Goal: Task Accomplishment & Management: Use online tool/utility

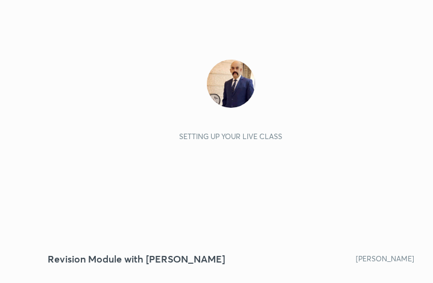
scroll to position [206, 385]
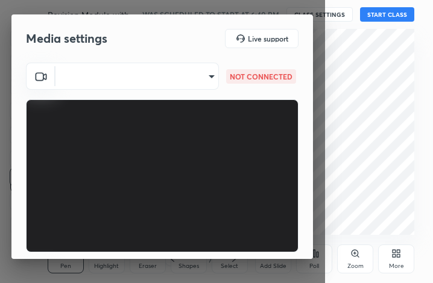
click at [205, 74] on body "1 2 3 4 5 6 7 C X Z C X Z E E Erase all H H Revision Module with [PERSON_NAME] …" at bounding box center [216, 141] width 433 height 283
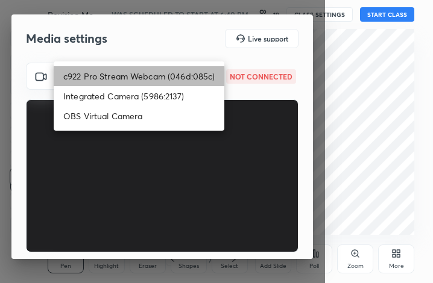
click at [162, 75] on li "c922 Pro Stream Webcam (046d:085c)" at bounding box center [139, 76] width 171 height 20
type input "43162ded061f29b80e9cb18a4284c50ba52ffaf91e1cccb0ab2e8813da963ea5"
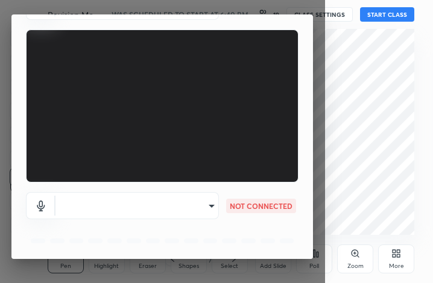
scroll to position [112, 0]
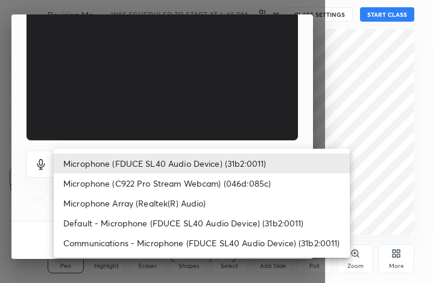
click at [166, 169] on body "1 2 3 4 5 6 7 C X Z C X Z E E Erase all H H Revision Module with [PERSON_NAME] …" at bounding box center [216, 141] width 433 height 283
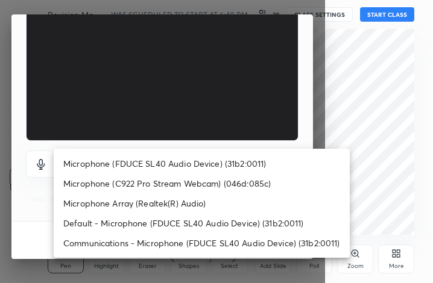
click at [188, 151] on ul "Microphone (FDUCE SL40 Audio Device) (31b2:0011) Microphone (C922 Pro Stream We…" at bounding box center [202, 203] width 296 height 109
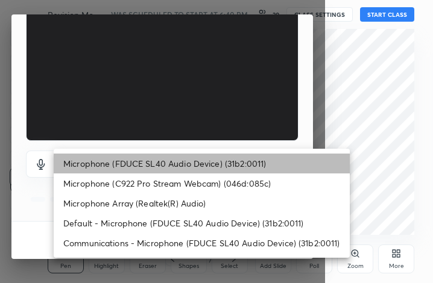
click at [183, 157] on li "Microphone (FDUCE SL40 Audio Device) (31b2:0011)" at bounding box center [202, 164] width 296 height 20
type input "06d2f894007f3cd462c1a52acc42fe2909f08d3e0bd7f7122e0d23ffc8f02f70"
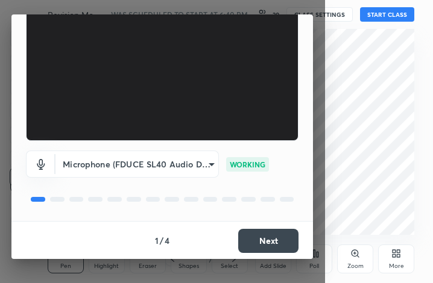
click at [270, 242] on button "Next" at bounding box center [268, 241] width 60 height 24
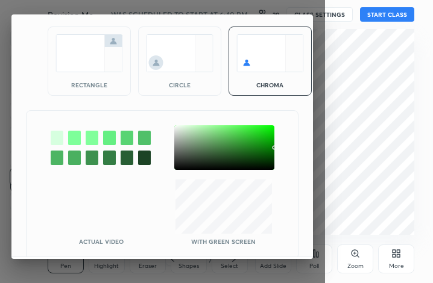
click at [54, 139] on div at bounding box center [57, 138] width 13 height 14
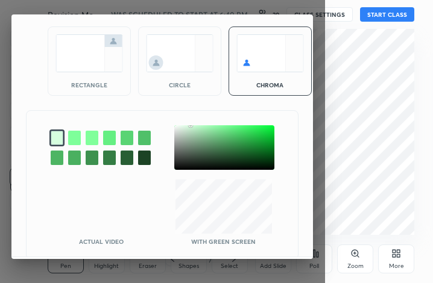
scroll to position [97, 0]
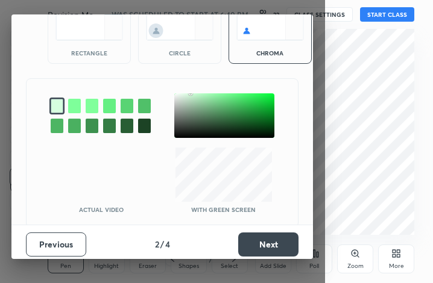
click at [268, 239] on button "Next" at bounding box center [268, 245] width 60 height 24
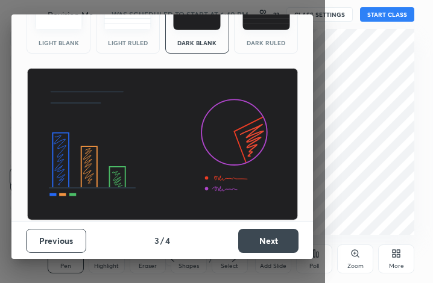
click at [268, 239] on button "Next" at bounding box center [268, 241] width 60 height 24
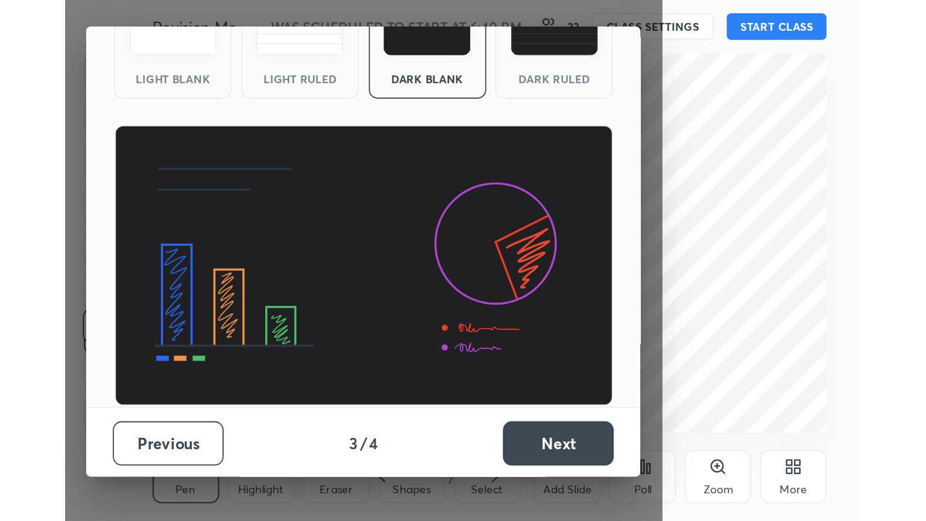
scroll to position [0, 0]
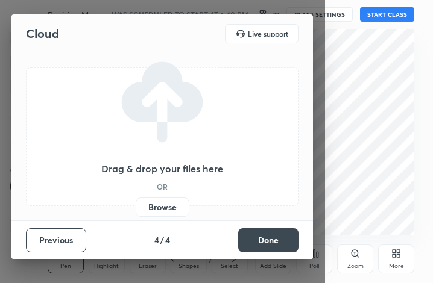
click at [268, 239] on button "Done" at bounding box center [268, 241] width 60 height 24
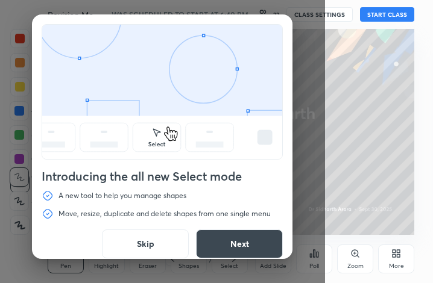
click at [147, 247] on button "Skip" at bounding box center [145, 244] width 87 height 29
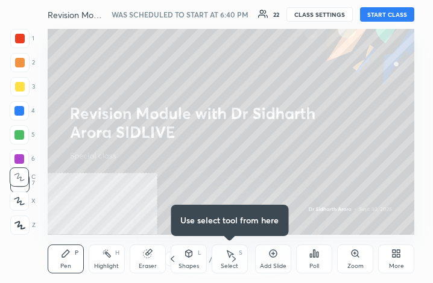
click at [398, 13] on button "START CLASS" at bounding box center [387, 14] width 54 height 14
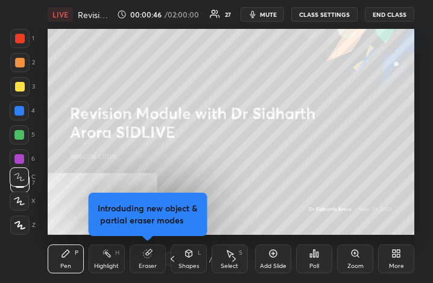
click at [403, 259] on div "More" at bounding box center [396, 259] width 36 height 29
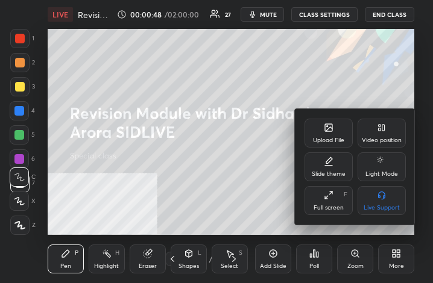
click at [329, 138] on div "Upload File" at bounding box center [328, 141] width 31 height 6
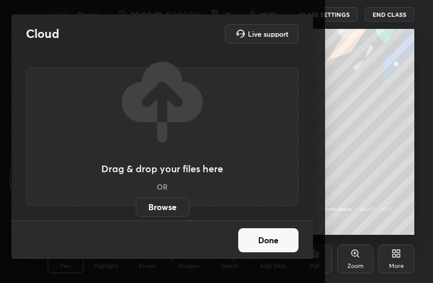
click at [163, 210] on label "Browse" at bounding box center [163, 207] width 54 height 19
click at [136, 210] on input "Browse" at bounding box center [136, 207] width 0 height 19
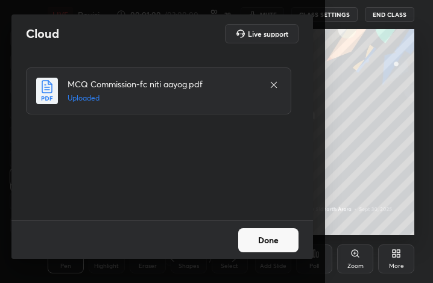
click at [277, 245] on button "Done" at bounding box center [268, 241] width 60 height 24
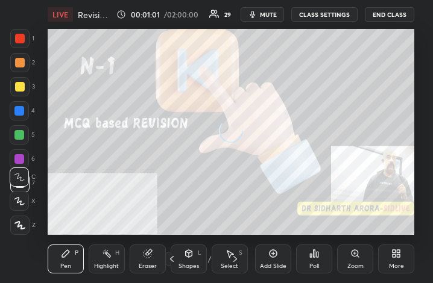
click at [389, 254] on div "More" at bounding box center [396, 259] width 36 height 29
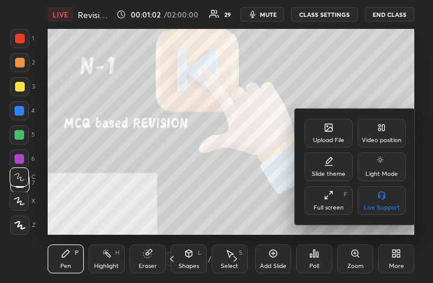
click at [323, 202] on div "Full screen F" at bounding box center [329, 200] width 48 height 29
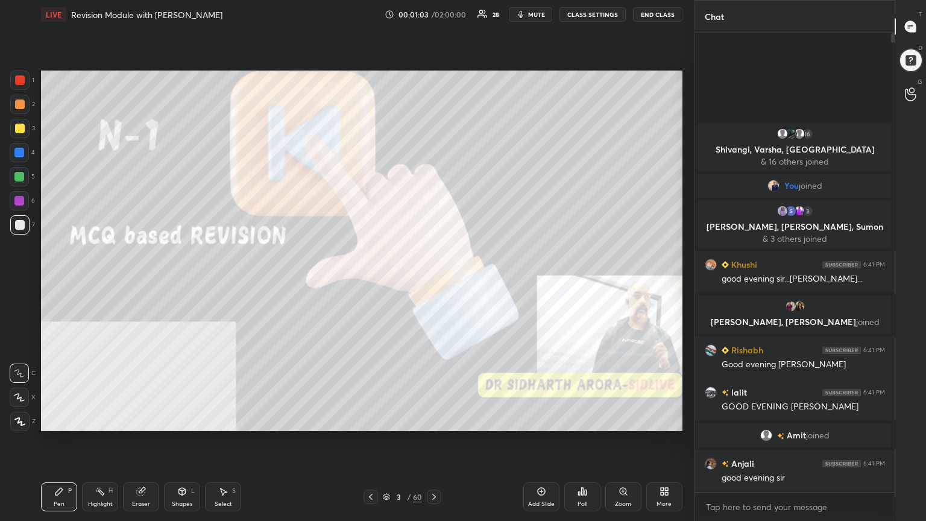
scroll to position [59867, 59665]
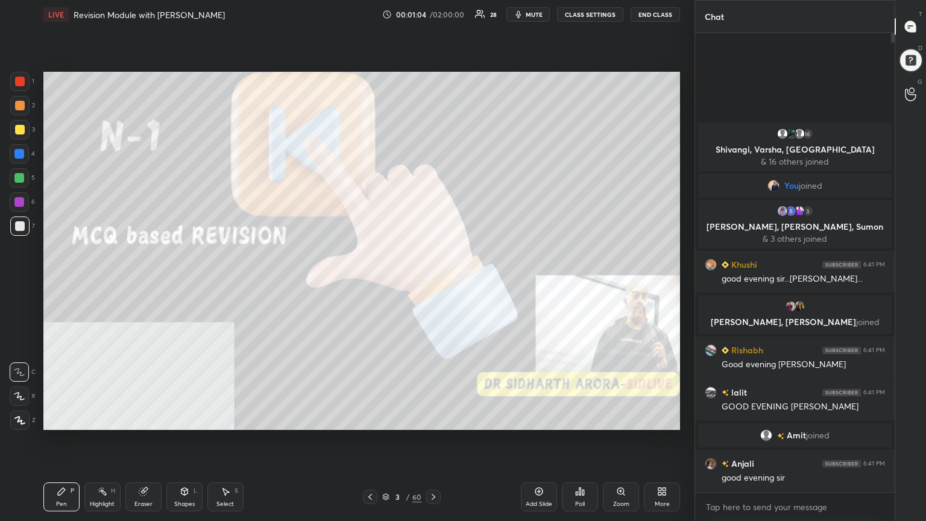
click at [387, 283] on icon at bounding box center [385, 496] width 7 height 7
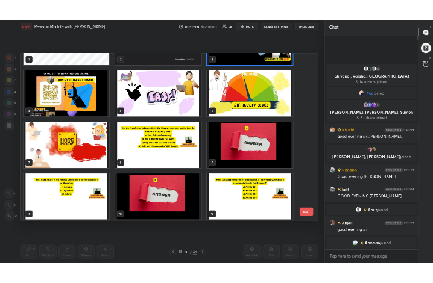
scroll to position [0, 0]
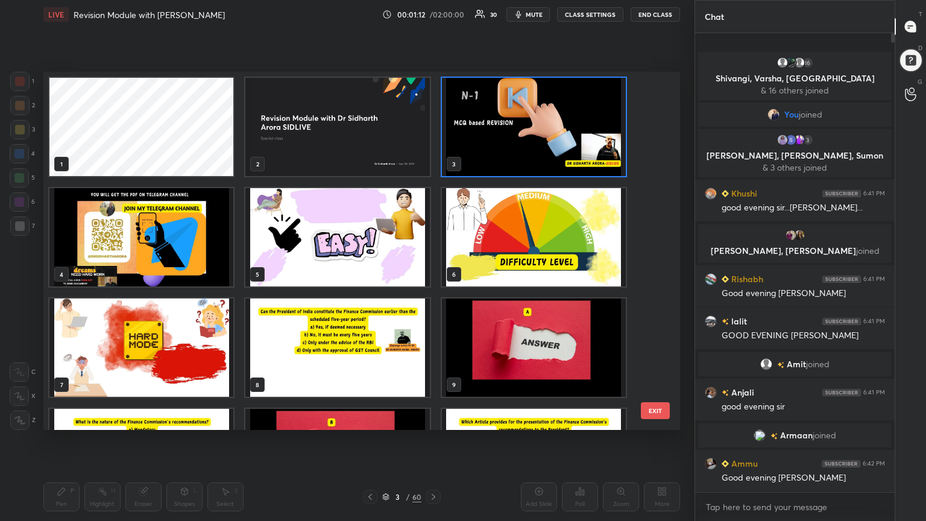
click at [432, 131] on img "grid" at bounding box center [534, 127] width 184 height 98
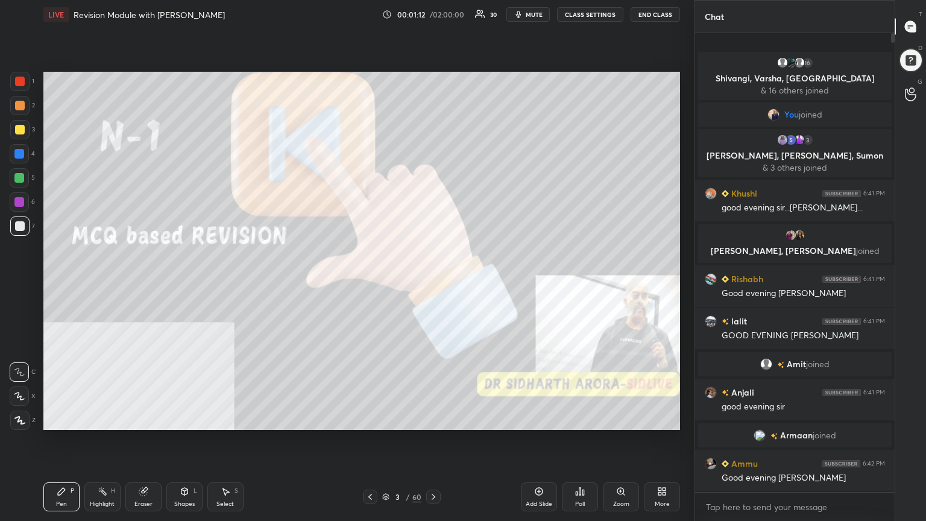
click at [432, 131] on img "grid" at bounding box center [534, 127] width 184 height 98
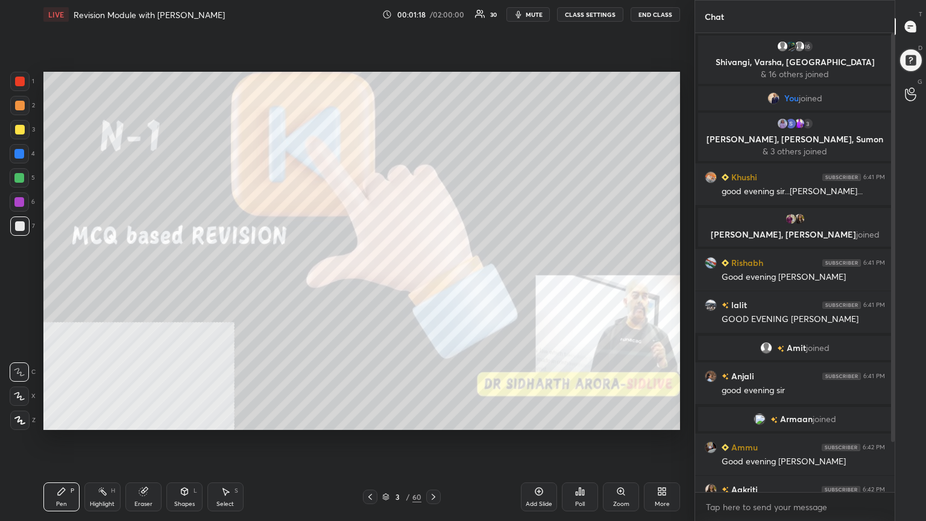
click at [432, 283] on div "More" at bounding box center [662, 496] width 36 height 29
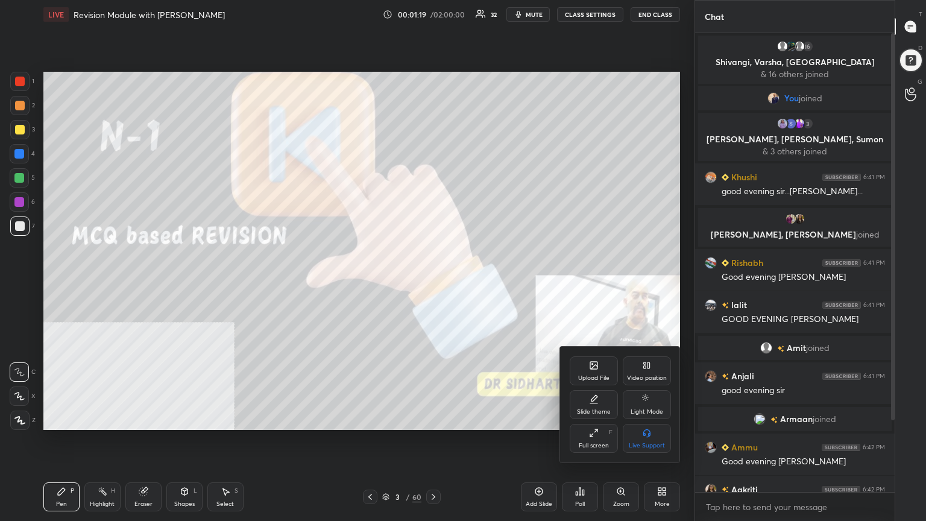
click at [432, 283] on icon at bounding box center [593, 365] width 7 height 7
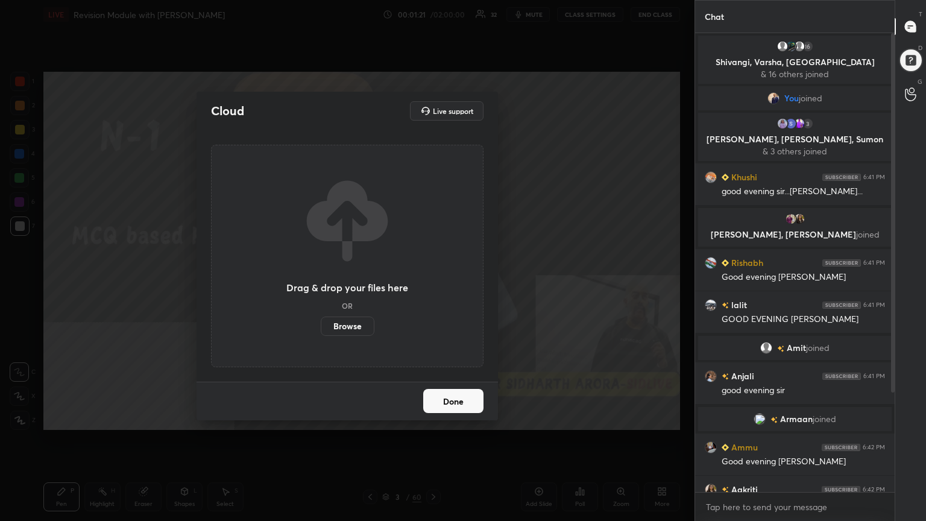
click at [347, 283] on label "Browse" at bounding box center [348, 326] width 54 height 19
click at [321, 283] on input "Browse" at bounding box center [321, 326] width 0 height 19
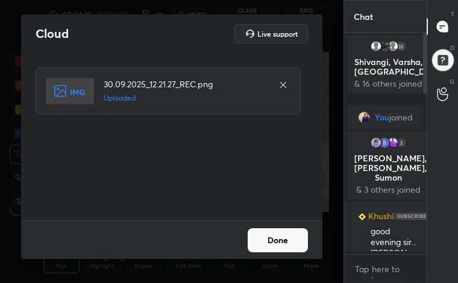
click at [273, 247] on button "Done" at bounding box center [278, 241] width 60 height 24
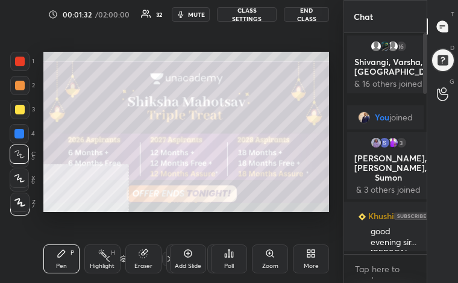
click at [316, 256] on div "More" at bounding box center [311, 259] width 36 height 29
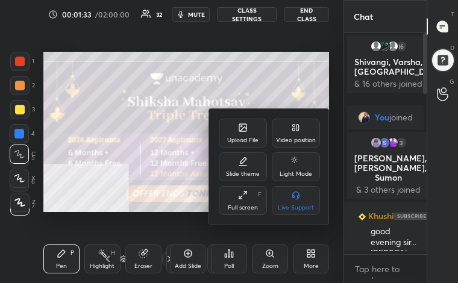
click at [242, 203] on div "Full screen F" at bounding box center [243, 200] width 48 height 29
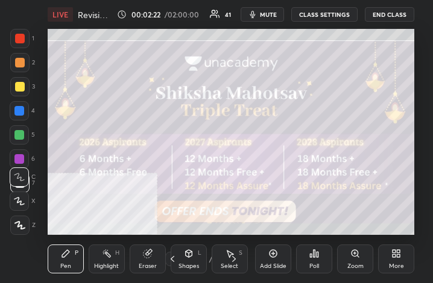
click at [400, 257] on icon at bounding box center [398, 256] width 3 height 3
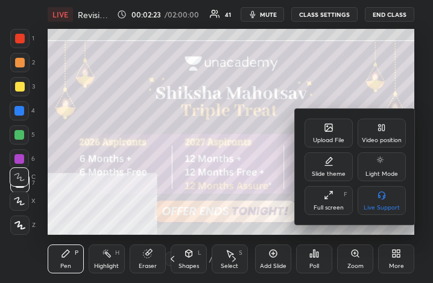
click at [326, 206] on div "Full screen" at bounding box center [329, 208] width 30 height 6
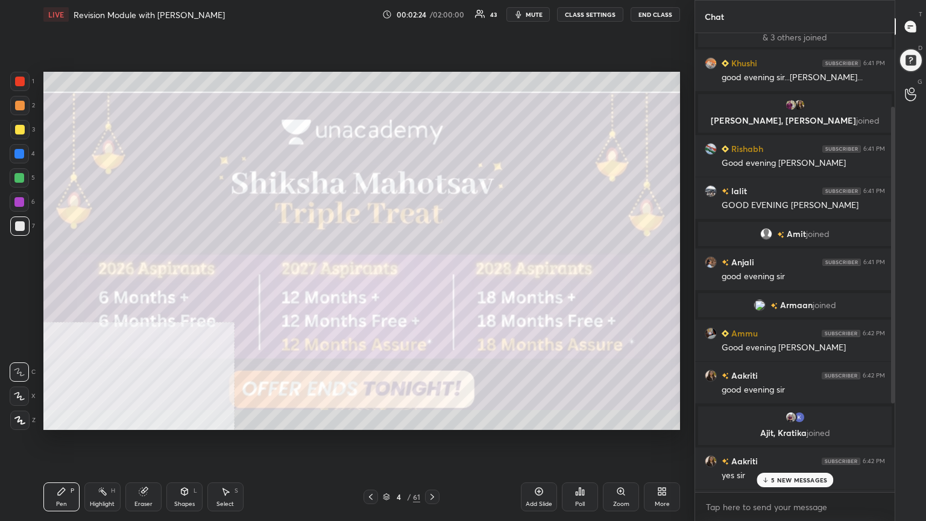
click at [432, 283] on body "1 2 3 4 5 6 7 C X Z C X Z E E Erase all H H LIVE Revision Module with [PERSON_N…" at bounding box center [463, 260] width 926 height 521
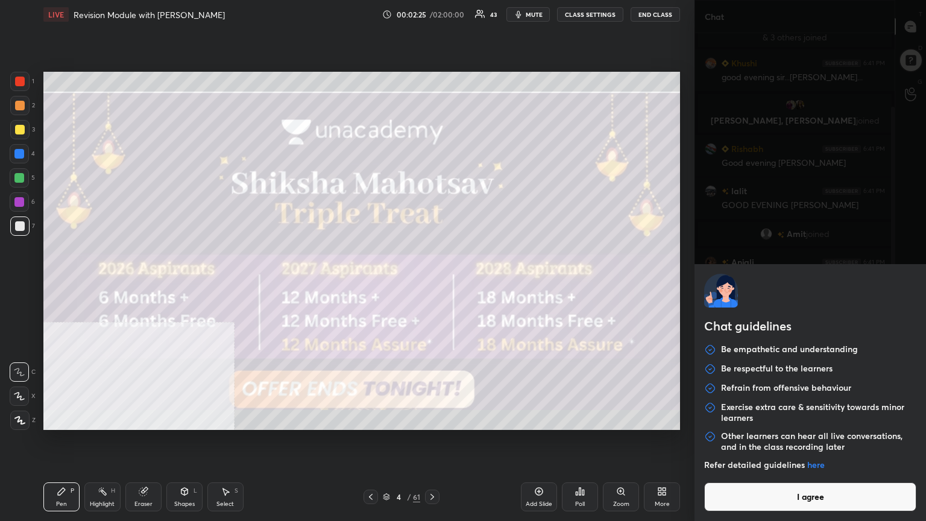
click at [432, 283] on button "I agree" at bounding box center [810, 496] width 212 height 29
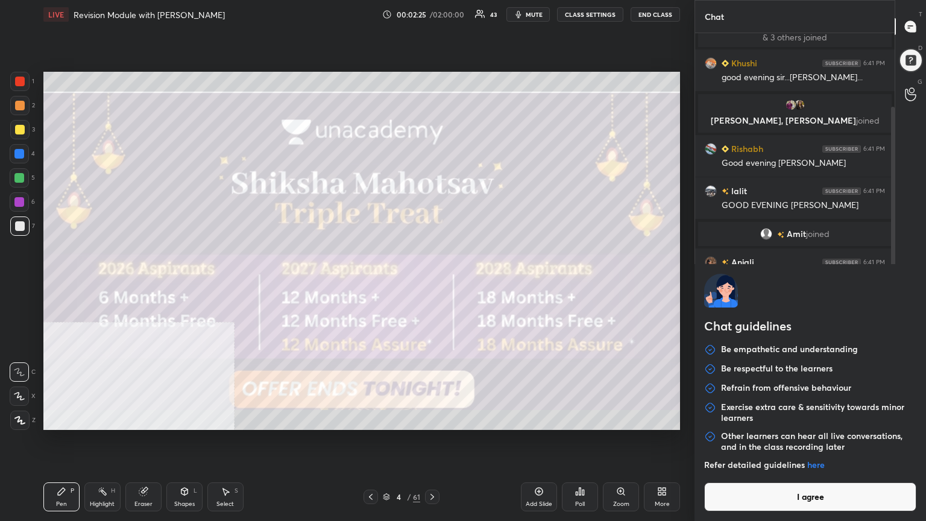
type textarea "x"
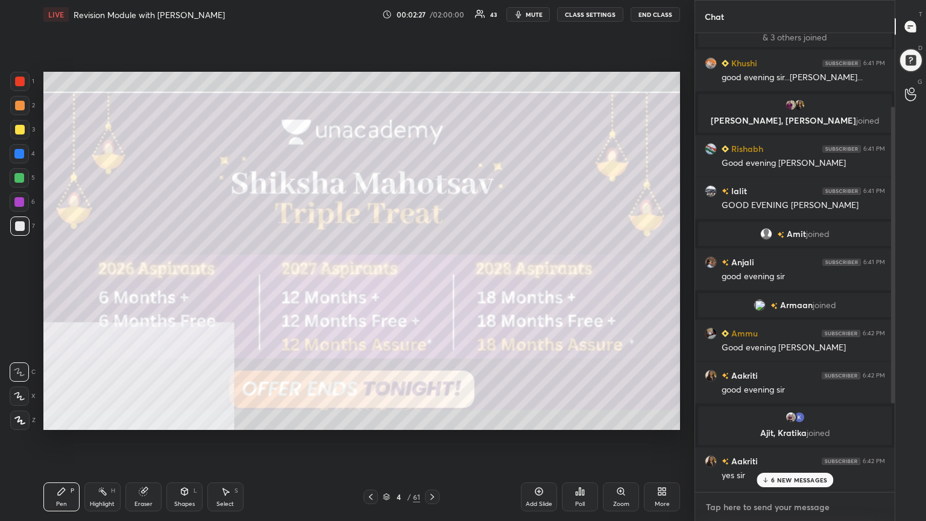
paste textarea "🔥🔥🔥🔥🔥🔥🔥🔥🔥🔥🔥🔥🔥🔥🔥🔥🔥Use Special Code- SIDLIVE ✅. Don’t Miss This Opportunity🌟 👉 Su…"
type textarea "🔥🔥🔥🔥🔥🔥🔥🔥🔥🔥🔥🔥🔥🔥🔥🔥🔥Use Special Code- SIDLIVE ✅. Don’t Miss This Opportunity🌟 👉 Su…"
type textarea "x"
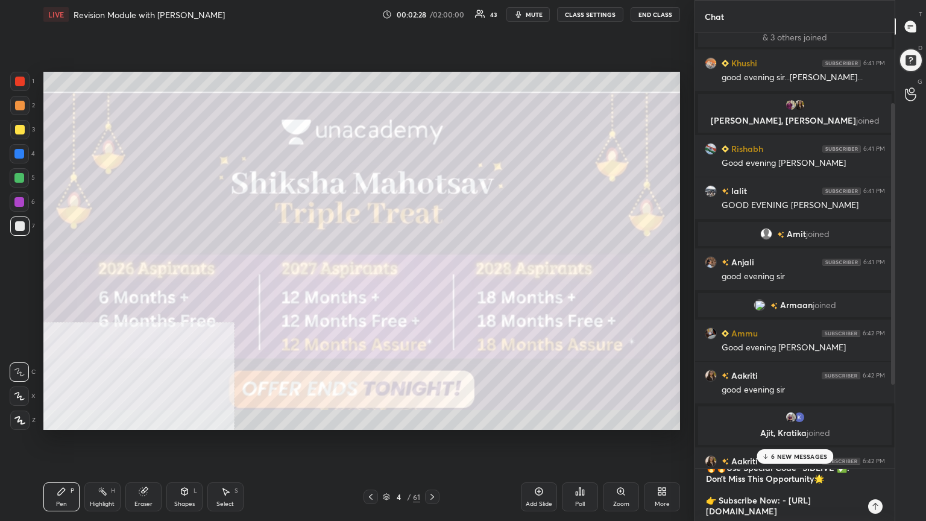
type textarea "🔥🔥🔥🔥🔥🔥🔥🔥🔥🔥🔥🔥🔥🔥🔥🔥🔥Use Special Code- SIDLIVE ✅. Don’t Miss This Opportunity🌟 👉 Su…"
type textarea "x"
click at [432, 283] on icon at bounding box center [876, 507] width 10 height 10
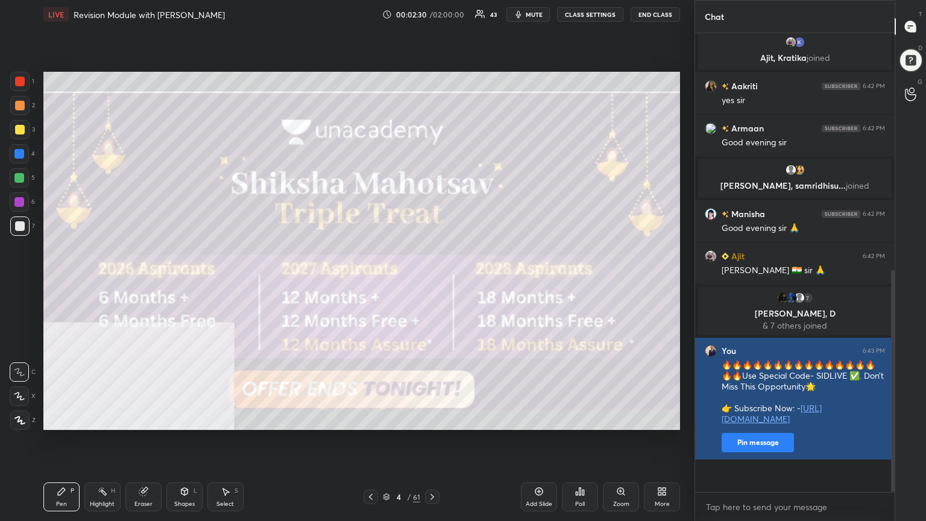
click at [432, 283] on button "Pin message" at bounding box center [758, 442] width 72 height 19
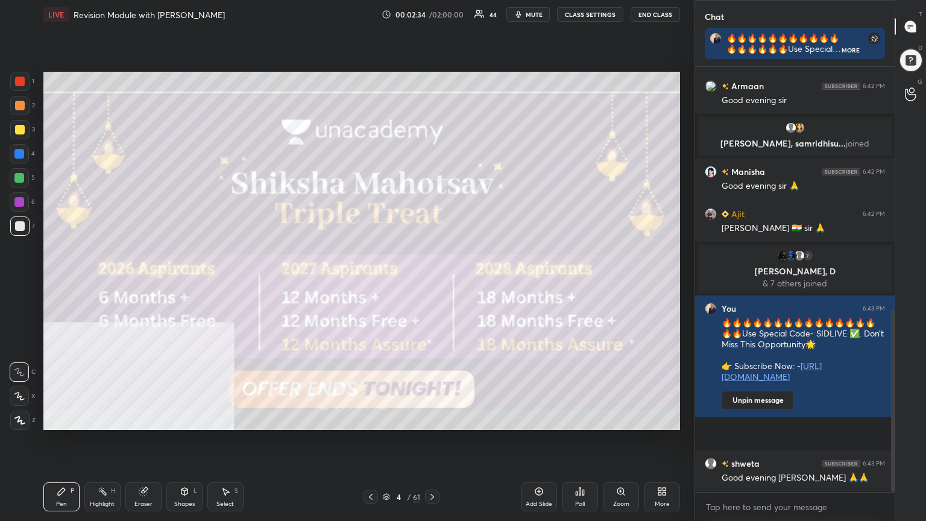
click at [370, 283] on icon at bounding box center [371, 497] width 10 height 10
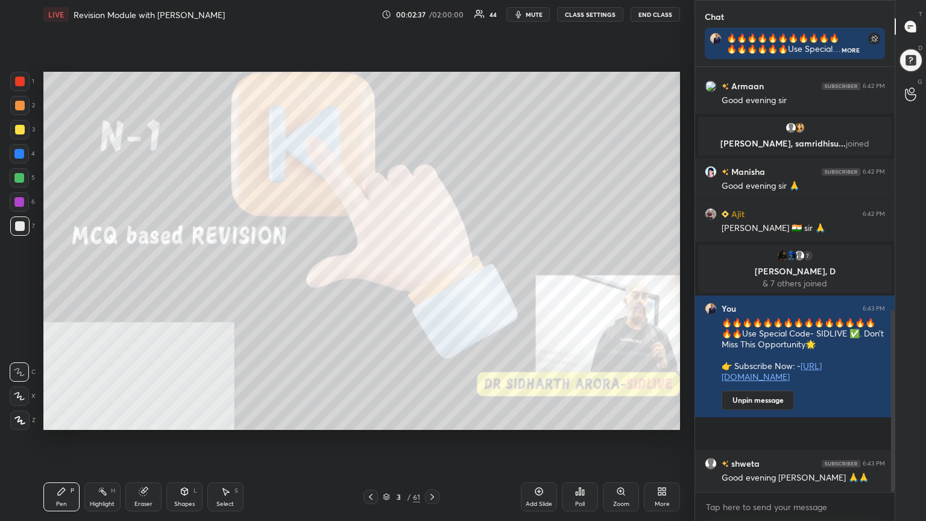
click at [432, 283] on icon at bounding box center [433, 497] width 10 height 10
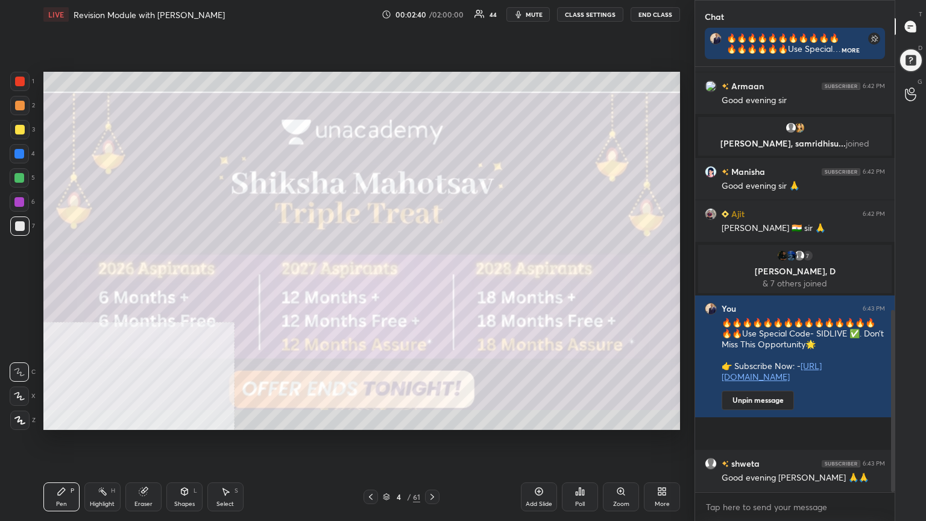
click at [19, 79] on div at bounding box center [20, 82] width 10 height 10
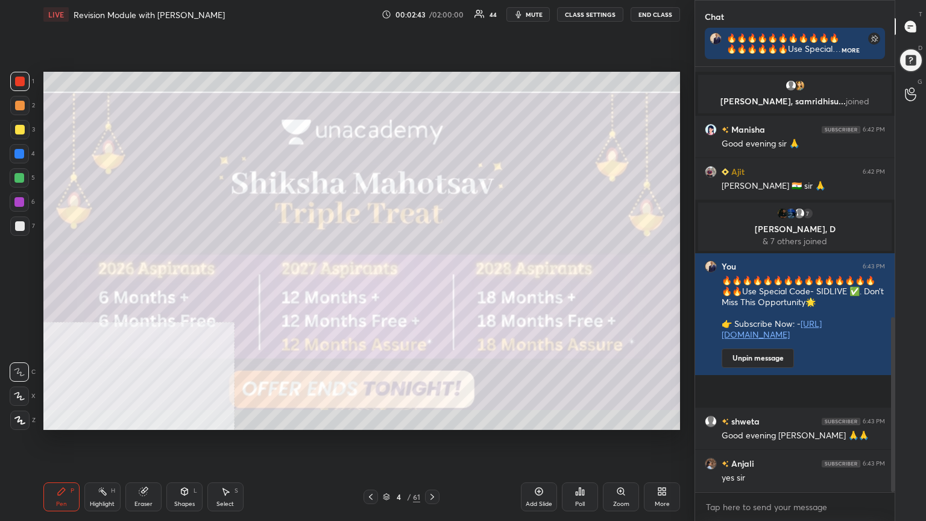
click at [22, 283] on icon at bounding box center [19, 420] width 11 height 8
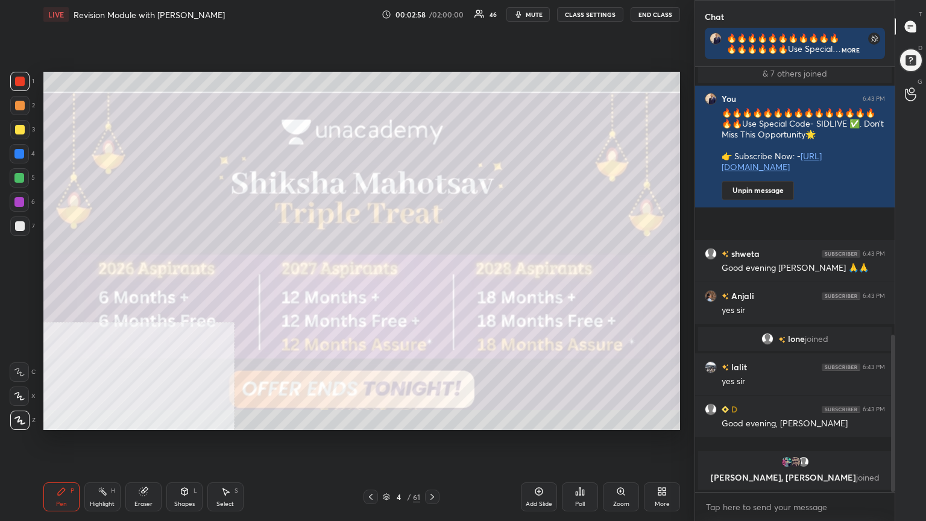
click at [371, 283] on icon at bounding box center [371, 497] width 10 height 10
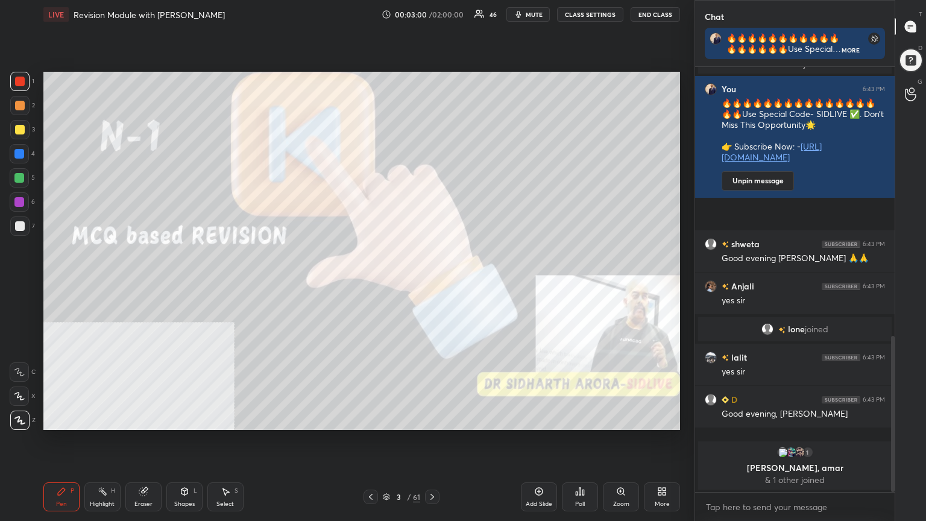
click at [432, 283] on icon at bounding box center [433, 497] width 10 height 10
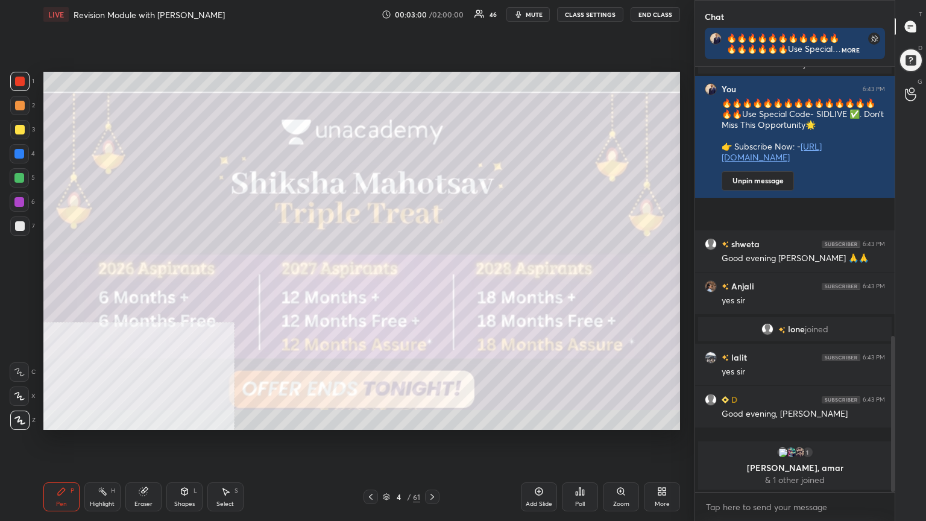
click at [432, 283] on icon at bounding box center [433, 497] width 10 height 10
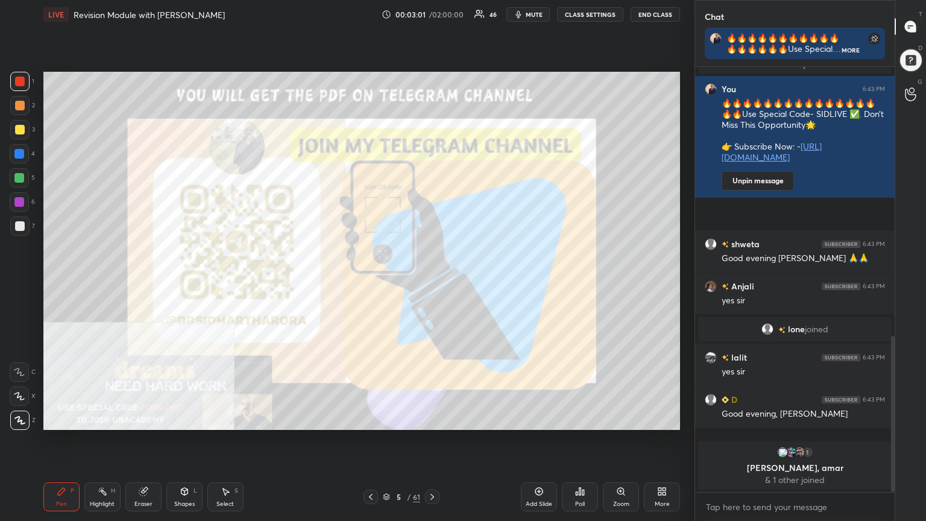
click at [432, 283] on icon at bounding box center [433, 497] width 10 height 10
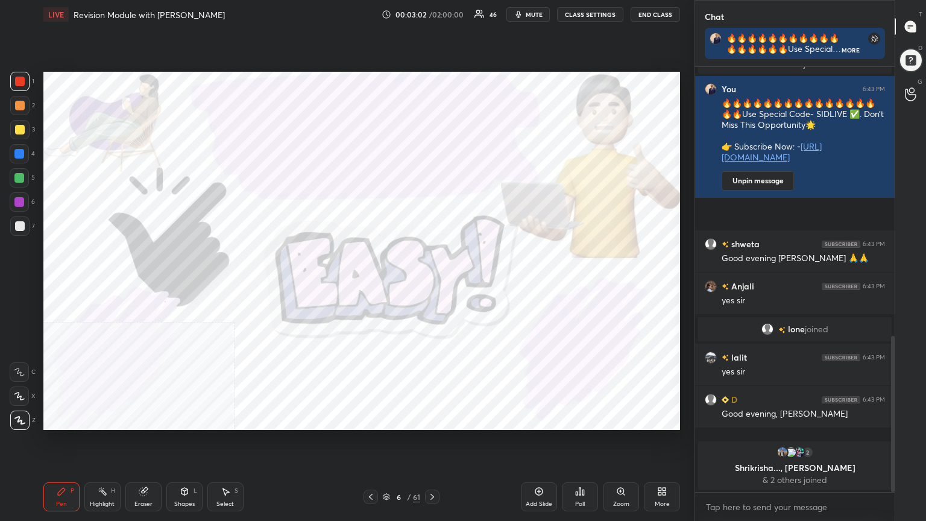
click at [432, 283] on icon at bounding box center [433, 497] width 10 height 10
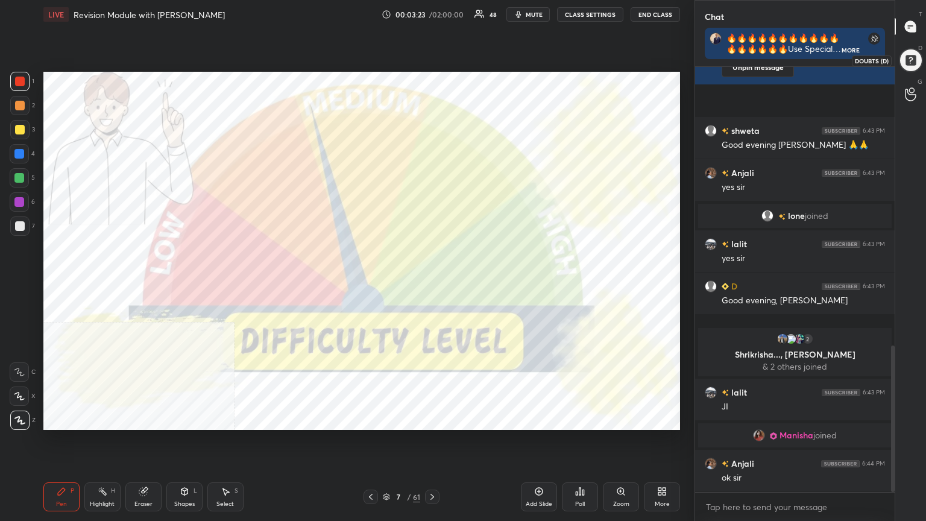
click at [432, 58] on div at bounding box center [911, 60] width 25 height 25
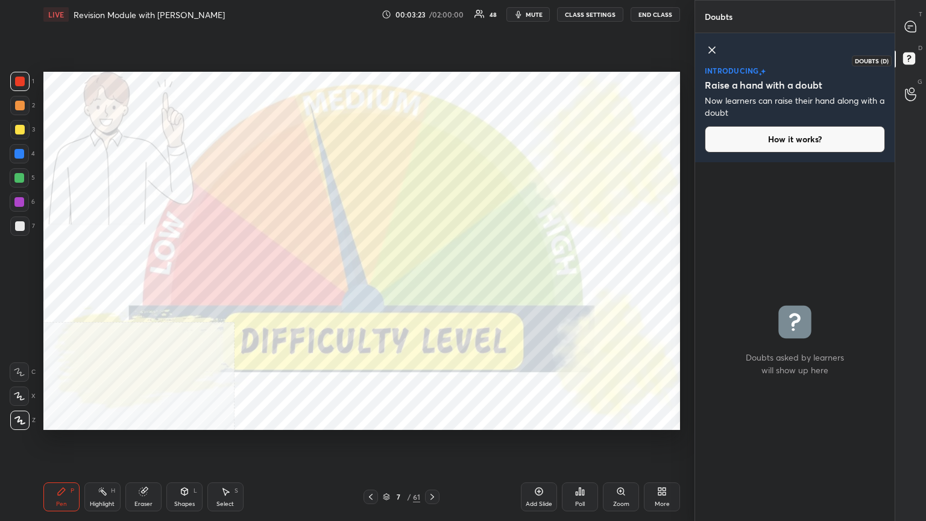
scroll to position [355, 196]
click at [432, 27] on icon at bounding box center [911, 27] width 13 height 13
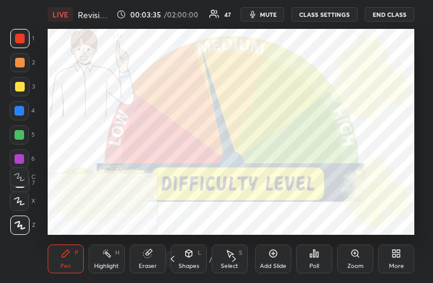
scroll to position [60104, 59926]
click at [397, 260] on div "More" at bounding box center [396, 259] width 36 height 29
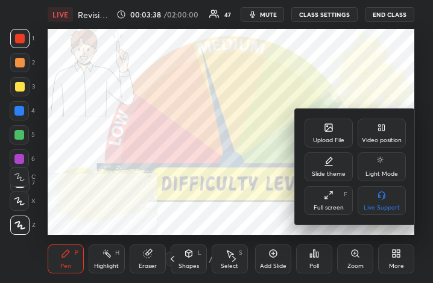
click at [272, 188] on div at bounding box center [216, 141] width 433 height 283
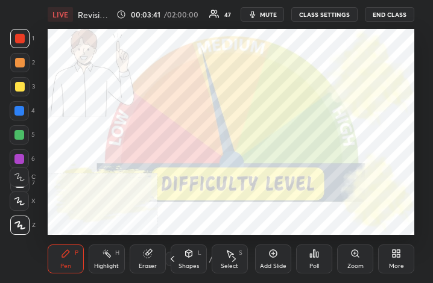
click at [399, 260] on div "More" at bounding box center [396, 259] width 36 height 29
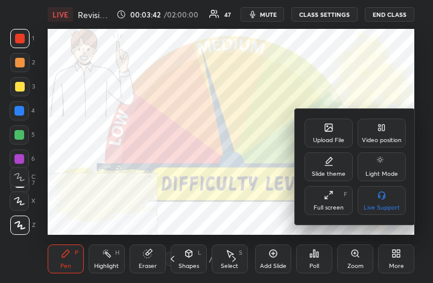
click at [331, 200] on icon at bounding box center [329, 196] width 10 height 10
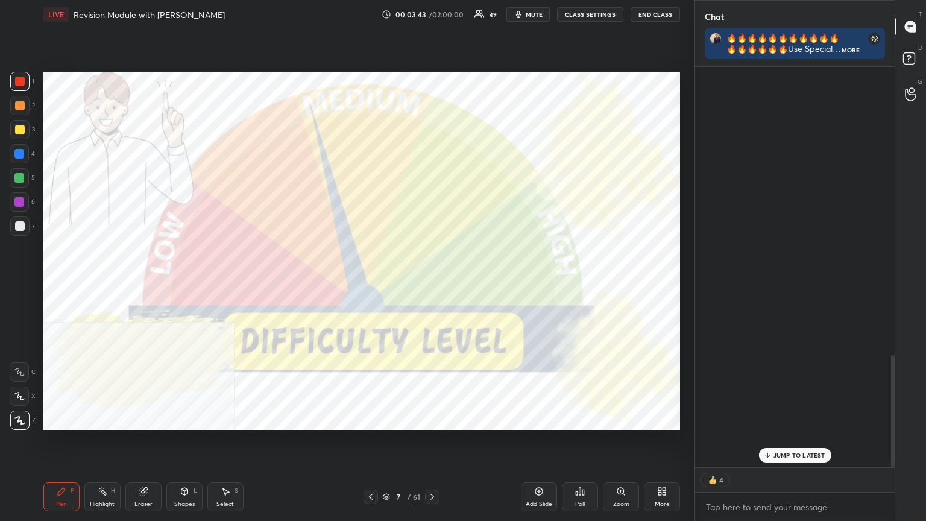
click at [371, 283] on icon at bounding box center [371, 497] width 4 height 6
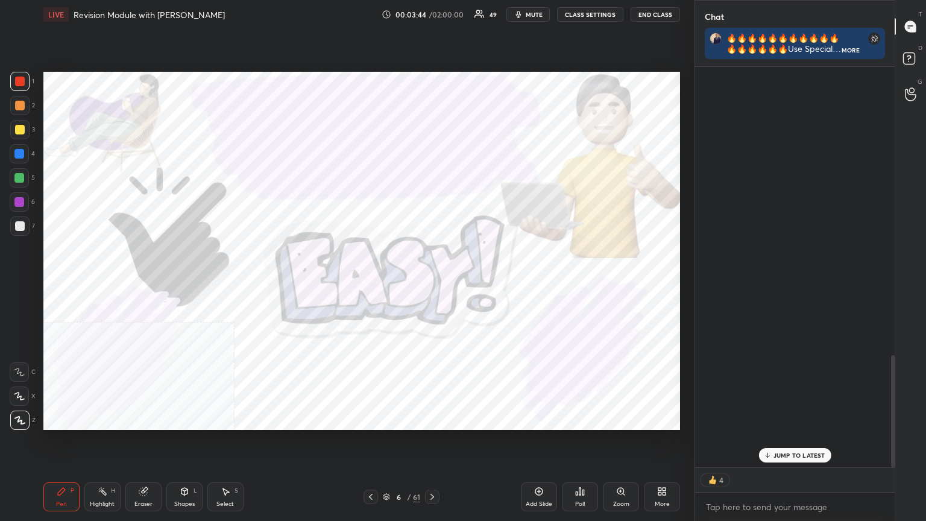
click at [371, 283] on icon at bounding box center [371, 497] width 4 height 6
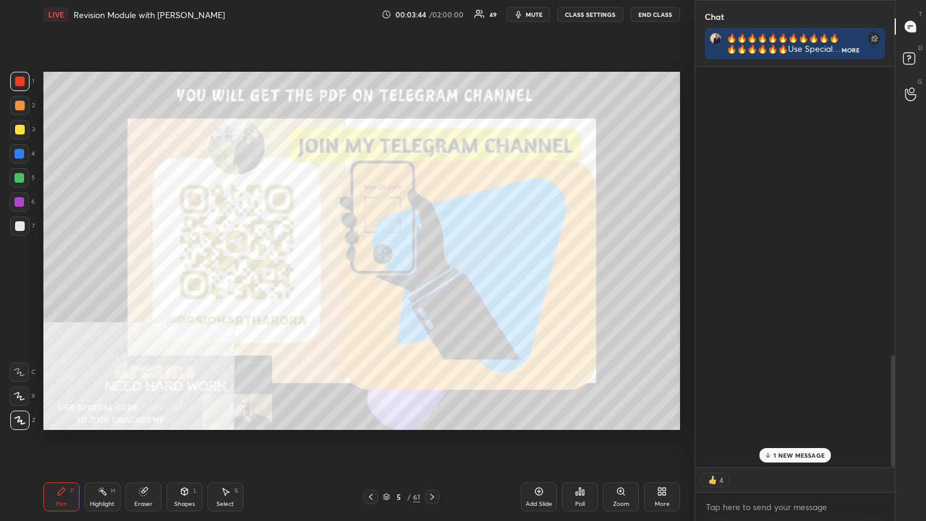
click at [371, 283] on icon at bounding box center [371, 497] width 10 height 10
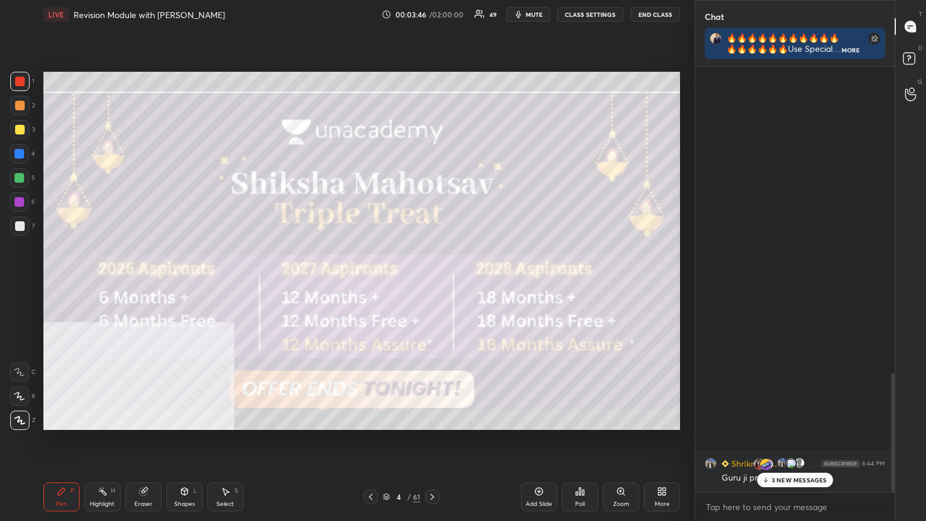
click at [370, 283] on icon at bounding box center [371, 497] width 10 height 10
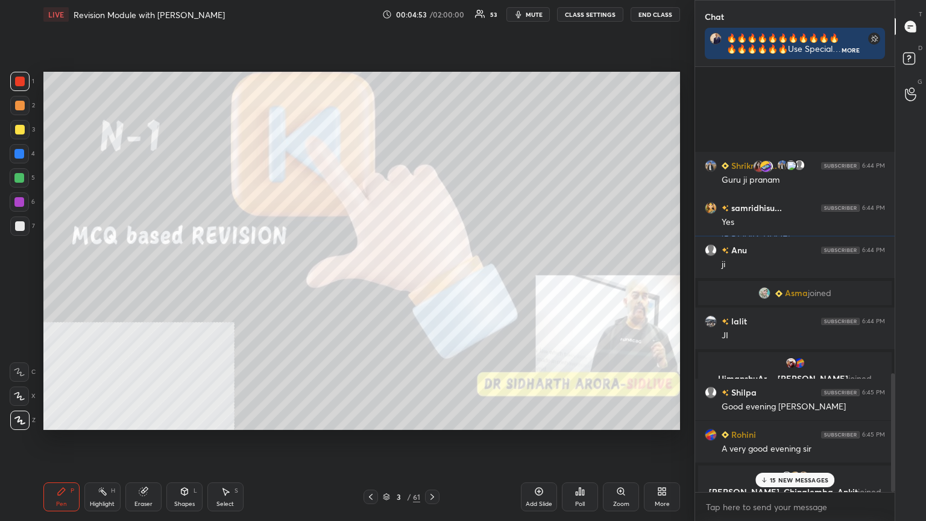
click at [432, 283] on p "15 NEW MESSAGES" at bounding box center [799, 479] width 59 height 7
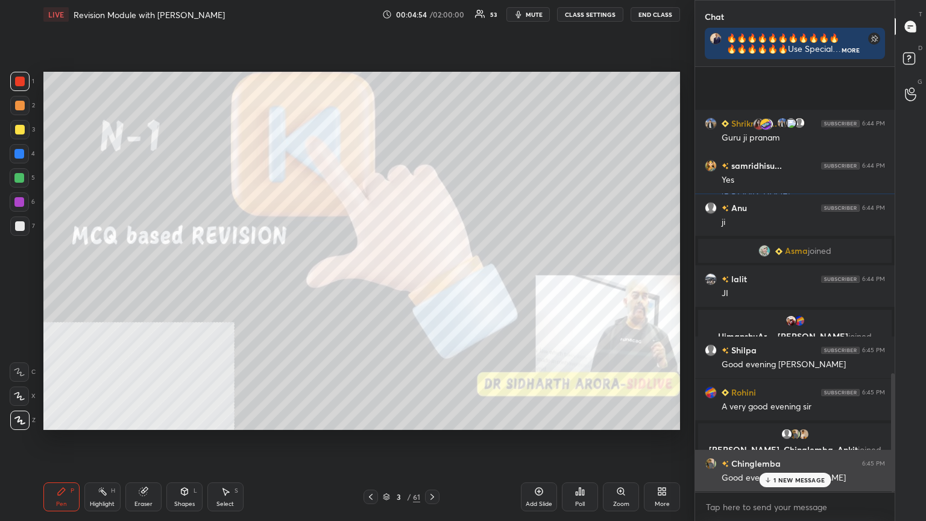
click at [432, 283] on p "1 NEW MESSAGE" at bounding box center [799, 479] width 51 height 7
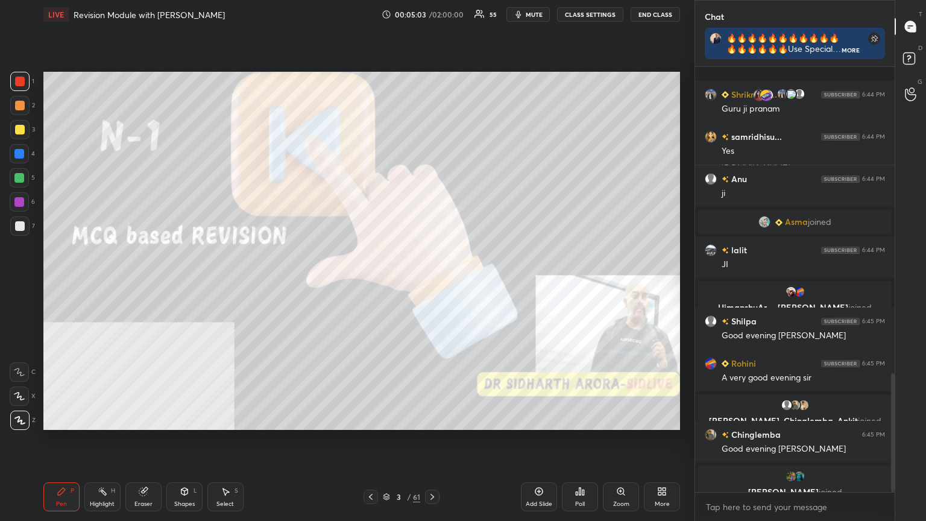
click at [432, 12] on span "mute" at bounding box center [534, 14] width 17 height 8
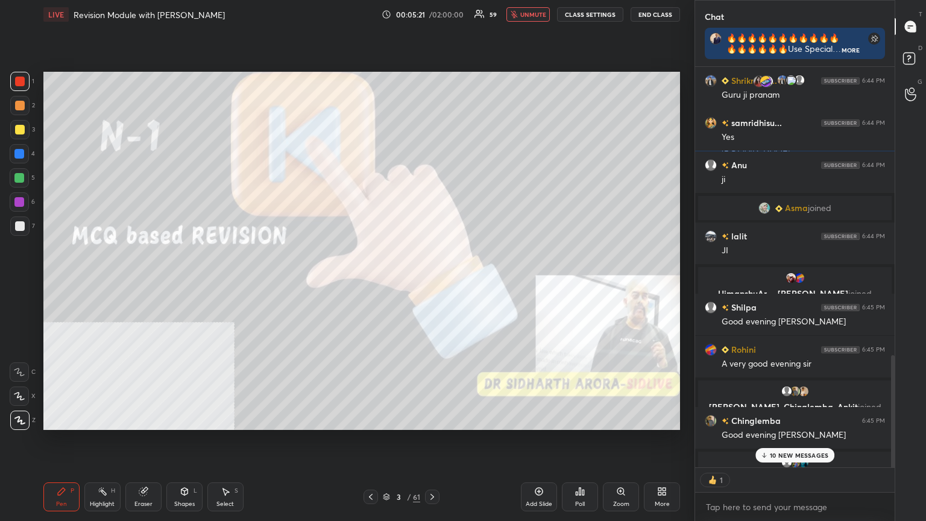
scroll to position [397, 196]
click at [432, 14] on span "unmute" at bounding box center [533, 14] width 26 height 8
click at [432, 283] on p "13 NEW MESSAGES" at bounding box center [800, 455] width 58 height 7
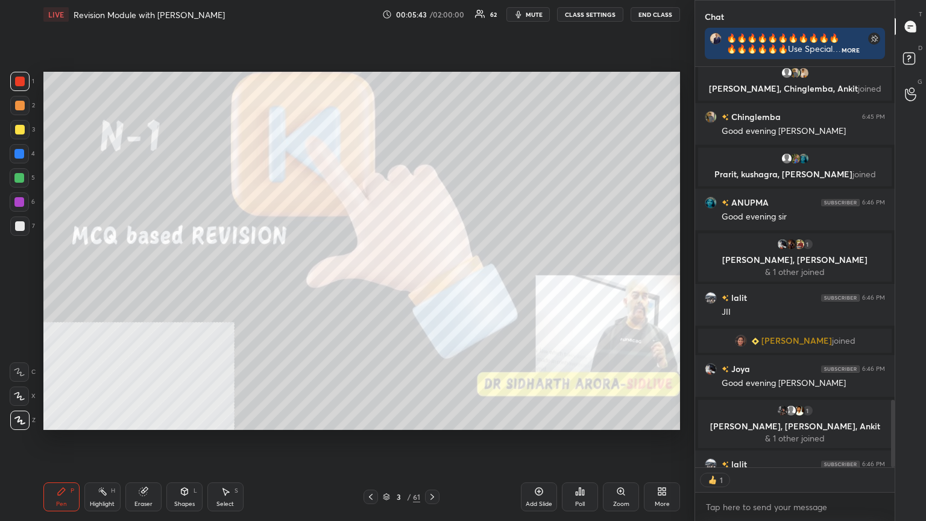
scroll to position [1976, 0]
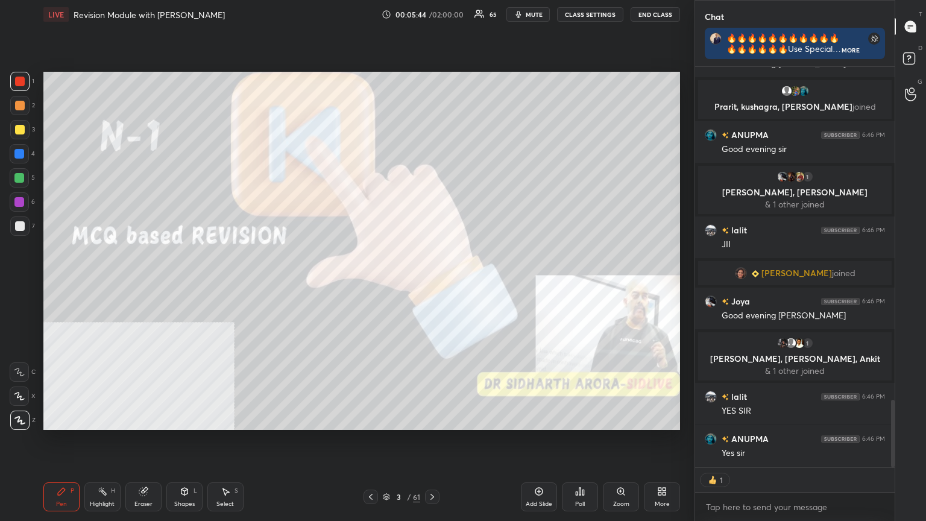
click at [386, 283] on icon at bounding box center [387, 498] width 6 height 2
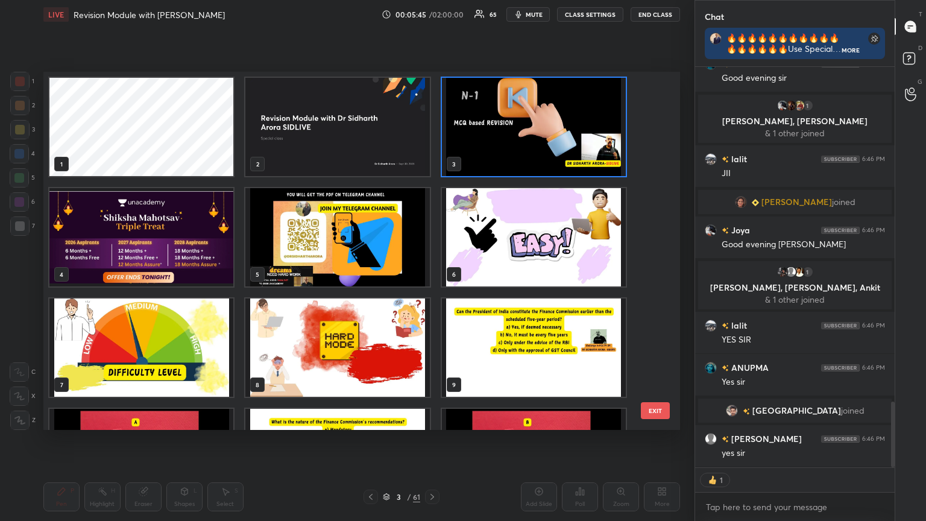
scroll to position [2076, 0]
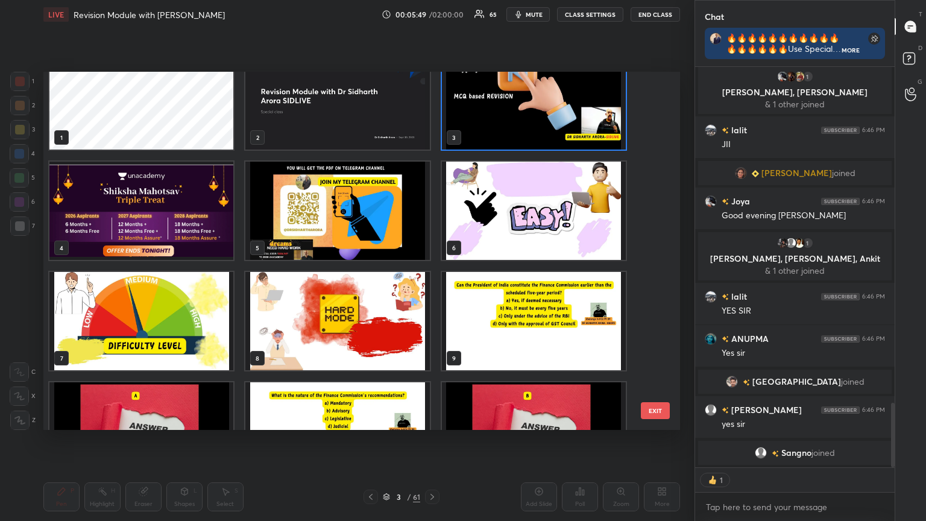
type textarea "x"
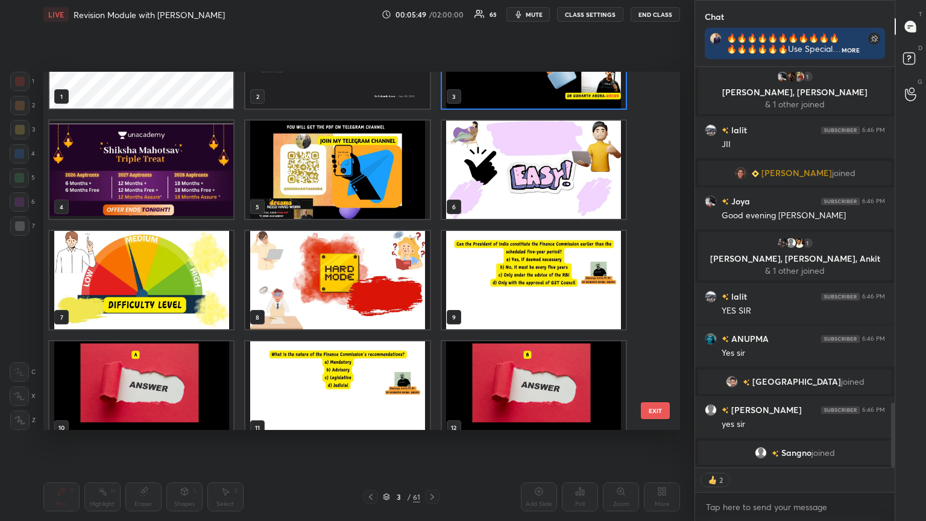
scroll to position [107, 0]
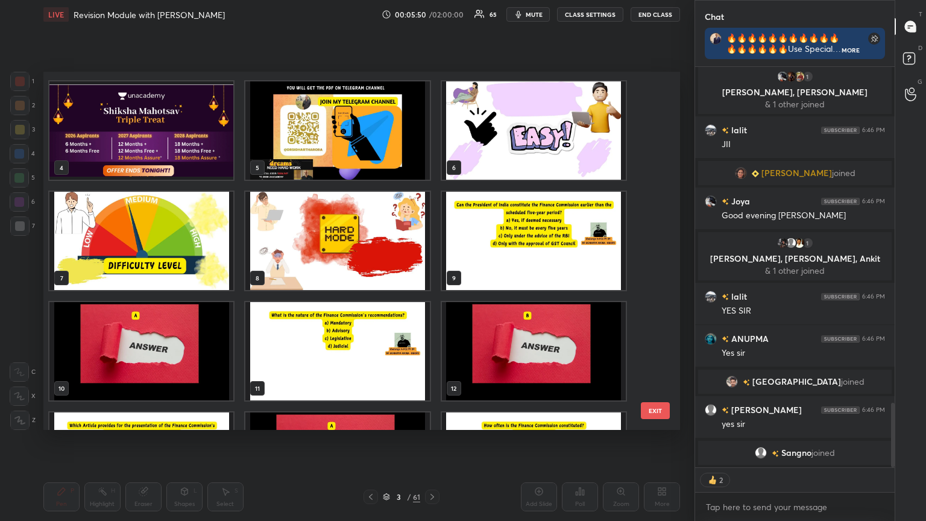
click at [432, 212] on img "grid" at bounding box center [534, 241] width 184 height 98
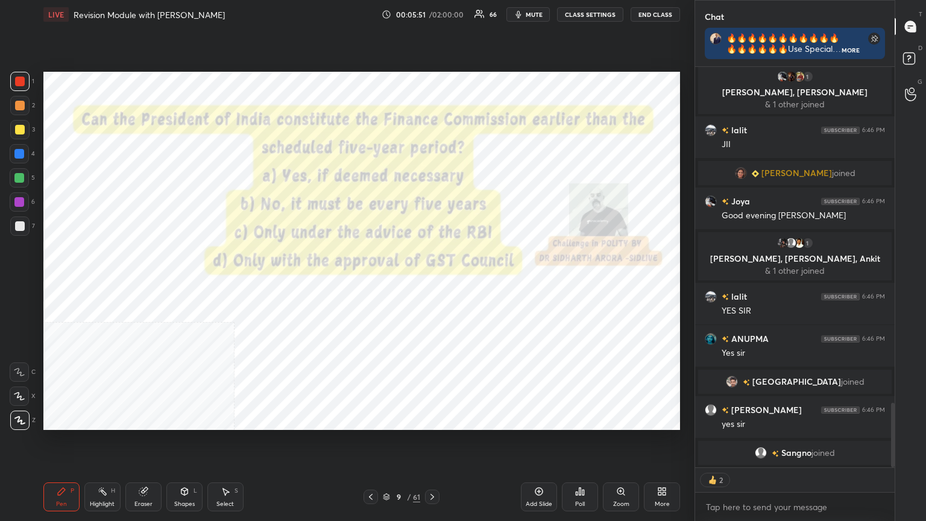
scroll to position [1598, 0]
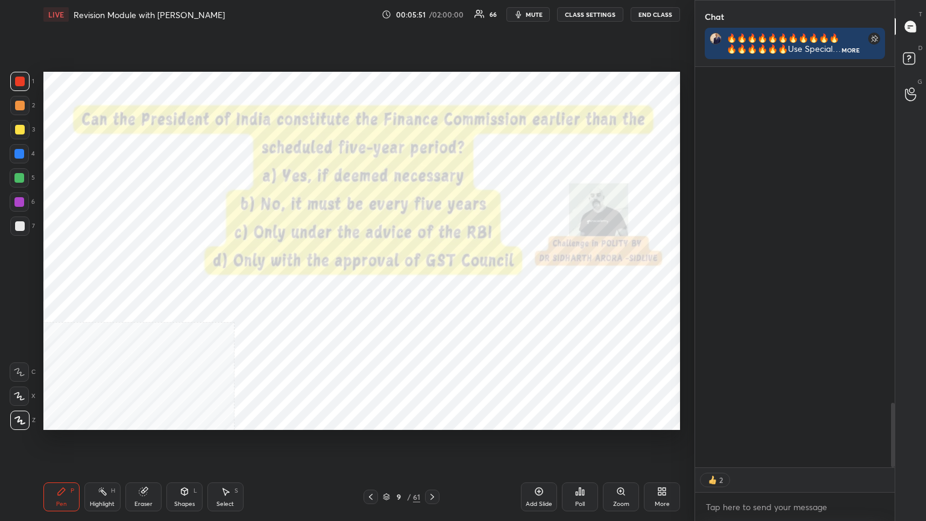
click at [432, 17] on button "CLASS SETTINGS" at bounding box center [590, 14] width 66 height 14
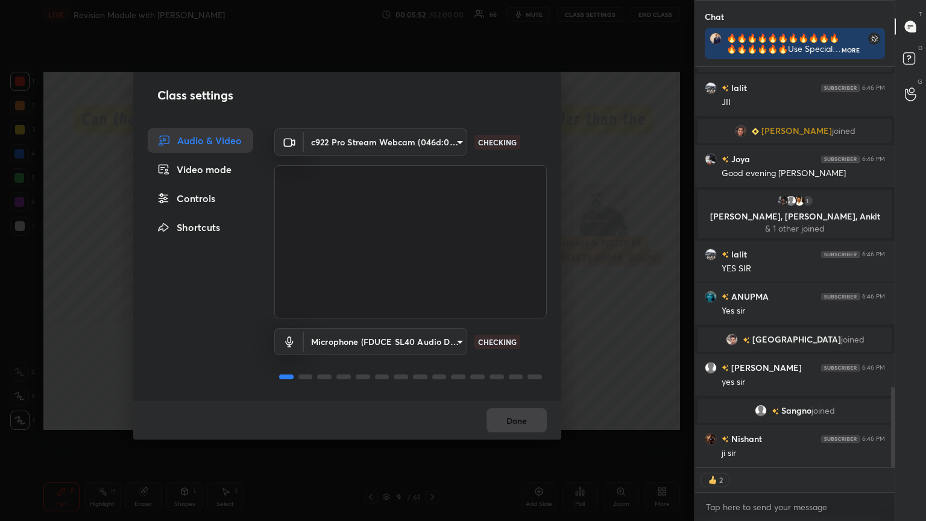
click at [198, 197] on div "Controls" at bounding box center [200, 198] width 105 height 24
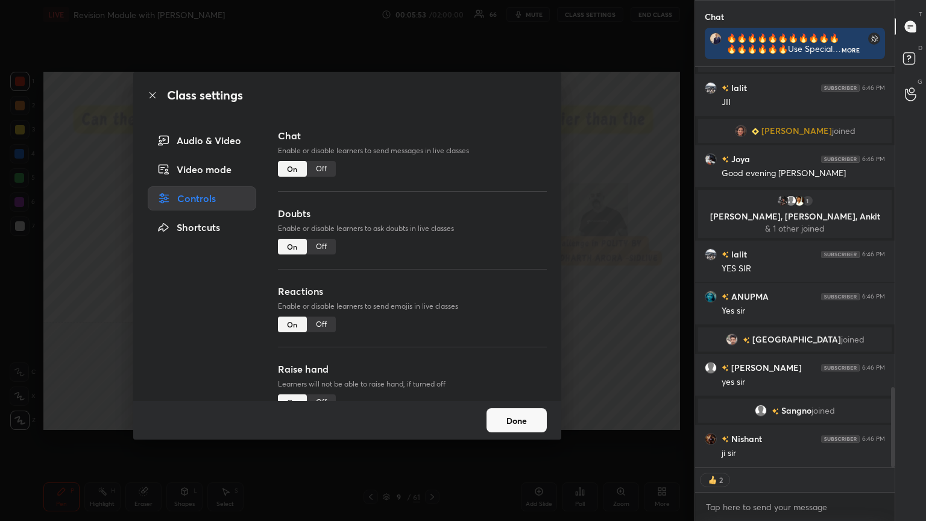
click at [321, 168] on div "Off" at bounding box center [321, 169] width 29 height 16
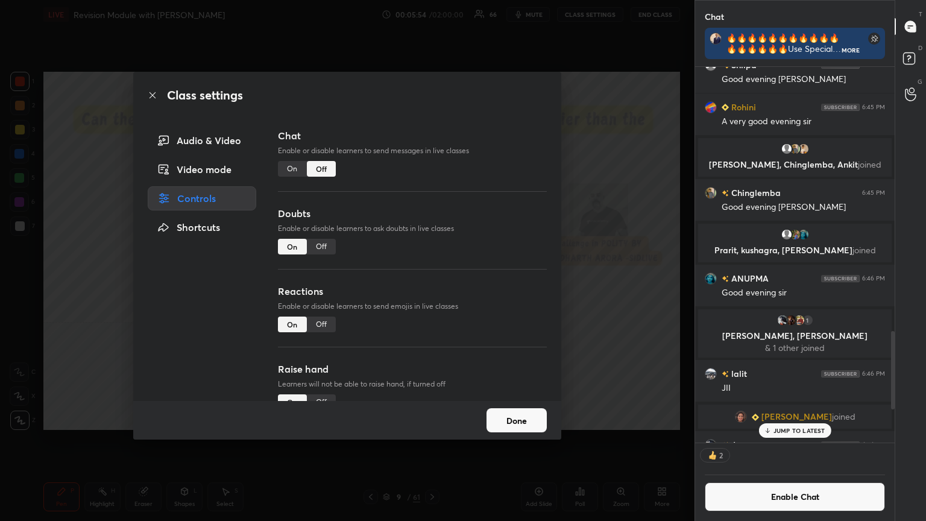
click at [154, 93] on icon at bounding box center [153, 95] width 6 height 6
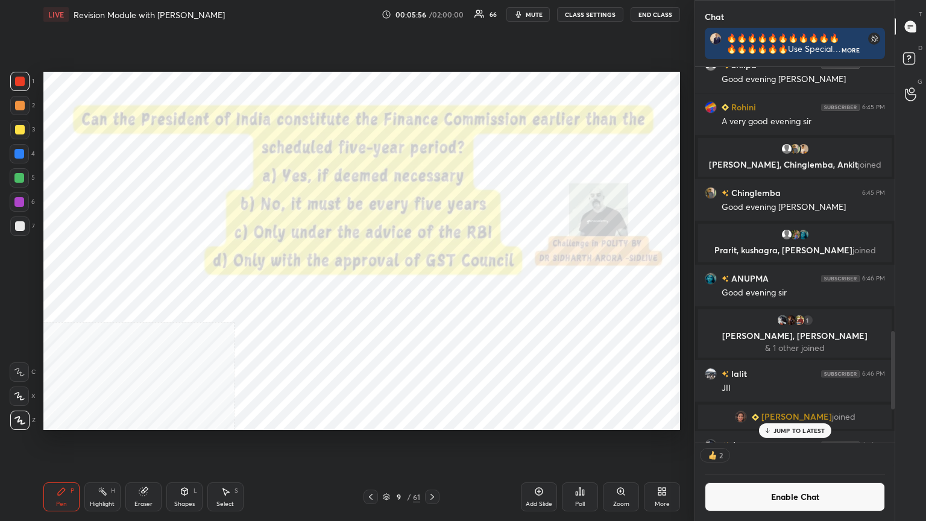
click at [432, 283] on div "Poll" at bounding box center [580, 496] width 36 height 29
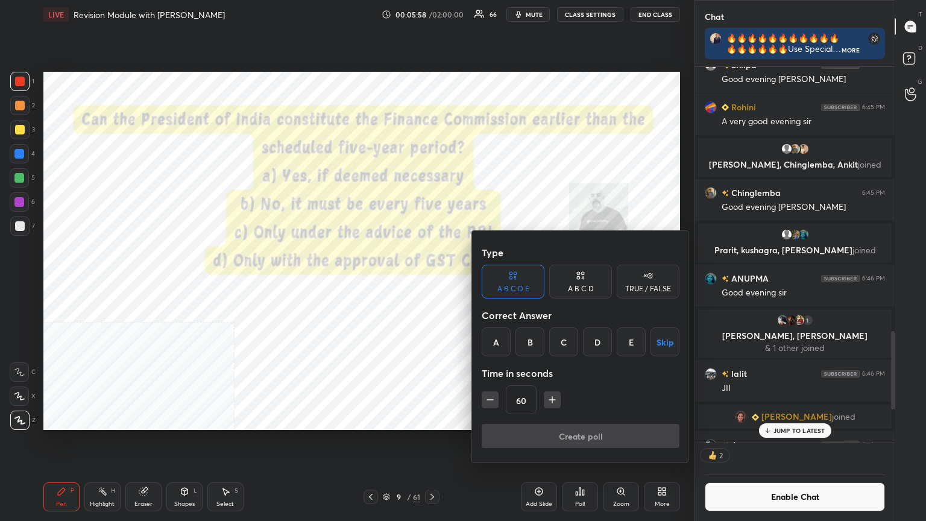
click at [425, 283] on div at bounding box center [463, 260] width 926 height 521
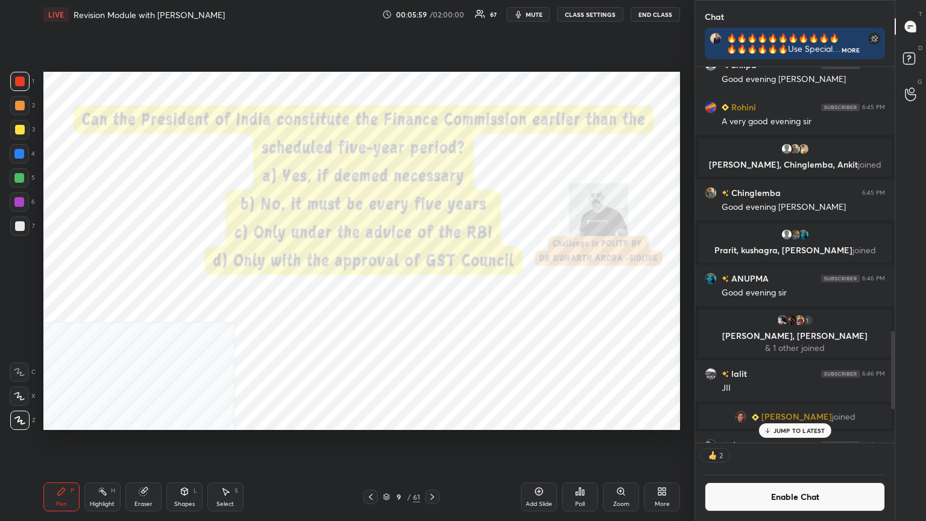
scroll to position [397, 196]
click at [432, 283] on div "Poll" at bounding box center [580, 496] width 36 height 29
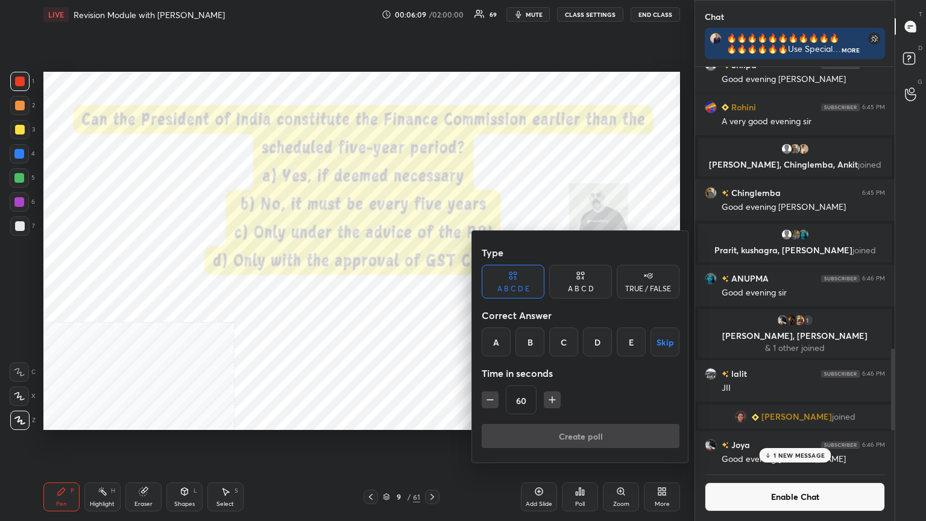
click at [432, 282] on div "A B C D" at bounding box center [580, 282] width 63 height 34
click at [432, 283] on div "A" at bounding box center [500, 341] width 36 height 29
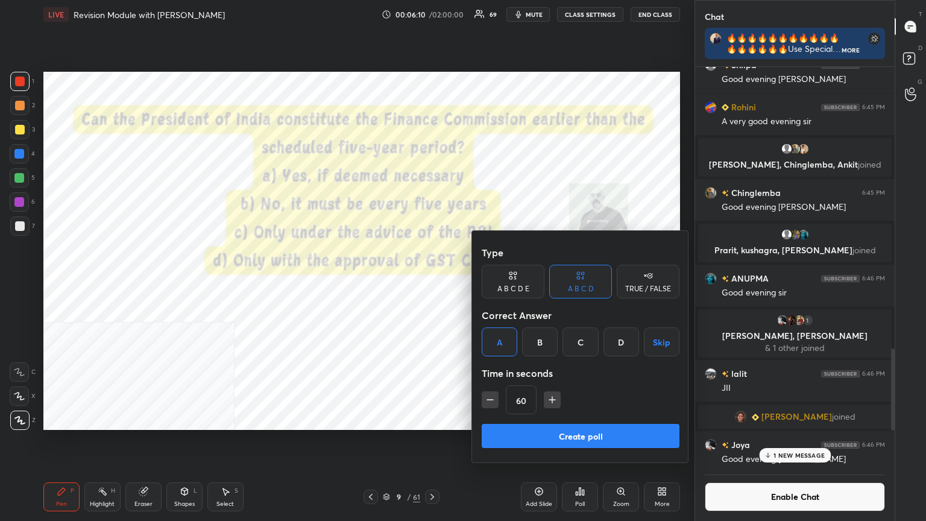
click at [432, 283] on button "Create poll" at bounding box center [581, 436] width 198 height 24
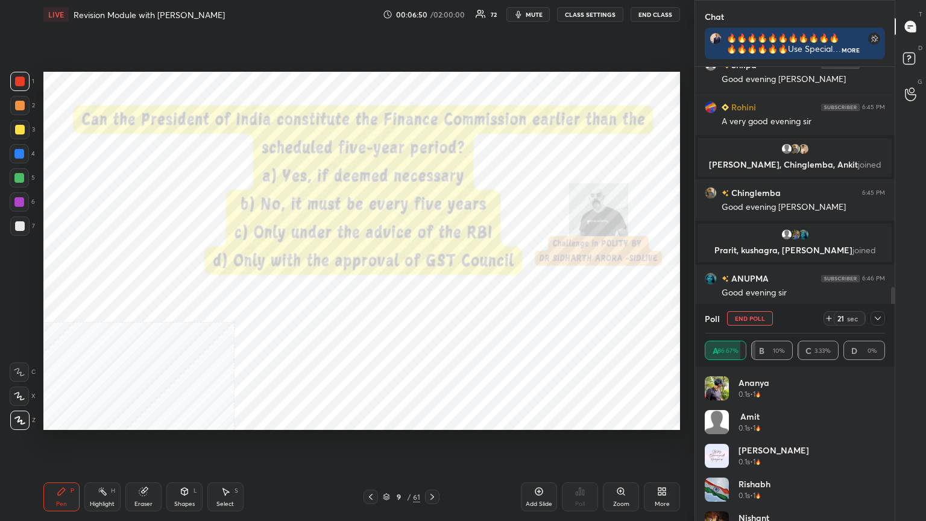
scroll to position [309, 196]
click at [19, 73] on div at bounding box center [19, 81] width 19 height 19
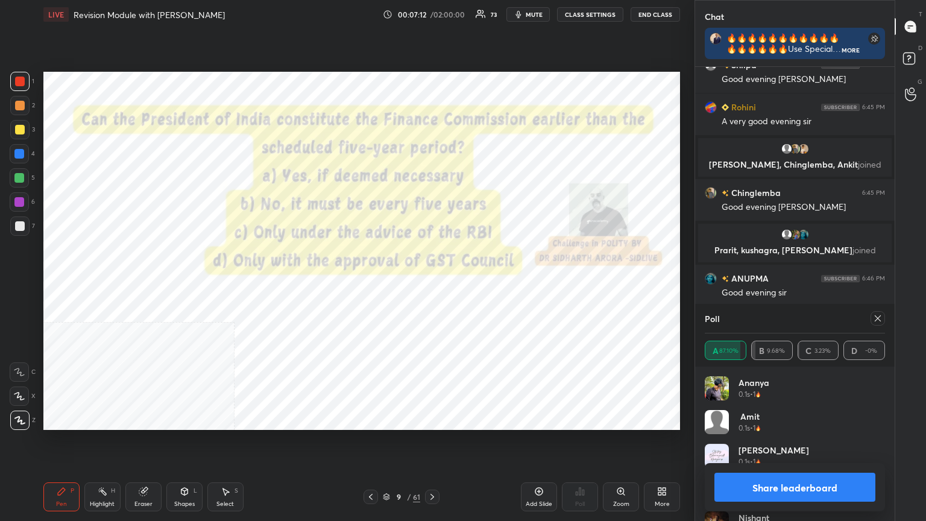
click at [432, 283] on icon at bounding box center [433, 497] width 4 height 6
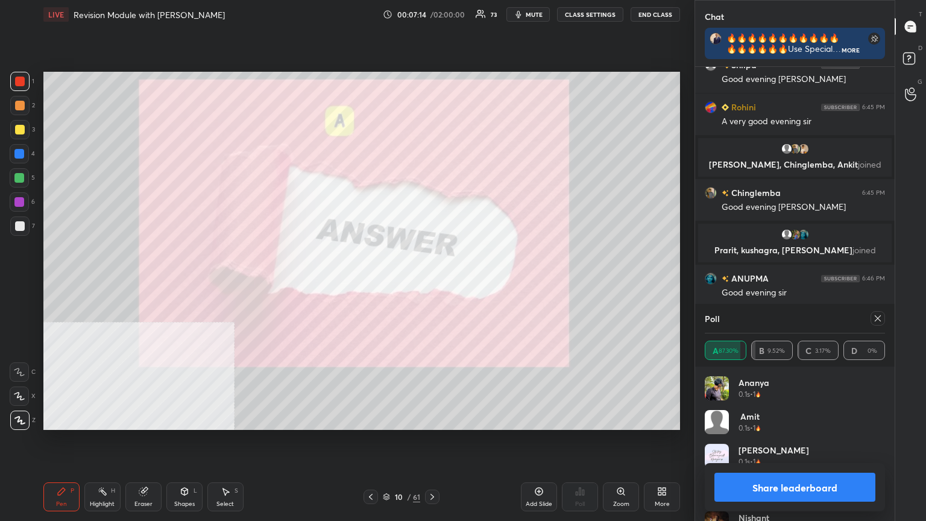
click at [432, 283] on button "Share leaderboard" at bounding box center [795, 487] width 161 height 29
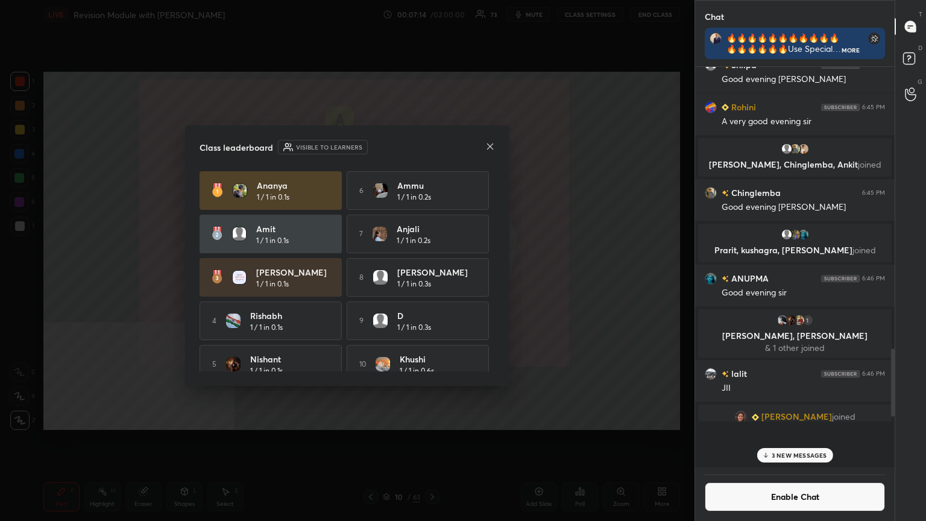
scroll to position [306, 196]
click at [432, 283] on button "Enable Chat" at bounding box center [795, 496] width 180 height 29
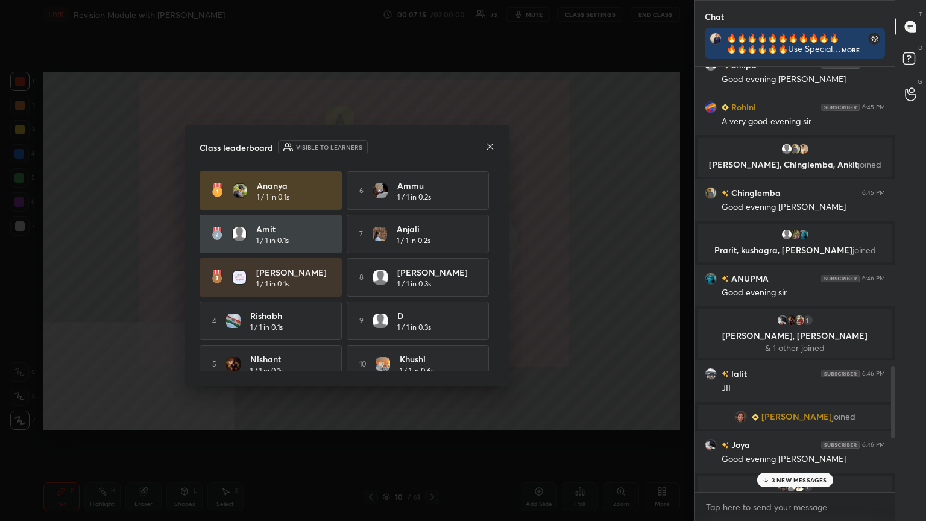
click at [432, 283] on p "3 NEW MESSAGES" at bounding box center [799, 479] width 55 height 7
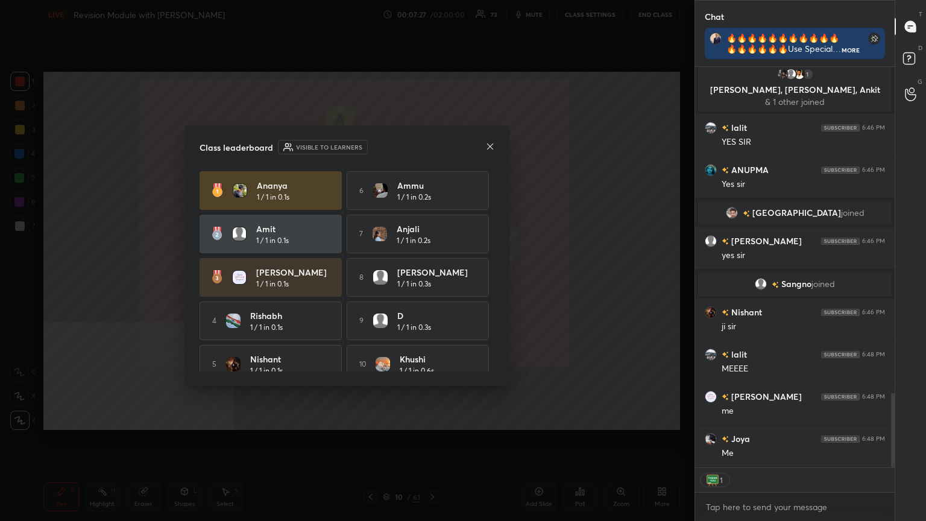
click at [432, 144] on icon at bounding box center [491, 147] width 10 height 10
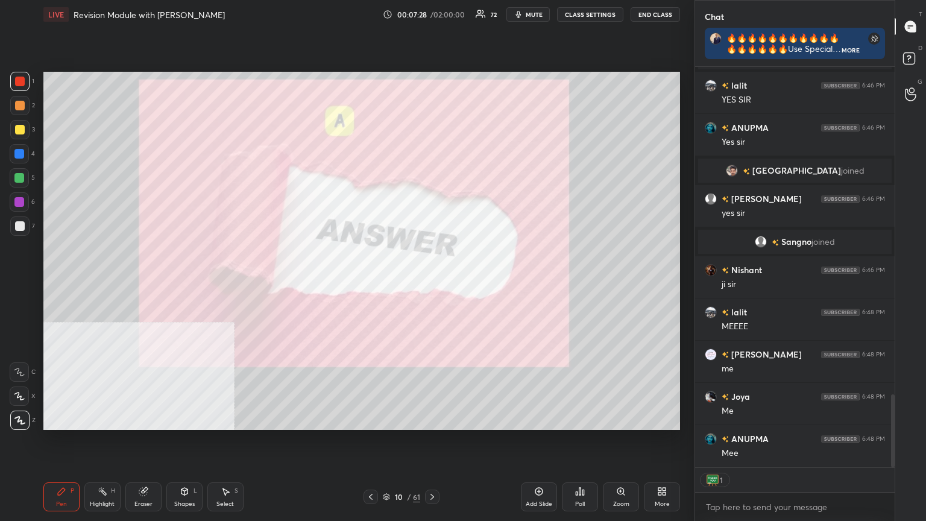
drag, startPoint x: 371, startPoint y: 493, endPoint x: 381, endPoint y: 432, distance: 61.8
click at [372, 283] on icon at bounding box center [371, 497] width 10 height 10
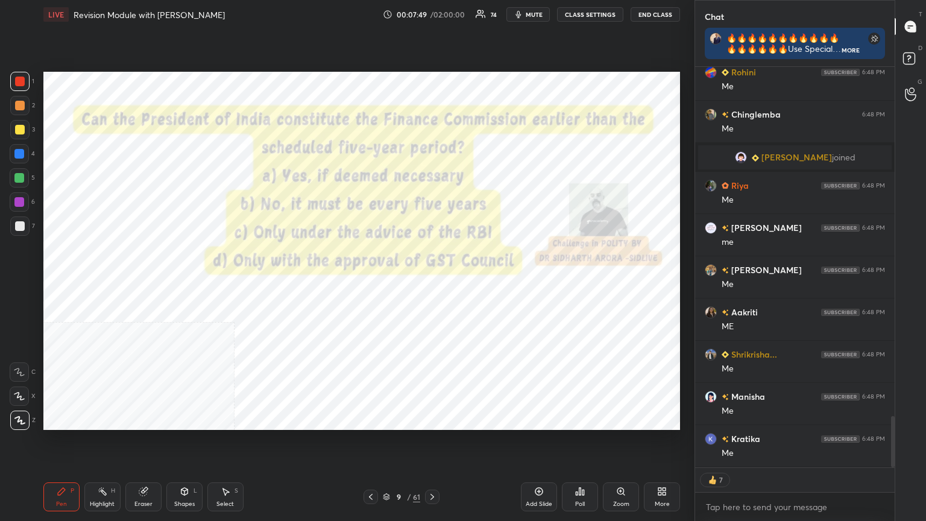
type textarea "x"
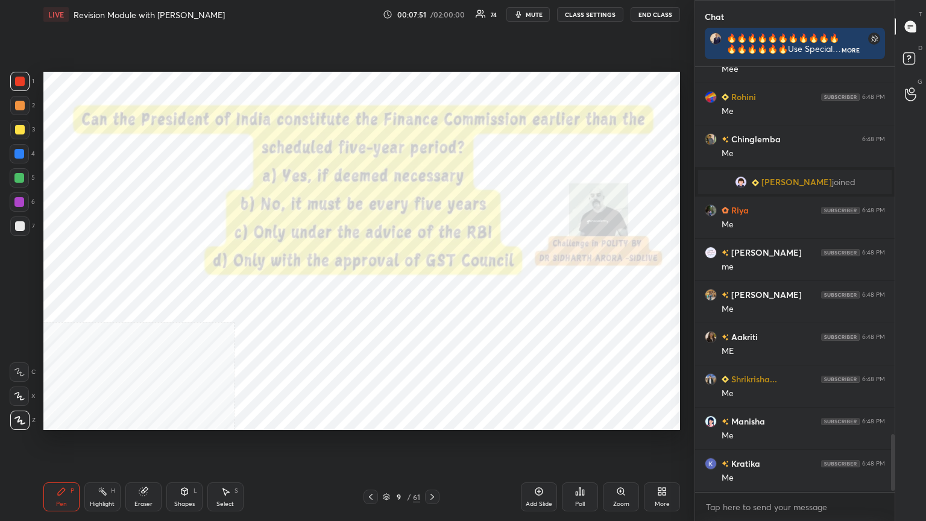
click at [386, 283] on icon at bounding box center [386, 496] width 7 height 7
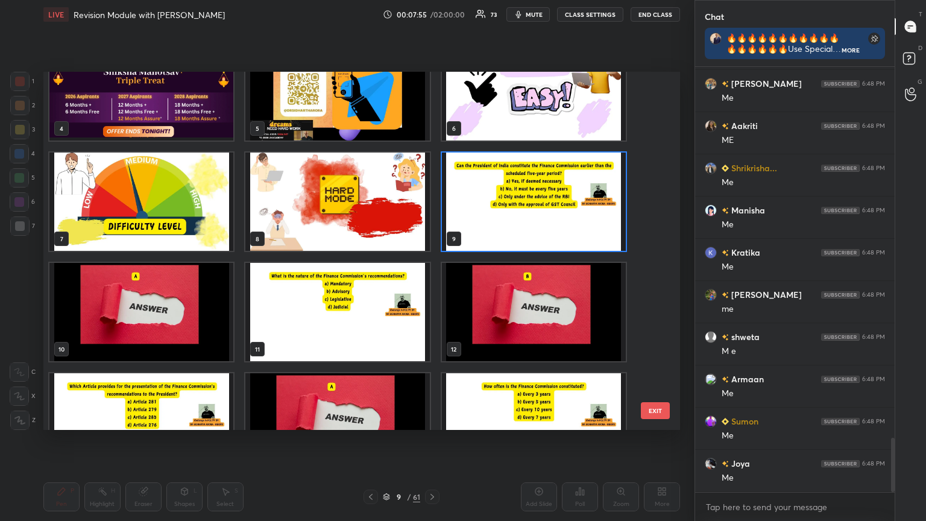
click at [369, 283] on img "grid" at bounding box center [337, 312] width 184 height 98
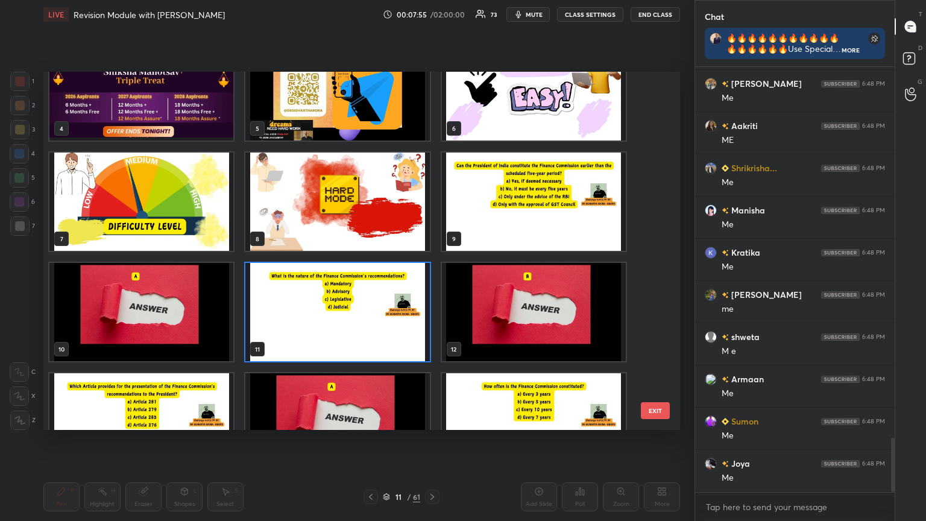
click at [369, 283] on img "grid" at bounding box center [337, 312] width 184 height 98
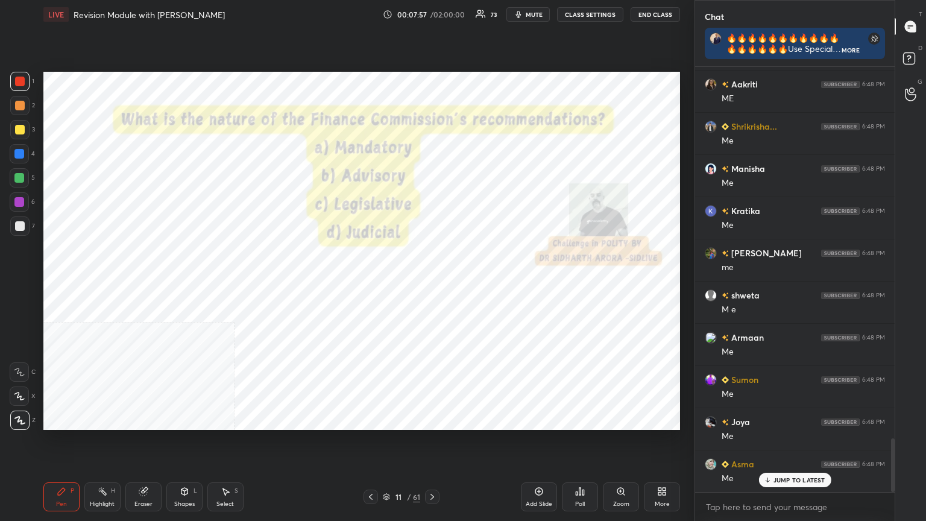
click at [432, 12] on button "CLASS SETTINGS" at bounding box center [590, 14] width 66 height 14
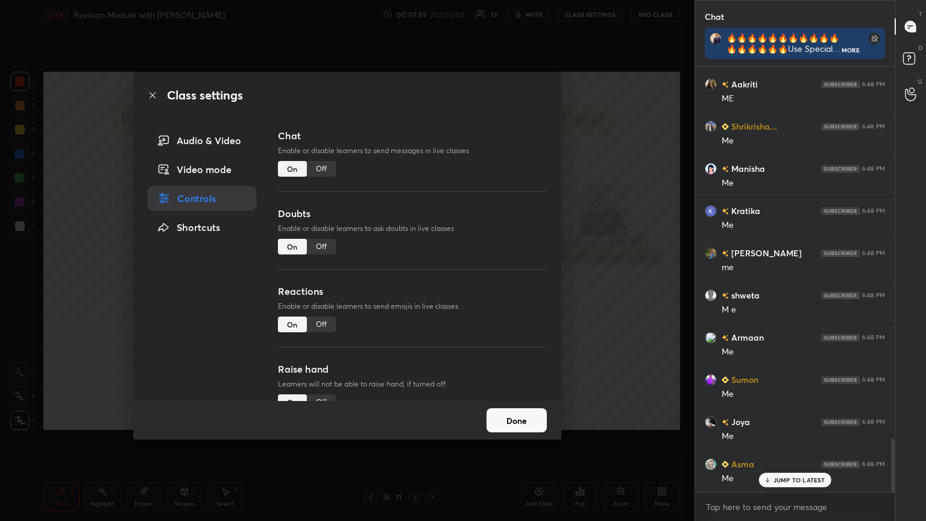
click at [323, 167] on div "Off" at bounding box center [321, 169] width 29 height 16
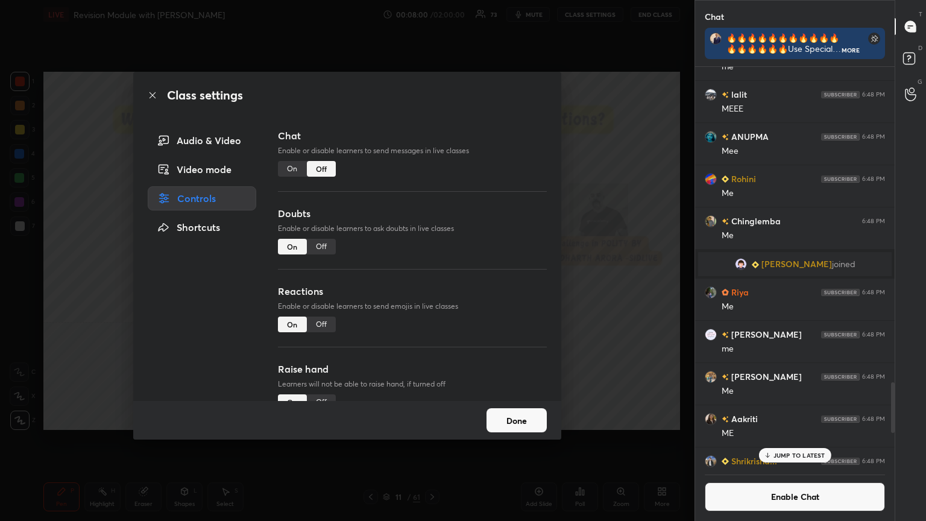
click at [154, 94] on icon at bounding box center [153, 95] width 6 height 6
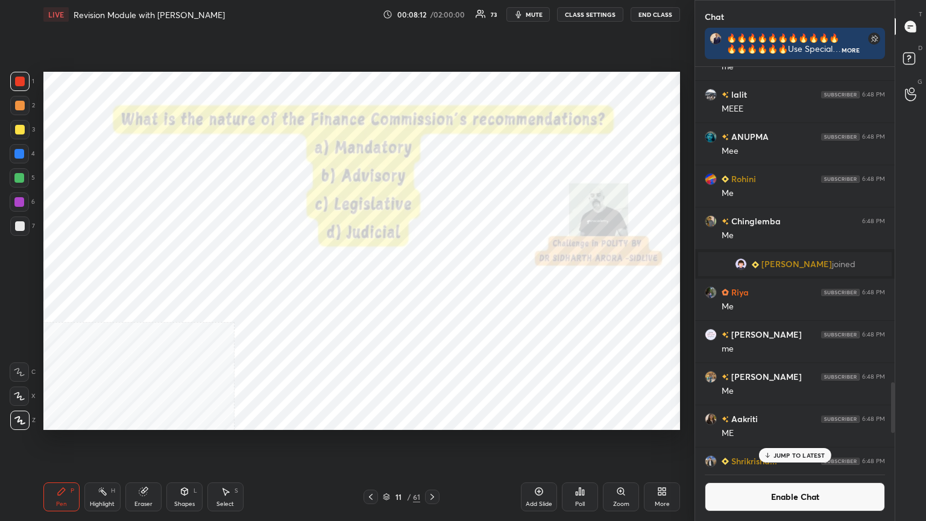
click at [432, 283] on div "Poll" at bounding box center [580, 496] width 36 height 29
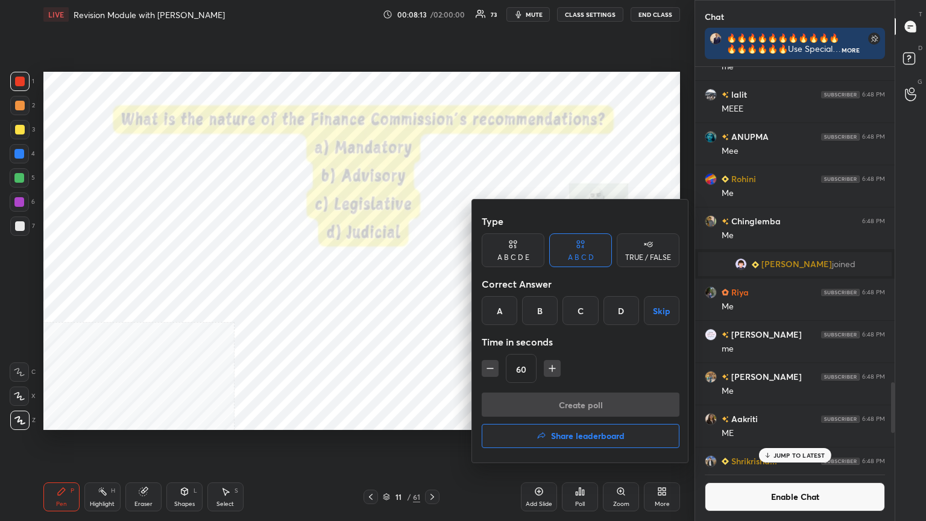
click at [432, 283] on div "B" at bounding box center [540, 310] width 36 height 29
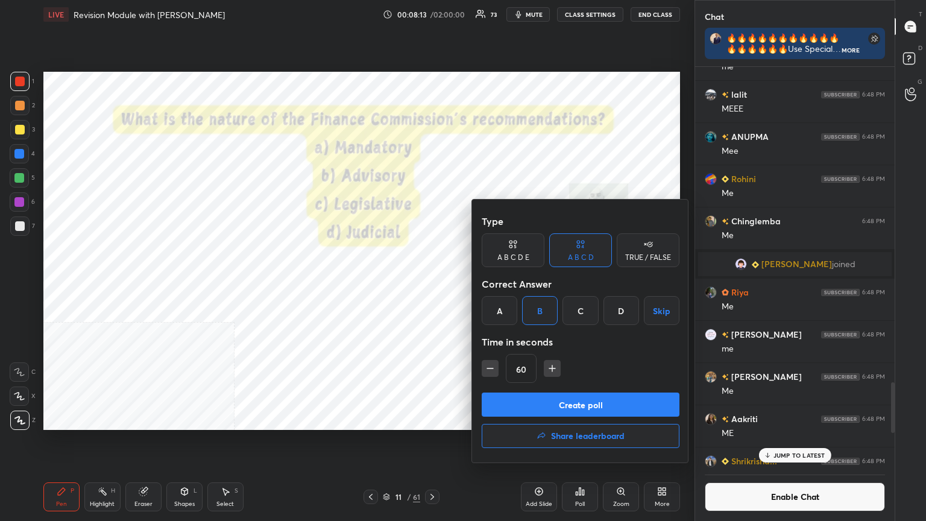
click at [432, 283] on button "Create poll" at bounding box center [581, 405] width 198 height 24
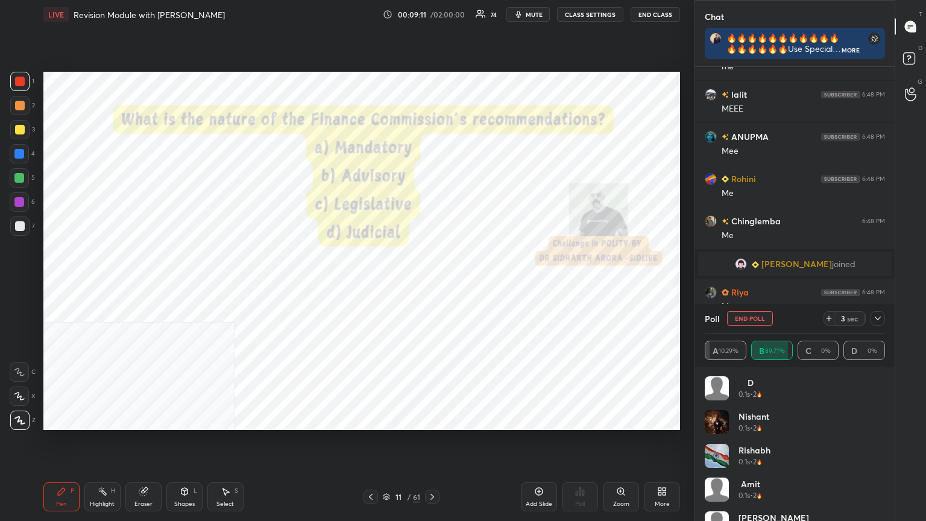
scroll to position [335, 196]
click at [432, 283] on icon at bounding box center [433, 497] width 10 height 10
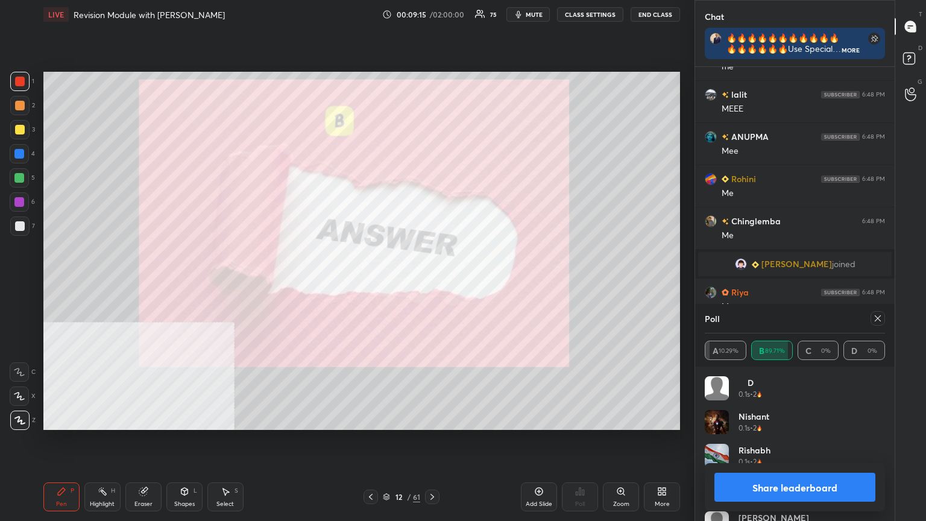
click at [432, 283] on button "Share leaderboard" at bounding box center [795, 487] width 161 height 29
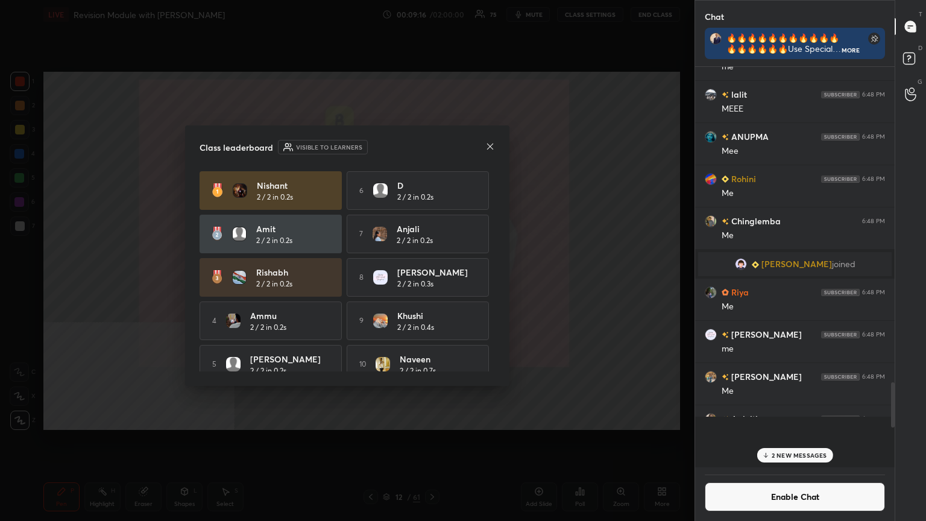
scroll to position [320, 196]
click at [432, 283] on button "Enable Chat" at bounding box center [795, 496] width 180 height 29
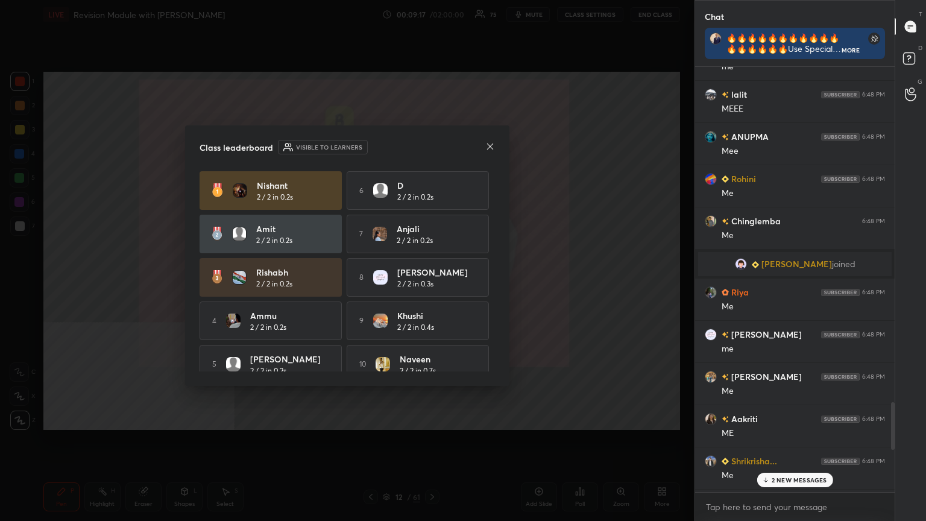
click at [432, 283] on p "2 NEW MESSAGES" at bounding box center [799, 479] width 55 height 7
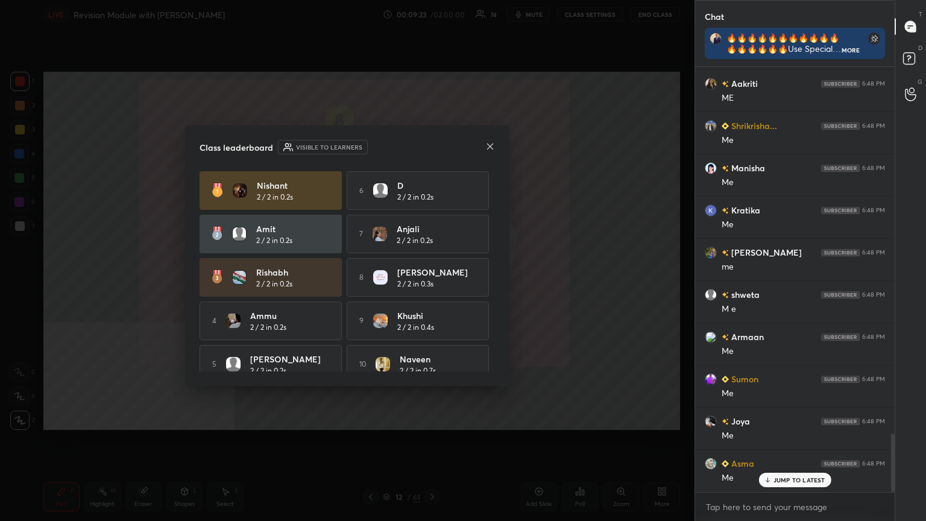
scroll to position [2666, 0]
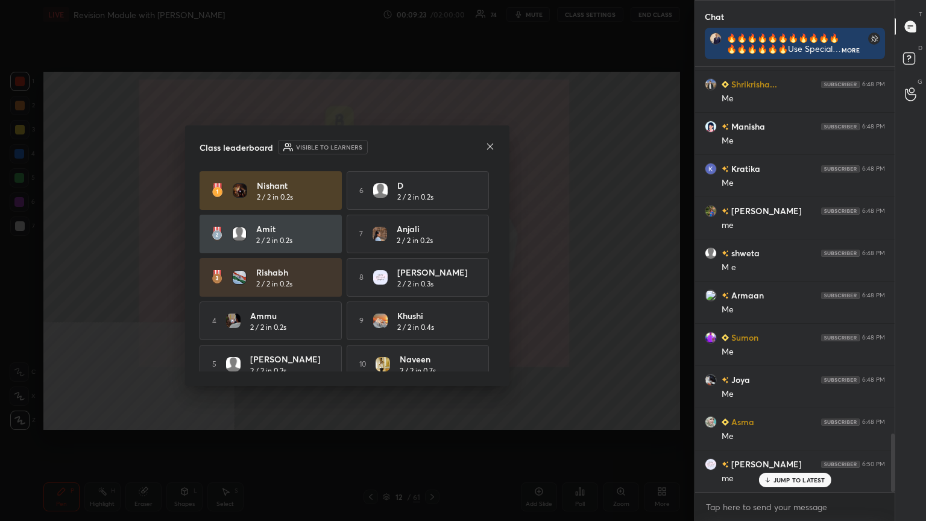
click at [432, 144] on icon at bounding box center [491, 147] width 10 height 10
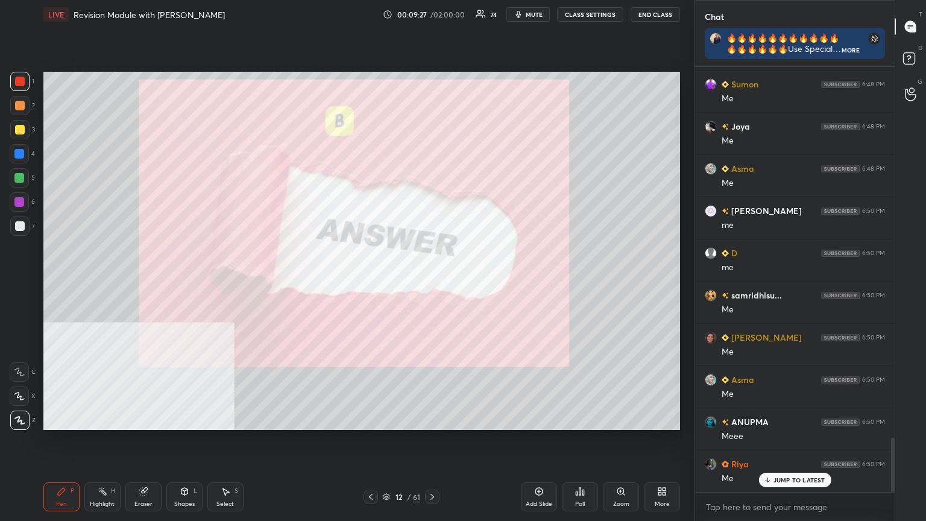
scroll to position [2962, 0]
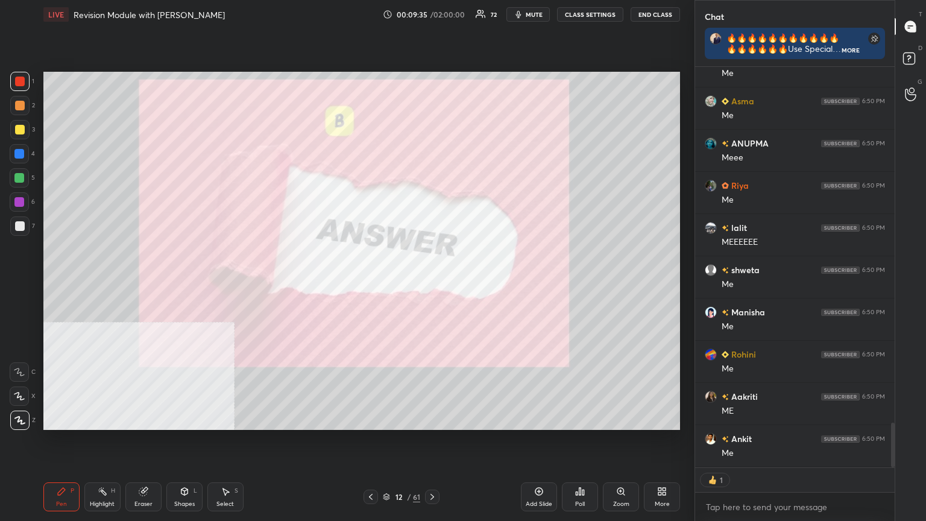
click at [385, 283] on icon at bounding box center [386, 496] width 7 height 7
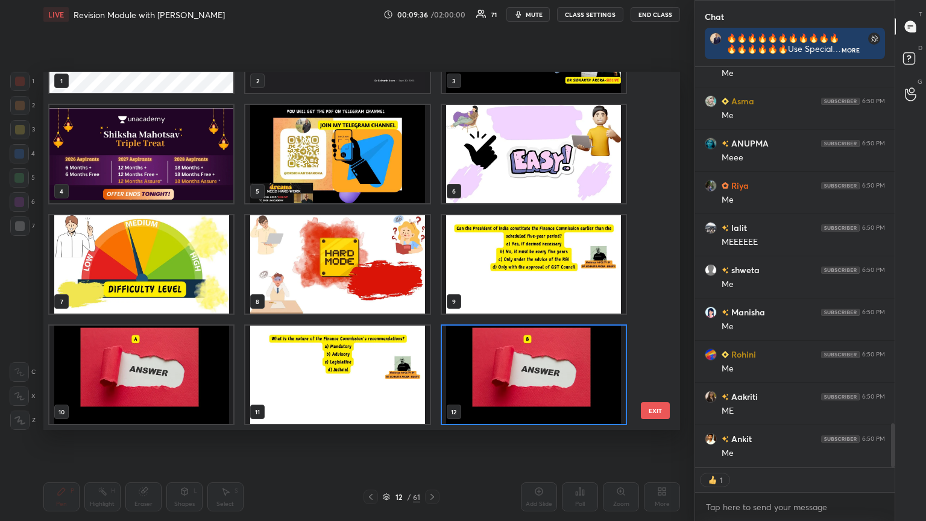
type textarea "x"
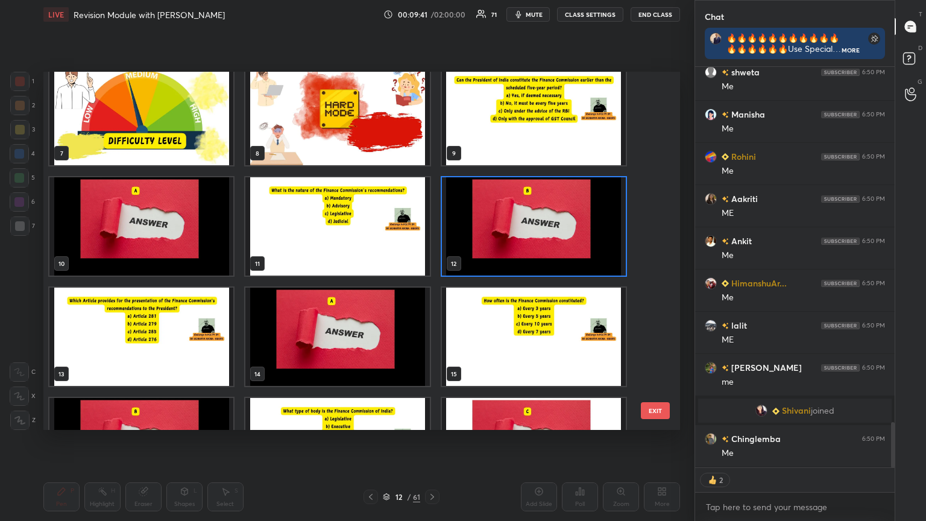
click at [154, 283] on img "grid" at bounding box center [141, 337] width 184 height 98
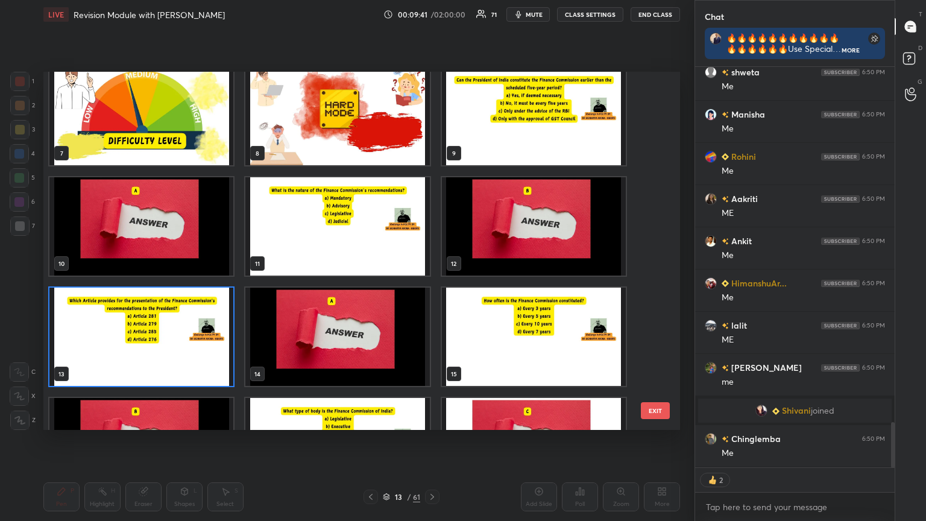
click at [155, 283] on img "grid" at bounding box center [141, 337] width 184 height 98
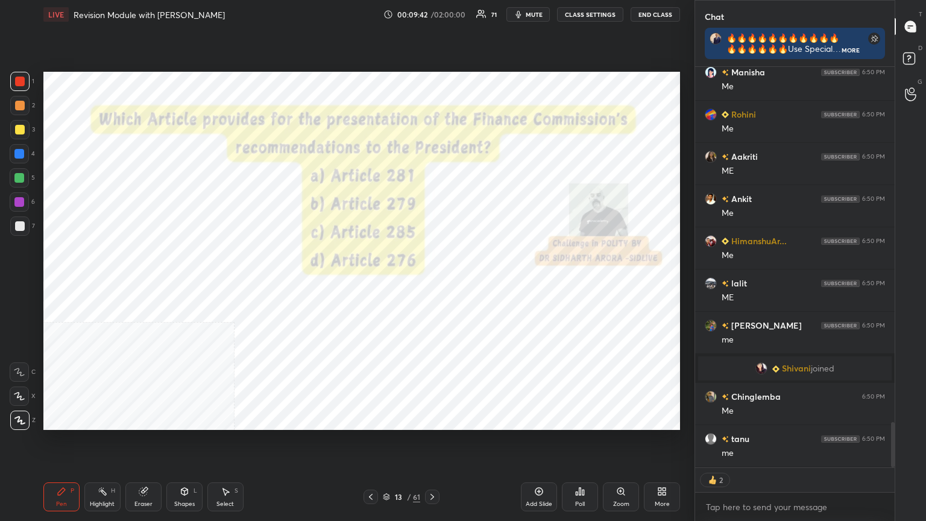
click at [432, 9] on button "CLASS SETTINGS" at bounding box center [590, 14] width 66 height 14
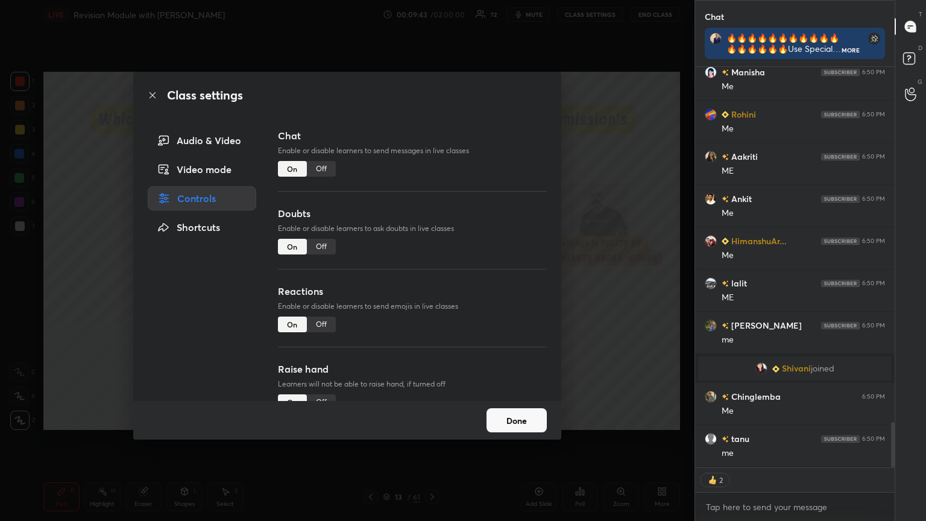
click at [324, 166] on div "Off" at bounding box center [321, 169] width 29 height 16
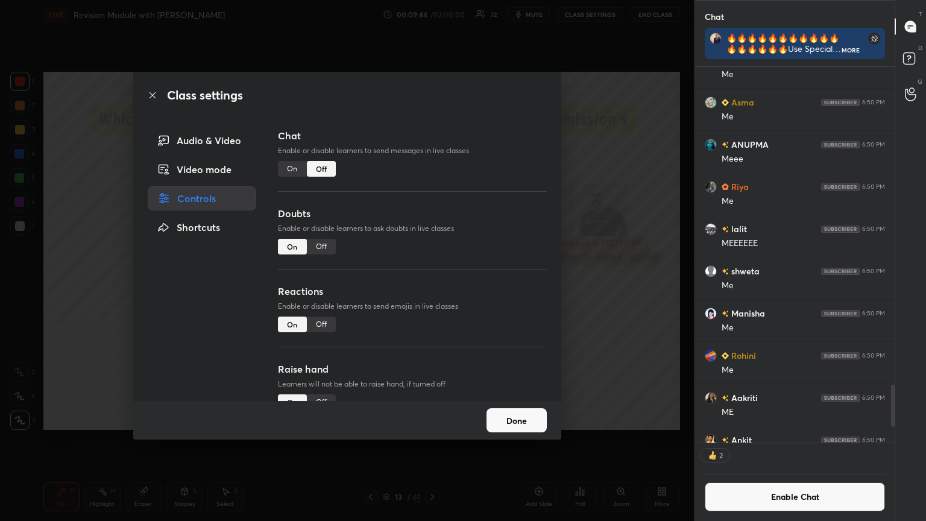
click at [152, 94] on icon at bounding box center [153, 95] width 10 height 10
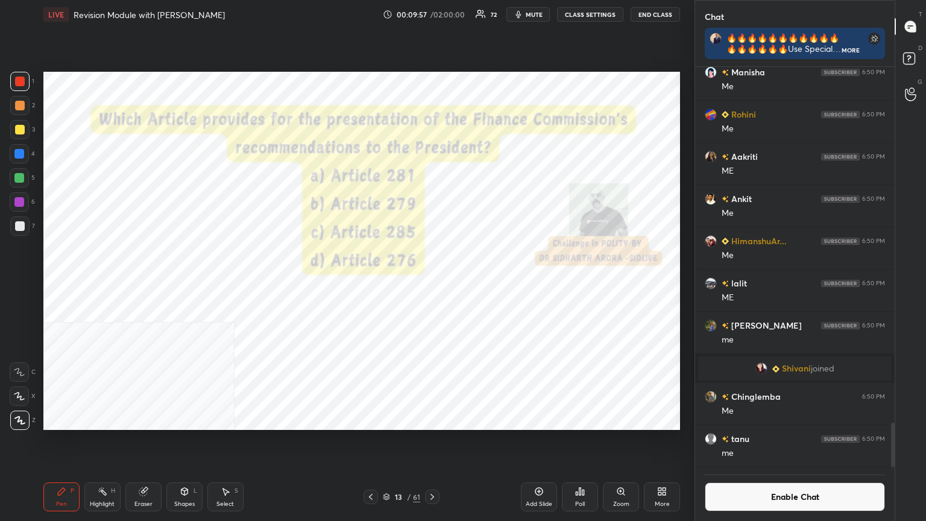
click at [432, 283] on div "Poll" at bounding box center [580, 496] width 36 height 29
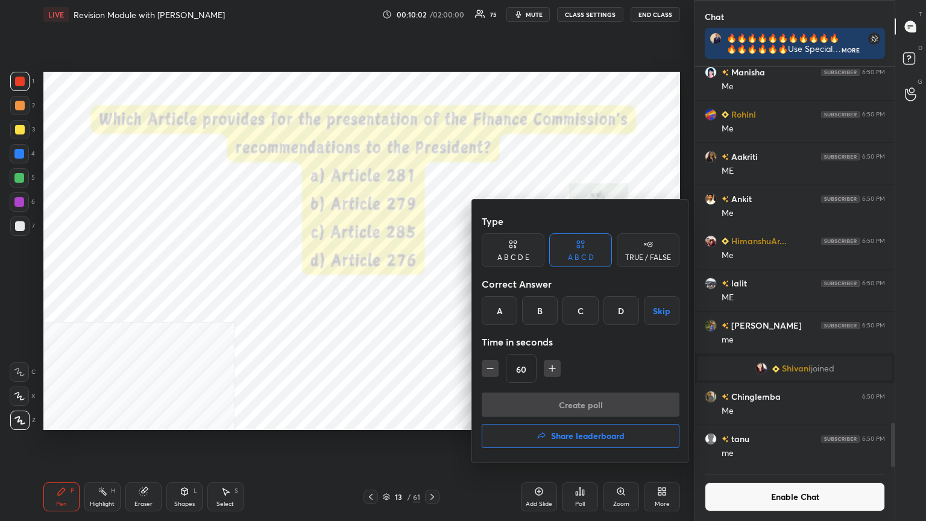
click at [432, 283] on div "A" at bounding box center [500, 310] width 36 height 29
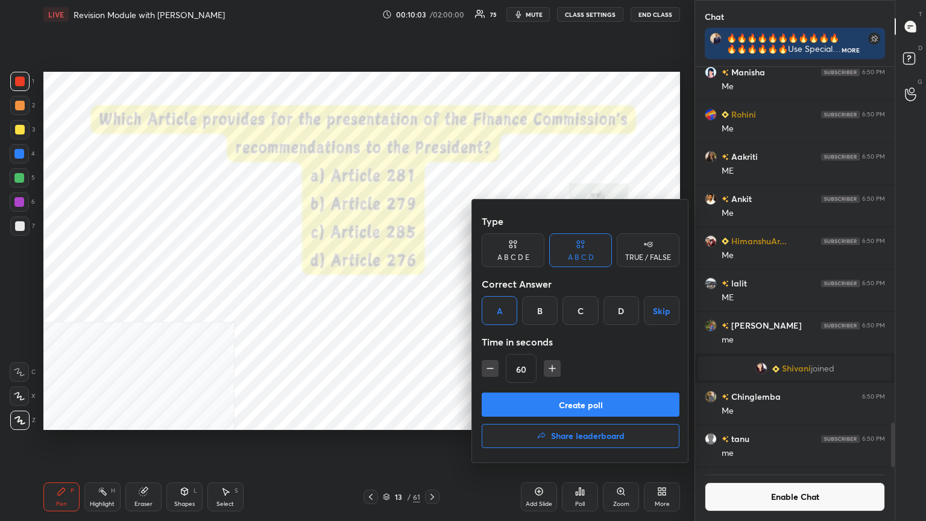
click at [432, 283] on button "Create poll" at bounding box center [581, 405] width 198 height 24
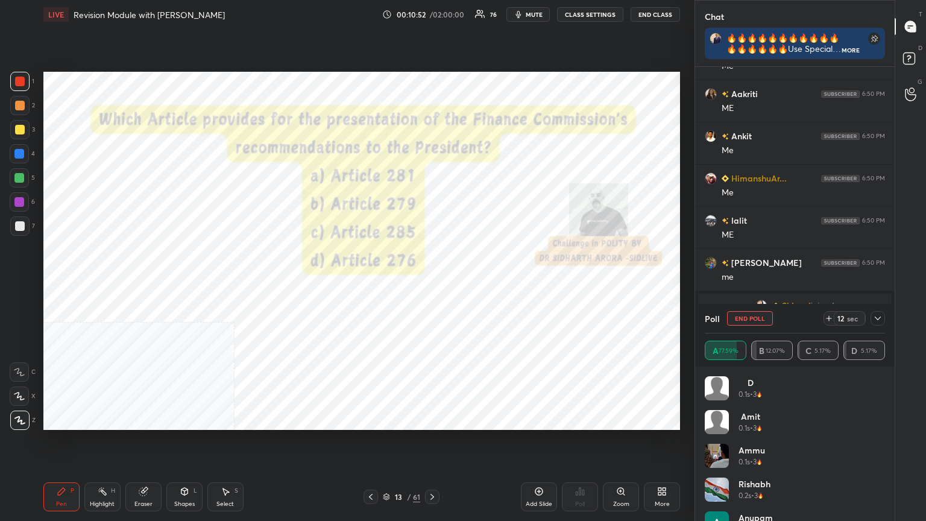
scroll to position [3250, 0]
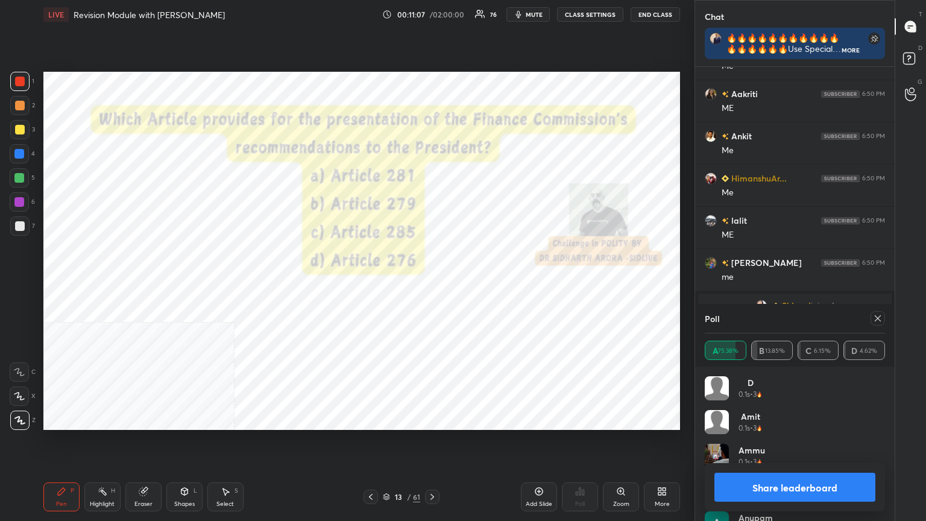
click at [432, 283] on button "Share leaderboard" at bounding box center [795, 487] width 161 height 29
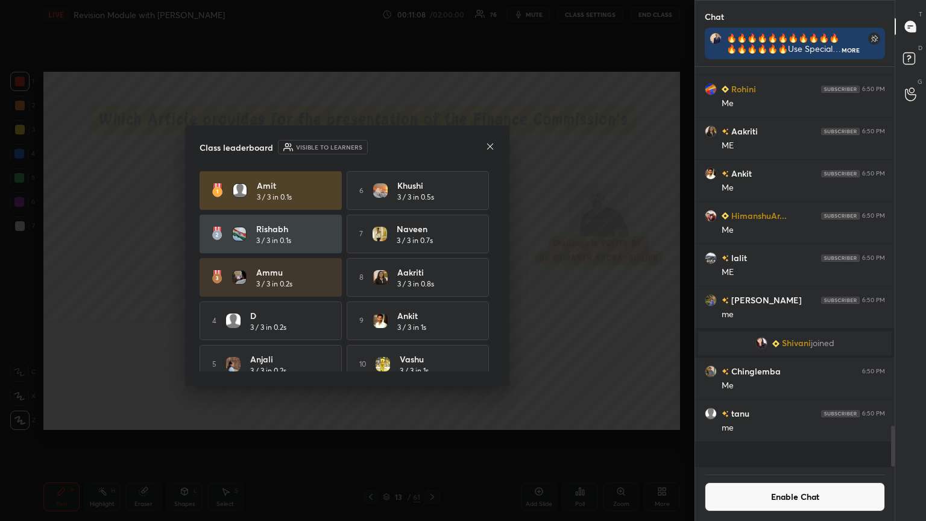
scroll to position [379, 196]
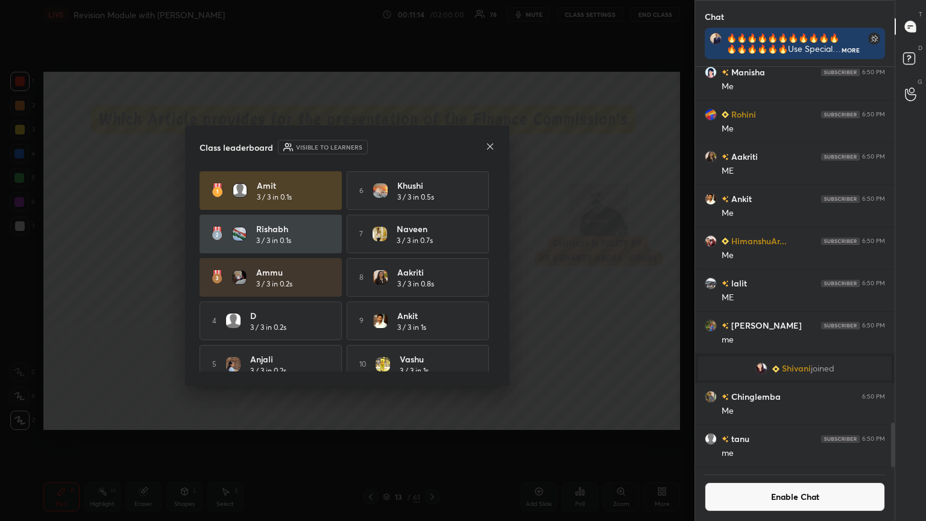
click at [432, 147] on icon at bounding box center [491, 147] width 10 height 10
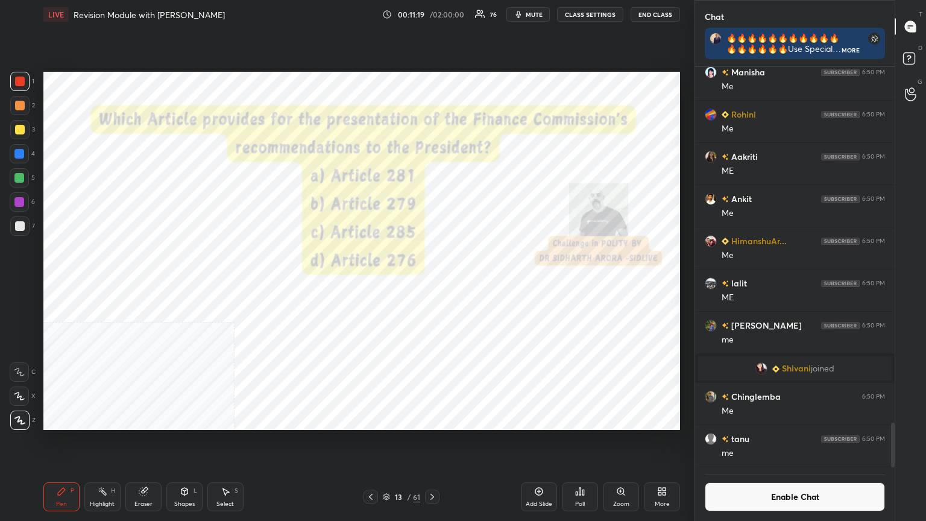
scroll to position [4, 4]
click at [432, 283] on div "Poll" at bounding box center [580, 496] width 36 height 29
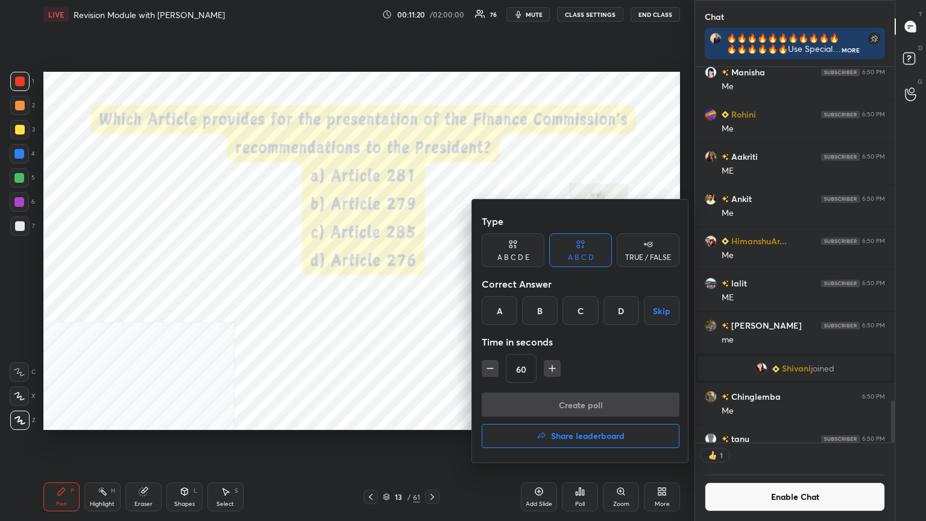
click at [432, 283] on div "D" at bounding box center [622, 310] width 36 height 29
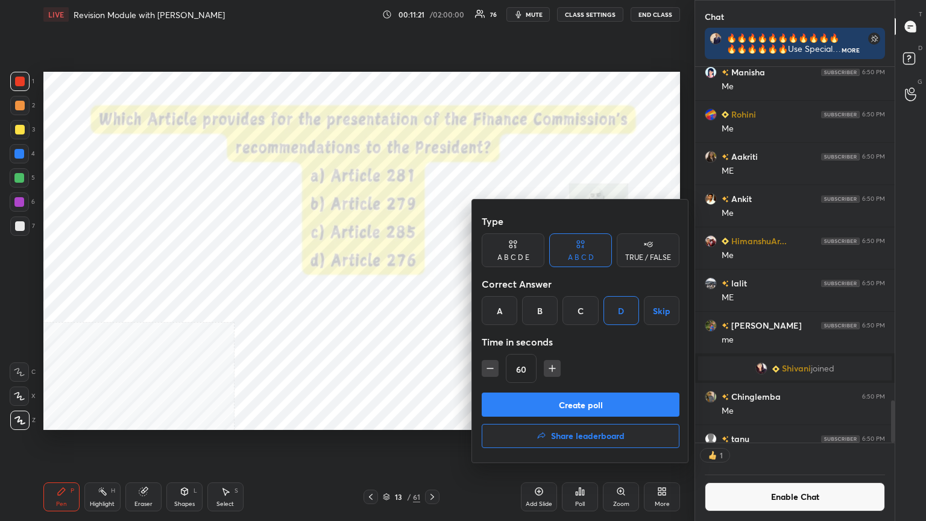
click at [432, 283] on button "Create poll" at bounding box center [581, 405] width 198 height 24
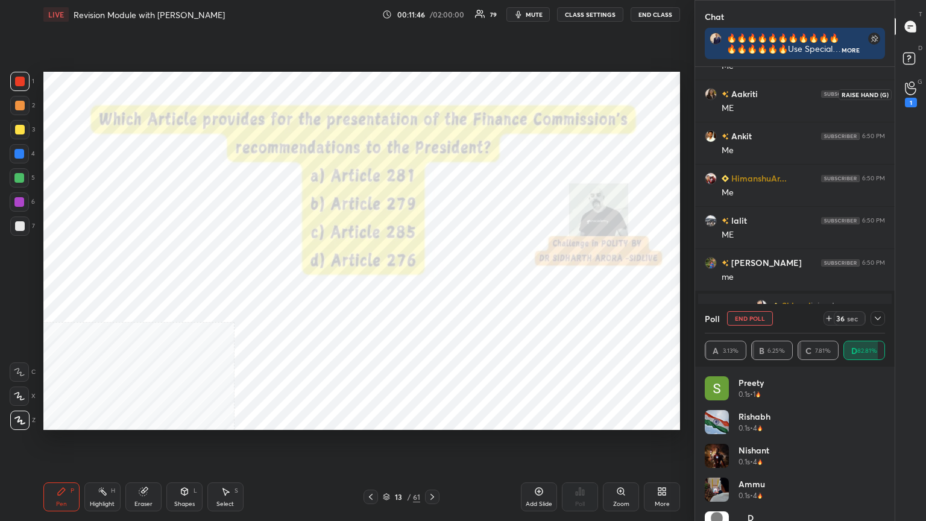
click at [432, 84] on icon at bounding box center [910, 88] width 11 height 14
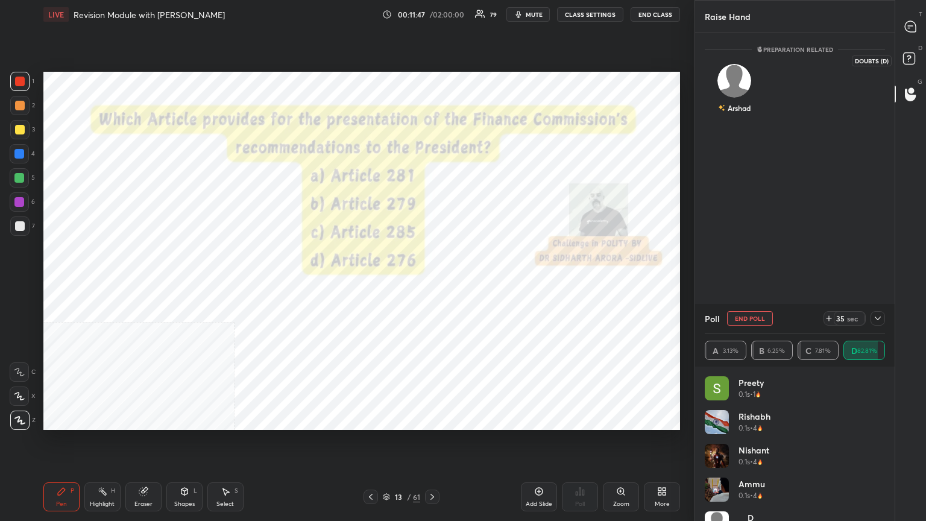
click at [432, 54] on rect at bounding box center [908, 58] width 11 height 11
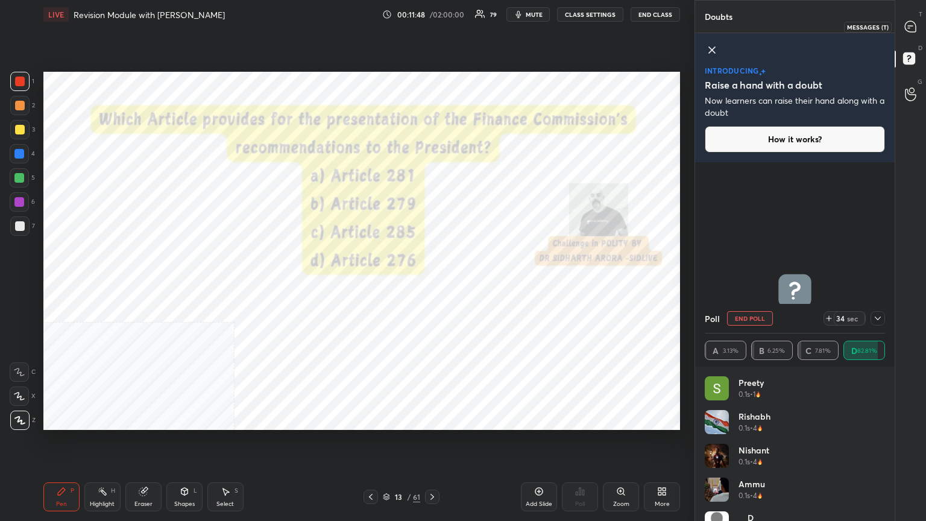
click at [432, 19] on div at bounding box center [911, 27] width 24 height 22
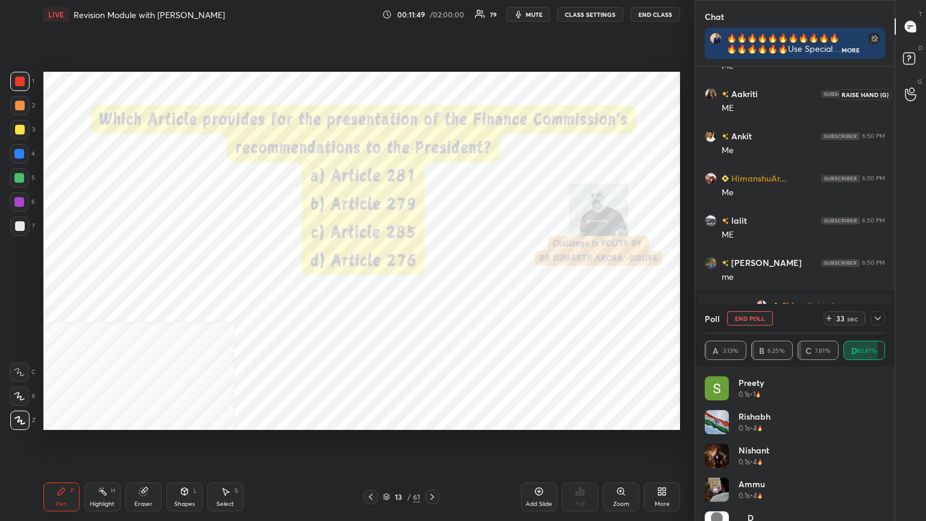
click at [432, 89] on icon at bounding box center [910, 94] width 11 height 14
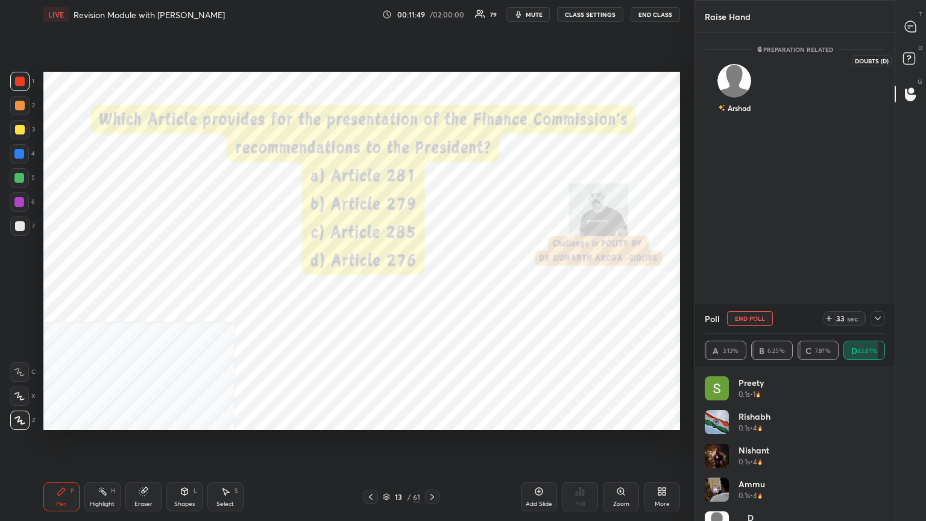
click at [432, 61] on rect at bounding box center [908, 58] width 11 height 11
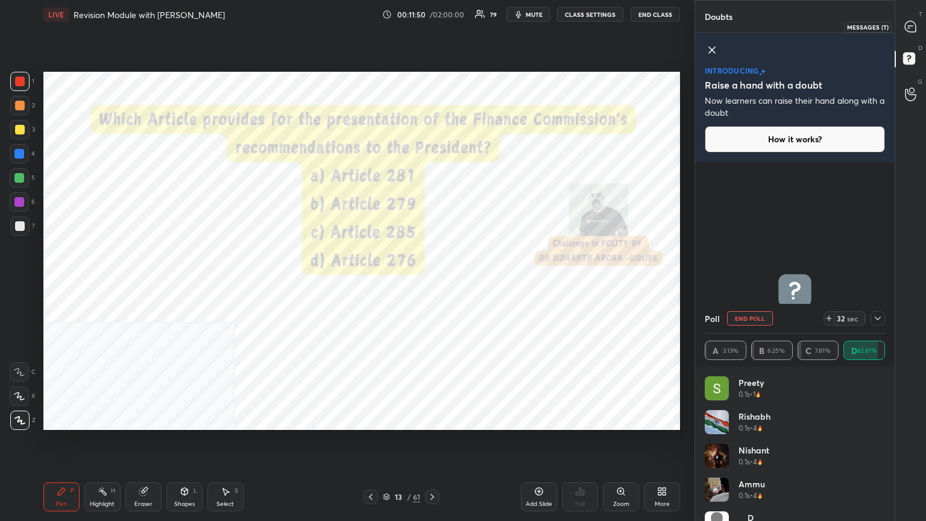
click at [432, 22] on icon at bounding box center [910, 26] width 11 height 11
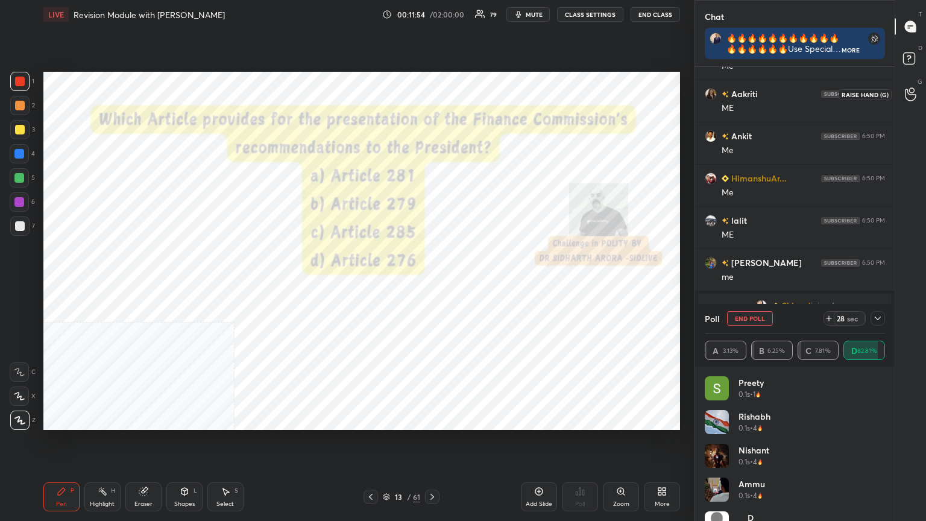
click at [432, 96] on icon at bounding box center [910, 94] width 11 height 14
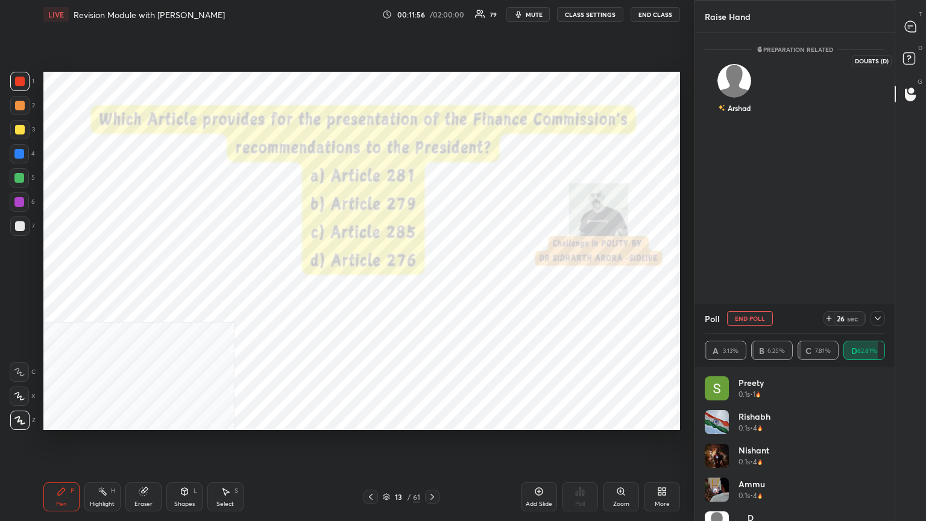
click at [432, 51] on icon at bounding box center [911, 60] width 22 height 22
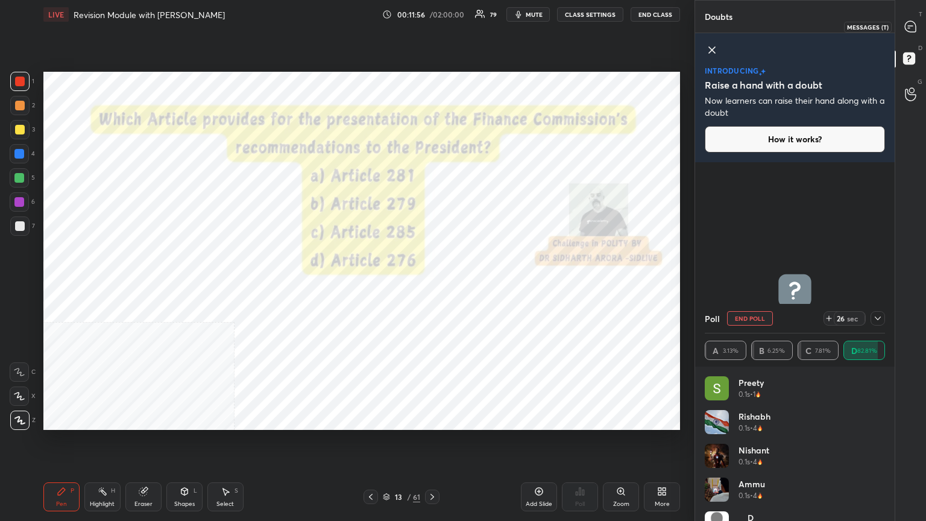
drag, startPoint x: 912, startPoint y: 25, endPoint x: 903, endPoint y: 39, distance: 17.1
click at [432, 25] on icon at bounding box center [911, 27] width 13 height 13
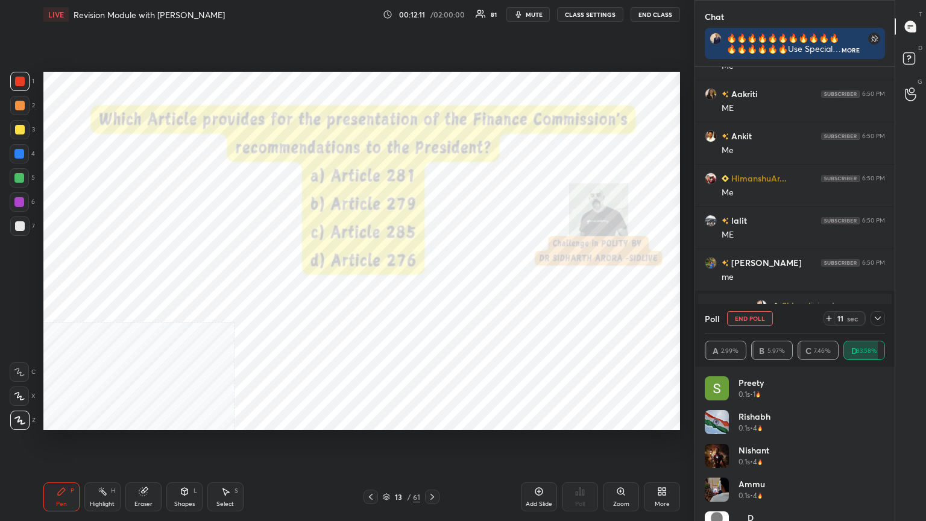
click at [432, 283] on icon at bounding box center [433, 497] width 4 height 6
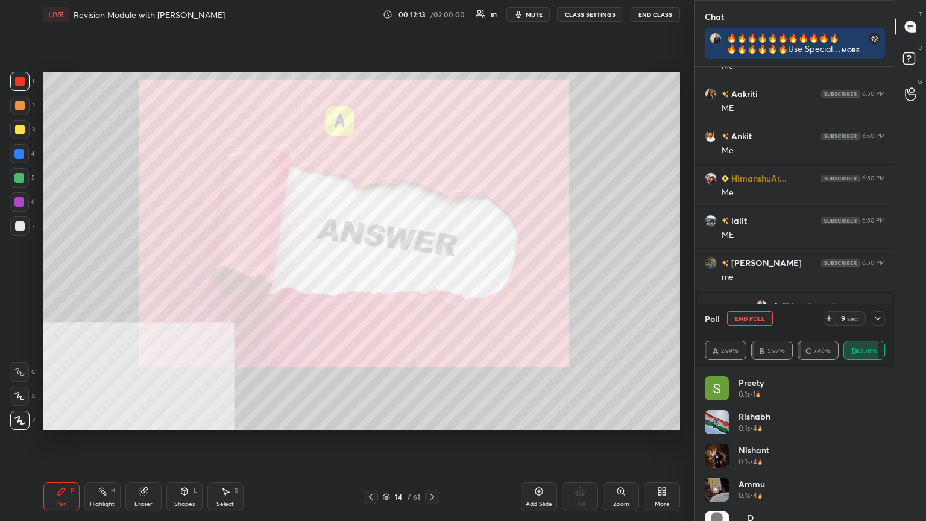
click at [372, 283] on icon at bounding box center [371, 497] width 4 height 6
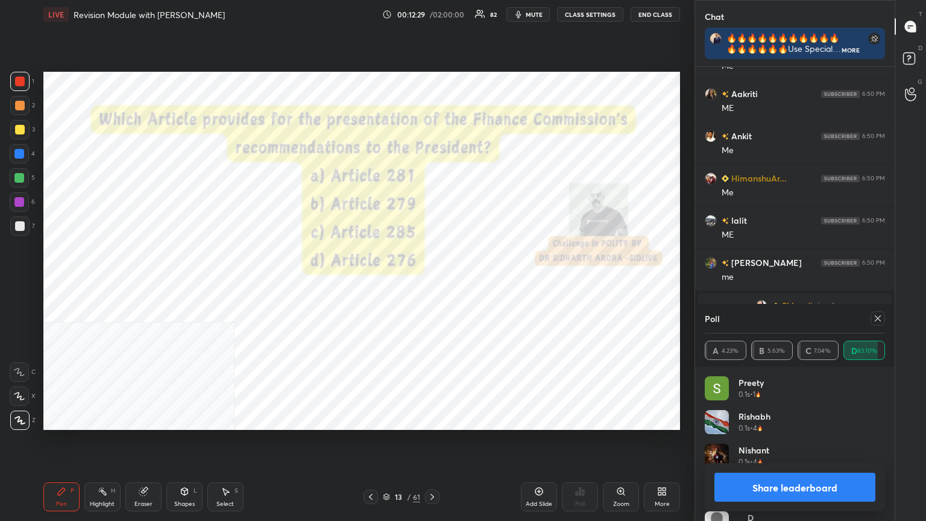
click at [432, 283] on button "Share leaderboard" at bounding box center [795, 487] width 161 height 29
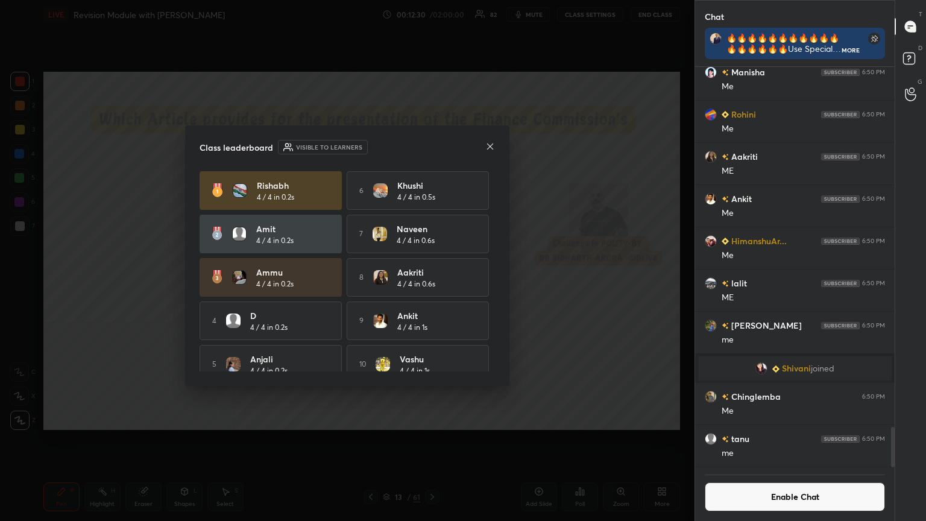
click at [432, 283] on button "Enable Chat" at bounding box center [795, 496] width 180 height 29
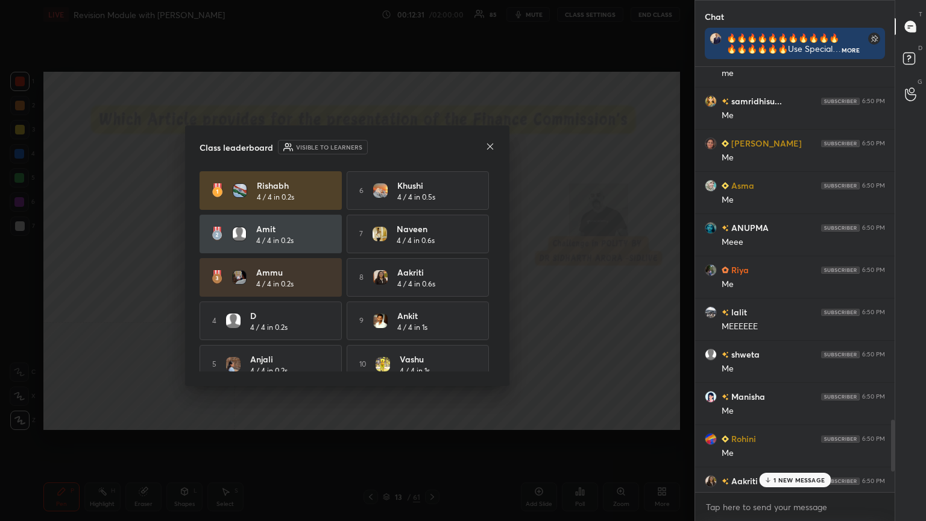
click at [432, 283] on div "1 NEW MESSAGE" at bounding box center [795, 480] width 72 height 14
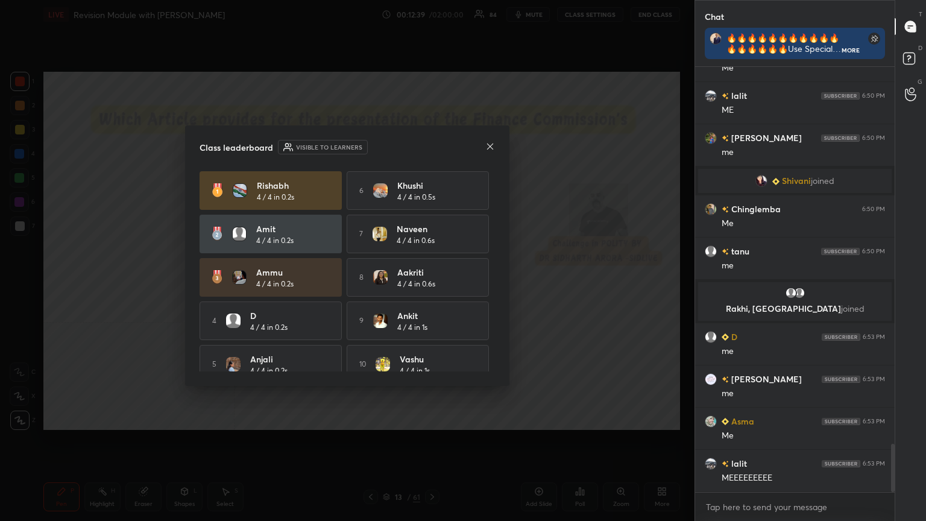
click at [432, 145] on icon at bounding box center [491, 147] width 10 height 10
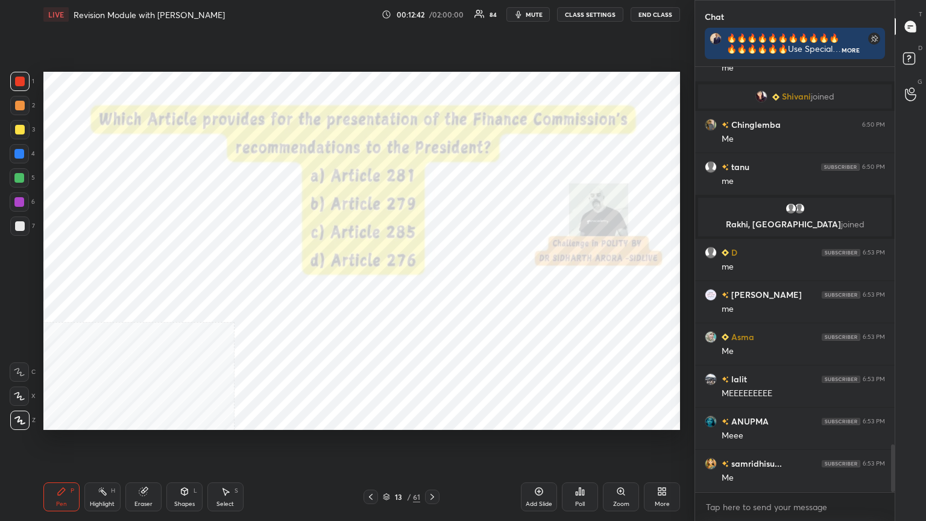
click at [432, 283] on div "Add Slide" at bounding box center [539, 496] width 36 height 29
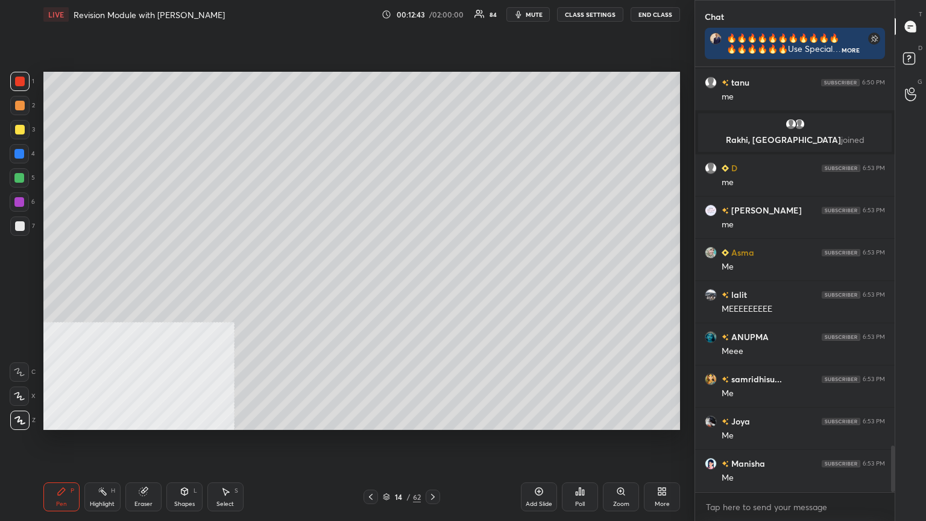
click at [21, 224] on div at bounding box center [20, 226] width 10 height 10
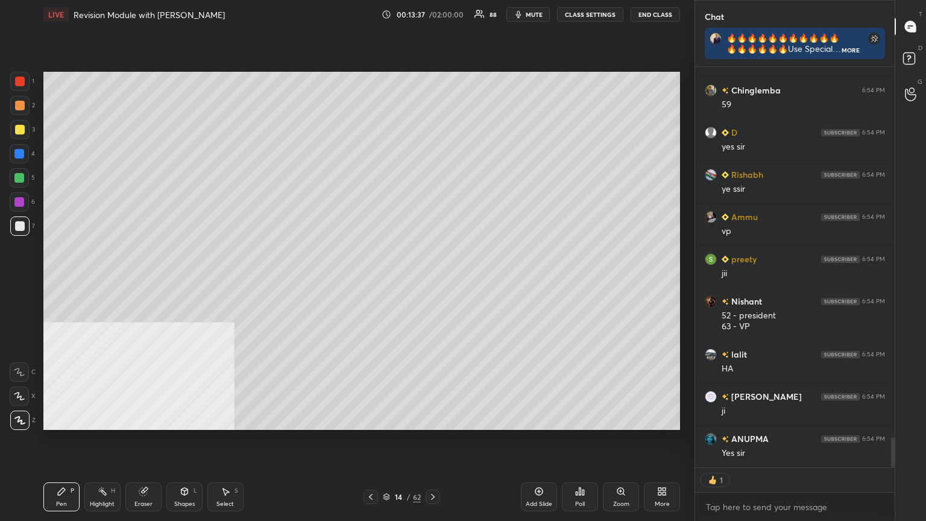
type textarea "x"
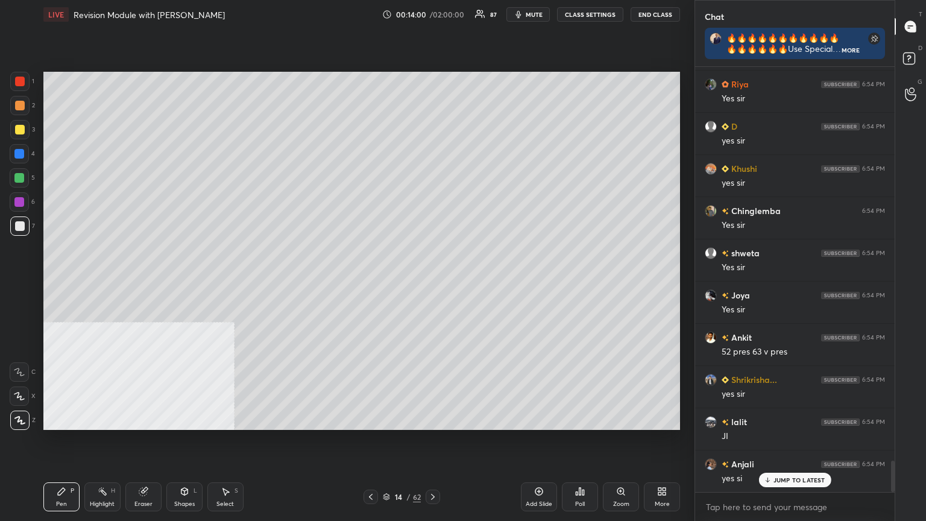
click at [432, 10] on button "CLASS SETTINGS" at bounding box center [590, 14] width 66 height 14
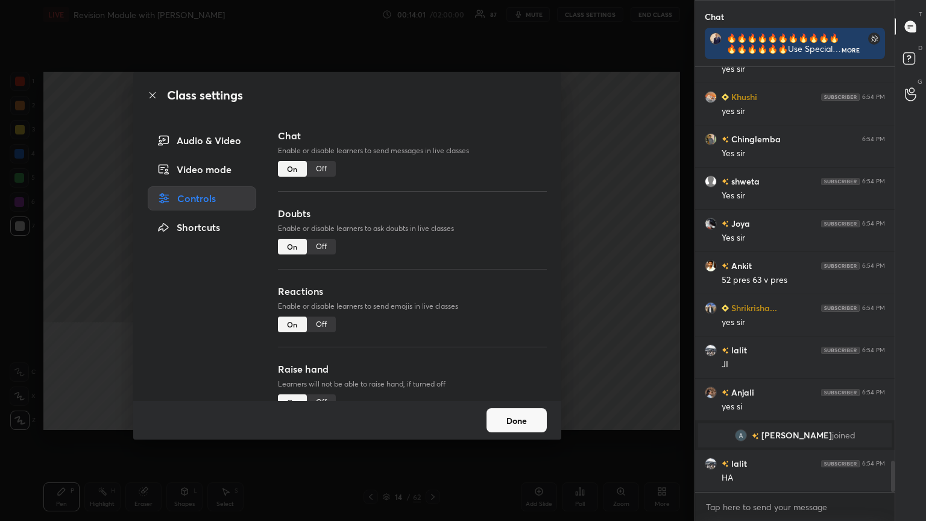
click at [318, 171] on div "Off" at bounding box center [321, 169] width 29 height 16
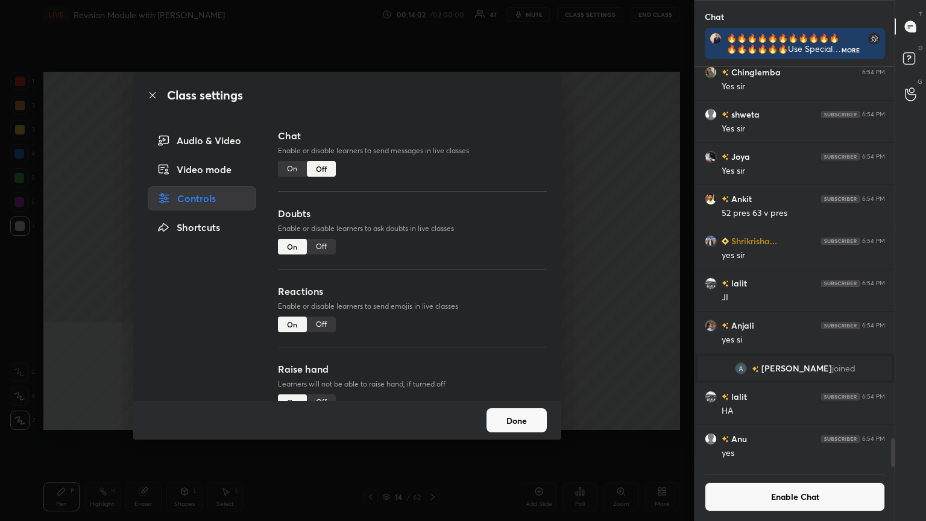
click at [152, 93] on icon at bounding box center [153, 95] width 10 height 10
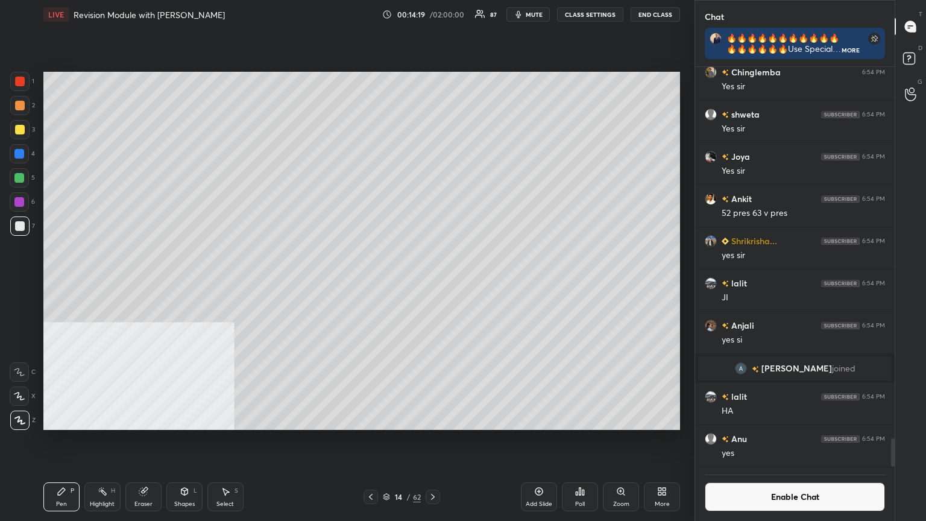
click at [432, 283] on icon at bounding box center [433, 497] width 10 height 10
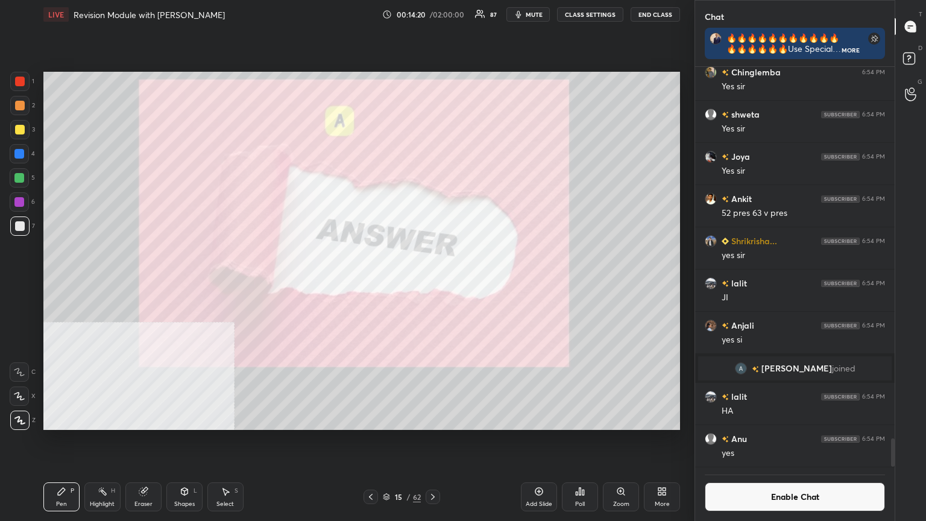
click at [432, 283] on icon at bounding box center [433, 497] width 10 height 10
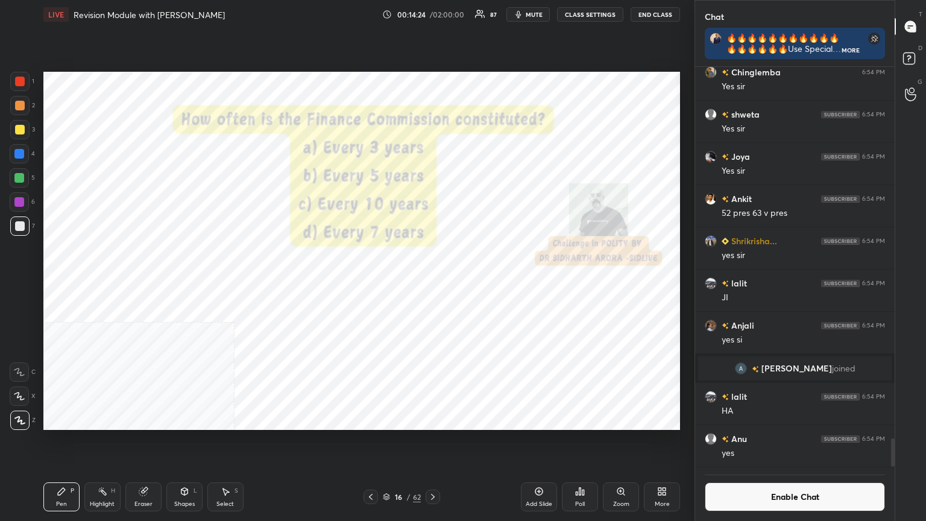
click at [432, 283] on div "Poll" at bounding box center [580, 496] width 36 height 29
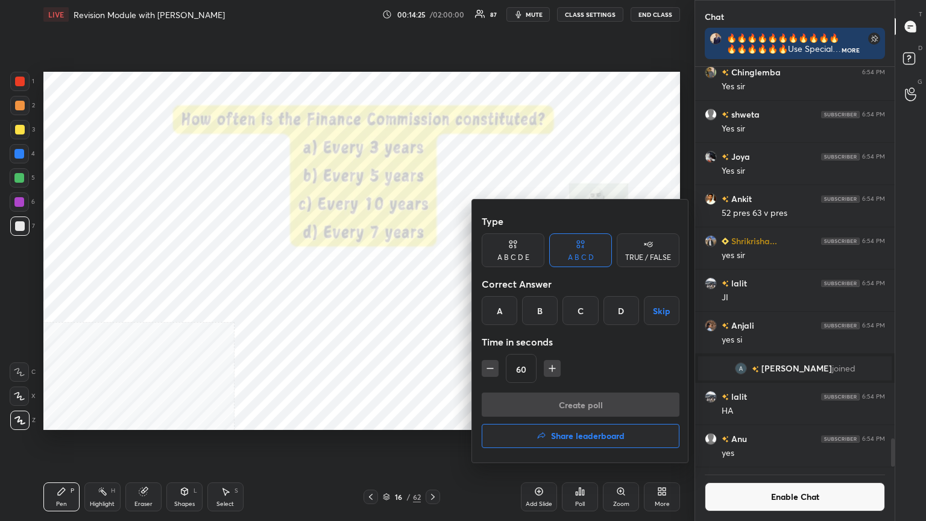
click at [432, 283] on div "B" at bounding box center [540, 310] width 36 height 29
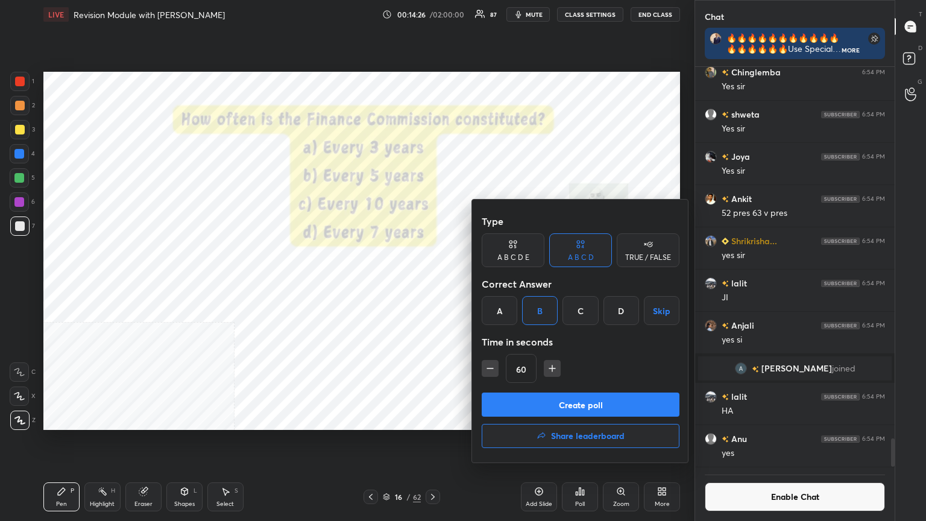
click at [432, 283] on button "Create poll" at bounding box center [581, 405] width 198 height 24
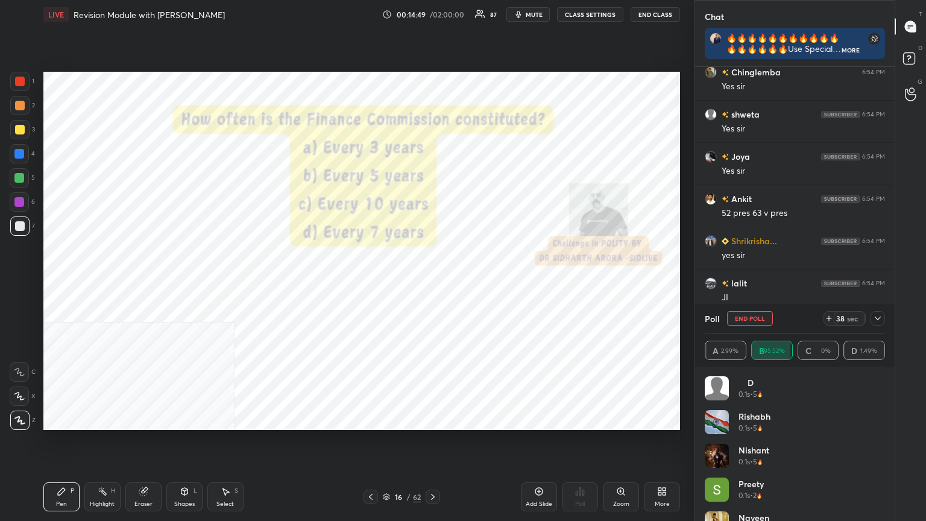
scroll to position [4, 4]
click at [432, 283] on div "Add Slide" at bounding box center [539, 496] width 36 height 29
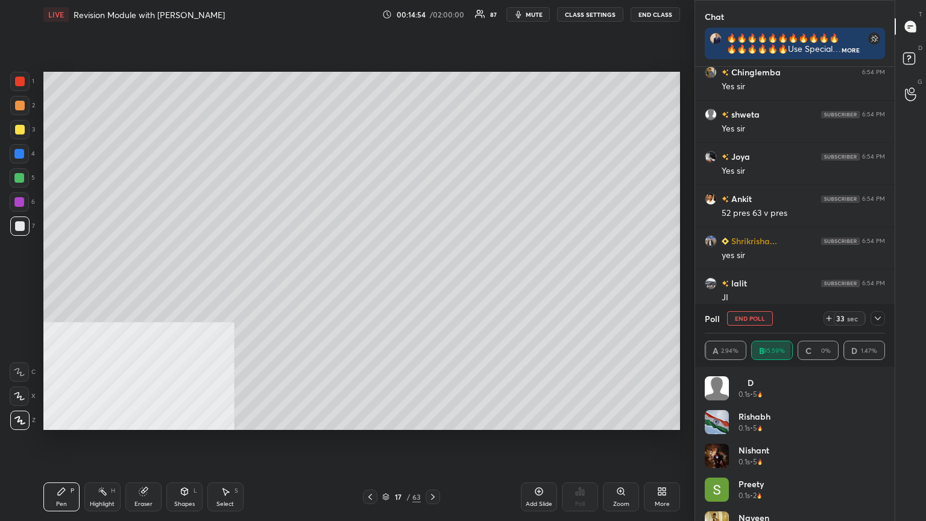
click at [369, 283] on icon at bounding box center [370, 497] width 10 height 10
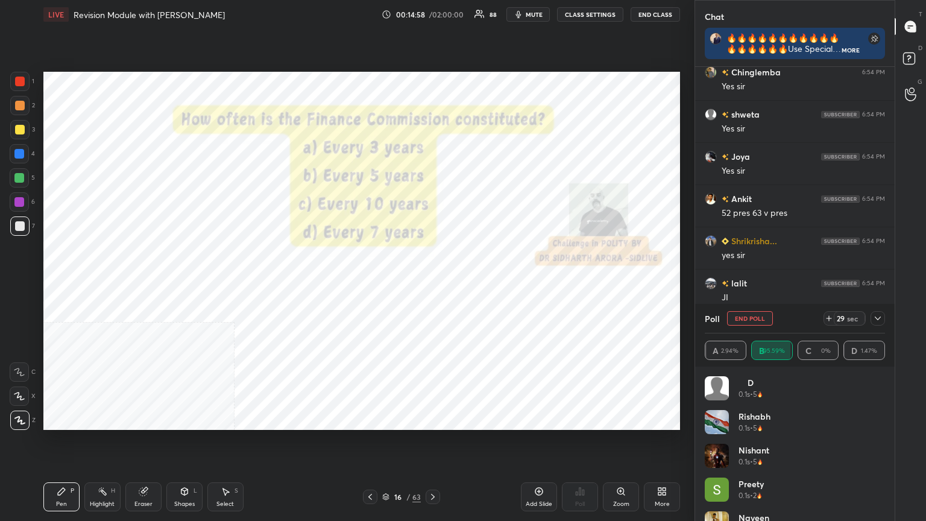
click at [21, 78] on div at bounding box center [20, 82] width 10 height 10
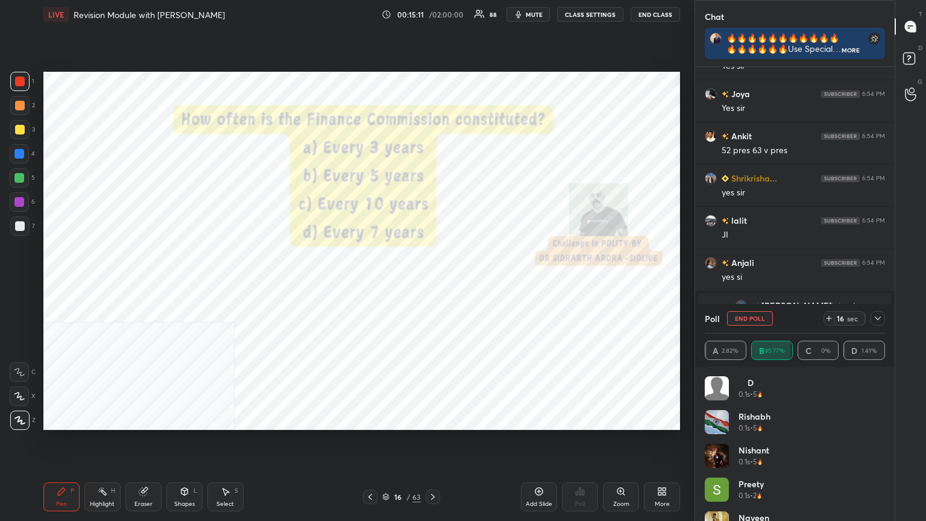
click at [432, 283] on div "Add Slide" at bounding box center [539, 496] width 36 height 29
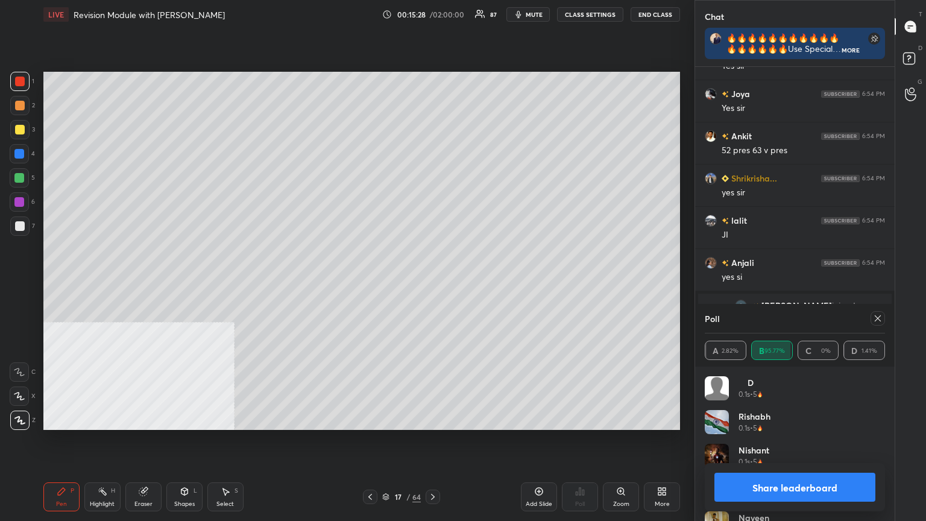
click at [17, 154] on div at bounding box center [19, 154] width 10 height 10
click at [16, 130] on div at bounding box center [20, 130] width 10 height 10
drag, startPoint x: 19, startPoint y: 179, endPoint x: 40, endPoint y: 185, distance: 21.4
click at [20, 181] on div at bounding box center [19, 178] width 10 height 10
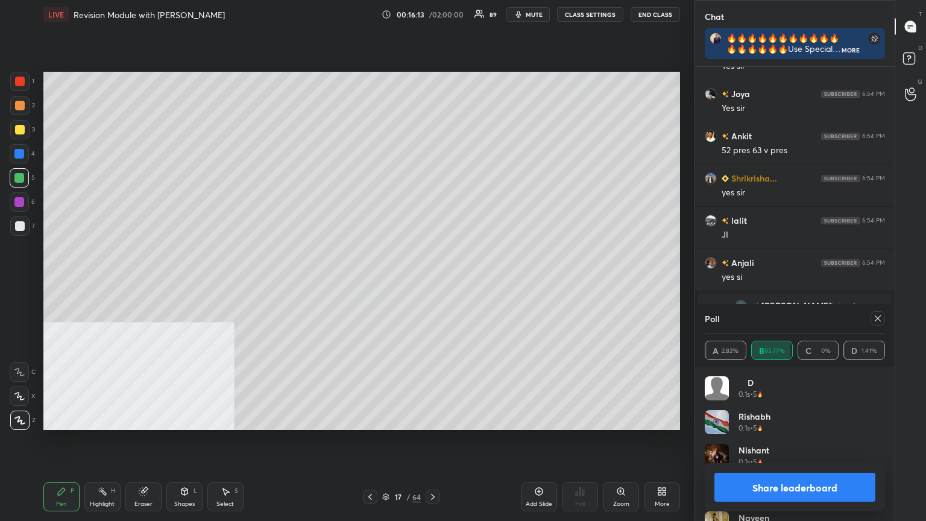
scroll to position [5183, 0]
click at [19, 221] on div at bounding box center [19, 226] width 19 height 19
click at [432, 283] on button "Share leaderboard" at bounding box center [795, 487] width 161 height 29
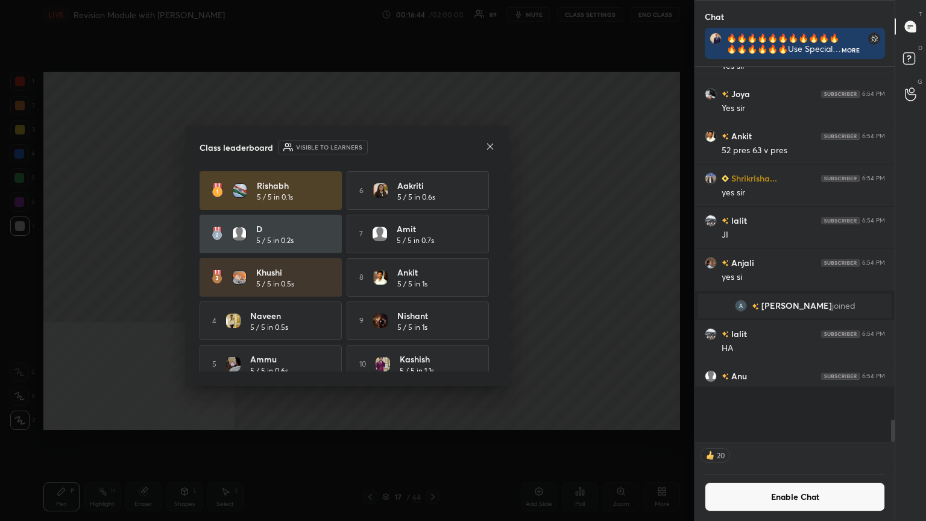
scroll to position [318, 196]
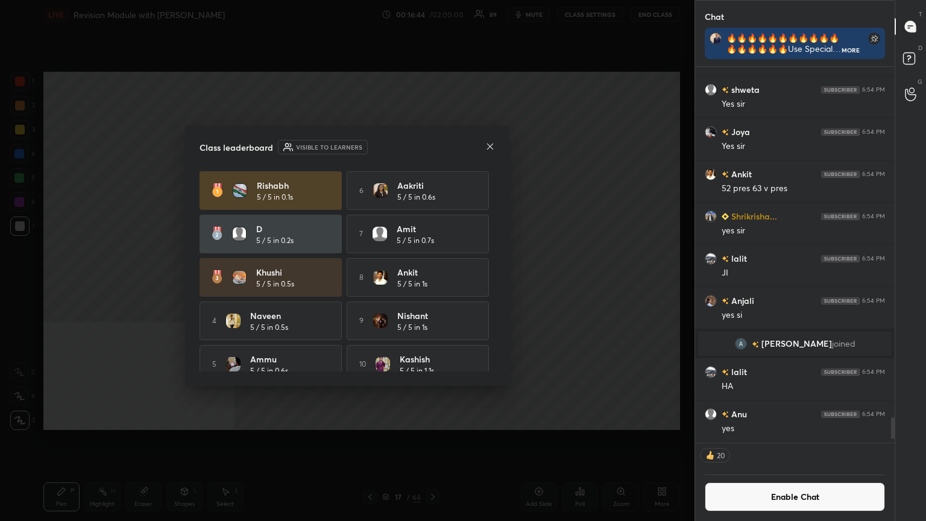
click at [432, 283] on button "Enable Chat" at bounding box center [795, 496] width 180 height 29
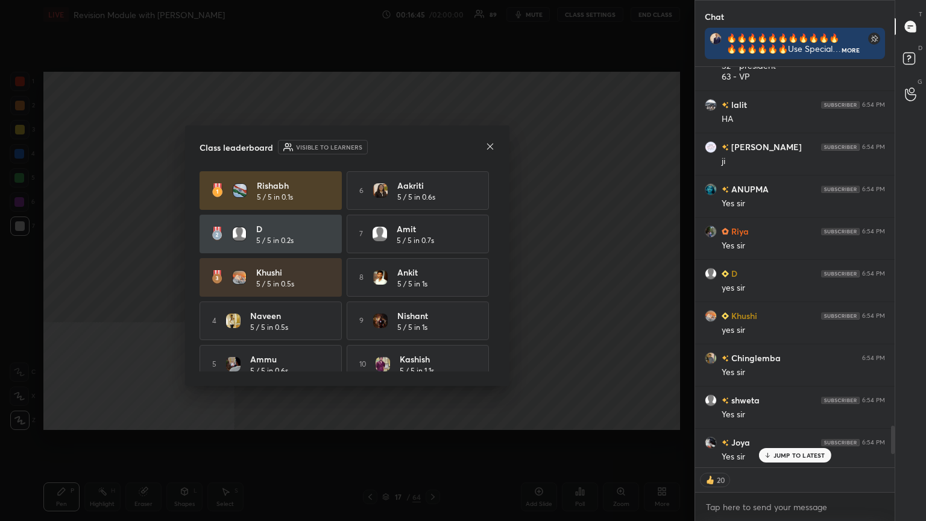
click at [432, 283] on p "JUMP TO LATEST" at bounding box center [800, 455] width 52 height 7
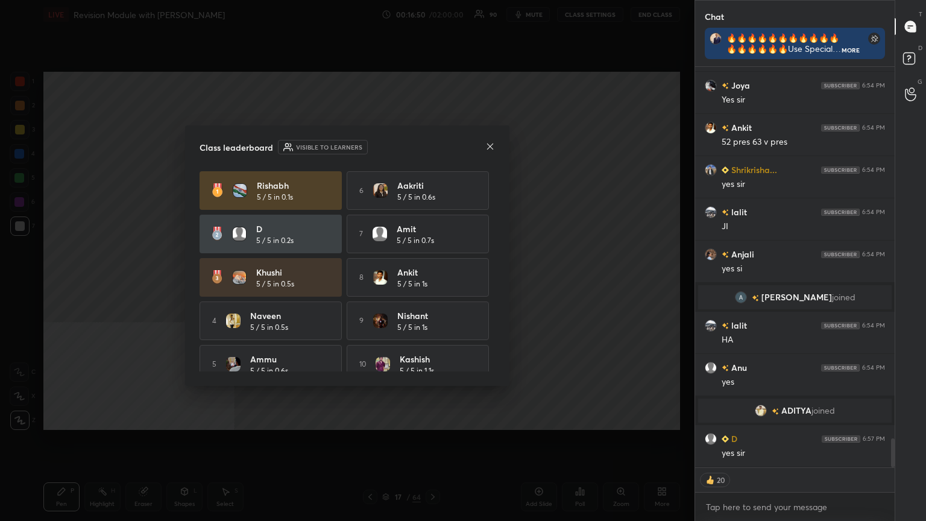
scroll to position [5108, 0]
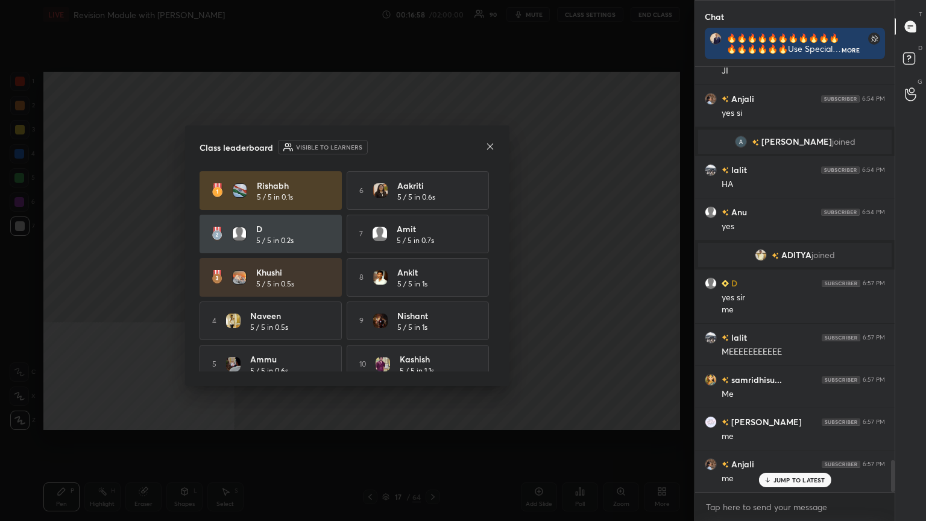
click at [432, 143] on icon at bounding box center [491, 147] width 10 height 10
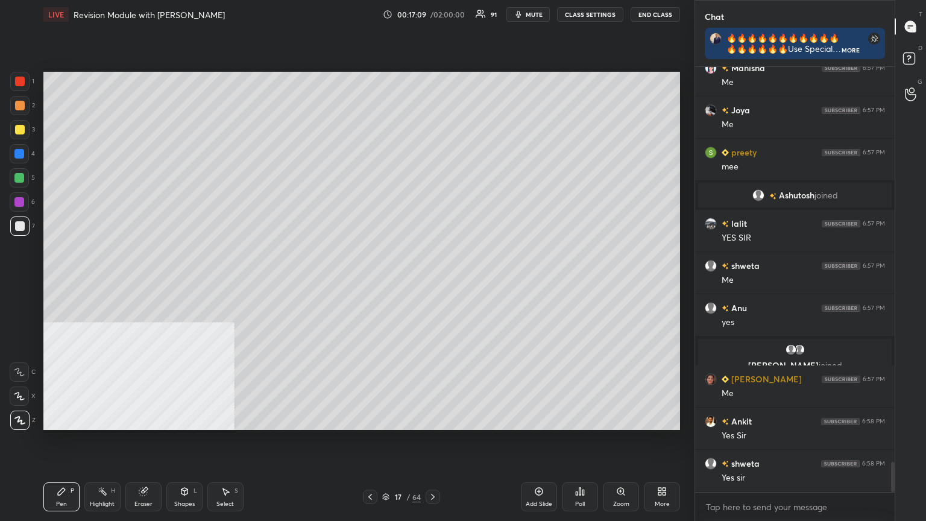
type textarea "x"
click at [432, 283] on icon at bounding box center [433, 497] width 10 height 10
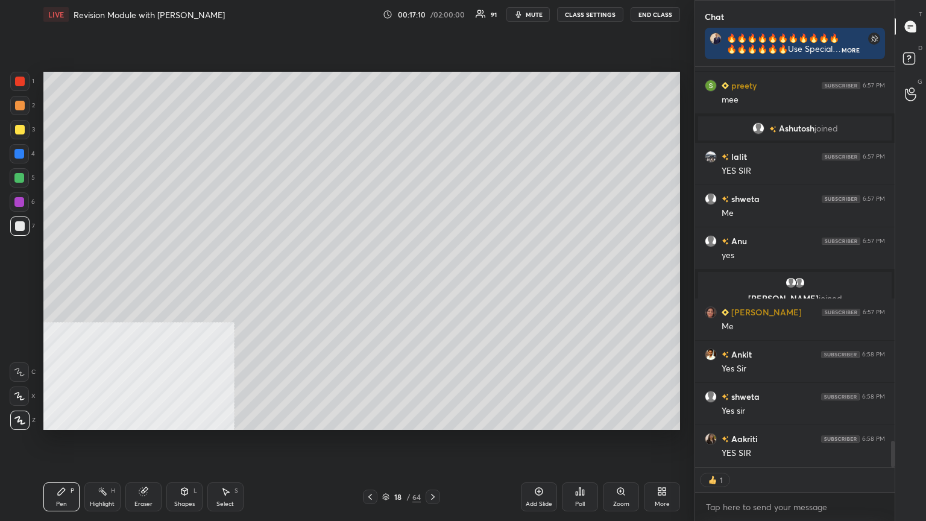
click at [432, 283] on icon at bounding box center [433, 497] width 10 height 10
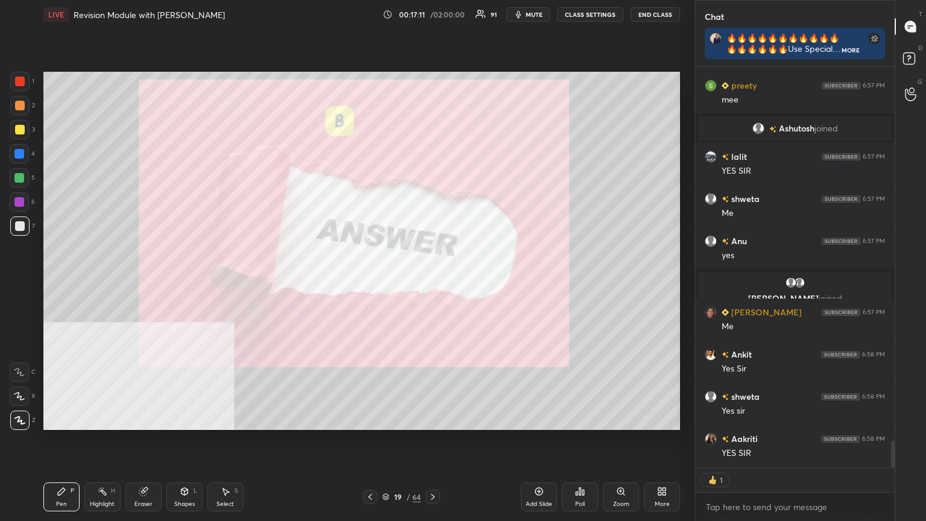
click at [432, 283] on icon at bounding box center [433, 497] width 10 height 10
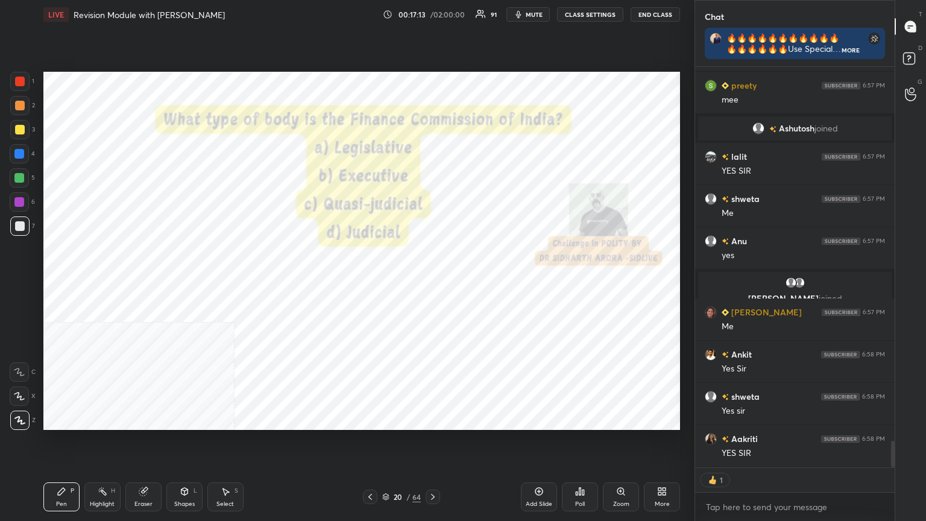
click at [432, 11] on button "CLASS SETTINGS" at bounding box center [590, 14] width 66 height 14
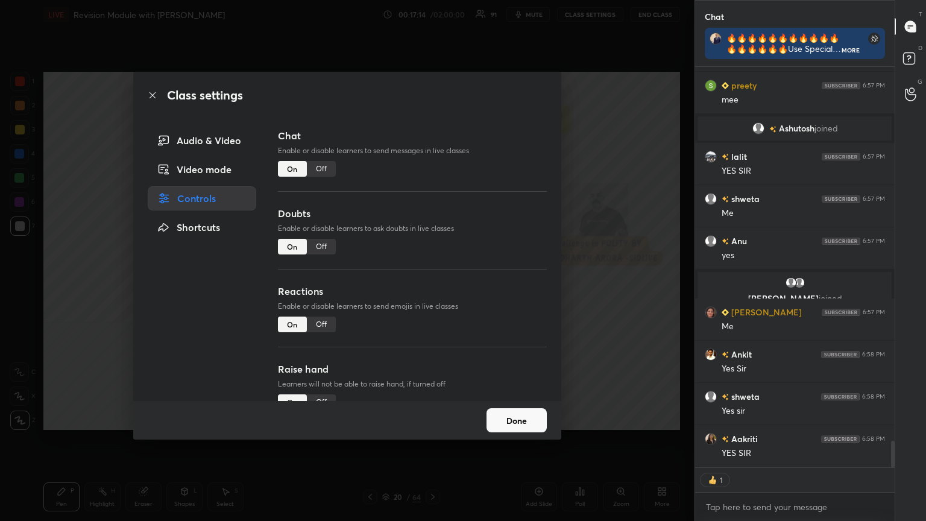
click at [324, 168] on div "Off" at bounding box center [321, 169] width 29 height 16
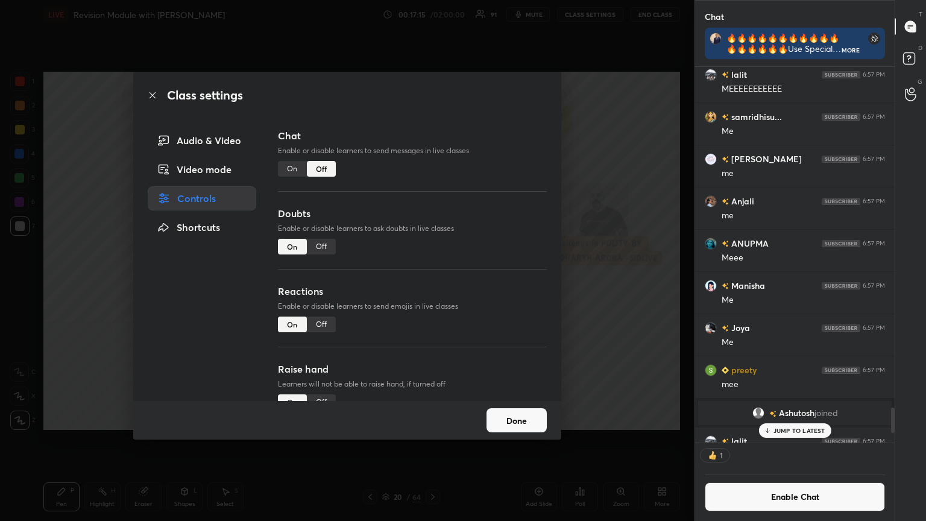
click at [150, 96] on icon at bounding box center [153, 95] width 10 height 10
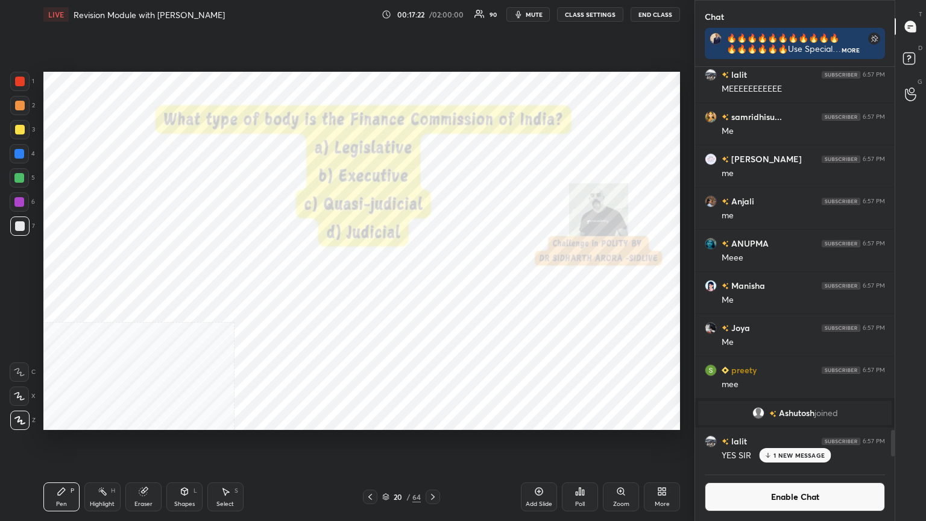
click at [19, 86] on div at bounding box center [20, 82] width 10 height 10
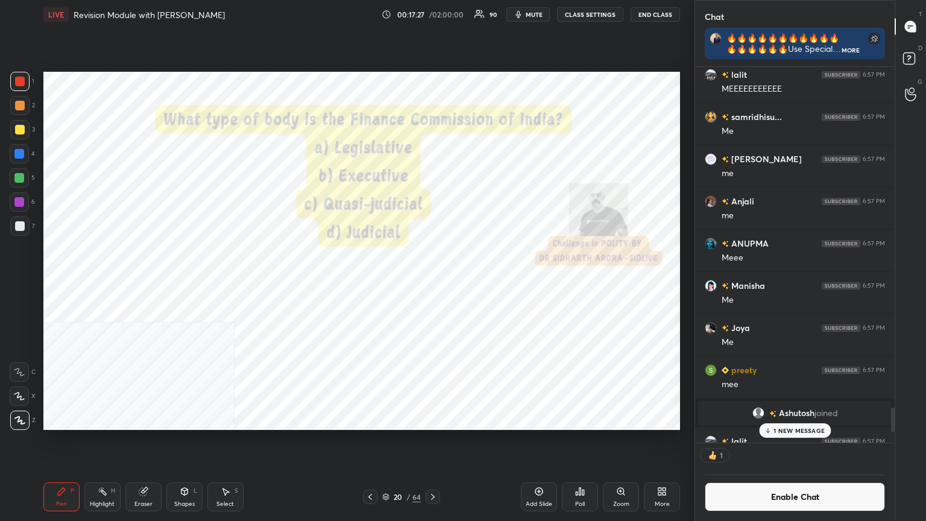
click at [432, 283] on div "Poll" at bounding box center [580, 496] width 36 height 29
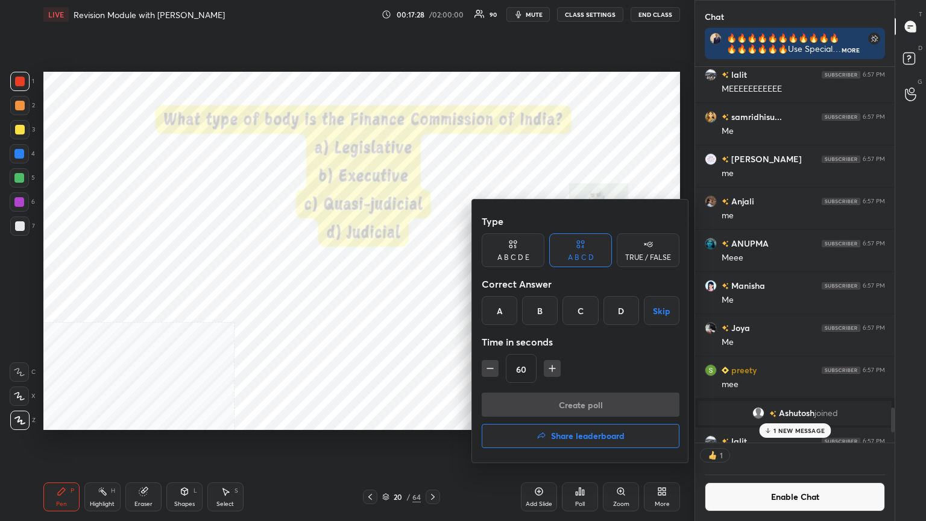
click at [432, 283] on div "C" at bounding box center [581, 310] width 36 height 29
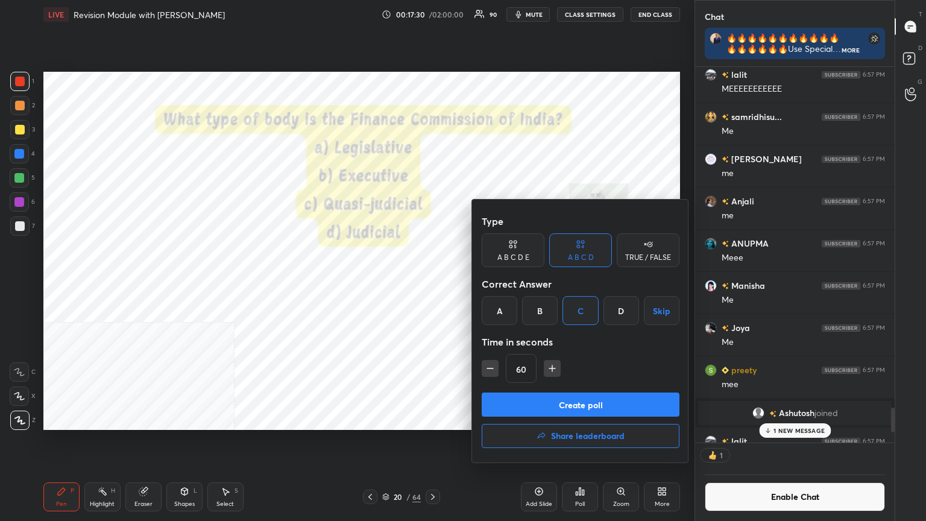
click at [432, 283] on button "Create poll" at bounding box center [581, 405] width 198 height 24
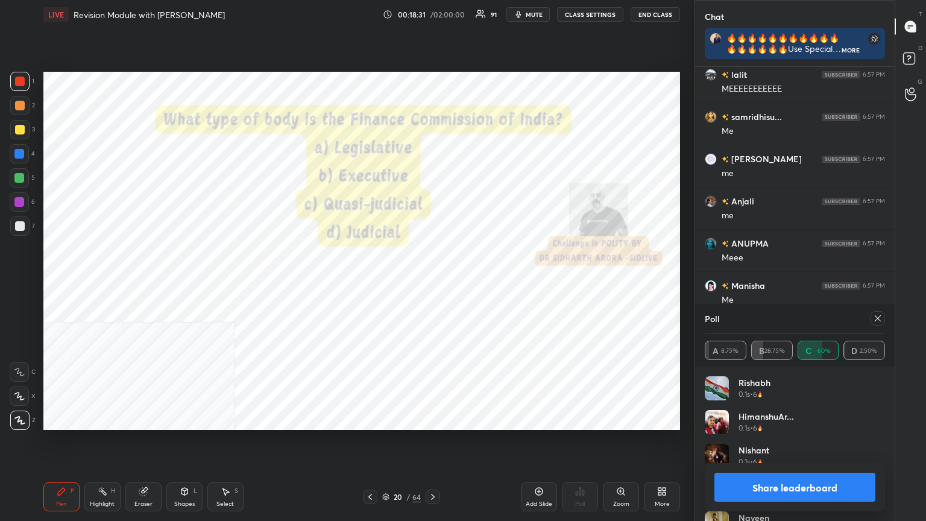
click at [432, 283] on button "Share leaderboard" at bounding box center [795, 487] width 161 height 29
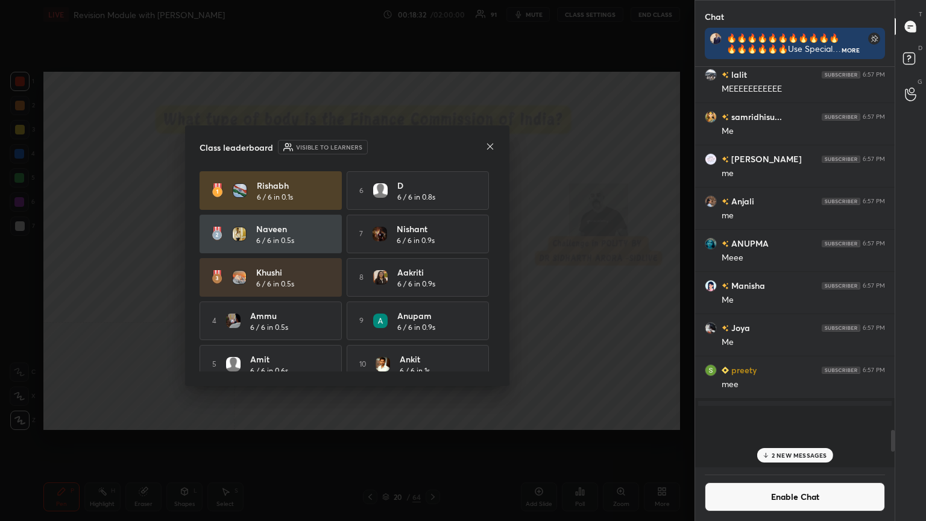
scroll to position [320, 196]
click at [432, 283] on button "Enable Chat" at bounding box center [795, 496] width 180 height 29
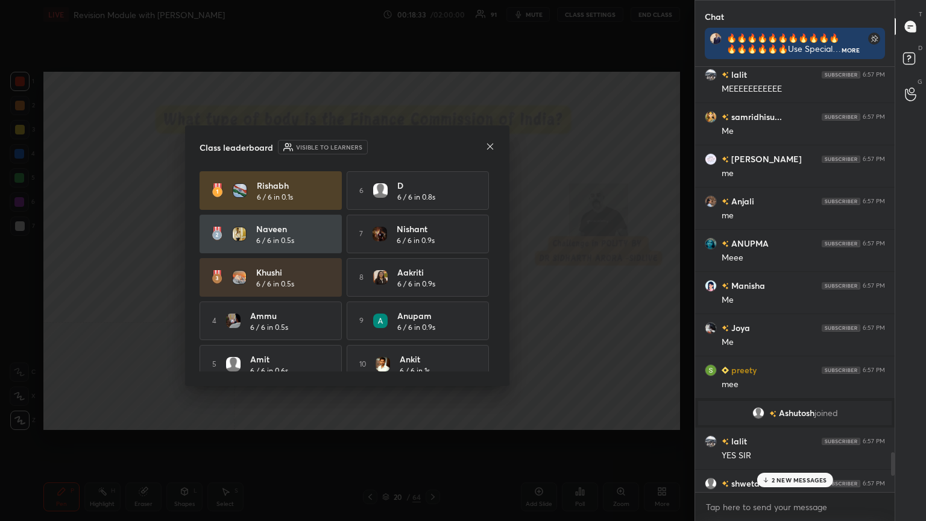
click at [432, 283] on p "2 NEW MESSAGES" at bounding box center [799, 479] width 55 height 7
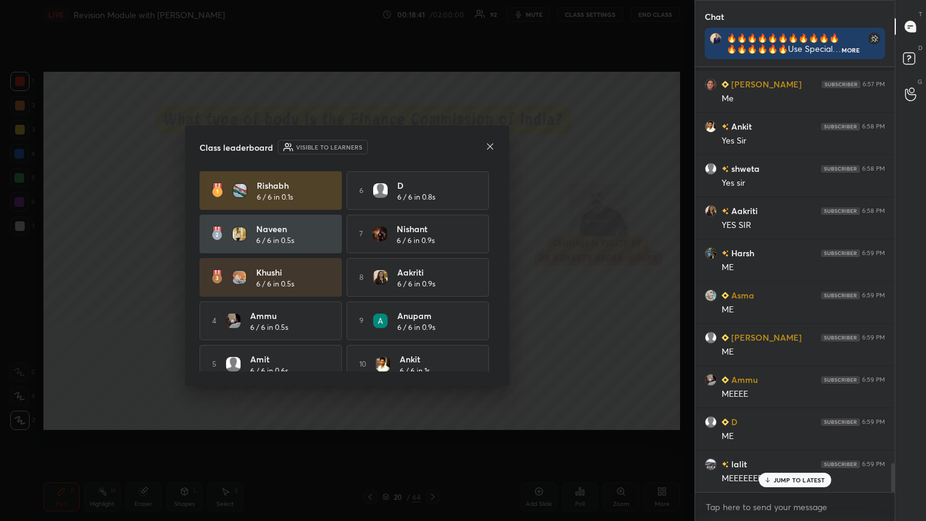
scroll to position [5971, 0]
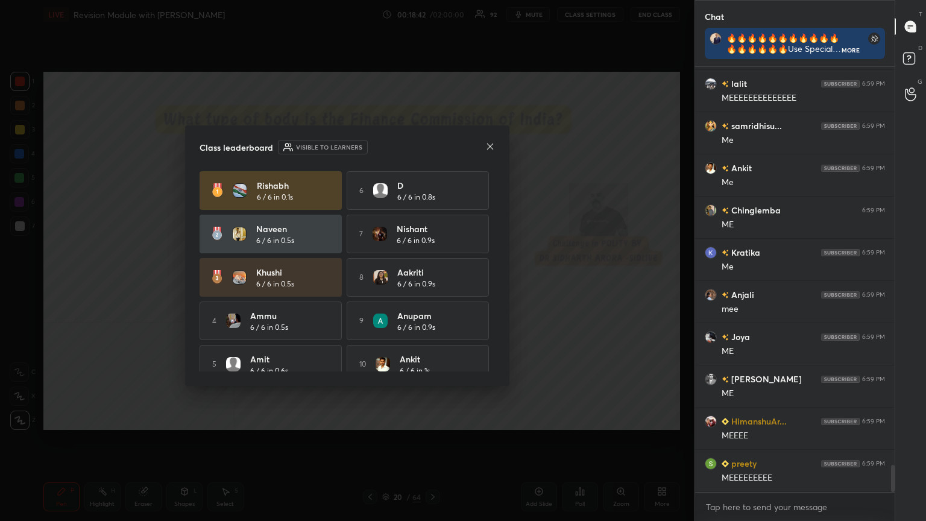
click at [432, 144] on icon at bounding box center [491, 147] width 10 height 10
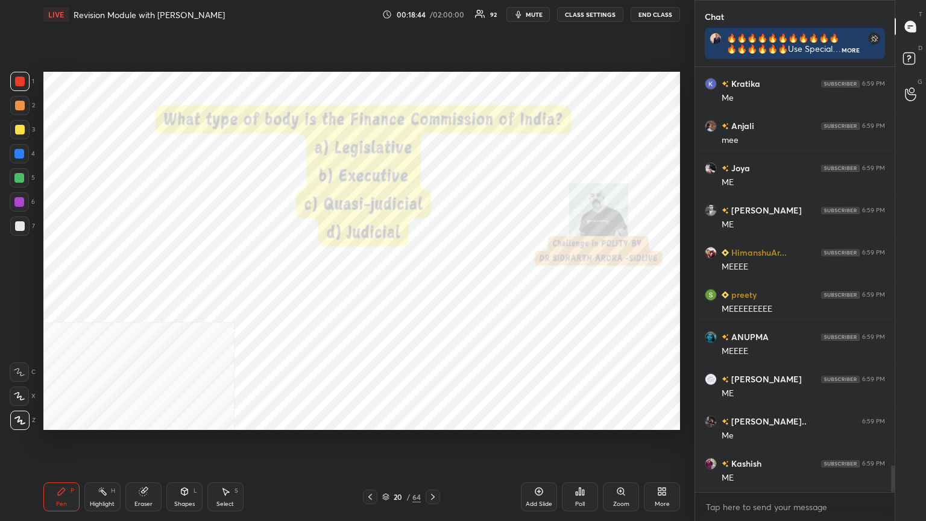
scroll to position [6520, 0]
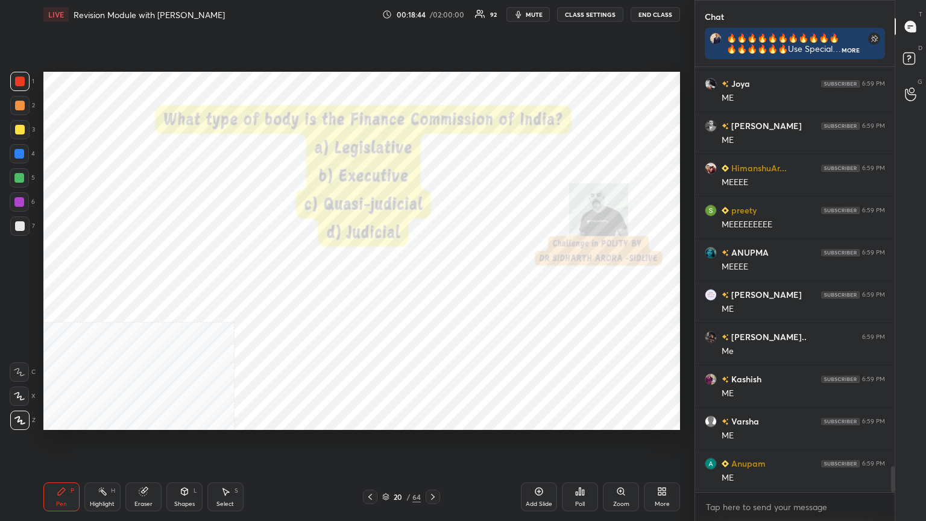
click at [432, 283] on icon at bounding box center [433, 497] width 10 height 10
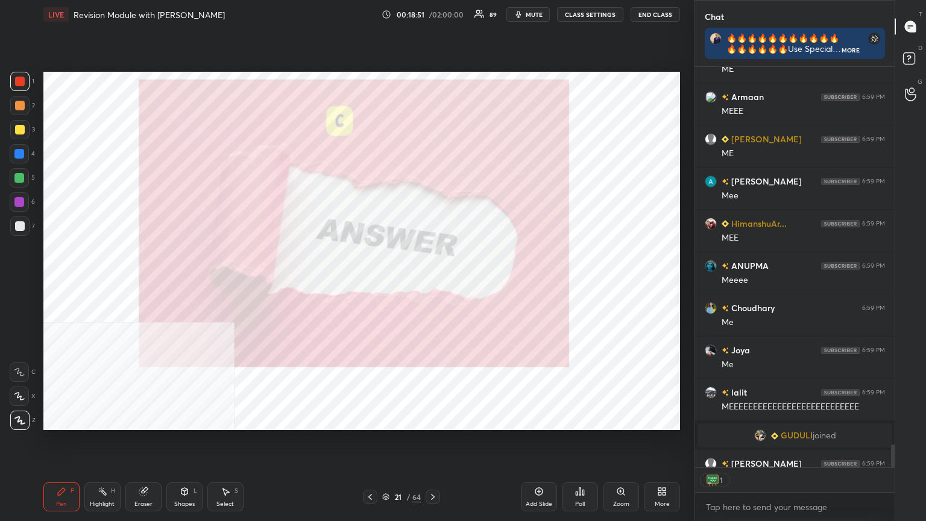
scroll to position [4, 4]
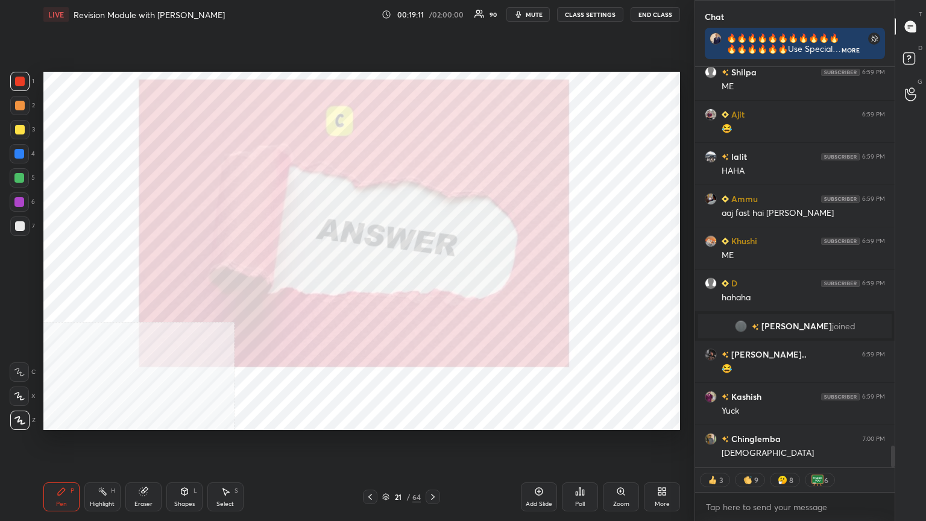
click at [15, 79] on div at bounding box center [20, 82] width 10 height 10
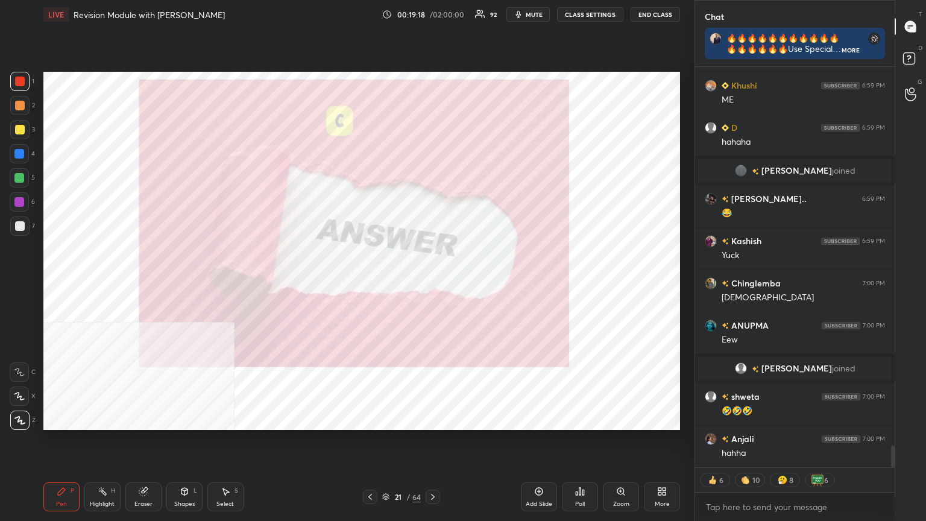
click at [18, 80] on div at bounding box center [20, 82] width 10 height 10
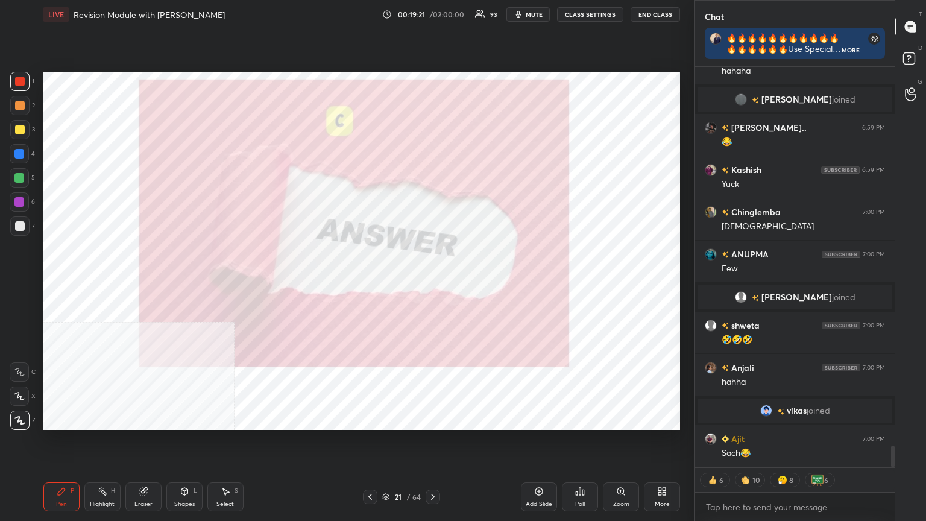
click at [385, 283] on icon at bounding box center [385, 496] width 7 height 7
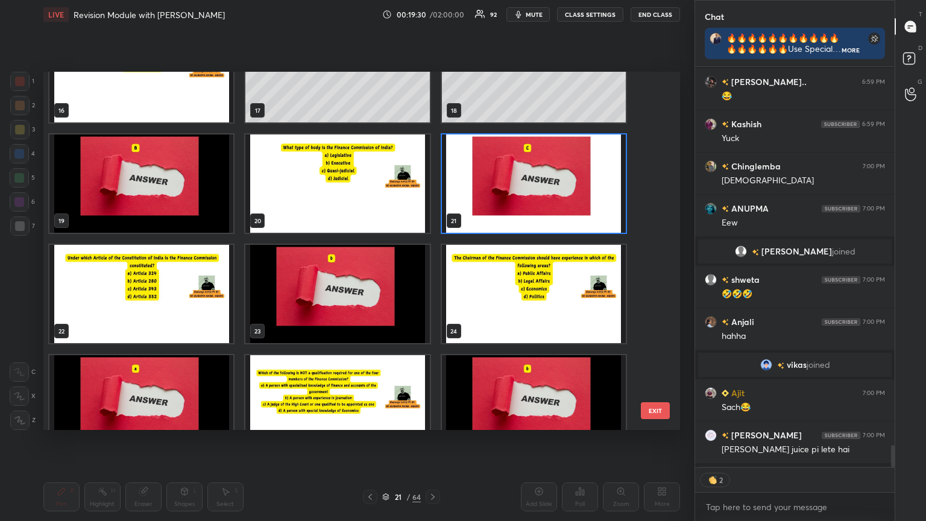
type textarea "x"
click at [166, 283] on img "grid" at bounding box center [141, 294] width 184 height 98
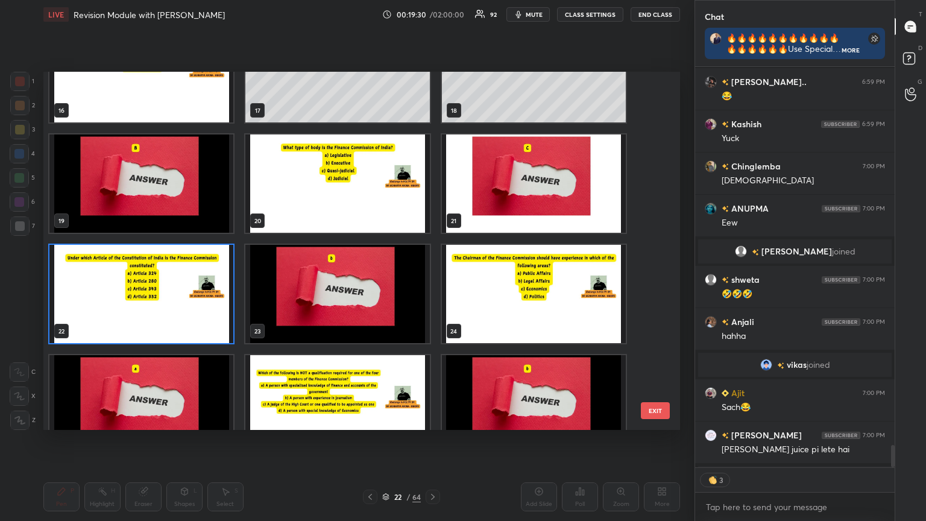
click at [167, 283] on img "grid" at bounding box center [141, 294] width 184 height 98
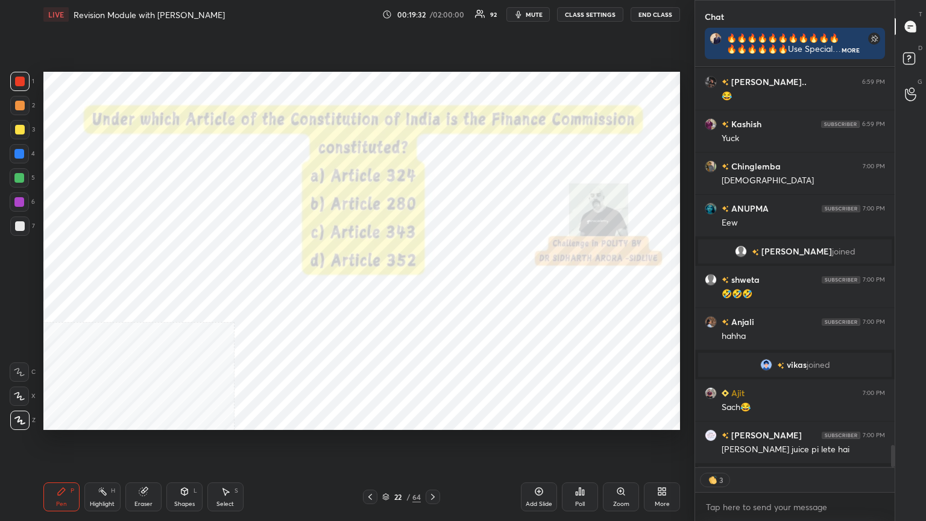
click at [432, 12] on button "CLASS SETTINGS" at bounding box center [590, 14] width 66 height 14
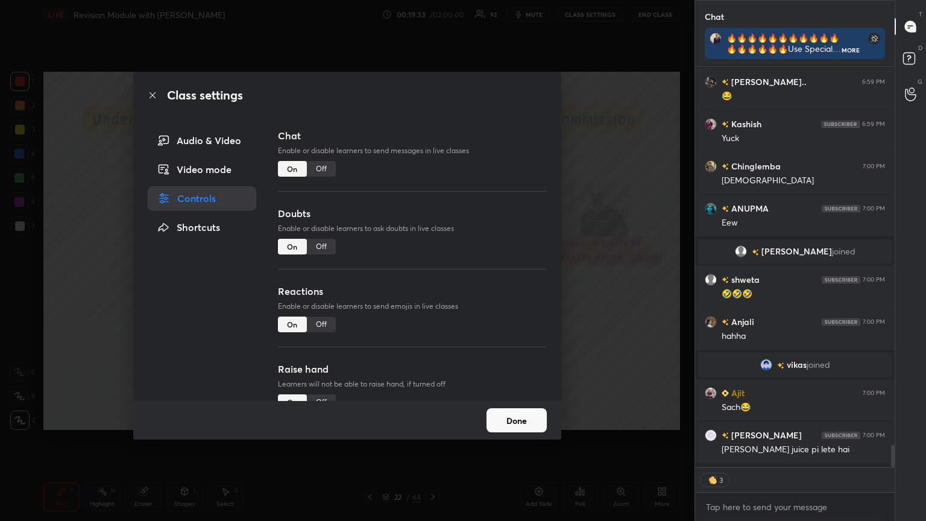
click at [321, 173] on div "Off" at bounding box center [321, 169] width 29 height 16
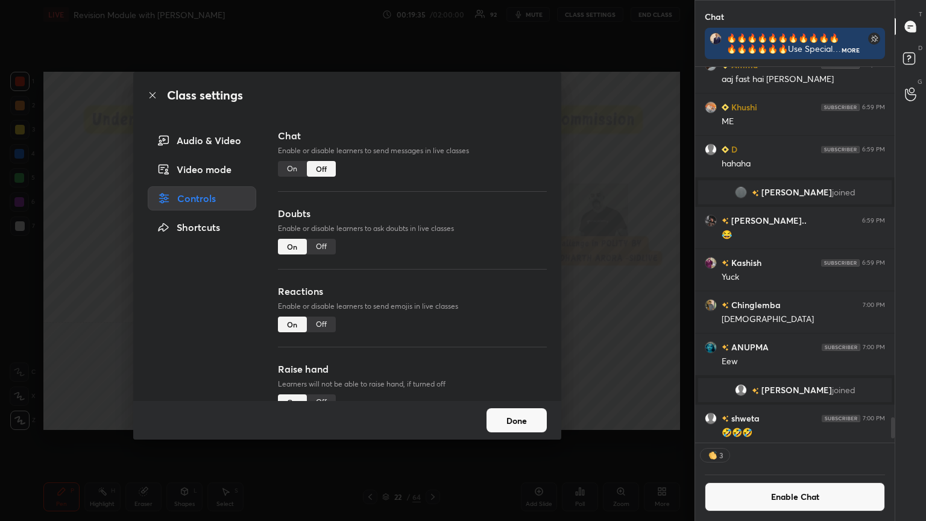
click at [150, 95] on icon at bounding box center [153, 95] width 10 height 10
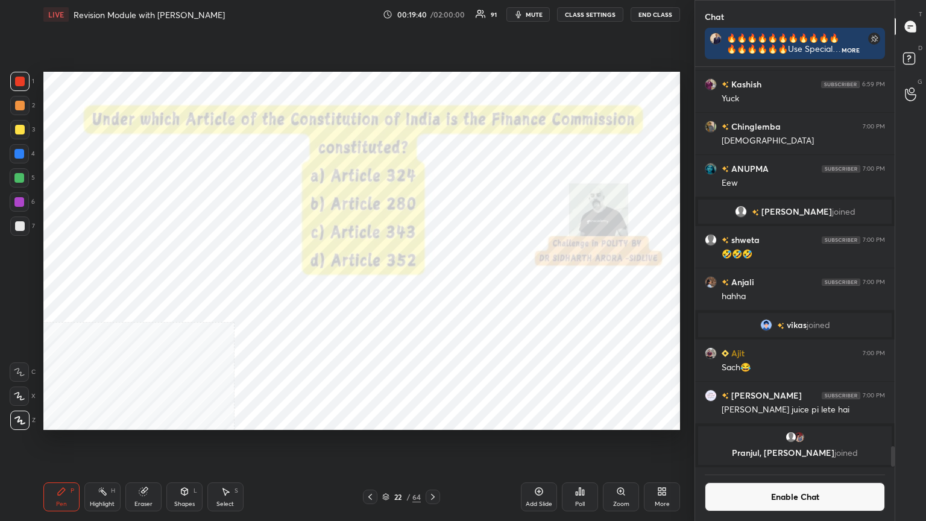
click at [432, 283] on div "Poll" at bounding box center [580, 504] width 10 height 6
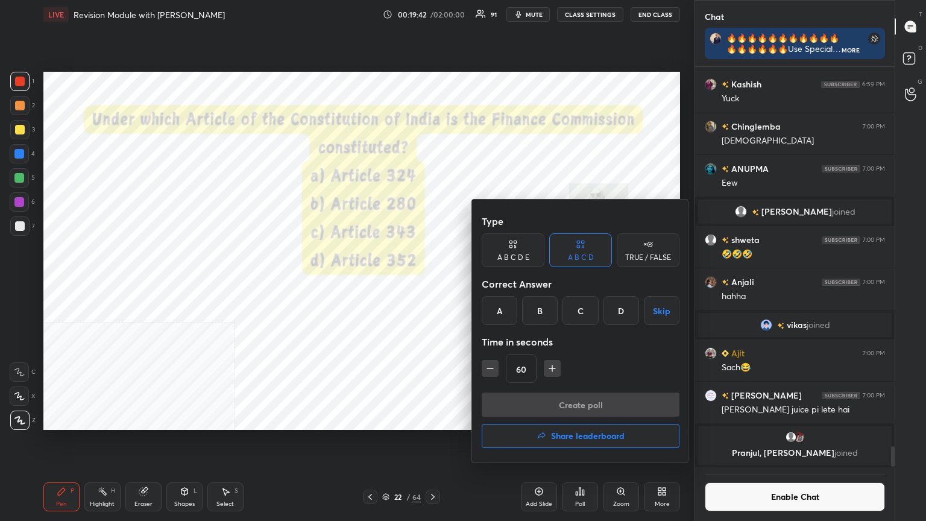
click at [432, 283] on div "B" at bounding box center [540, 310] width 36 height 29
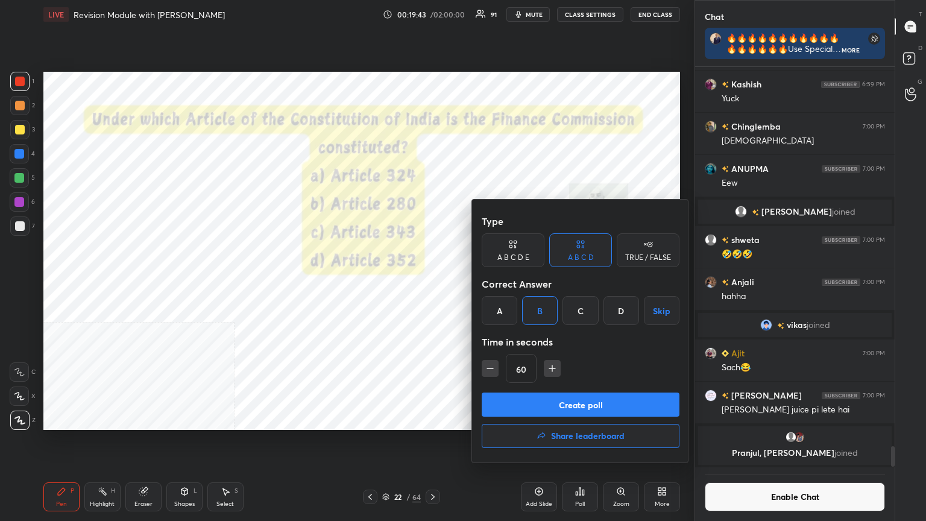
click at [432, 283] on button "Create poll" at bounding box center [581, 405] width 198 height 24
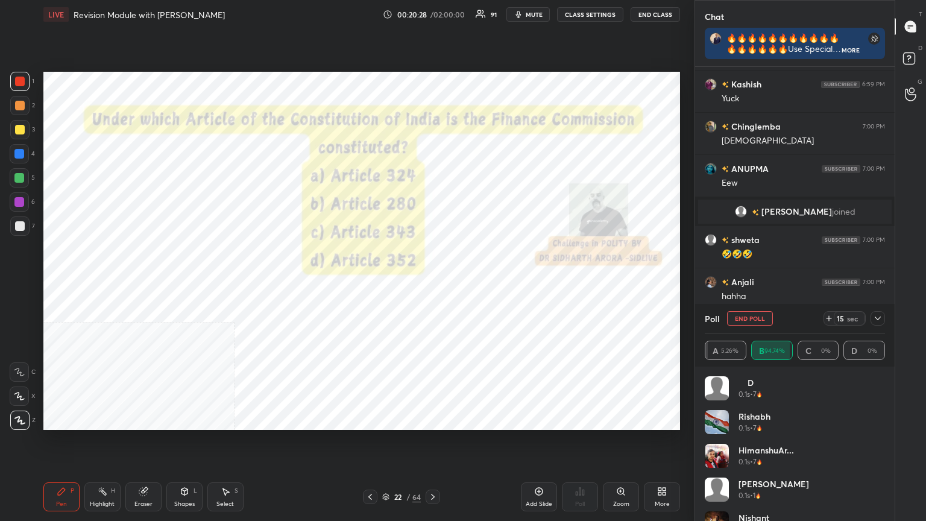
drag, startPoint x: 14, startPoint y: 77, endPoint x: 39, endPoint y: 98, distance: 32.5
click at [16, 77] on div at bounding box center [19, 81] width 19 height 19
click at [386, 283] on icon at bounding box center [385, 496] width 7 height 7
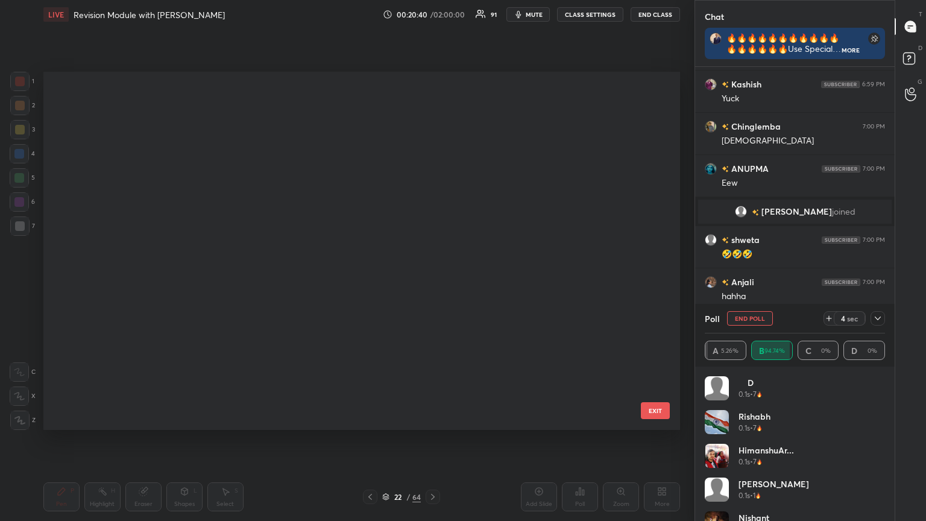
scroll to position [355, 631]
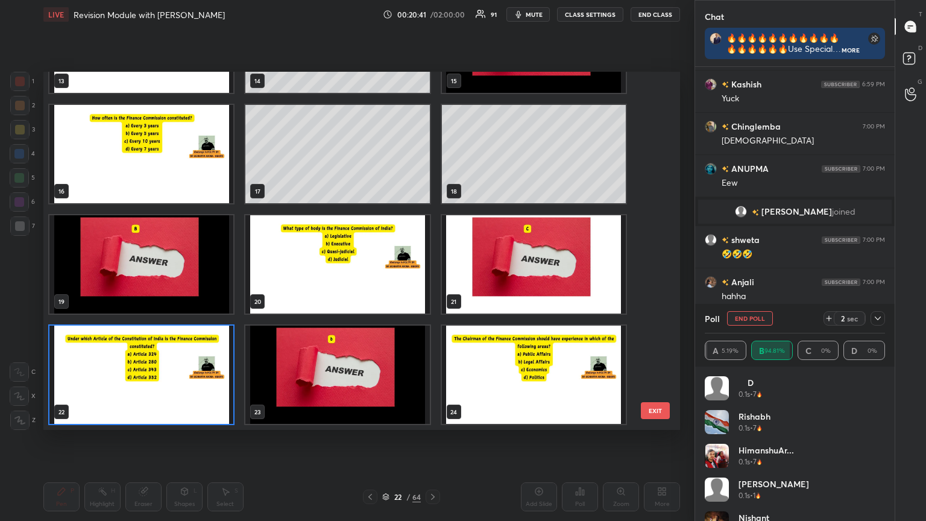
click at [365, 283] on img "grid" at bounding box center [337, 375] width 184 height 98
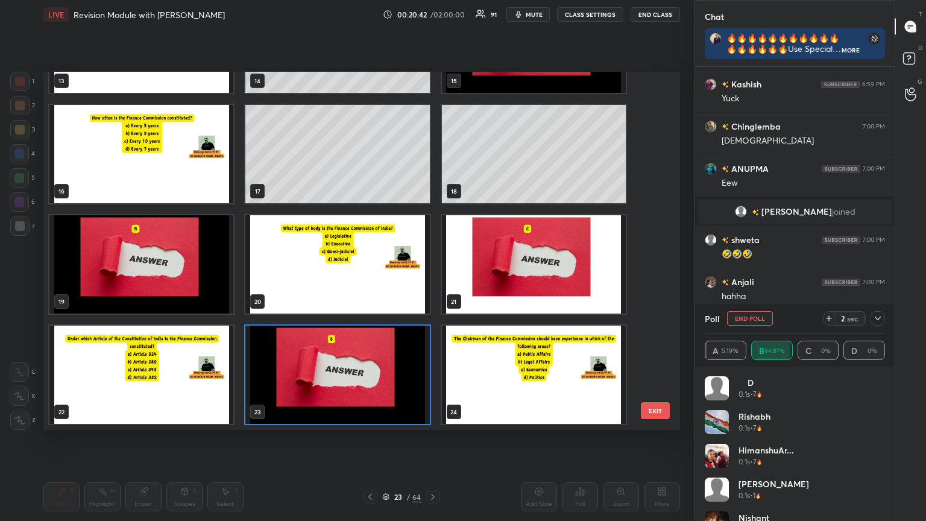
click at [365, 283] on img "grid" at bounding box center [337, 375] width 184 height 98
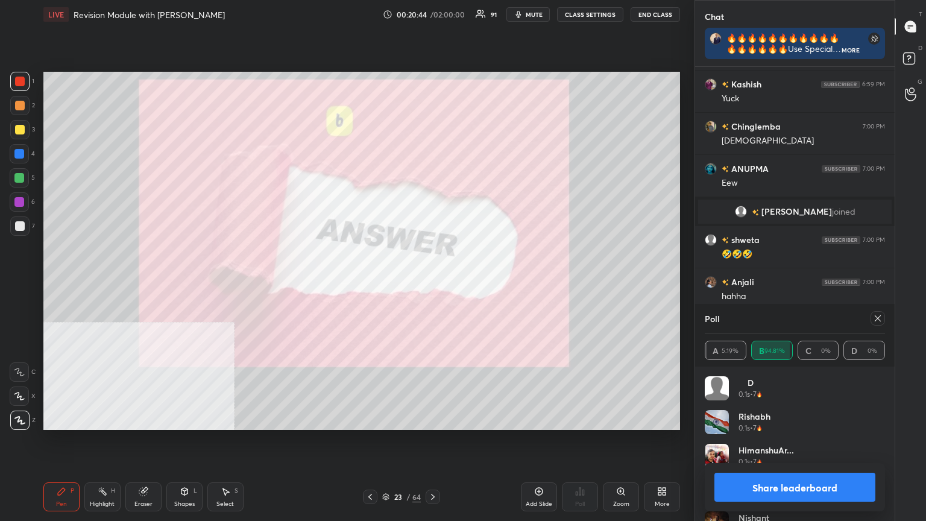
click at [432, 283] on button "Share leaderboard" at bounding box center [795, 487] width 161 height 29
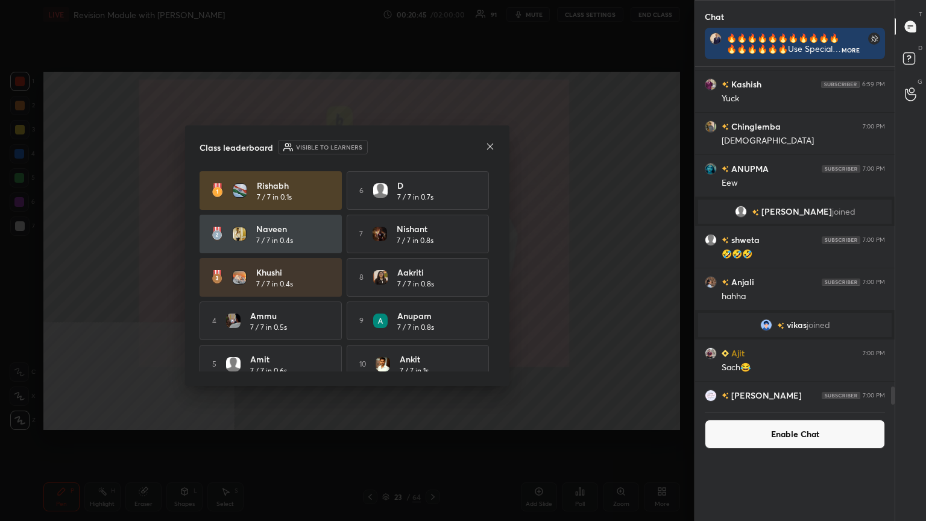
scroll to position [302, 196]
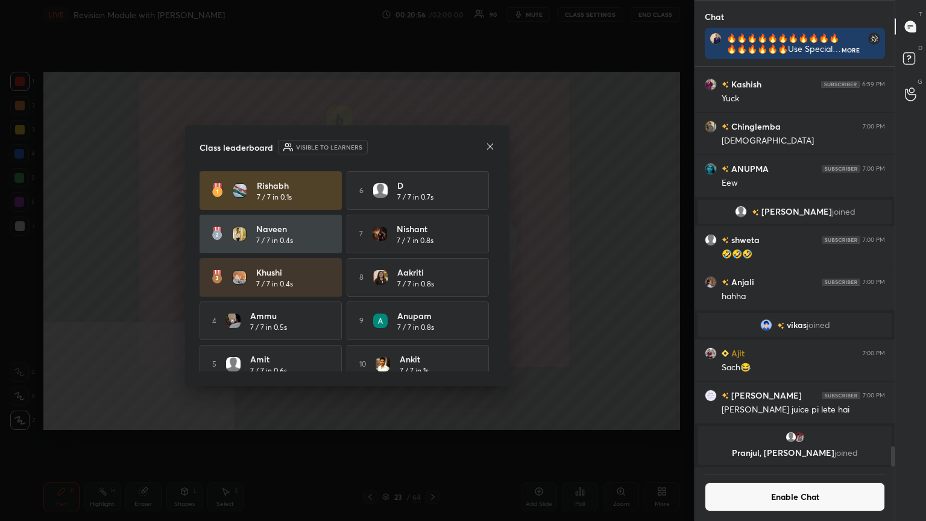
click at [432, 144] on icon at bounding box center [491, 147] width 10 height 10
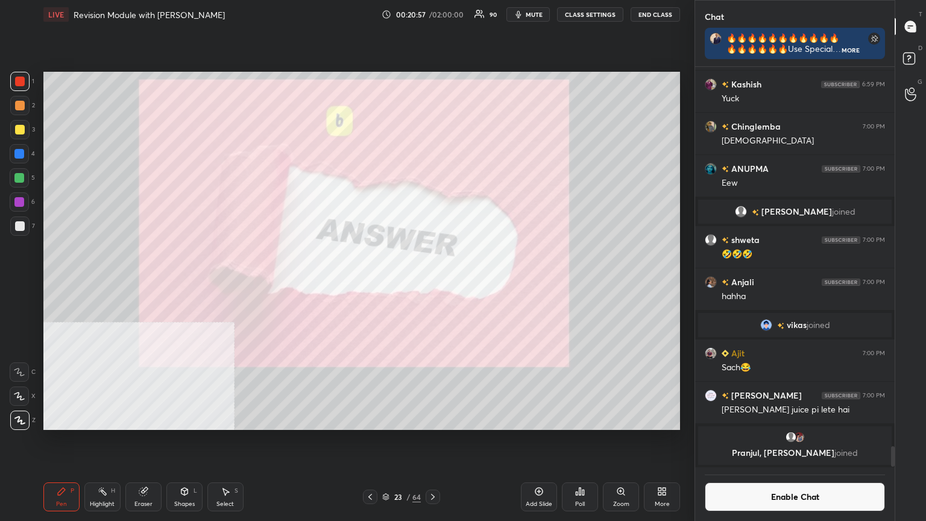
click at [432, 283] on icon at bounding box center [433, 497] width 10 height 10
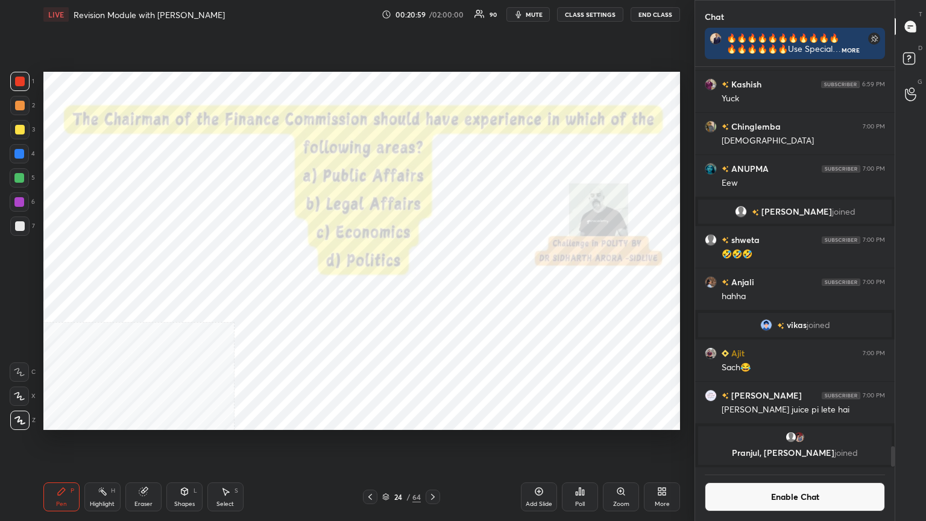
click at [432, 14] on button "CLASS SETTINGS" at bounding box center [590, 14] width 66 height 14
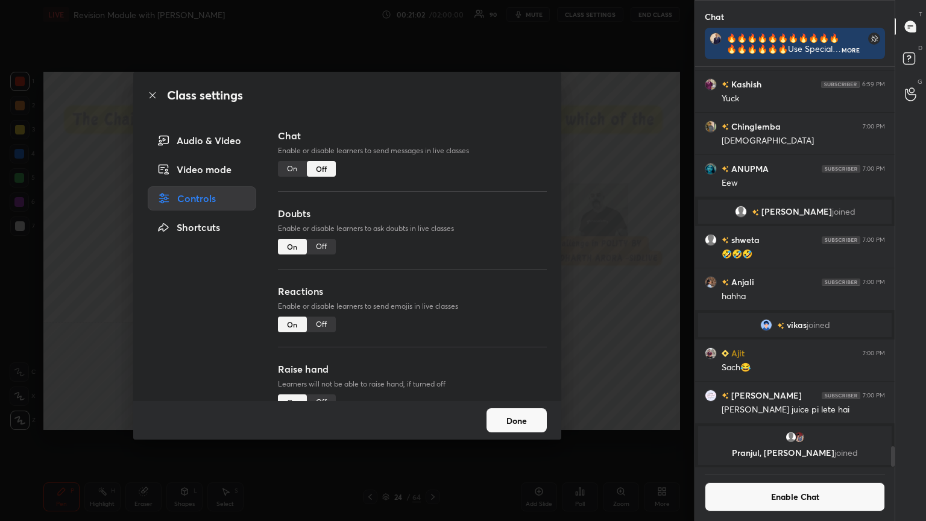
click at [152, 94] on icon at bounding box center [153, 95] width 10 height 10
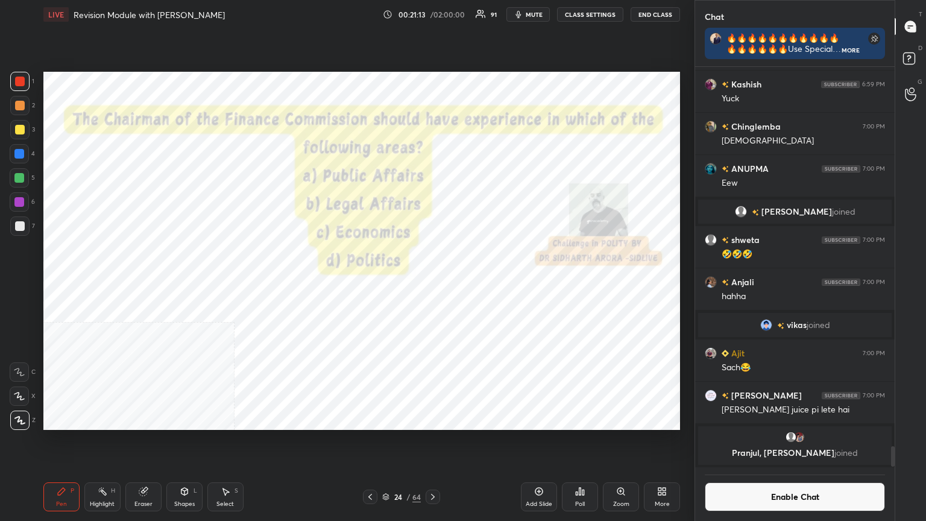
click at [432, 283] on div "Poll" at bounding box center [580, 496] width 36 height 29
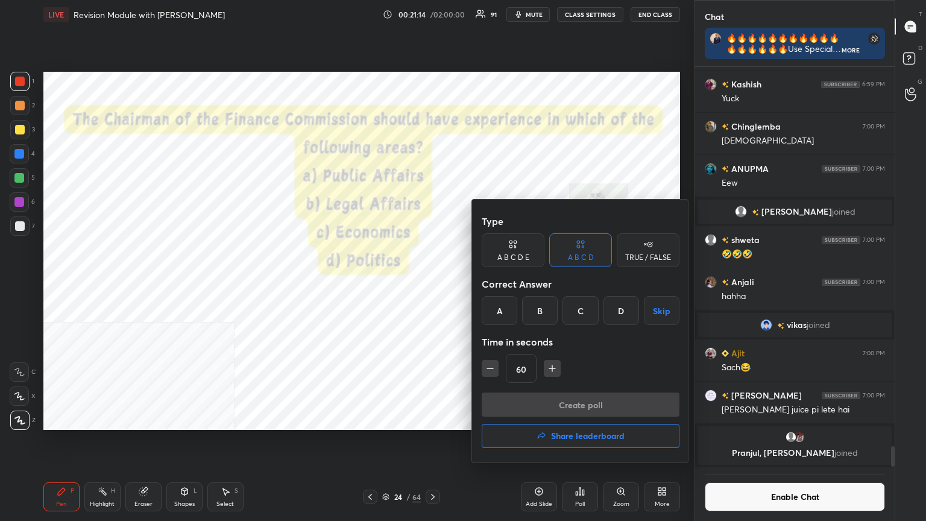
drag, startPoint x: 496, startPoint y: 309, endPoint x: 496, endPoint y: 329, distance: 20.5
click at [432, 283] on div "A" at bounding box center [500, 310] width 36 height 29
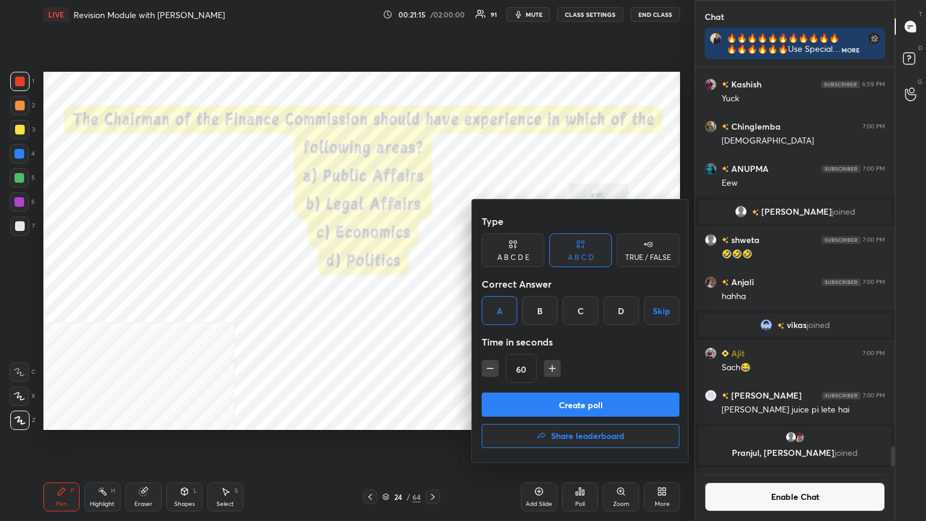
click at [432, 283] on button "Create poll" at bounding box center [581, 405] width 198 height 24
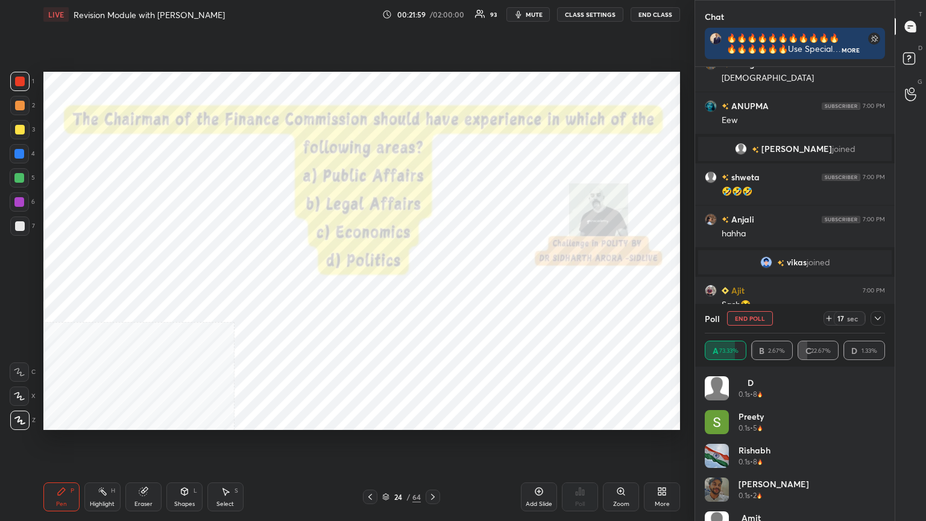
scroll to position [309, 196]
click at [432, 283] on icon at bounding box center [433, 497] width 4 height 6
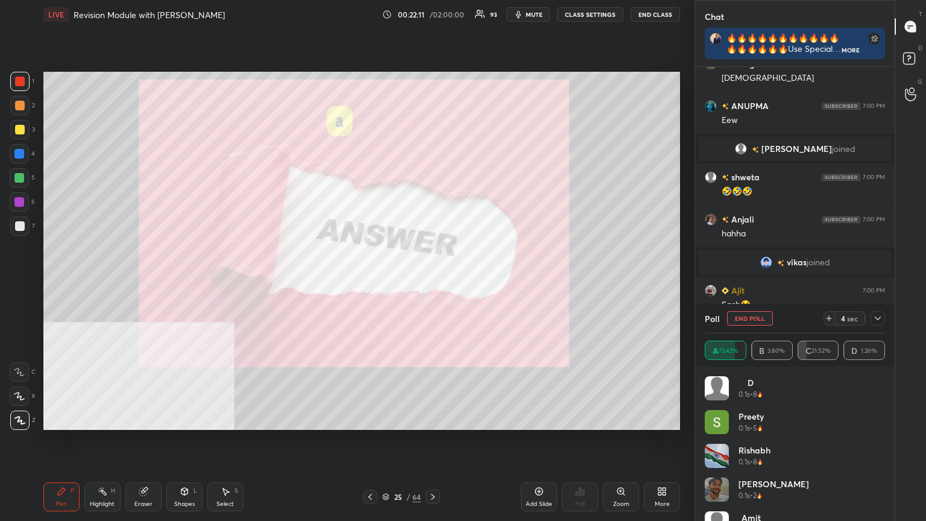
click at [370, 283] on icon at bounding box center [370, 497] width 10 height 10
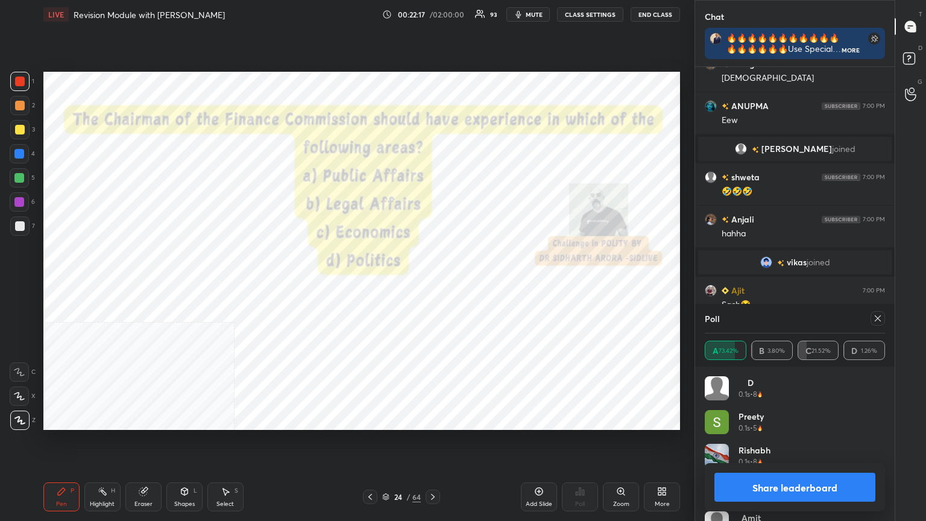
click at [432, 283] on button "Share leaderboard" at bounding box center [795, 487] width 161 height 29
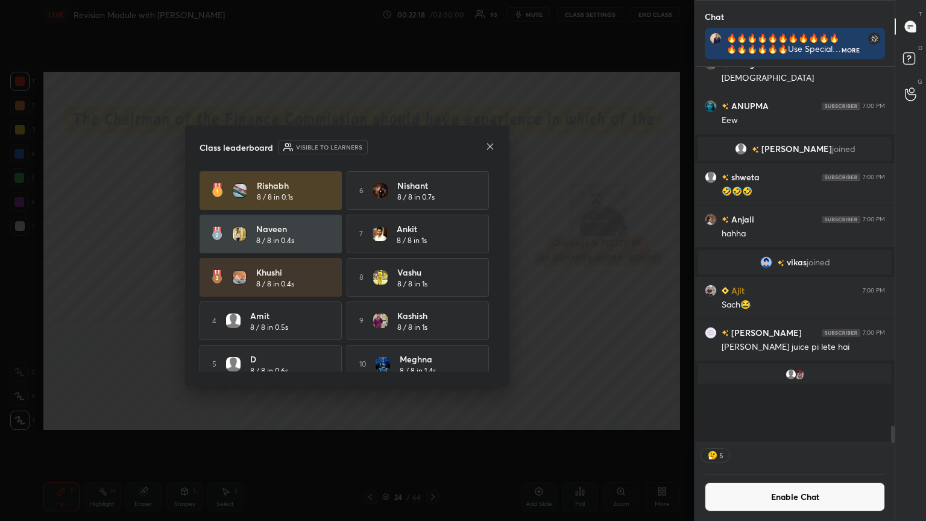
scroll to position [273, 196]
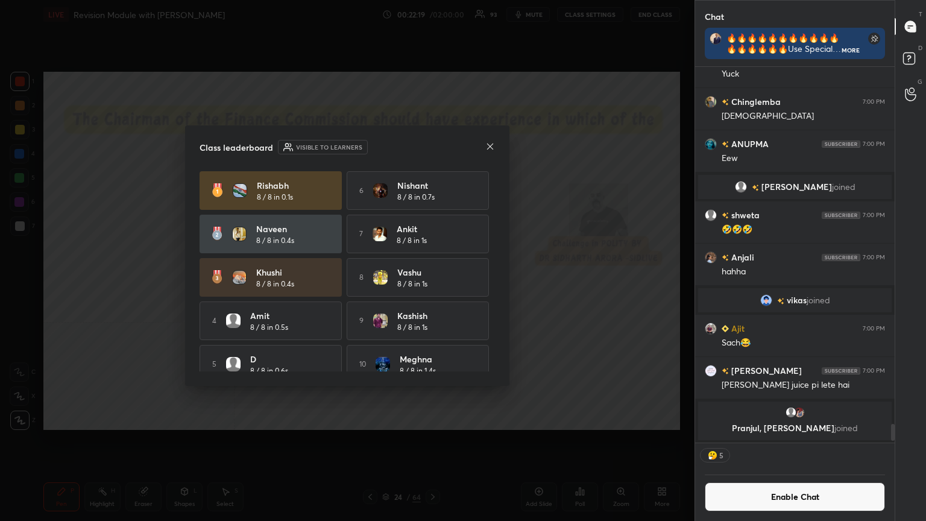
click at [432, 283] on button "Enable Chat" at bounding box center [795, 496] width 180 height 29
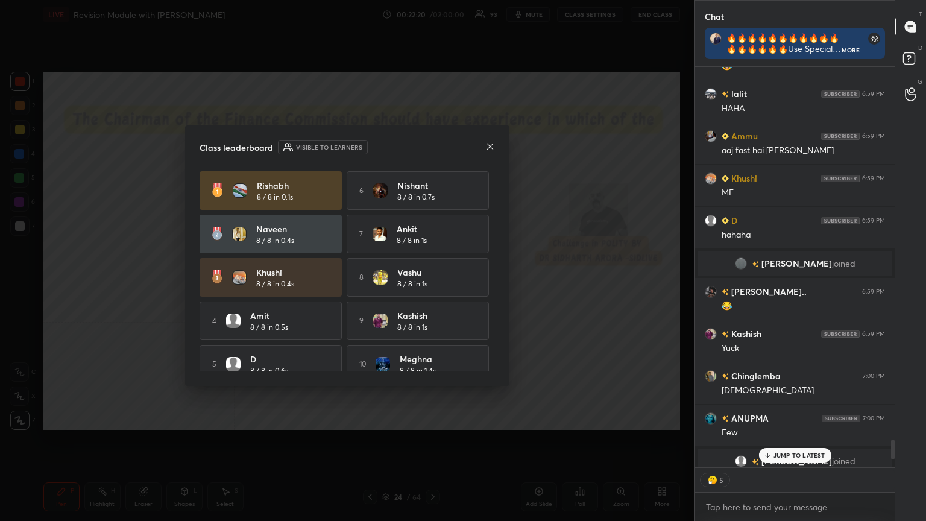
drag, startPoint x: 771, startPoint y: 454, endPoint x: 742, endPoint y: 458, distance: 29.9
click at [432, 283] on icon at bounding box center [768, 455] width 8 height 7
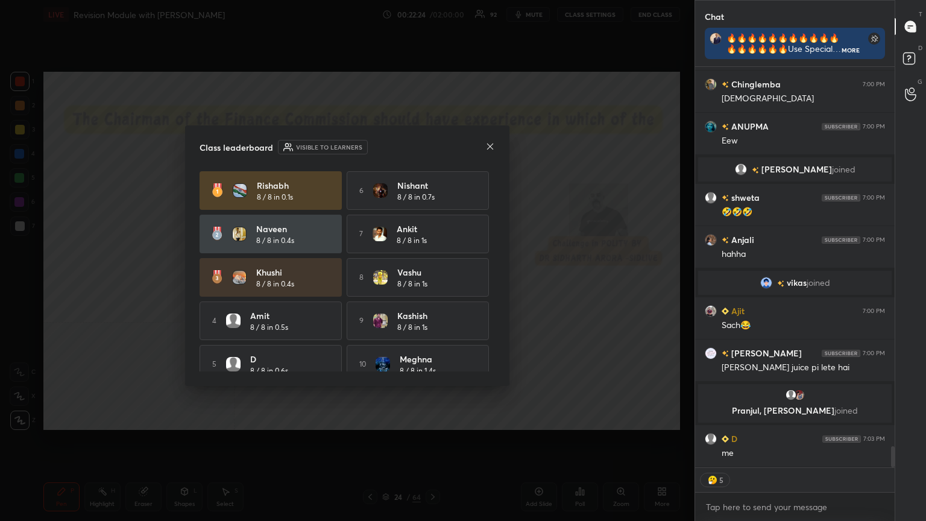
type textarea "x"
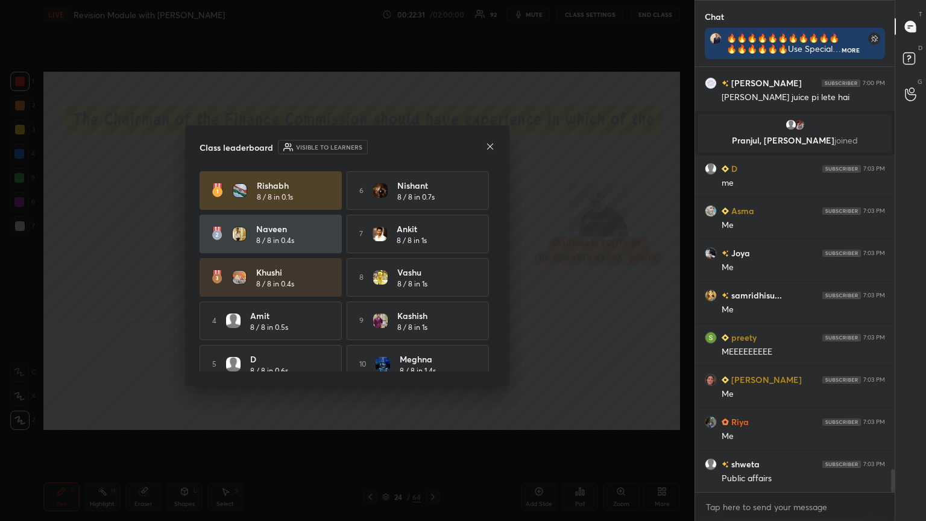
click at [432, 146] on icon at bounding box center [491, 147] width 10 height 10
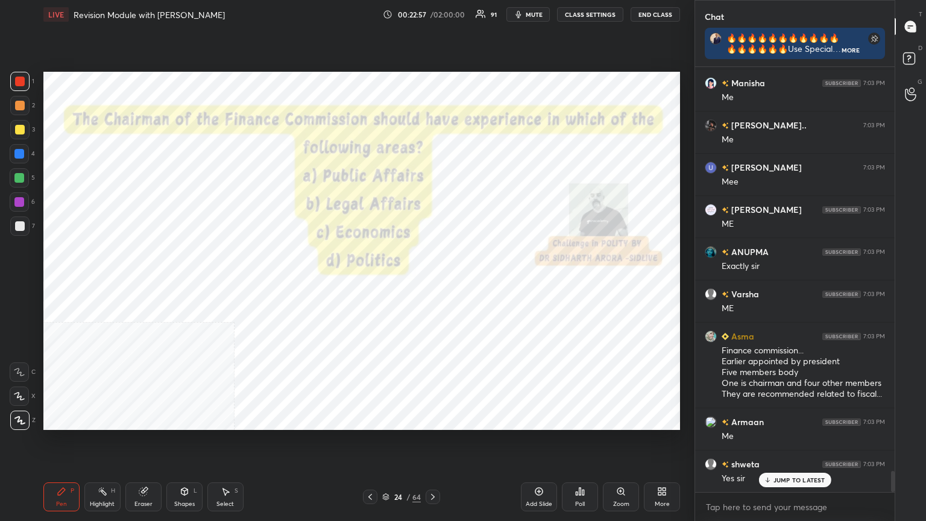
click at [431, 283] on icon at bounding box center [433, 497] width 10 height 10
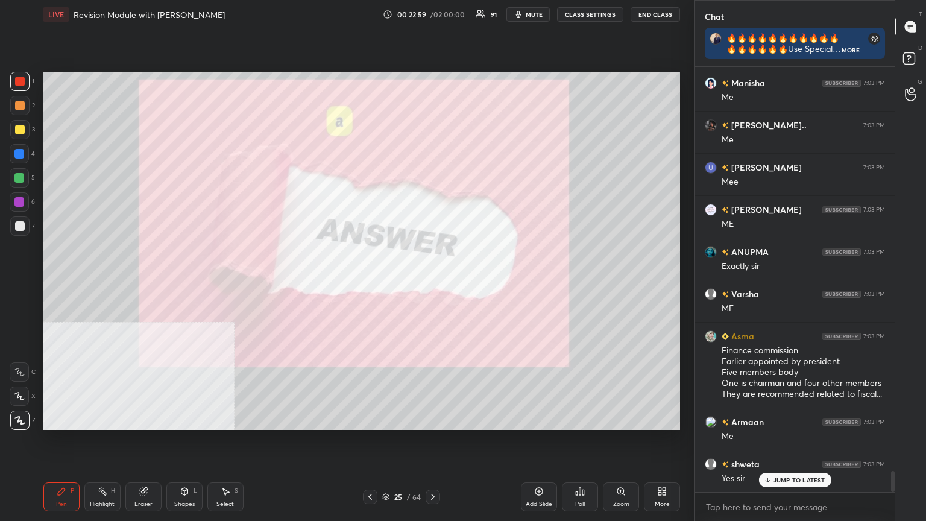
click at [431, 283] on icon at bounding box center [433, 497] width 10 height 10
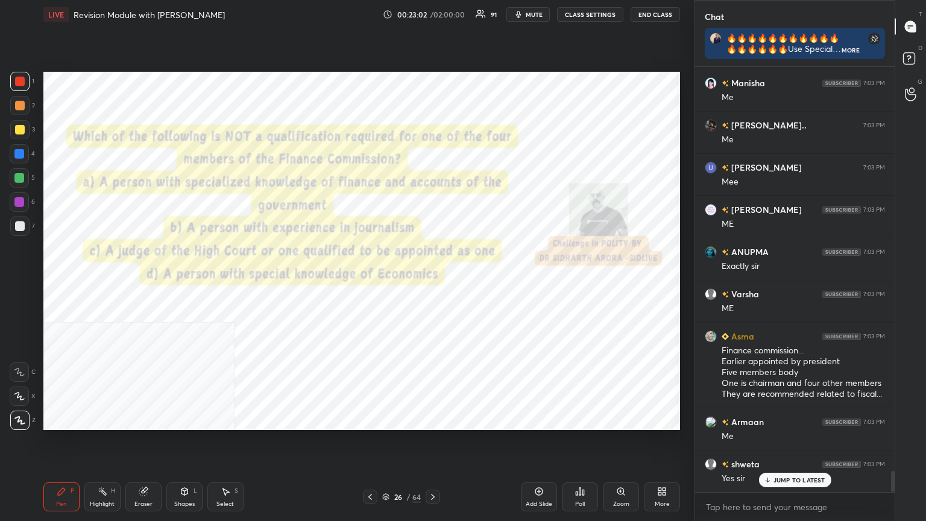
click at [432, 13] on button "CLASS SETTINGS" at bounding box center [590, 14] width 66 height 14
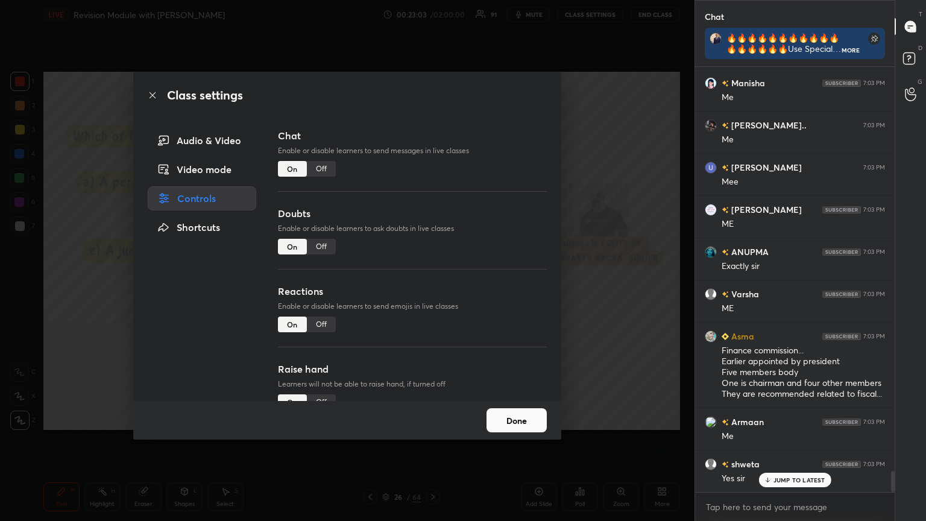
click at [323, 167] on div "Off" at bounding box center [321, 169] width 29 height 16
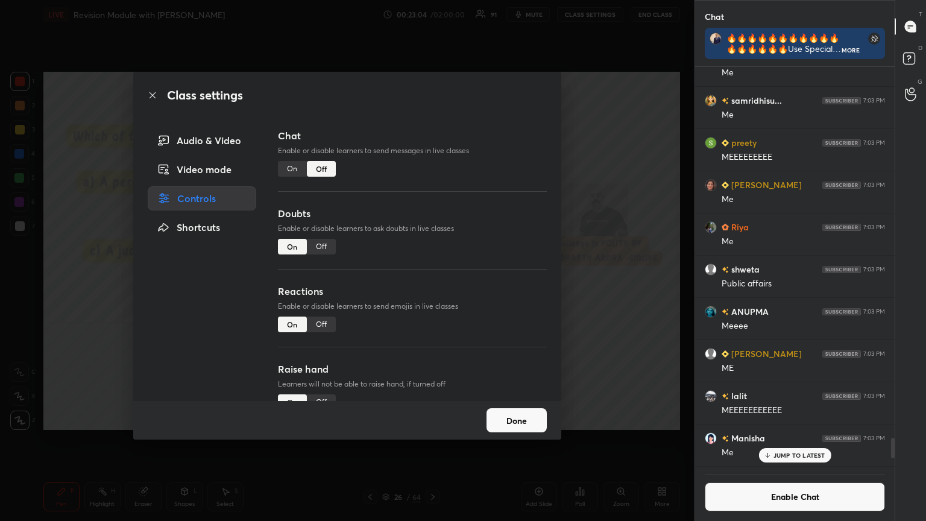
click at [152, 92] on icon at bounding box center [153, 95] width 10 height 10
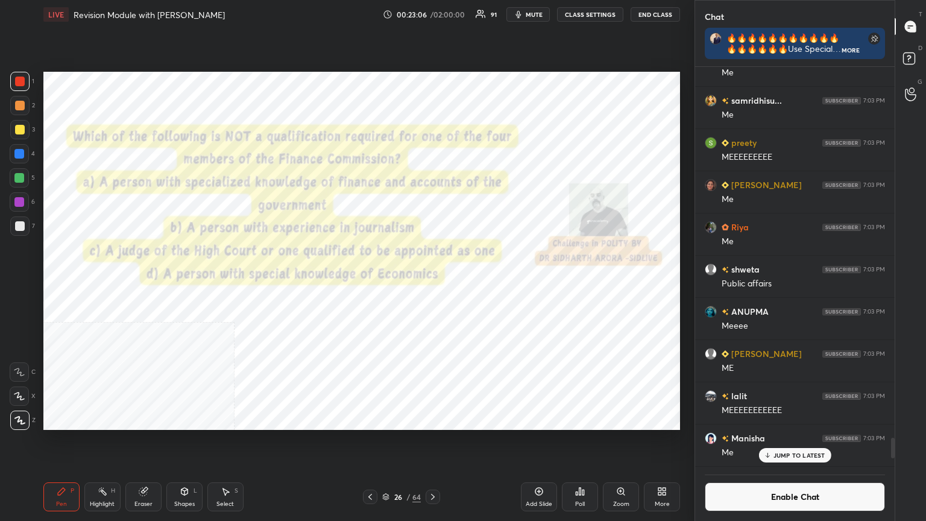
click at [432, 283] on div "More" at bounding box center [662, 496] width 36 height 29
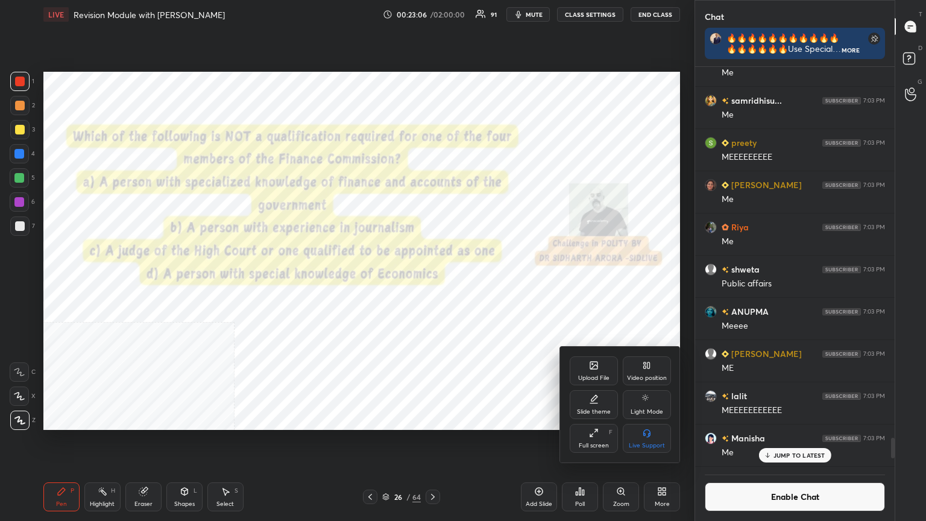
click at [432, 283] on div "Video position" at bounding box center [647, 370] width 48 height 29
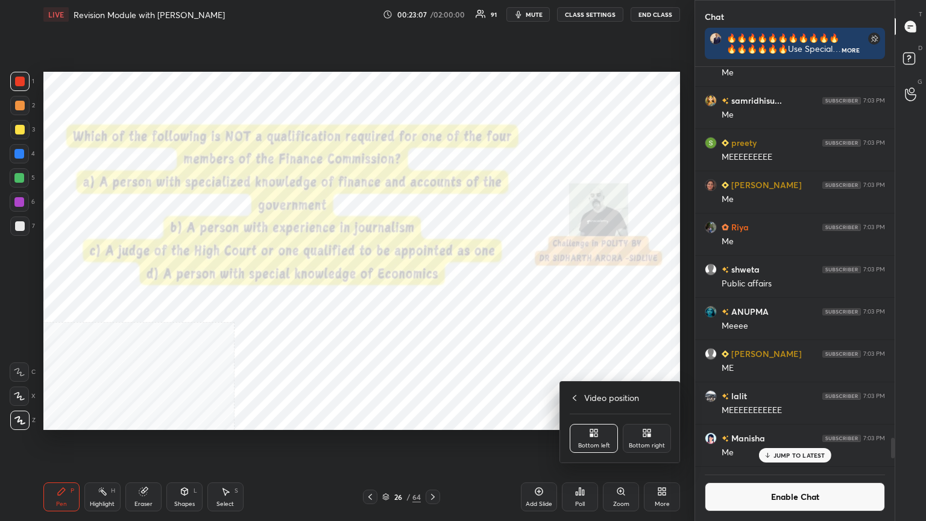
drag, startPoint x: 649, startPoint y: 428, endPoint x: 640, endPoint y: 430, distance: 9.4
click at [432, 283] on div "Bottom right" at bounding box center [647, 438] width 48 height 29
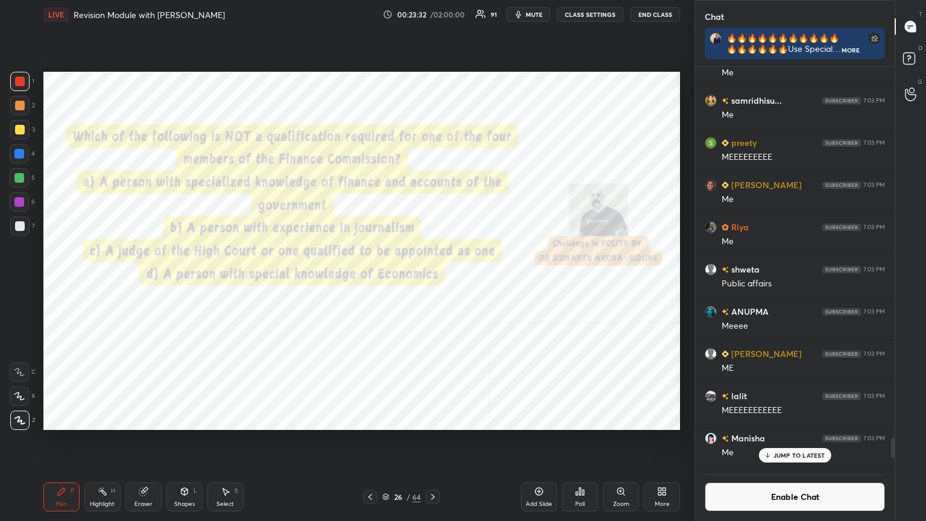
click at [432, 283] on div "Poll" at bounding box center [580, 496] width 36 height 29
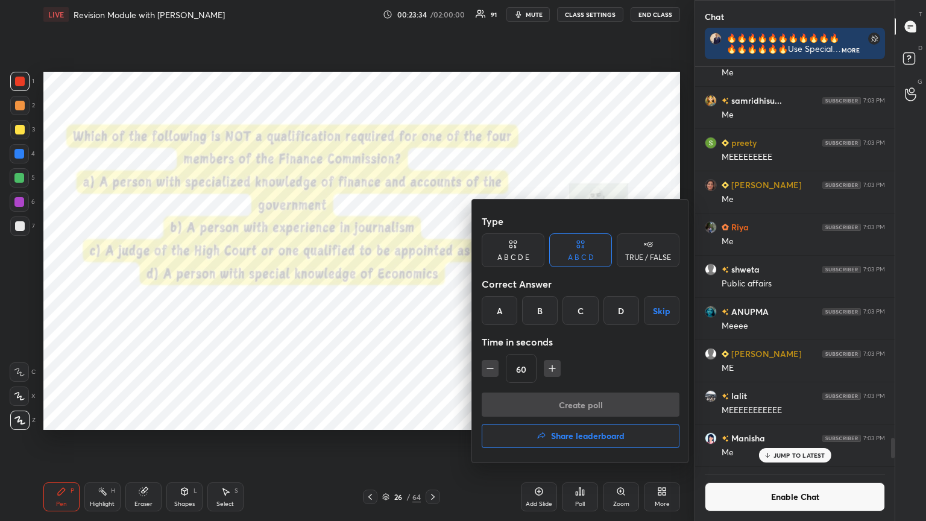
click at [432, 283] on div "B" at bounding box center [540, 310] width 36 height 29
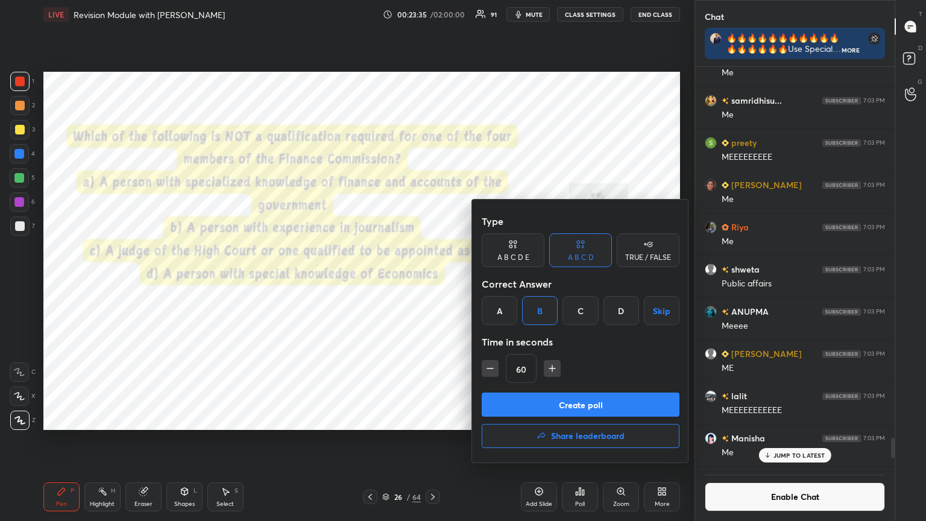
click at [432, 283] on button "Create poll" at bounding box center [581, 405] width 198 height 24
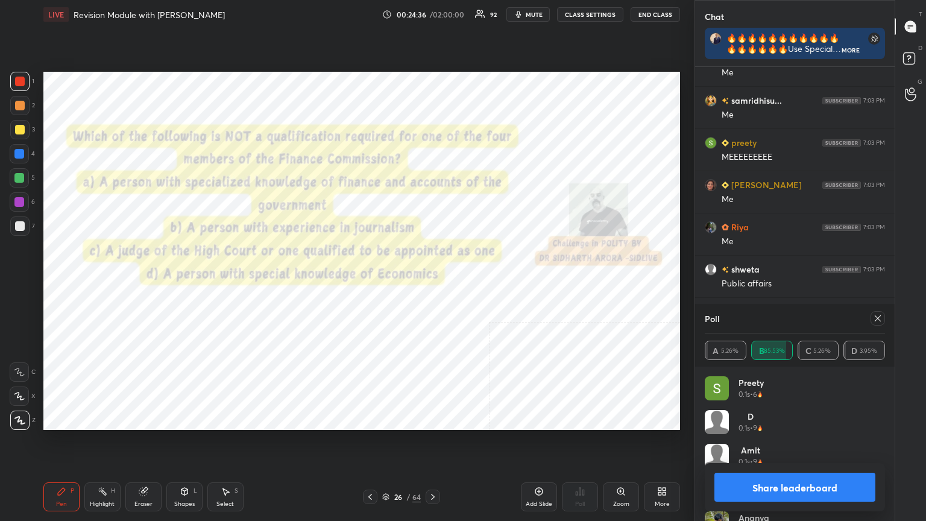
scroll to position [4, 4]
click at [432, 283] on icon at bounding box center [433, 497] width 10 height 10
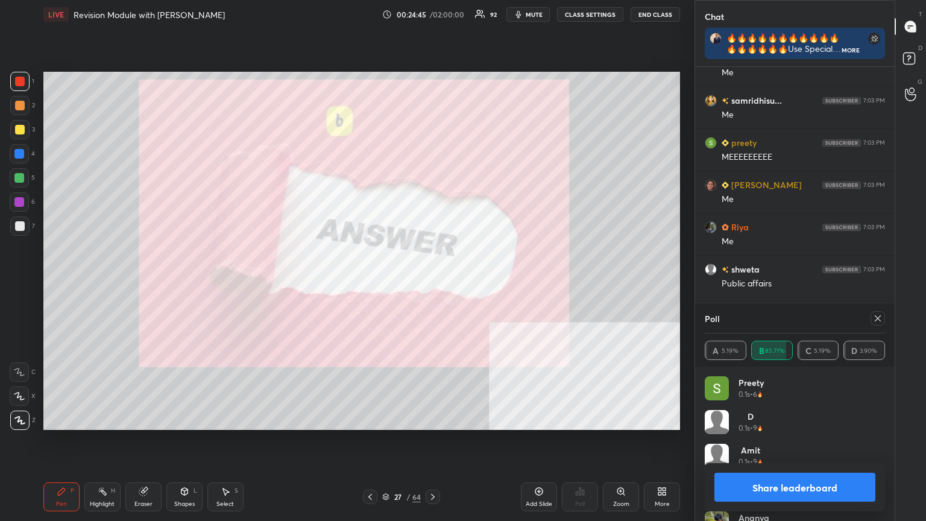
click at [432, 283] on button "Share leaderboard" at bounding box center [795, 487] width 161 height 29
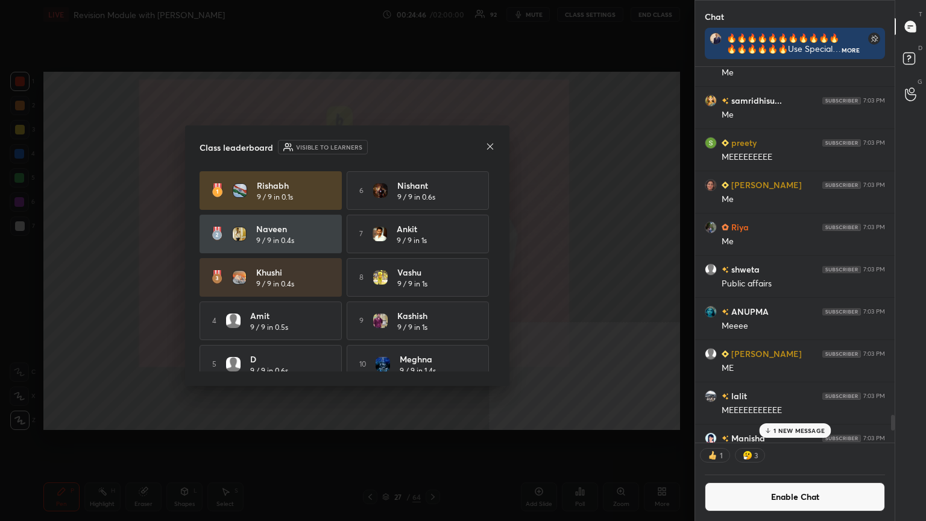
click at [432, 283] on button "Enable Chat" at bounding box center [795, 496] width 180 height 29
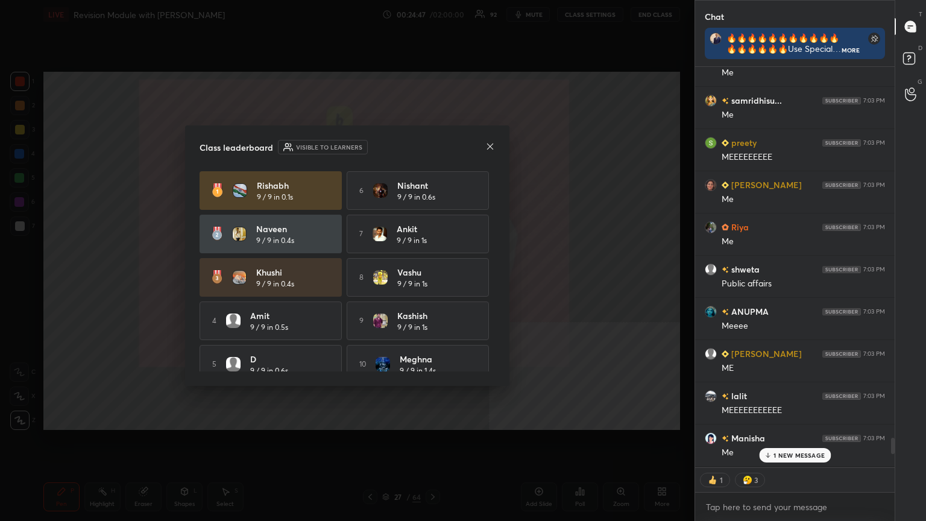
drag, startPoint x: 781, startPoint y: 455, endPoint x: 774, endPoint y: 456, distance: 6.7
click at [432, 283] on p "1 NEW MESSAGE" at bounding box center [799, 455] width 51 height 7
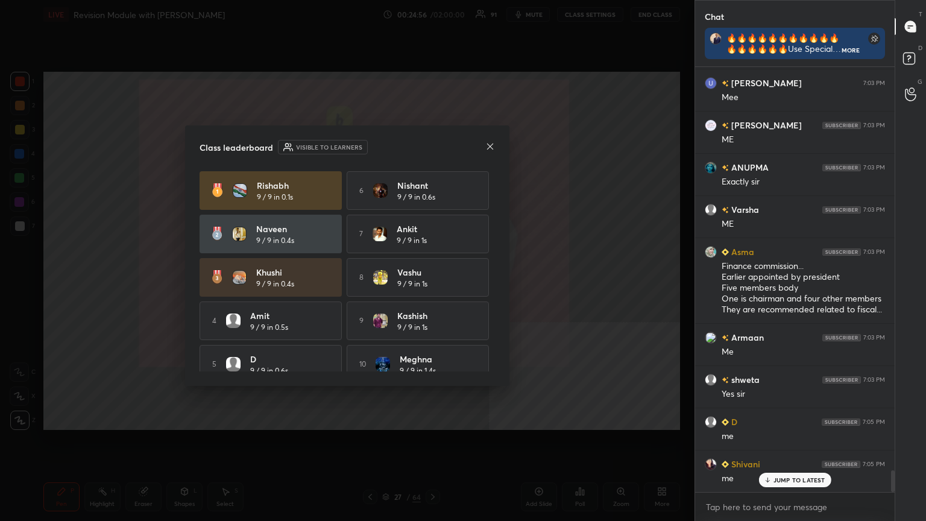
scroll to position [7958, 0]
click at [432, 145] on icon at bounding box center [491, 147] width 10 height 10
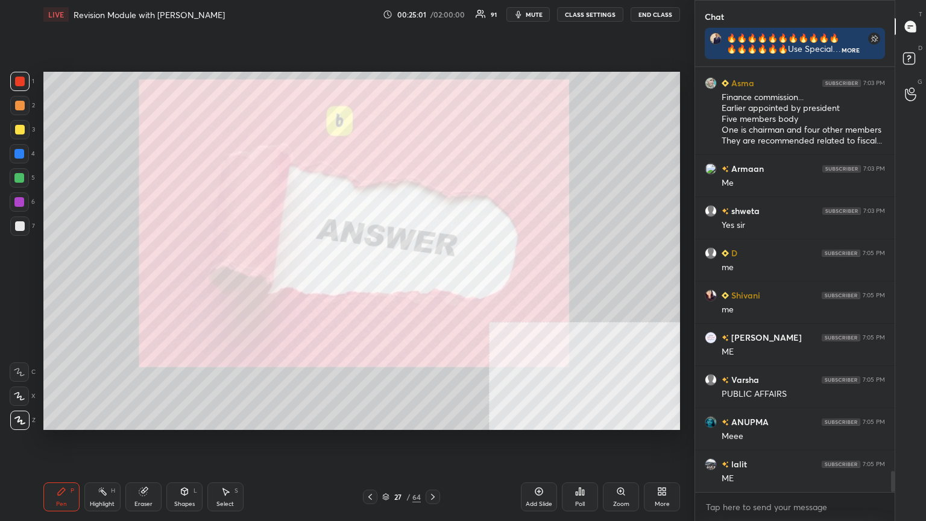
scroll to position [8127, 0]
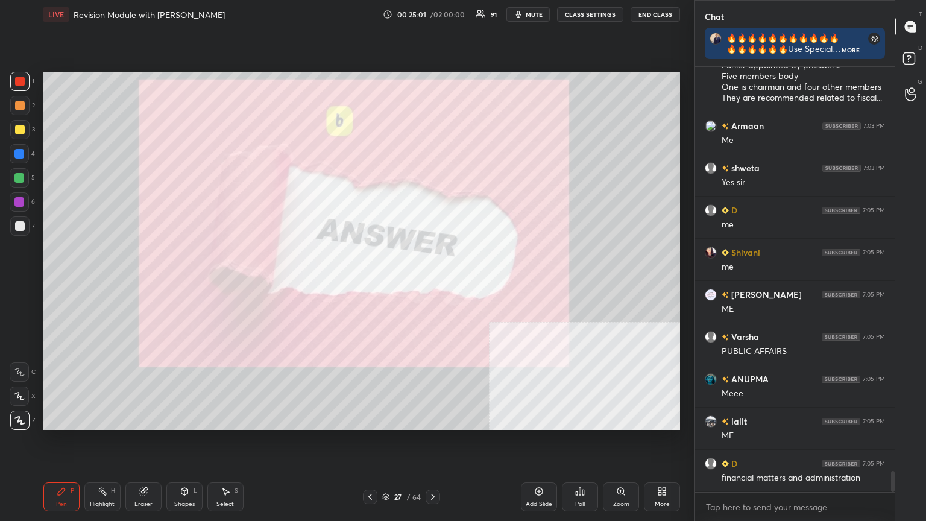
click at [369, 283] on icon at bounding box center [371, 497] width 4 height 6
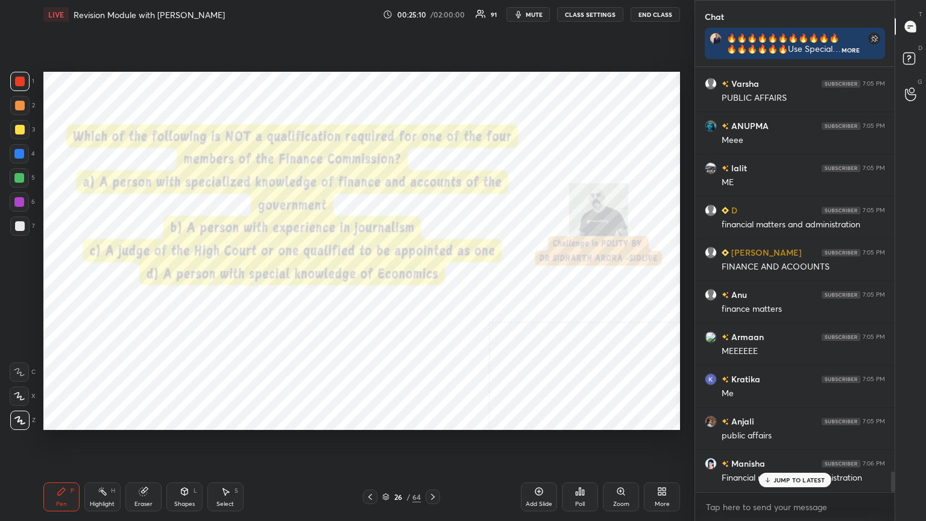
scroll to position [8422, 0]
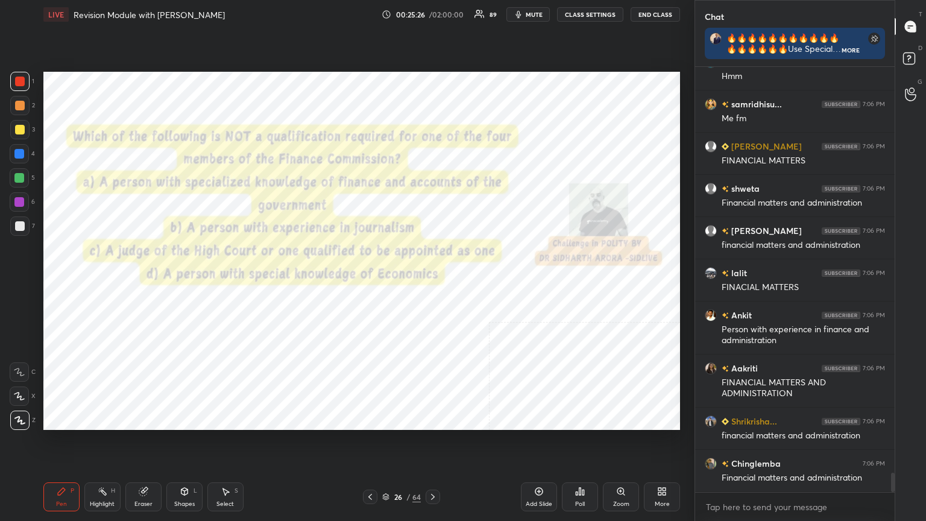
click at [430, 283] on icon at bounding box center [433, 497] width 10 height 10
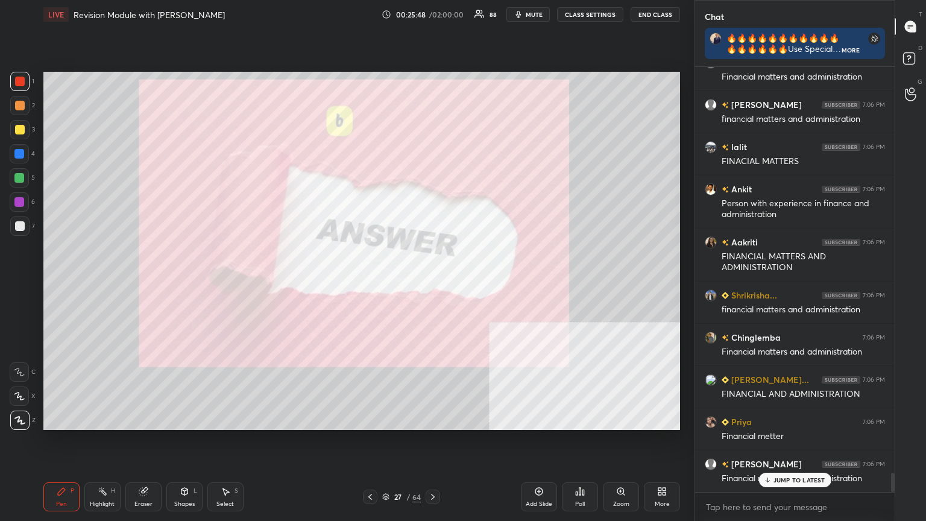
click at [387, 283] on icon at bounding box center [385, 496] width 7 height 7
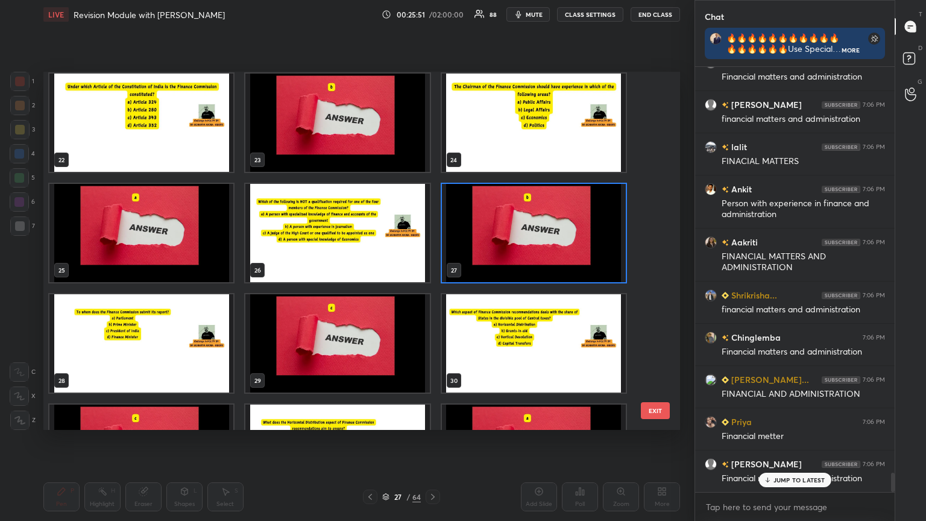
scroll to position [784, 0]
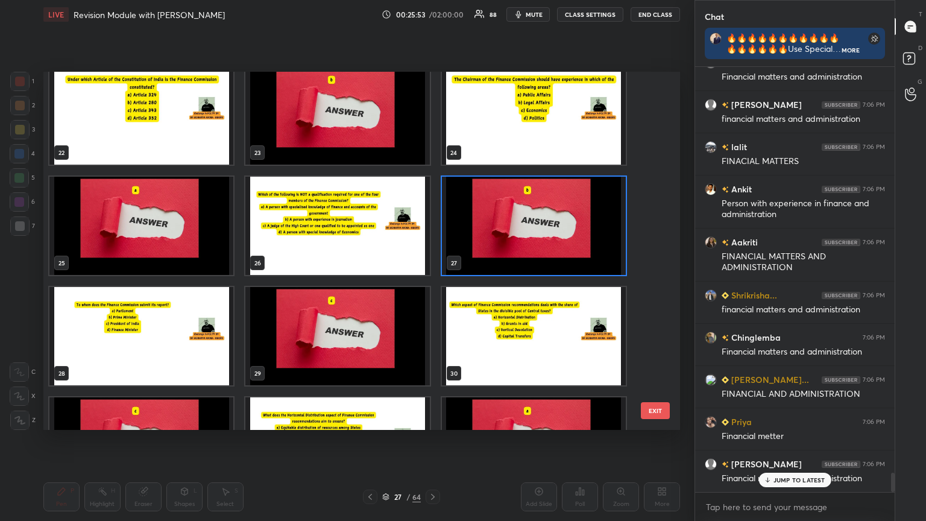
type textarea "x"
click at [155, 283] on img "grid" at bounding box center [141, 336] width 184 height 98
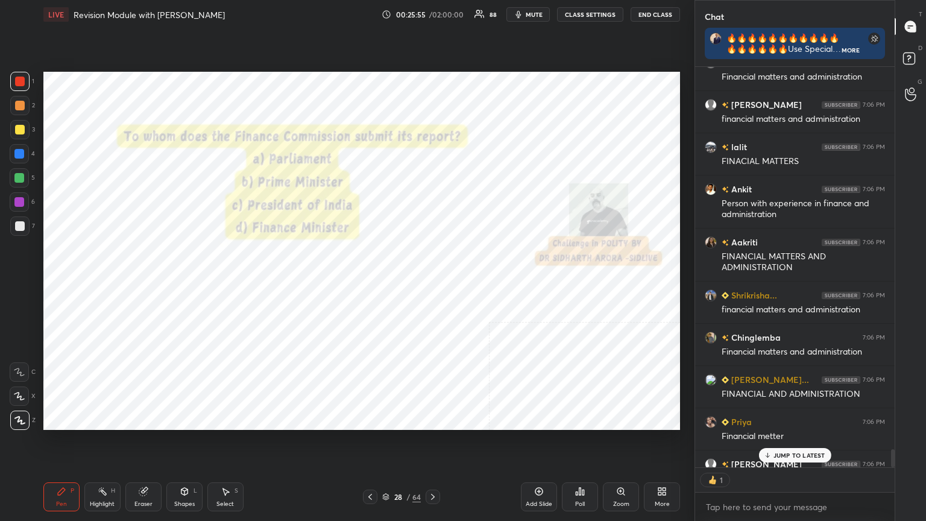
click at [432, 12] on button "CLASS SETTINGS" at bounding box center [590, 14] width 66 height 14
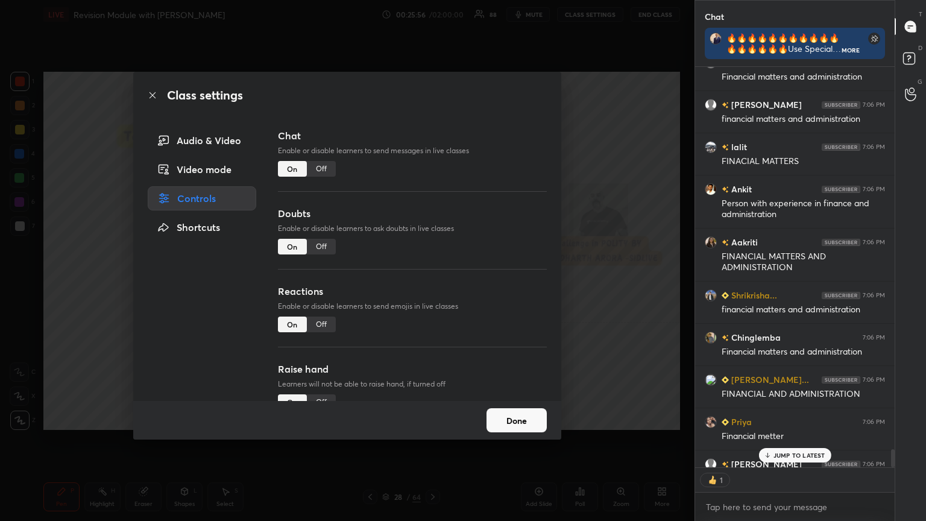
click at [326, 169] on div "Off" at bounding box center [321, 169] width 29 height 16
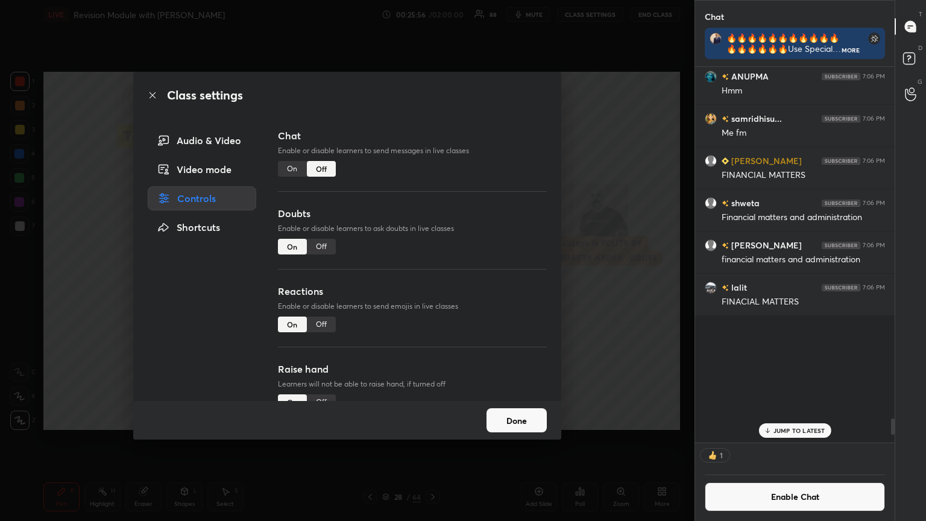
scroll to position [372, 196]
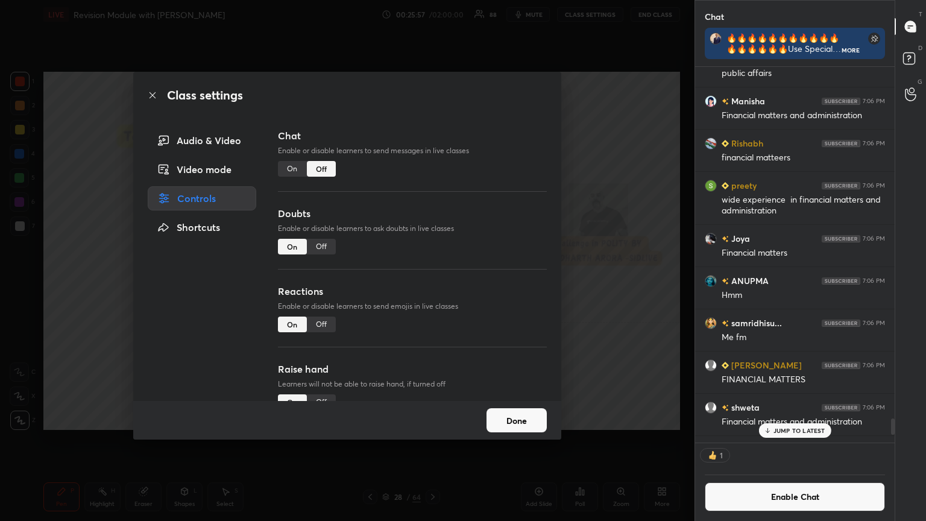
click at [151, 92] on icon at bounding box center [153, 95] width 10 height 10
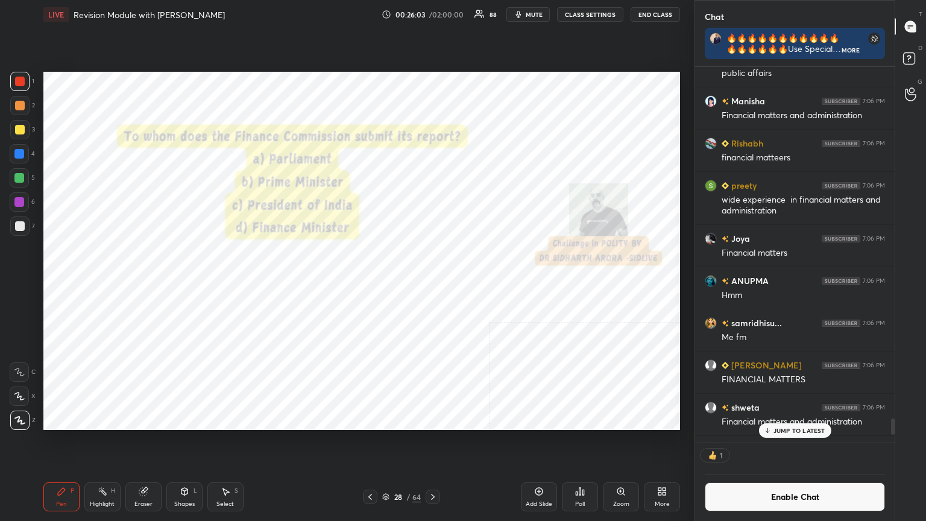
scroll to position [397, 196]
click at [432, 283] on div "Poll" at bounding box center [580, 496] width 36 height 29
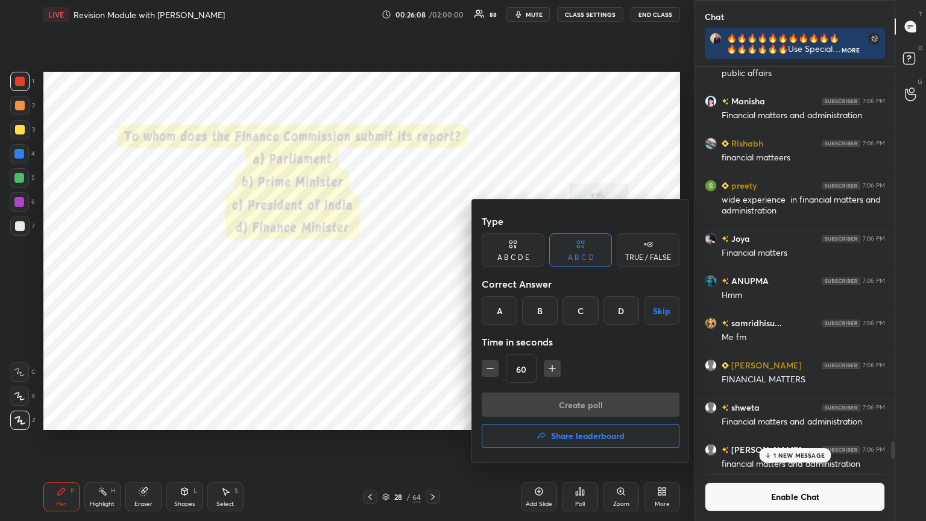
click at [432, 283] on div "C" at bounding box center [581, 310] width 36 height 29
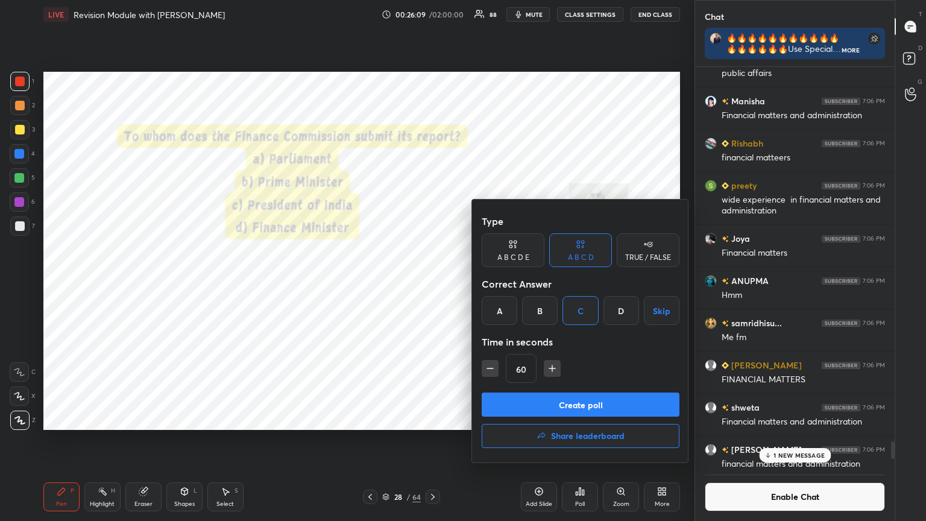
click at [432, 283] on button "Create poll" at bounding box center [581, 405] width 198 height 24
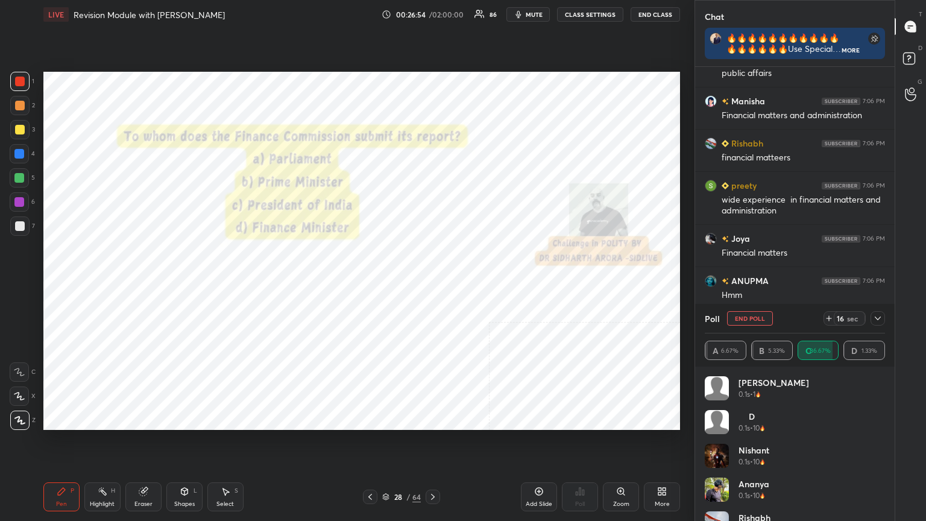
scroll to position [335, 196]
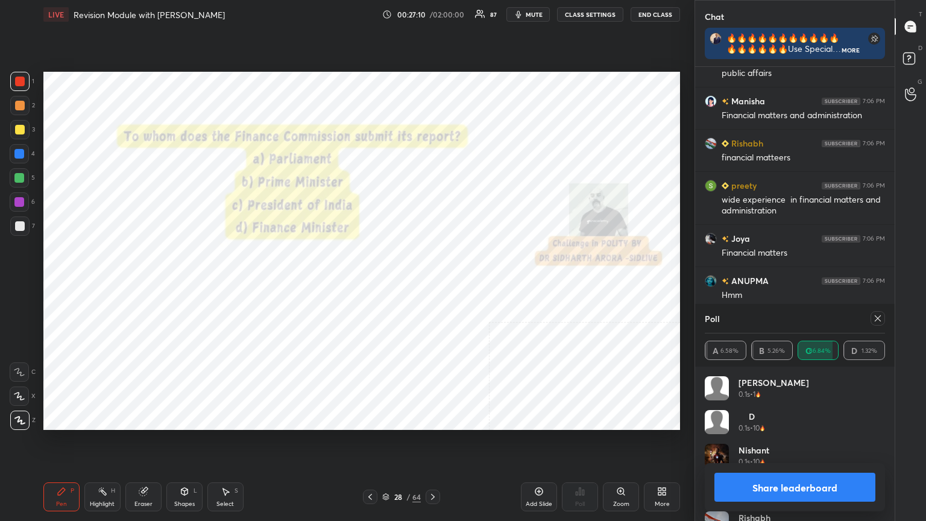
click at [432, 283] on button "Share leaderboard" at bounding box center [795, 487] width 161 height 29
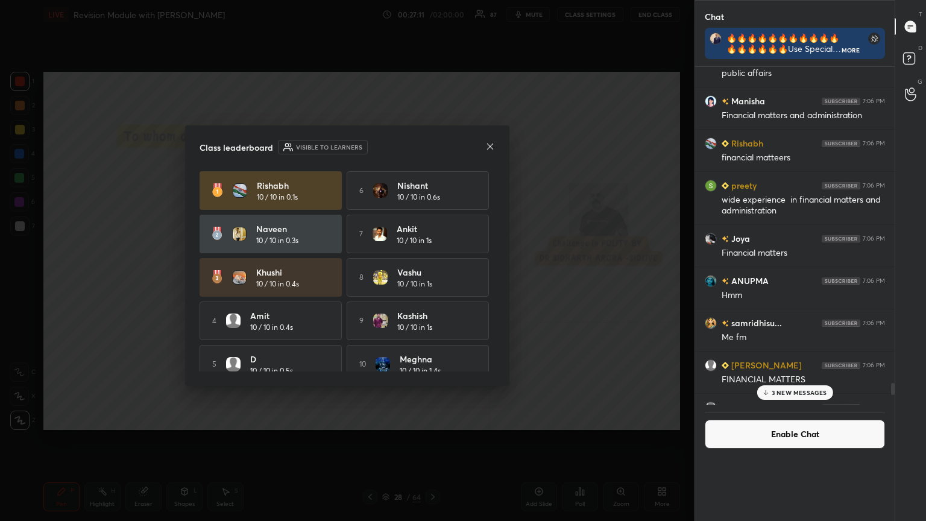
scroll to position [302, 196]
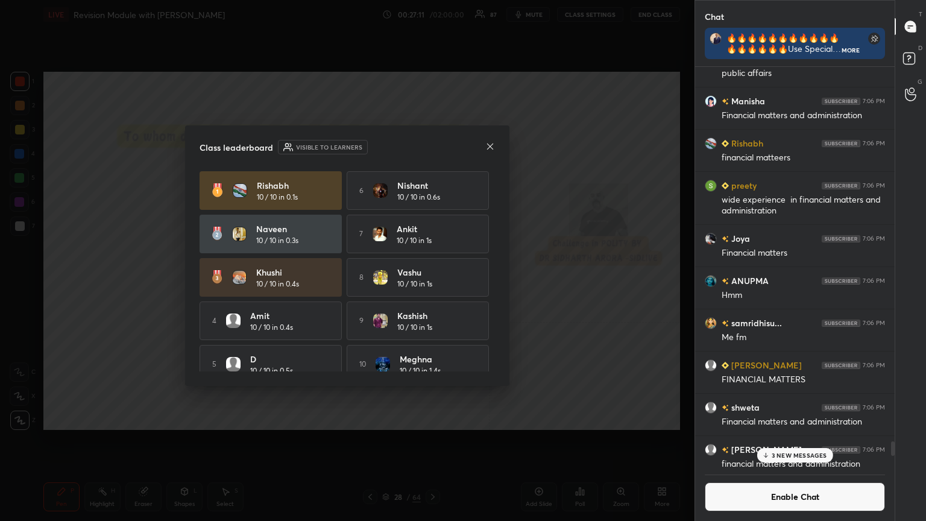
click at [432, 283] on button "Enable Chat" at bounding box center [795, 496] width 180 height 29
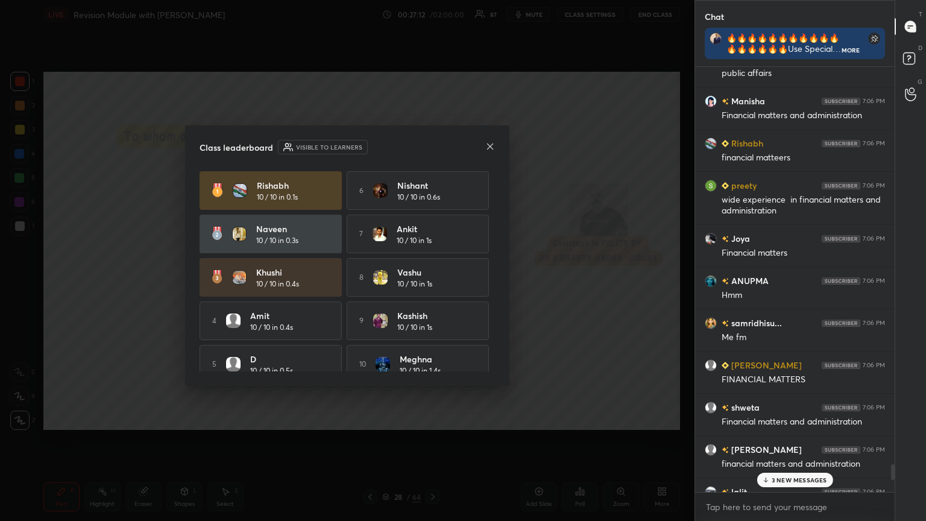
drag, startPoint x: 770, startPoint y: 477, endPoint x: 748, endPoint y: 482, distance: 21.7
click at [432, 283] on icon at bounding box center [766, 479] width 8 height 7
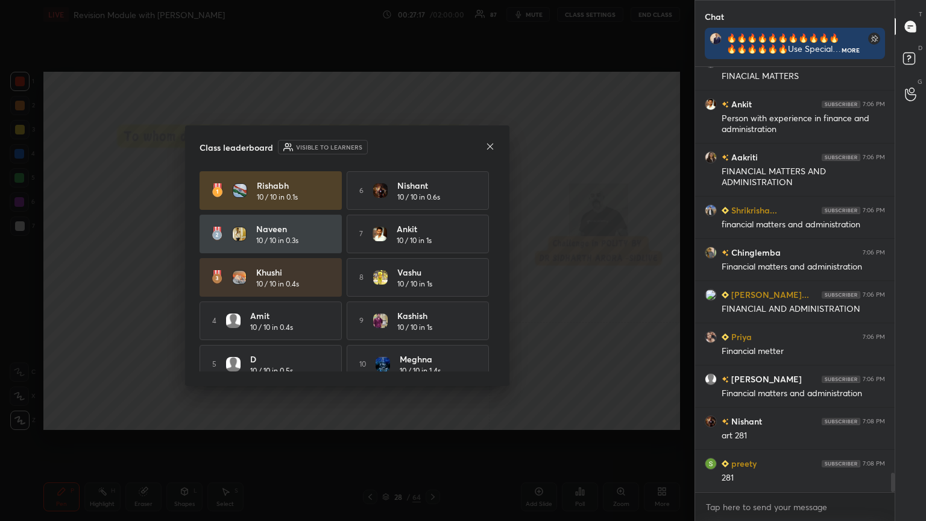
scroll to position [9068, 0]
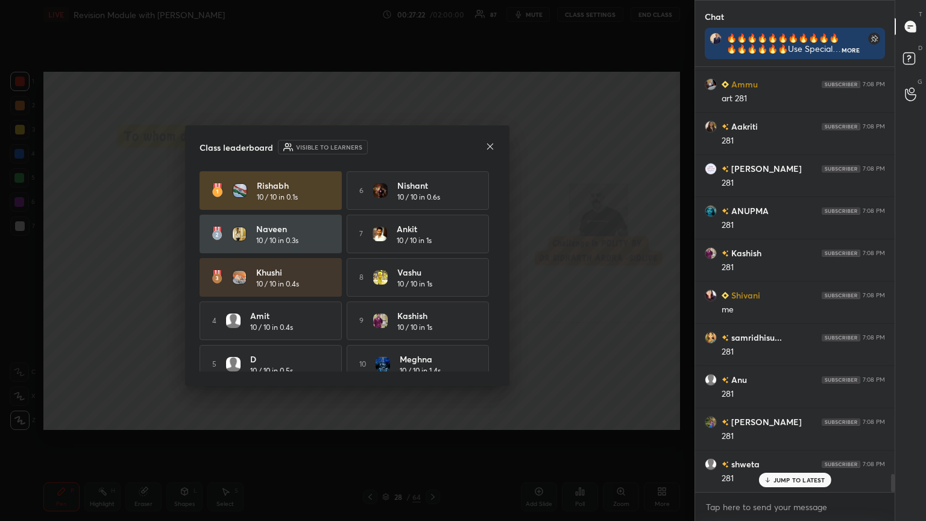
click at [432, 146] on icon at bounding box center [490, 146] width 6 height 6
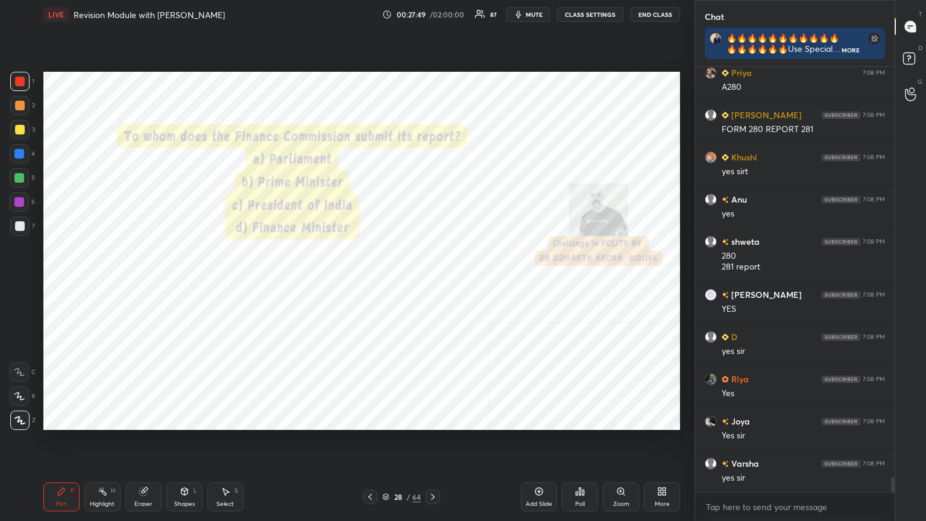
click at [385, 283] on icon at bounding box center [386, 495] width 6 height 3
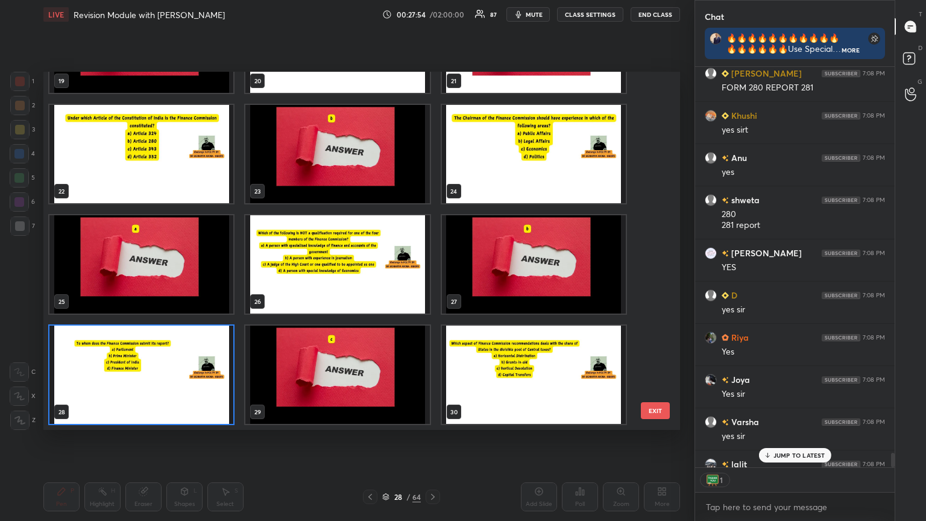
click at [390, 283] on img "grid" at bounding box center [337, 375] width 184 height 98
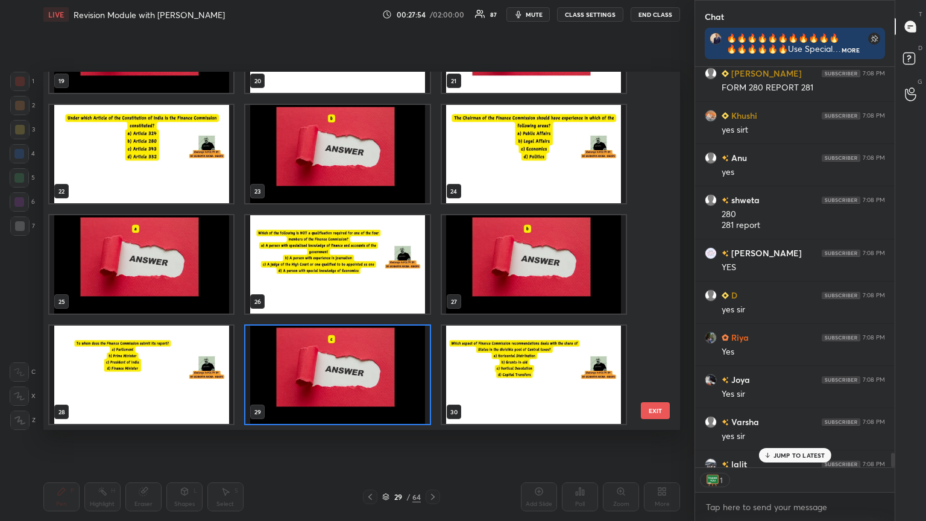
click at [389, 283] on img "grid" at bounding box center [337, 375] width 184 height 98
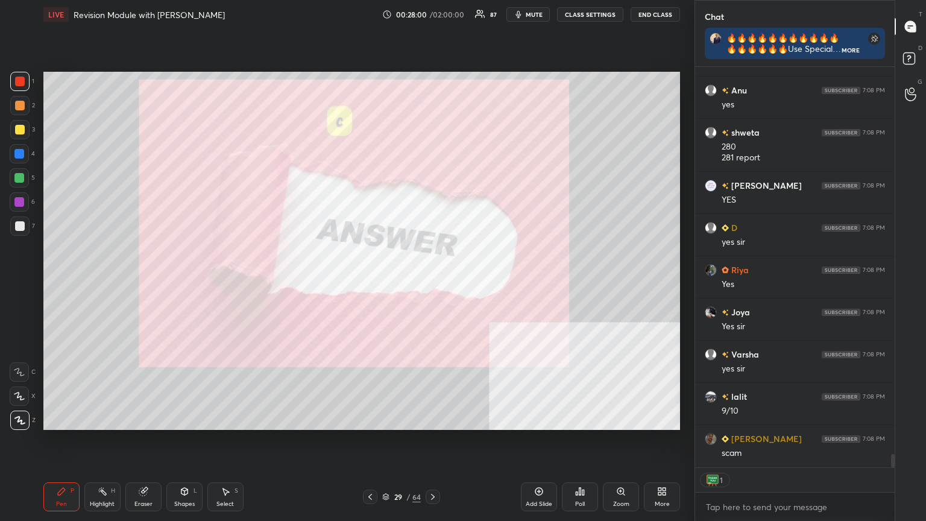
drag, startPoint x: 543, startPoint y: 499, endPoint x: 532, endPoint y: 476, distance: 24.8
click at [432, 283] on div "Add Slide" at bounding box center [539, 496] width 36 height 29
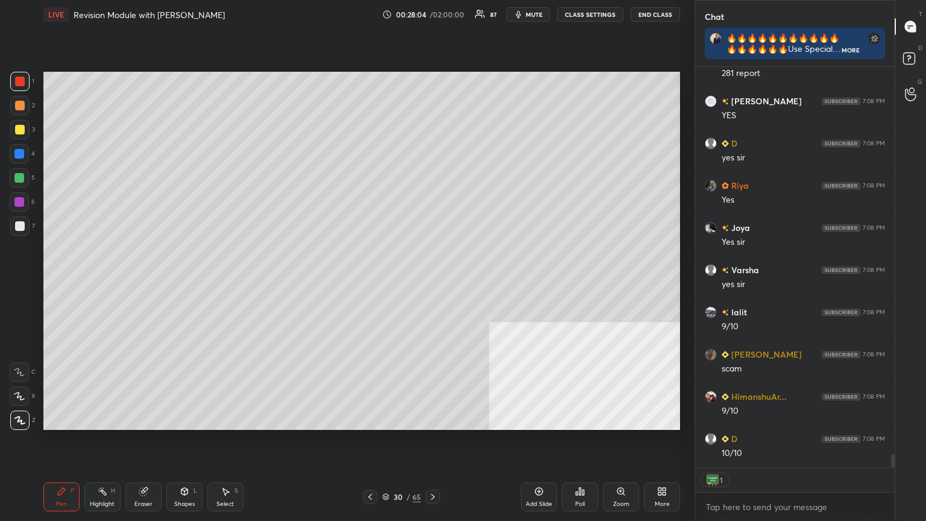
type textarea "x"
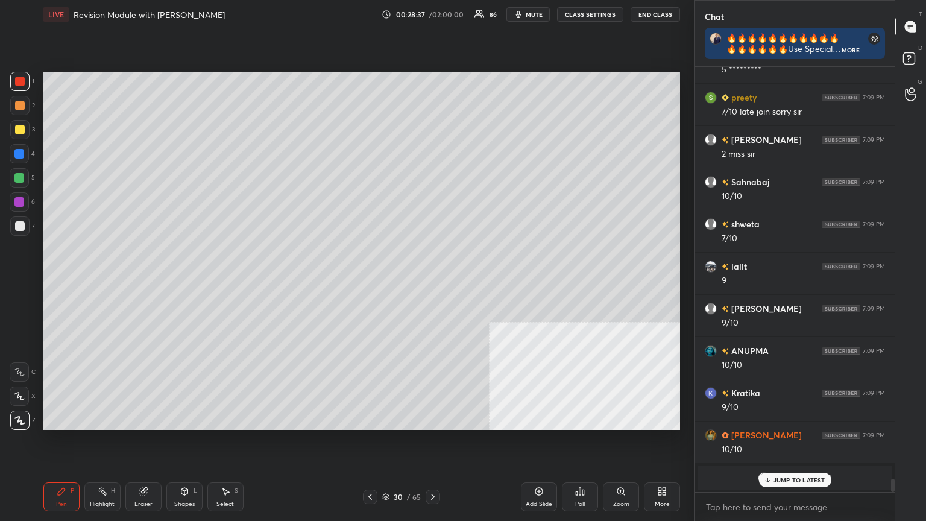
click at [385, 283] on icon at bounding box center [385, 496] width 7 height 7
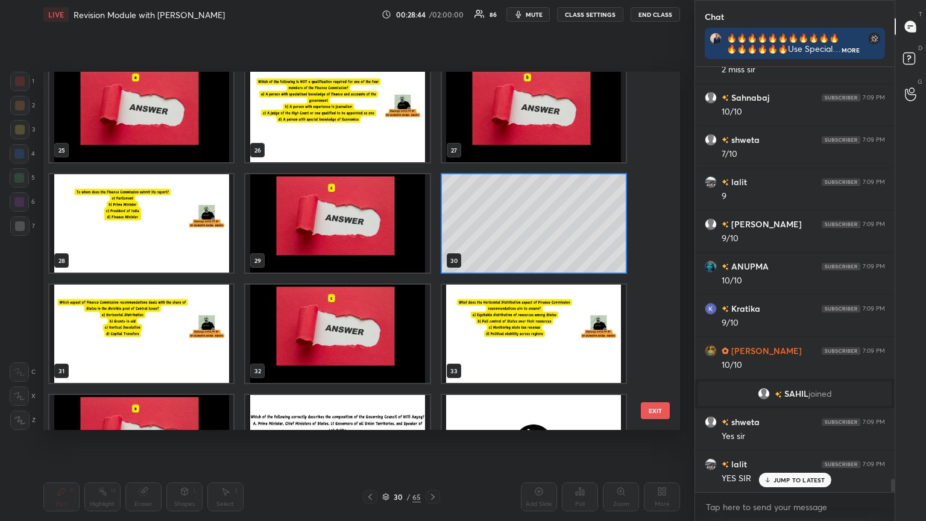
click at [167, 283] on img "grid" at bounding box center [141, 334] width 184 height 98
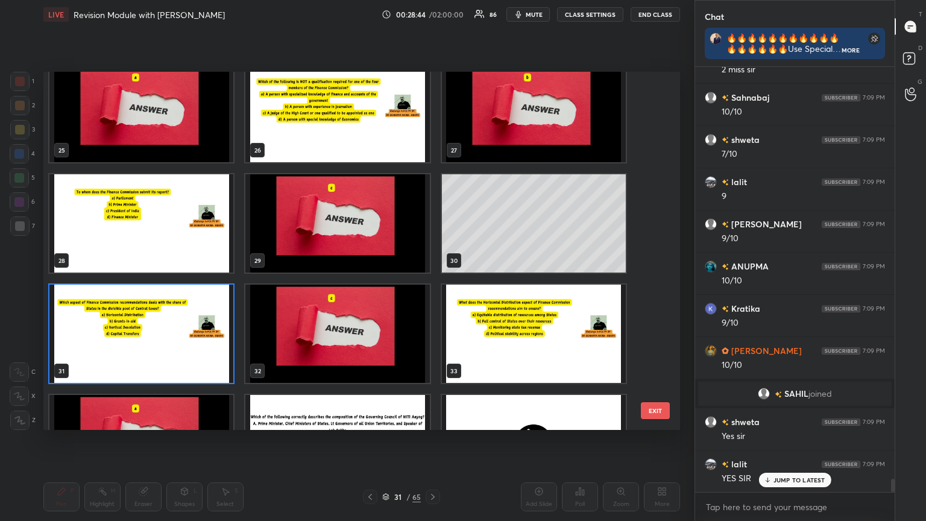
click at [167, 283] on img "grid" at bounding box center [141, 334] width 184 height 98
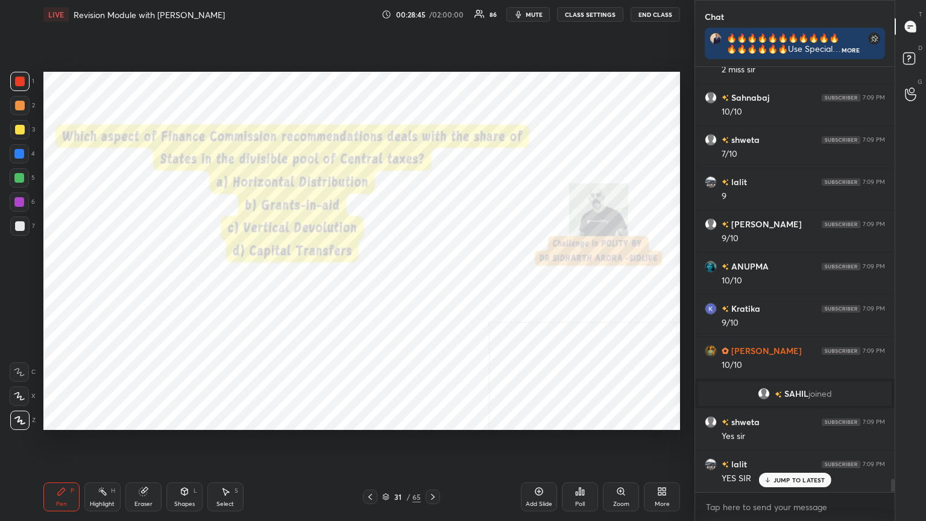
click at [432, 11] on button "CLASS SETTINGS" at bounding box center [590, 14] width 66 height 14
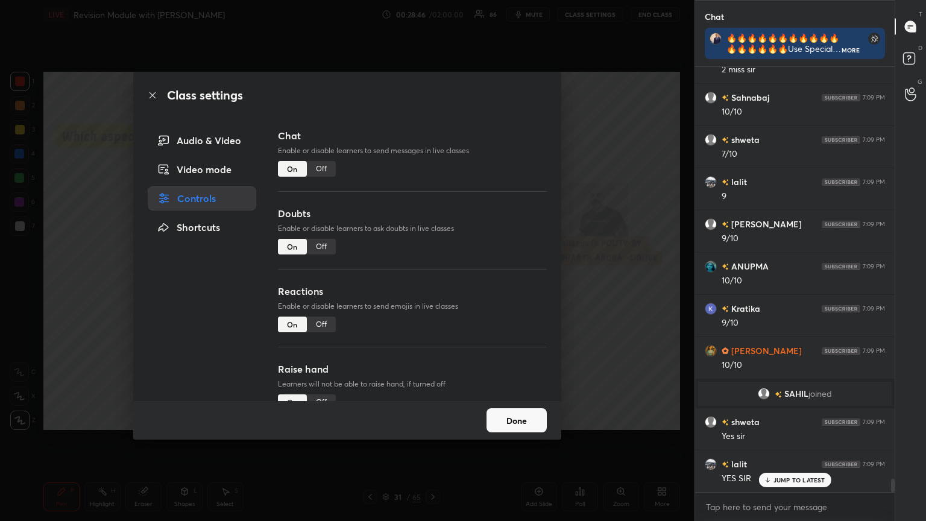
click at [320, 169] on div "Off" at bounding box center [321, 169] width 29 height 16
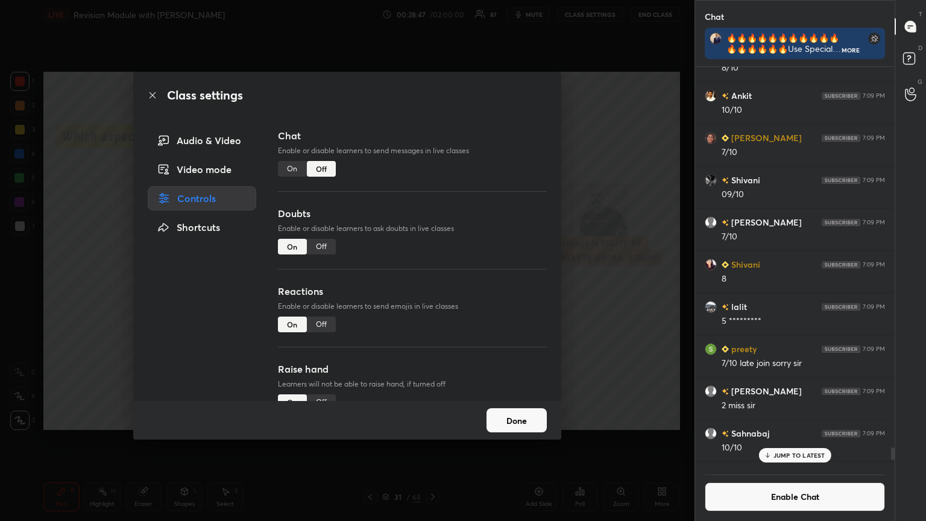
click at [156, 93] on icon at bounding box center [153, 95] width 10 height 10
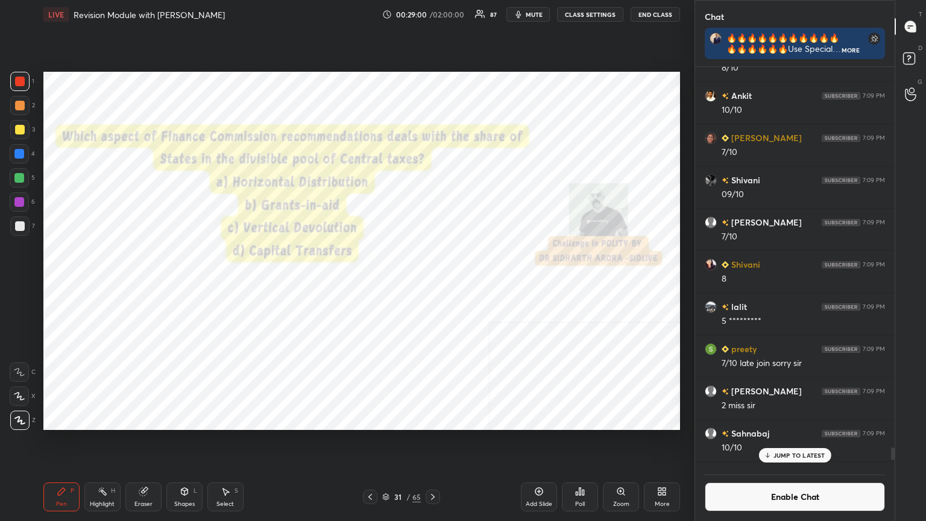
click at [386, 283] on icon at bounding box center [386, 495] width 6 height 3
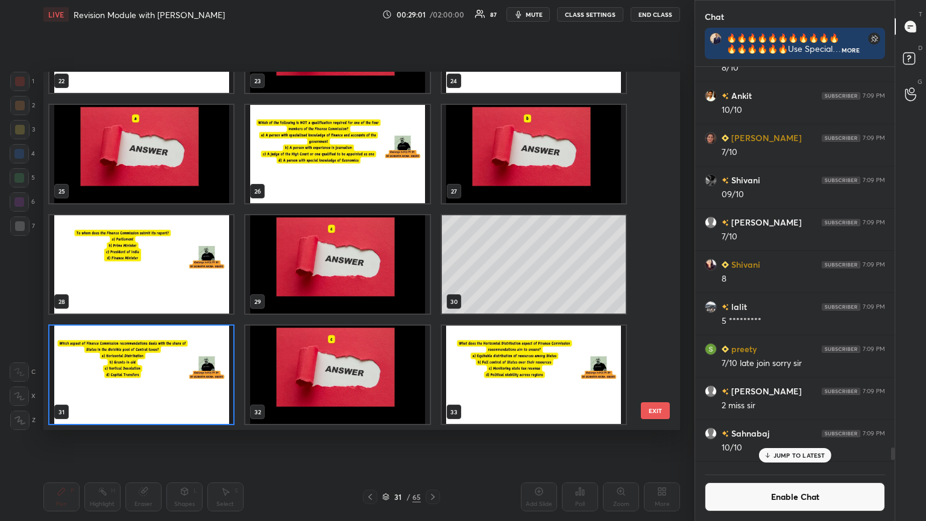
click at [205, 283] on img "grid" at bounding box center [141, 375] width 184 height 98
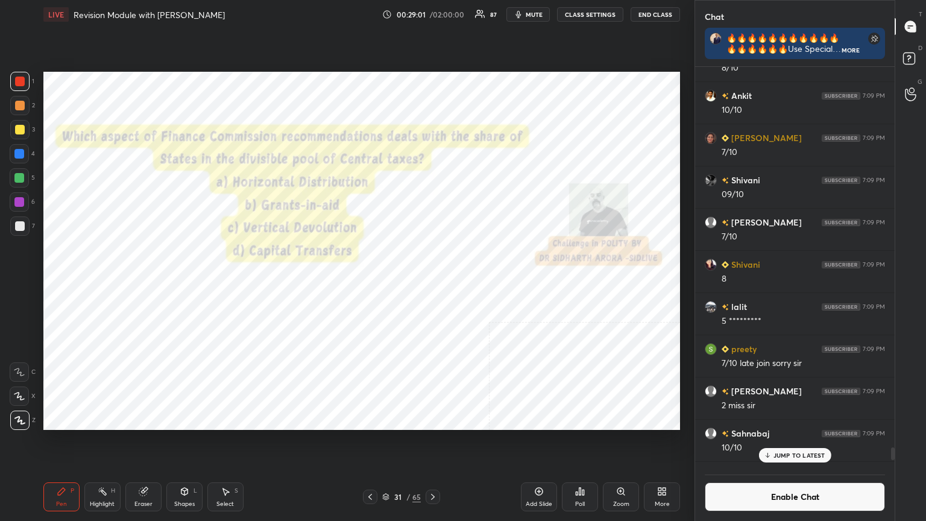
click at [205, 283] on img "grid" at bounding box center [141, 375] width 184 height 98
click at [432, 283] on icon at bounding box center [580, 492] width 10 height 10
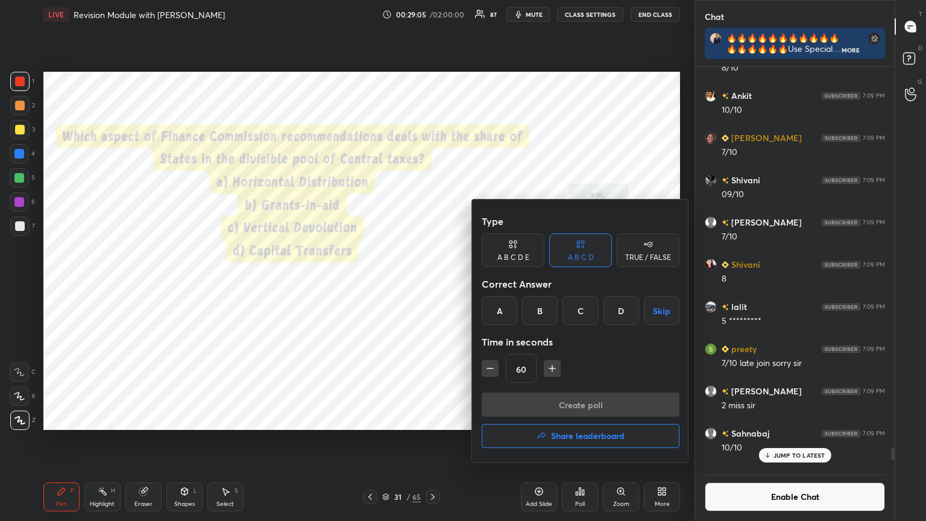
click at [432, 283] on div "C" at bounding box center [581, 310] width 36 height 29
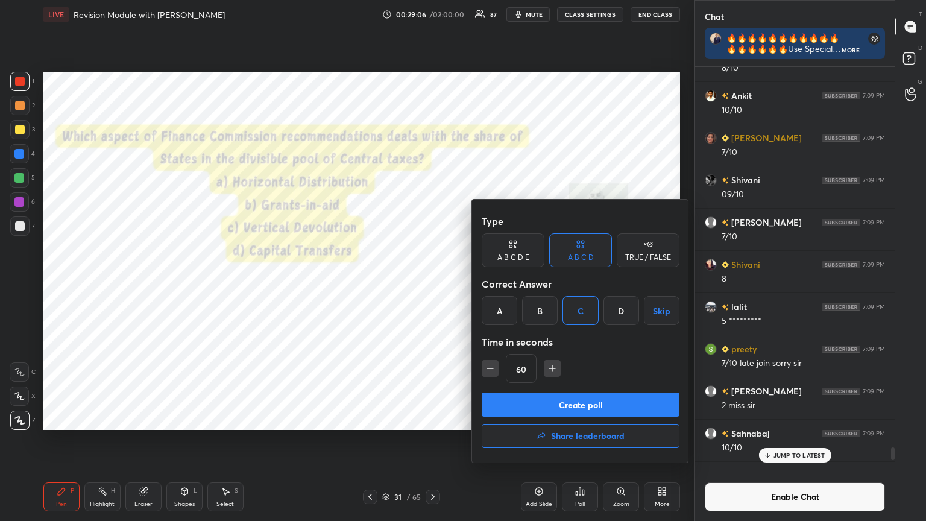
click at [432, 283] on button "Create poll" at bounding box center [581, 405] width 198 height 24
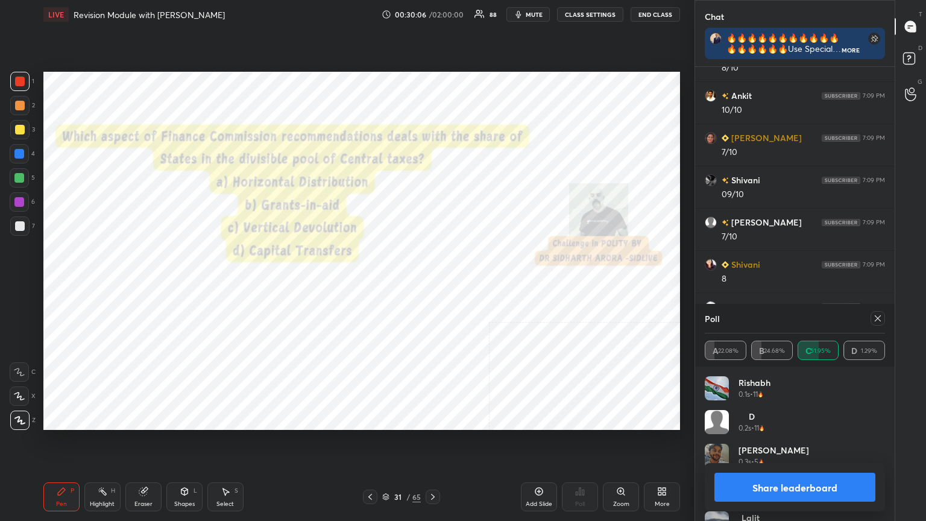
scroll to position [335, 196]
click at [432, 283] on button "Share leaderboard" at bounding box center [795, 487] width 161 height 29
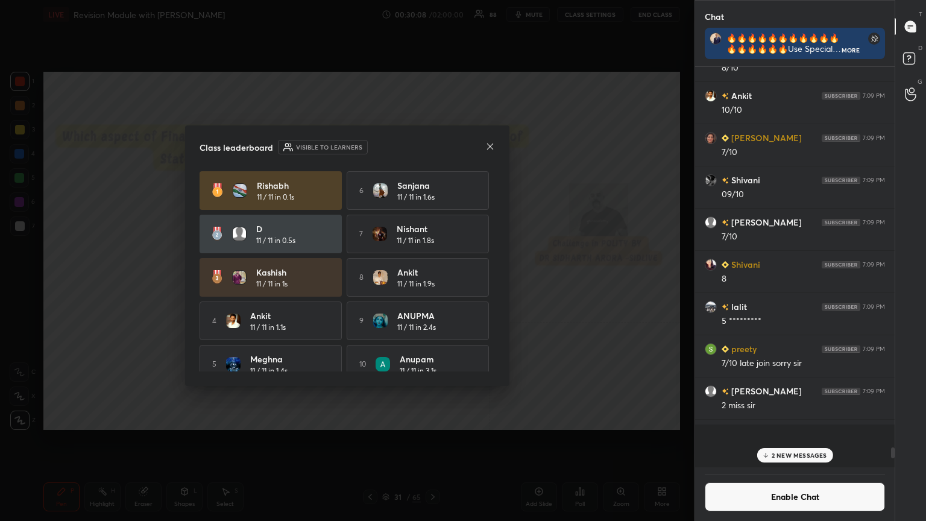
scroll to position [304, 196]
click at [432, 283] on button "Enable Chat" at bounding box center [795, 496] width 180 height 29
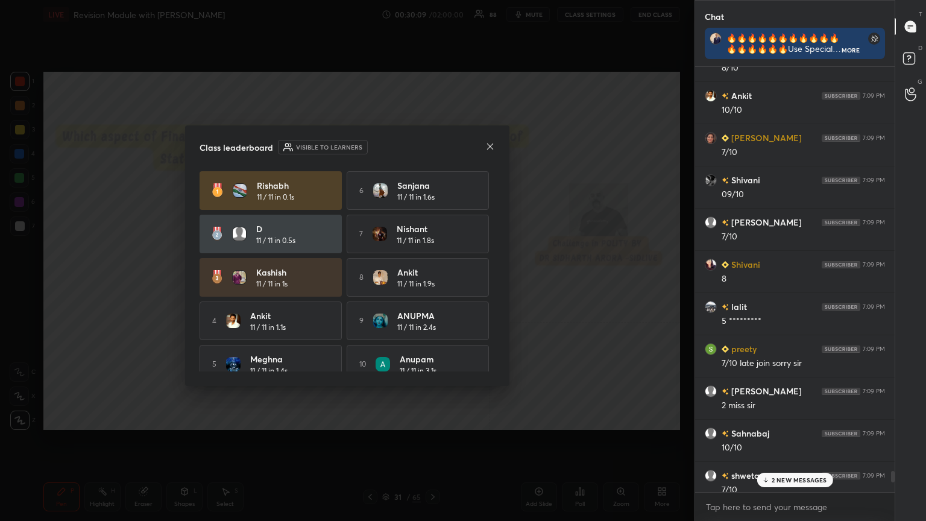
click at [432, 283] on icon at bounding box center [766, 479] width 8 height 7
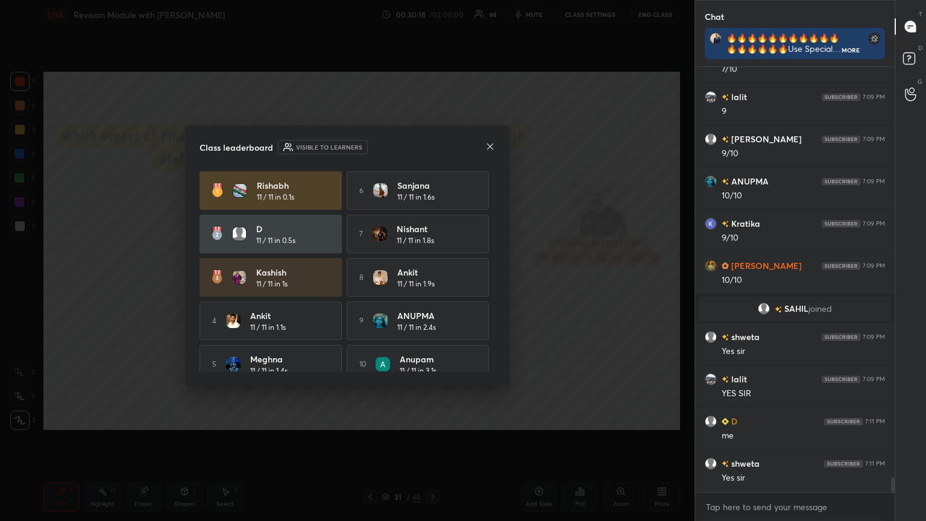
scroll to position [12112, 0]
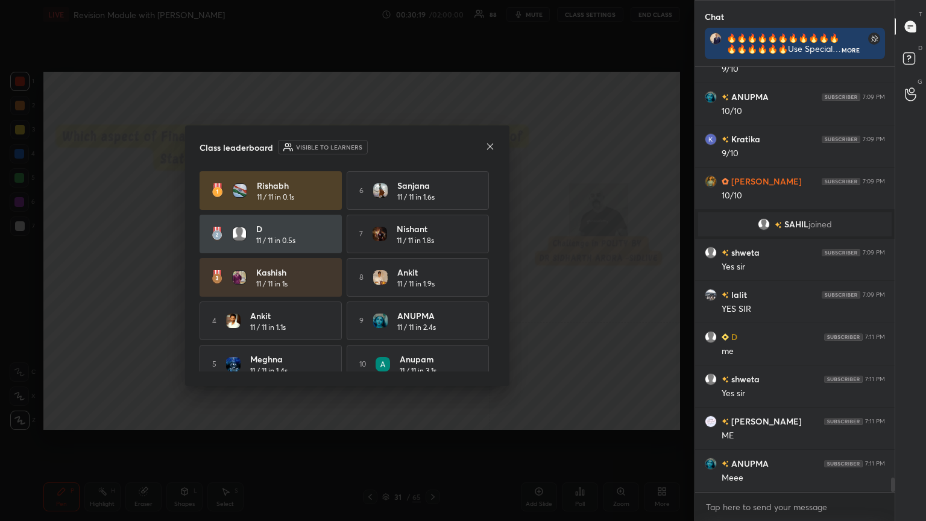
click at [432, 142] on icon at bounding box center [491, 147] width 10 height 10
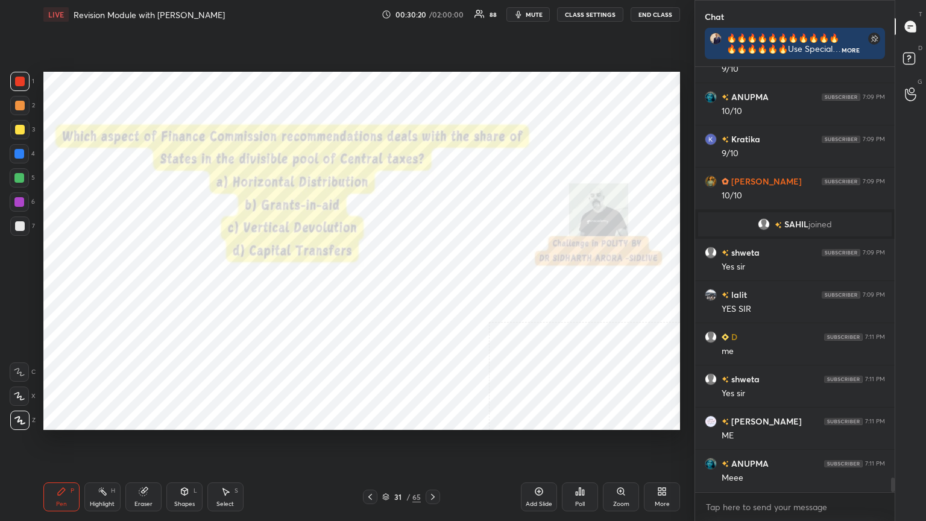
scroll to position [12165, 0]
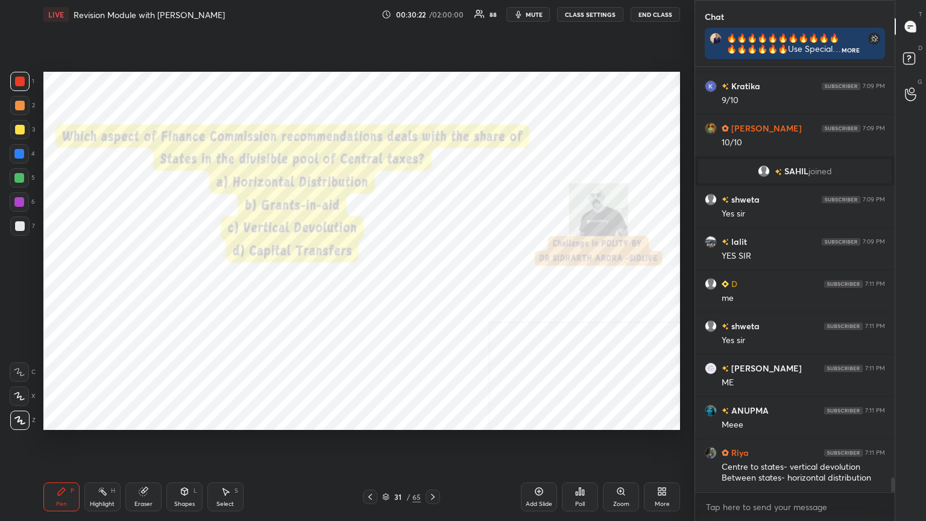
click at [432, 283] on div "Add Slide" at bounding box center [539, 496] width 36 height 29
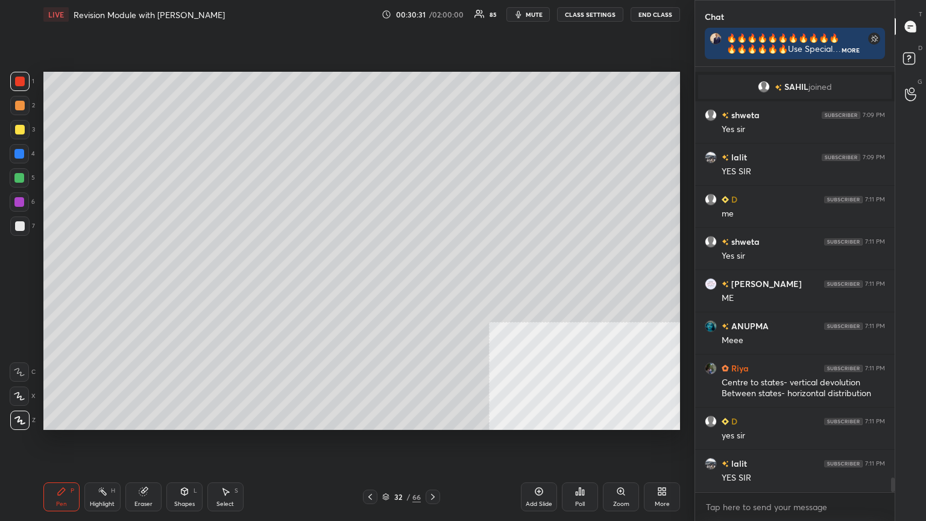
scroll to position [12291, 0]
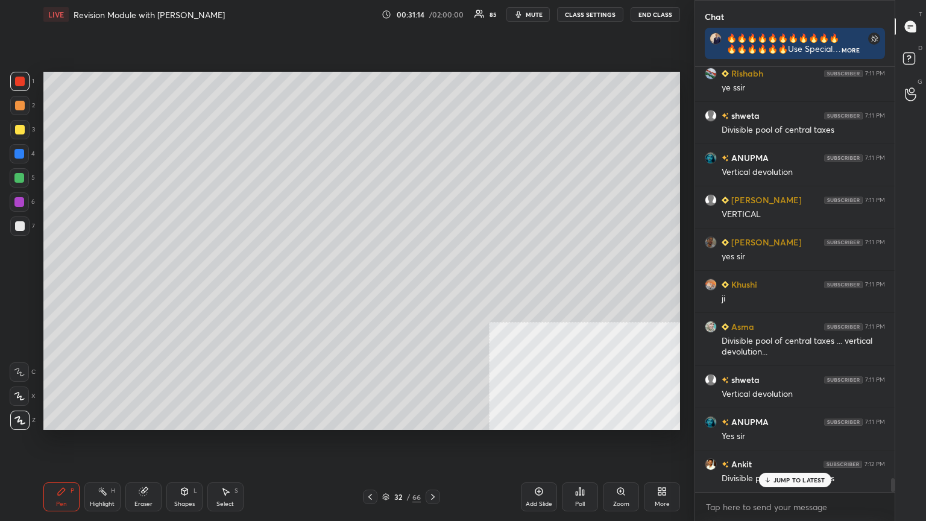
click at [432, 283] on icon at bounding box center [433, 497] width 10 height 10
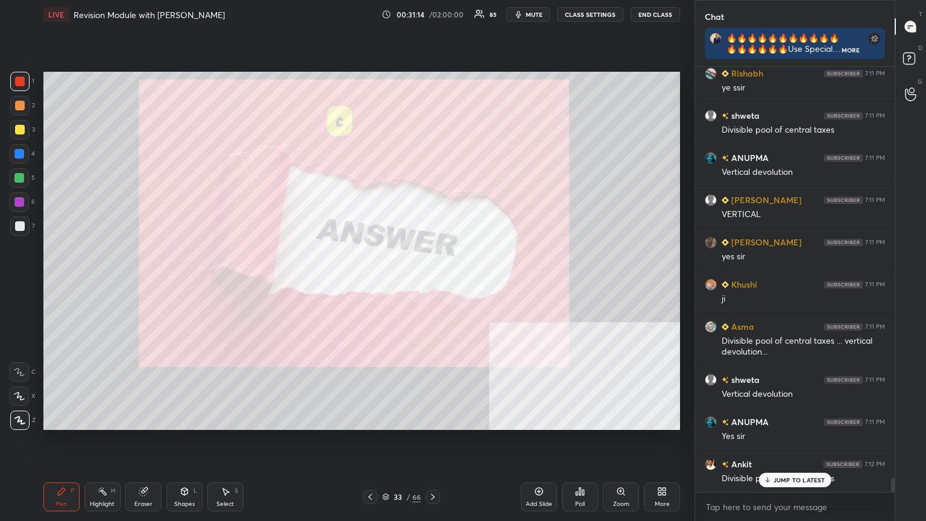
click at [432, 283] on icon at bounding box center [433, 497] width 10 height 10
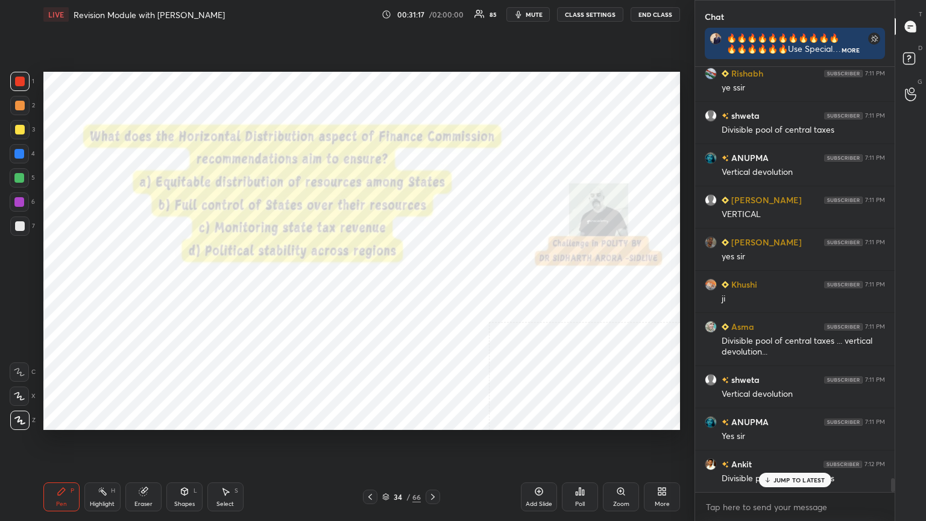
click at [432, 11] on button "CLASS SETTINGS" at bounding box center [590, 14] width 66 height 14
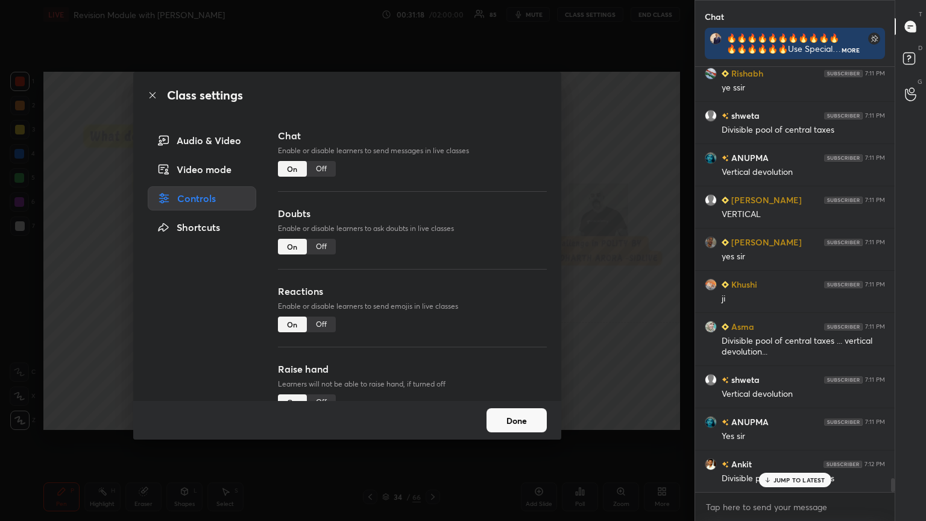
click at [326, 166] on div "Off" at bounding box center [321, 169] width 29 height 16
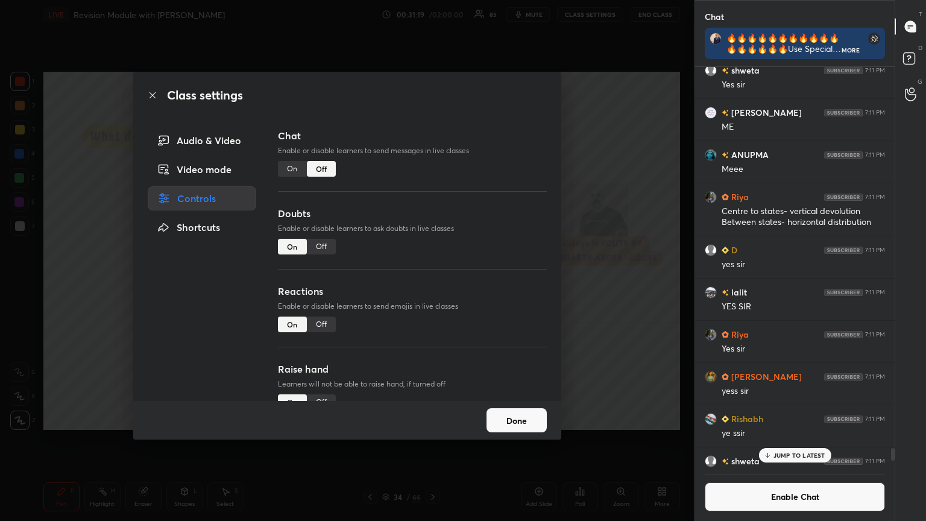
click at [150, 94] on icon at bounding box center [153, 95] width 10 height 10
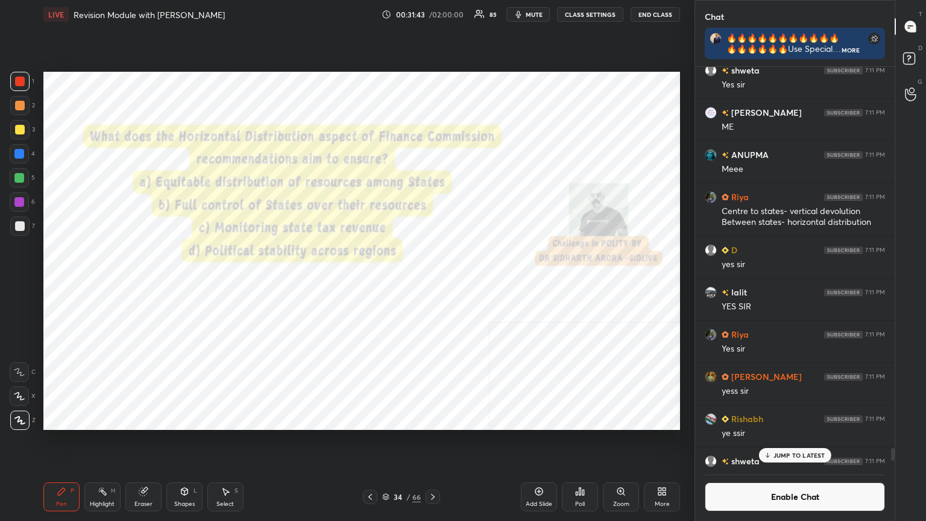
click at [432, 283] on div "Poll" at bounding box center [580, 496] width 36 height 29
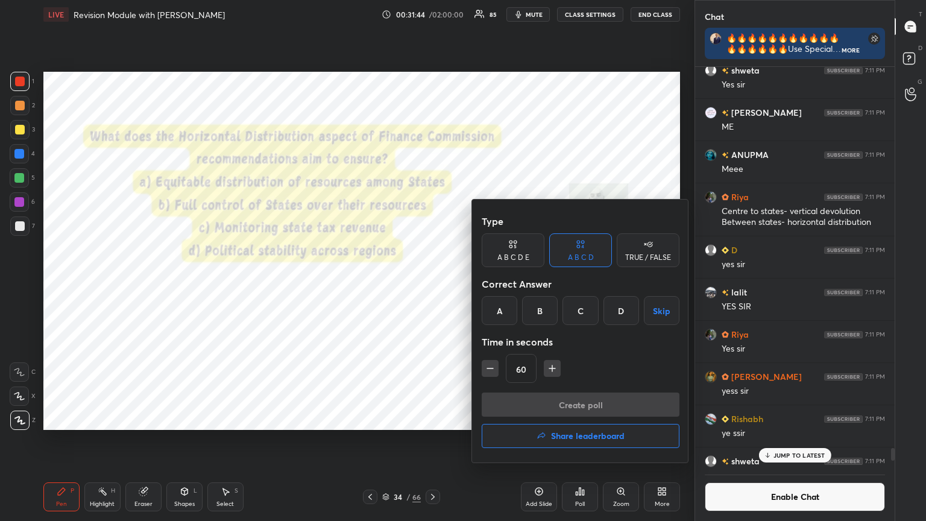
click at [432, 283] on div "A" at bounding box center [500, 310] width 36 height 29
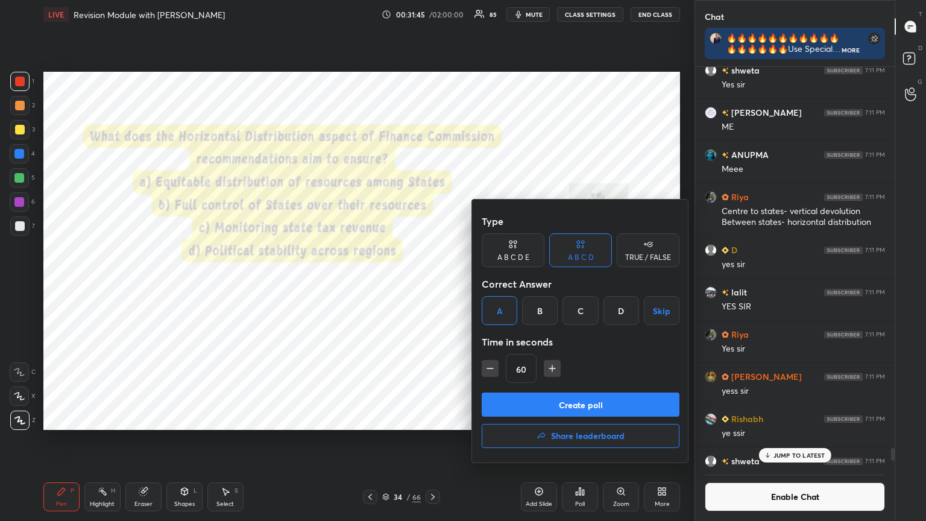
click at [432, 283] on button "Create poll" at bounding box center [581, 405] width 198 height 24
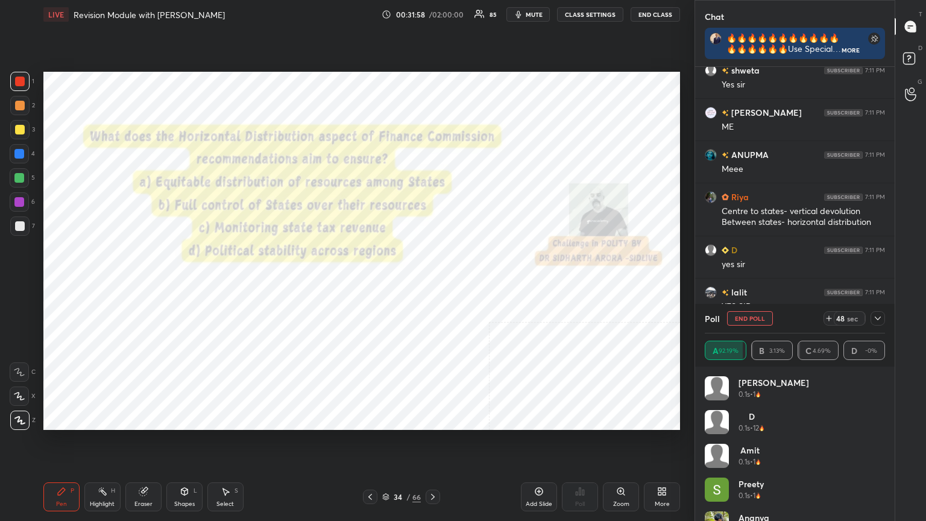
scroll to position [335, 196]
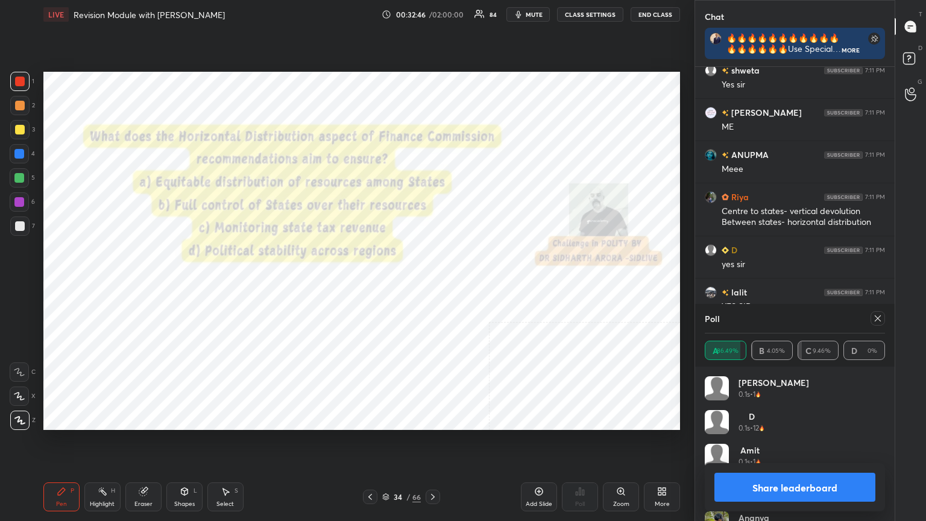
click at [432, 283] on button "Share leaderboard" at bounding box center [795, 487] width 161 height 29
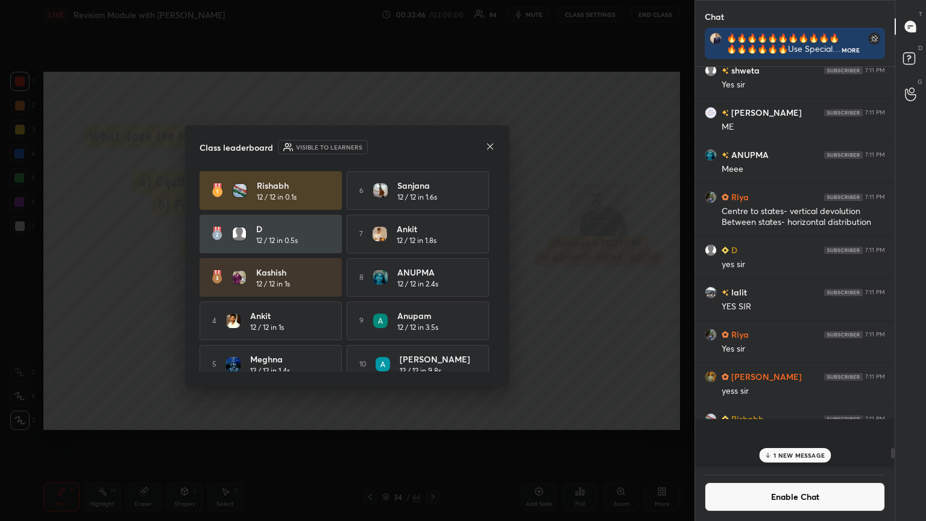
scroll to position [320, 196]
click at [432, 283] on button "Enable Chat" at bounding box center [795, 496] width 180 height 29
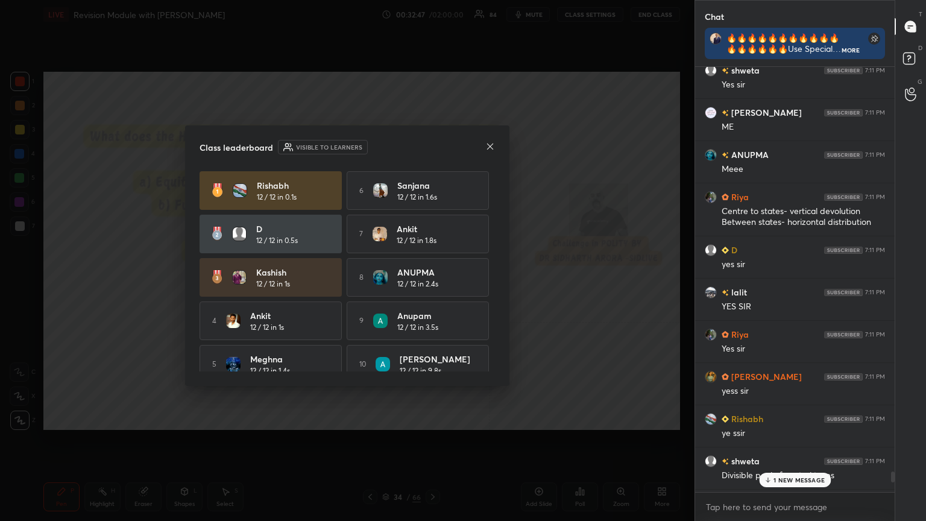
scroll to position [422, 196]
click at [432, 283] on p "1 NEW MESSAGE" at bounding box center [799, 479] width 51 height 7
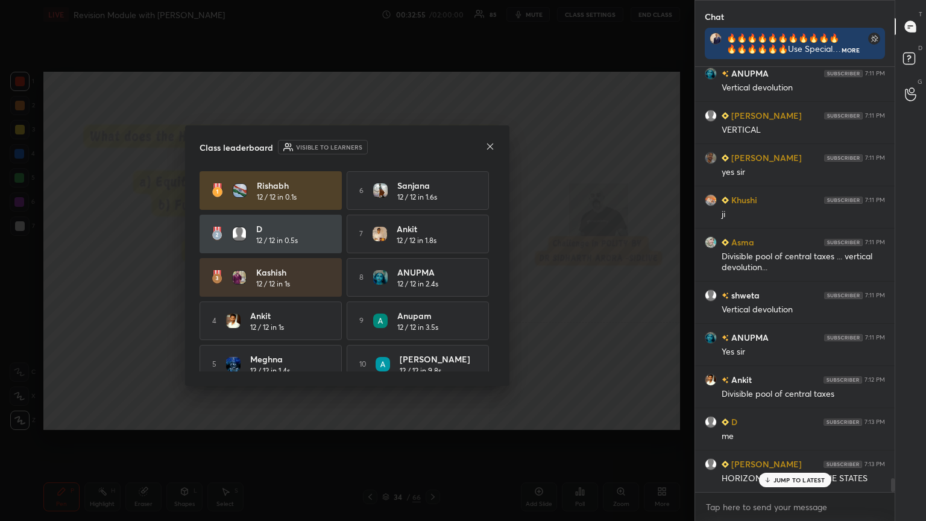
scroll to position [12737, 0]
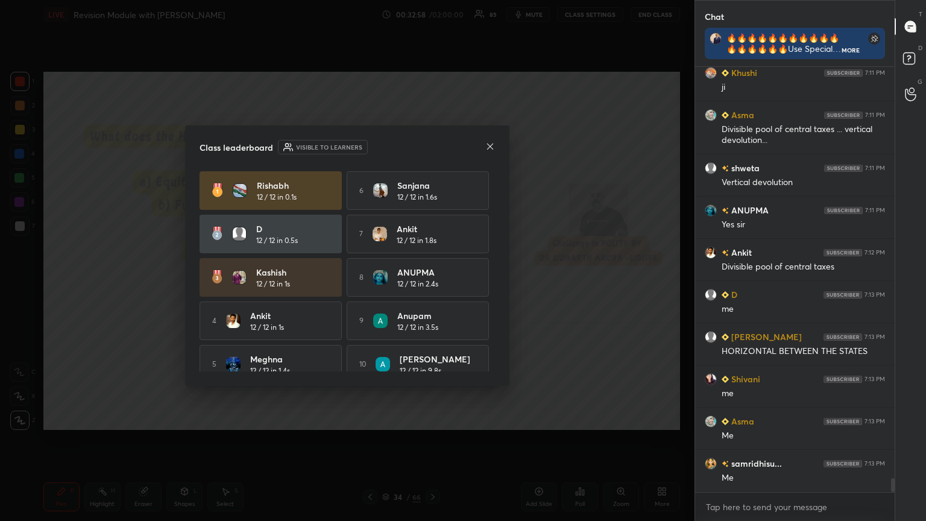
click at [432, 145] on icon at bounding box center [491, 147] width 10 height 10
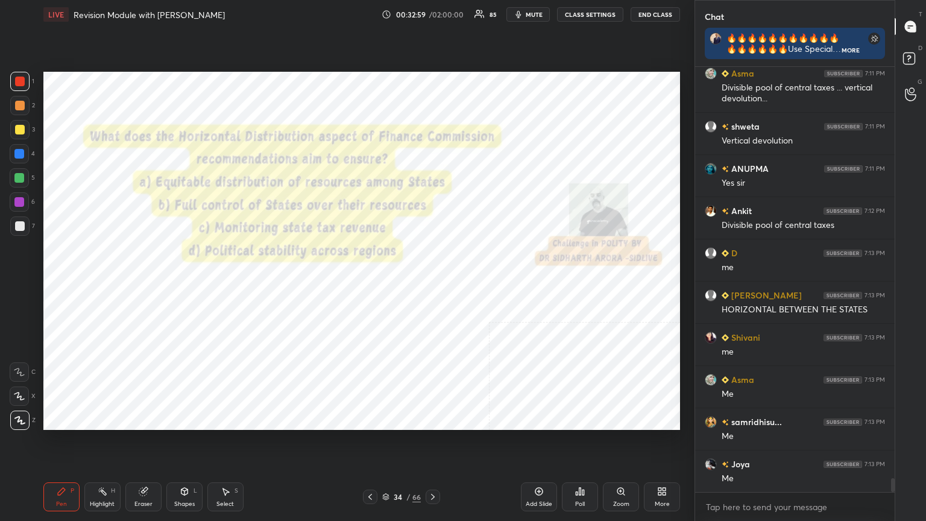
scroll to position [12822, 0]
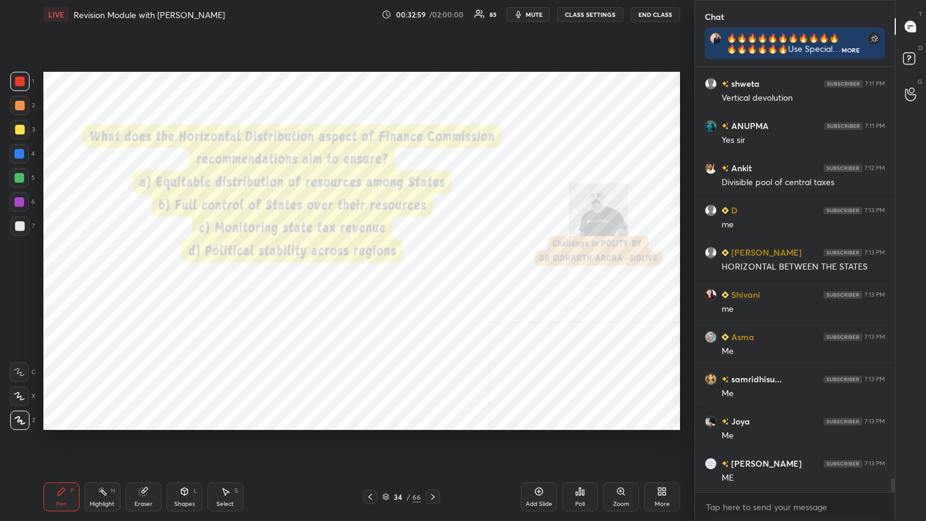
click at [432, 283] on div "Add Slide" at bounding box center [539, 496] width 36 height 29
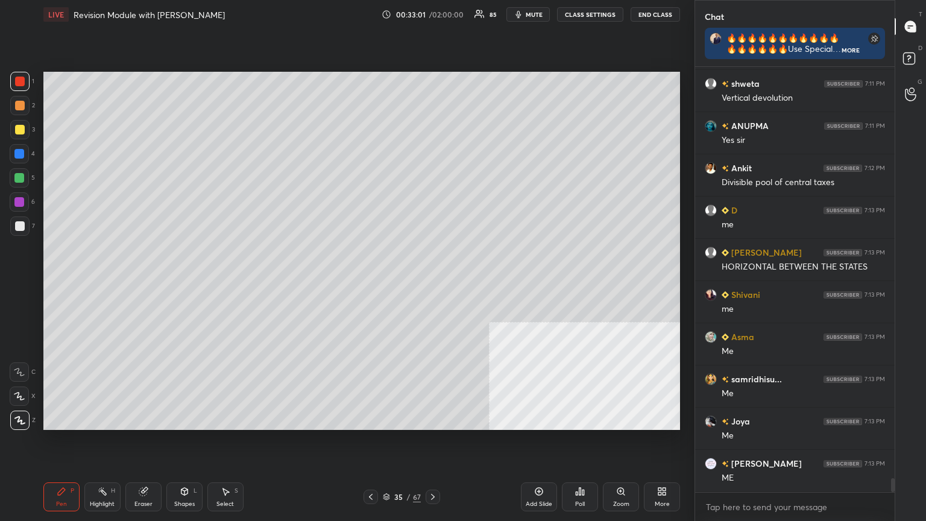
scroll to position [12863, 0]
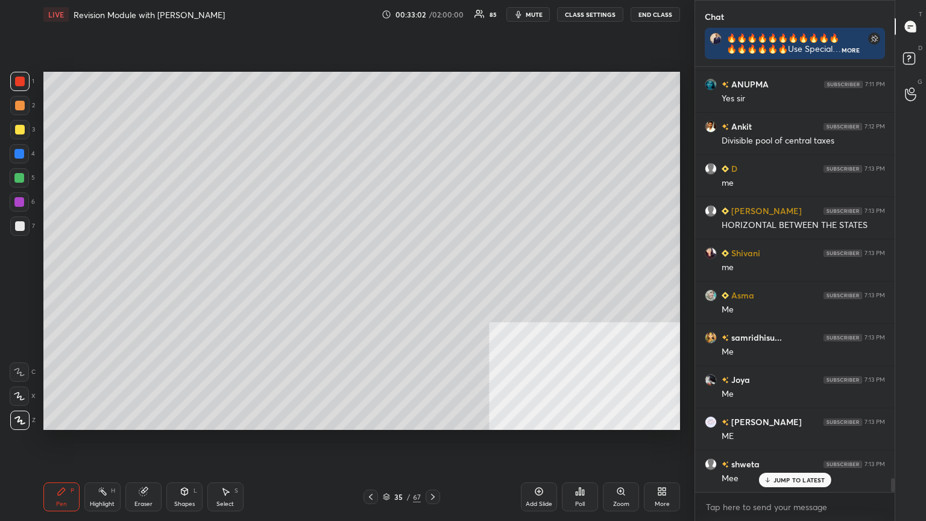
click at [16, 233] on div at bounding box center [19, 226] width 19 height 19
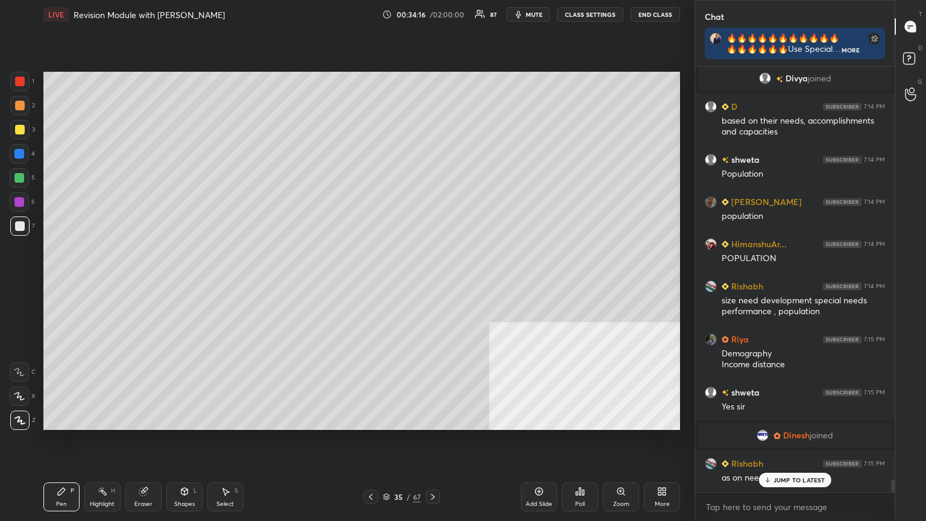
scroll to position [13876, 0]
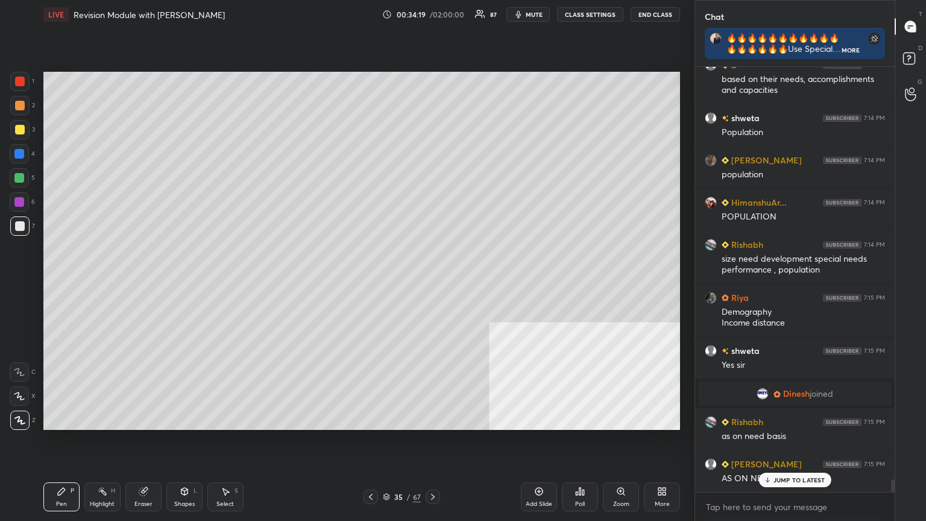
click at [369, 283] on icon at bounding box center [371, 497] width 10 height 10
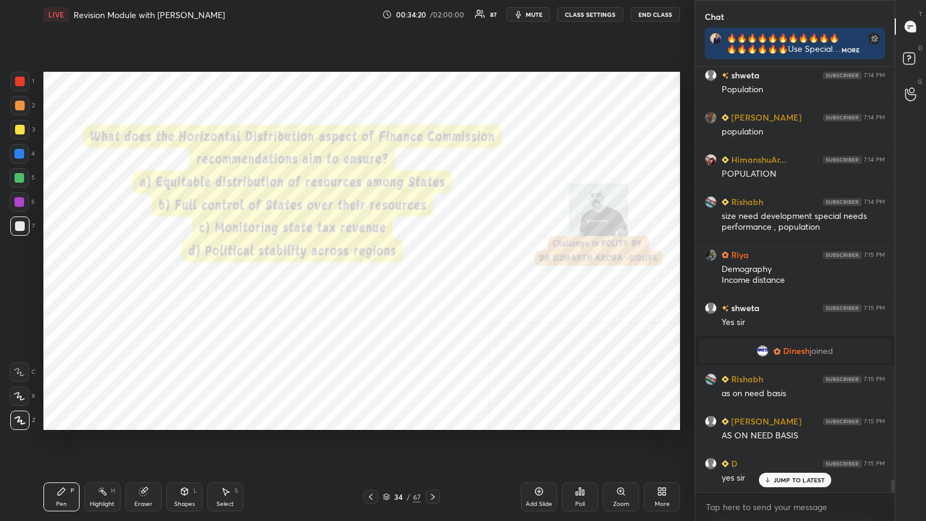
scroll to position [13961, 0]
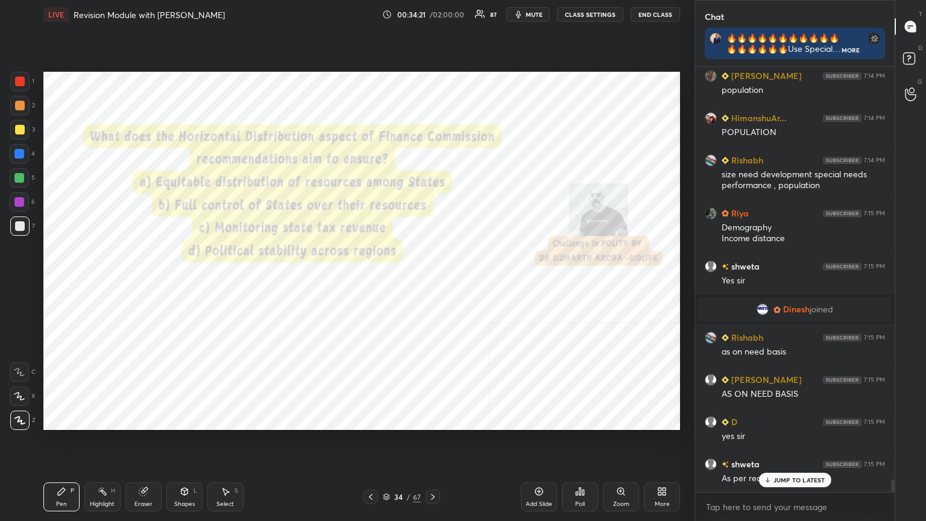
click at [19, 79] on div at bounding box center [20, 82] width 10 height 10
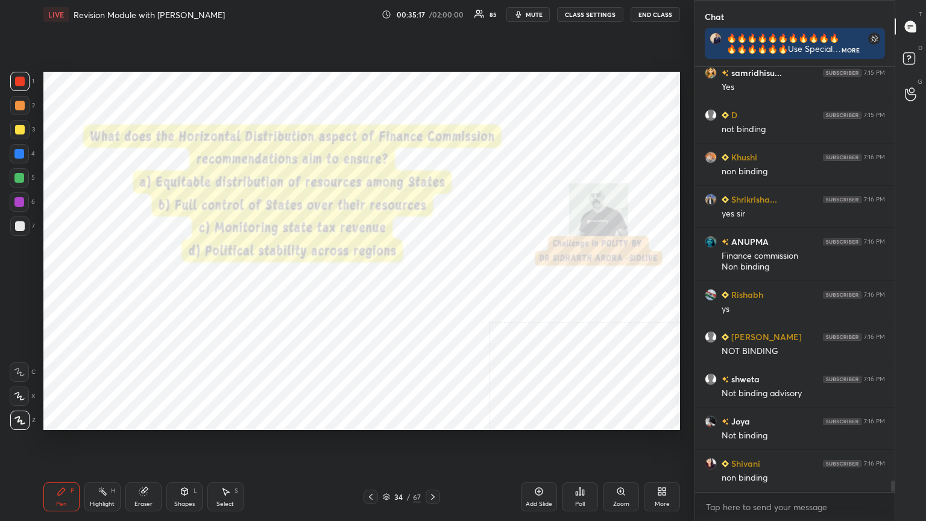
scroll to position [15039, 0]
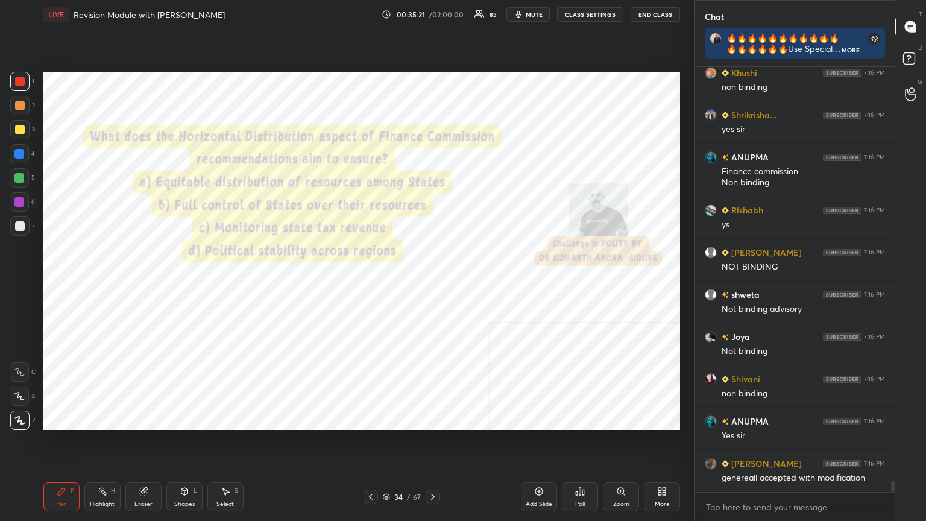
click at [432, 283] on div at bounding box center [433, 497] width 14 height 14
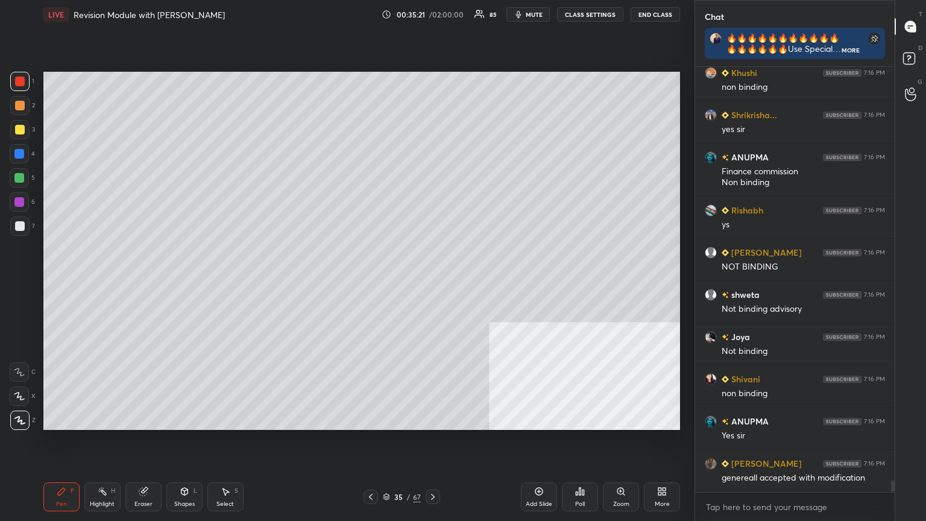
click at [432, 283] on div at bounding box center [433, 497] width 14 height 14
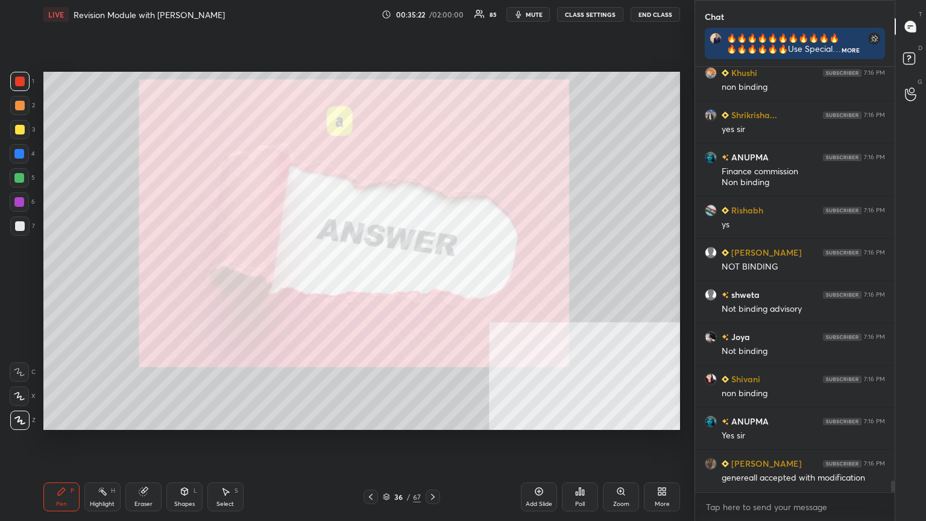
click at [432, 283] on icon at bounding box center [433, 497] width 10 height 10
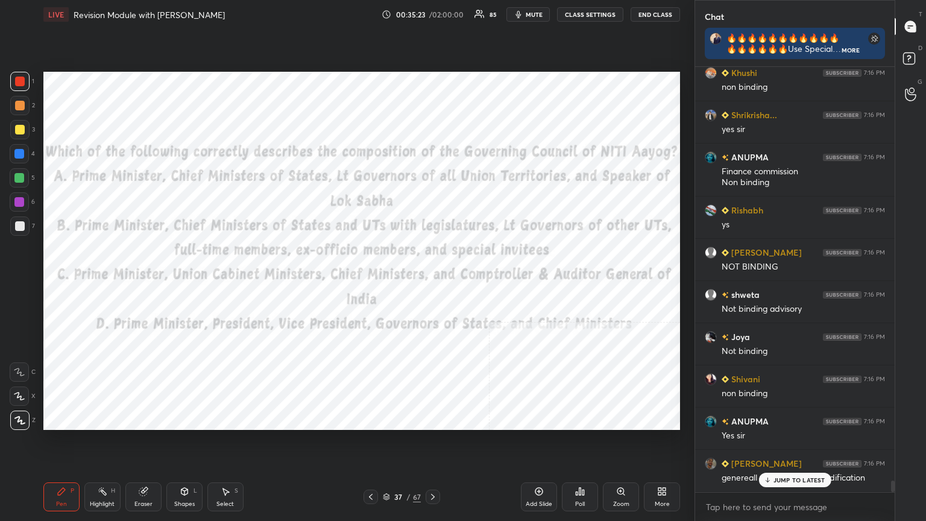
scroll to position [15080, 0]
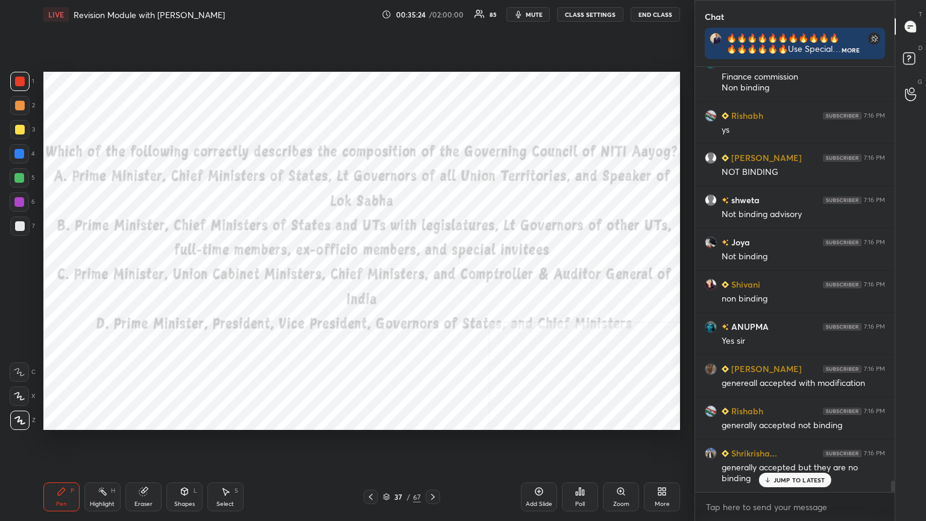
click at [369, 283] on icon at bounding box center [371, 497] width 10 height 10
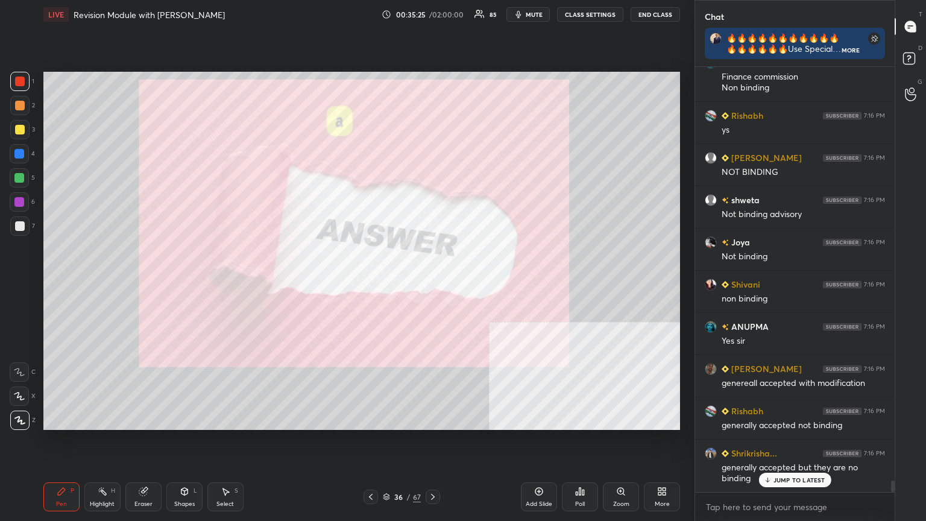
scroll to position [15208, 0]
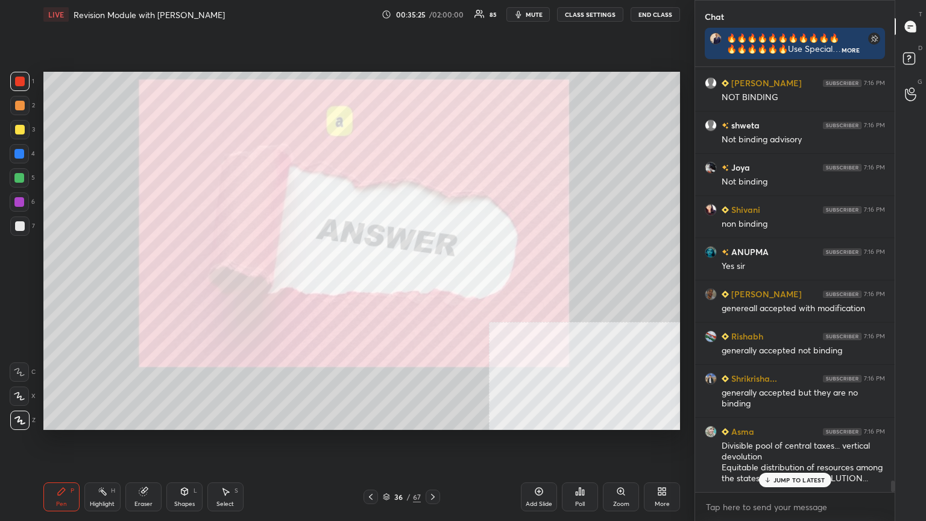
click at [370, 283] on icon at bounding box center [371, 497] width 10 height 10
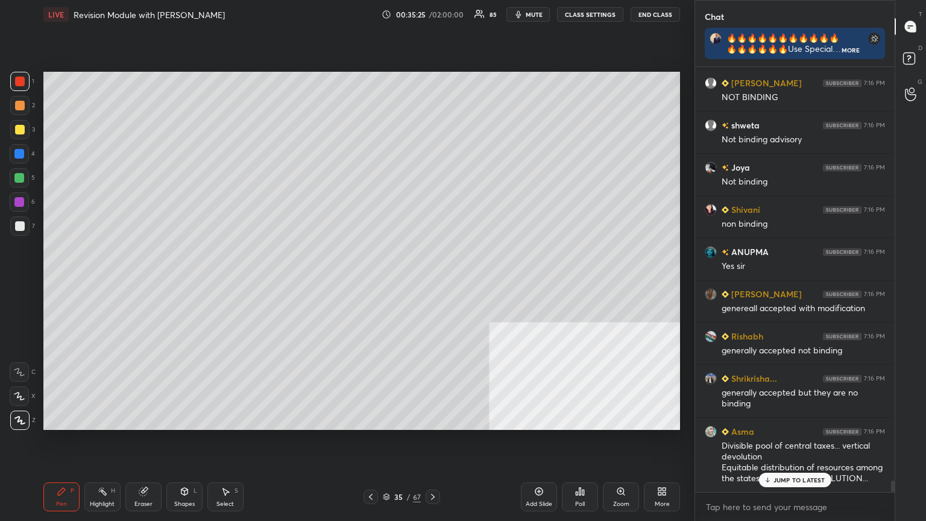
click at [370, 283] on icon at bounding box center [371, 497] width 10 height 10
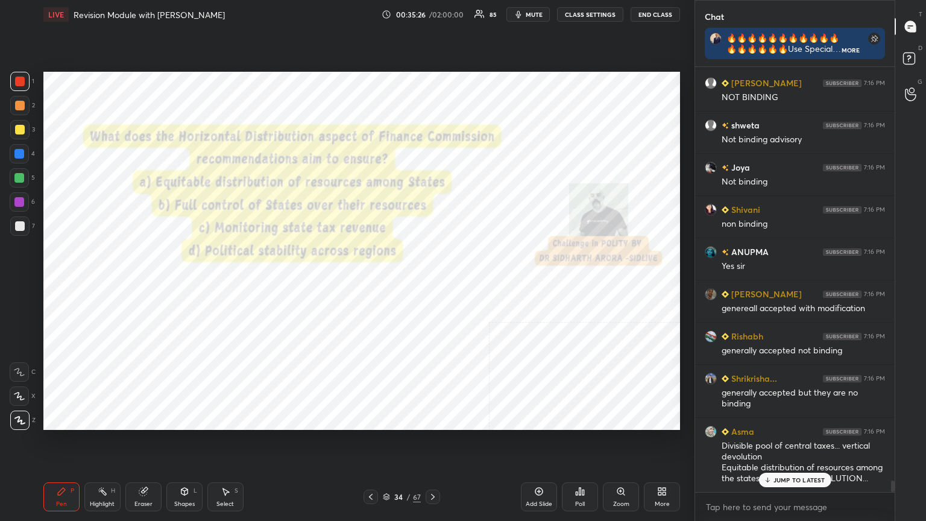
scroll to position [15251, 0]
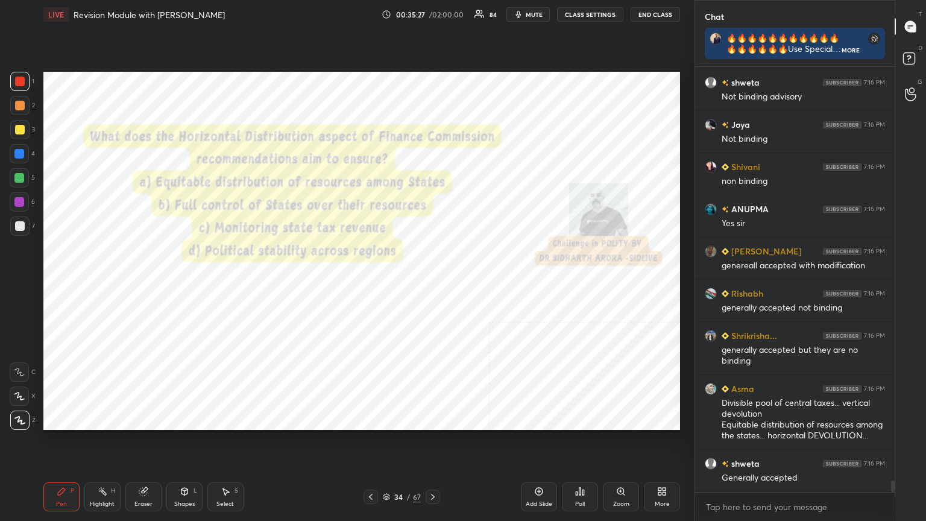
click at [388, 283] on icon at bounding box center [387, 498] width 6 height 2
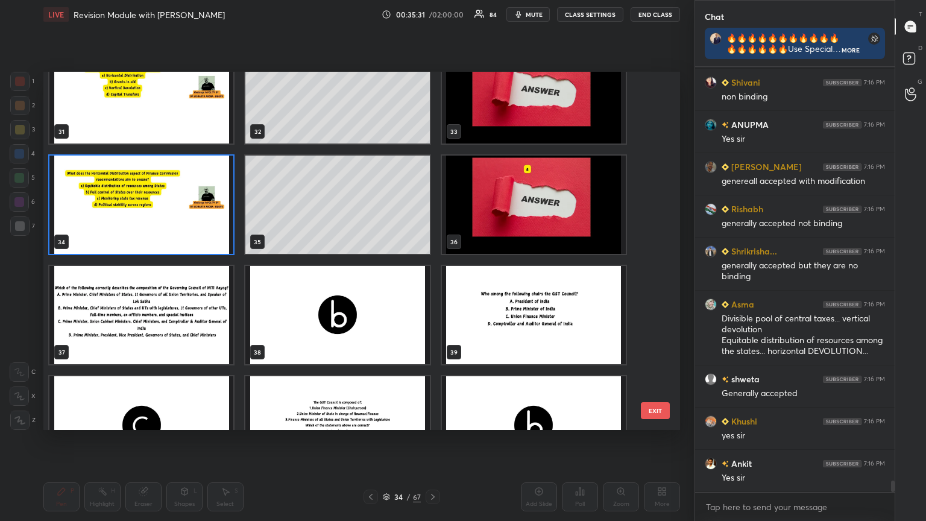
scroll to position [15377, 0]
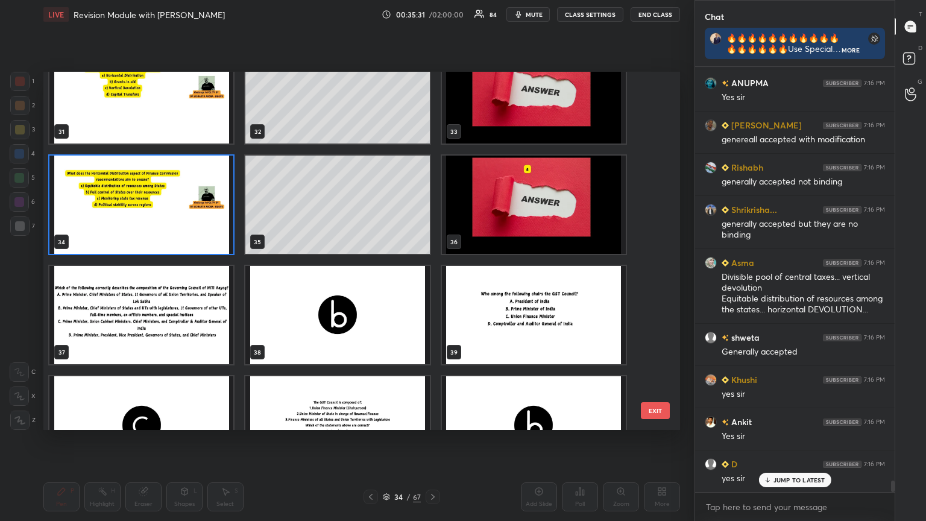
click at [432, 223] on img "grid" at bounding box center [534, 205] width 184 height 98
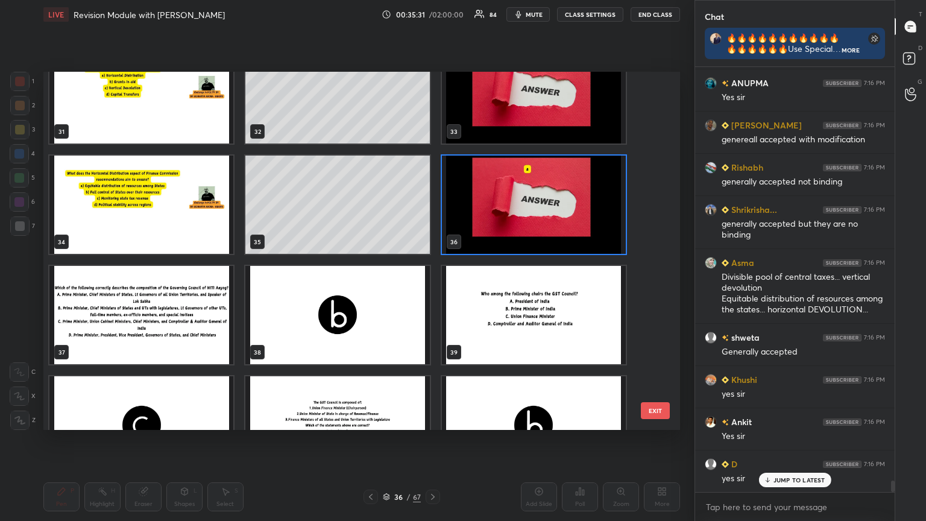
click at [432, 223] on img "grid" at bounding box center [534, 205] width 184 height 98
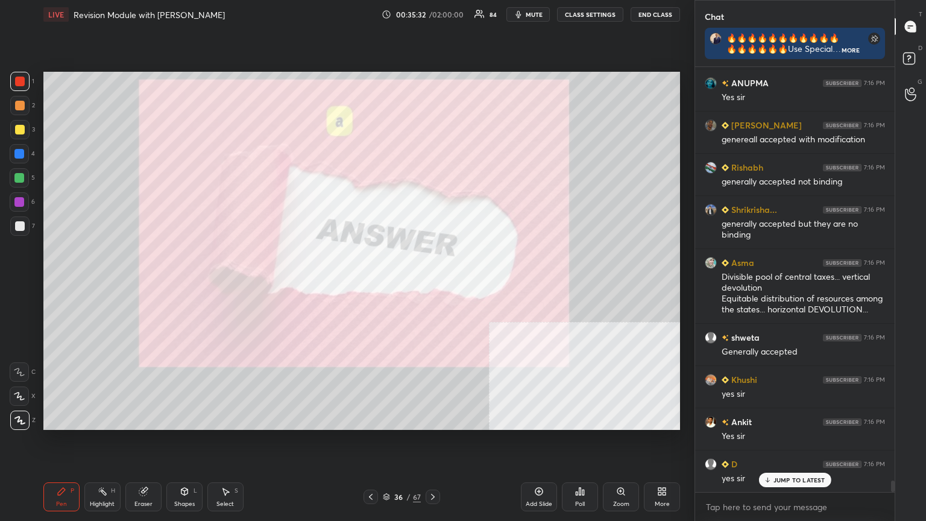
scroll to position [15420, 0]
click at [432, 283] on div "Add Slide" at bounding box center [539, 496] width 36 height 29
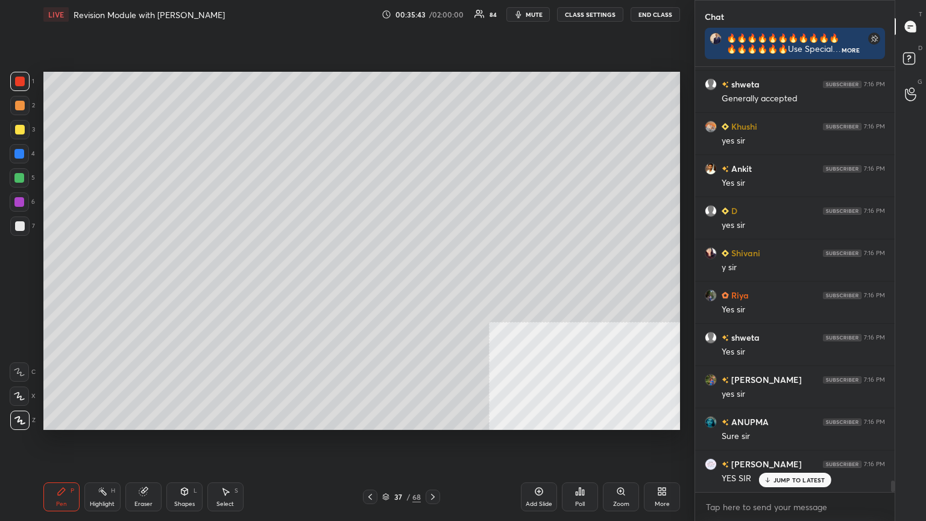
scroll to position [4, 4]
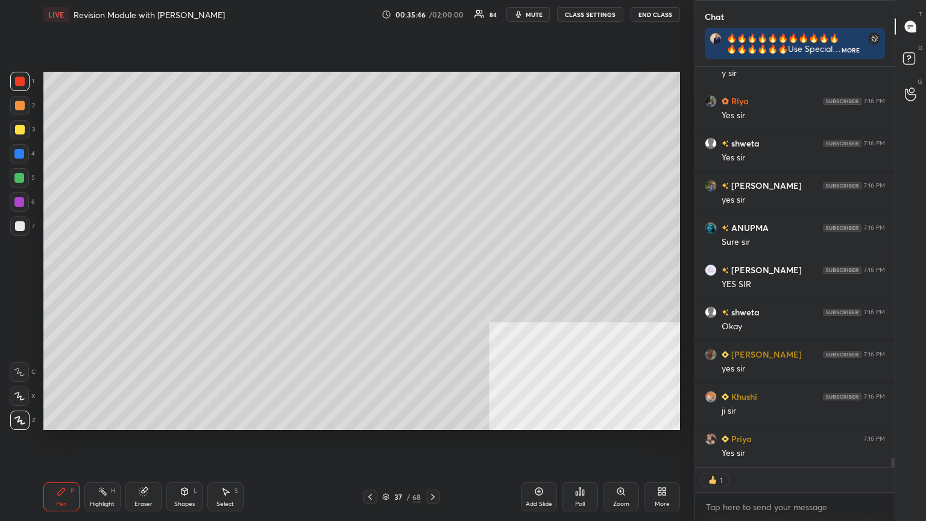
click at [432, 283] on div "Add Slide" at bounding box center [539, 496] width 36 height 29
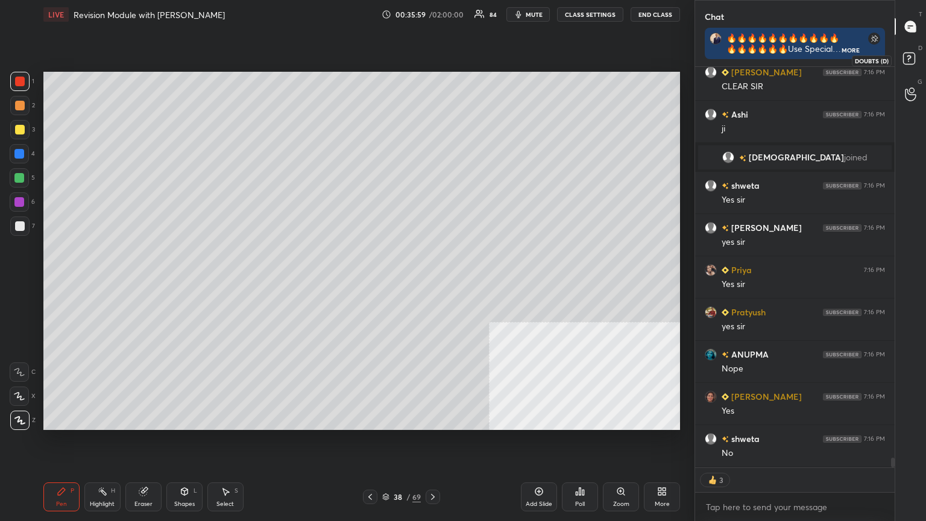
click at [432, 60] on rect at bounding box center [908, 58] width 11 height 11
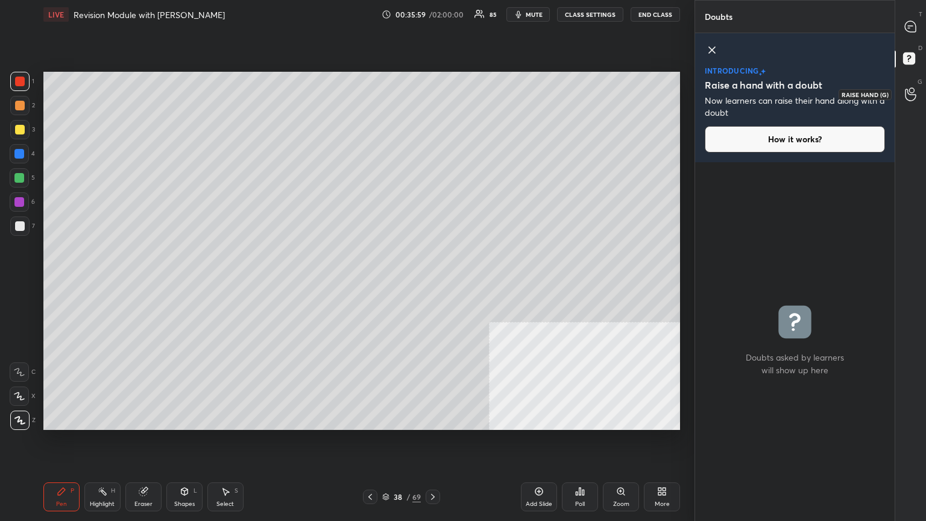
click at [432, 96] on icon at bounding box center [910, 94] width 11 height 14
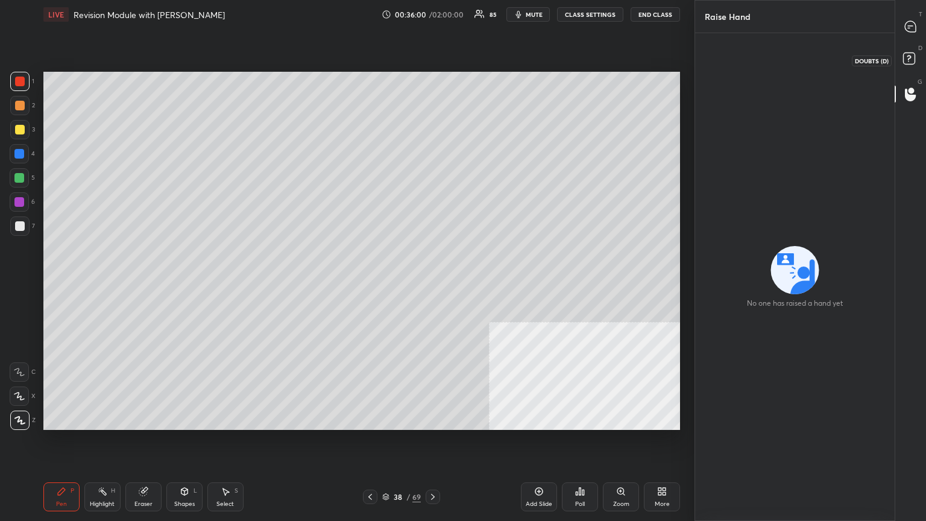
click at [432, 48] on div "D Doubts (D)" at bounding box center [911, 60] width 31 height 34
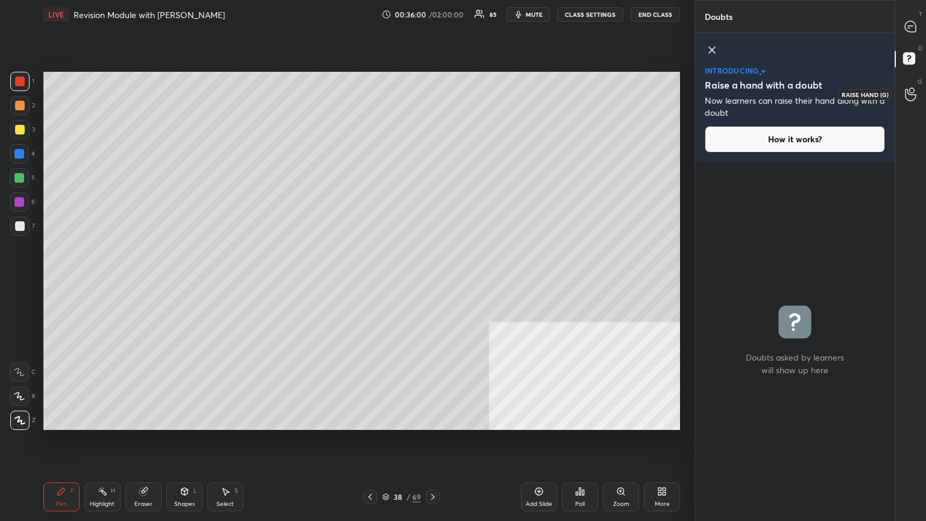
drag, startPoint x: 912, startPoint y: 100, endPoint x: 912, endPoint y: 74, distance: 25.3
click at [432, 96] on icon at bounding box center [910, 94] width 11 height 14
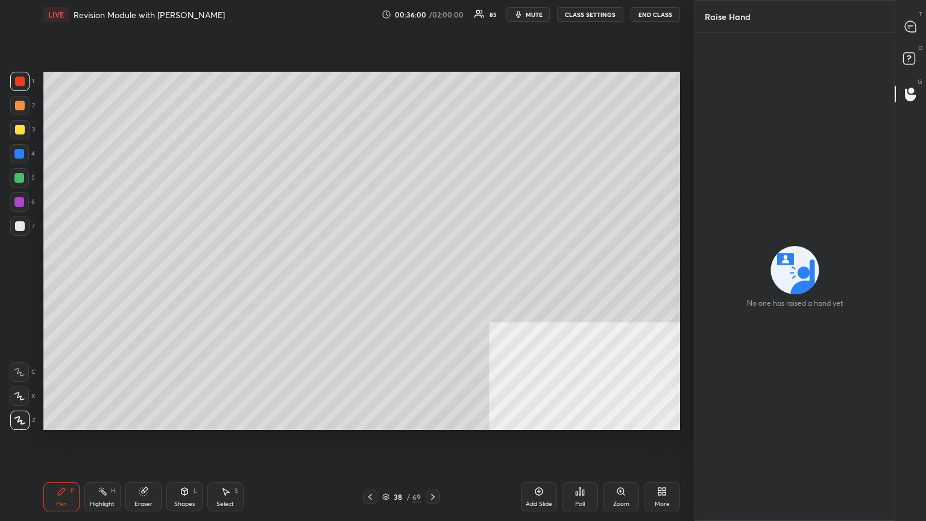
drag, startPoint x: 911, startPoint y: 51, endPoint x: 914, endPoint y: 56, distance: 6.2
click at [432, 53] on icon at bounding box center [911, 60] width 22 height 22
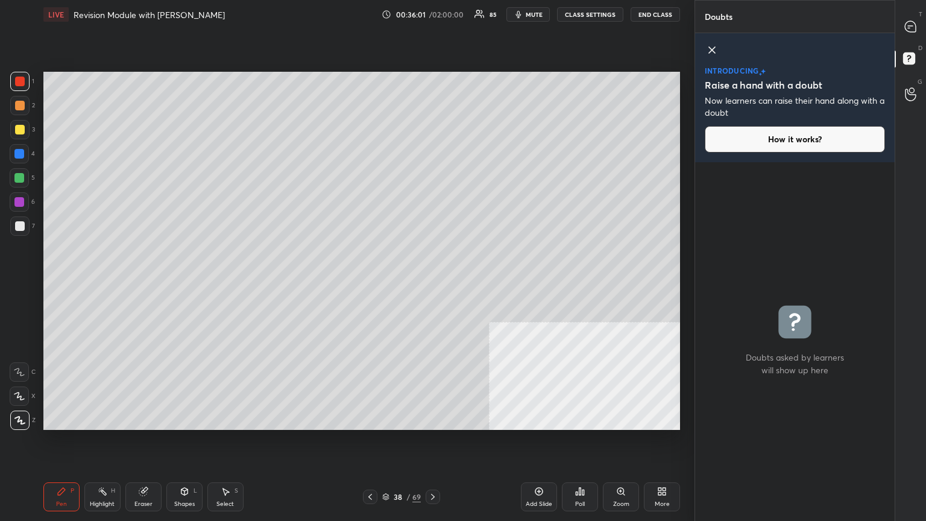
click at [432, 98] on div at bounding box center [911, 94] width 24 height 22
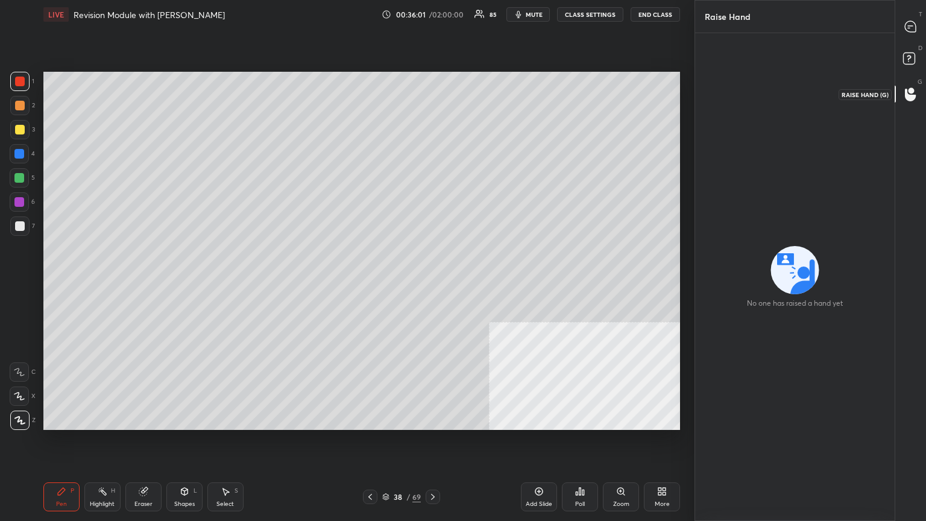
click at [432, 63] on rect at bounding box center [908, 58] width 11 height 11
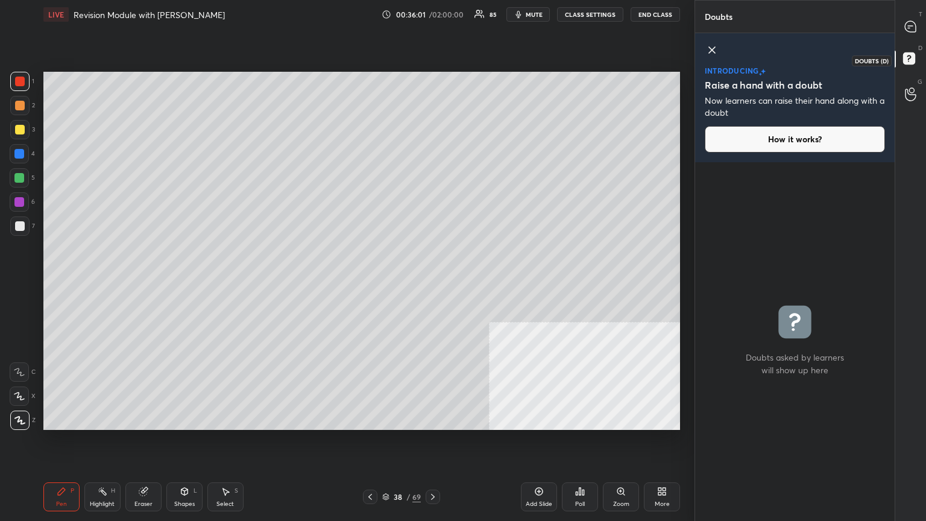
drag, startPoint x: 909, startPoint y: 104, endPoint x: 908, endPoint y: 94, distance: 9.7
click at [432, 98] on div at bounding box center [911, 94] width 24 height 22
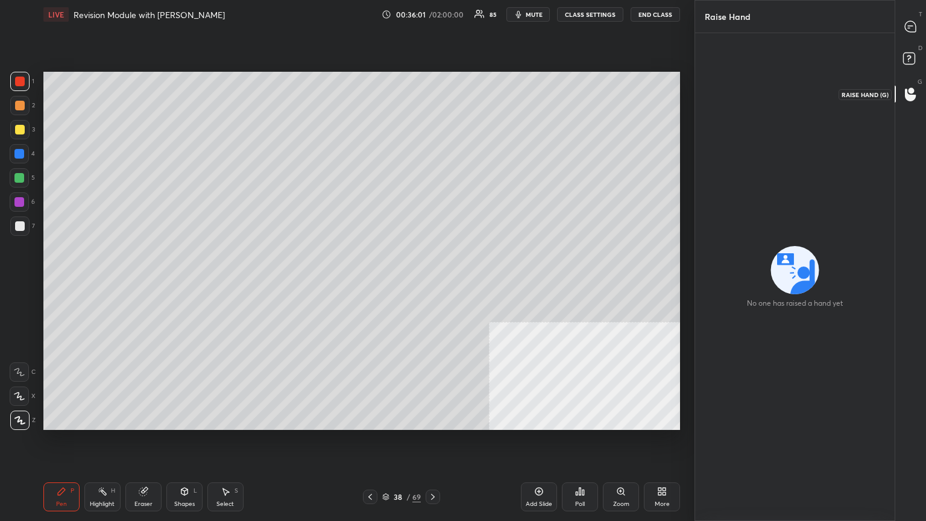
click at [432, 62] on rect at bounding box center [908, 58] width 11 height 11
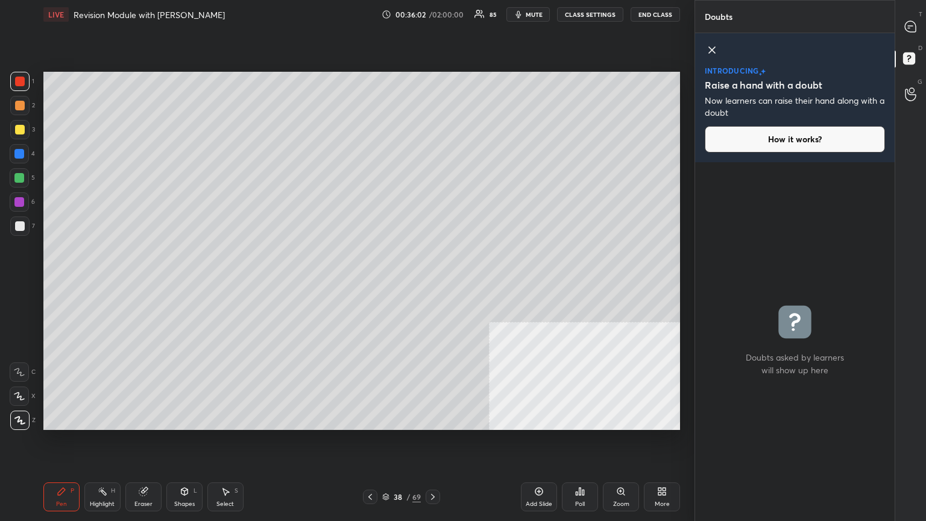
drag, startPoint x: 908, startPoint y: 95, endPoint x: 907, endPoint y: 86, distance: 9.1
click at [432, 89] on icon at bounding box center [910, 94] width 11 height 14
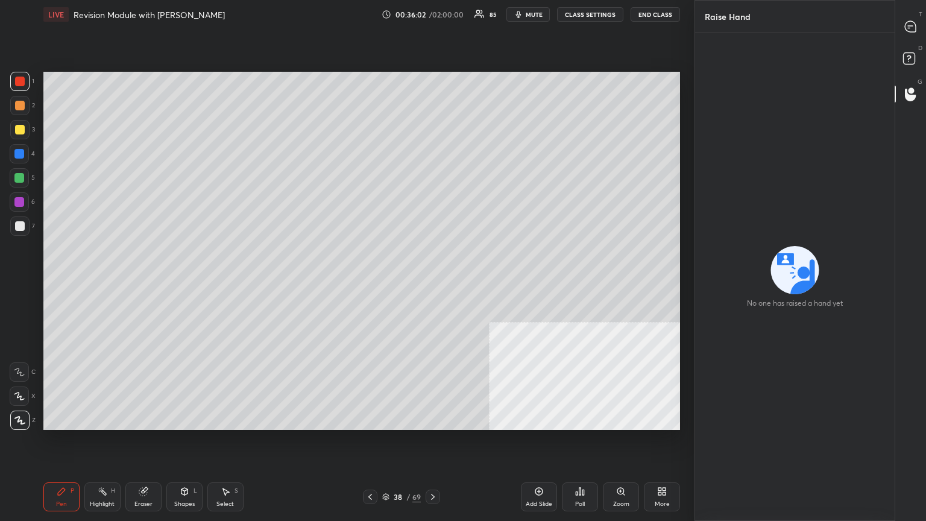
click at [432, 22] on icon at bounding box center [910, 26] width 11 height 11
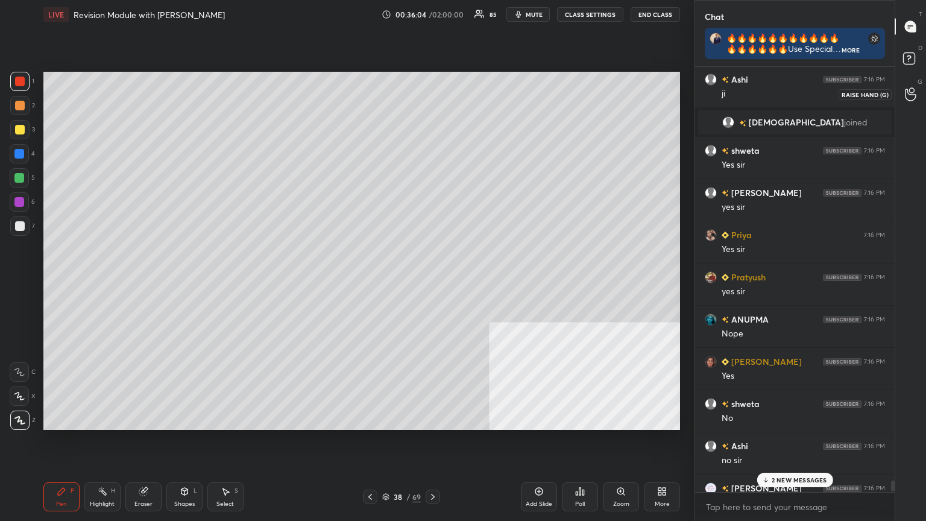
click at [432, 94] on icon at bounding box center [910, 94] width 11 height 14
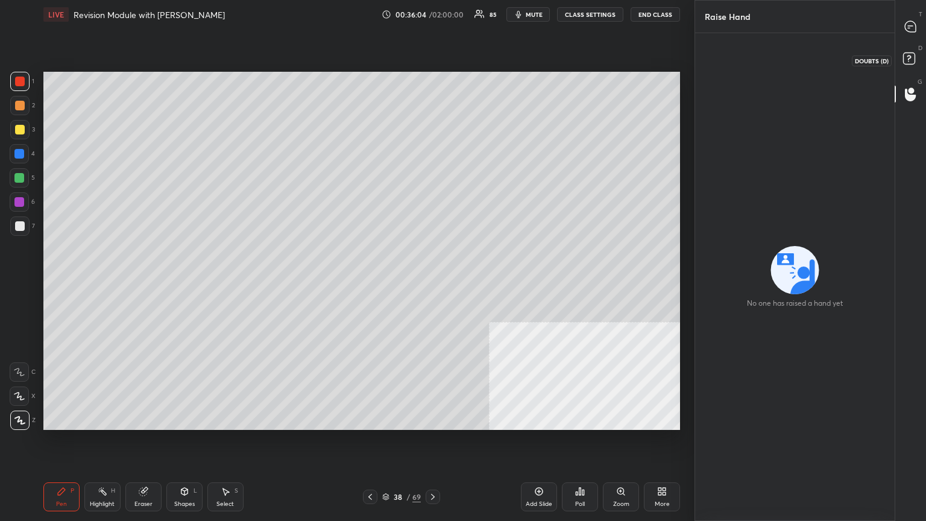
click at [432, 60] on rect at bounding box center [908, 58] width 11 height 11
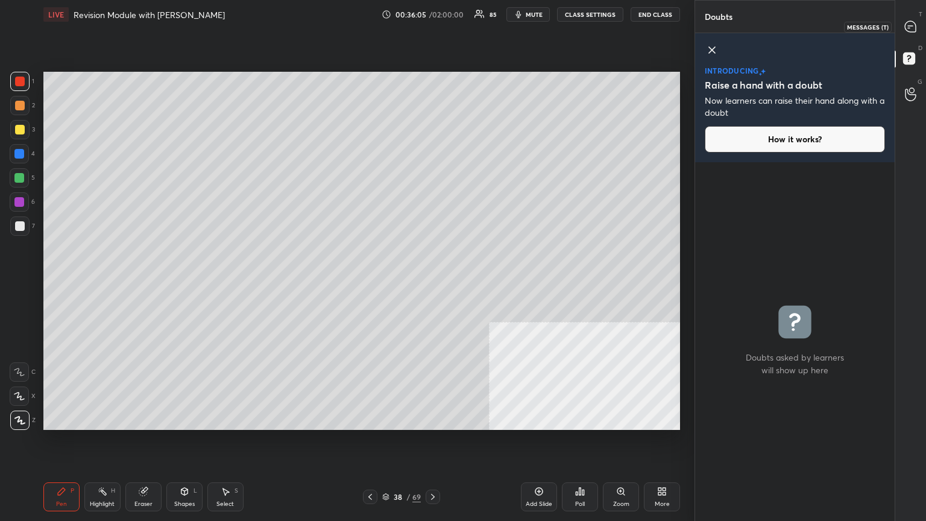
click at [432, 26] on icon at bounding box center [910, 26] width 5 height 0
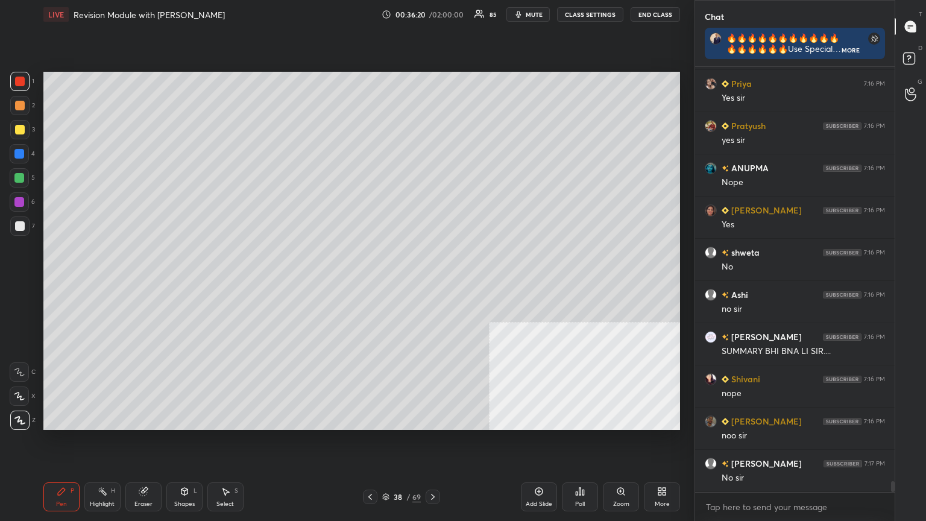
click at [15, 125] on div at bounding box center [20, 130] width 10 height 10
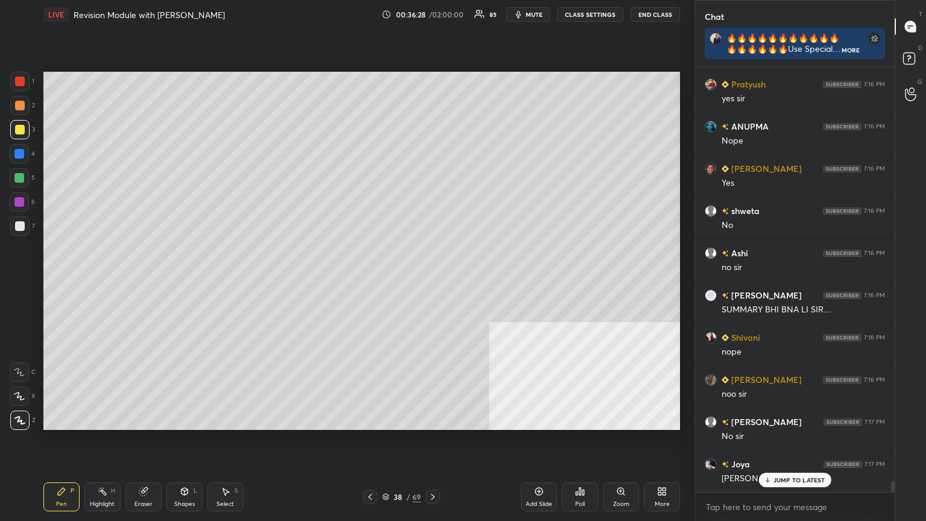
click at [368, 283] on icon at bounding box center [370, 497] width 10 height 10
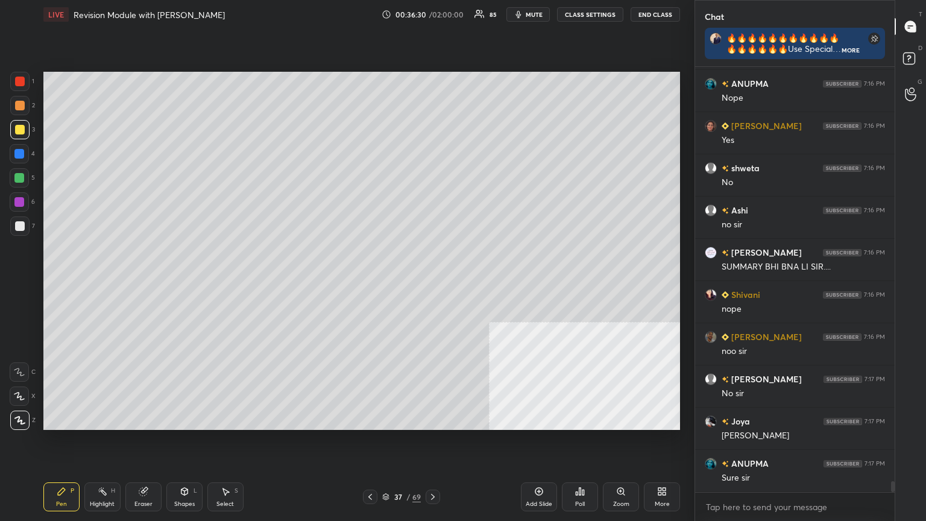
click at [432, 12] on span "mute" at bounding box center [534, 14] width 17 height 8
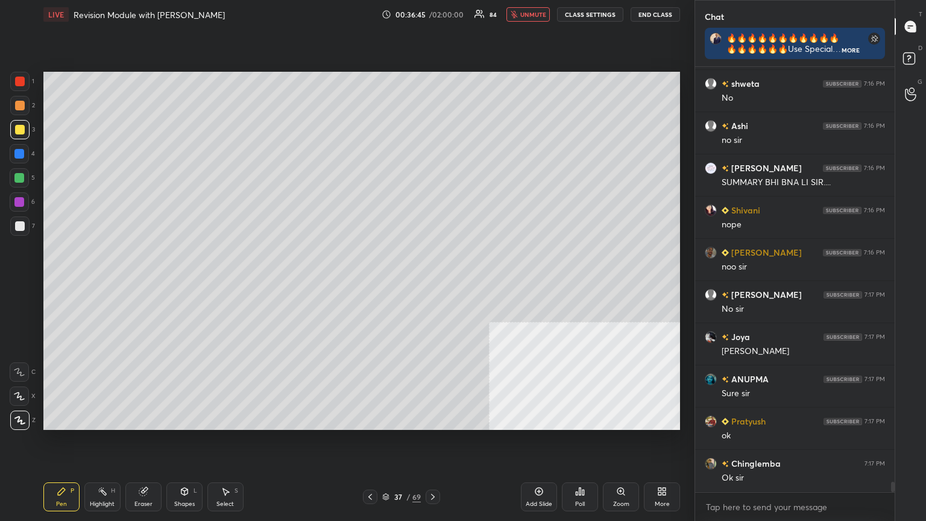
scroll to position [16788, 0]
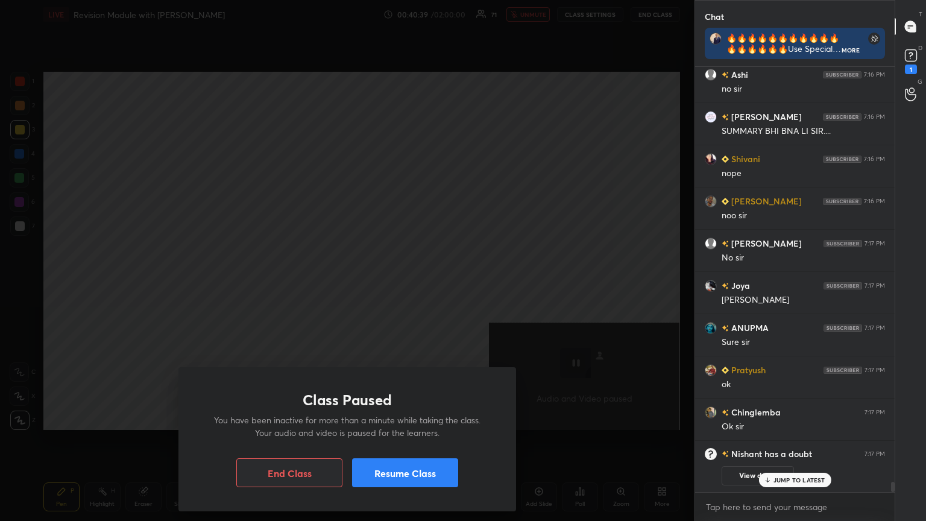
click at [414, 283] on button "Resume Class" at bounding box center [405, 472] width 106 height 29
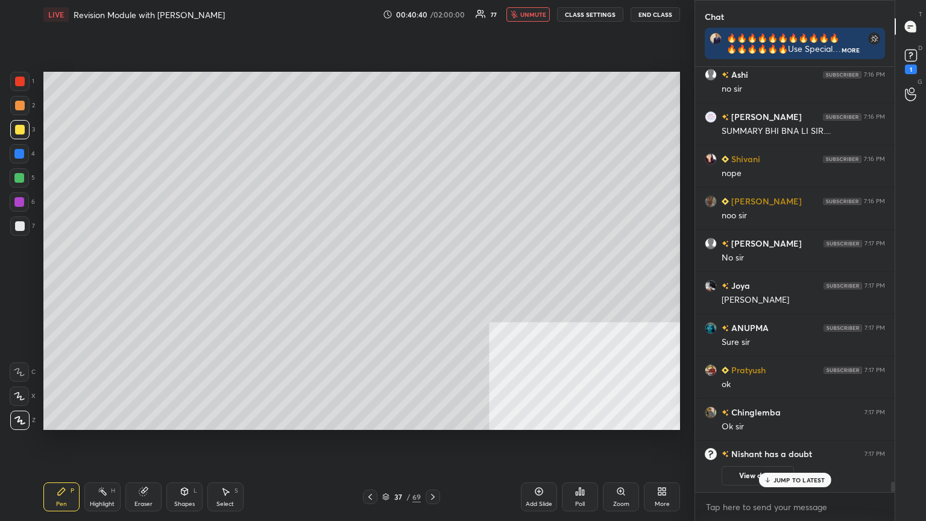
click at [432, 17] on span "unmute" at bounding box center [533, 14] width 26 height 8
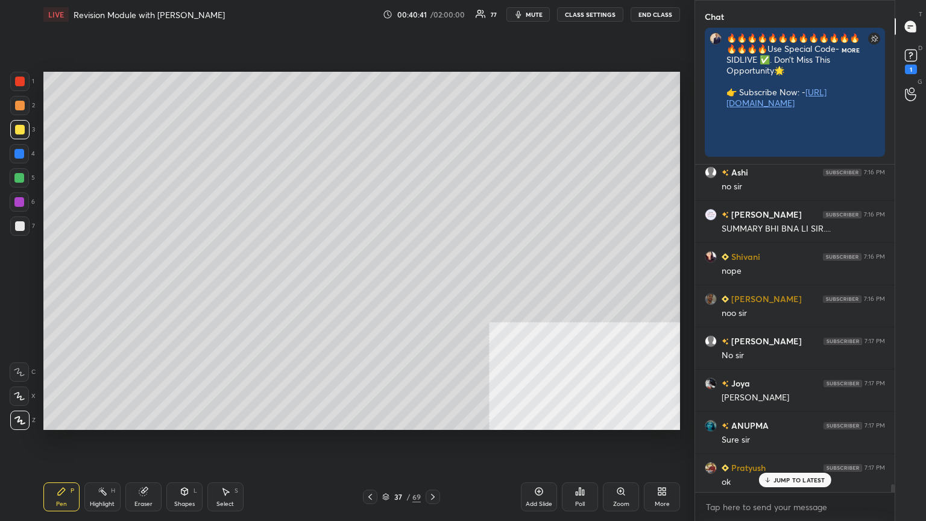
scroll to position [4, 4]
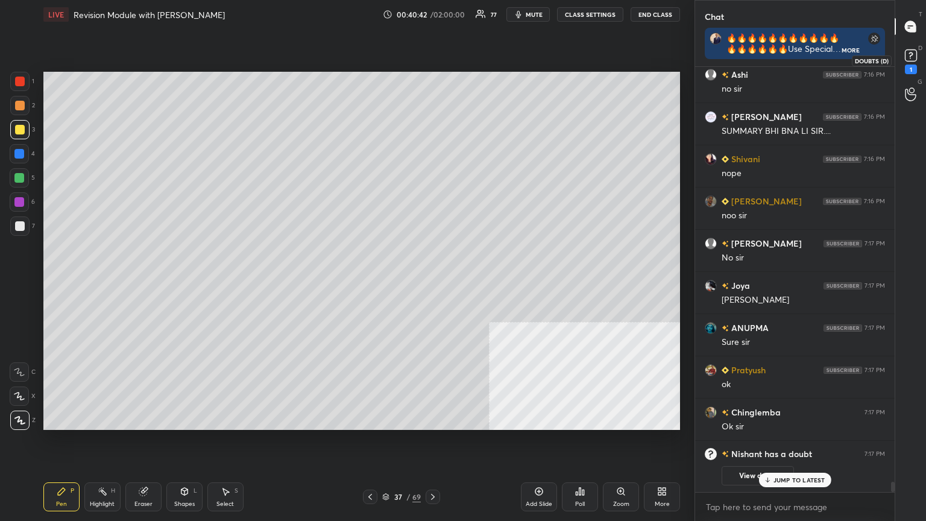
click at [432, 56] on rect at bounding box center [910, 55] width 11 height 11
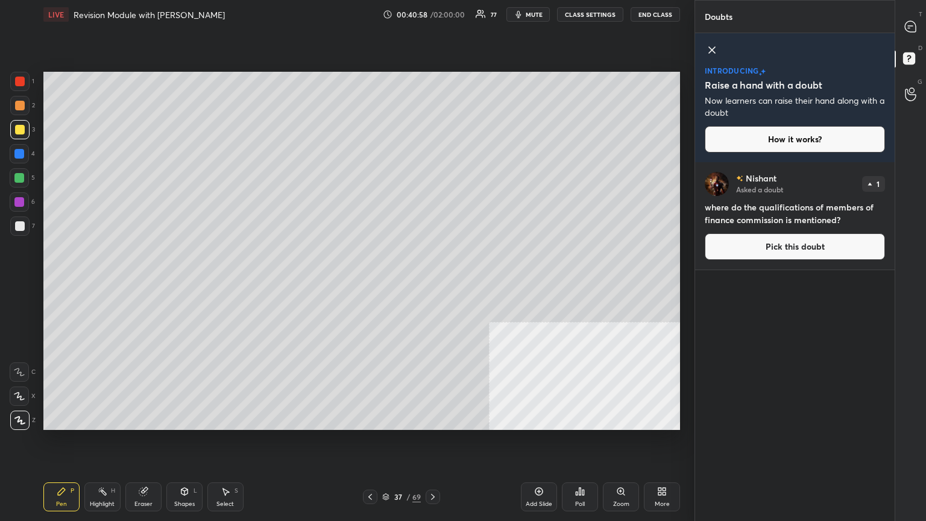
click at [373, 283] on icon at bounding box center [370, 497] width 10 height 10
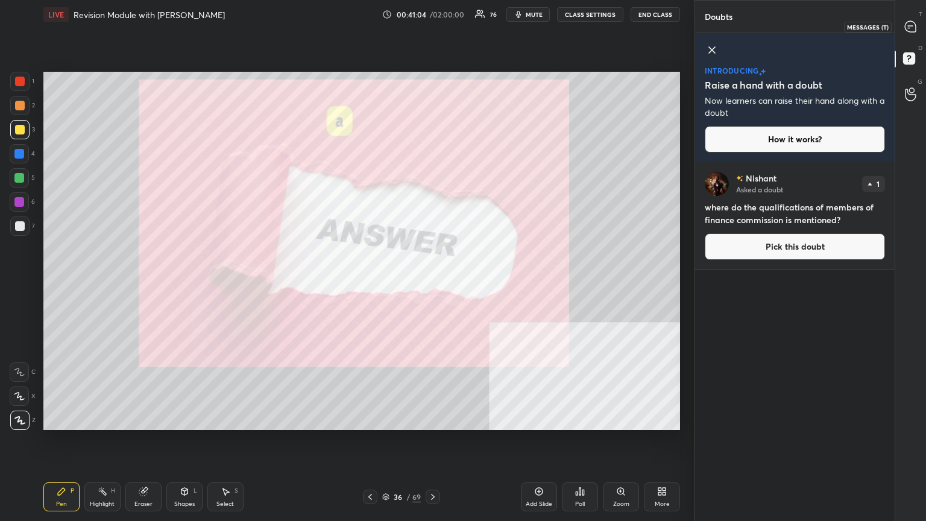
drag, startPoint x: 917, startPoint y: 29, endPoint x: 897, endPoint y: 37, distance: 22.0
click at [432, 28] on div at bounding box center [911, 27] width 24 height 22
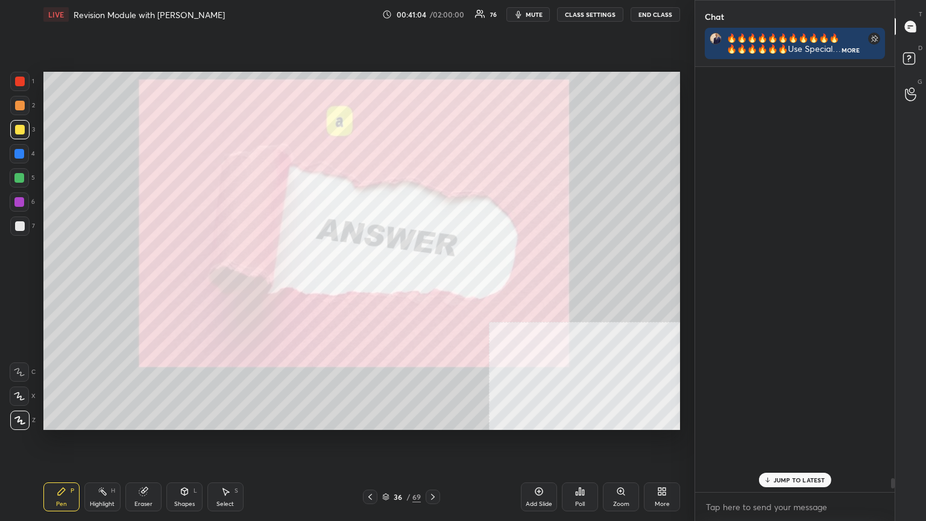
scroll to position [4, 4]
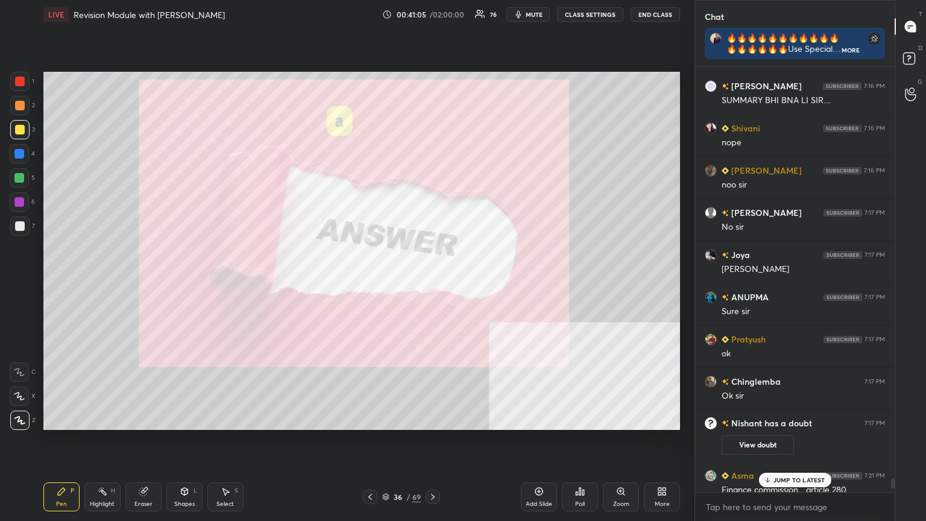
click at [432, 283] on p "JUMP TO LATEST" at bounding box center [800, 479] width 52 height 7
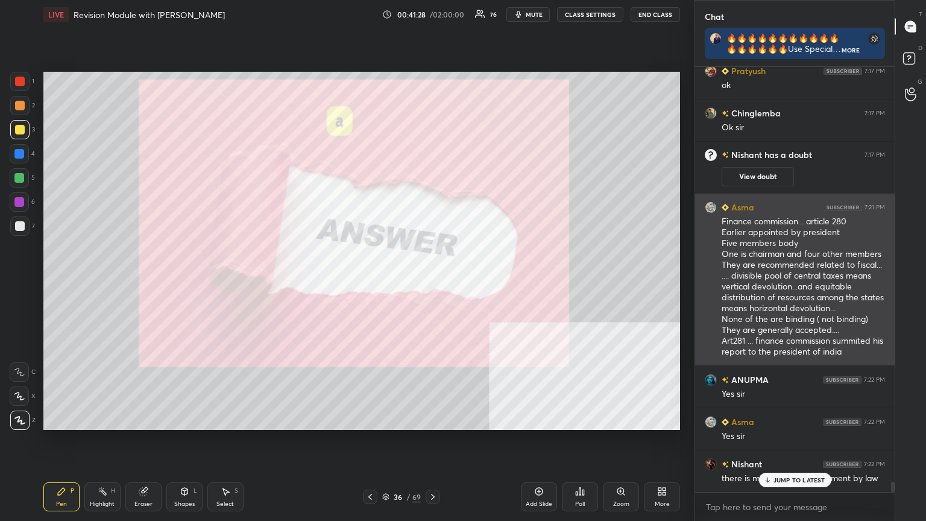
scroll to position [16901, 0]
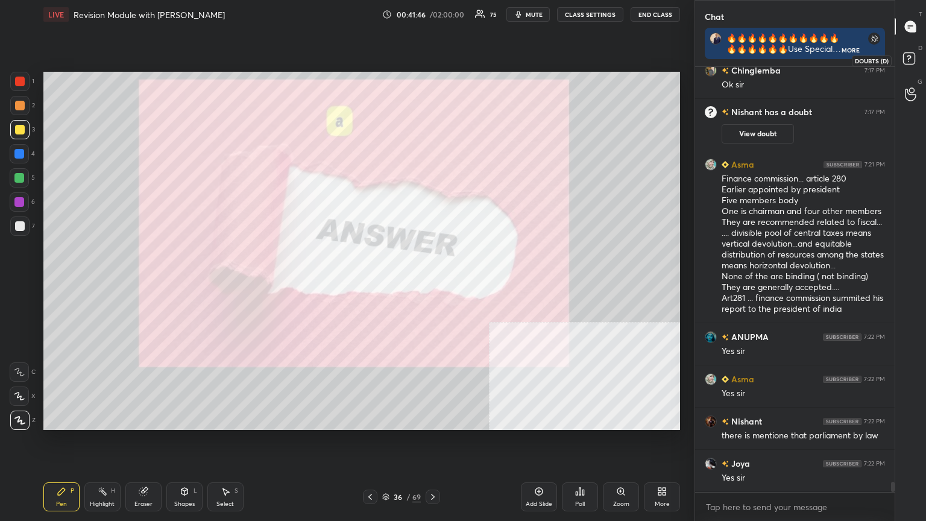
click at [432, 60] on rect at bounding box center [908, 58] width 11 height 11
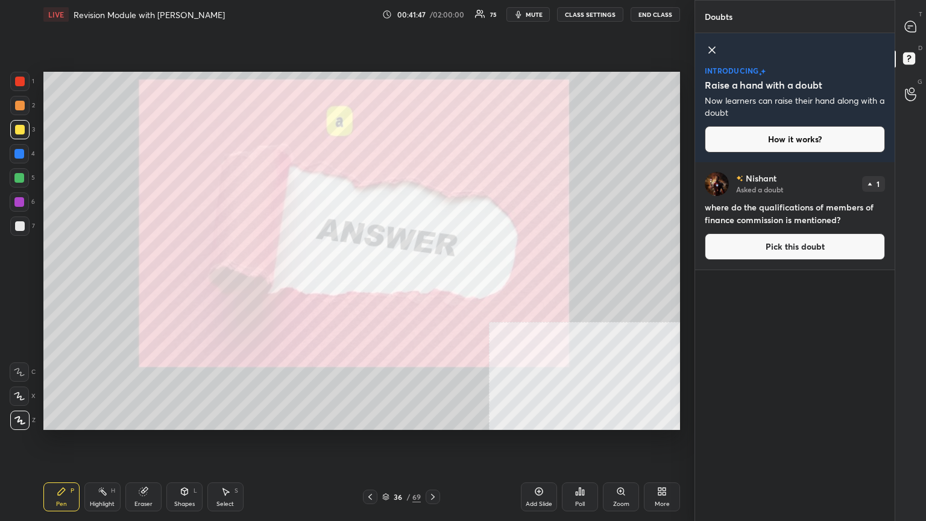
drag, startPoint x: 785, startPoint y: 248, endPoint x: 788, endPoint y: 242, distance: 7.3
click at [432, 248] on button "Pick this doubt" at bounding box center [795, 246] width 180 height 27
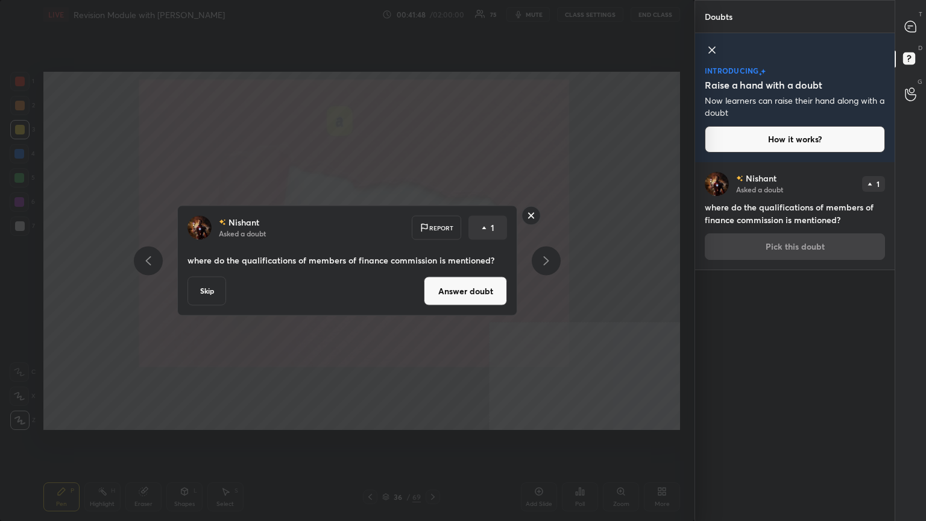
click at [432, 283] on button "Answer doubt" at bounding box center [465, 291] width 83 height 29
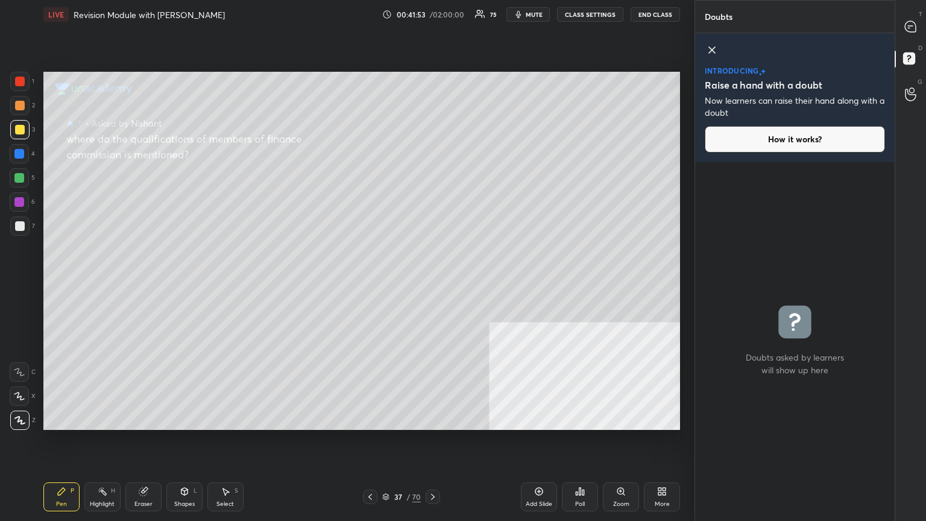
click at [19, 80] on div at bounding box center [20, 82] width 10 height 10
click at [372, 283] on icon at bounding box center [370, 497] width 10 height 10
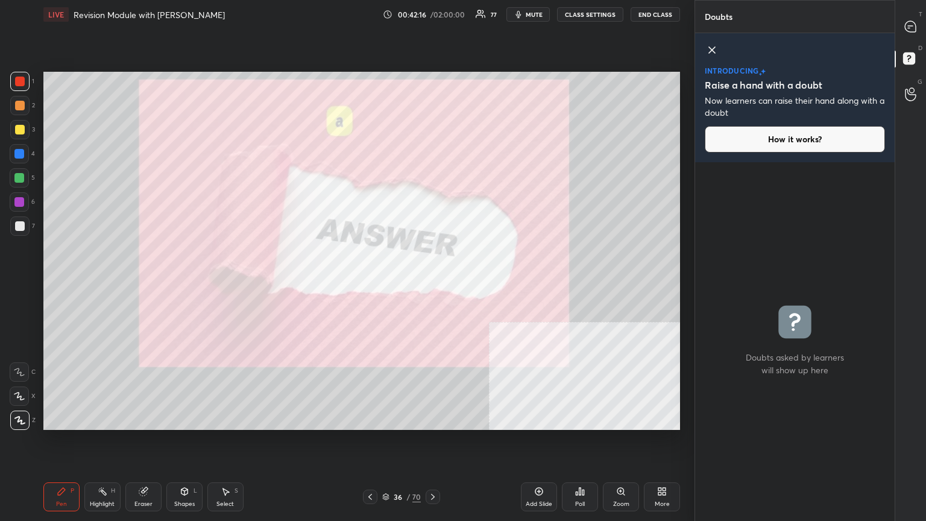
click at [432, 283] on icon at bounding box center [433, 497] width 10 height 10
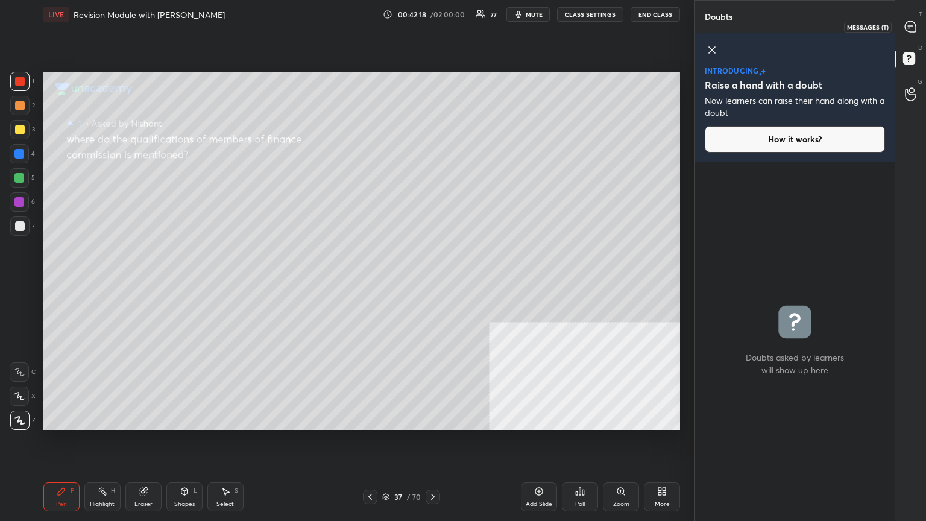
drag, startPoint x: 916, startPoint y: 25, endPoint x: 895, endPoint y: 36, distance: 22.9
click at [432, 24] on icon at bounding box center [910, 26] width 11 height 11
type textarea "x"
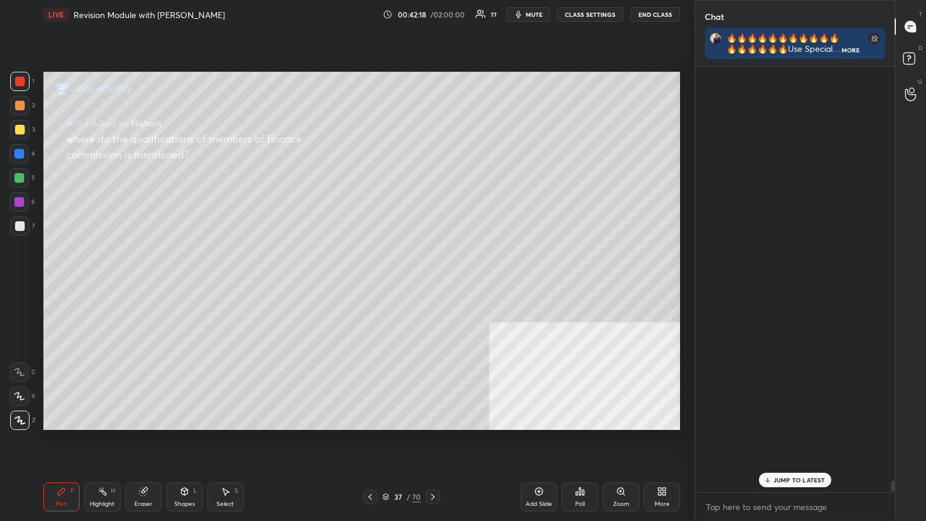
scroll to position [422, 196]
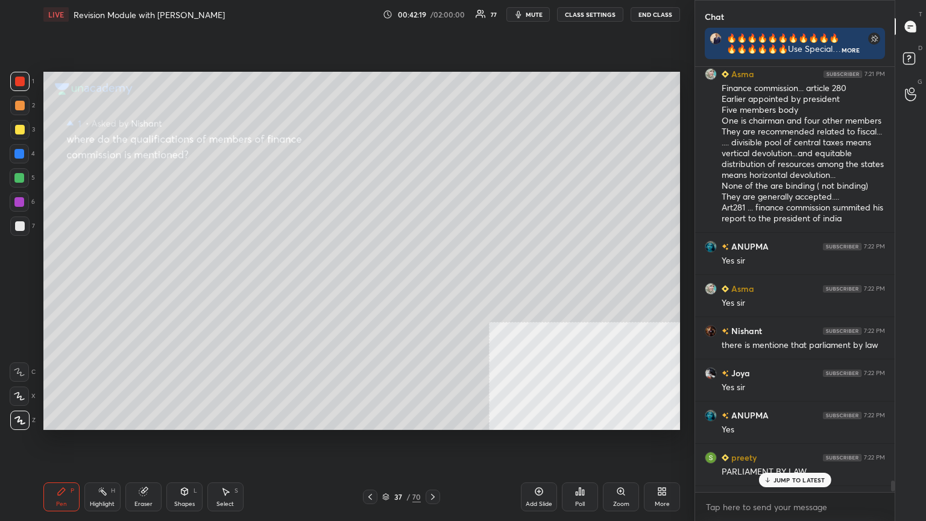
click at [432, 283] on p "JUMP TO LATEST" at bounding box center [800, 479] width 52 height 7
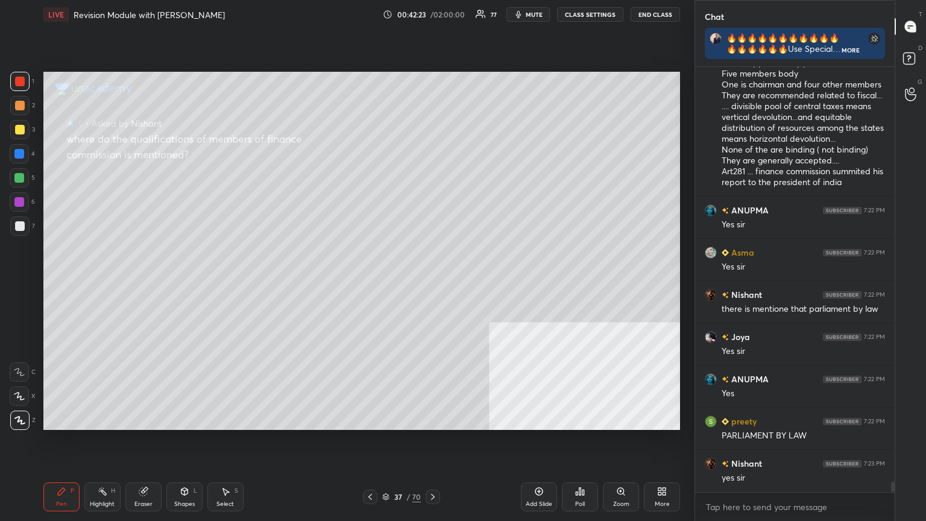
click at [432, 283] on icon at bounding box center [433, 497] width 10 height 10
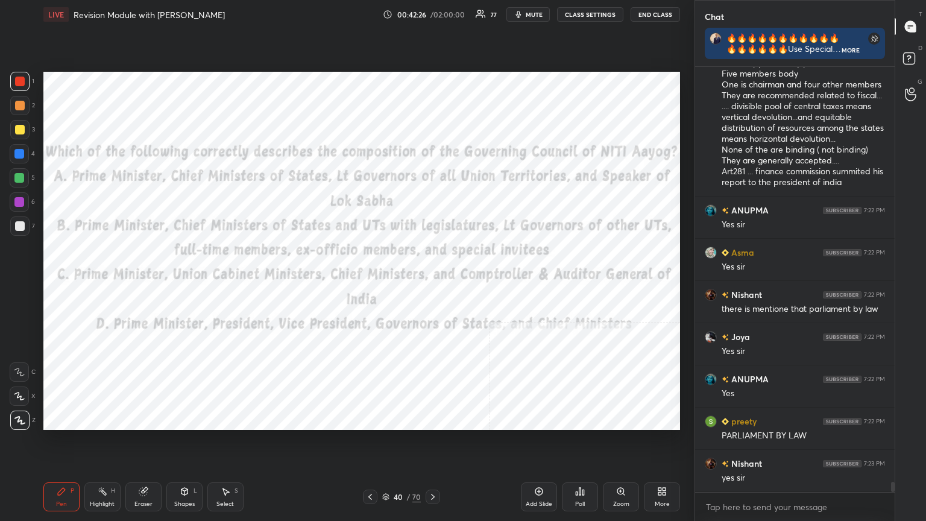
click at [384, 283] on icon at bounding box center [385, 496] width 7 height 7
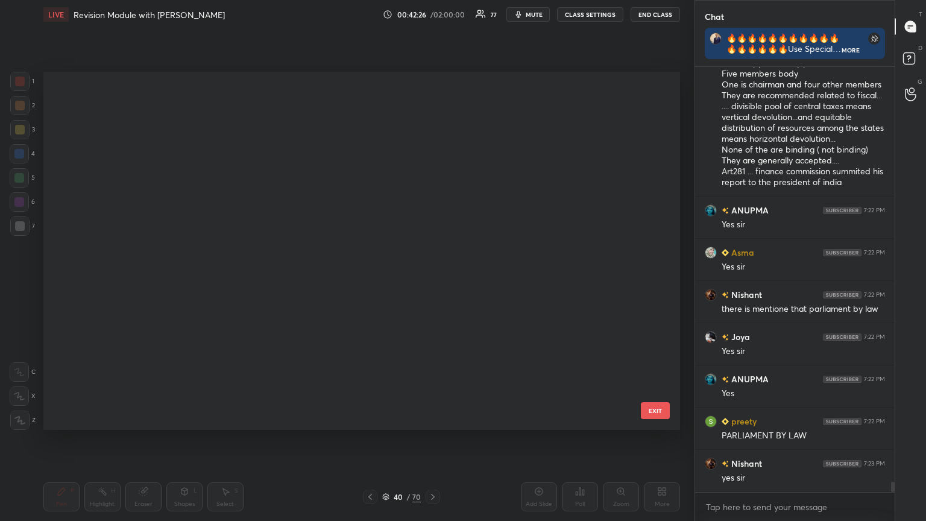
scroll to position [355, 631]
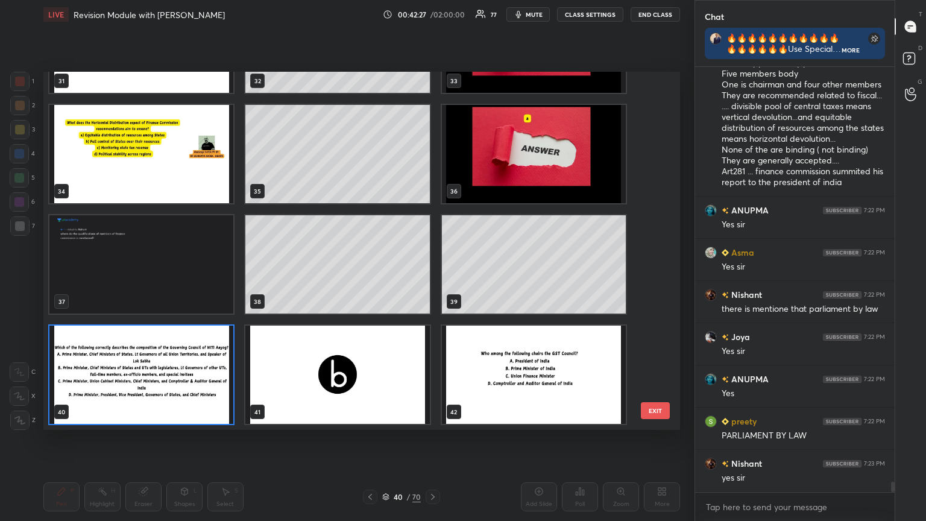
click at [154, 283] on img "grid" at bounding box center [141, 375] width 184 height 98
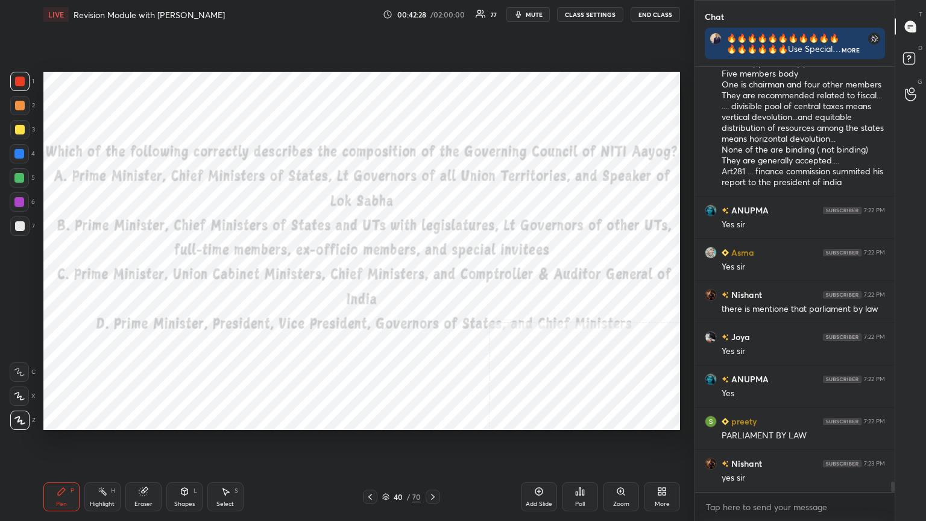
click at [154, 283] on img "grid" at bounding box center [141, 375] width 184 height 98
click at [432, 7] on button "CLASS SETTINGS" at bounding box center [590, 14] width 66 height 14
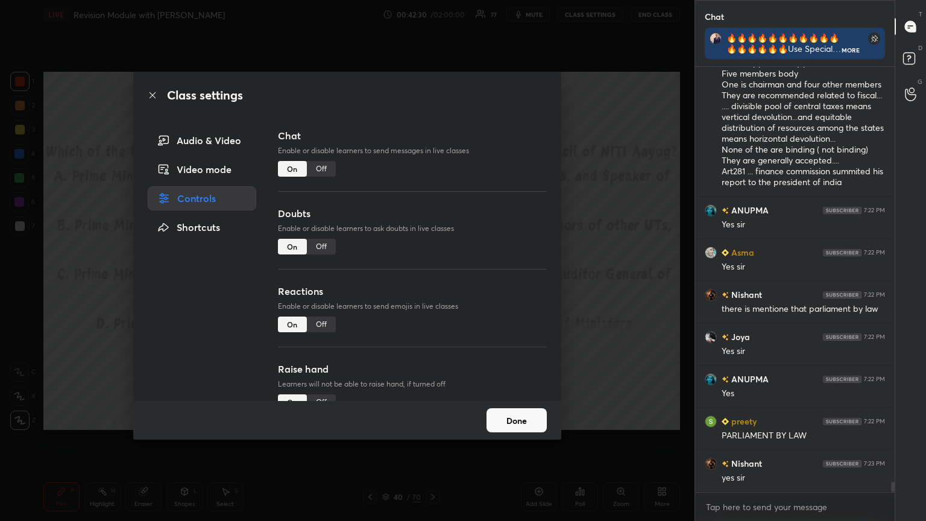
click at [317, 168] on div "Off" at bounding box center [321, 169] width 29 height 16
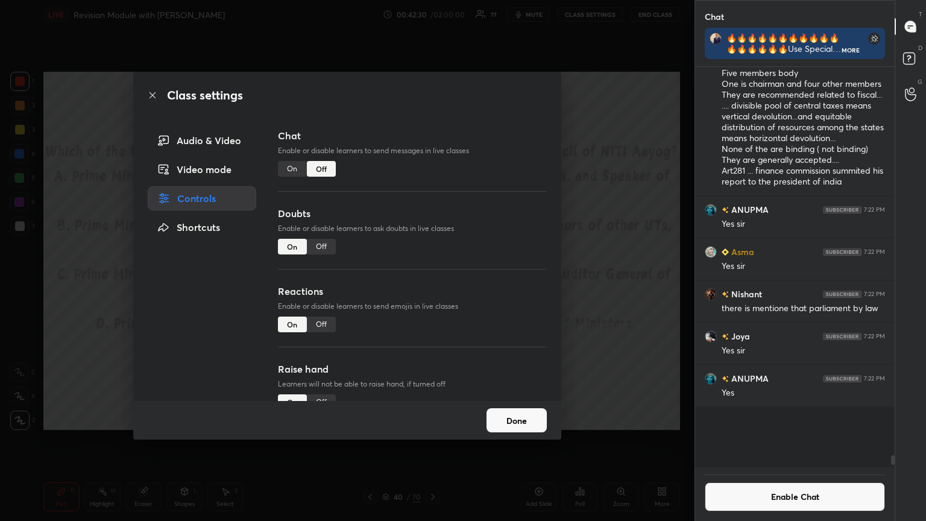
scroll to position [397, 196]
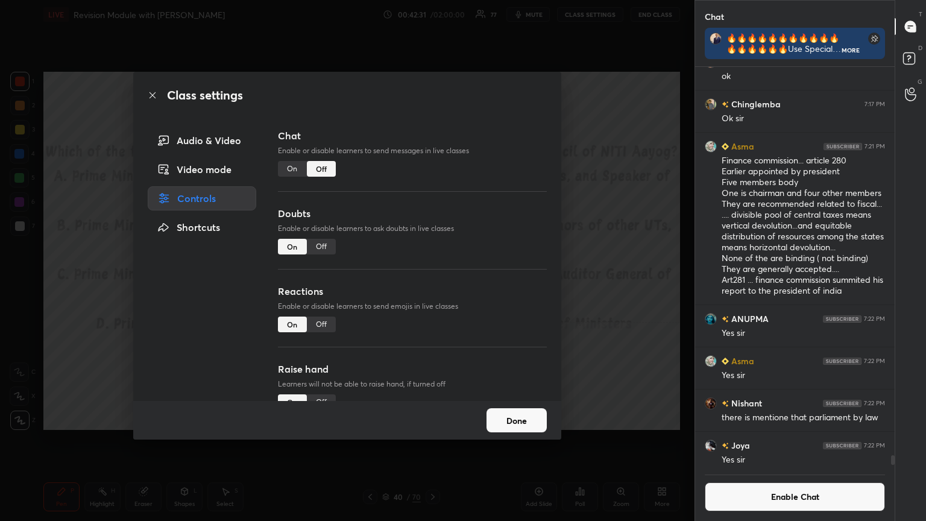
click at [150, 94] on icon at bounding box center [153, 95] width 10 height 10
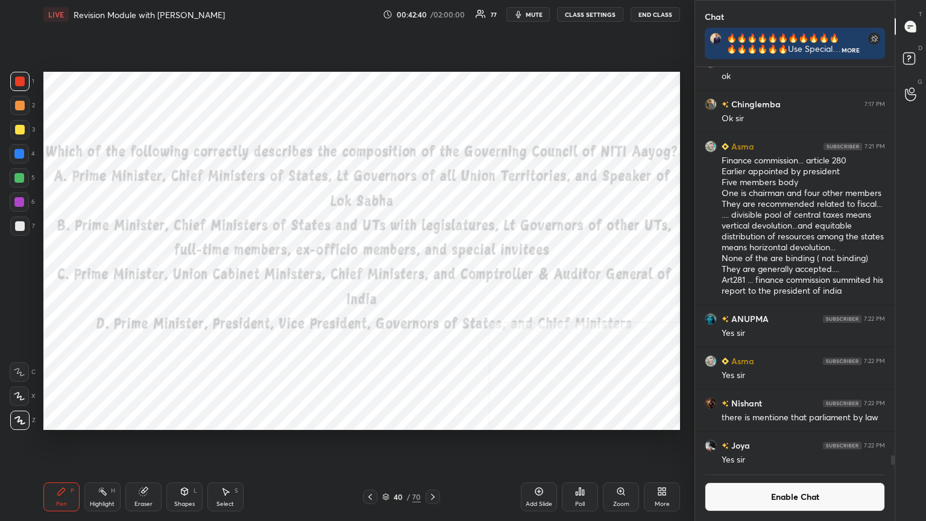
click at [432, 283] on icon at bounding box center [580, 492] width 10 height 10
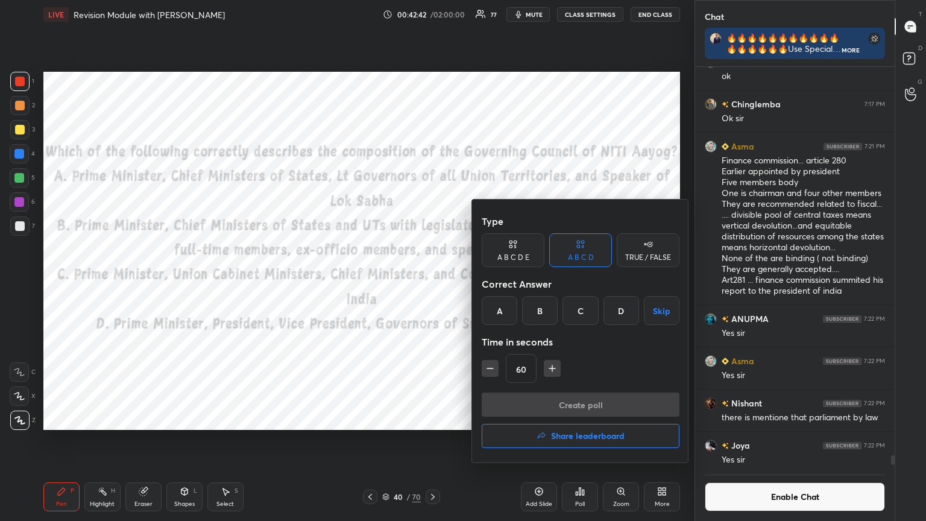
click at [432, 283] on div "B" at bounding box center [540, 310] width 36 height 29
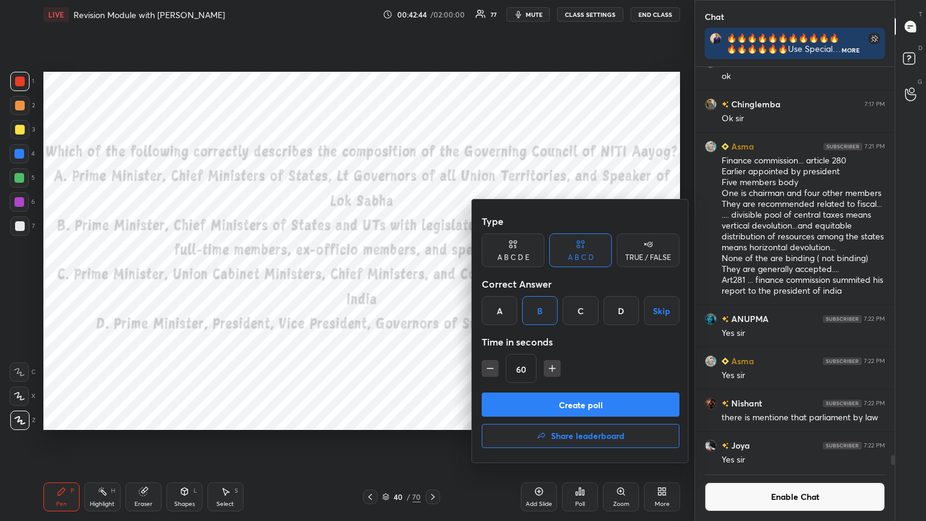
click at [432, 283] on button "Create poll" at bounding box center [581, 405] width 198 height 24
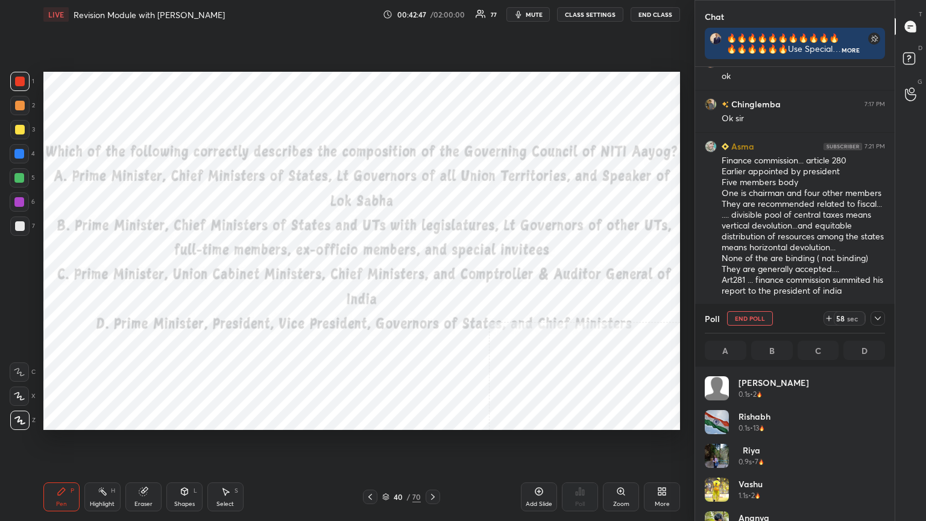
scroll to position [141, 177]
click at [432, 13] on button "mute" at bounding box center [528, 14] width 43 height 14
click at [432, 11] on span "unmute" at bounding box center [533, 14] width 26 height 8
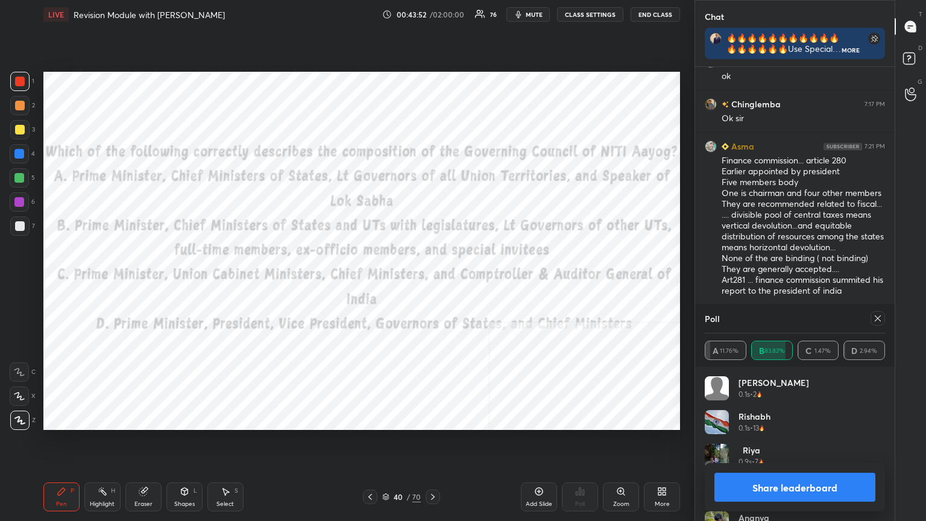
scroll to position [4, 4]
click at [432, 283] on icon at bounding box center [433, 497] width 10 height 10
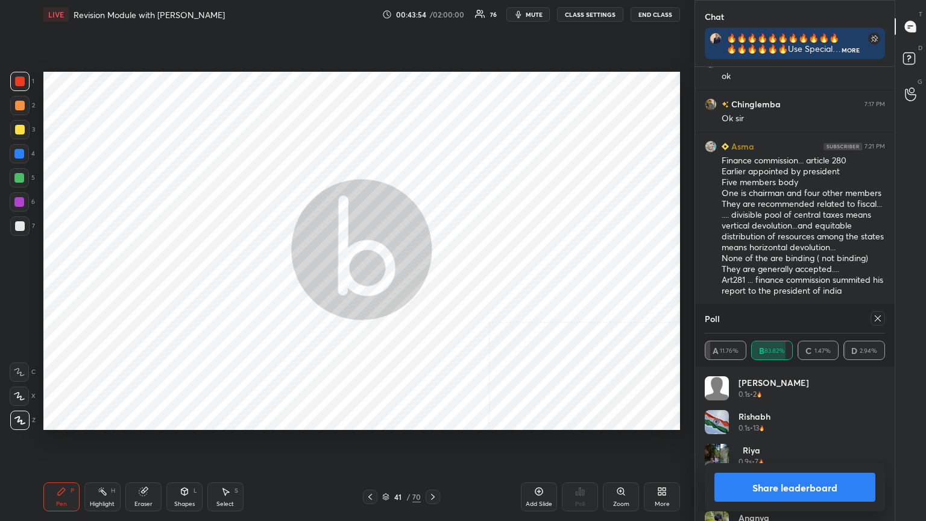
click at [432, 283] on button "Share leaderboard" at bounding box center [795, 487] width 161 height 29
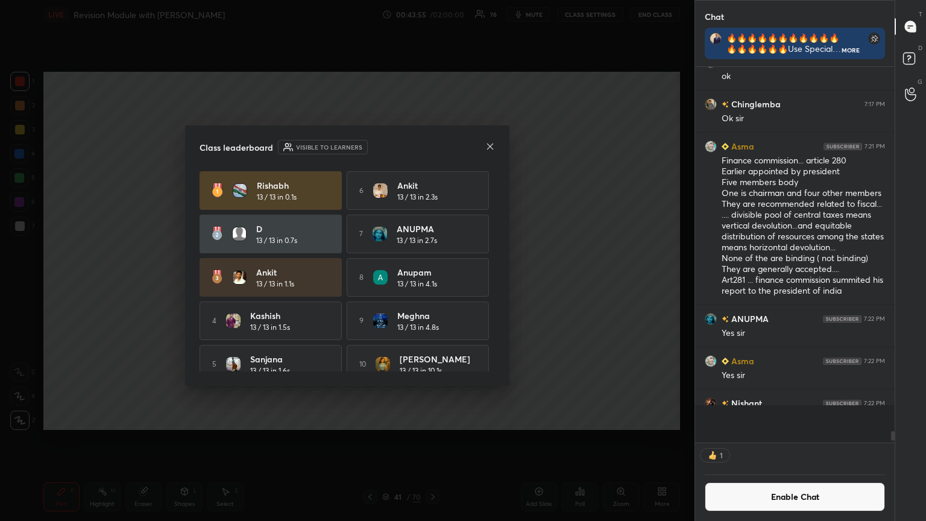
scroll to position [370, 196]
click at [432, 283] on button "Enable Chat" at bounding box center [795, 496] width 180 height 29
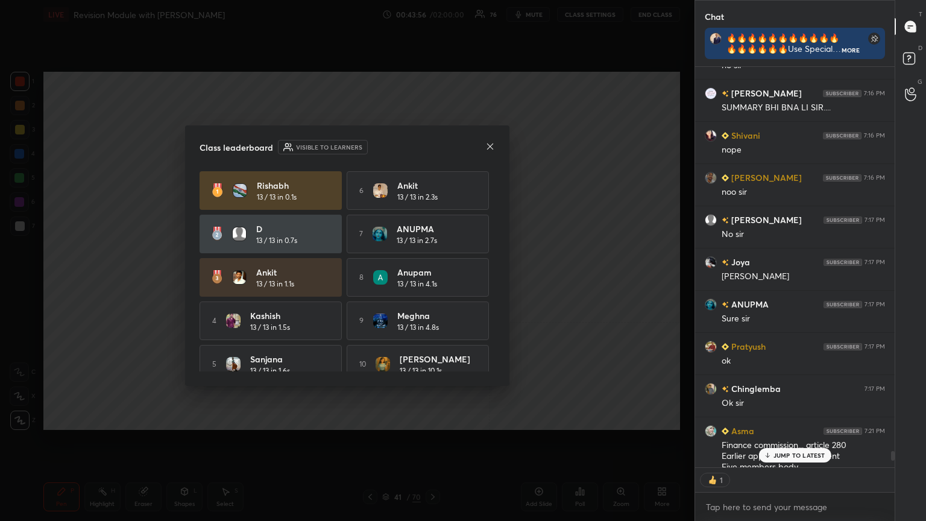
click at [432, 283] on p "JUMP TO LATEST" at bounding box center [800, 455] width 52 height 7
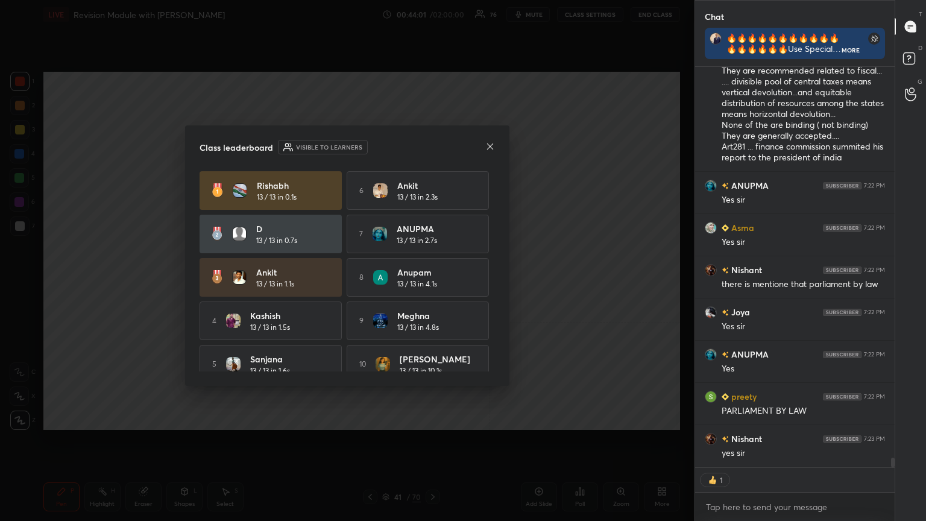
scroll to position [16640, 0]
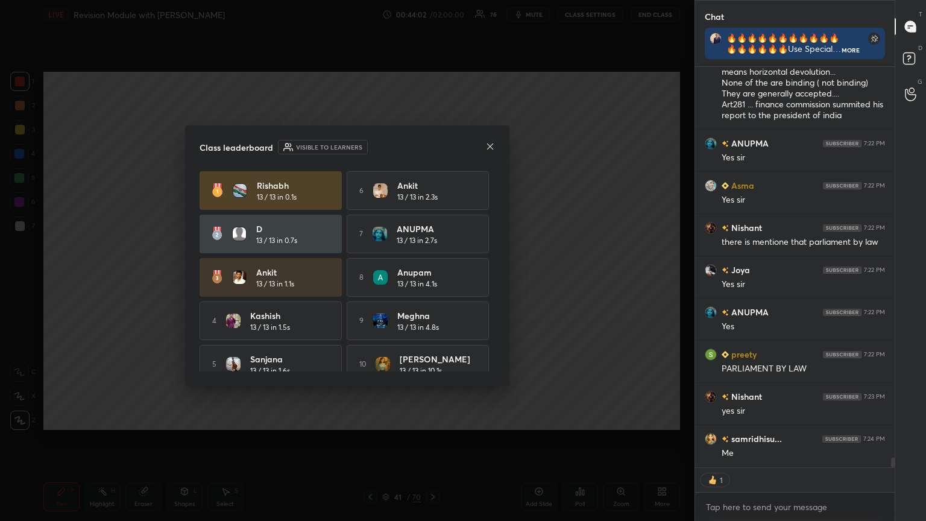
type textarea "x"
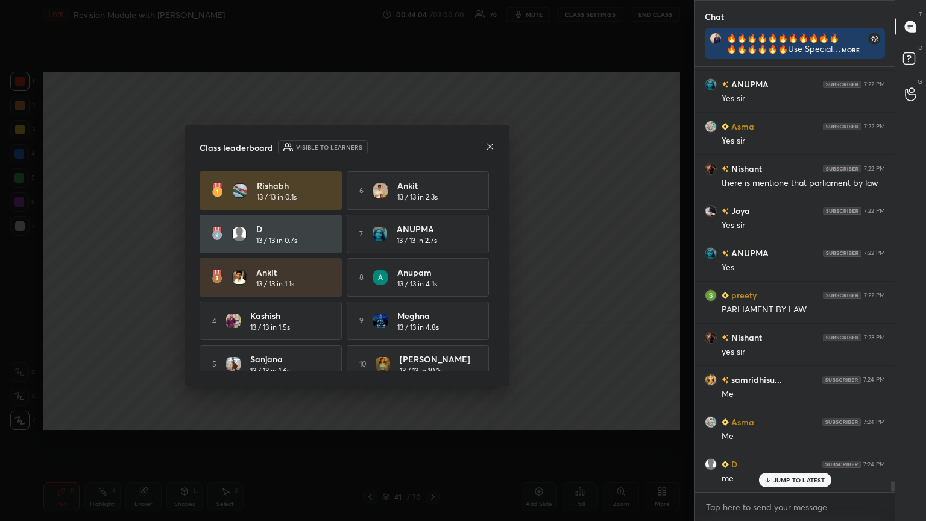
scroll to position [16742, 0]
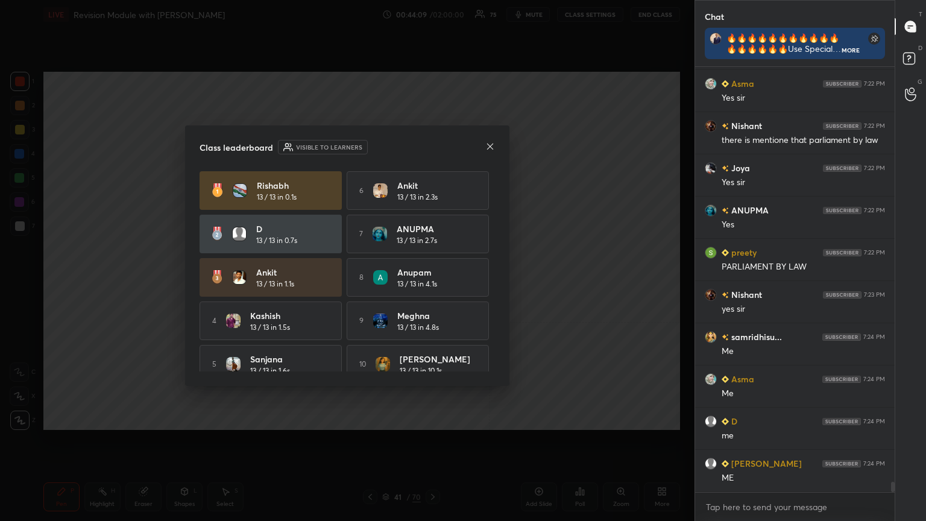
click at [432, 142] on icon at bounding box center [491, 147] width 10 height 10
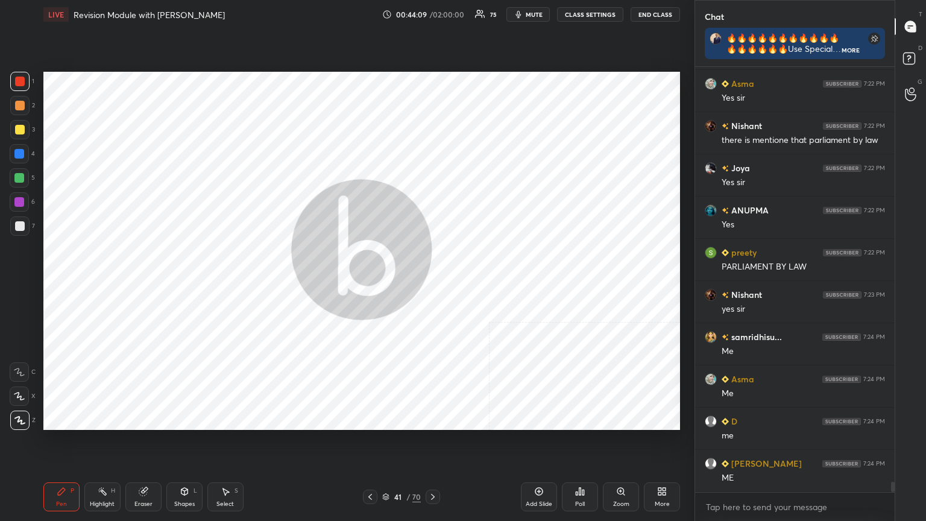
scroll to position [16783, 0]
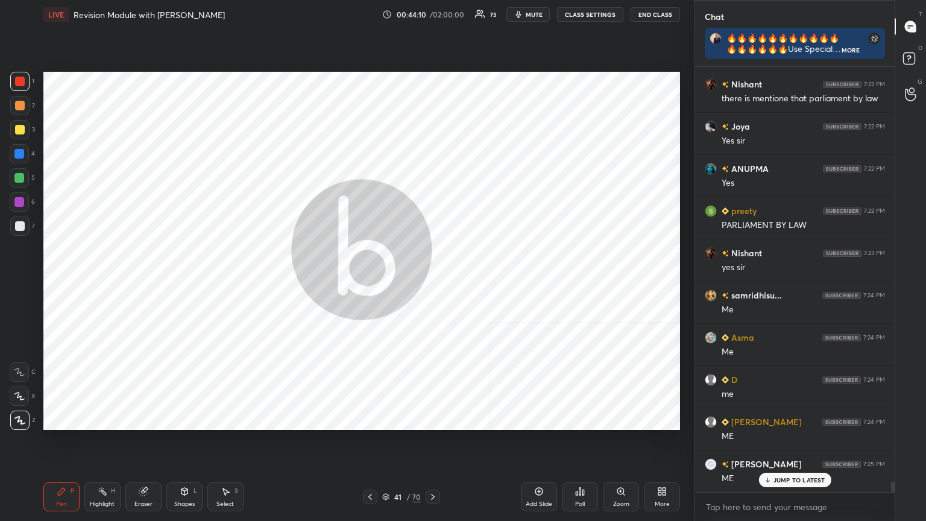
click at [384, 283] on icon at bounding box center [385, 496] width 7 height 7
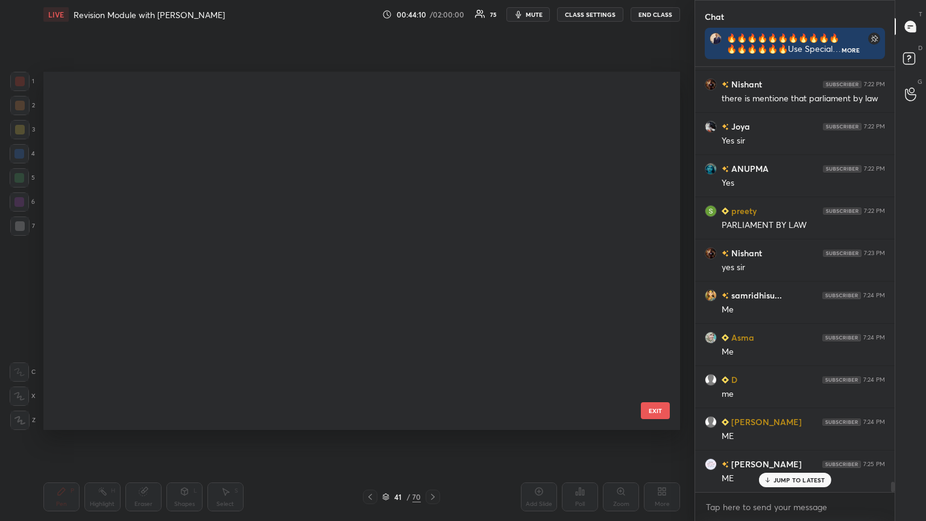
scroll to position [1187, 0]
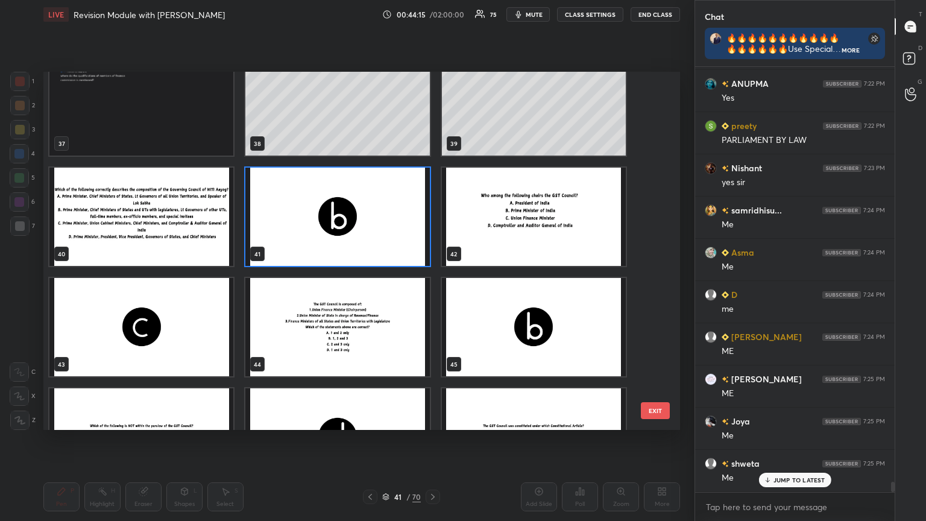
click at [432, 229] on img "grid" at bounding box center [534, 217] width 184 height 98
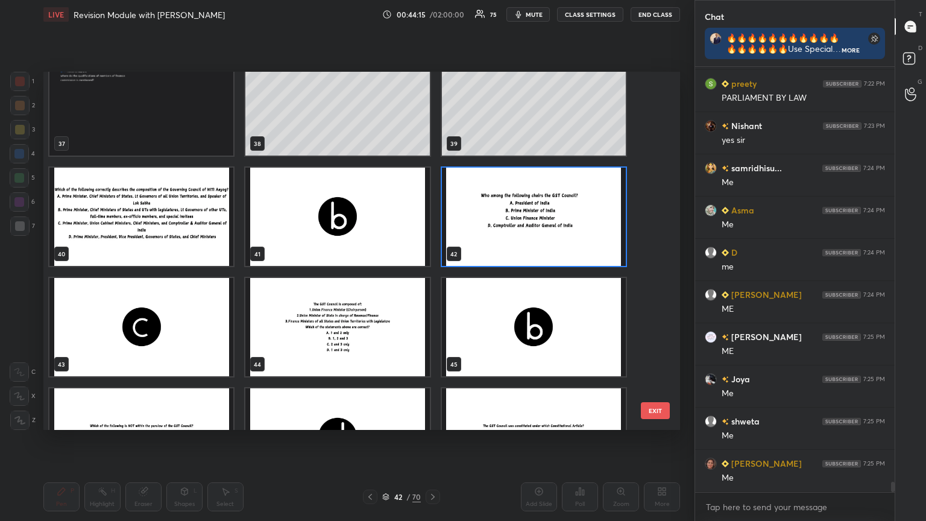
click at [432, 229] on img "grid" at bounding box center [534, 217] width 184 height 98
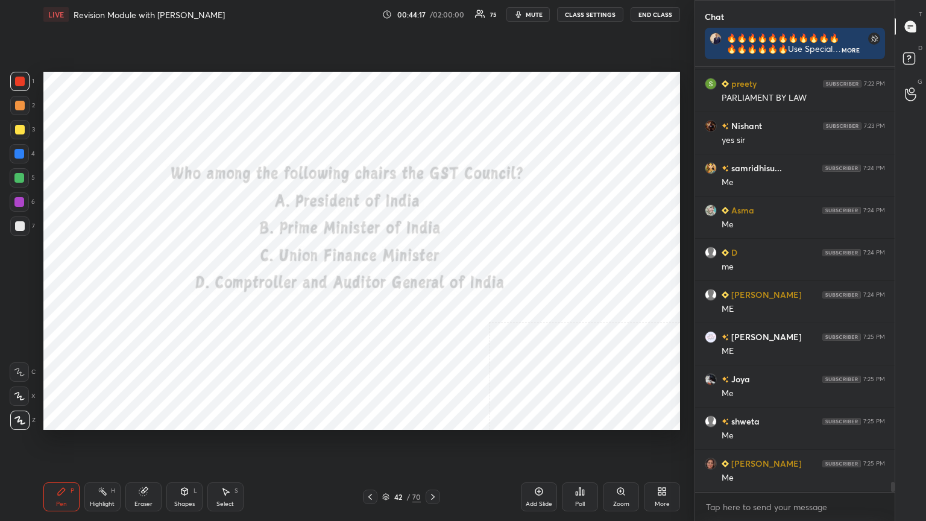
click at [432, 13] on button "CLASS SETTINGS" at bounding box center [590, 14] width 66 height 14
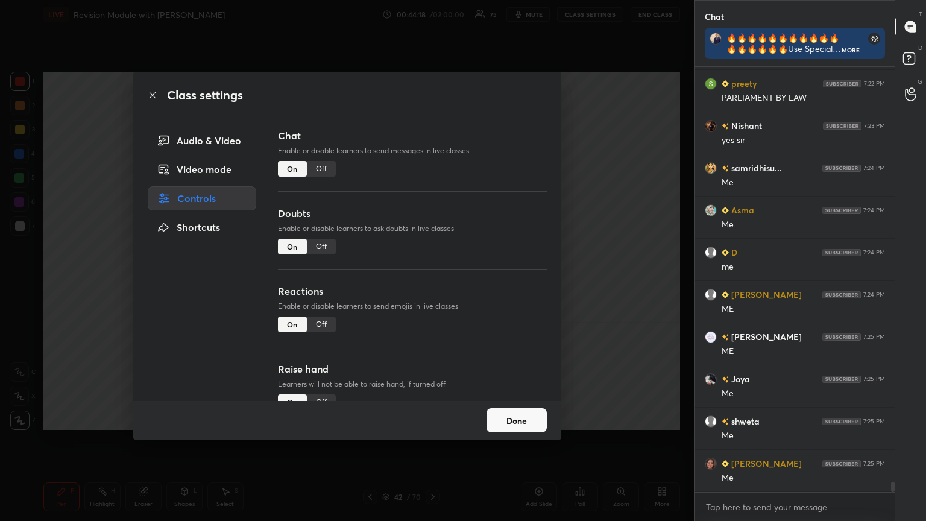
click at [318, 168] on div "Off" at bounding box center [321, 169] width 29 height 16
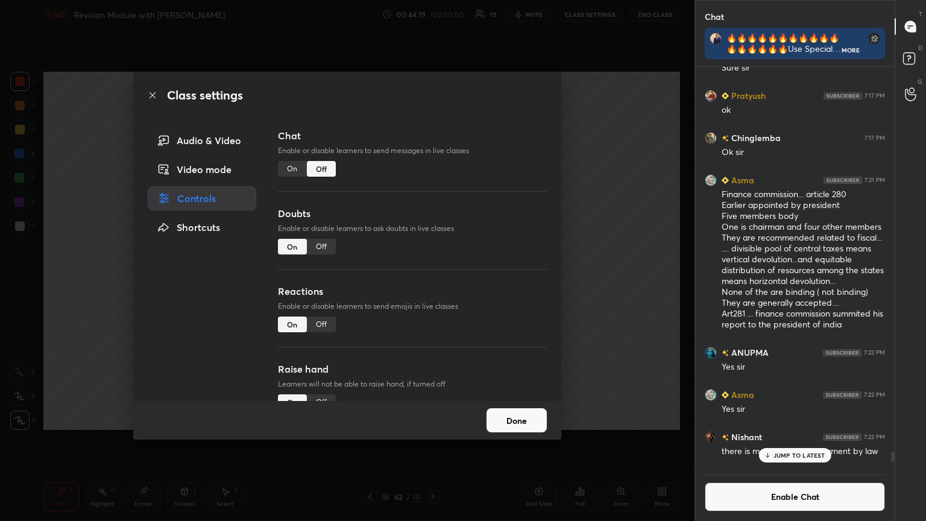
click at [153, 91] on icon at bounding box center [153, 95] width 10 height 10
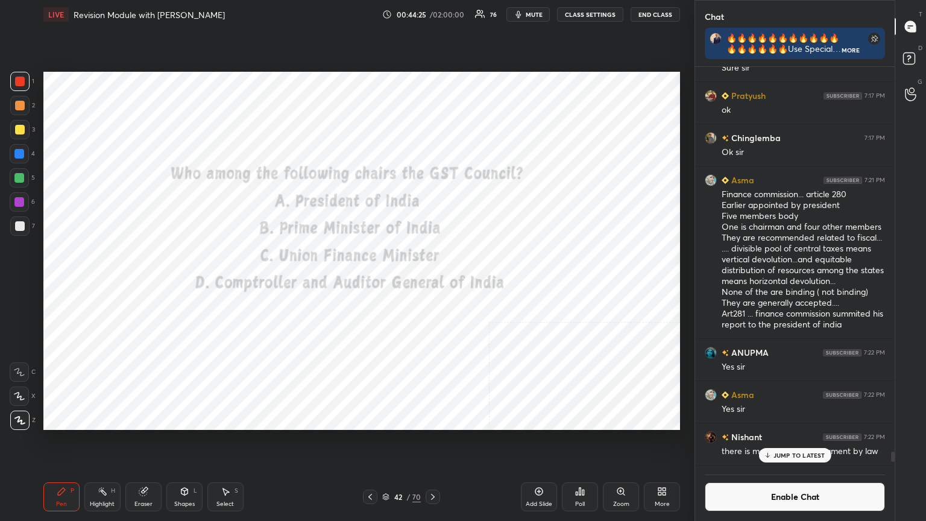
click at [432, 283] on p "JUMP TO LATEST" at bounding box center [800, 455] width 52 height 7
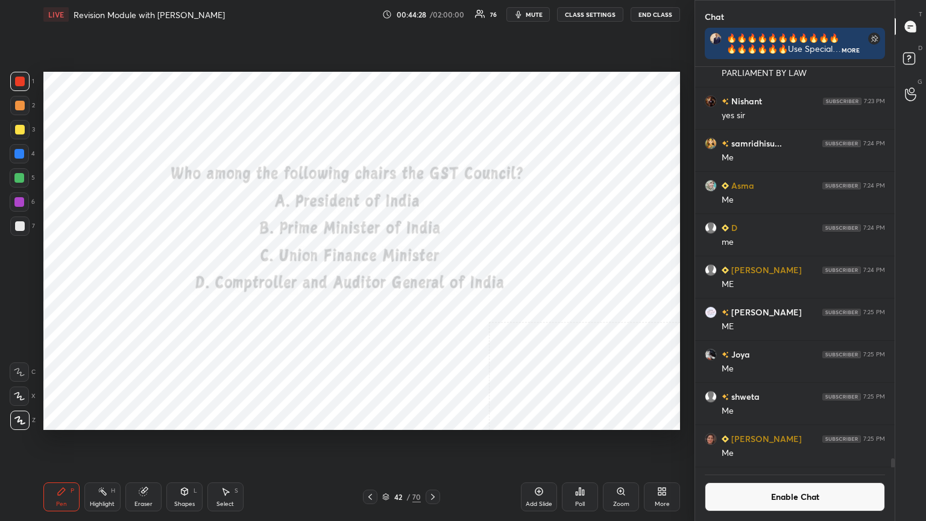
click at [432, 283] on div "Poll" at bounding box center [580, 504] width 10 height 6
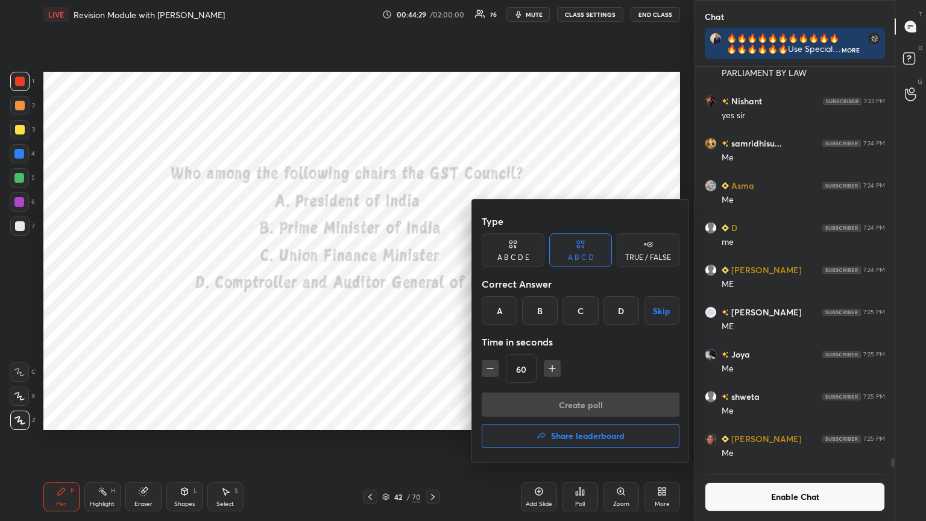
click at [432, 283] on div "C" at bounding box center [581, 310] width 36 height 29
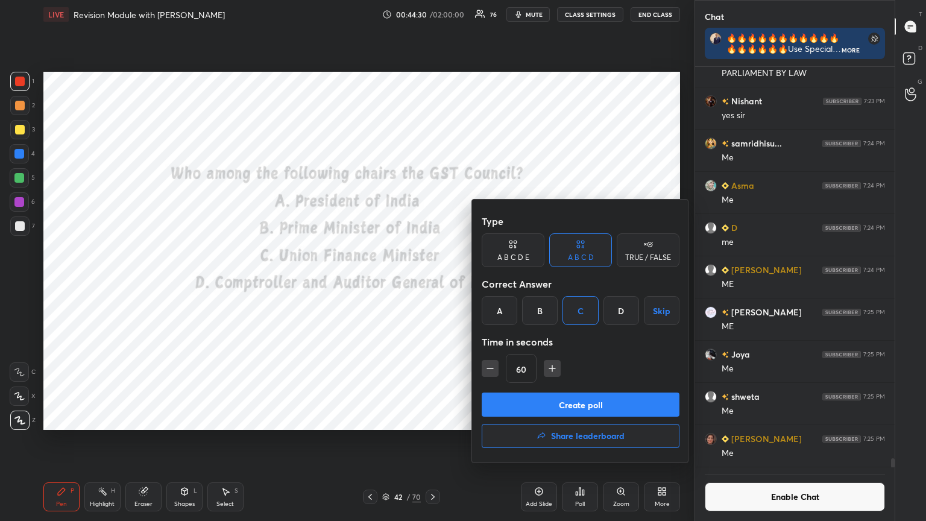
click at [432, 283] on button "Create poll" at bounding box center [581, 405] width 198 height 24
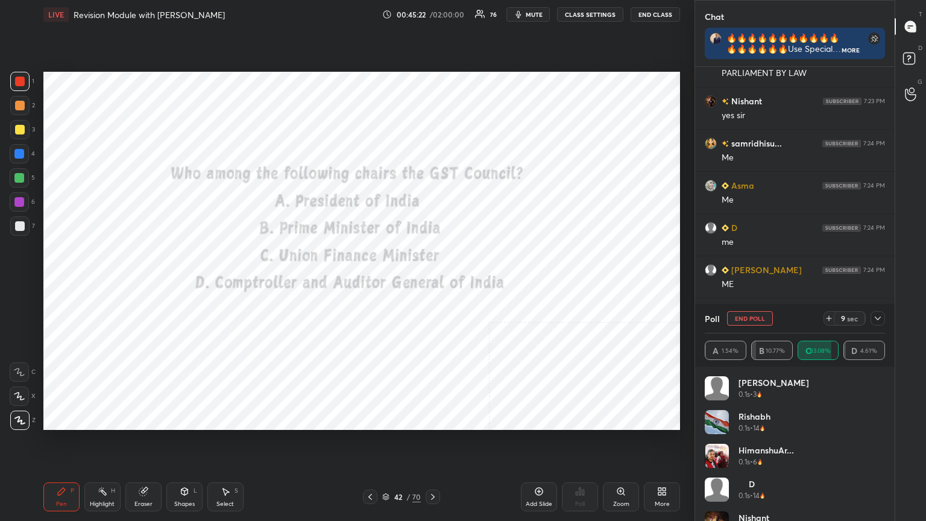
click at [432, 283] on div at bounding box center [433, 497] width 14 height 14
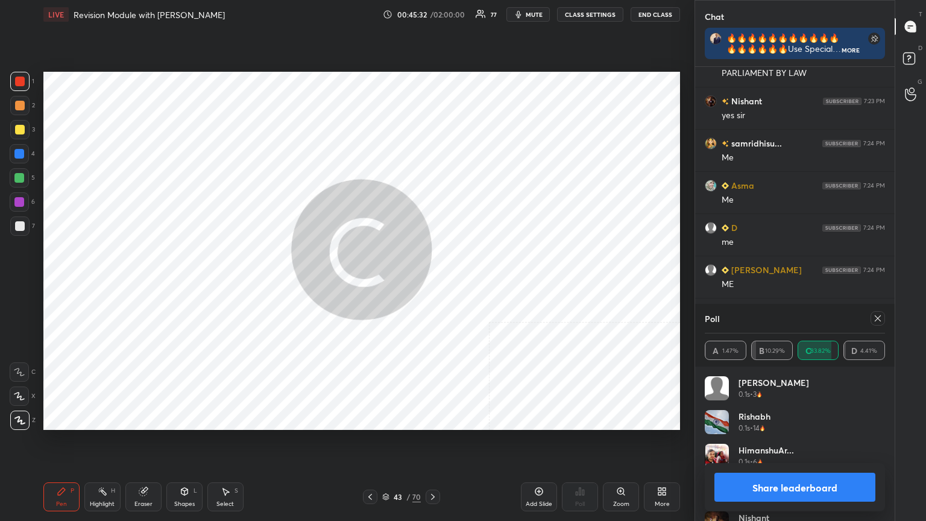
click at [432, 283] on button "Share leaderboard" at bounding box center [795, 487] width 161 height 29
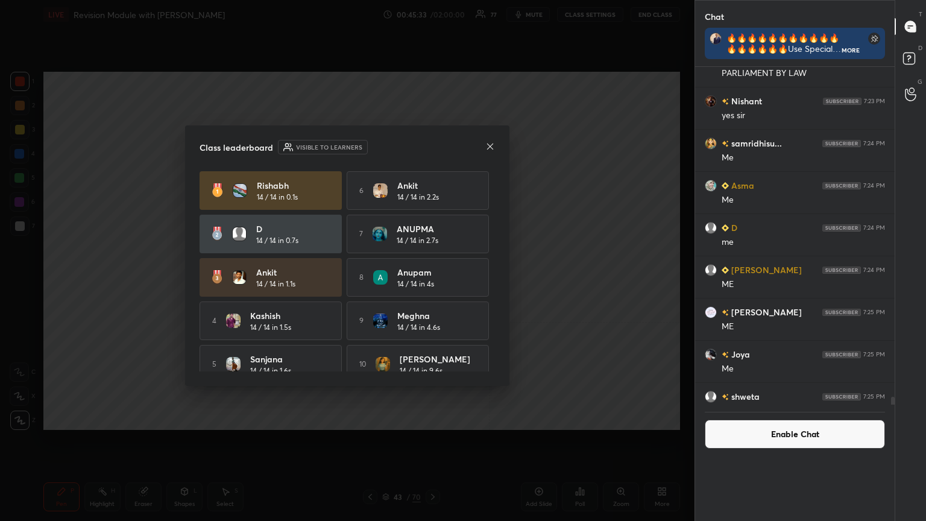
scroll to position [302, 196]
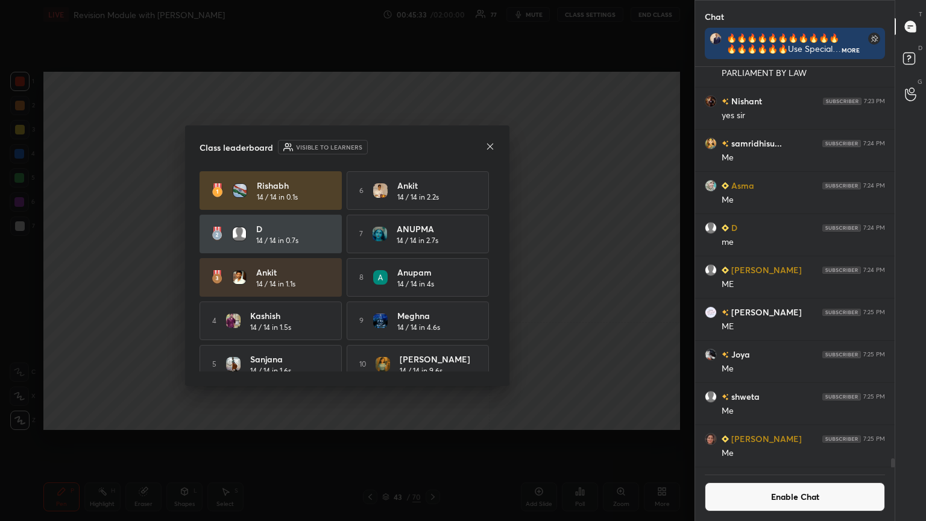
click at [432, 283] on button "Enable Chat" at bounding box center [795, 496] width 180 height 29
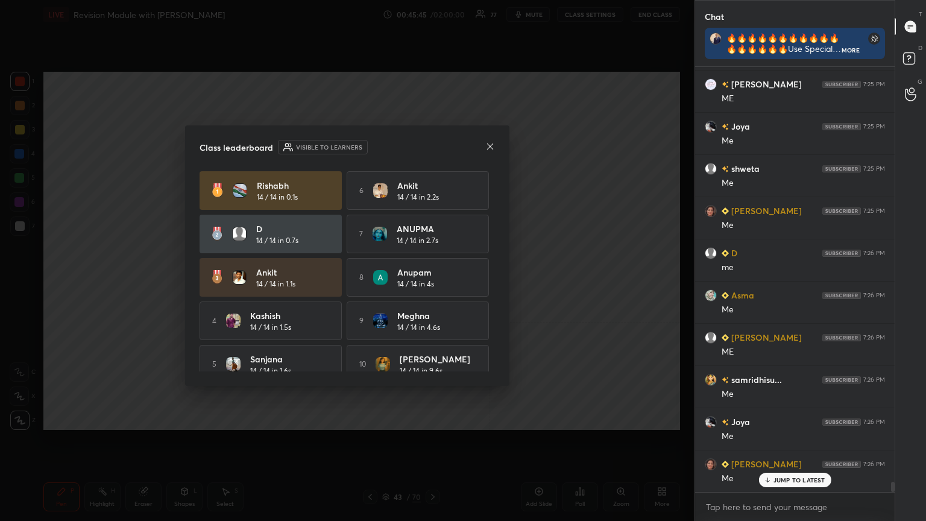
scroll to position [17111, 0]
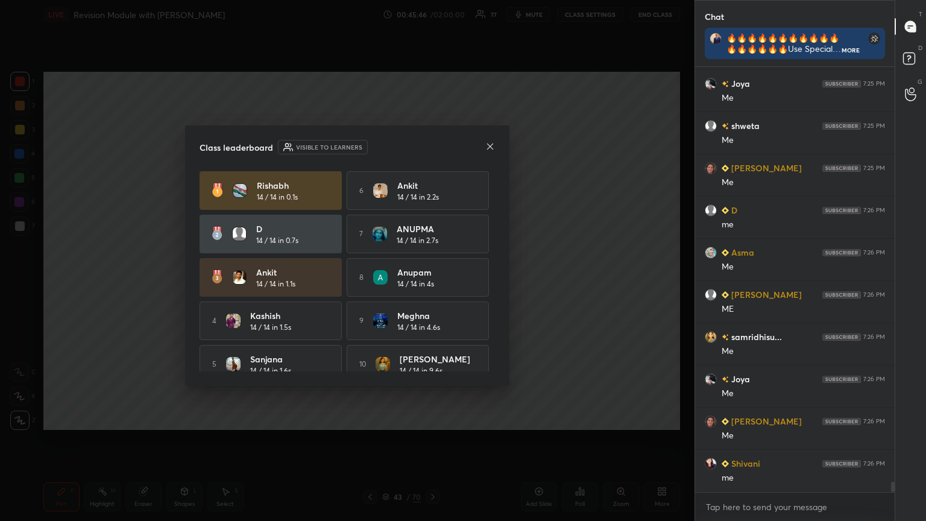
click at [432, 146] on icon at bounding box center [491, 147] width 10 height 10
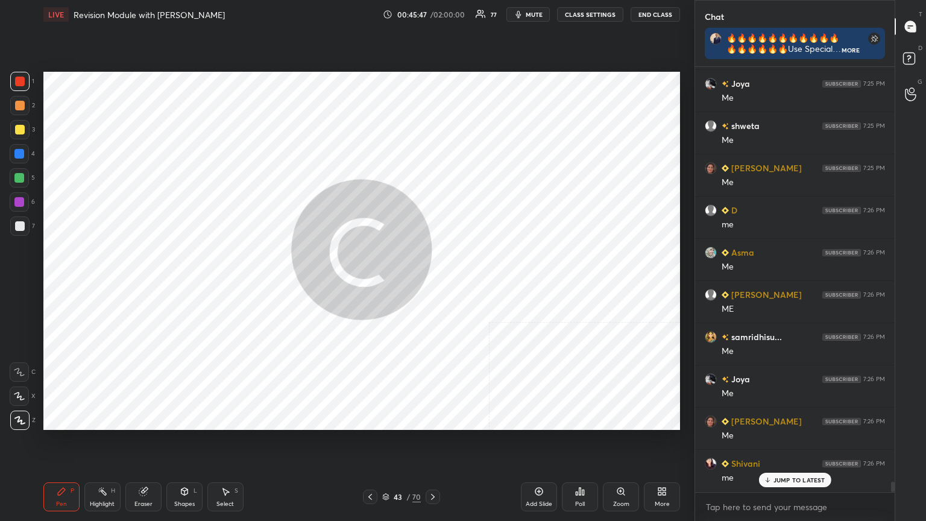
scroll to position [17153, 0]
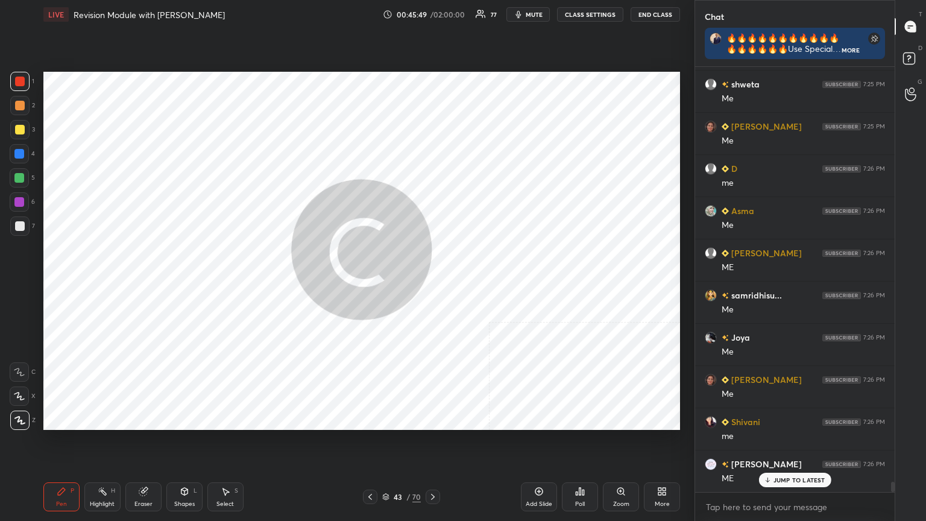
click at [370, 283] on icon at bounding box center [371, 497] width 4 height 6
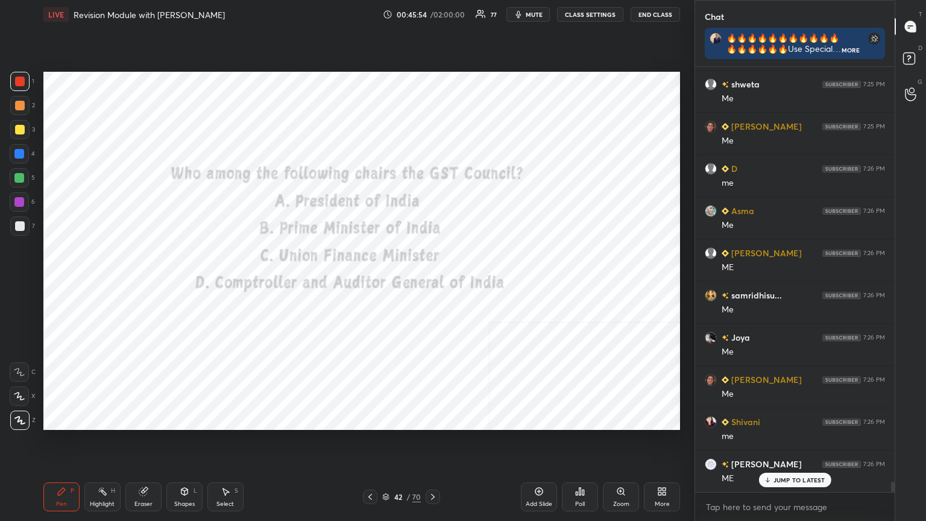
scroll to position [17195, 0]
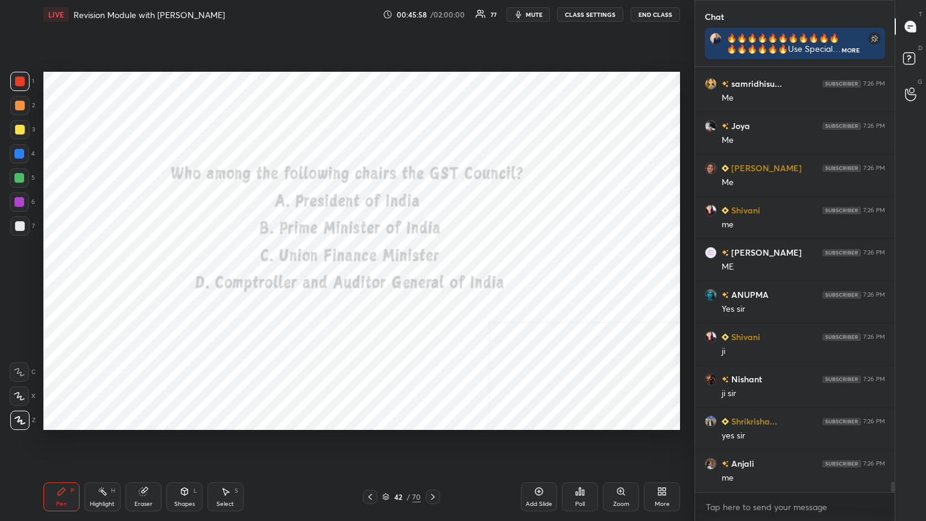
click at [432, 283] on icon at bounding box center [433, 497] width 10 height 10
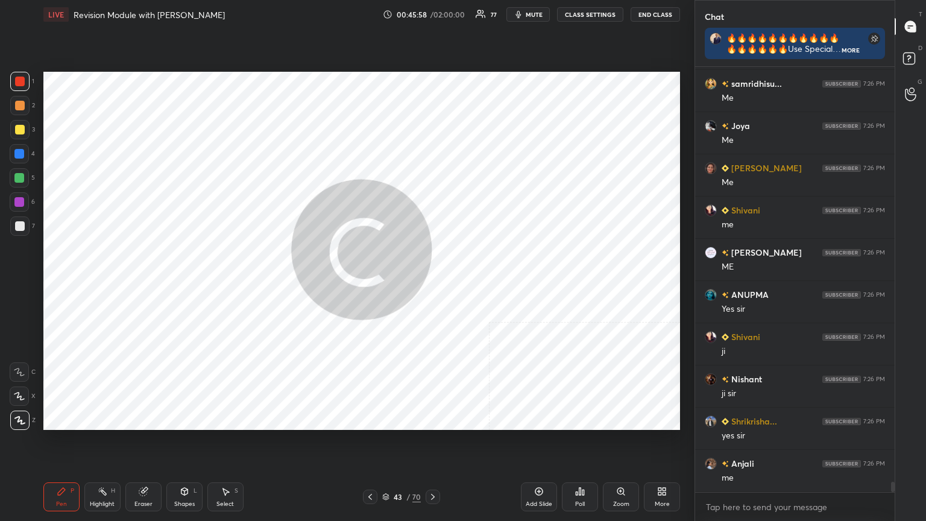
click at [432, 283] on icon at bounding box center [433, 497] width 10 height 10
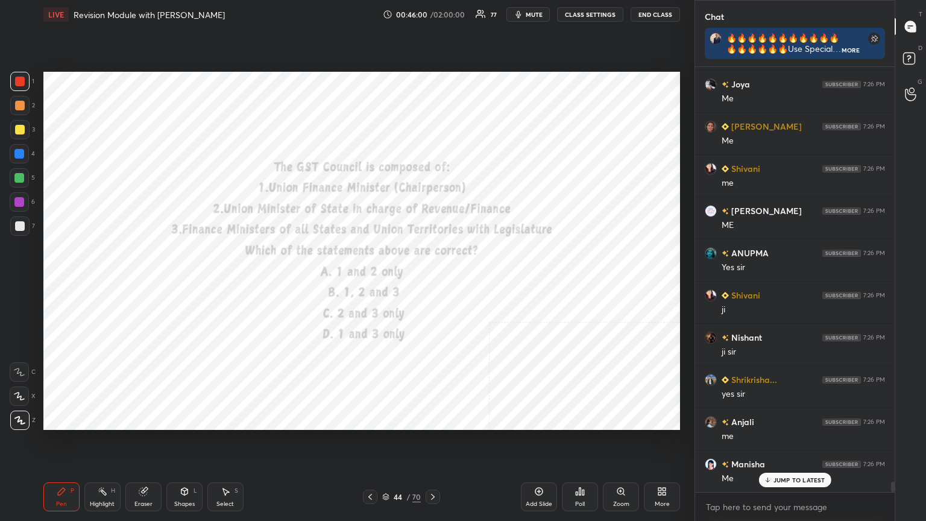
click at [432, 10] on button "CLASS SETTINGS" at bounding box center [590, 14] width 66 height 14
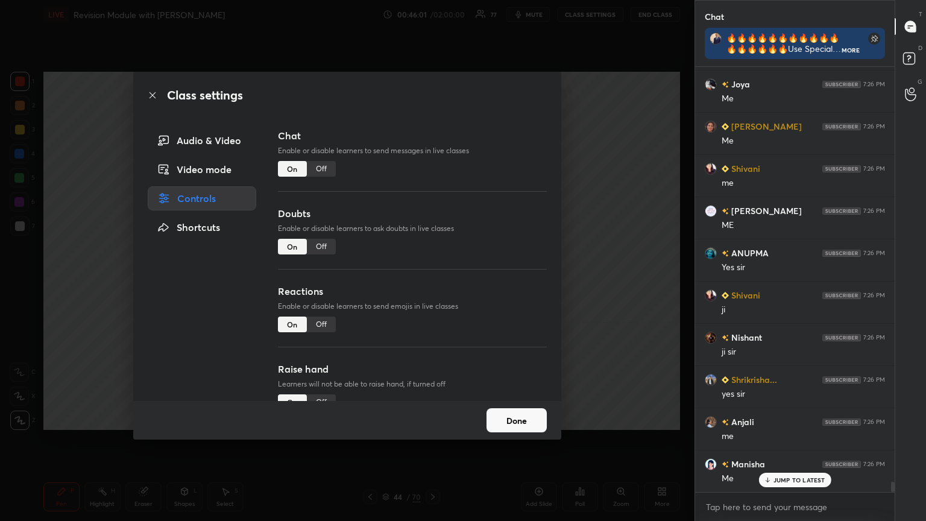
click at [323, 166] on div "Off" at bounding box center [321, 169] width 29 height 16
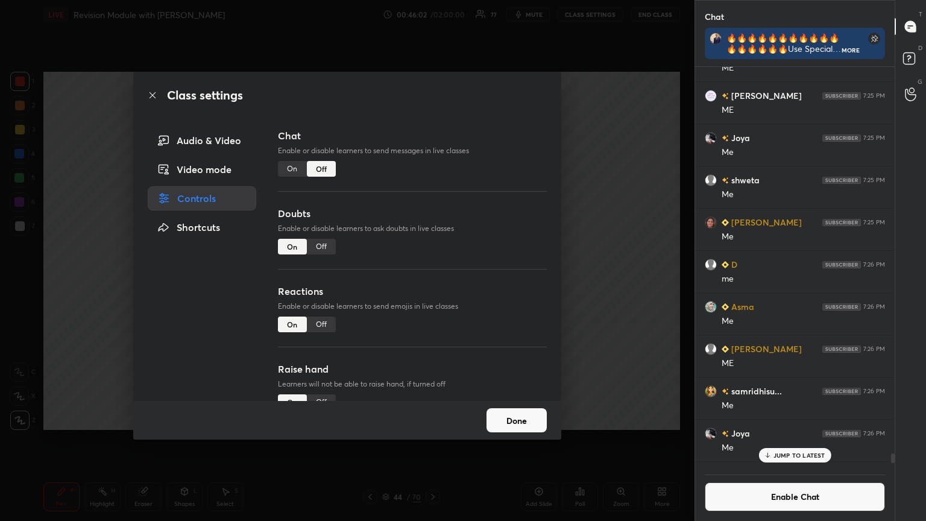
click at [151, 92] on icon at bounding box center [153, 95] width 10 height 10
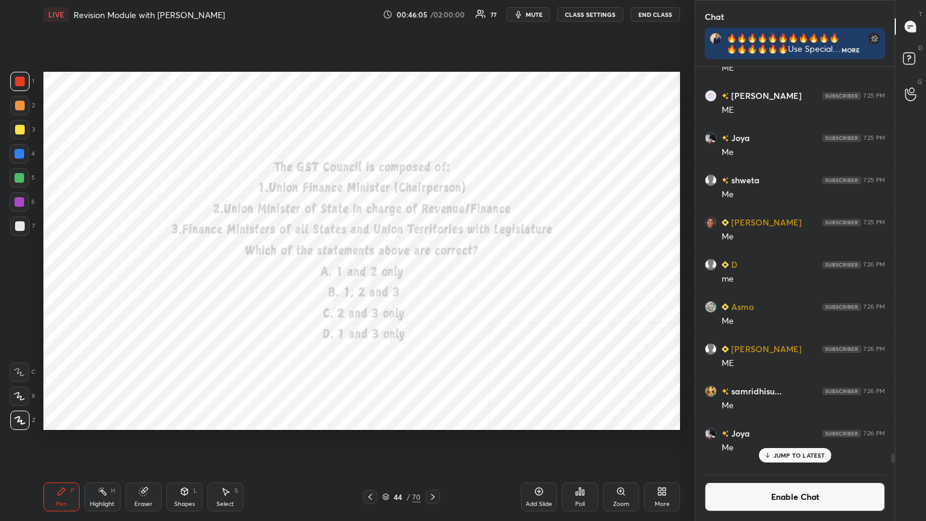
click at [386, 283] on icon at bounding box center [385, 496] width 7 height 7
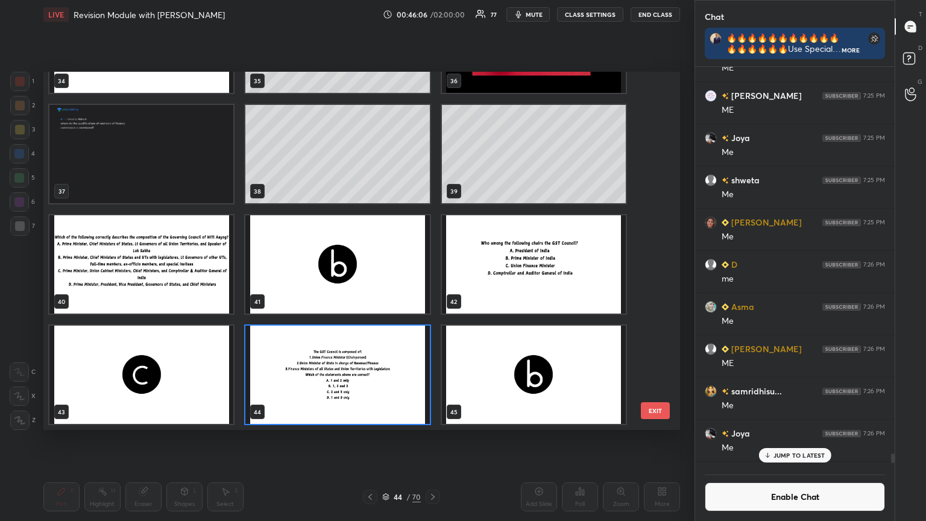
click at [375, 283] on img "grid" at bounding box center [337, 375] width 184 height 98
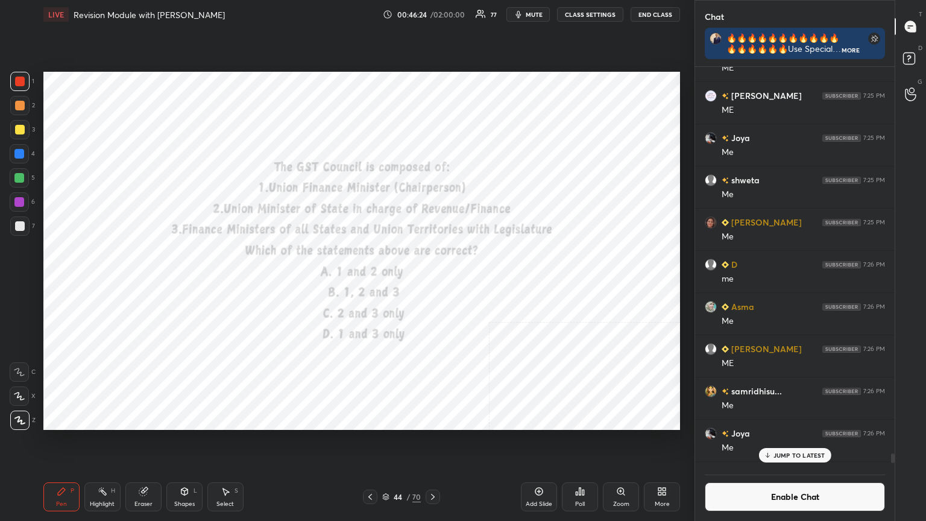
click at [432, 283] on div "Poll" at bounding box center [580, 496] width 36 height 29
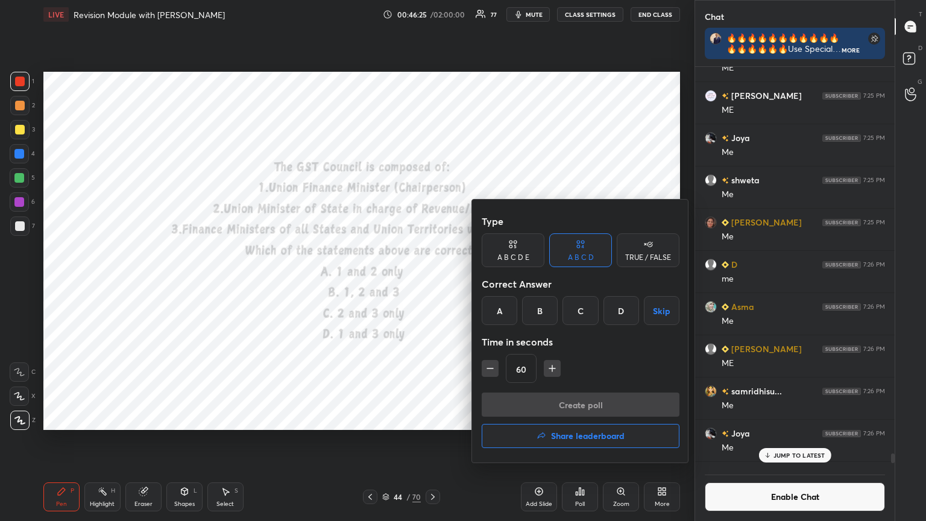
click at [432, 283] on div "B" at bounding box center [540, 310] width 36 height 29
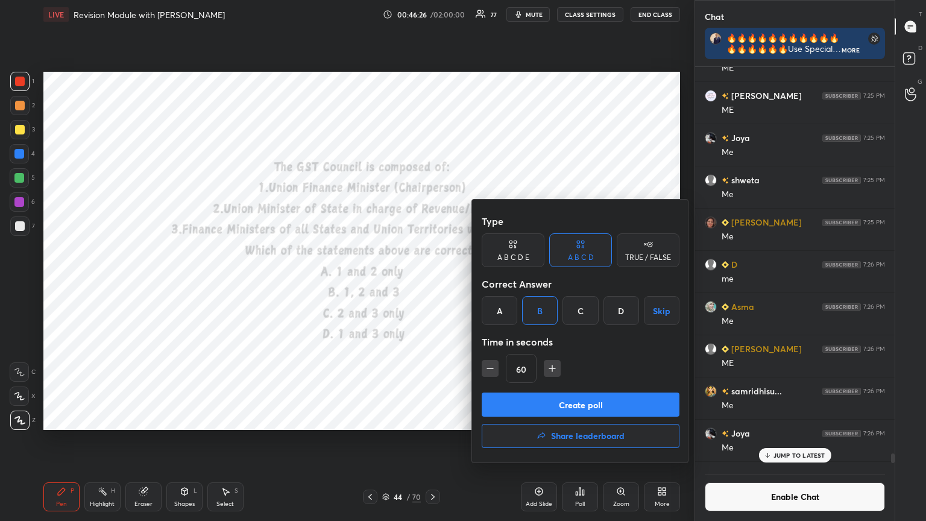
click at [432, 283] on button "Create poll" at bounding box center [581, 405] width 198 height 24
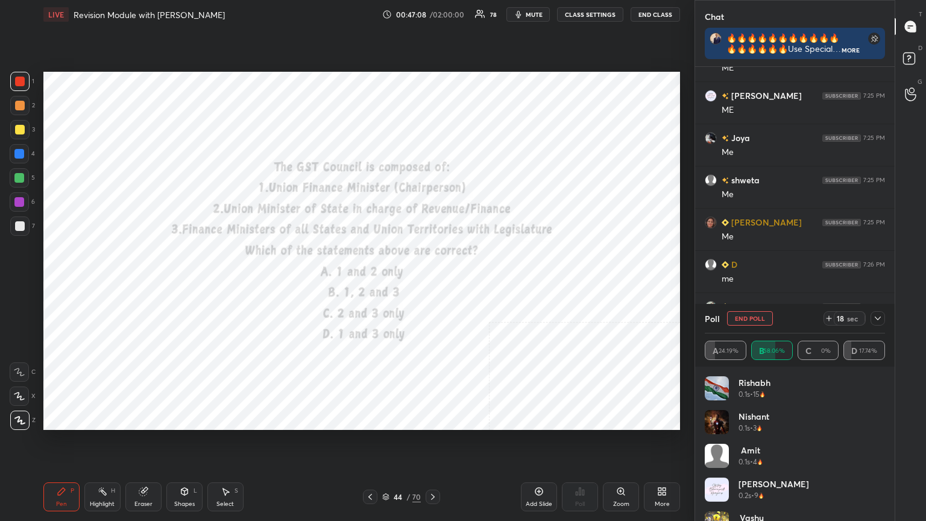
scroll to position [335, 196]
click at [432, 283] on icon at bounding box center [433, 497] width 10 height 10
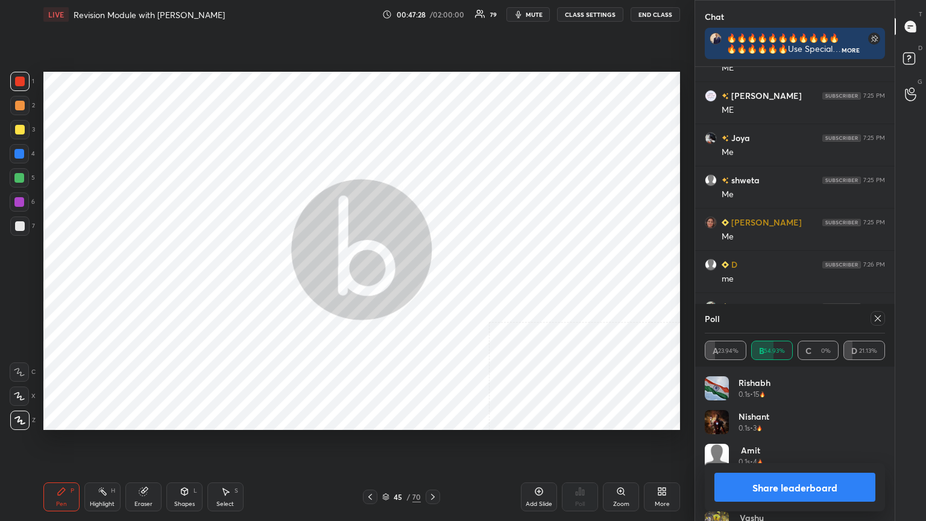
click at [432, 283] on button "Share leaderboard" at bounding box center [795, 487] width 161 height 29
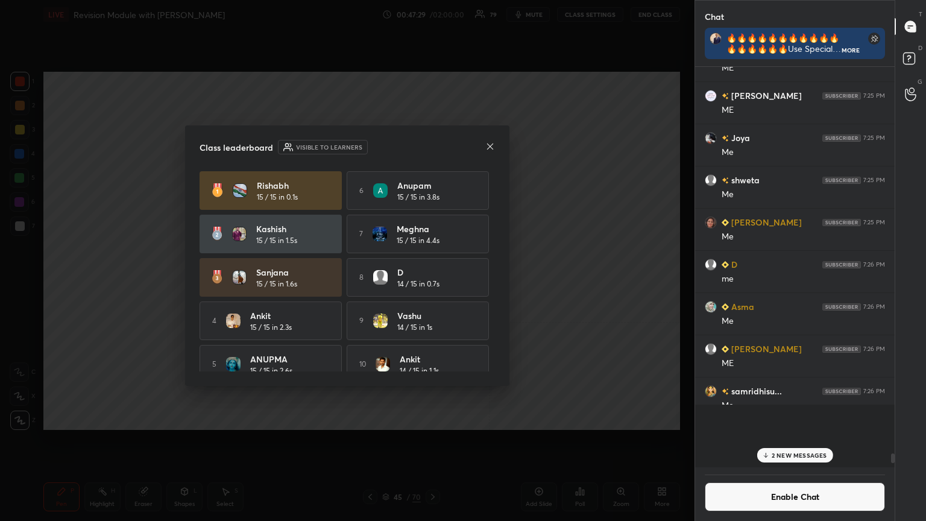
scroll to position [302, 196]
click at [432, 283] on button "Enable Chat" at bounding box center [795, 496] width 180 height 29
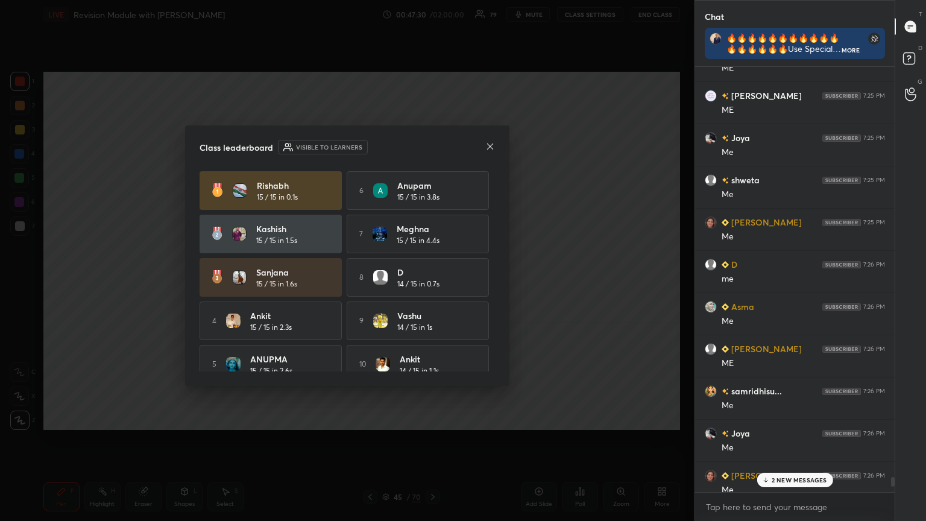
click at [432, 283] on p "2 NEW MESSAGES" at bounding box center [799, 479] width 55 height 7
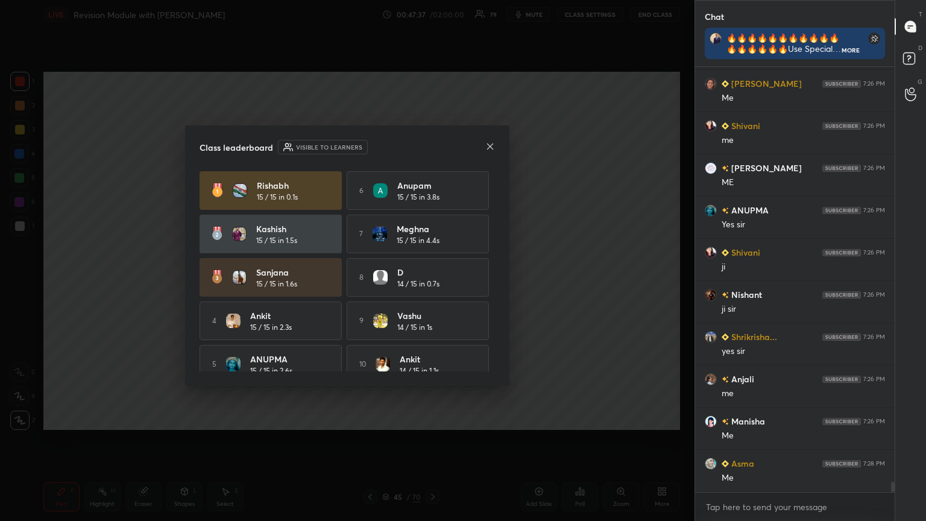
scroll to position [17227, 0]
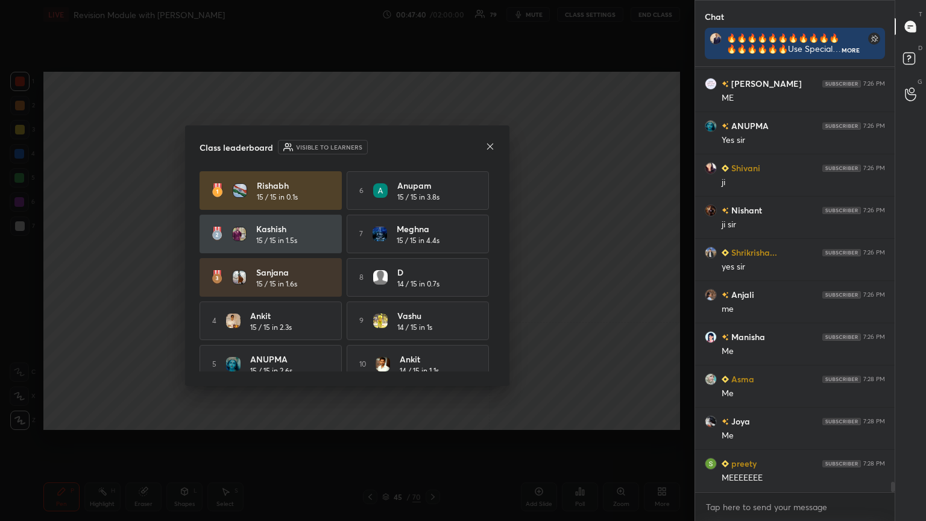
click at [432, 145] on icon at bounding box center [491, 147] width 10 height 10
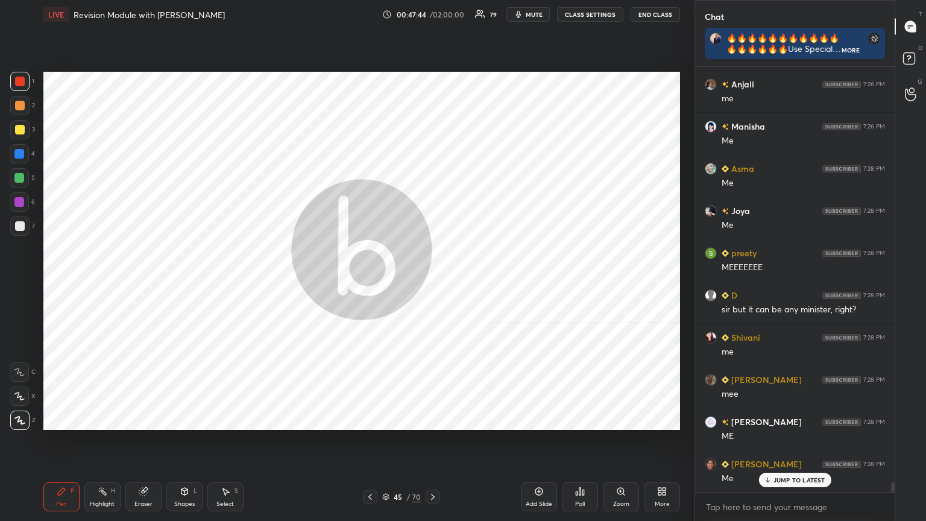
scroll to position [17565, 0]
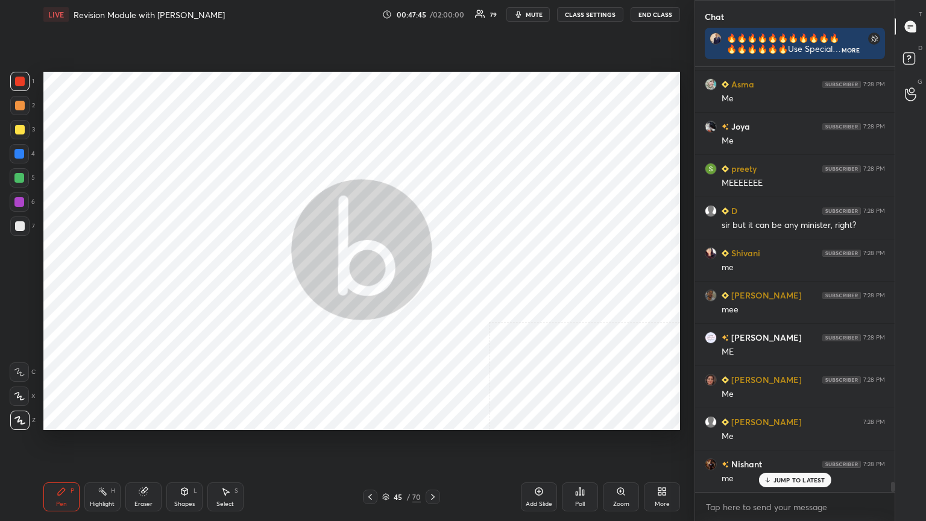
click at [369, 283] on icon at bounding box center [370, 497] width 10 height 10
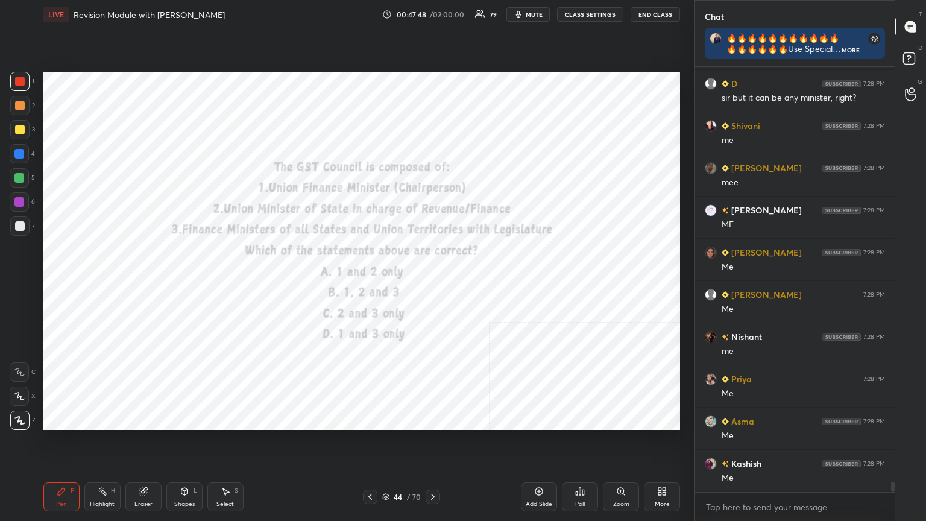
scroll to position [17734, 0]
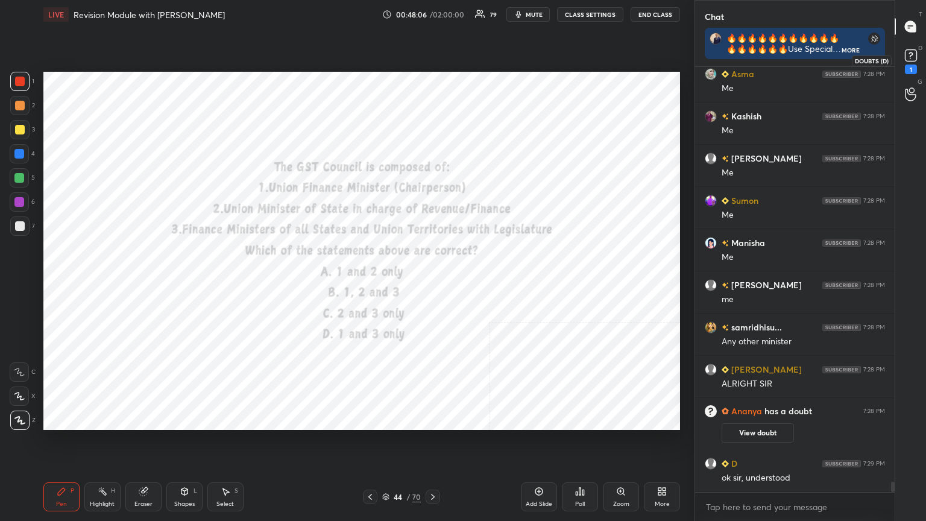
click at [432, 55] on rect at bounding box center [910, 55] width 11 height 11
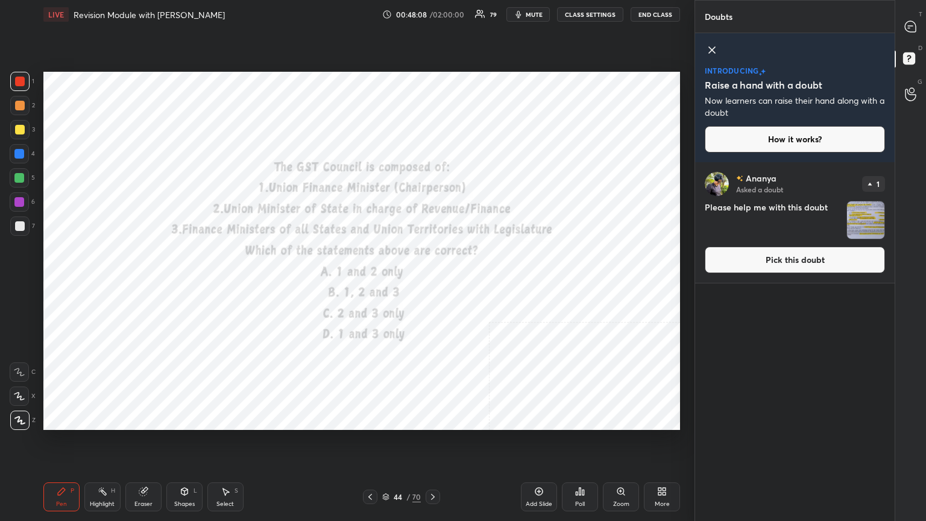
click at [432, 271] on button "Pick this doubt" at bounding box center [795, 260] width 180 height 27
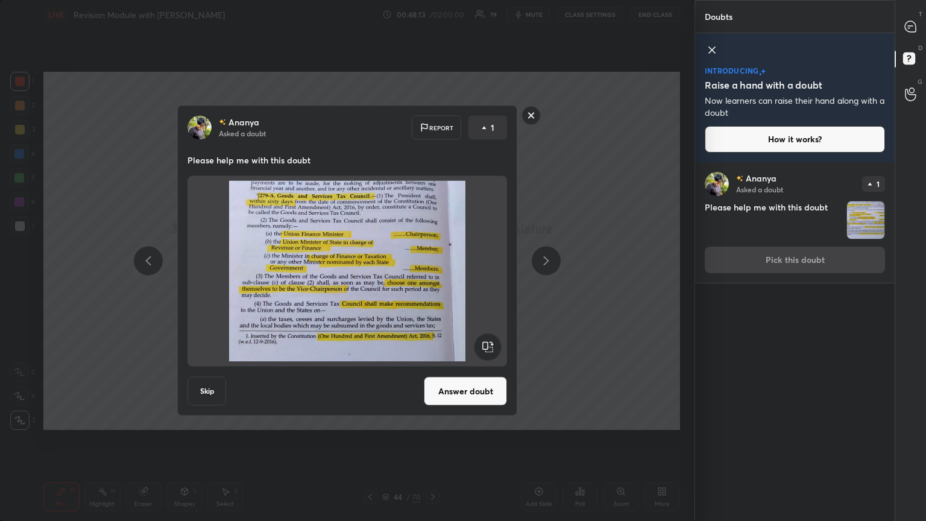
click at [432, 283] on button "Answer doubt" at bounding box center [465, 391] width 83 height 29
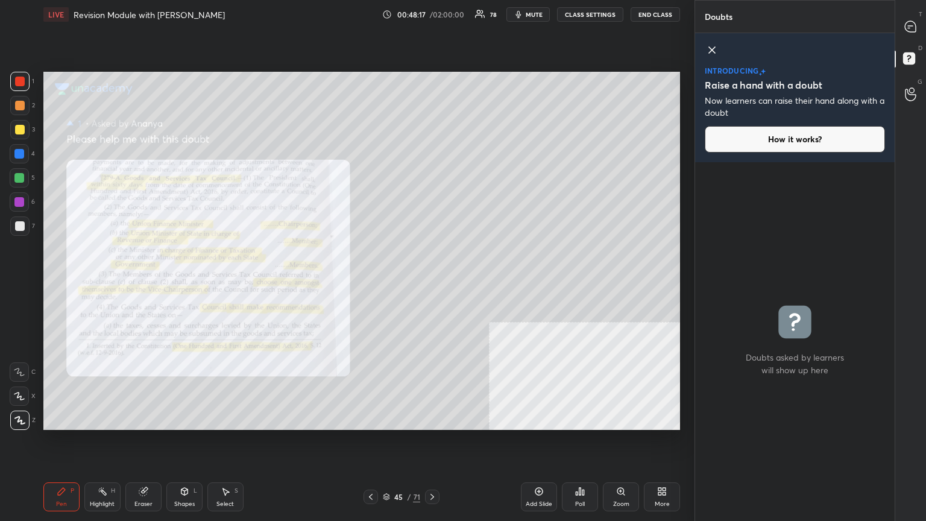
click at [432, 283] on div "Zoom" at bounding box center [621, 496] width 36 height 29
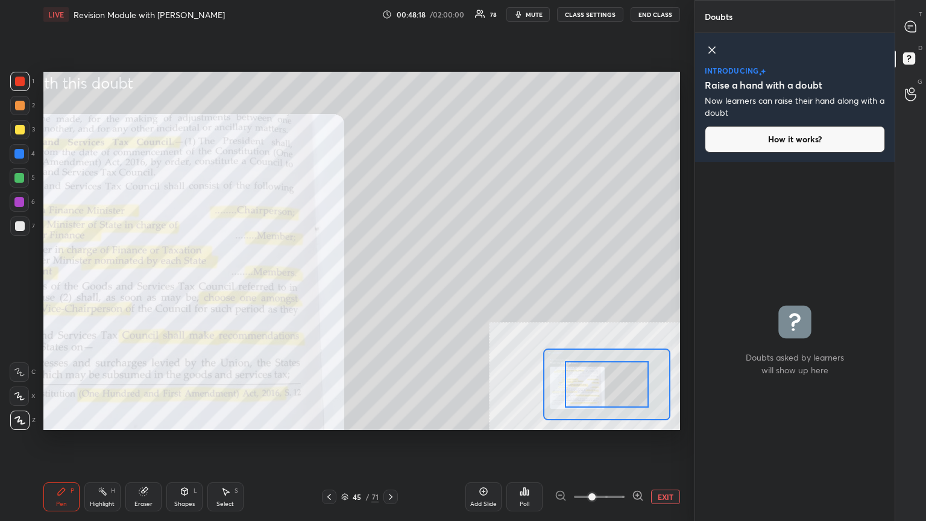
drag, startPoint x: 608, startPoint y: 489, endPoint x: 613, endPoint y: 478, distance: 12.4
click at [432, 283] on div "Add Slide Poll EXIT" at bounding box center [573, 497] width 215 height 68
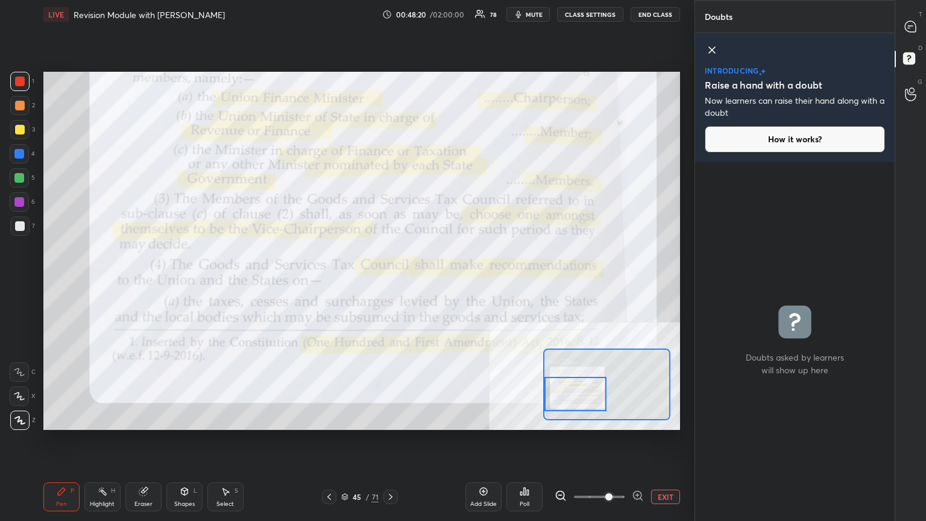
drag, startPoint x: 591, startPoint y: 386, endPoint x: 565, endPoint y: 393, distance: 27.5
click at [432, 283] on div at bounding box center [576, 394] width 63 height 34
drag, startPoint x: 914, startPoint y: 21, endPoint x: 896, endPoint y: 36, distance: 23.2
click at [432, 22] on icon at bounding box center [911, 27] width 13 height 13
type textarea "x"
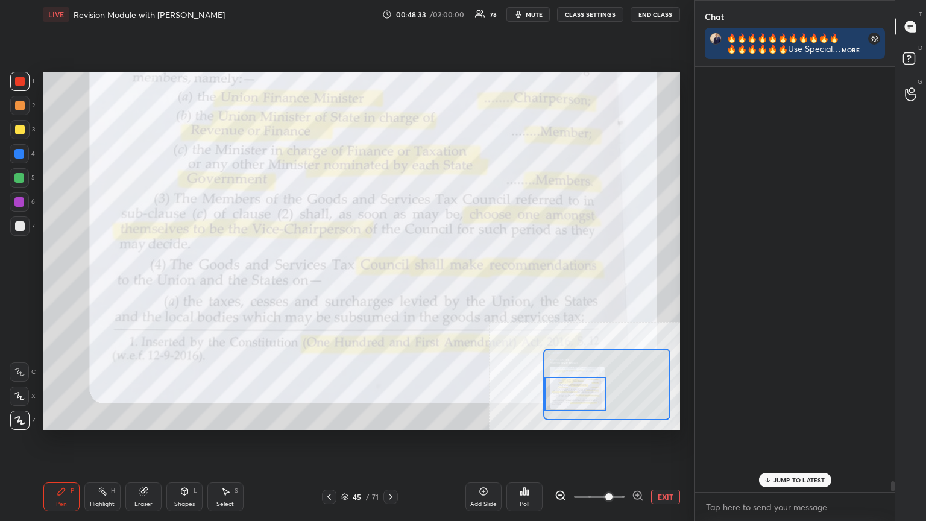
scroll to position [422, 196]
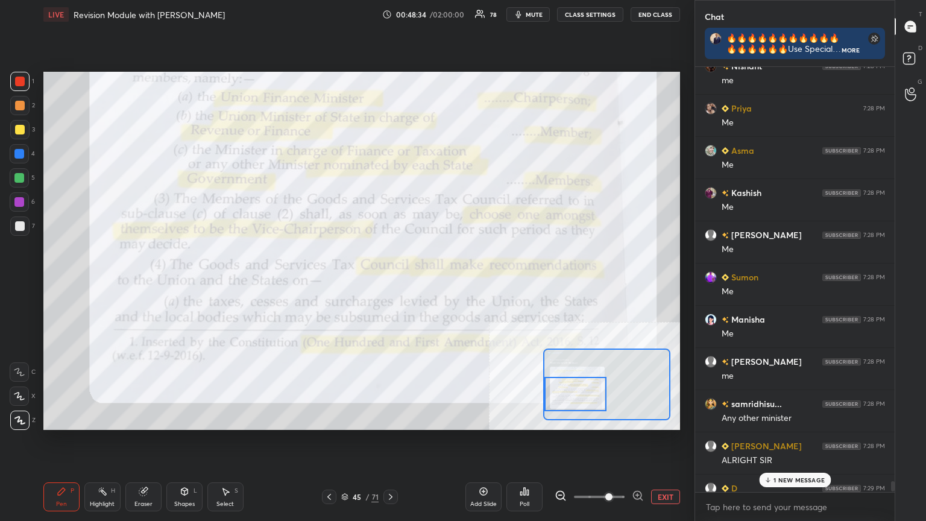
click at [432, 283] on div "1 NEW MESSAGE" at bounding box center [795, 480] width 72 height 14
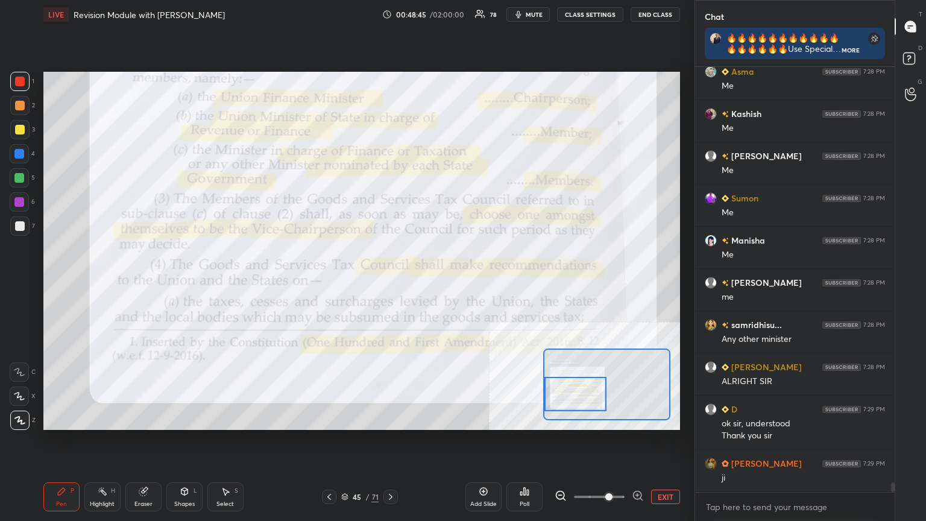
click at [432, 283] on button "EXIT" at bounding box center [665, 497] width 29 height 14
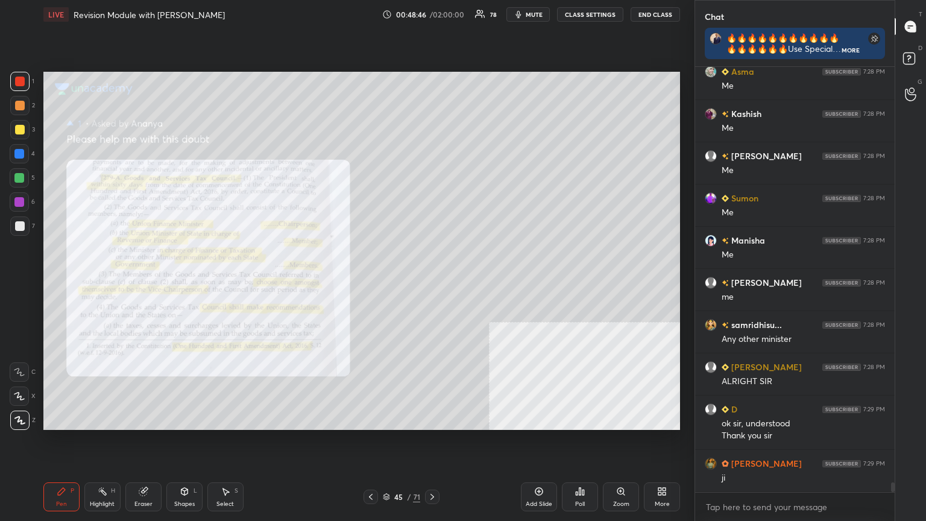
scroll to position [18149, 0]
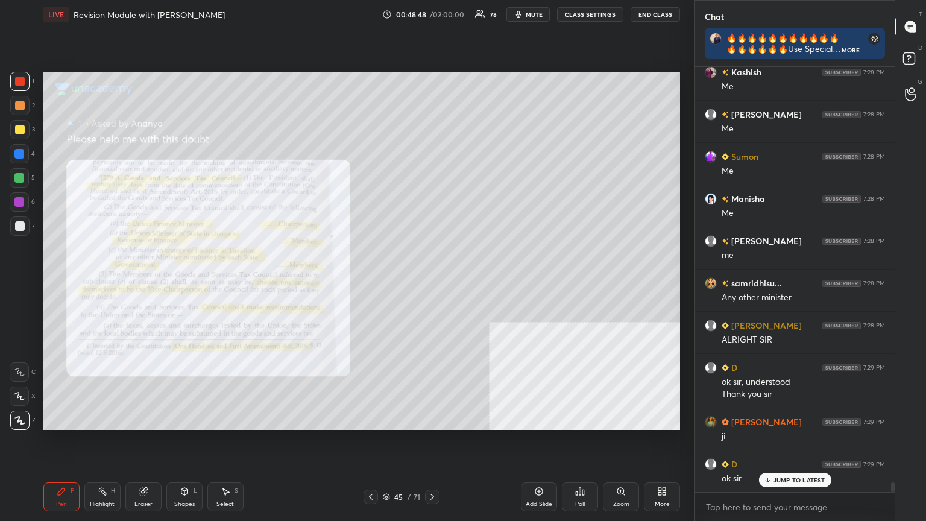
click at [372, 283] on icon at bounding box center [371, 497] width 10 height 10
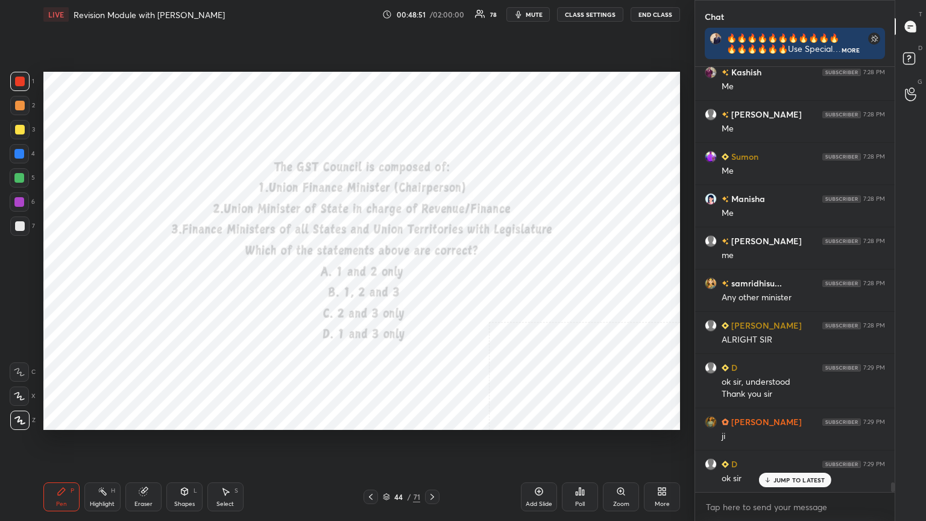
click at [432, 283] on icon at bounding box center [433, 497] width 10 height 10
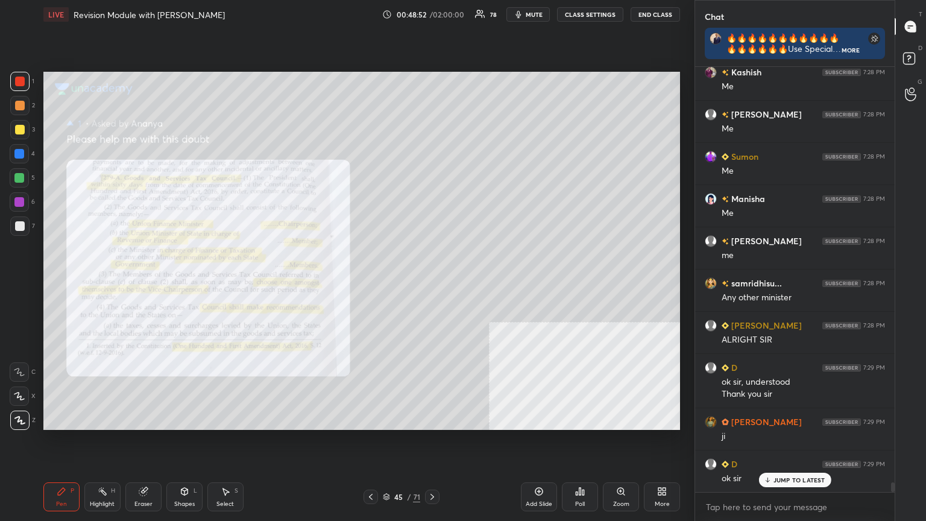
click at [432, 283] on icon at bounding box center [433, 497] width 10 height 10
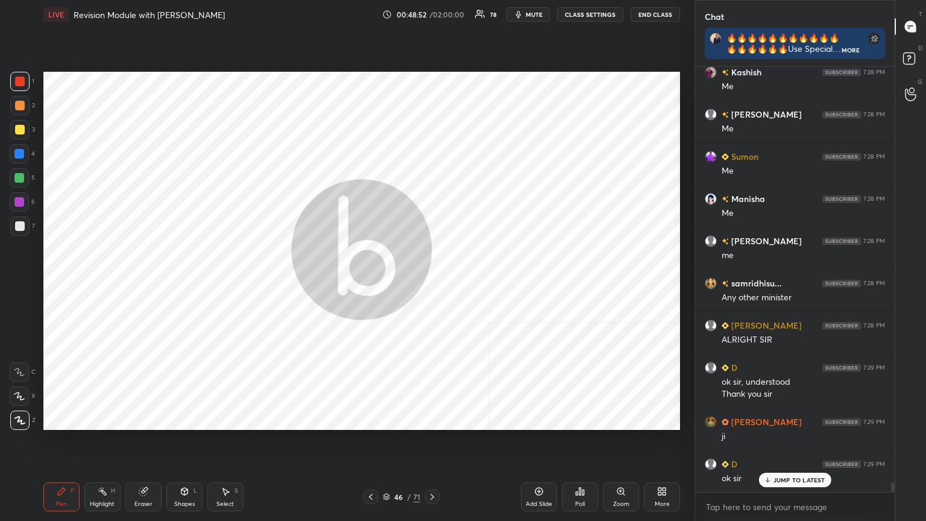
click at [432, 283] on icon at bounding box center [433, 497] width 10 height 10
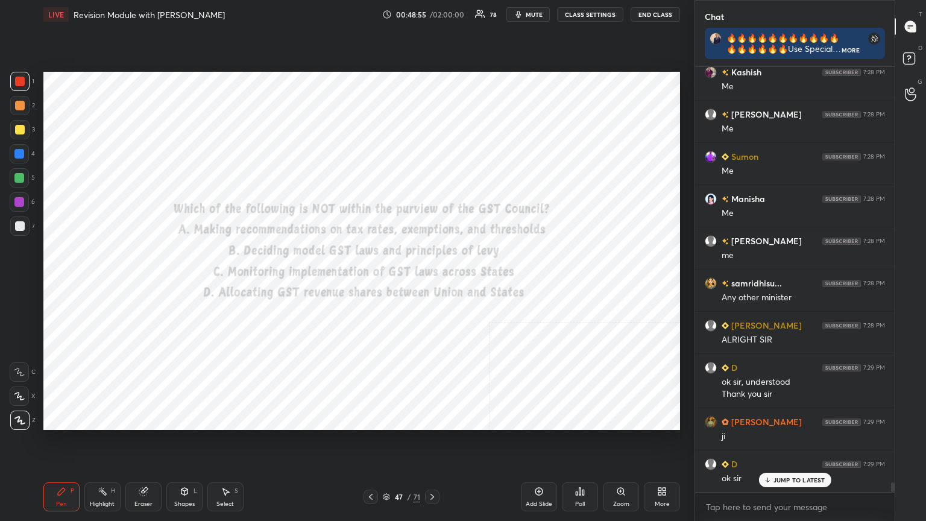
click at [432, 13] on button "CLASS SETTINGS" at bounding box center [590, 14] width 66 height 14
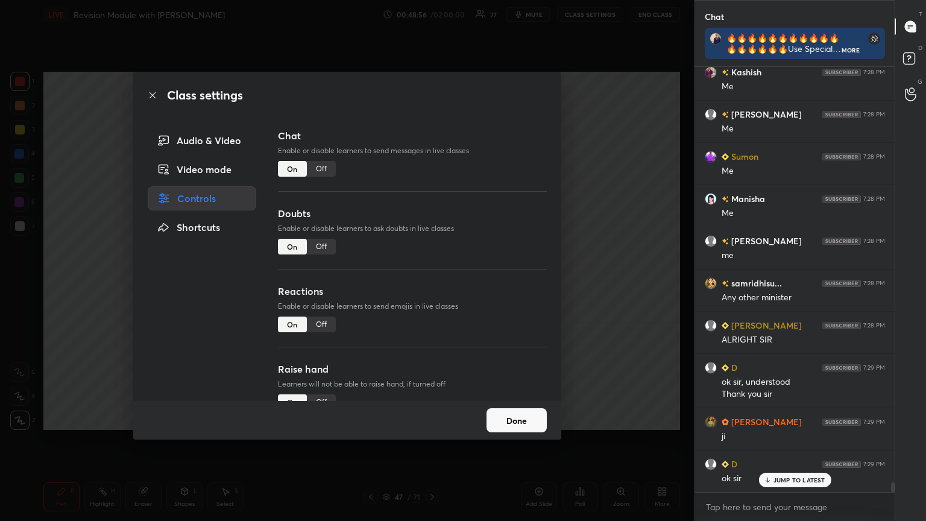
click at [318, 167] on div "Off" at bounding box center [321, 169] width 29 height 16
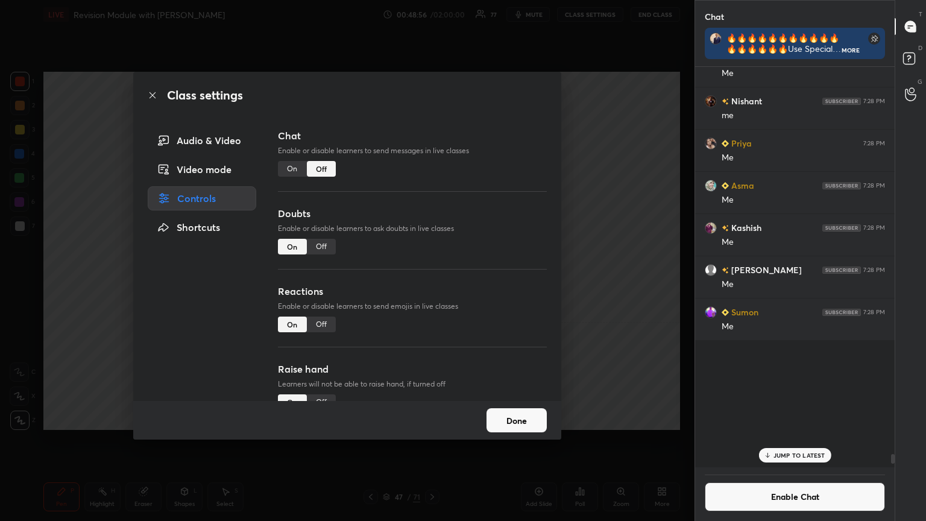
scroll to position [397, 196]
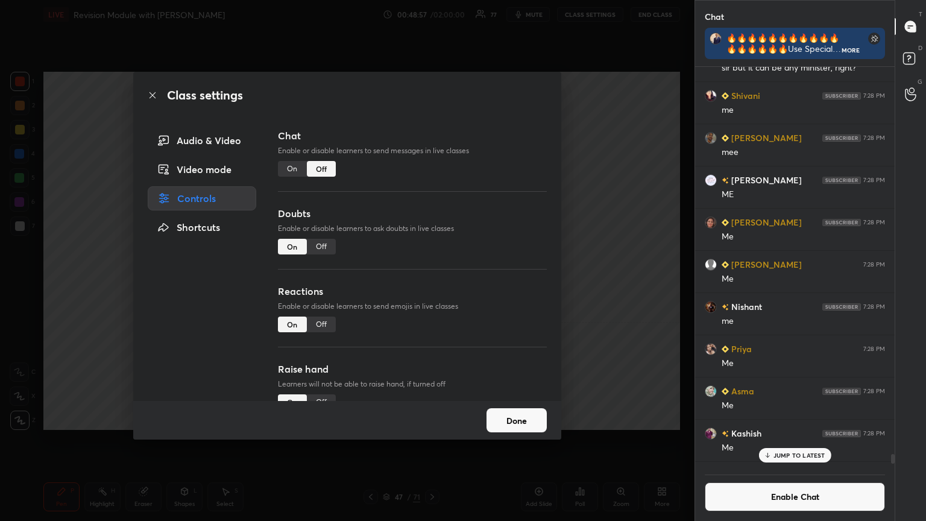
click at [150, 96] on icon at bounding box center [153, 95] width 10 height 10
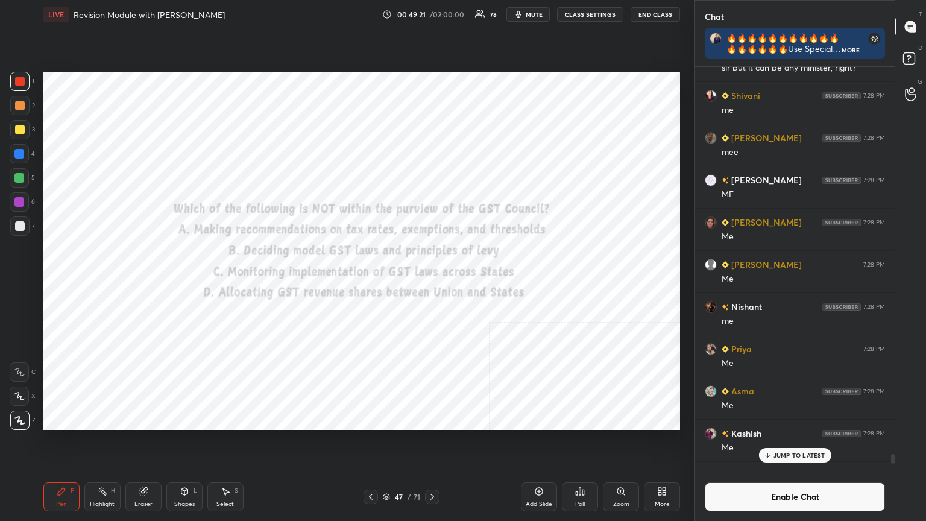
click at [432, 283] on div "Poll" at bounding box center [580, 496] width 36 height 29
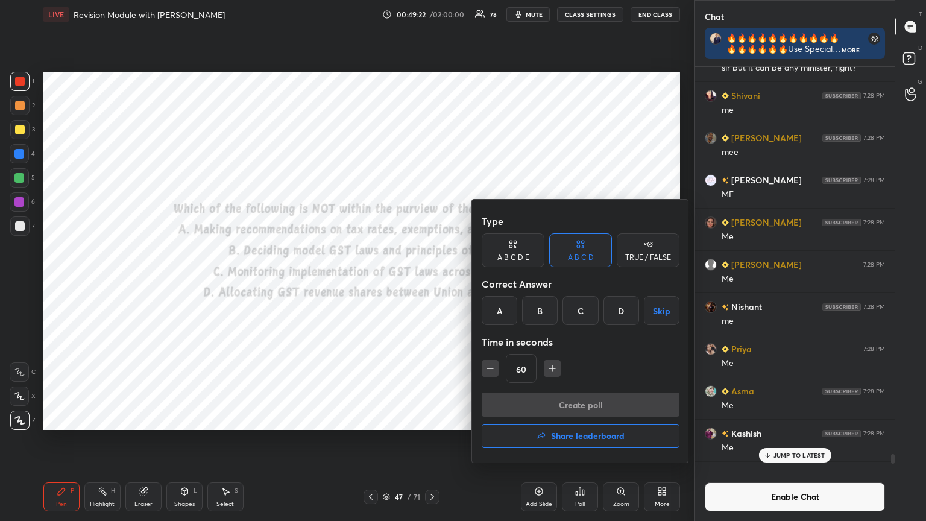
click at [432, 283] on div "D" at bounding box center [622, 310] width 36 height 29
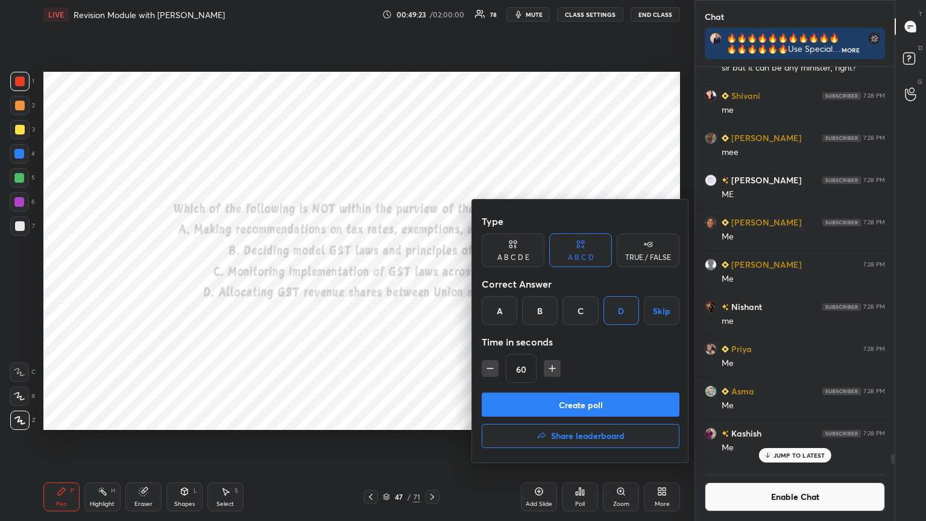
click at [432, 283] on button "Create poll" at bounding box center [581, 405] width 198 height 24
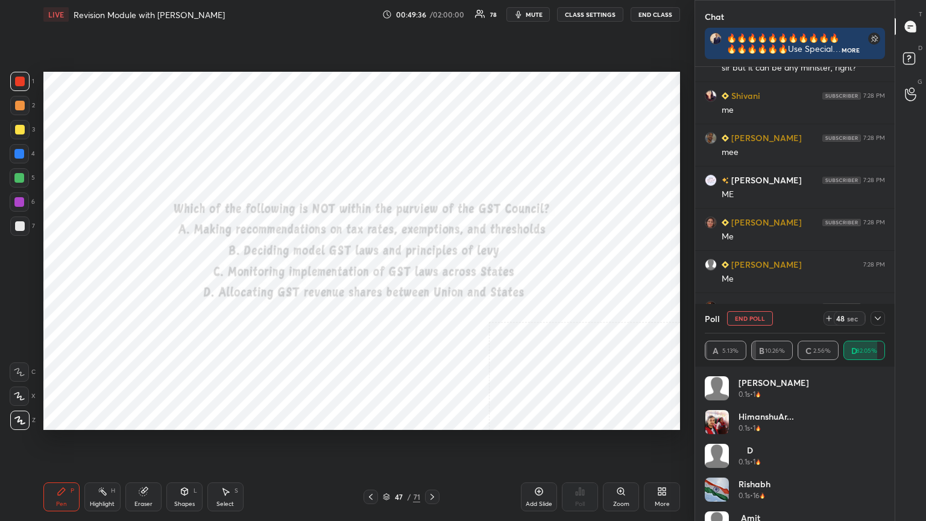
scroll to position [335, 196]
click at [191, 283] on div "Shapes L" at bounding box center [184, 496] width 36 height 29
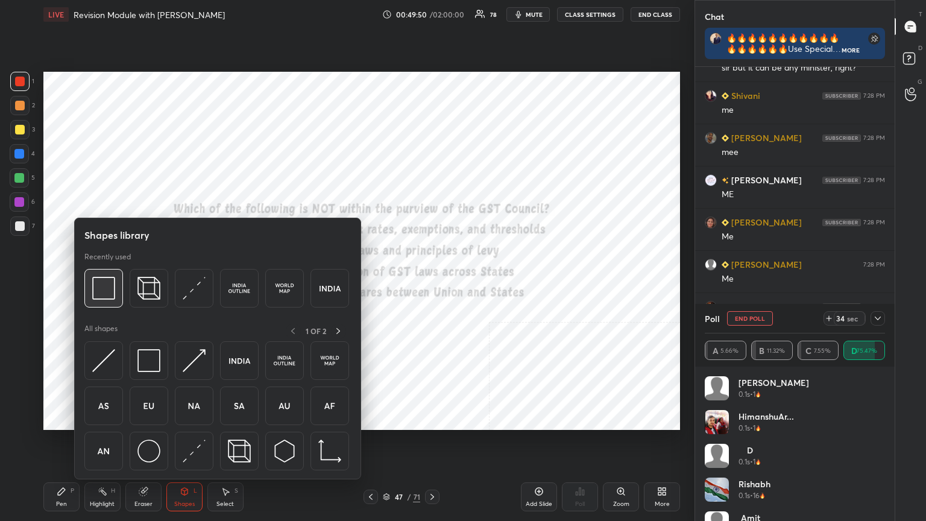
click at [102, 283] on img at bounding box center [103, 288] width 23 height 23
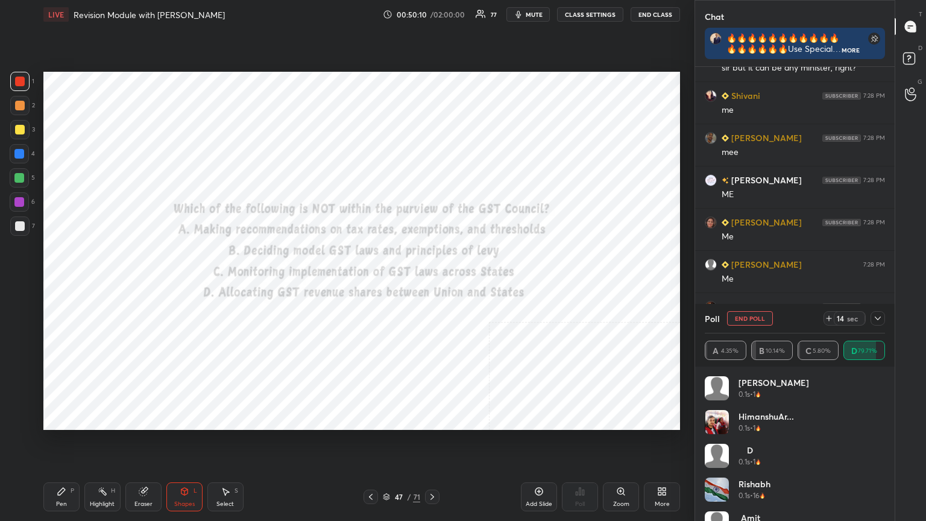
click at [432, 283] on icon at bounding box center [433, 497] width 10 height 10
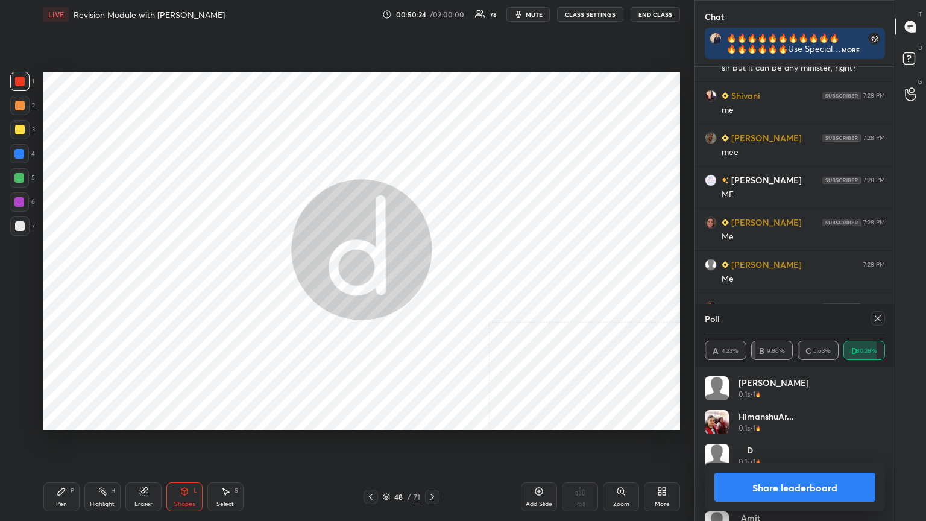
click at [432, 283] on button "Share leaderboard" at bounding box center [795, 487] width 161 height 29
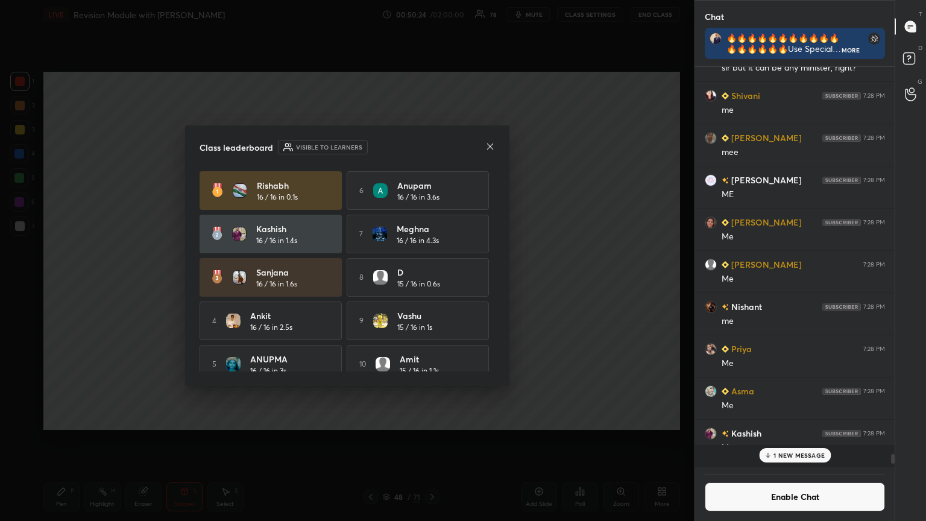
scroll to position [321, 196]
click at [432, 283] on button "Enable Chat" at bounding box center [795, 496] width 180 height 29
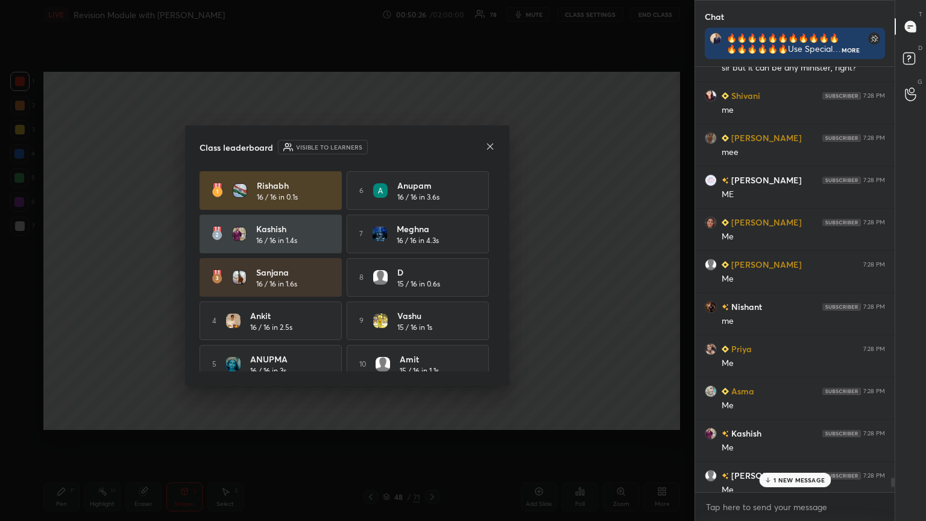
drag, startPoint x: 784, startPoint y: 478, endPoint x: 776, endPoint y: 479, distance: 7.9
click at [432, 283] on p "1 NEW MESSAGE" at bounding box center [799, 479] width 51 height 7
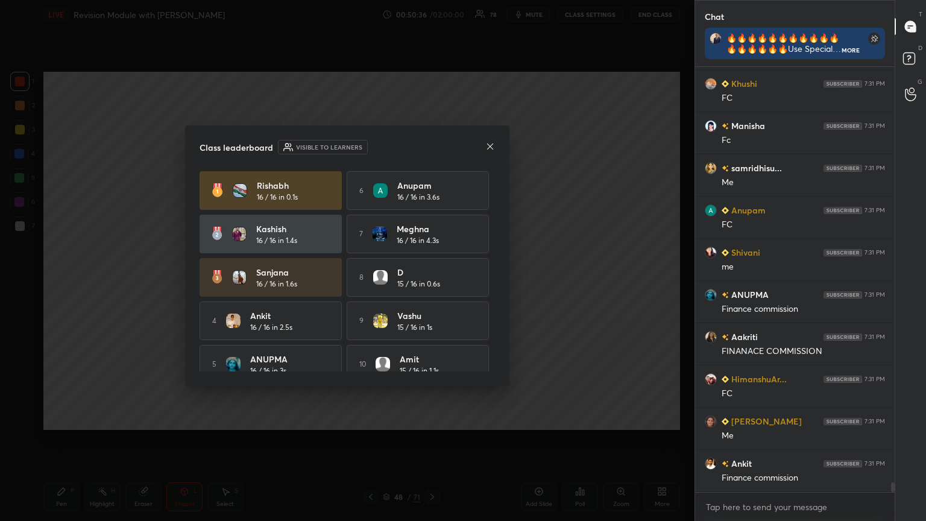
scroll to position [18494, 0]
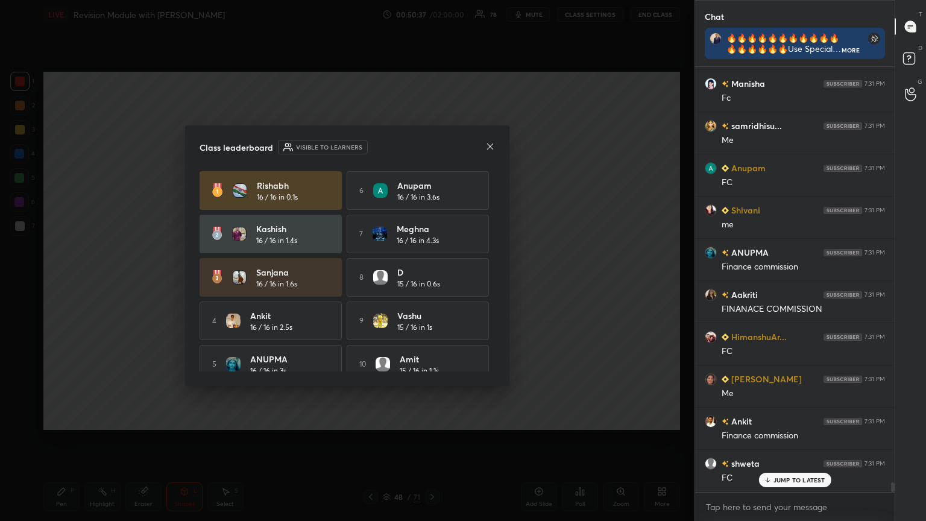
click at [432, 145] on icon at bounding box center [491, 147] width 10 height 10
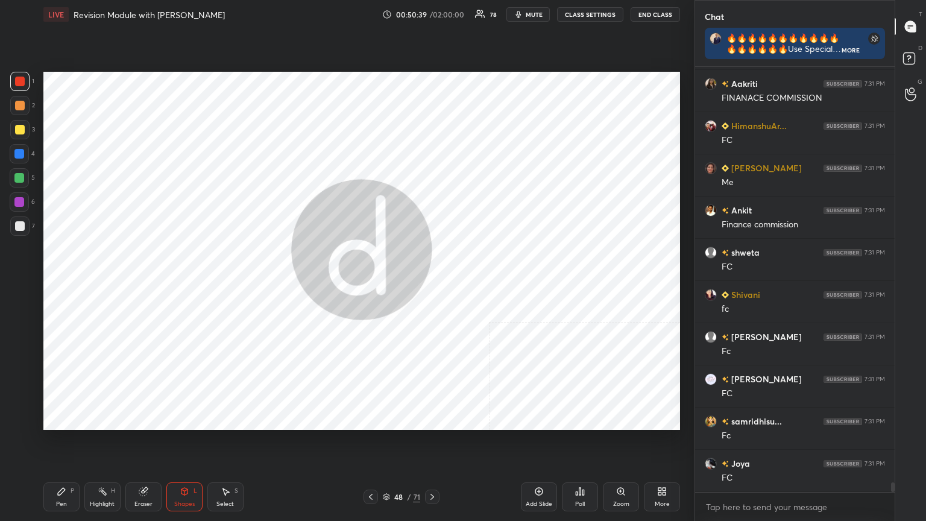
click at [369, 283] on icon at bounding box center [371, 497] width 10 height 10
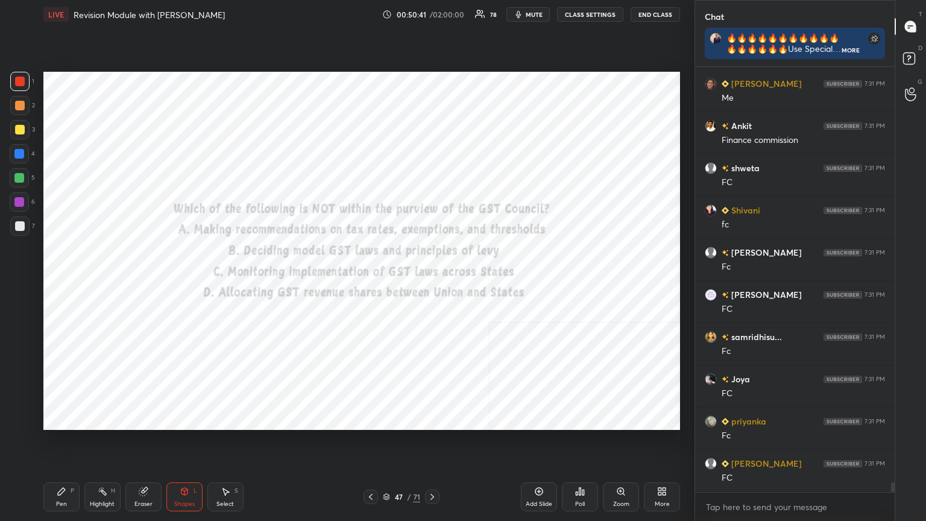
scroll to position [18928, 0]
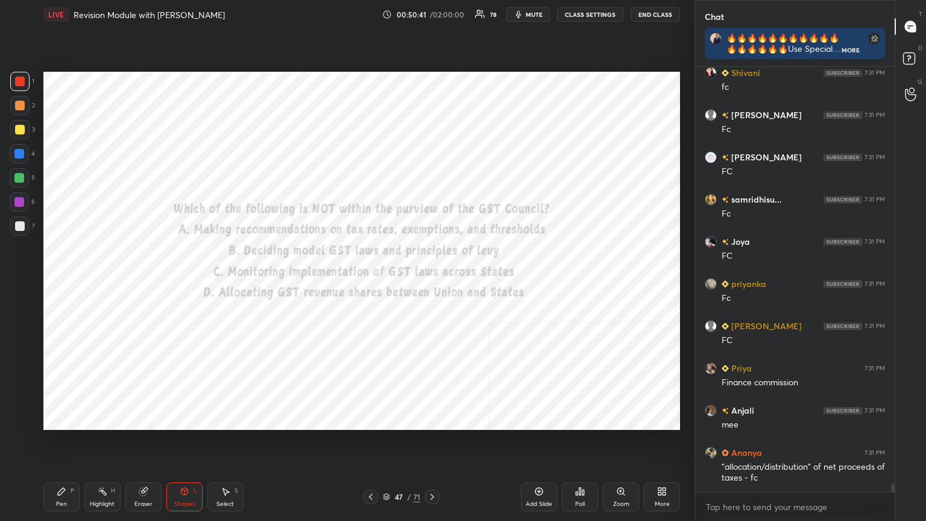
click at [56, 283] on div "Pen" at bounding box center [61, 504] width 11 height 6
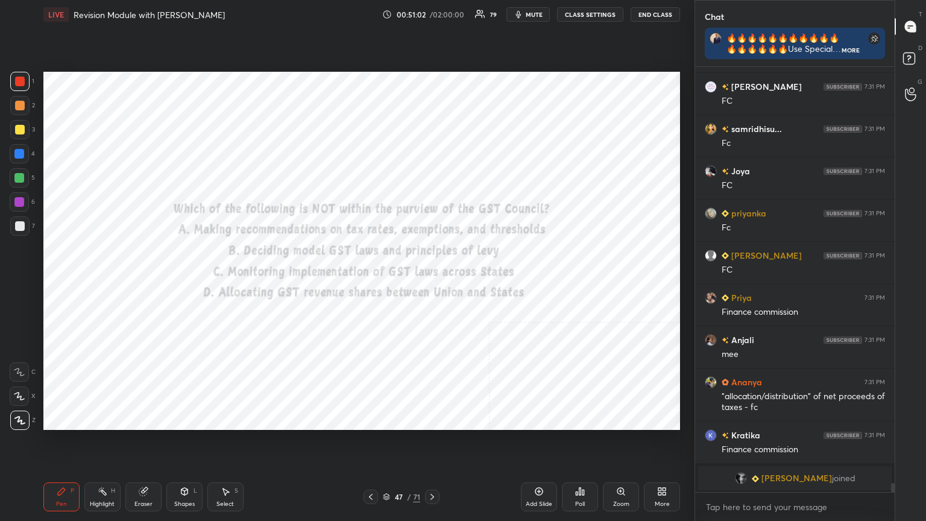
scroll to position [19041, 0]
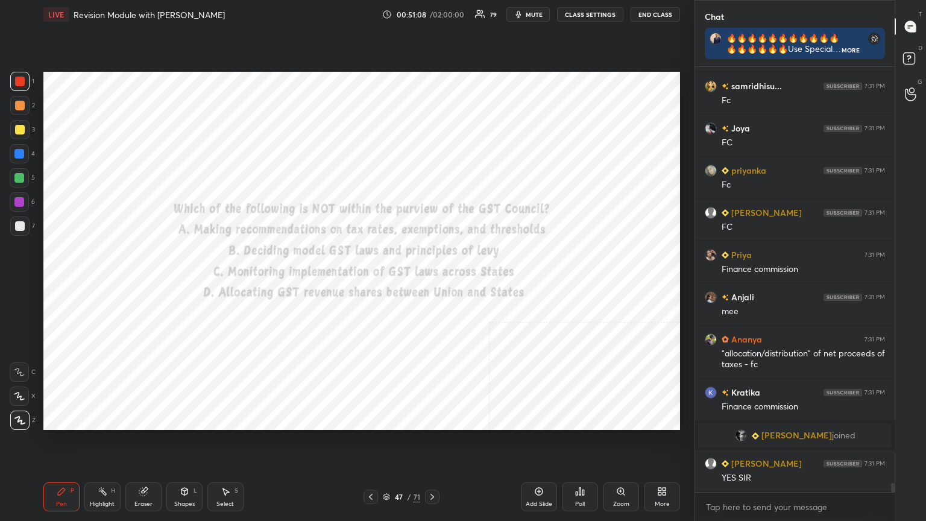
click at [387, 283] on icon at bounding box center [387, 495] width 6 height 3
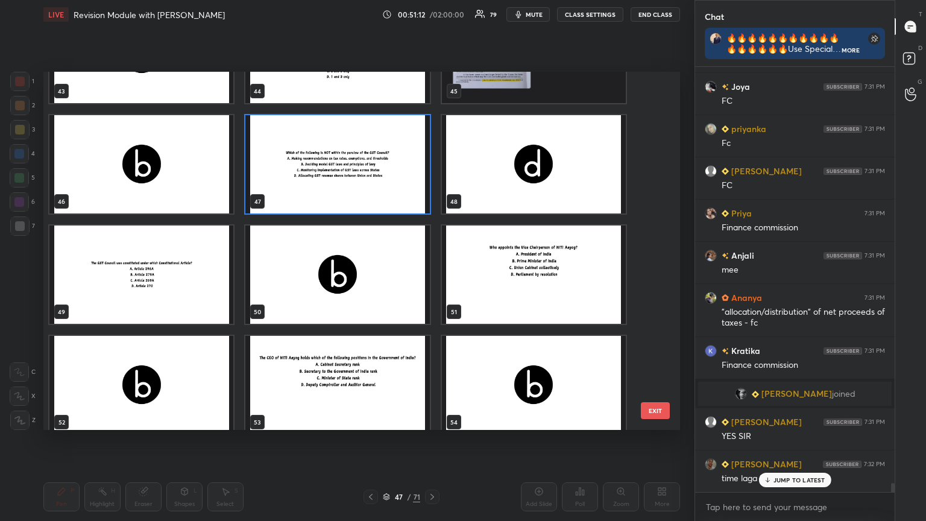
click at [119, 283] on img "grid" at bounding box center [141, 275] width 184 height 98
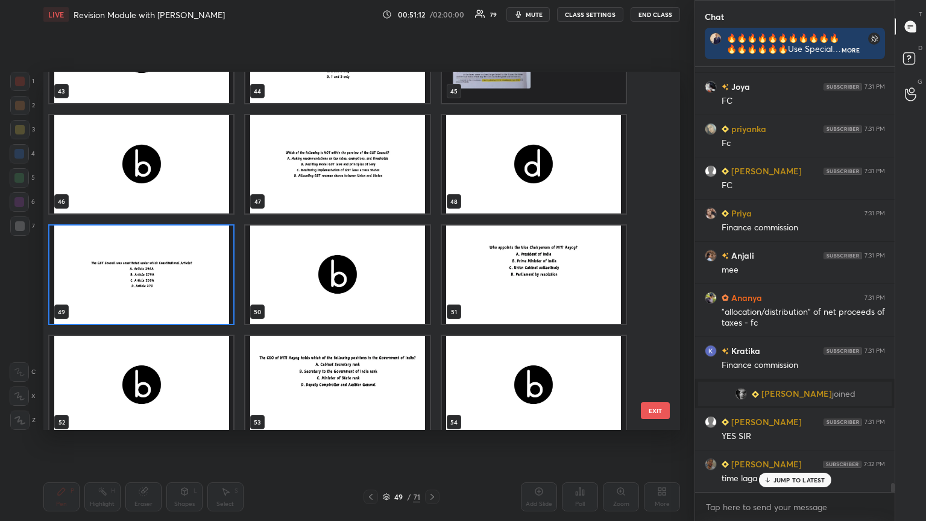
click at [119, 283] on img "grid" at bounding box center [141, 275] width 184 height 98
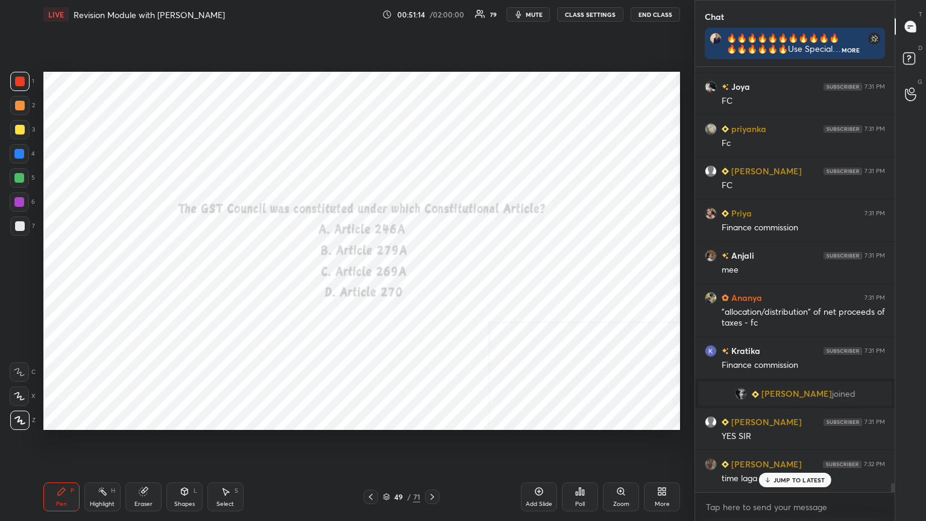
click at [432, 14] on button "CLASS SETTINGS" at bounding box center [590, 14] width 66 height 14
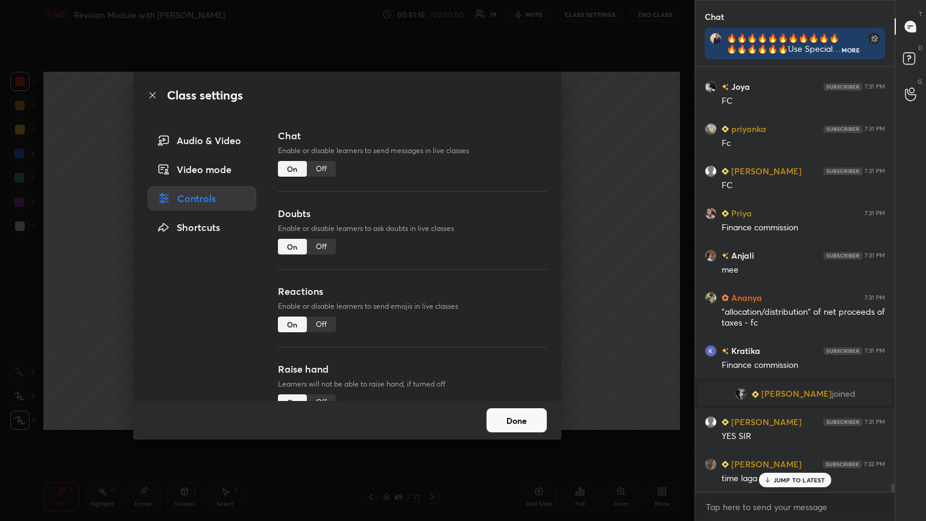
click at [321, 166] on div "Off" at bounding box center [321, 169] width 29 height 16
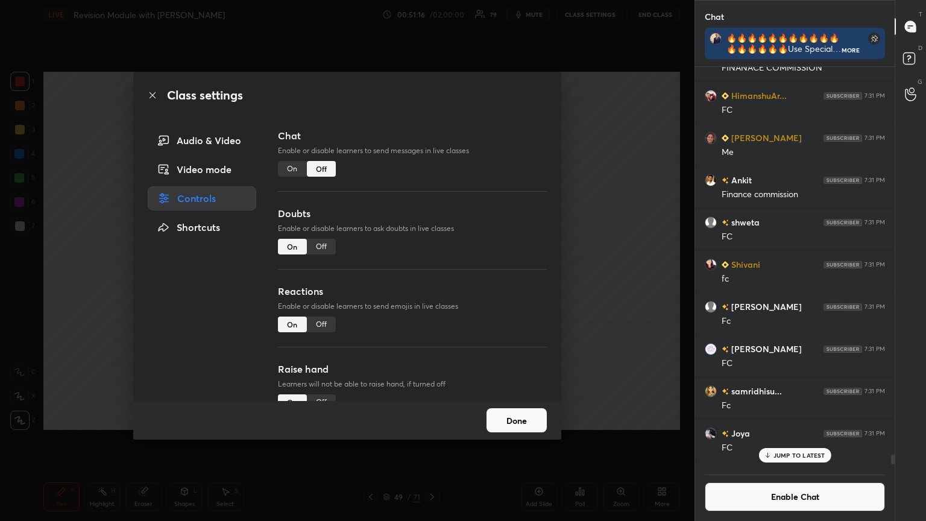
click at [150, 94] on icon at bounding box center [153, 95] width 10 height 10
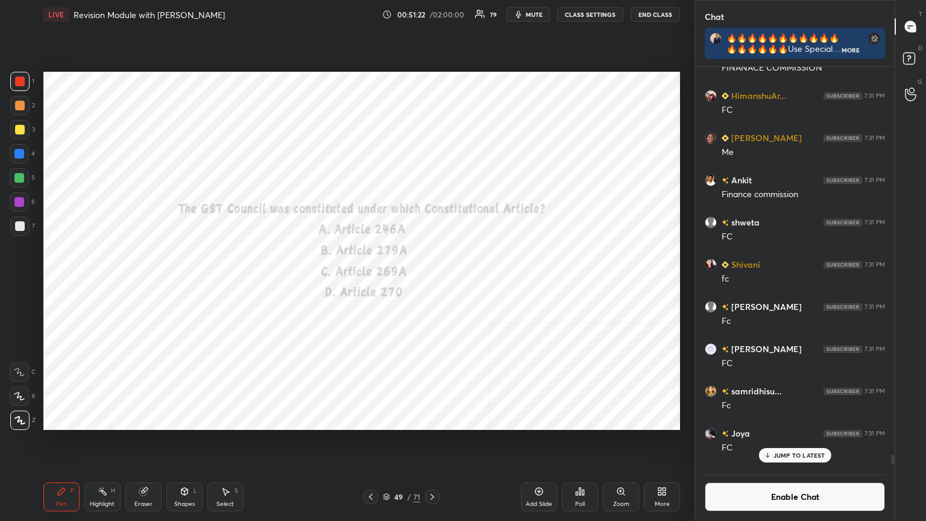
click at [432, 283] on div "Poll" at bounding box center [580, 496] width 36 height 29
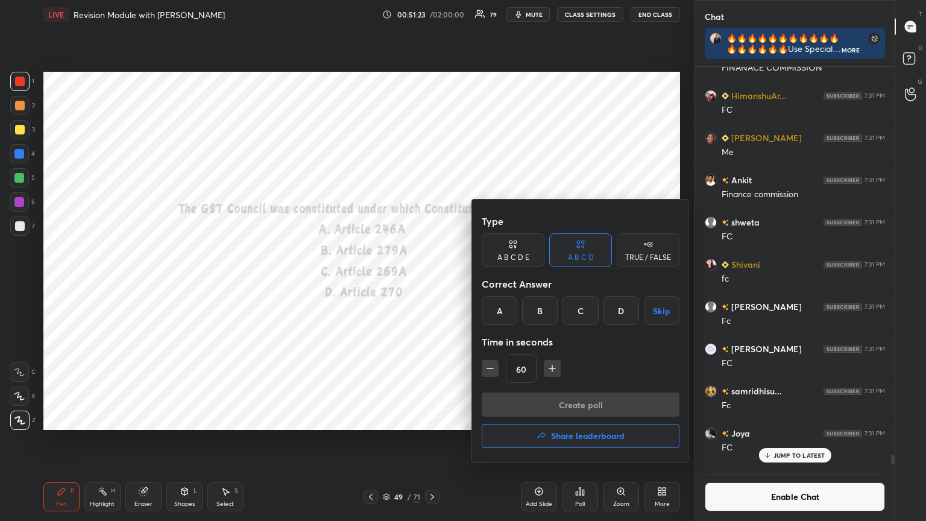
click at [432, 283] on div "B" at bounding box center [540, 310] width 36 height 29
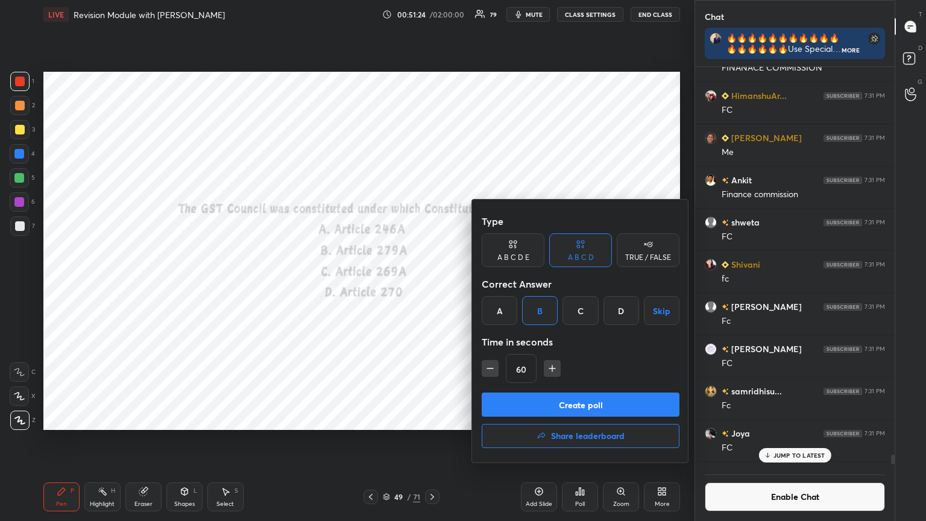
click at [432, 283] on button "Create poll" at bounding box center [581, 405] width 198 height 24
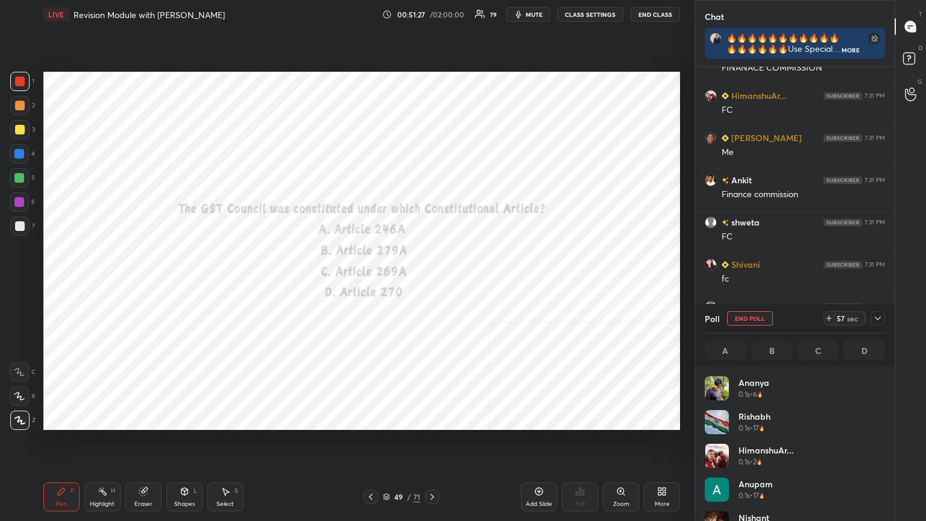
scroll to position [309, 196]
click at [374, 283] on icon at bounding box center [371, 497] width 10 height 10
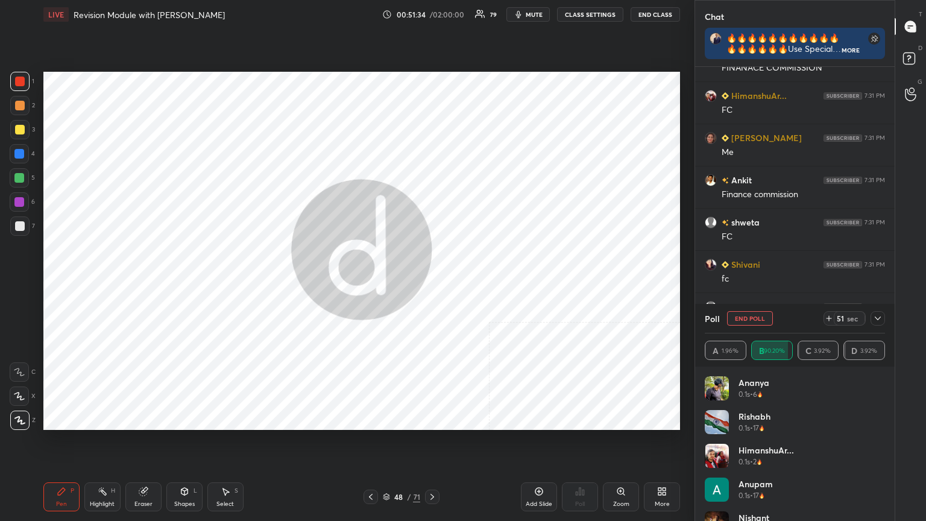
click at [373, 283] on icon at bounding box center [371, 497] width 10 height 10
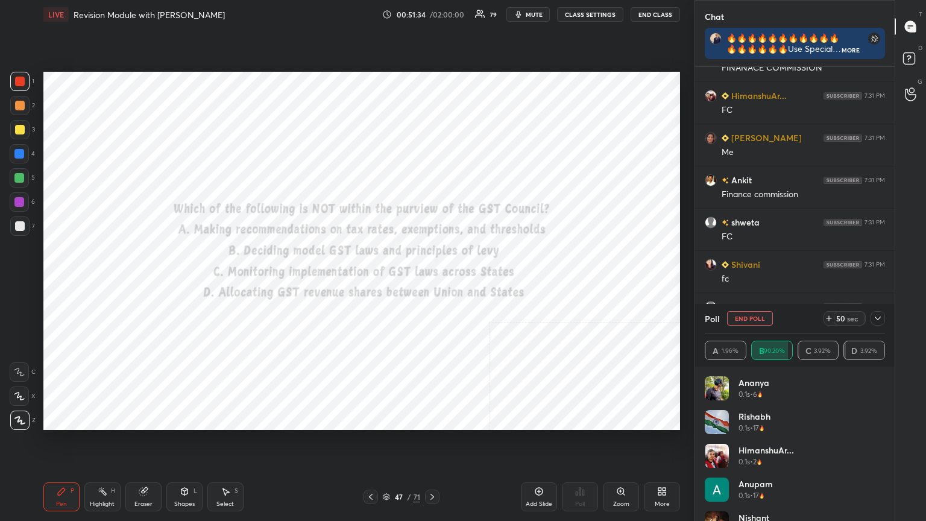
click at [373, 283] on icon at bounding box center [371, 497] width 10 height 10
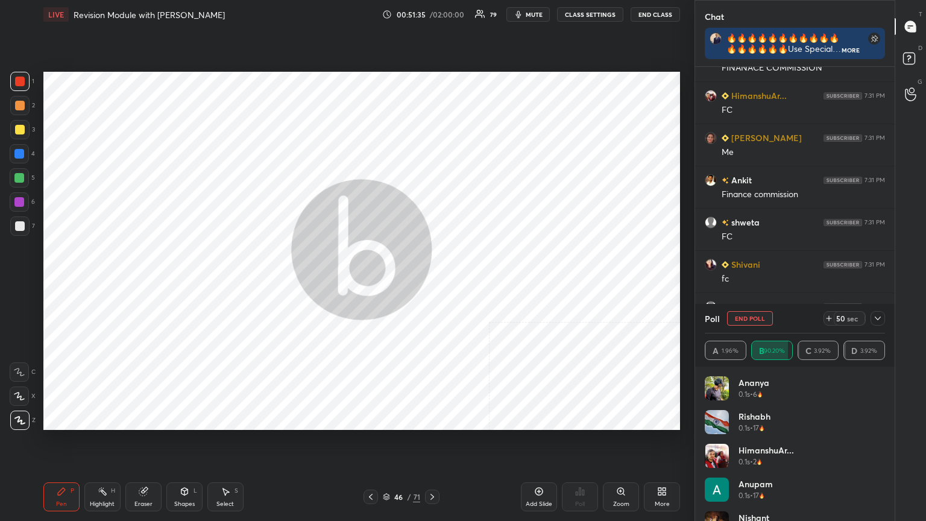
click at [373, 283] on icon at bounding box center [371, 497] width 10 height 10
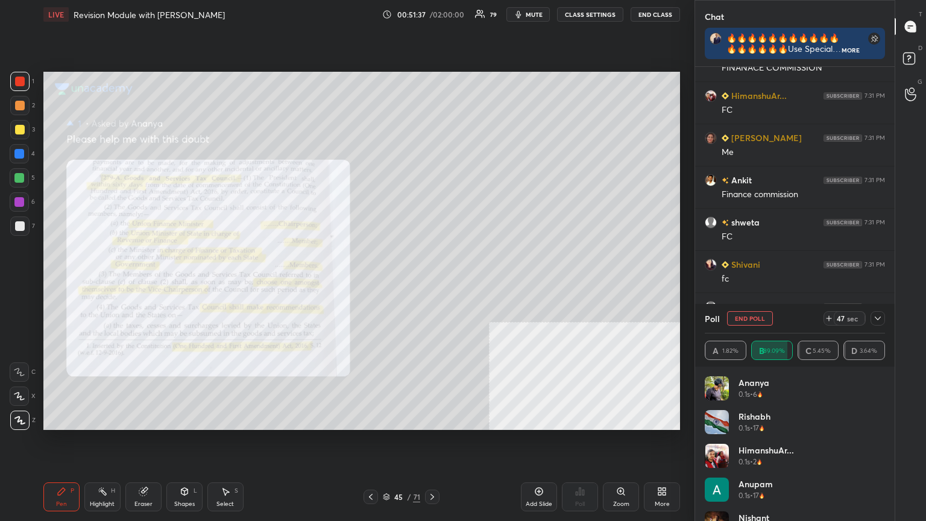
scroll to position [335, 196]
click at [432, 283] on div "Zoom" at bounding box center [621, 496] width 36 height 29
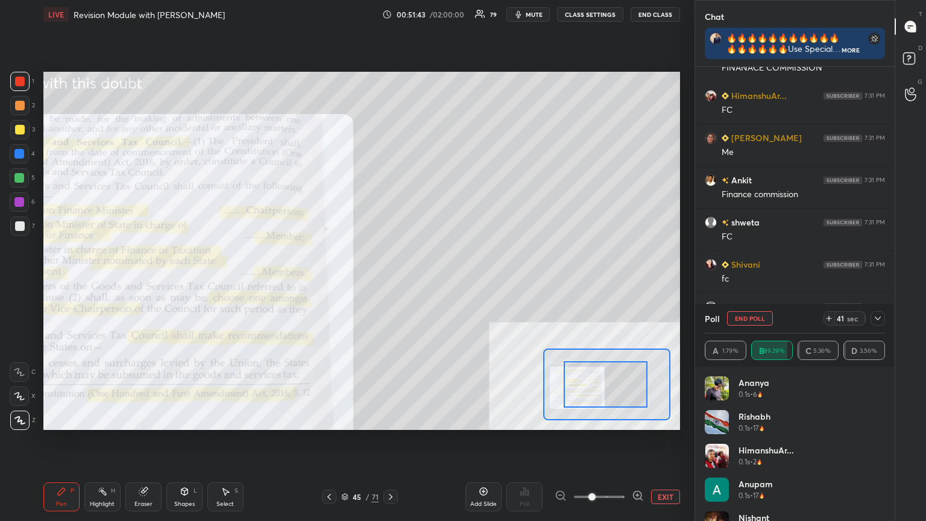
drag, startPoint x: 585, startPoint y: 396, endPoint x: 569, endPoint y: 401, distance: 16.6
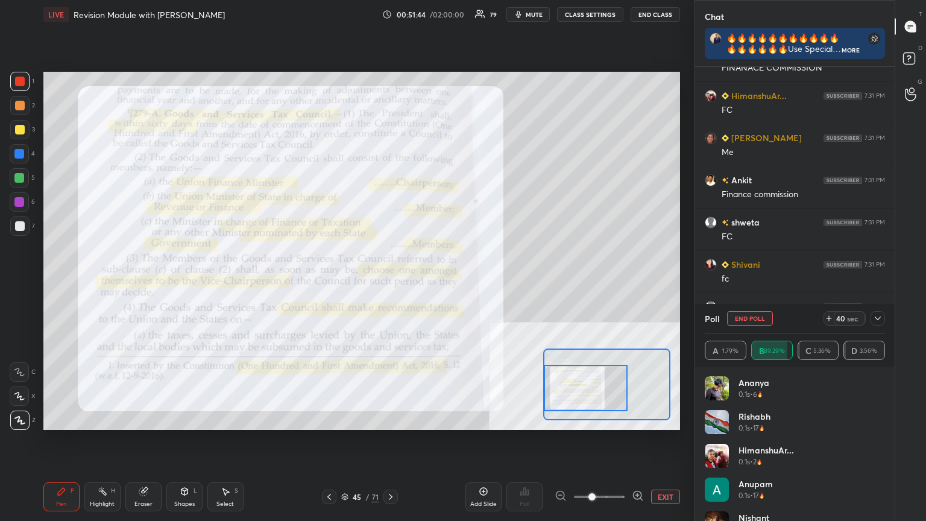
drag, startPoint x: 575, startPoint y: 397, endPoint x: 546, endPoint y: 400, distance: 28.6
click at [432, 283] on div at bounding box center [585, 388] width 83 height 46
click at [391, 283] on icon at bounding box center [391, 497] width 10 height 10
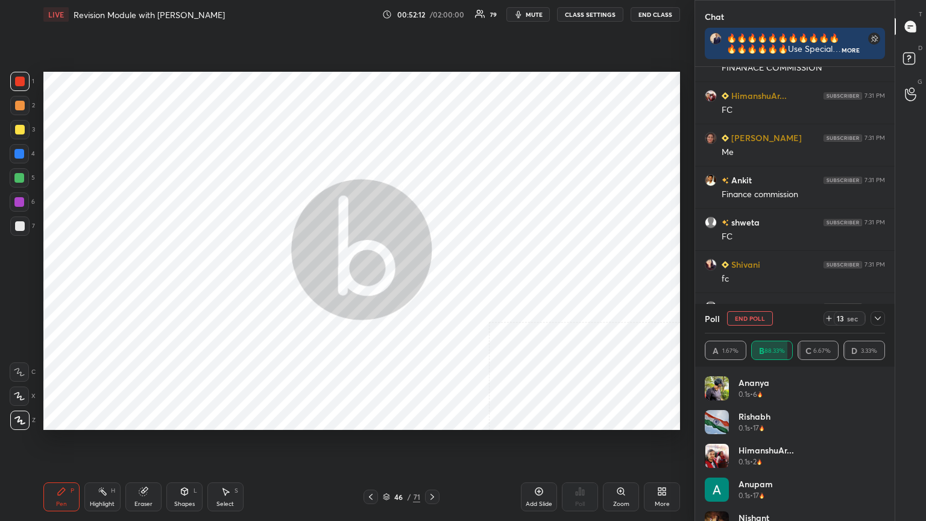
click at [432, 283] on icon at bounding box center [433, 497] width 4 height 6
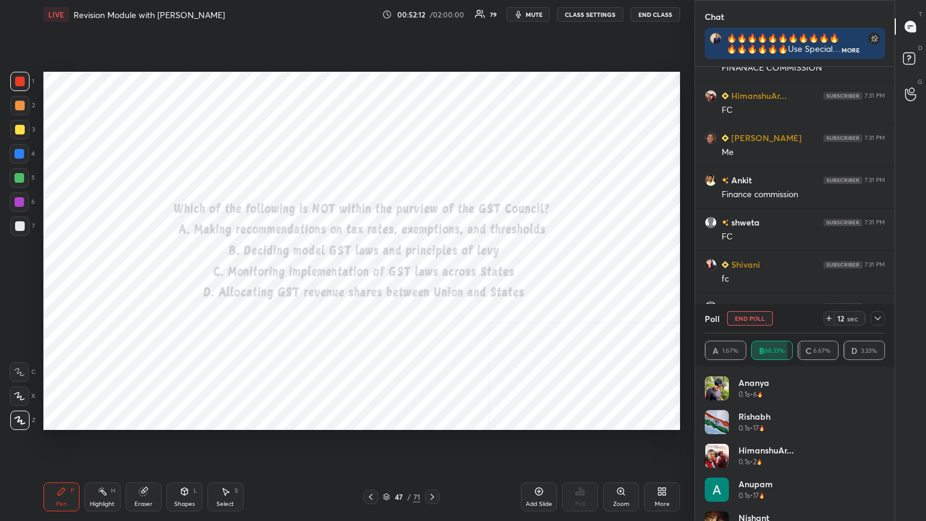
click at [432, 283] on icon at bounding box center [433, 497] width 10 height 10
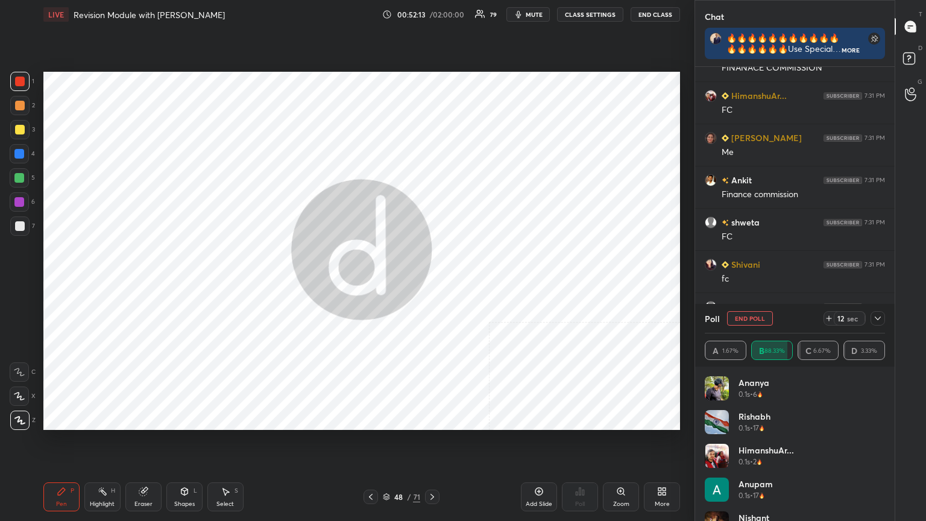
click at [432, 283] on icon at bounding box center [433, 497] width 10 height 10
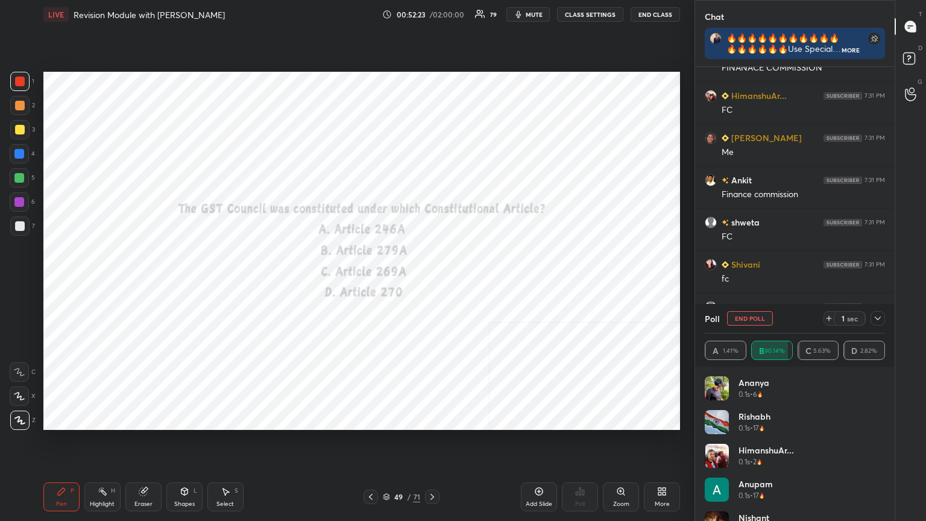
click at [432, 283] on icon at bounding box center [433, 497] width 10 height 10
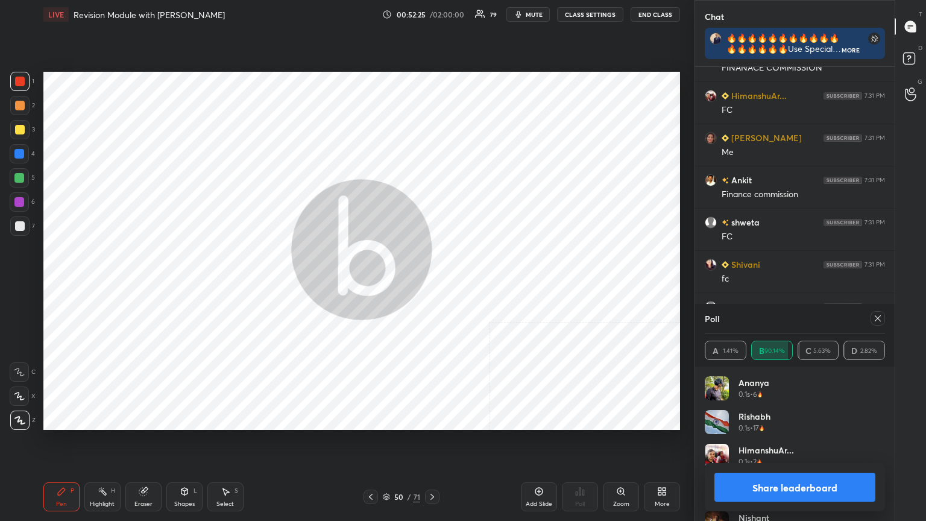
click at [432, 283] on button "Share leaderboard" at bounding box center [795, 487] width 161 height 29
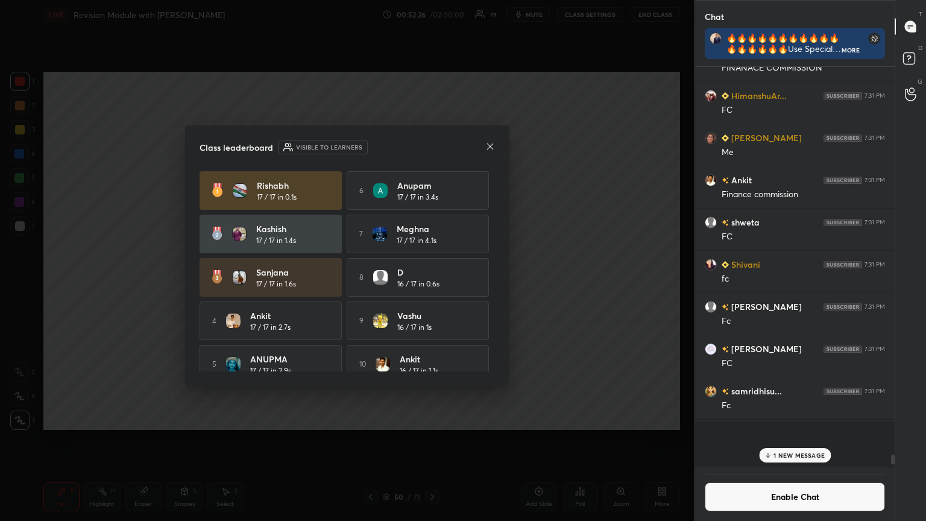
scroll to position [302, 196]
click at [432, 283] on button "Enable Chat" at bounding box center [795, 496] width 180 height 29
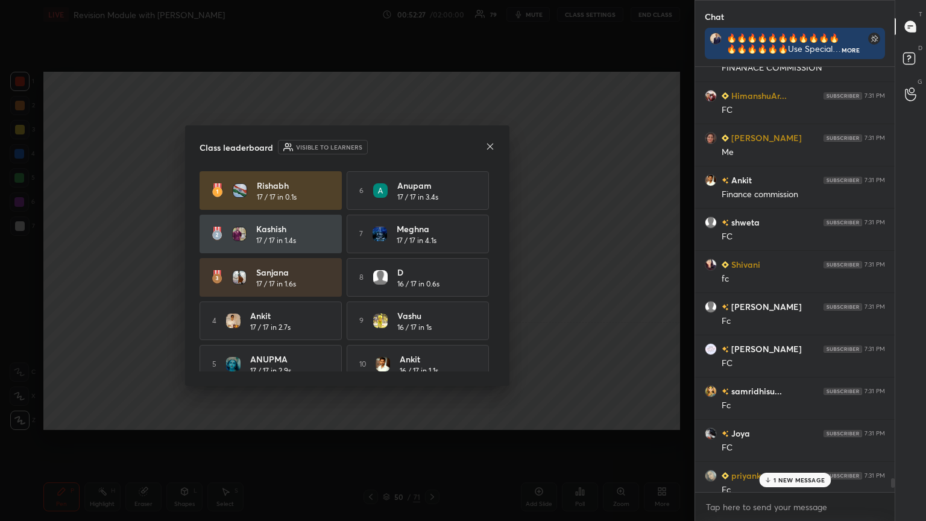
click at [432, 283] on p "1 NEW MESSAGE" at bounding box center [799, 479] width 51 height 7
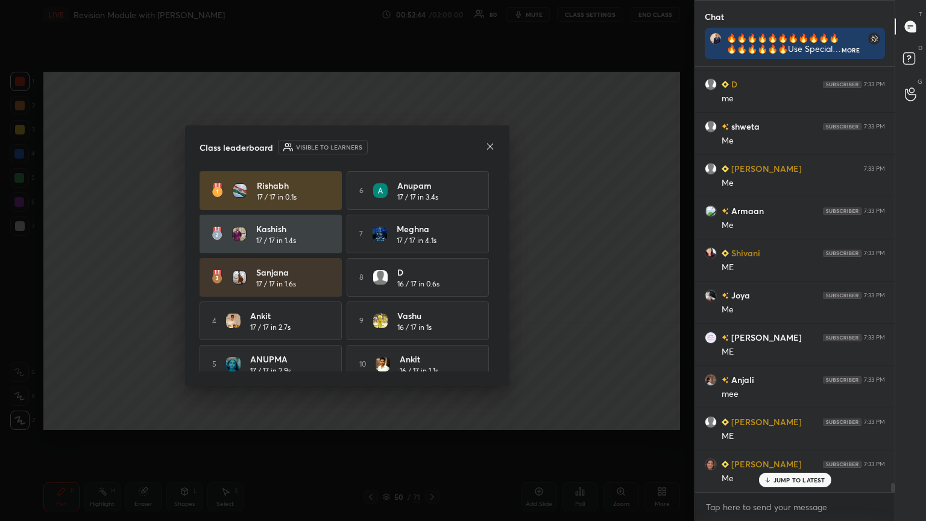
scroll to position [19178, 0]
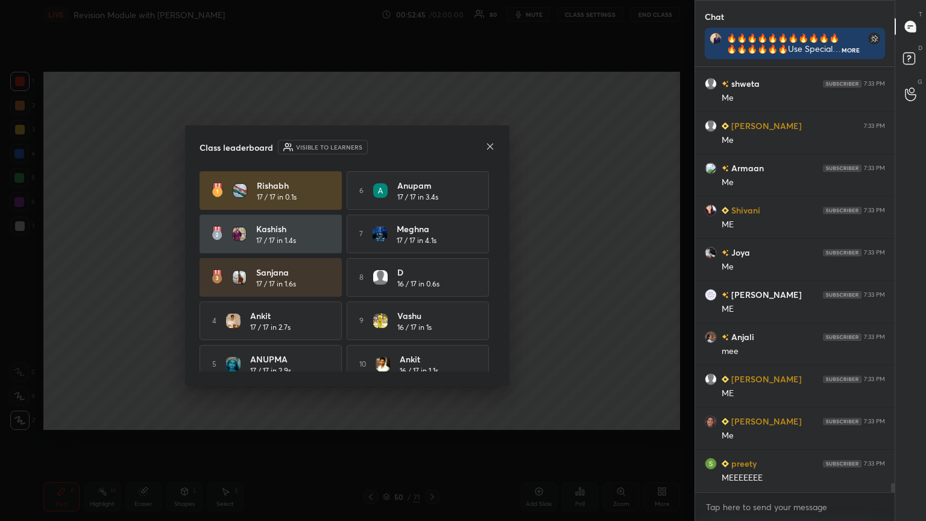
click at [432, 144] on icon at bounding box center [490, 146] width 6 height 6
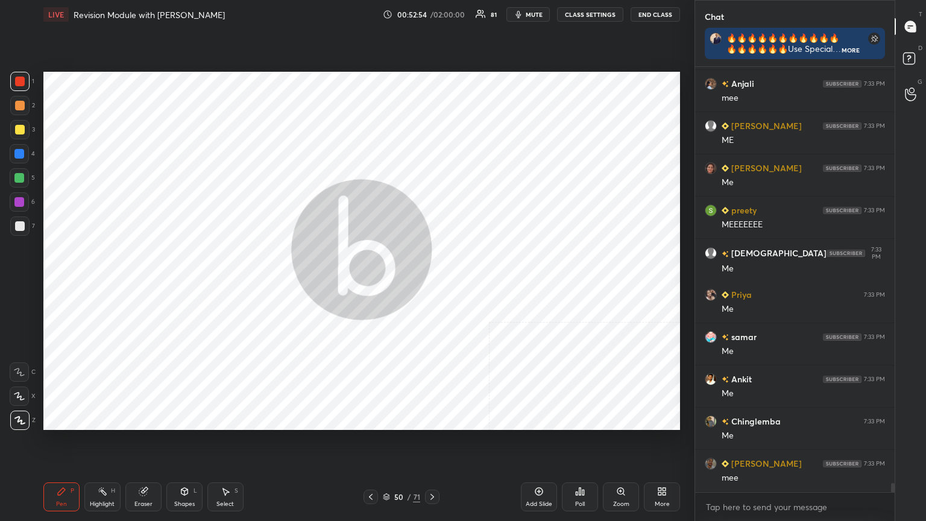
scroll to position [19473, 0]
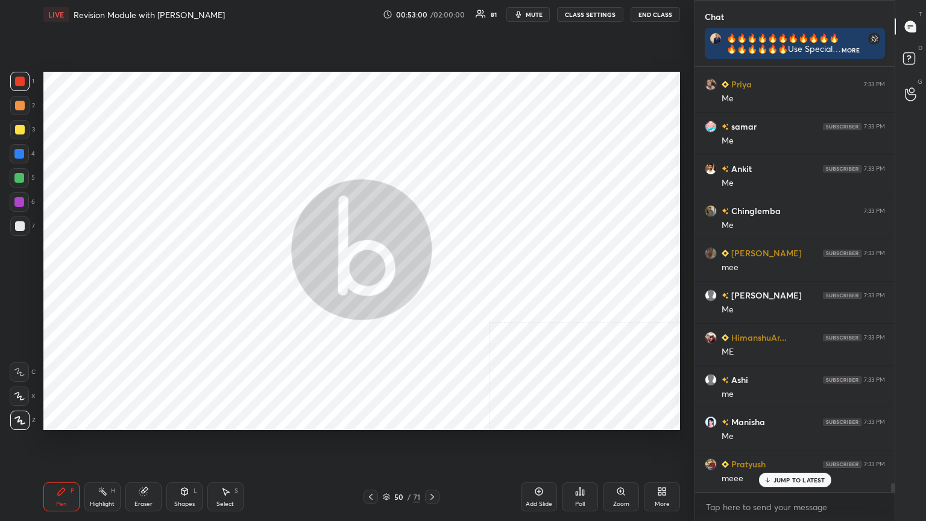
click at [432, 283] on icon at bounding box center [433, 497] width 10 height 10
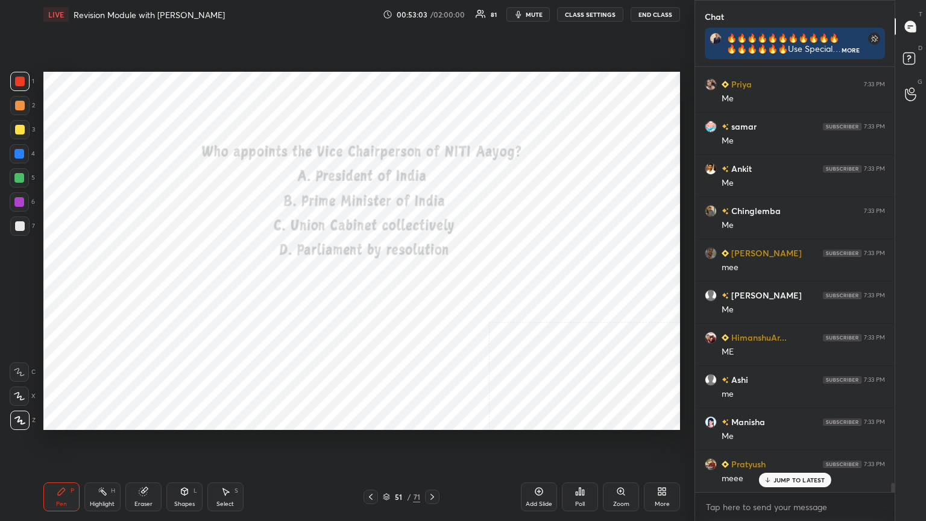
click at [432, 12] on button "CLASS SETTINGS" at bounding box center [590, 14] width 66 height 14
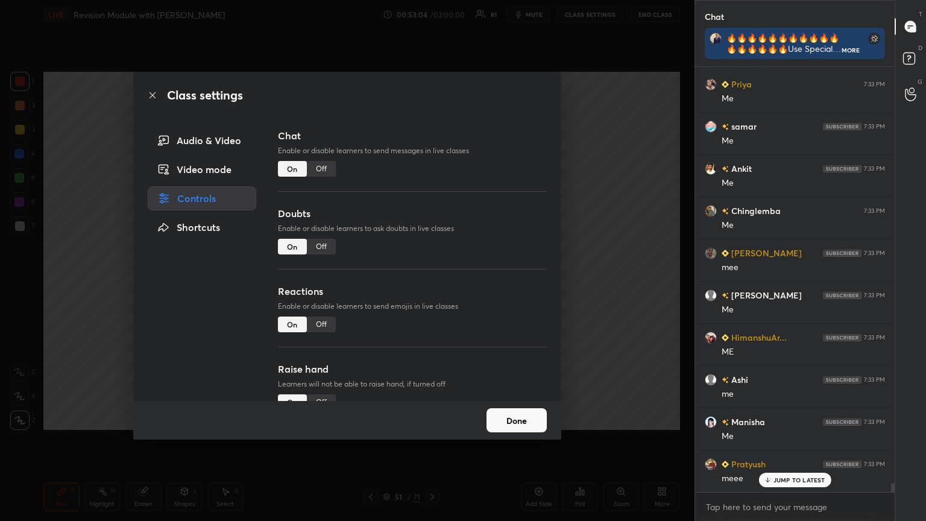
click at [320, 163] on div "Off" at bounding box center [321, 169] width 29 height 16
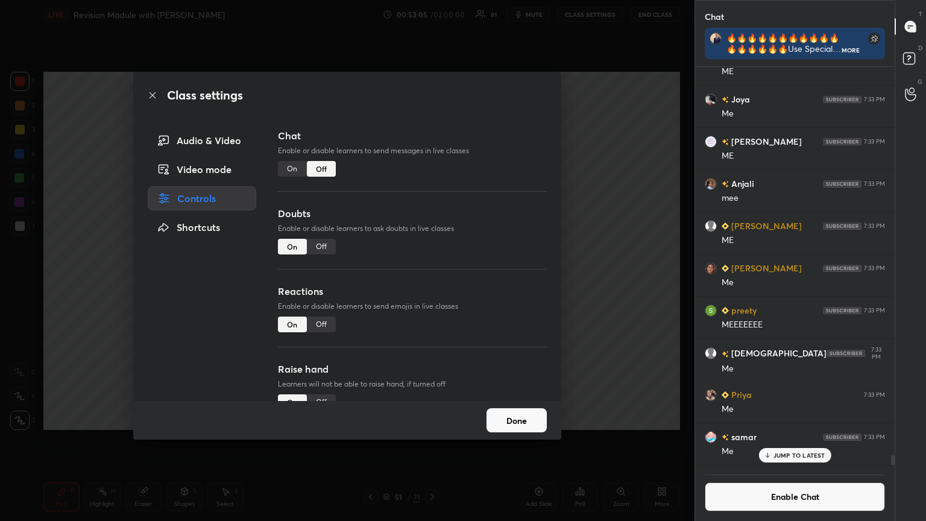
click at [152, 93] on icon at bounding box center [153, 95] width 10 height 10
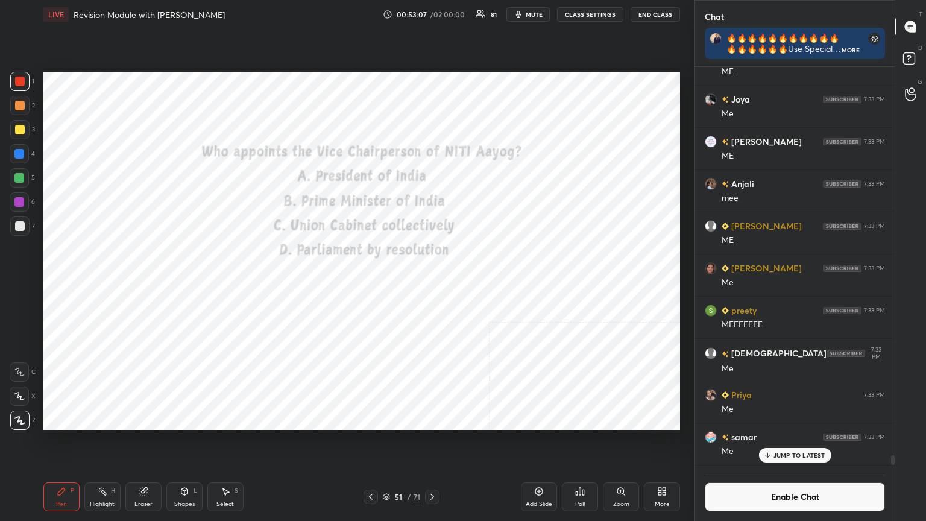
click at [387, 283] on icon at bounding box center [386, 496] width 7 height 7
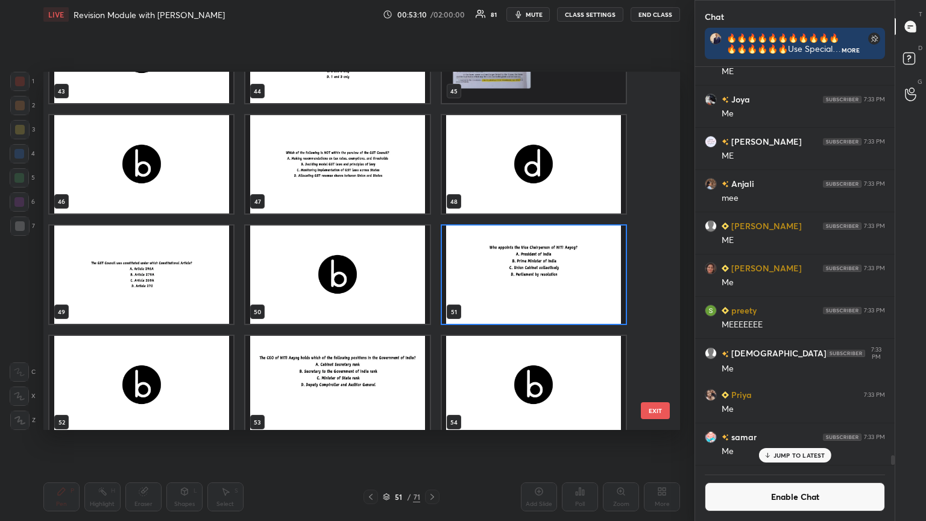
click at [432, 283] on img "grid" at bounding box center [534, 275] width 184 height 98
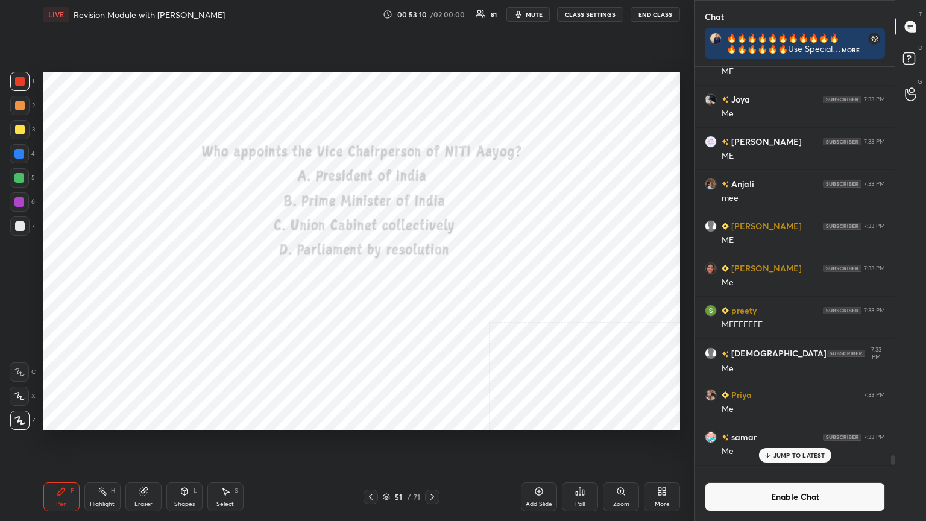
click at [432, 283] on img "grid" at bounding box center [534, 275] width 184 height 98
click at [432, 283] on div "Poll" at bounding box center [580, 496] width 36 height 29
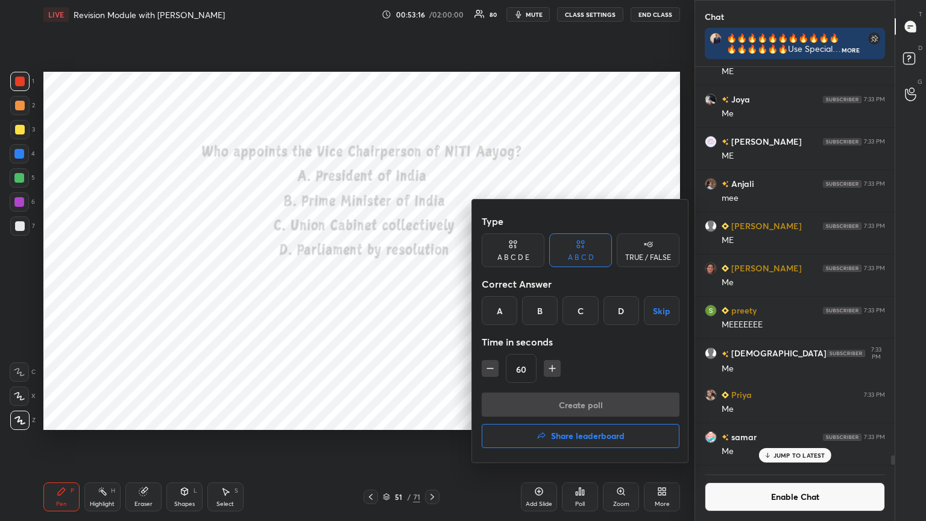
click at [432, 283] on div "B" at bounding box center [540, 310] width 36 height 29
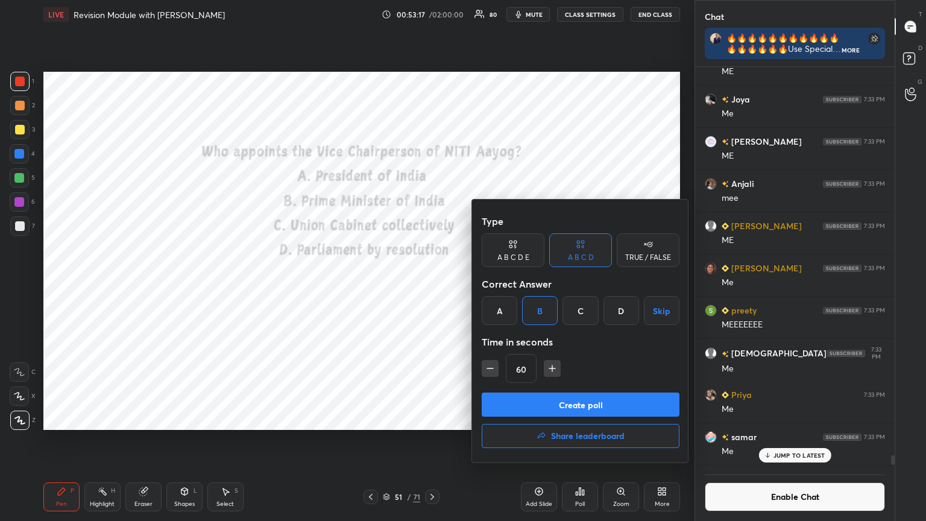
click at [432, 283] on button "Create poll" at bounding box center [581, 405] width 198 height 24
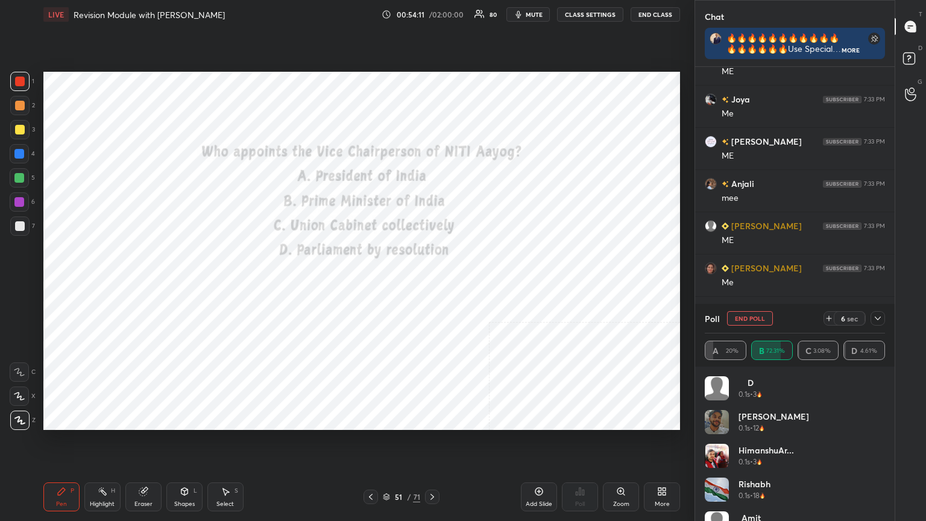
click at [432, 283] on icon at bounding box center [433, 497] width 10 height 10
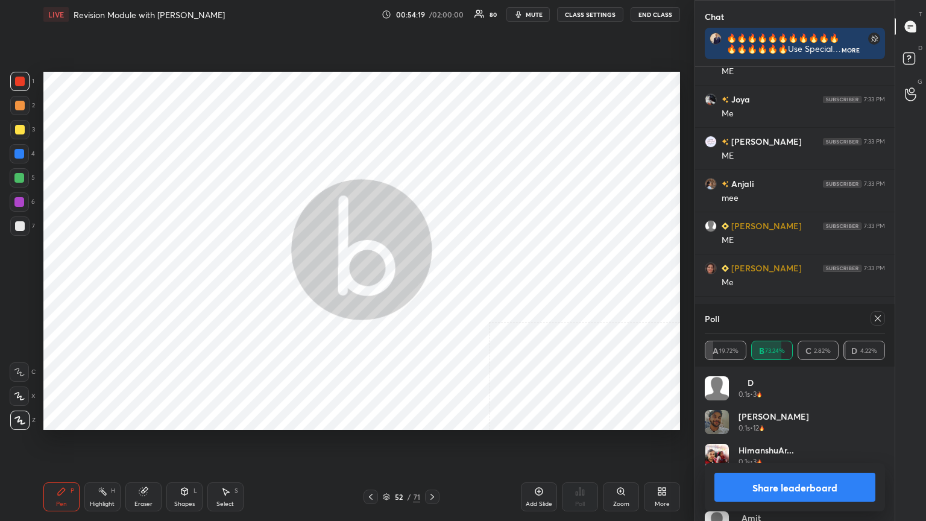
click at [432, 283] on button "Share leaderboard" at bounding box center [795, 487] width 161 height 29
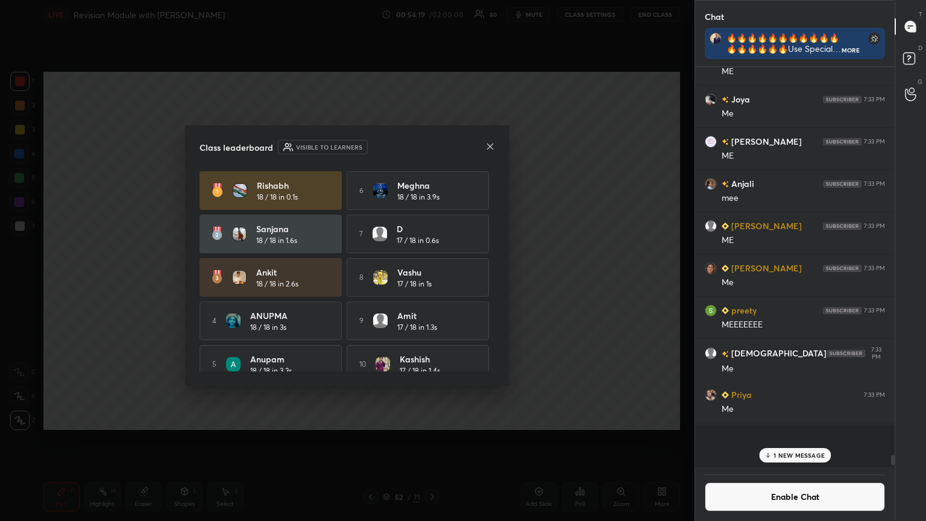
scroll to position [302, 196]
click at [432, 283] on button "Enable Chat" at bounding box center [795, 496] width 180 height 29
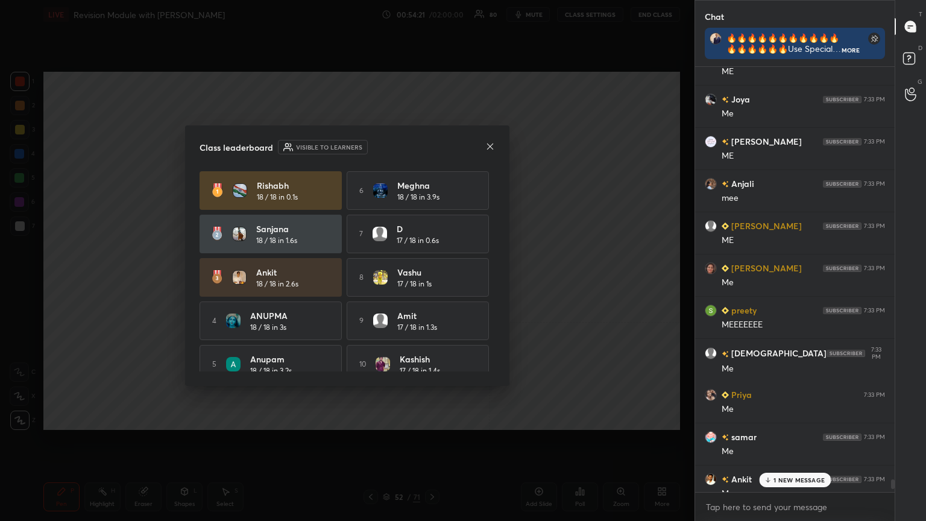
drag, startPoint x: 788, startPoint y: 479, endPoint x: 782, endPoint y: 481, distance: 6.2
click at [432, 283] on p "1 NEW MESSAGE" at bounding box center [799, 479] width 51 height 7
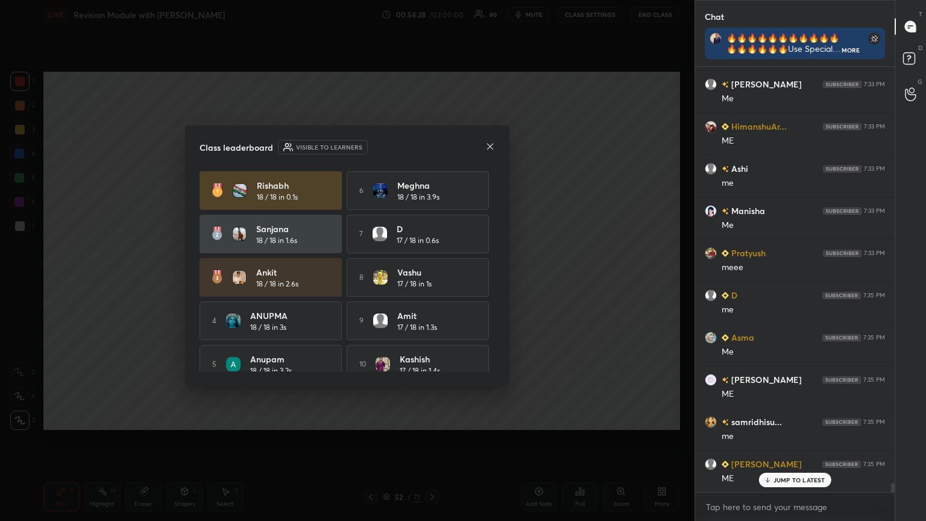
scroll to position [19680, 0]
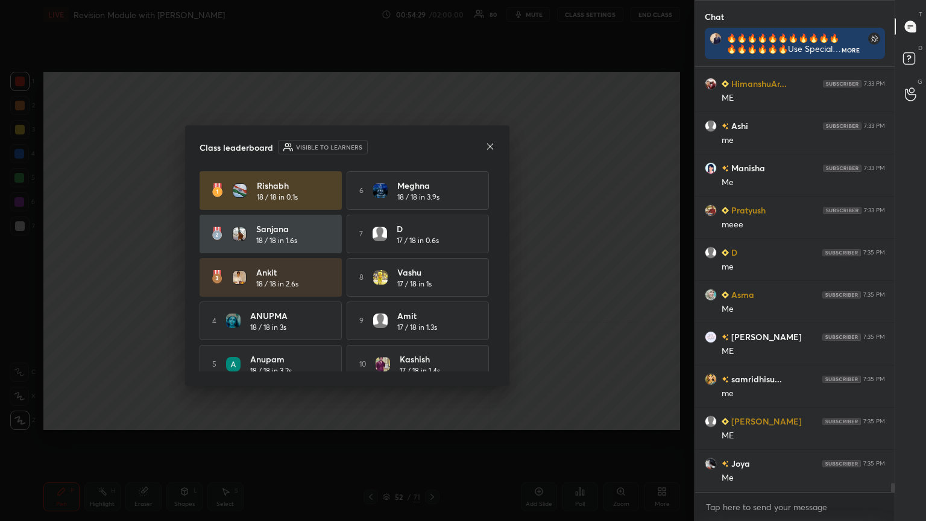
click at [432, 147] on icon at bounding box center [490, 146] width 6 height 6
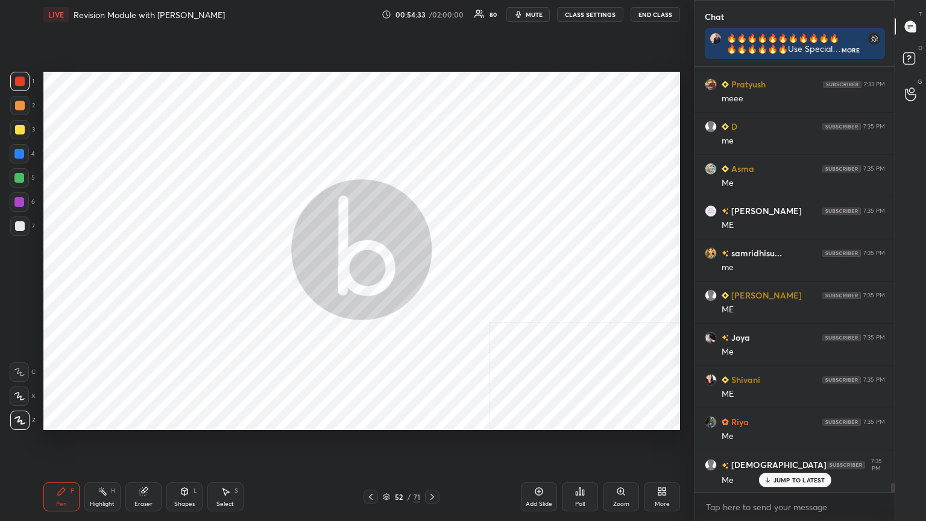
scroll to position [19849, 0]
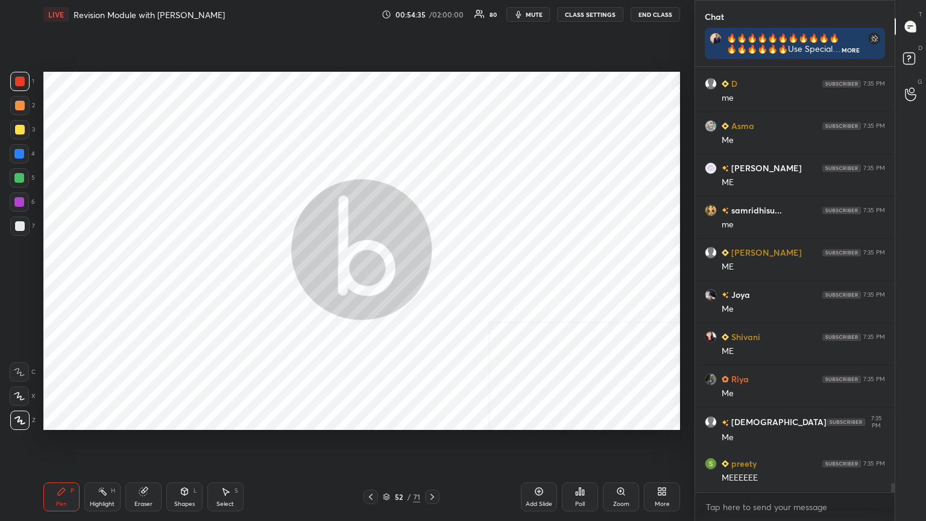
click at [386, 283] on icon at bounding box center [386, 496] width 7 height 7
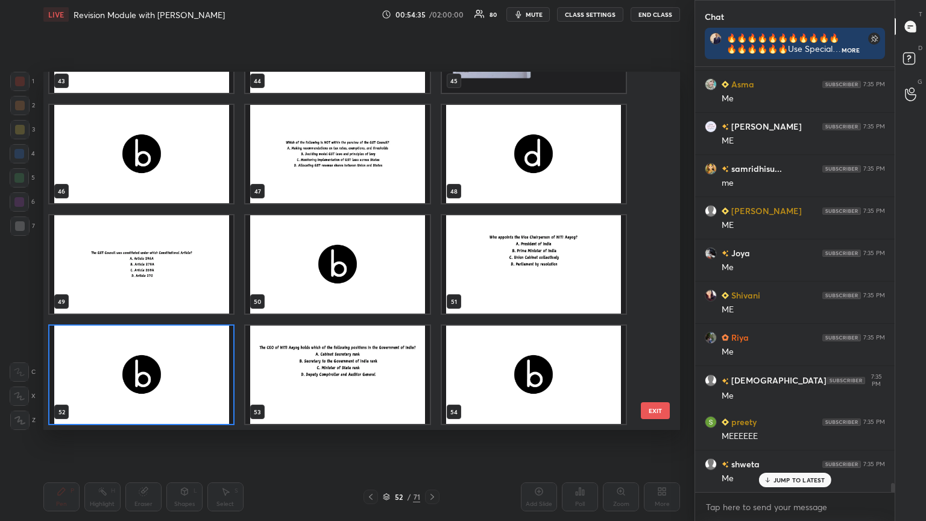
scroll to position [4, 6]
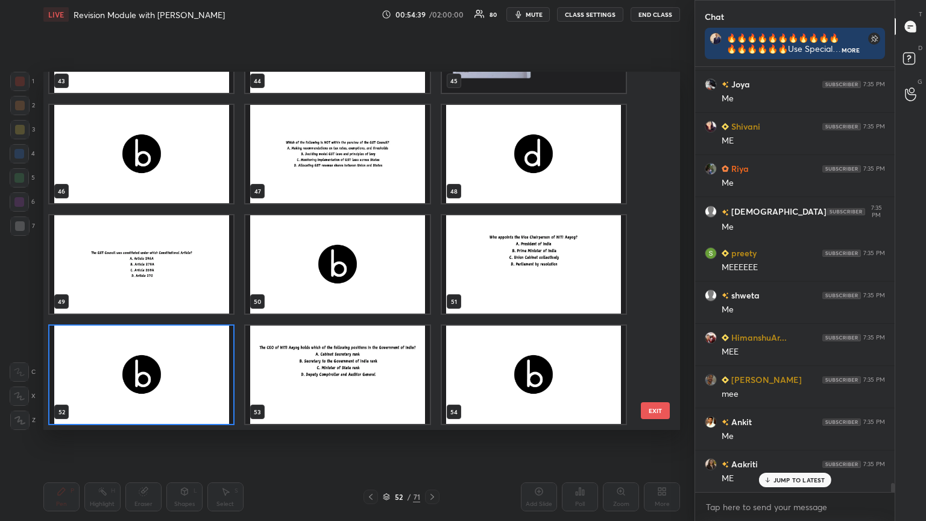
click at [374, 283] on img "grid" at bounding box center [337, 375] width 184 height 98
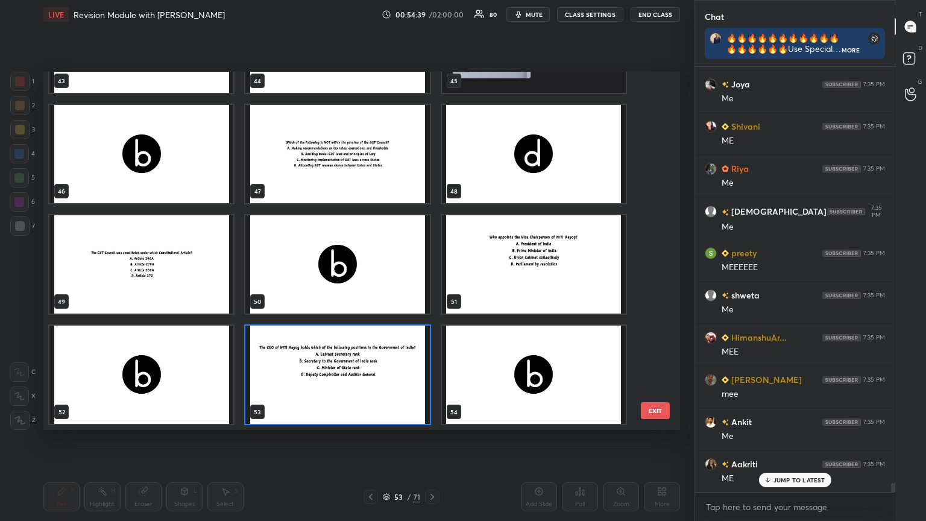
click at [374, 283] on img "grid" at bounding box center [337, 375] width 184 height 98
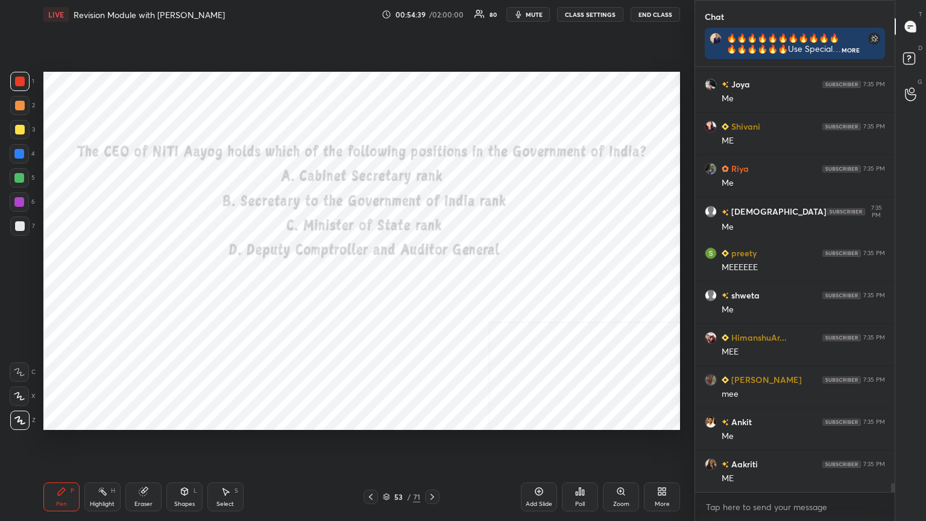
scroll to position [20102, 0]
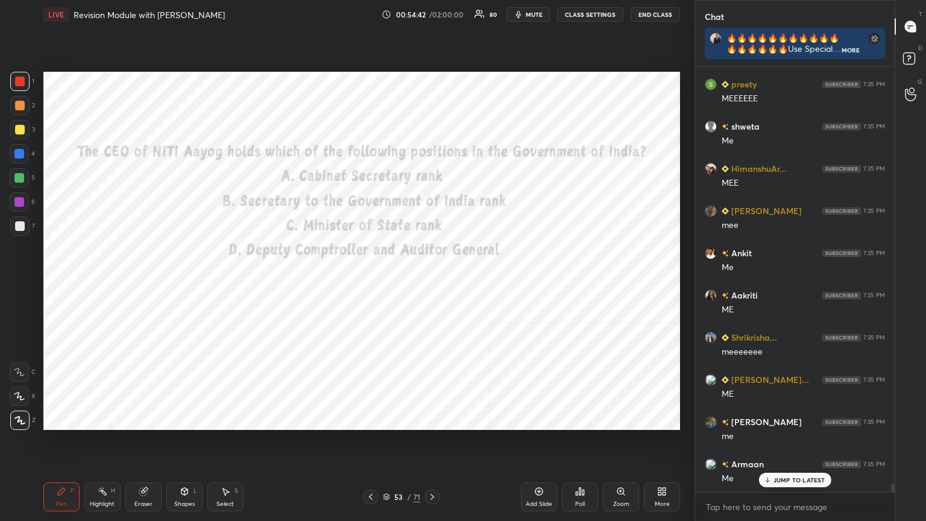
click at [432, 13] on button "CLASS SETTINGS" at bounding box center [590, 14] width 66 height 14
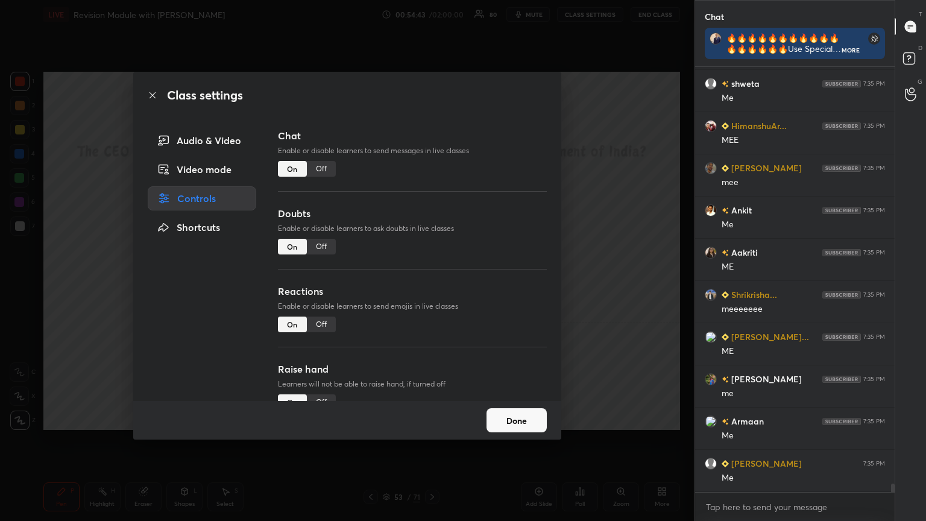
click at [317, 166] on div "Off" at bounding box center [321, 169] width 29 height 16
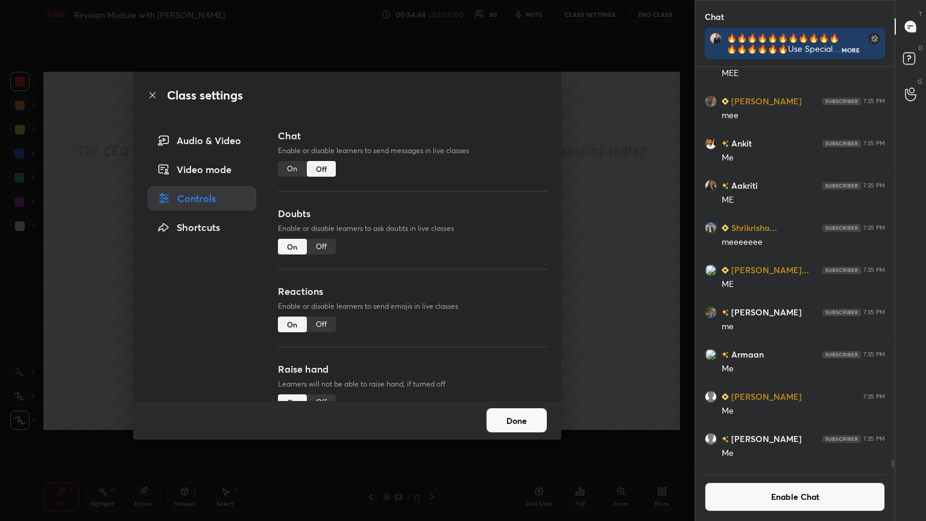
click at [147, 96] on div "Class settings" at bounding box center [347, 95] width 428 height 47
click at [150, 96] on icon at bounding box center [153, 95] width 10 height 10
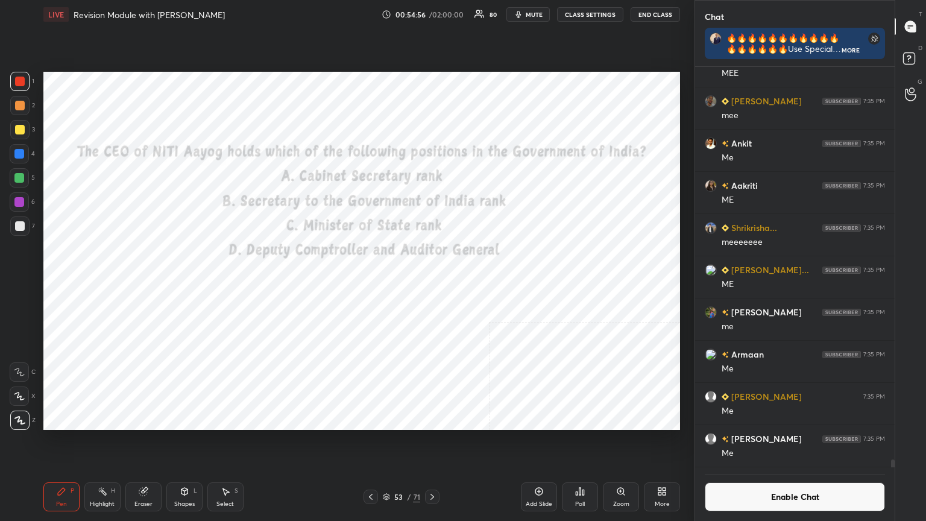
click at [432, 283] on div "Poll" at bounding box center [580, 496] width 36 height 29
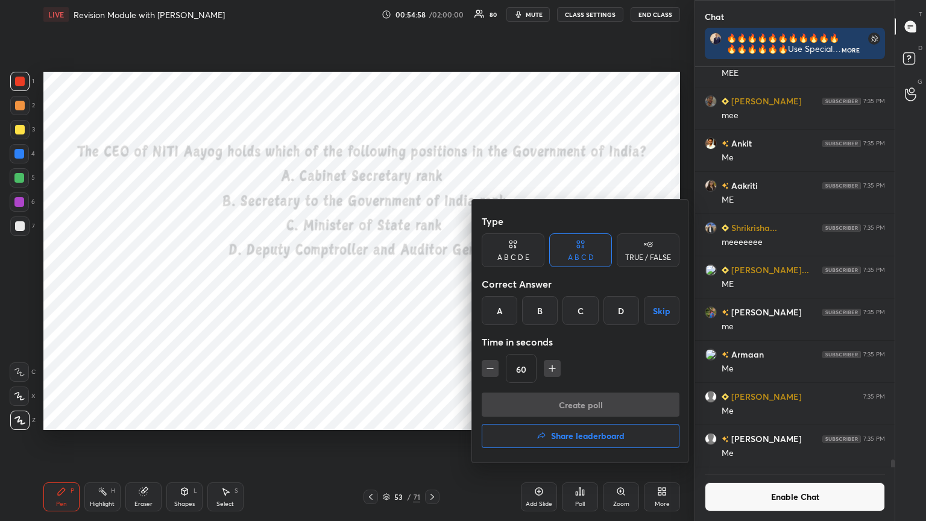
click at [432, 283] on div "B" at bounding box center [540, 310] width 36 height 29
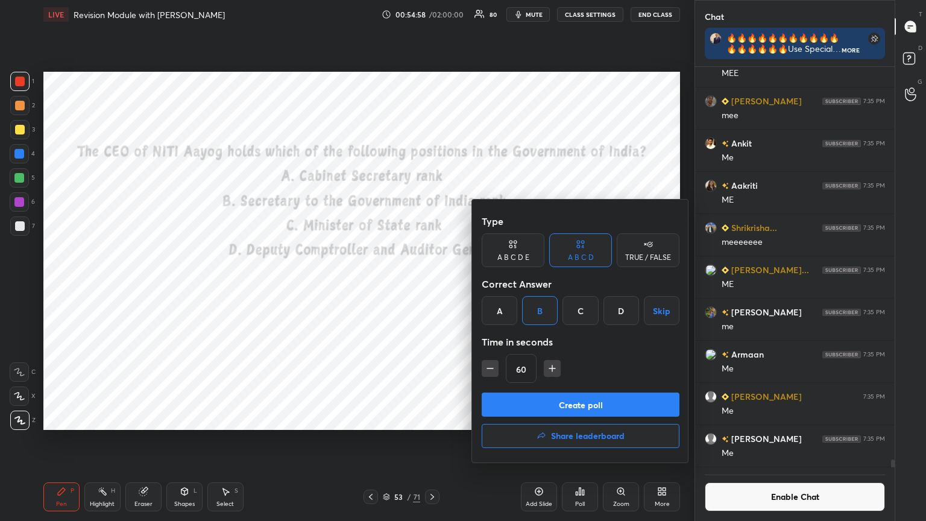
click at [432, 283] on button "Create poll" at bounding box center [581, 405] width 198 height 24
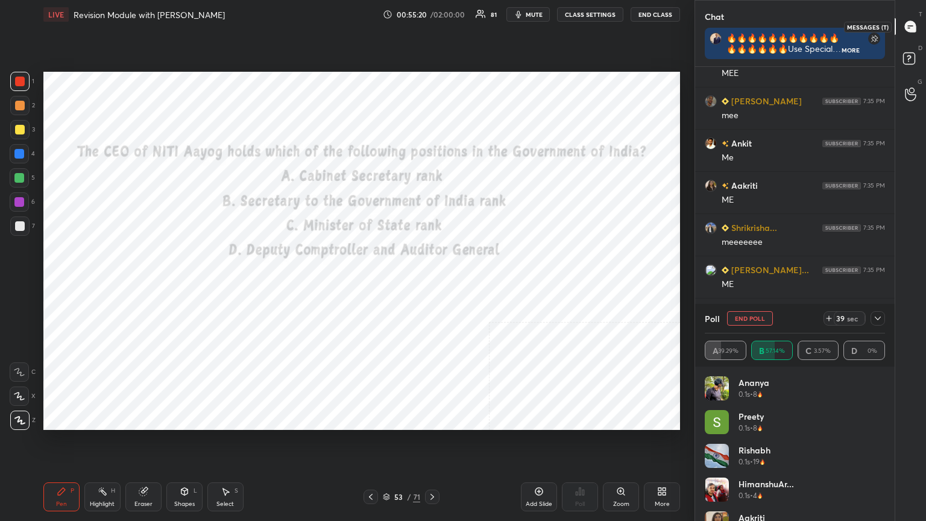
click at [432, 27] on icon at bounding box center [910, 26] width 11 height 11
click at [432, 53] on rect at bounding box center [908, 58] width 11 height 11
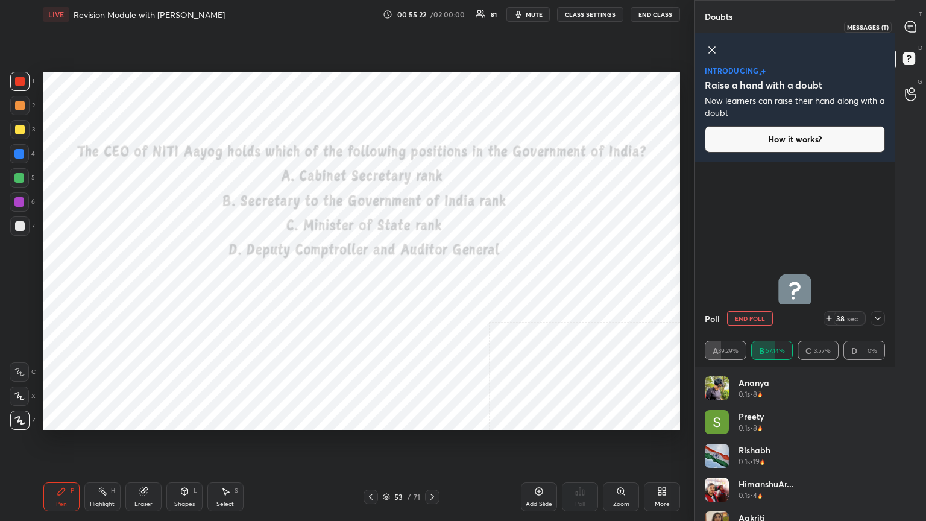
click at [432, 22] on icon at bounding box center [910, 26] width 11 height 11
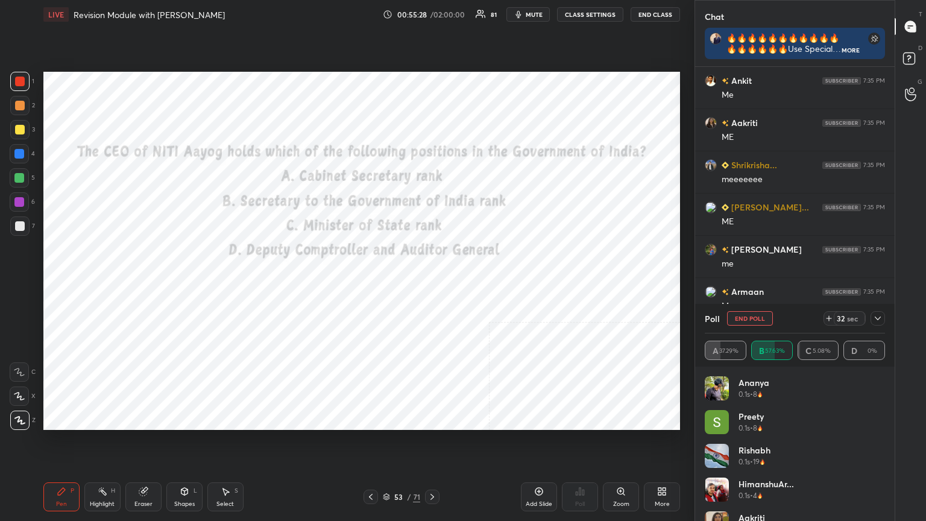
click at [432, 283] on icon at bounding box center [664, 493] width 3 height 3
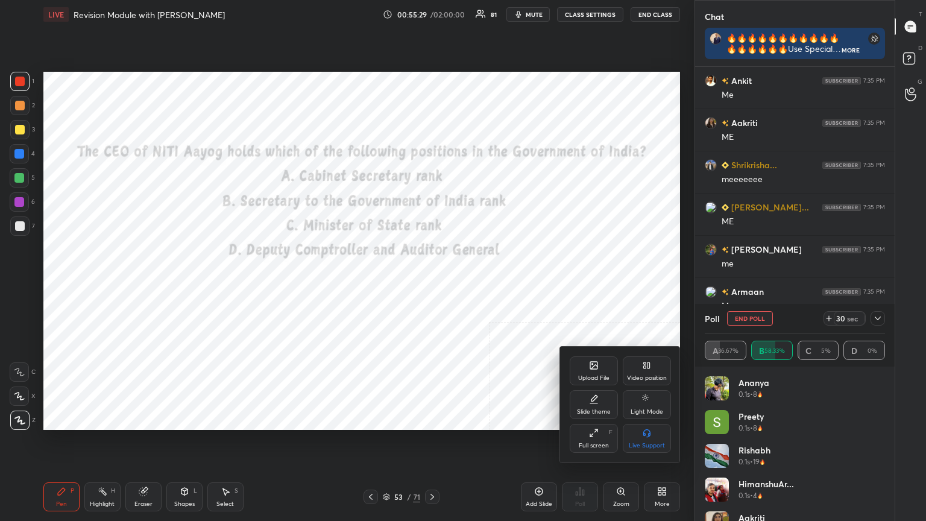
click at [428, 283] on div at bounding box center [463, 260] width 926 height 521
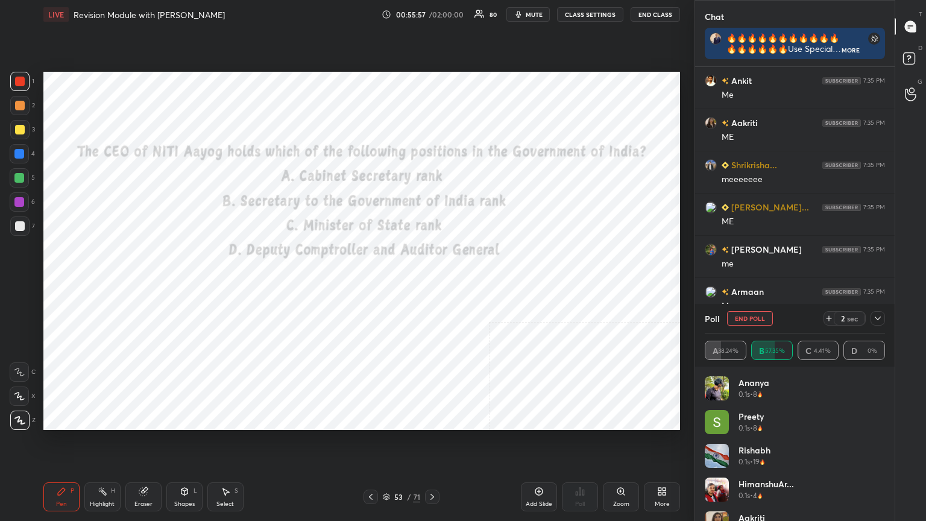
click at [432, 283] on div at bounding box center [432, 497] width 14 height 14
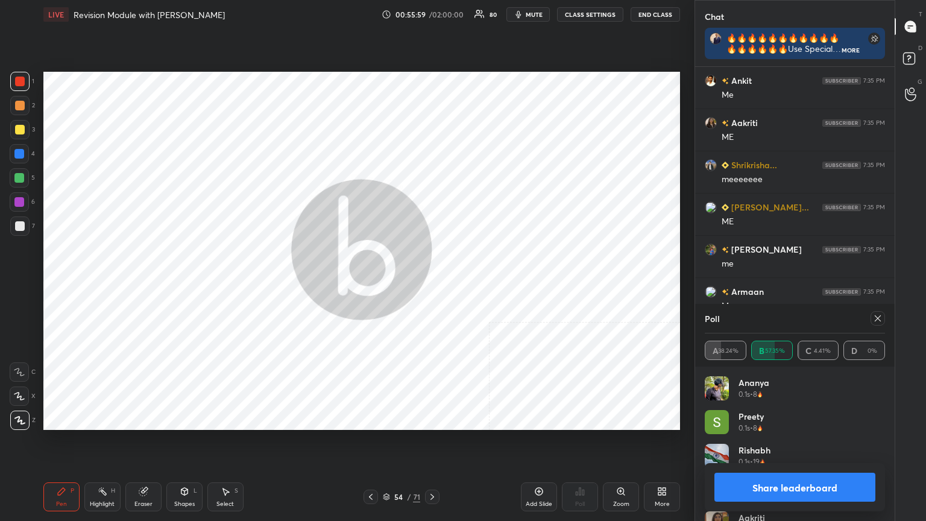
click at [432, 283] on button "Share leaderboard" at bounding box center [795, 487] width 161 height 29
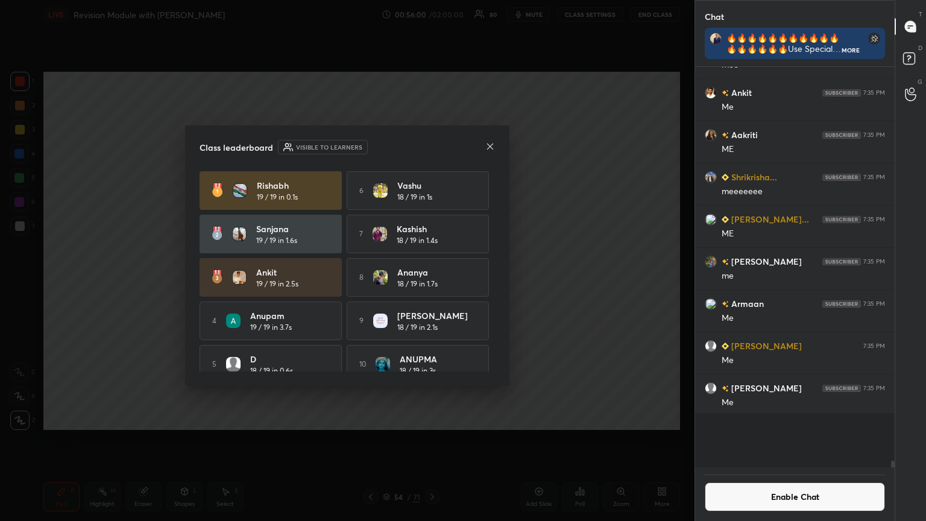
scroll to position [318, 196]
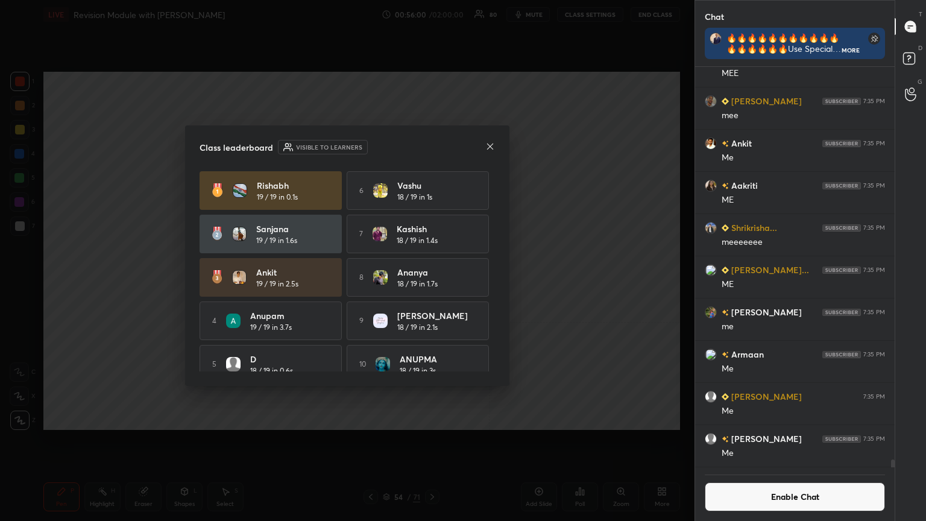
click at [432, 283] on div "Enable Chat" at bounding box center [795, 494] width 200 height 54
click at [432, 283] on button "Enable Chat" at bounding box center [795, 496] width 180 height 29
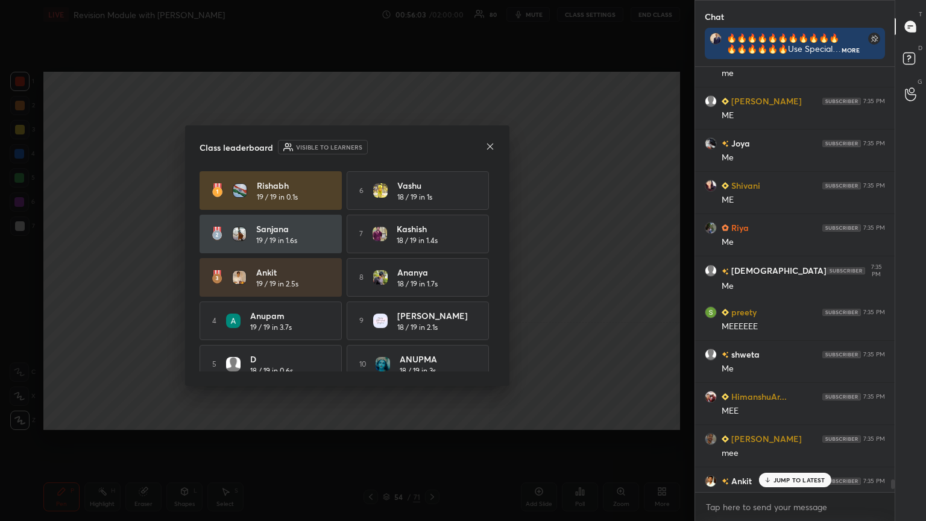
drag, startPoint x: 774, startPoint y: 481, endPoint x: 765, endPoint y: 481, distance: 9.0
click at [432, 283] on p "JUMP TO LATEST" at bounding box center [800, 479] width 52 height 7
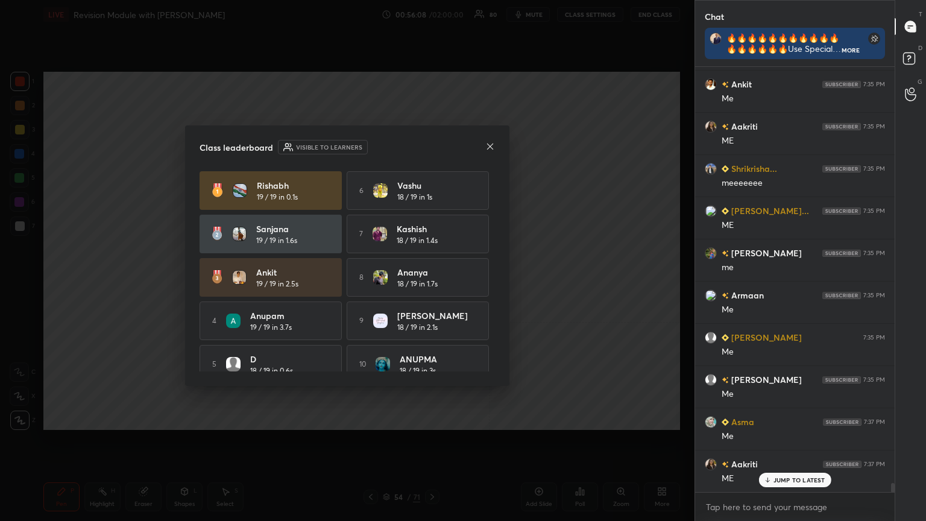
click at [432, 145] on icon at bounding box center [491, 147] width 10 height 10
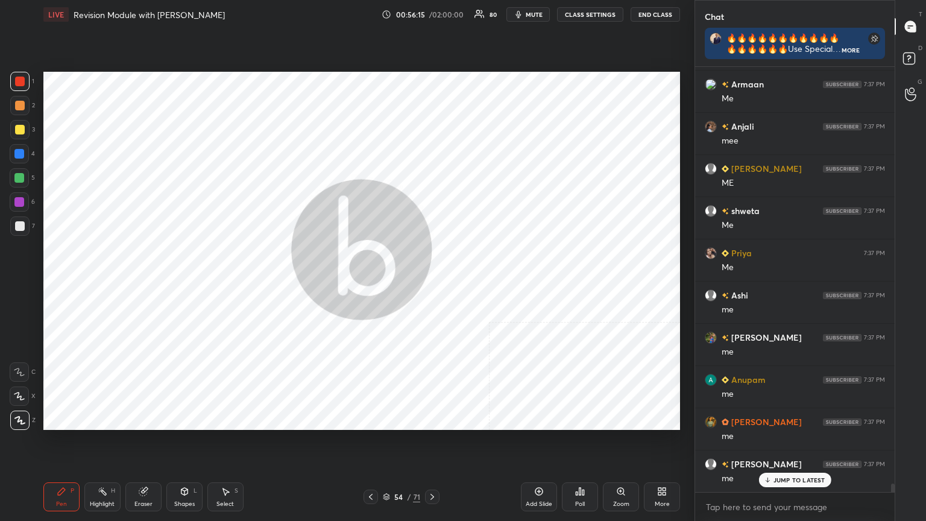
click at [385, 283] on icon at bounding box center [386, 496] width 7 height 7
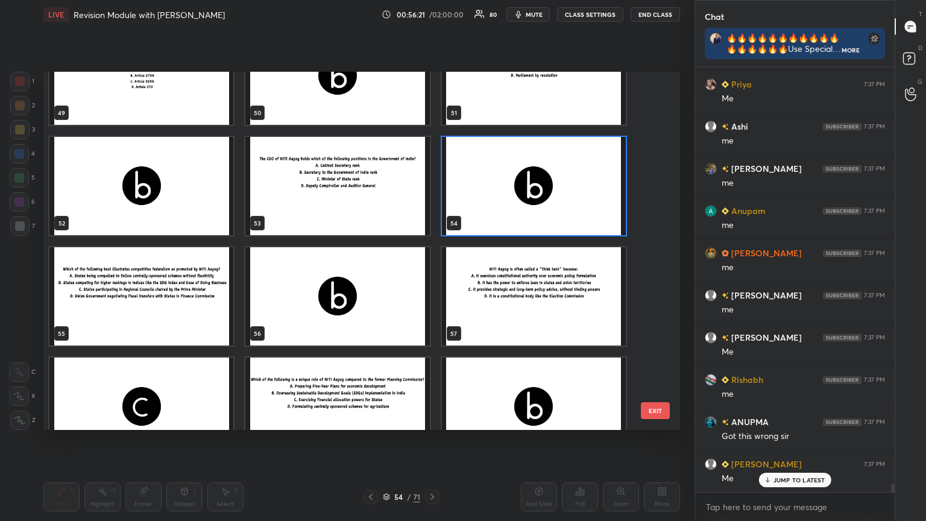
click at [158, 283] on img "grid" at bounding box center [141, 296] width 184 height 98
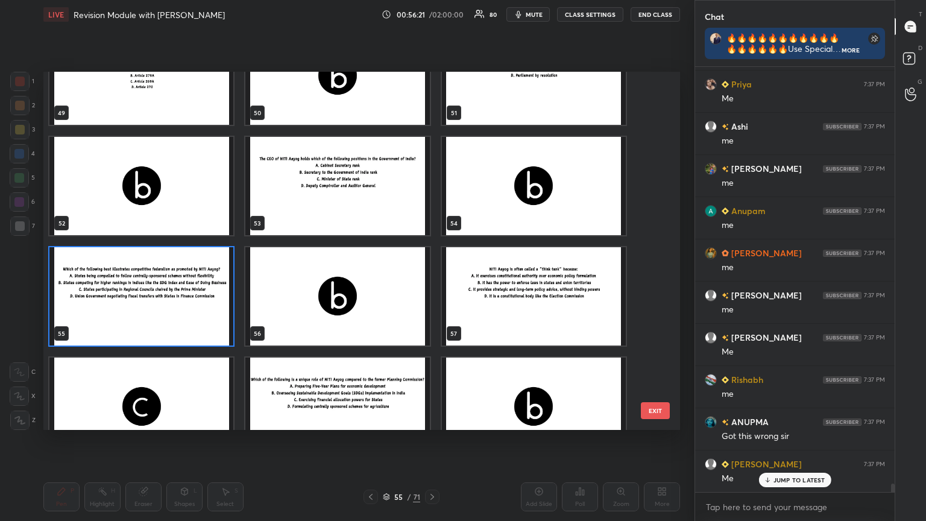
click at [158, 283] on img "grid" at bounding box center [141, 296] width 184 height 98
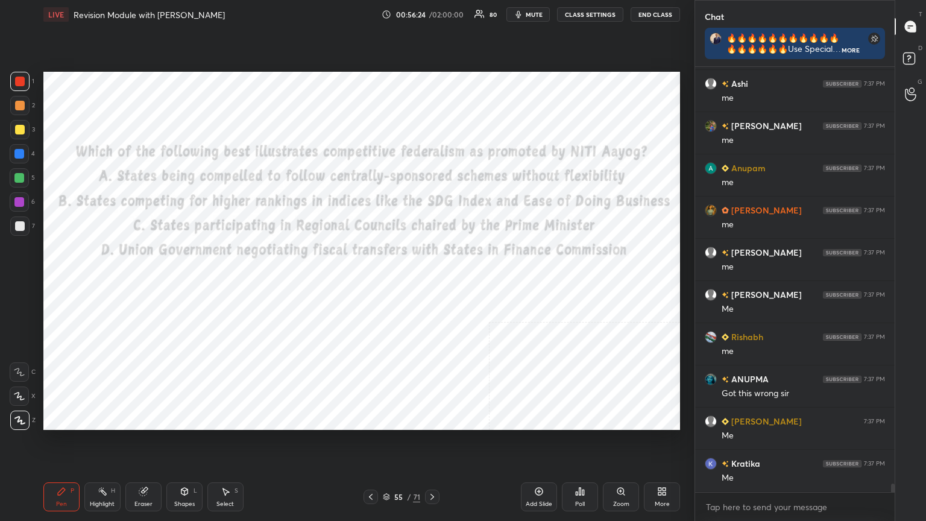
click at [432, 12] on button "CLASS SETTINGS" at bounding box center [590, 14] width 66 height 14
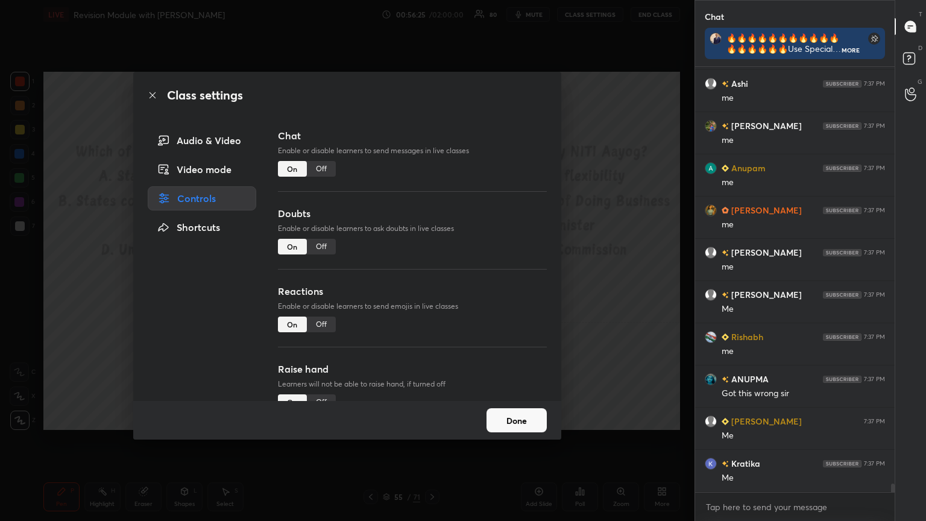
click at [323, 168] on div "Off" at bounding box center [321, 169] width 29 height 16
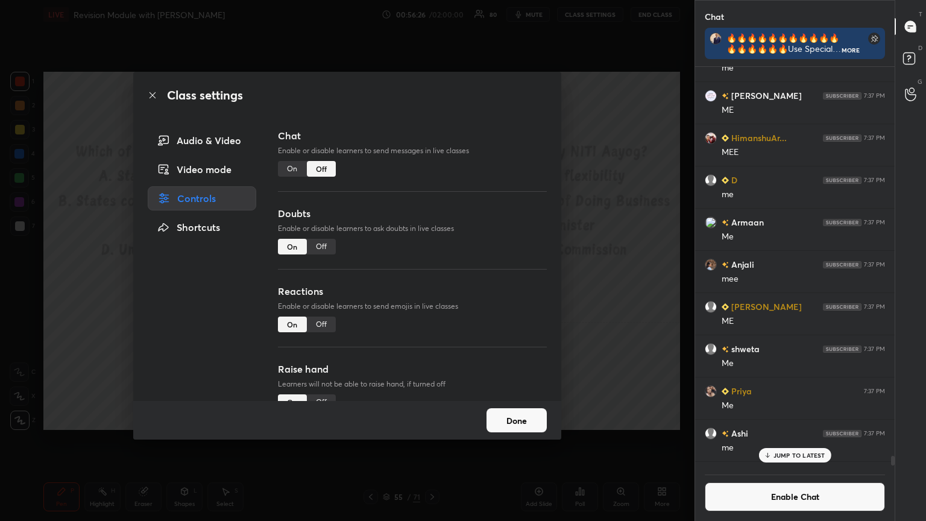
click at [153, 90] on icon at bounding box center [153, 95] width 10 height 10
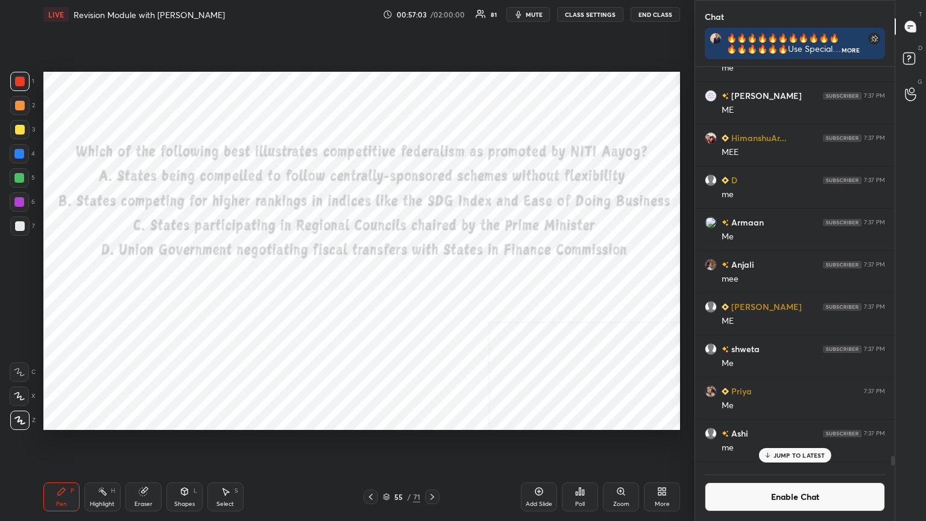
click at [432, 283] on icon at bounding box center [580, 492] width 10 height 10
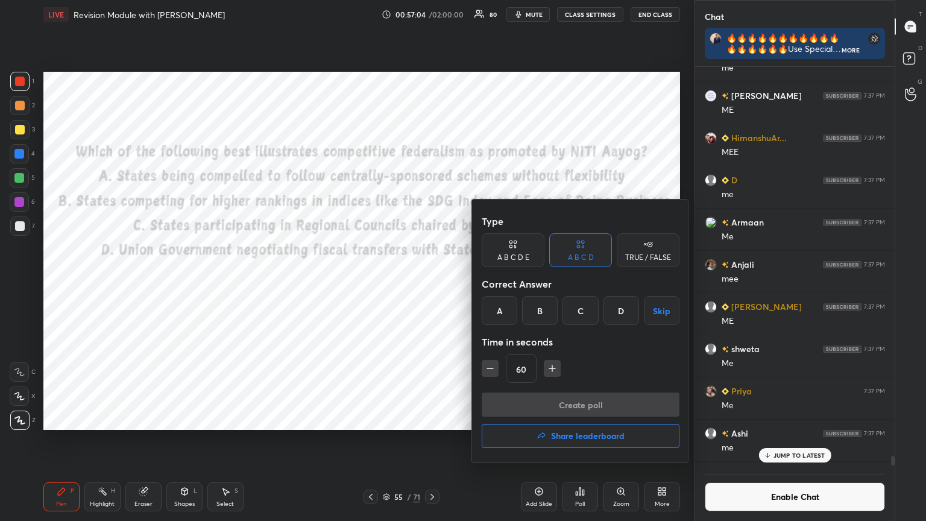
click at [432, 283] on div "B" at bounding box center [540, 310] width 36 height 29
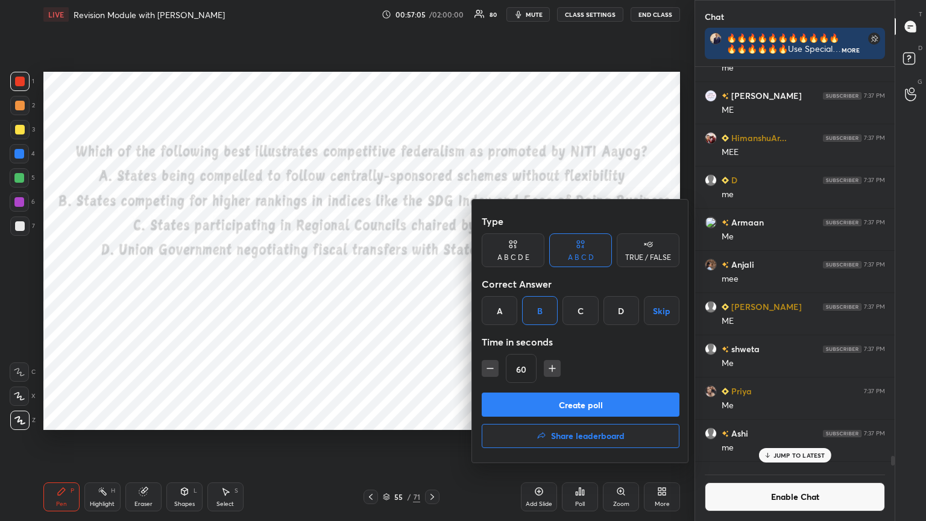
click at [432, 283] on button "Create poll" at bounding box center [581, 405] width 198 height 24
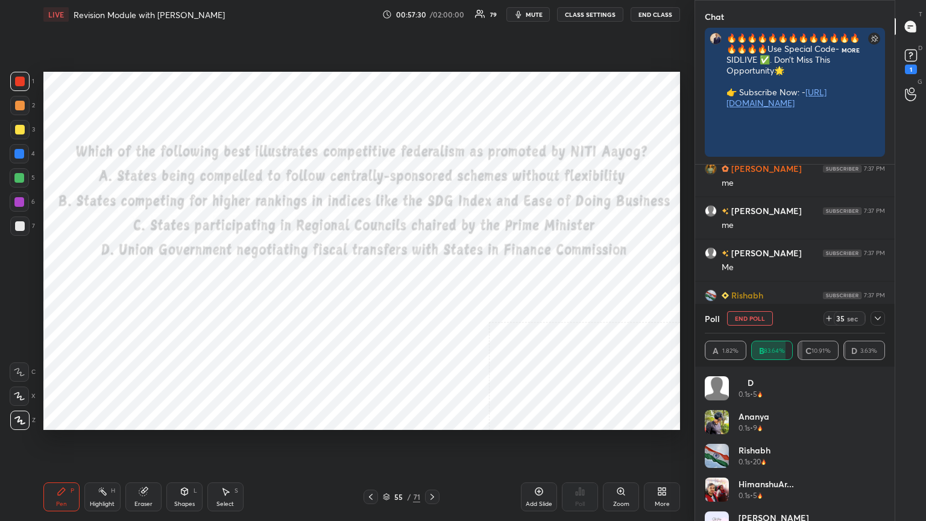
scroll to position [4, 4]
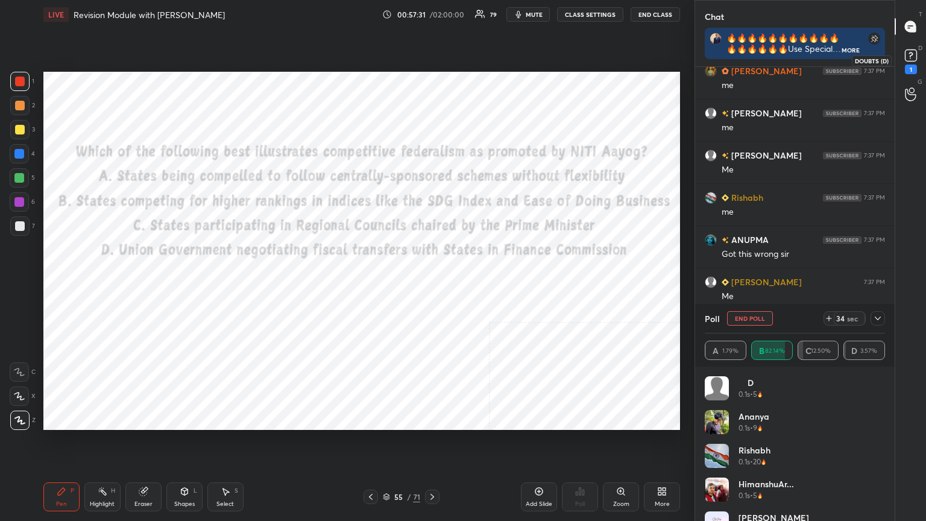
click at [432, 59] on rect at bounding box center [910, 55] width 11 height 11
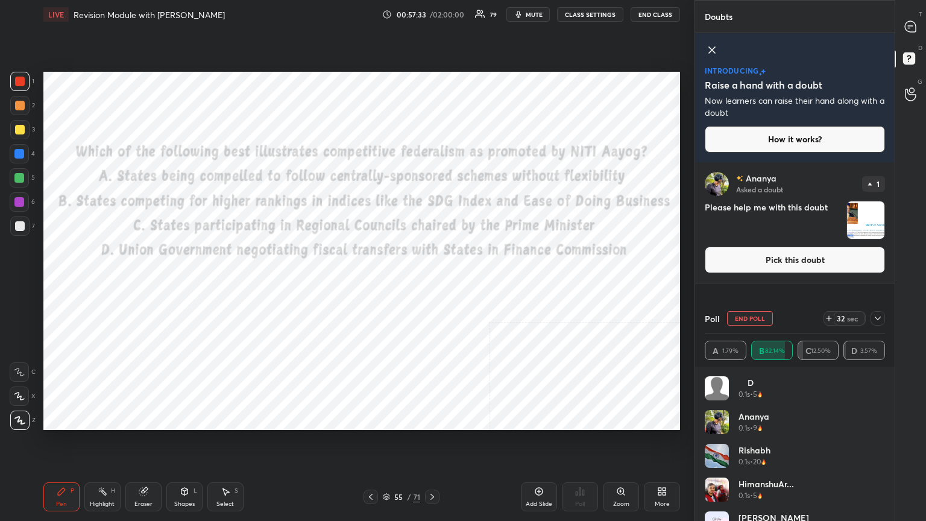
click at [432, 261] on button "Pick this doubt" at bounding box center [795, 260] width 180 height 27
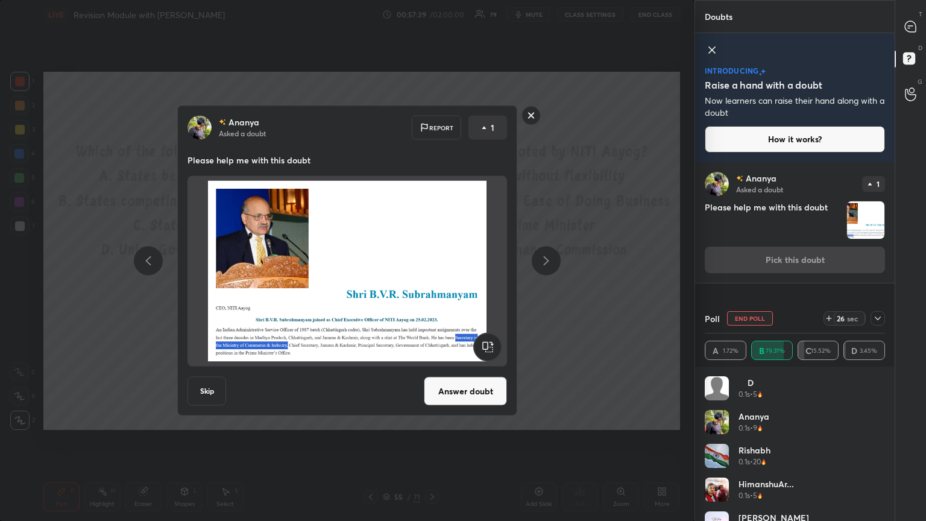
click at [432, 283] on button "Answer doubt" at bounding box center [465, 391] width 83 height 29
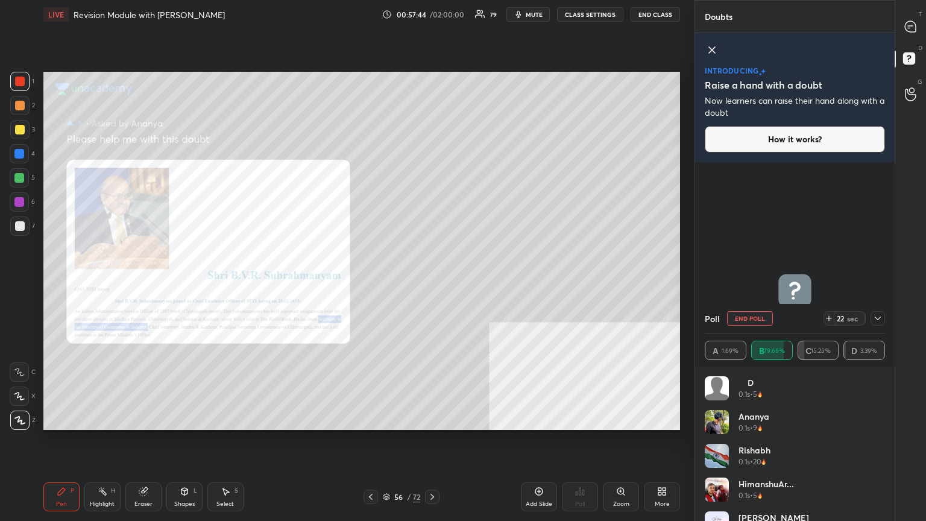
click at [432, 283] on div "Zoom" at bounding box center [621, 496] width 36 height 29
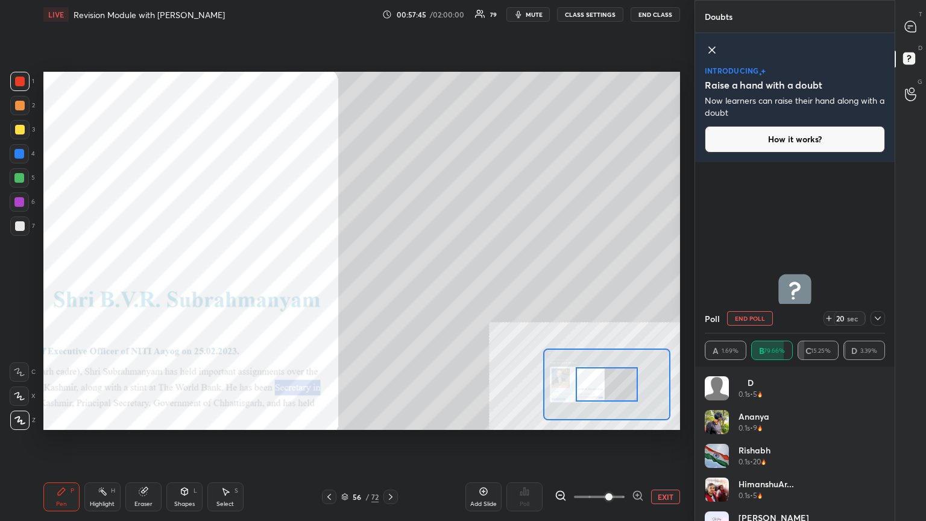
drag, startPoint x: 590, startPoint y: 497, endPoint x: 604, endPoint y: 488, distance: 17.1
click at [432, 283] on span at bounding box center [609, 496] width 7 height 7
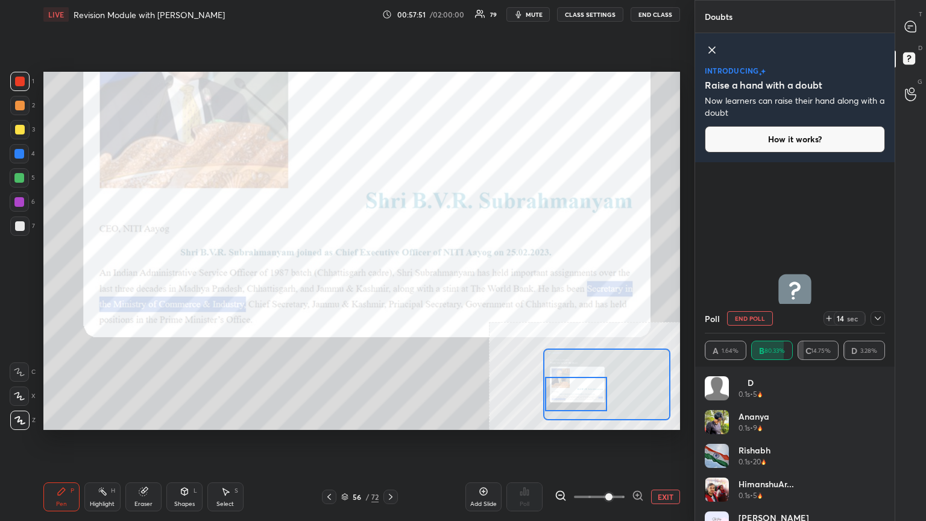
drag, startPoint x: 594, startPoint y: 386, endPoint x: 563, endPoint y: 396, distance: 32.2
click at [432, 283] on div at bounding box center [576, 394] width 63 height 34
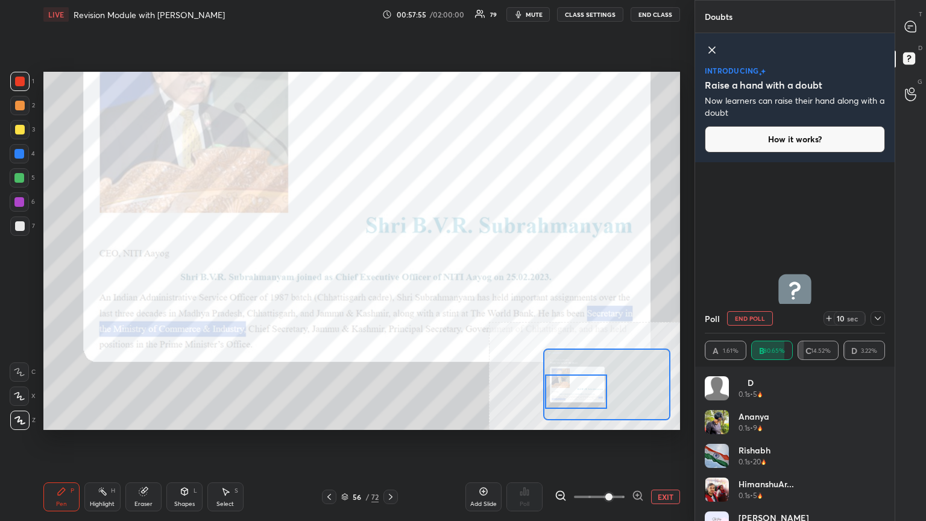
click at [432, 283] on div at bounding box center [576, 392] width 63 height 34
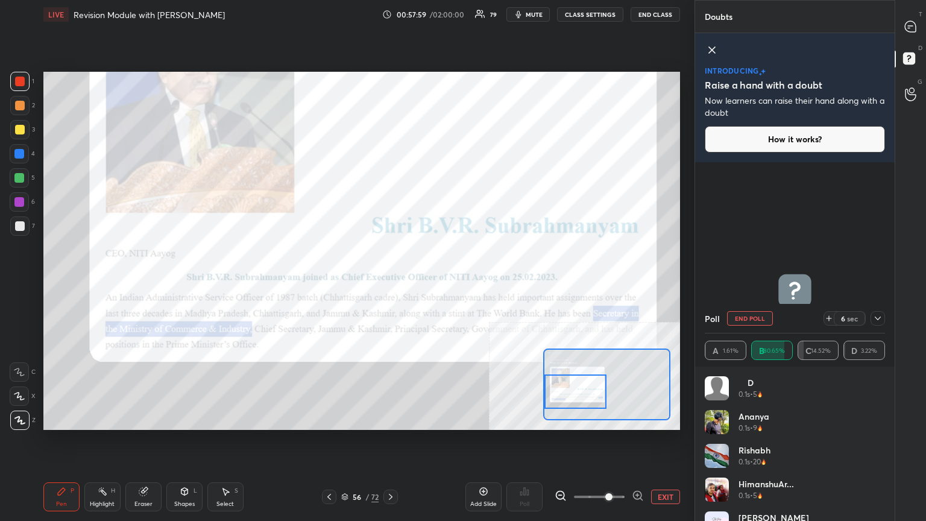
click at [432, 283] on button "EXIT" at bounding box center [665, 497] width 29 height 14
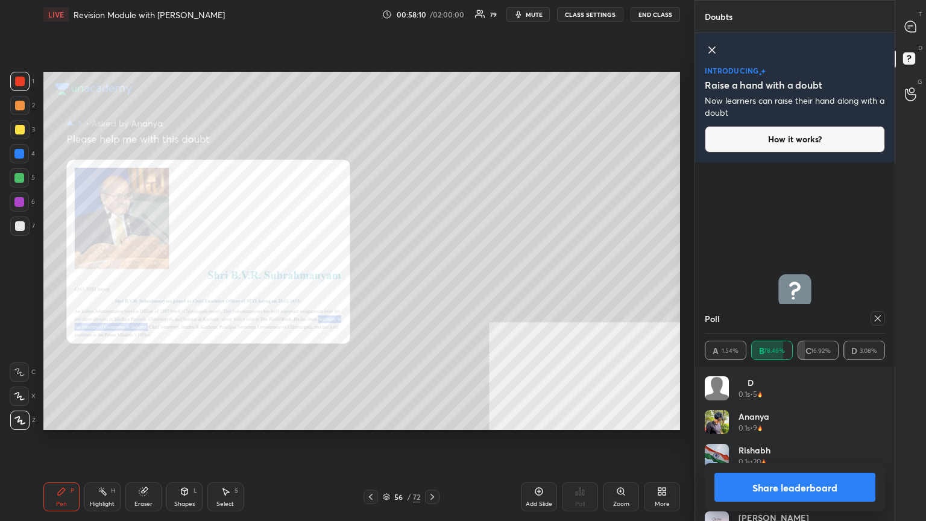
click at [369, 283] on icon at bounding box center [371, 497] width 10 height 10
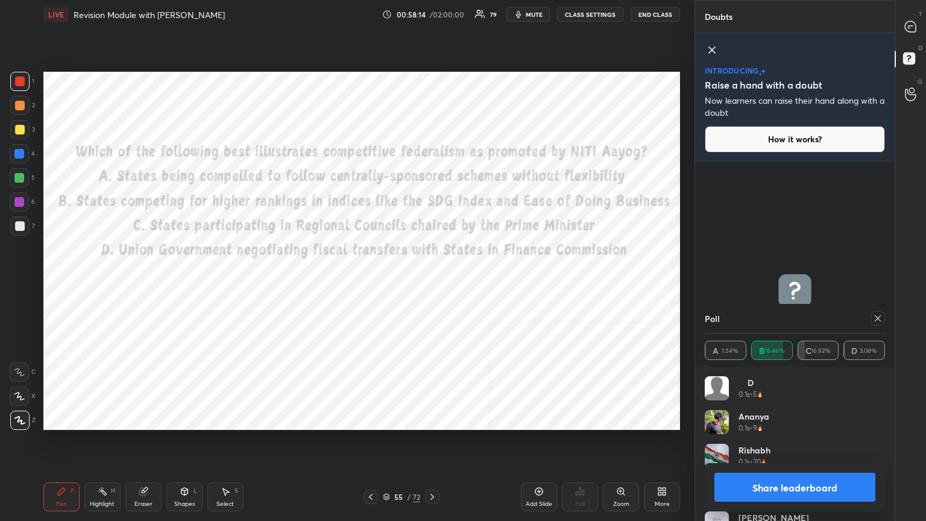
click at [432, 283] on icon at bounding box center [433, 497] width 10 height 10
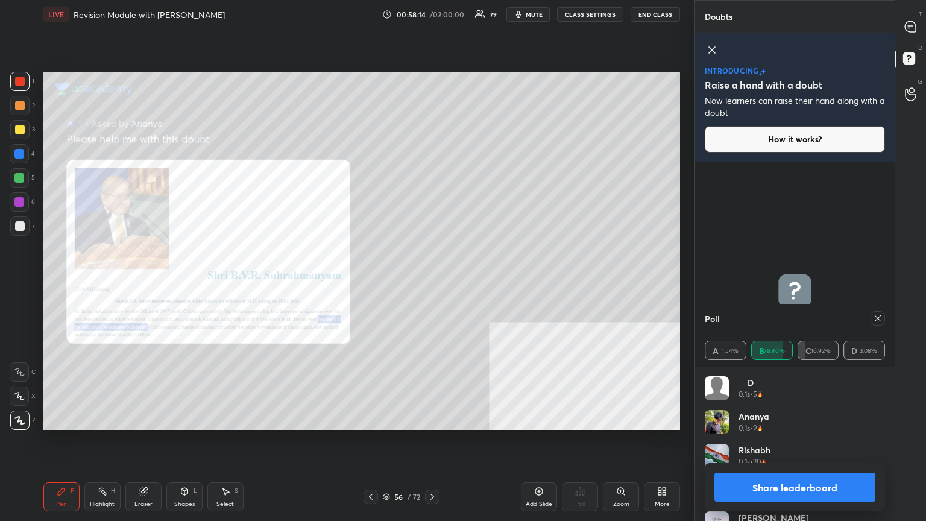
click at [432, 283] on icon at bounding box center [433, 497] width 10 height 10
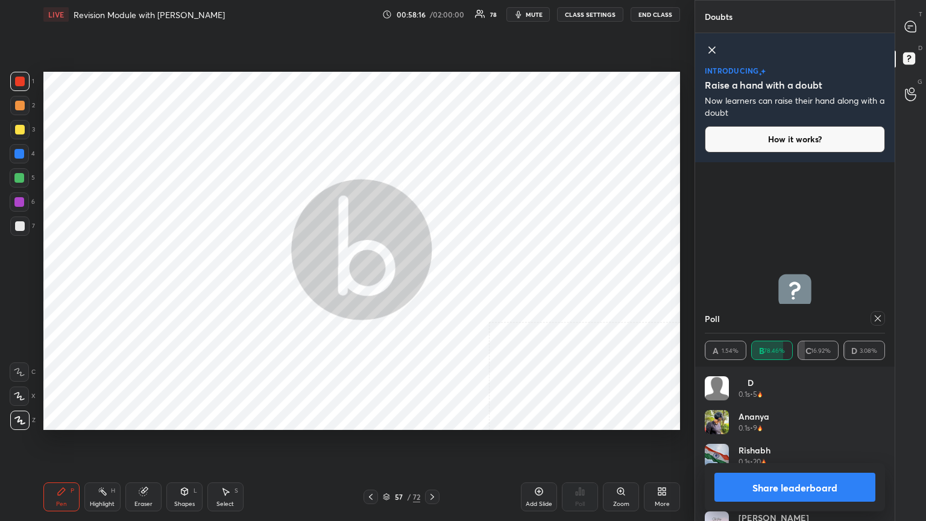
click at [432, 283] on button "Share leaderboard" at bounding box center [795, 487] width 161 height 29
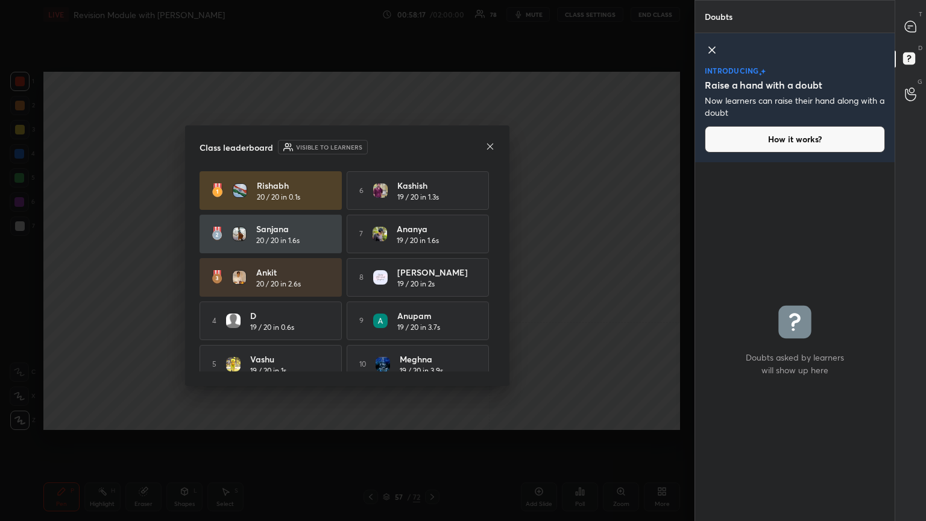
scroll to position [4, 4]
drag, startPoint x: 912, startPoint y: 19, endPoint x: 906, endPoint y: 28, distance: 10.6
click at [432, 19] on div at bounding box center [911, 27] width 24 height 22
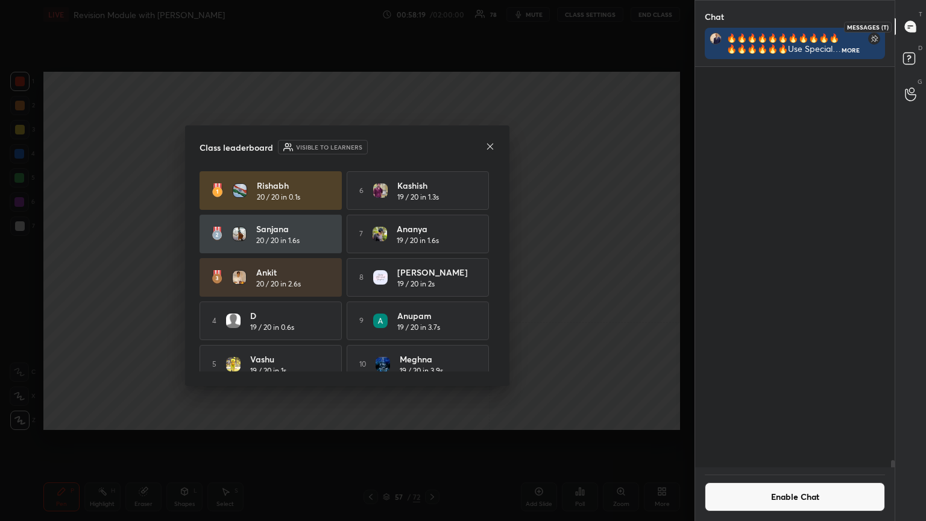
scroll to position [397, 196]
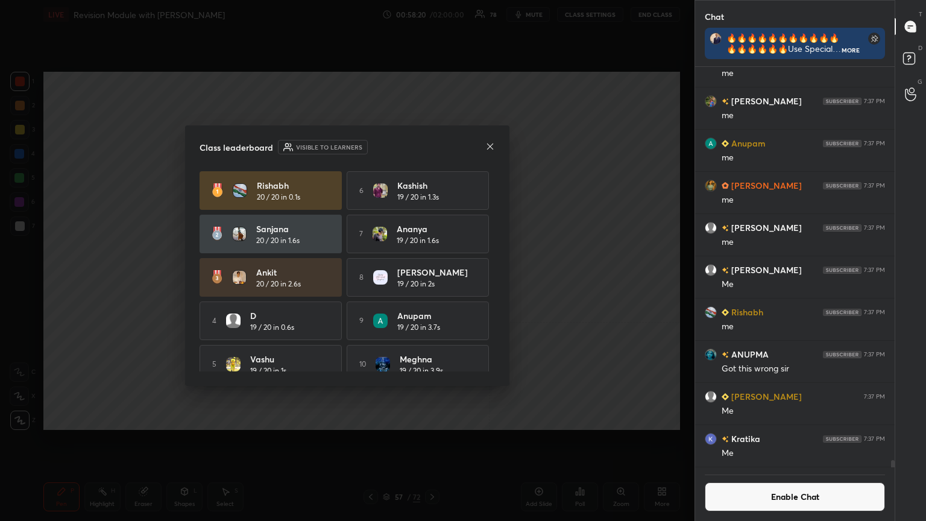
click at [432, 283] on button "Enable Chat" at bounding box center [795, 496] width 180 height 29
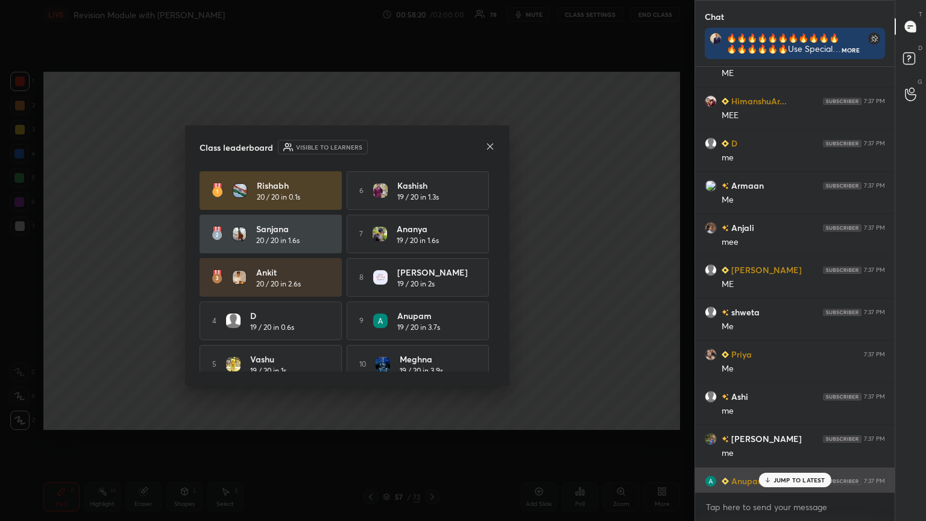
scroll to position [422, 196]
click at [432, 144] on icon at bounding box center [491, 147] width 10 height 10
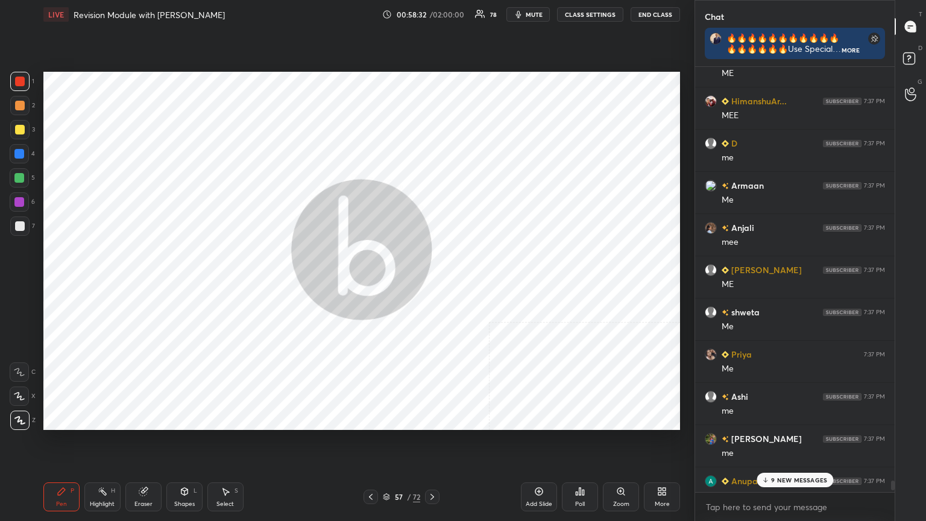
click at [432, 283] on div "Add Slide" at bounding box center [539, 496] width 36 height 29
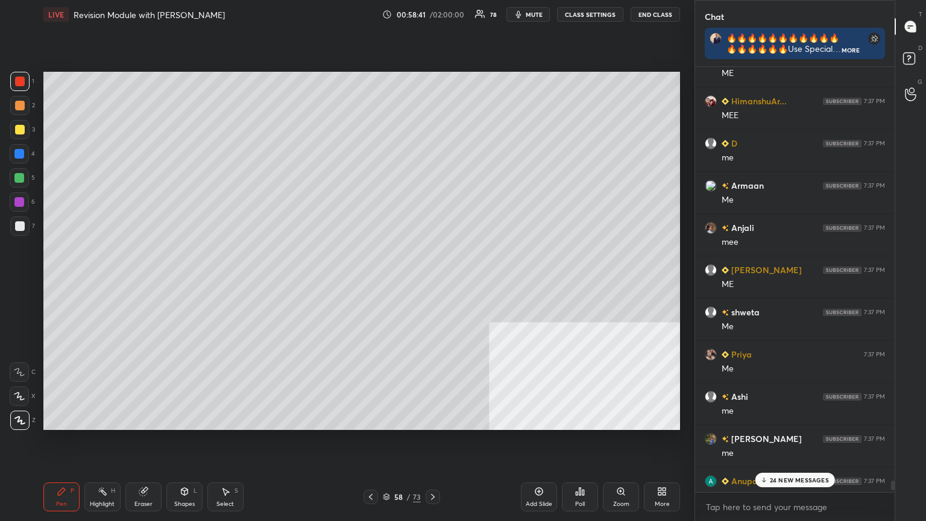
click at [432, 283] on p "24 NEW MESSAGES" at bounding box center [799, 479] width 59 height 7
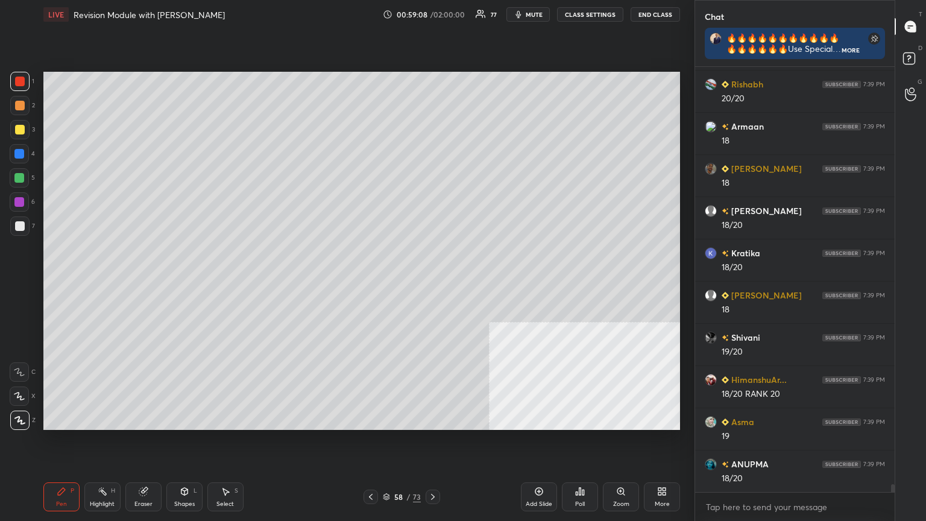
scroll to position [22312, 0]
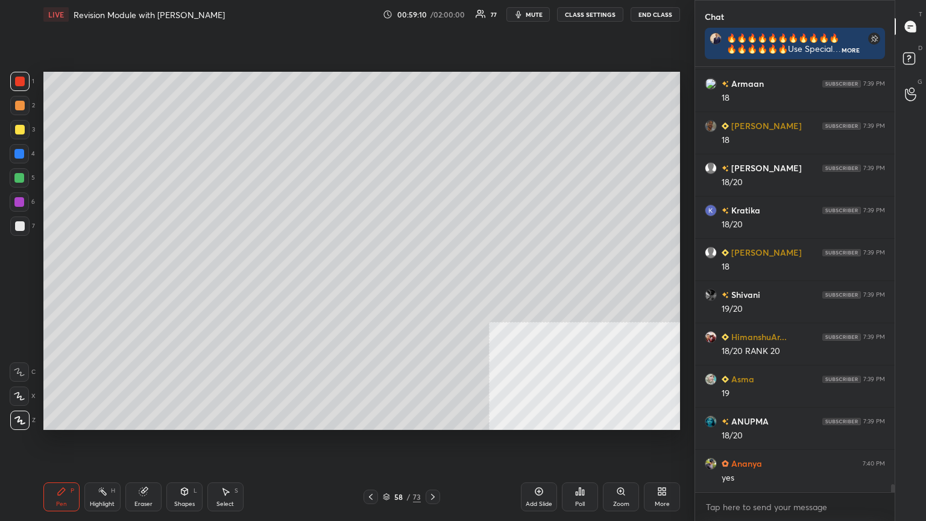
click at [432, 283] on icon at bounding box center [433, 497] width 10 height 10
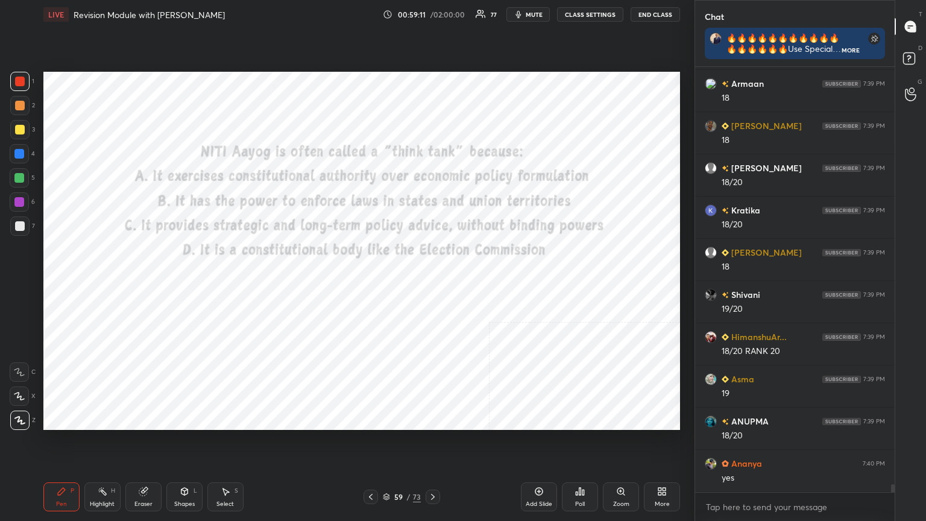
scroll to position [22354, 0]
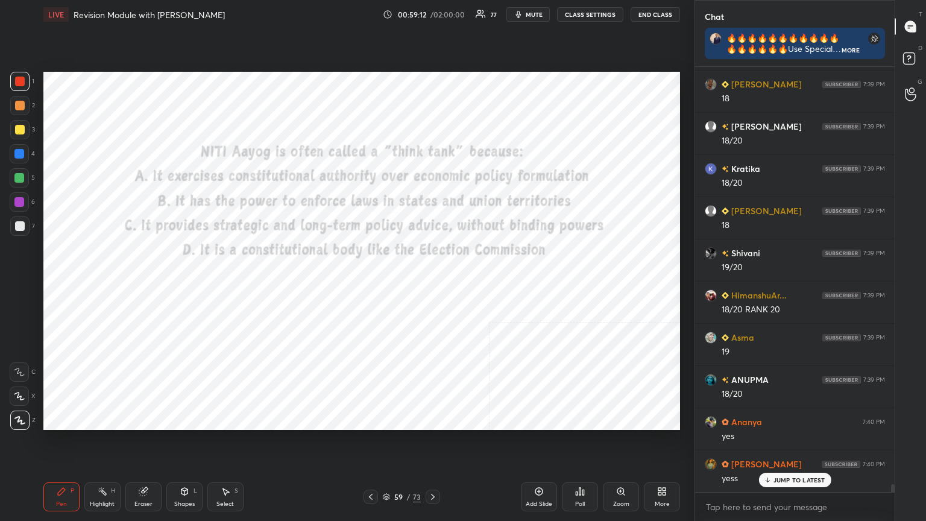
click at [432, 14] on button "CLASS SETTINGS" at bounding box center [590, 14] width 66 height 14
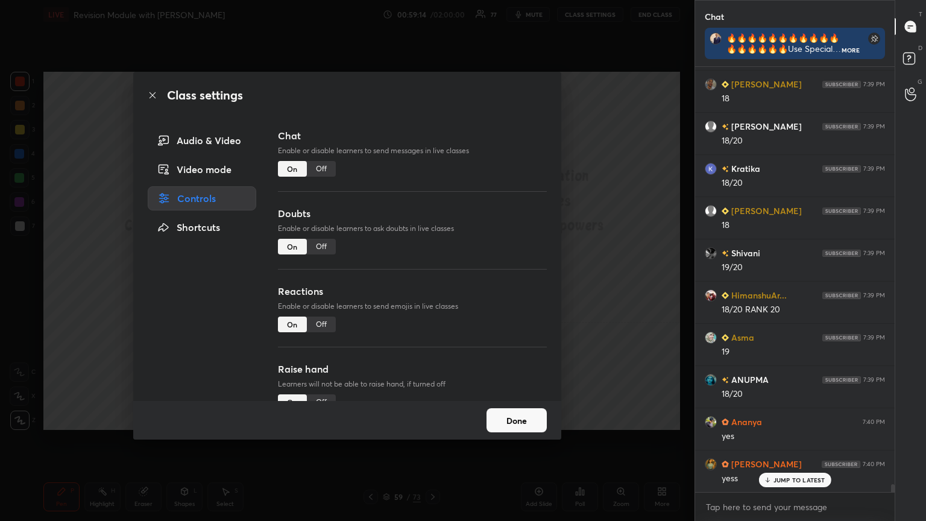
click at [320, 166] on div "Off" at bounding box center [321, 169] width 29 height 16
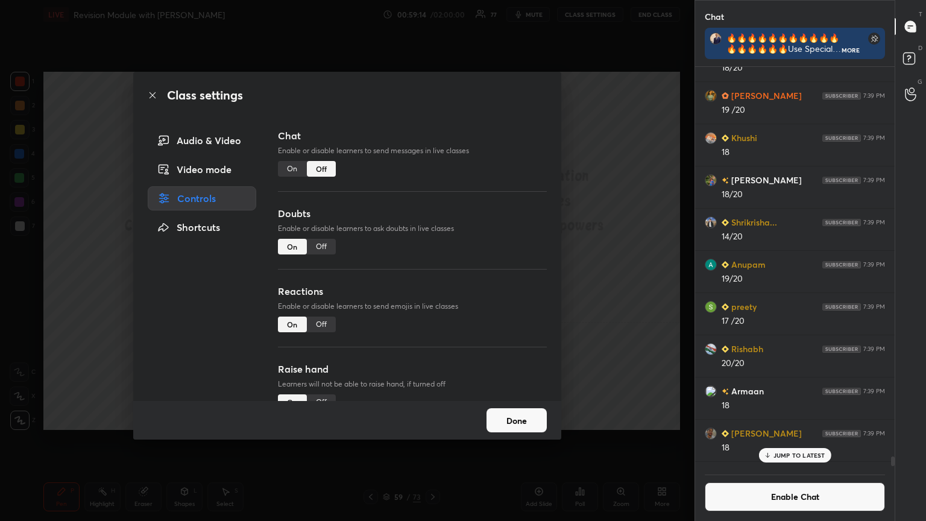
click at [152, 96] on icon at bounding box center [153, 95] width 10 height 10
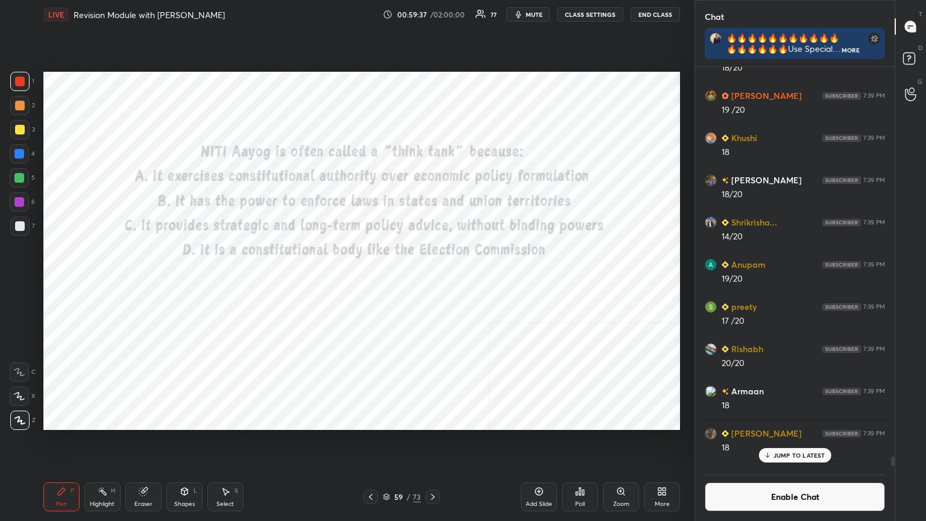
click at [432, 283] on div "Poll" at bounding box center [580, 496] width 36 height 29
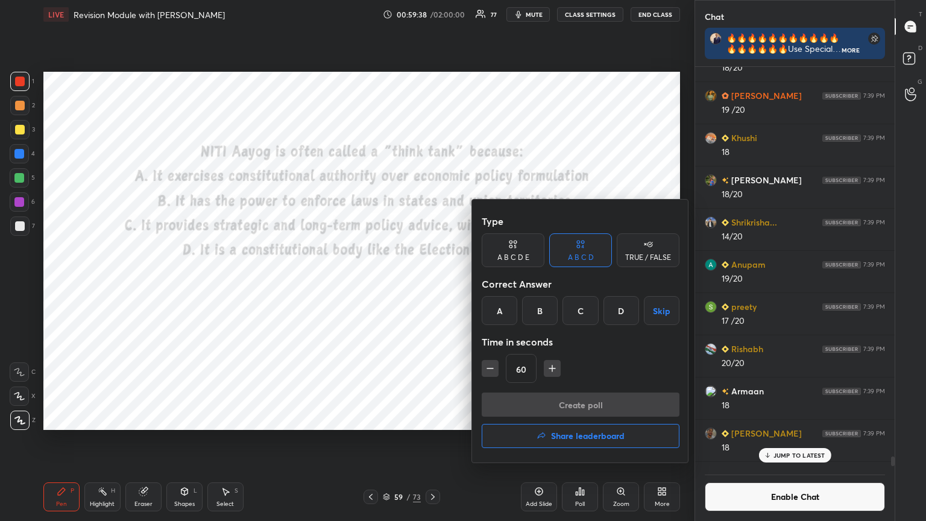
click at [432, 283] on div "C" at bounding box center [581, 310] width 36 height 29
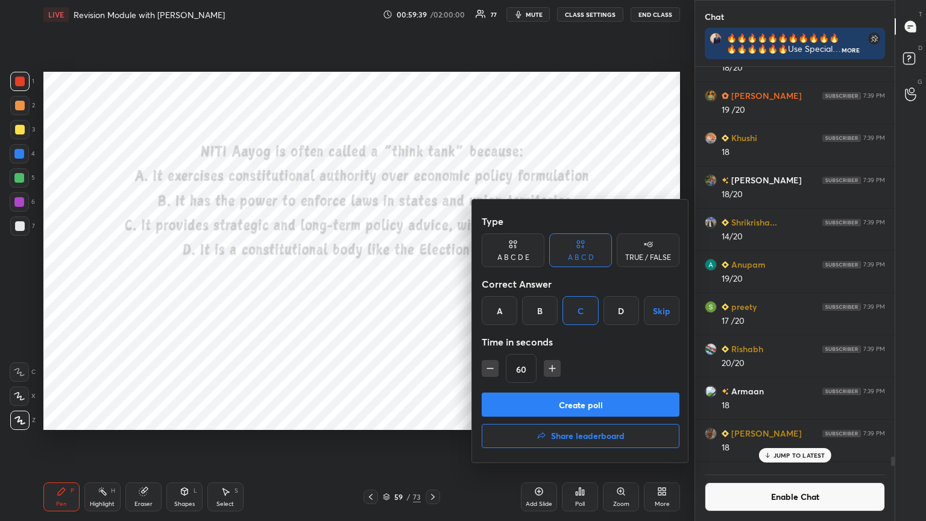
click at [432, 283] on button "Create poll" at bounding box center [581, 405] width 198 height 24
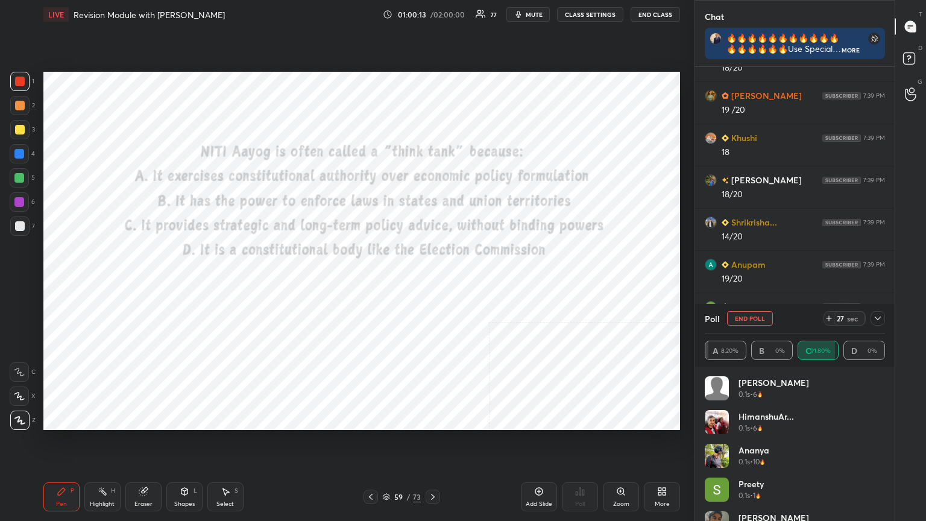
scroll to position [335, 196]
click at [432, 283] on icon at bounding box center [433, 497] width 4 height 6
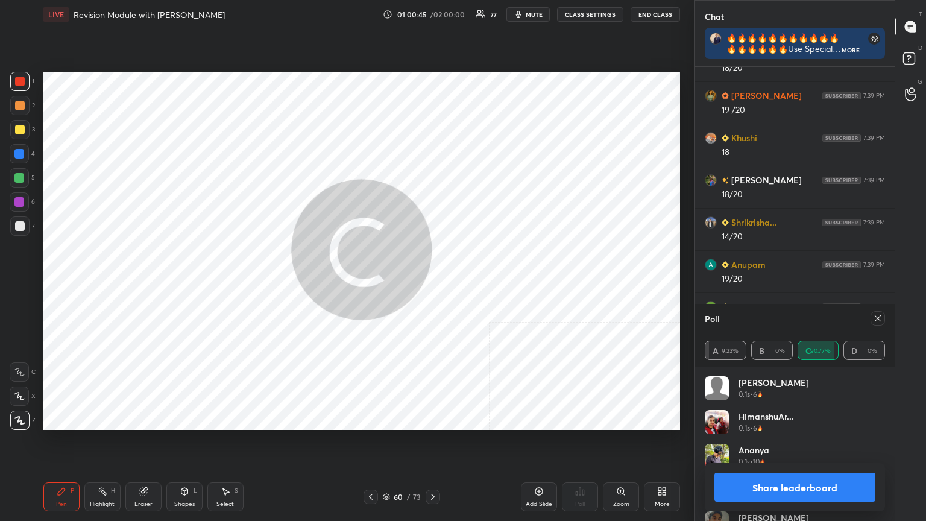
click at [432, 283] on button "Share leaderboard" at bounding box center [795, 487] width 161 height 29
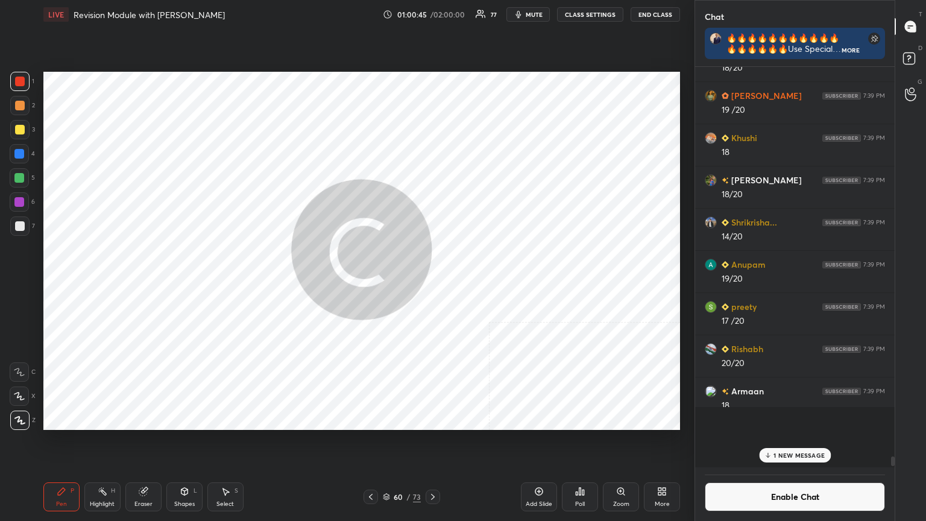
scroll to position [4, 4]
click at [432, 283] on button "Enable Chat" at bounding box center [795, 496] width 180 height 29
drag, startPoint x: 791, startPoint y: 495, endPoint x: 791, endPoint y: 484, distance: 10.9
click at [432, 283] on button "Enable Chat" at bounding box center [795, 496] width 180 height 29
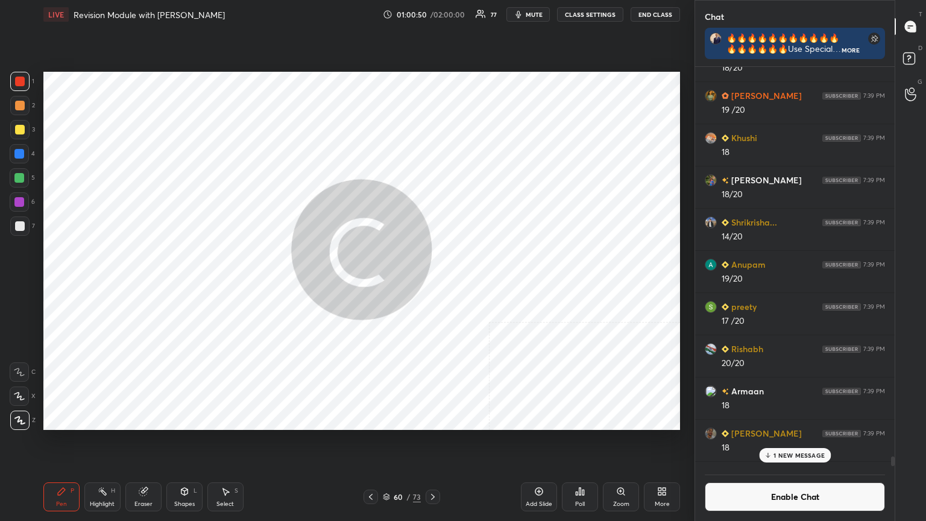
click at [432, 283] on p "1 NEW MESSAGE" at bounding box center [799, 455] width 51 height 7
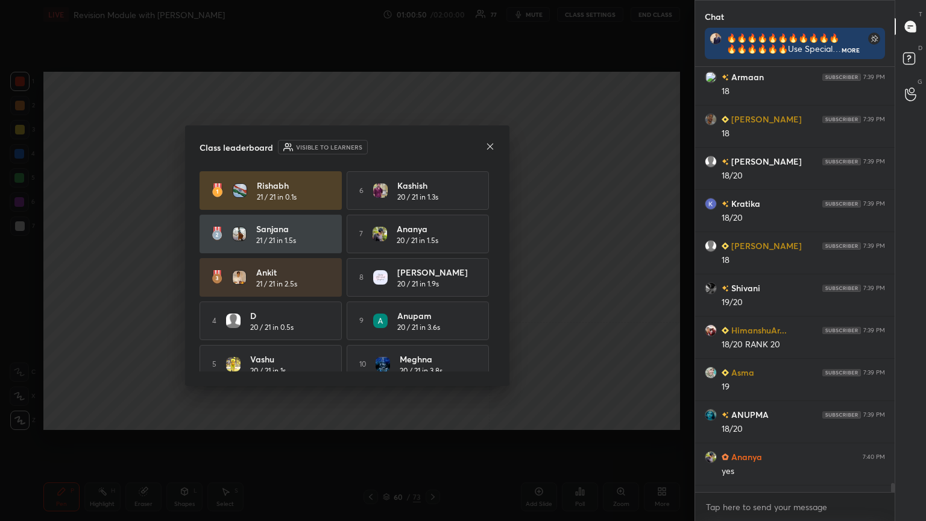
scroll to position [422, 196]
click at [432, 283] on div "x" at bounding box center [795, 507] width 200 height 28
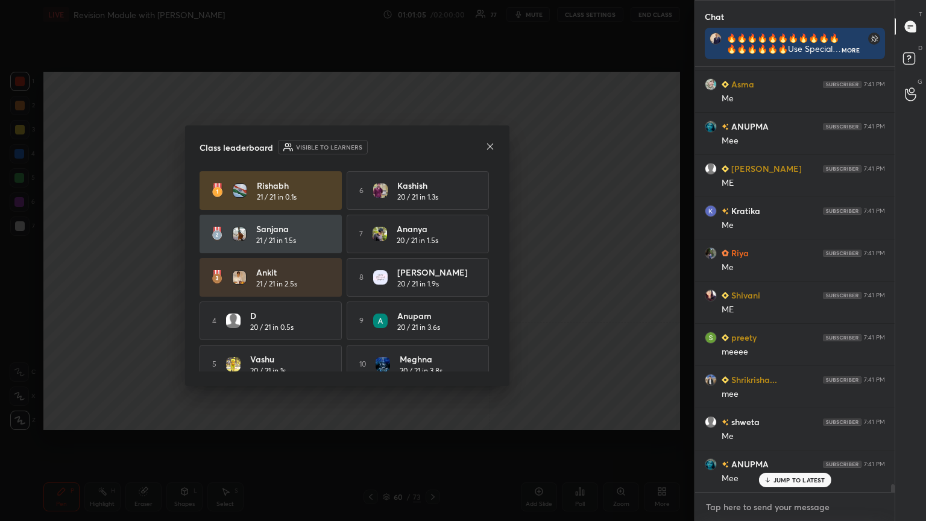
scroll to position [22421, 0]
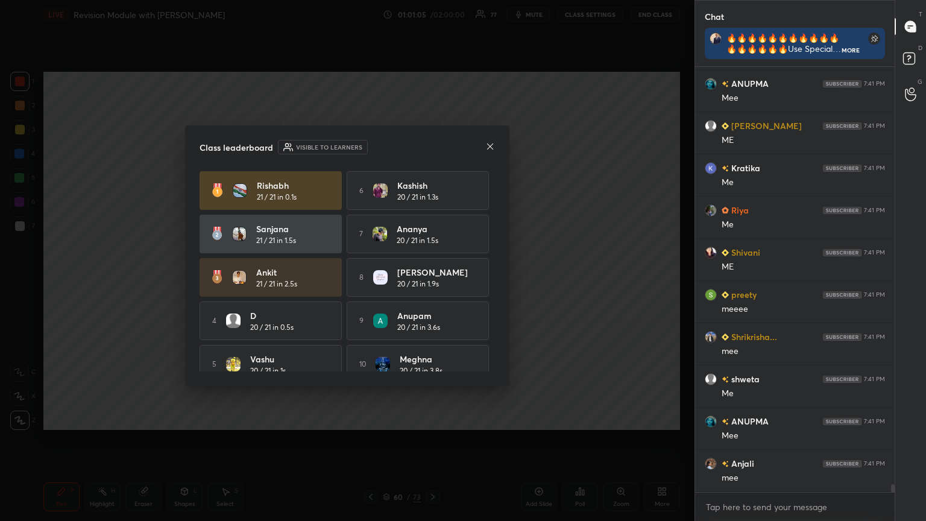
type textarea "x"
click at [432, 144] on icon at bounding box center [490, 146] width 6 height 6
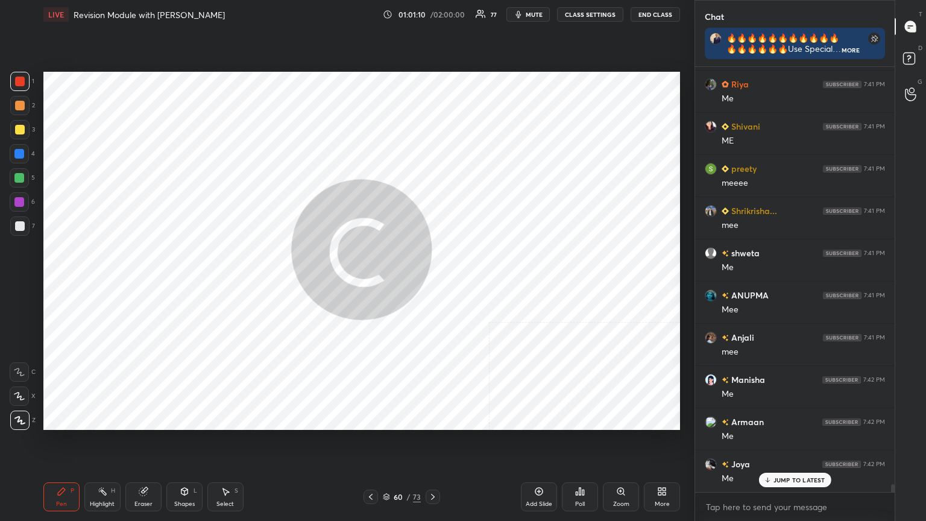
scroll to position [22631, 0]
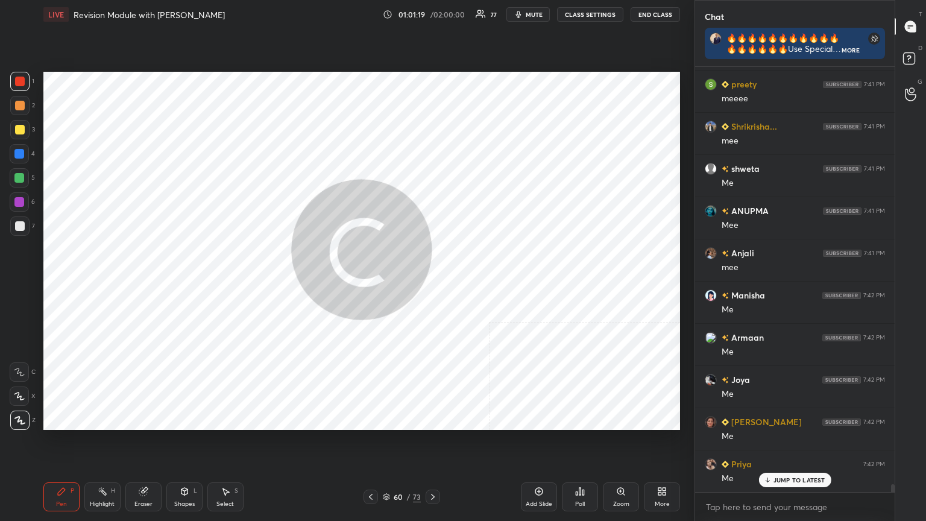
click at [387, 283] on icon at bounding box center [386, 496] width 7 height 7
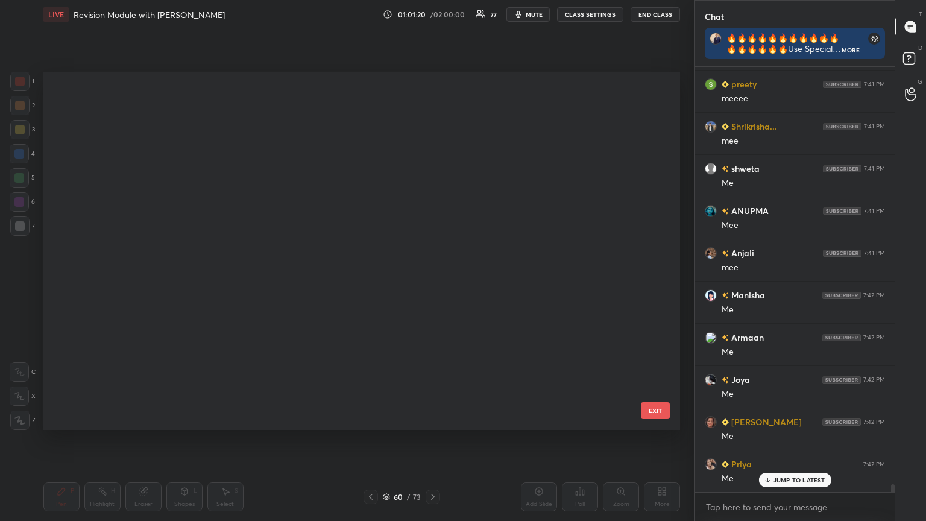
scroll to position [4, 6]
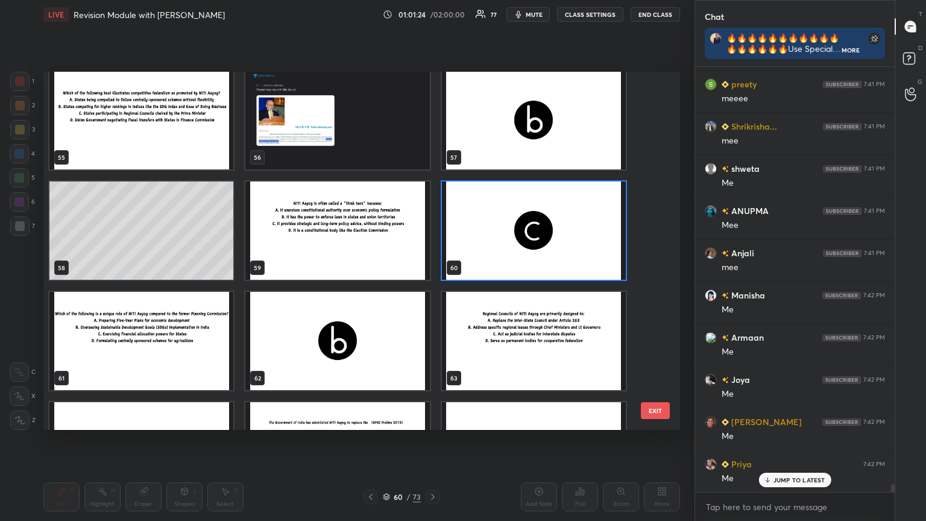
click at [203, 283] on img "grid" at bounding box center [141, 341] width 184 height 98
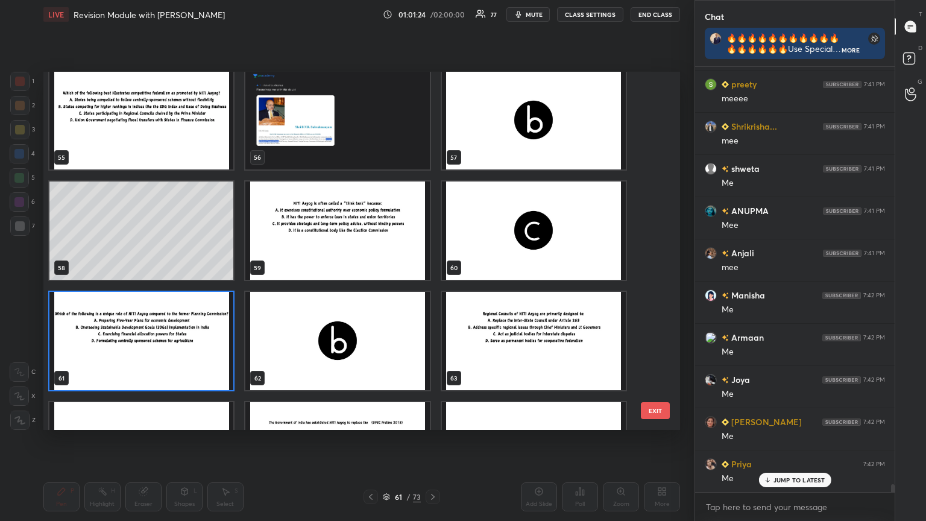
click at [201, 283] on img "grid" at bounding box center [141, 341] width 184 height 98
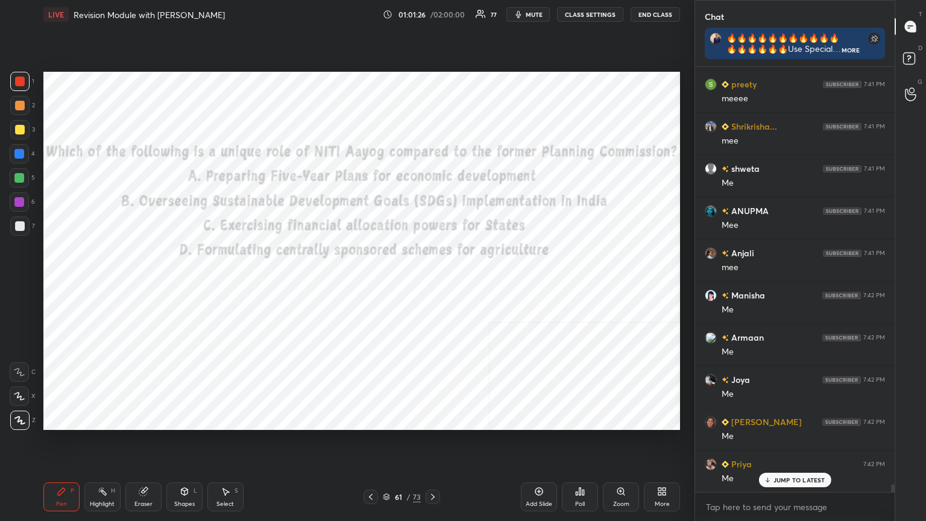
click at [432, 12] on button "CLASS SETTINGS" at bounding box center [590, 14] width 66 height 14
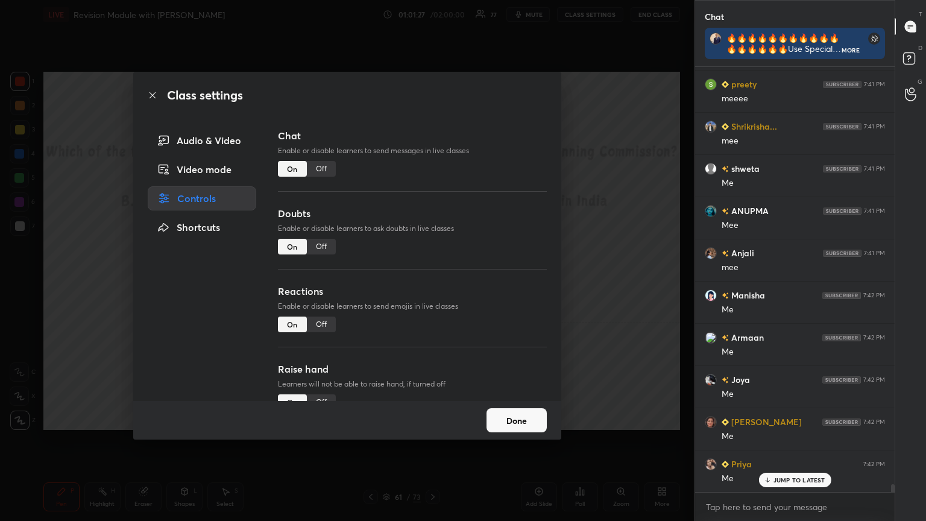
click at [316, 169] on div "Off" at bounding box center [321, 169] width 29 height 16
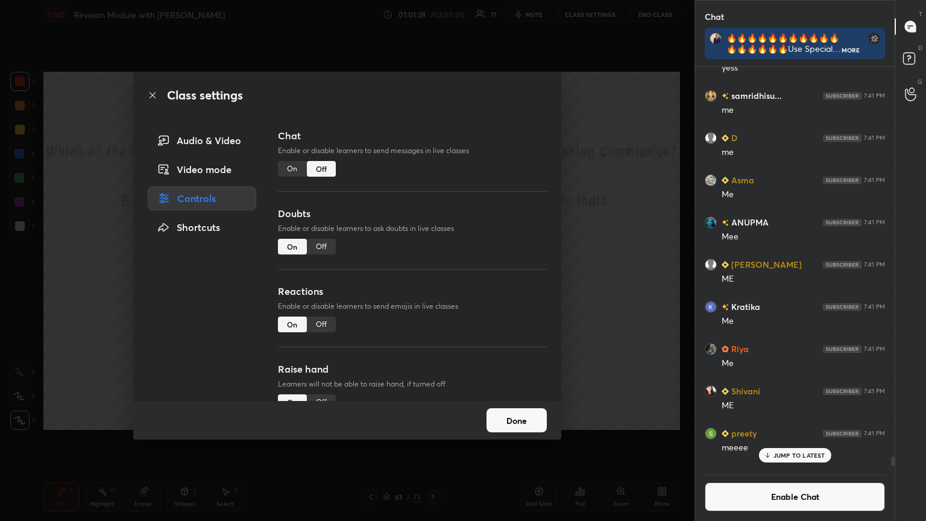
click at [149, 92] on icon at bounding box center [153, 95] width 10 height 10
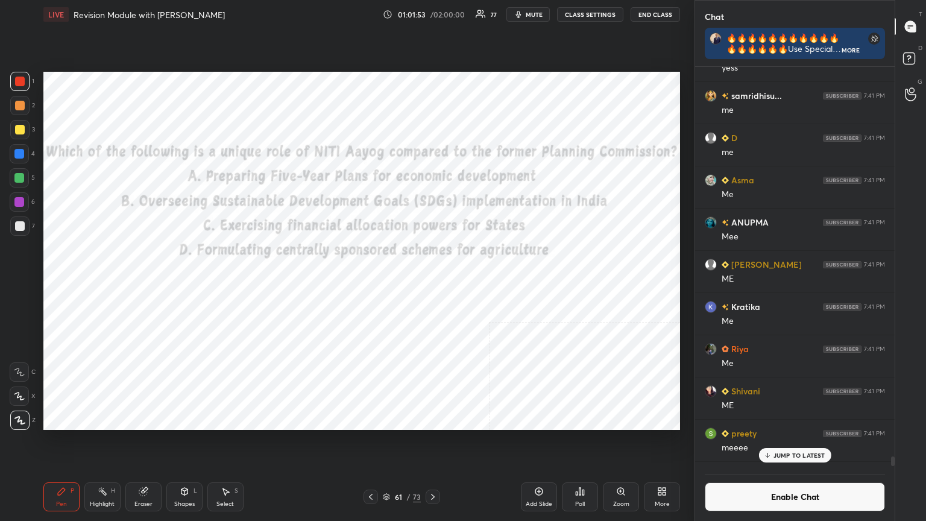
click at [432, 283] on icon at bounding box center [580, 492] width 10 height 10
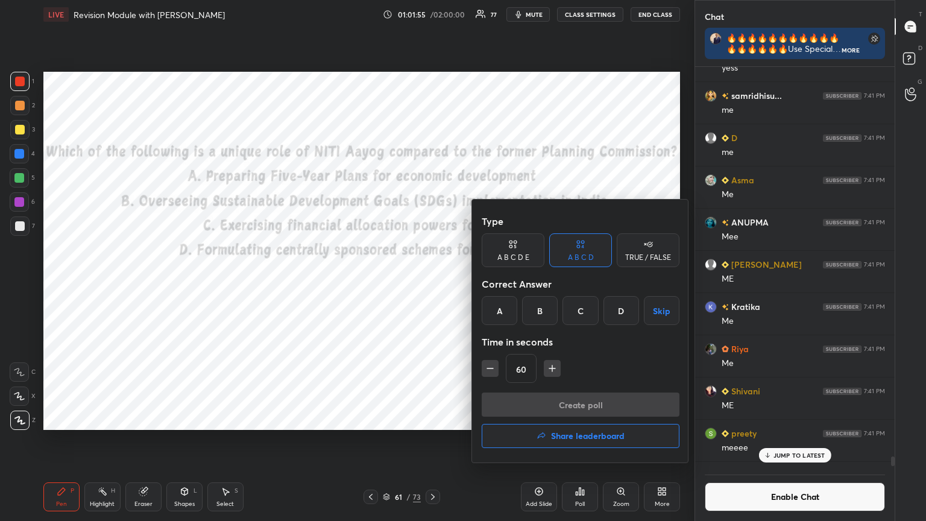
click at [432, 283] on div "B" at bounding box center [540, 310] width 36 height 29
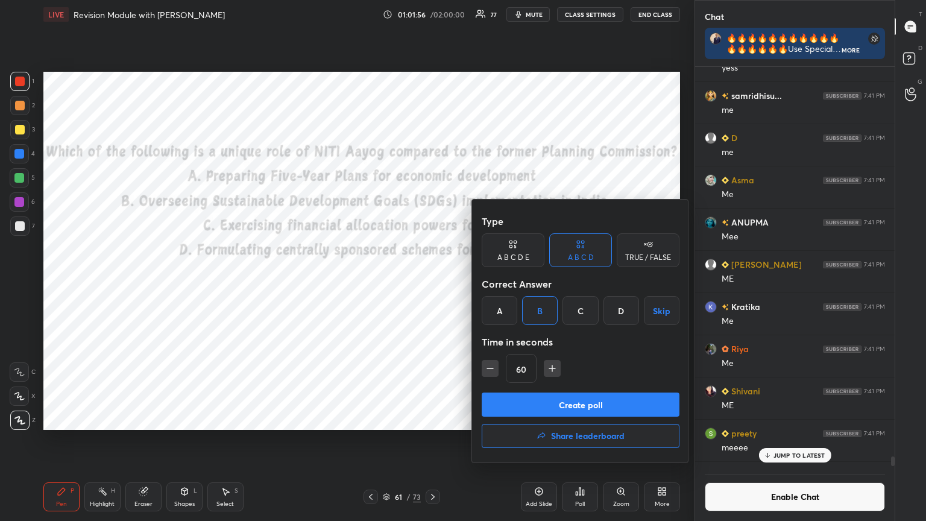
click at [432, 283] on button "Create poll" at bounding box center [581, 405] width 198 height 24
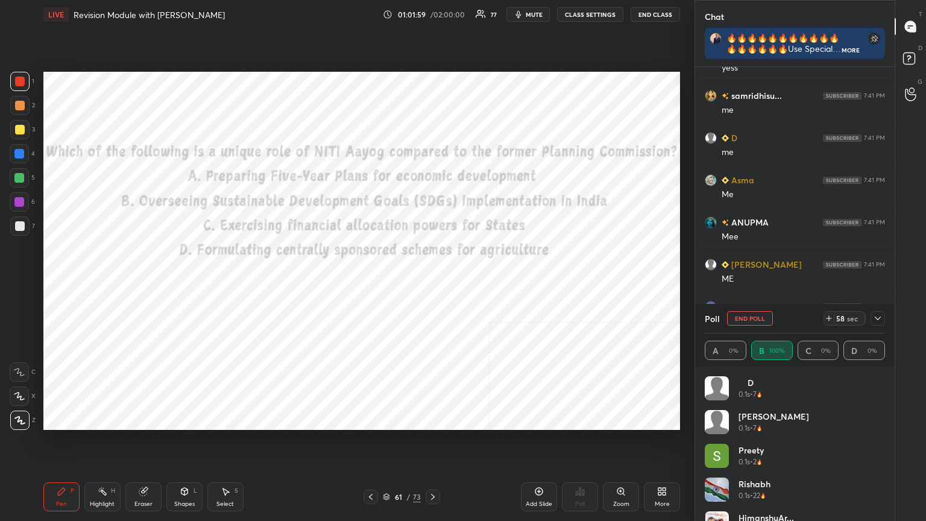
scroll to position [141, 177]
click at [432, 283] on icon at bounding box center [433, 497] width 10 height 10
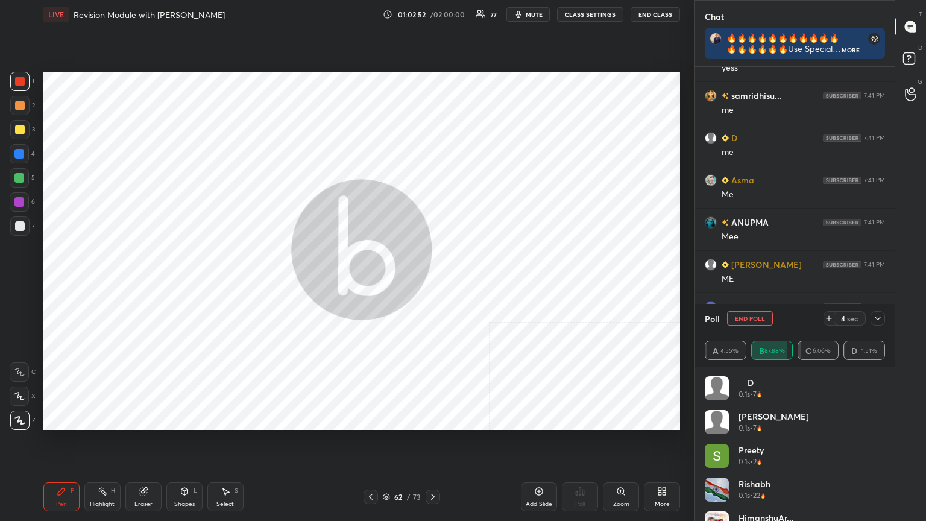
click at [386, 283] on icon at bounding box center [387, 495] width 6 height 3
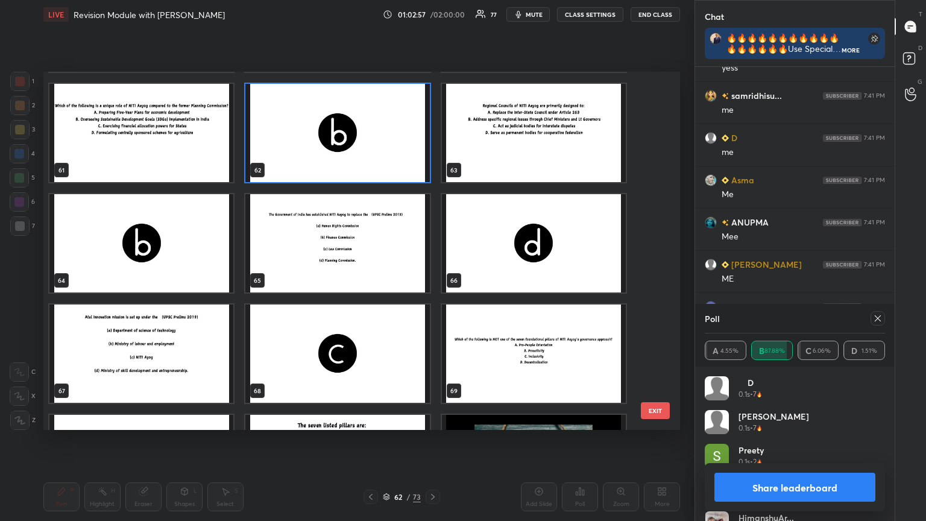
scroll to position [2193, 0]
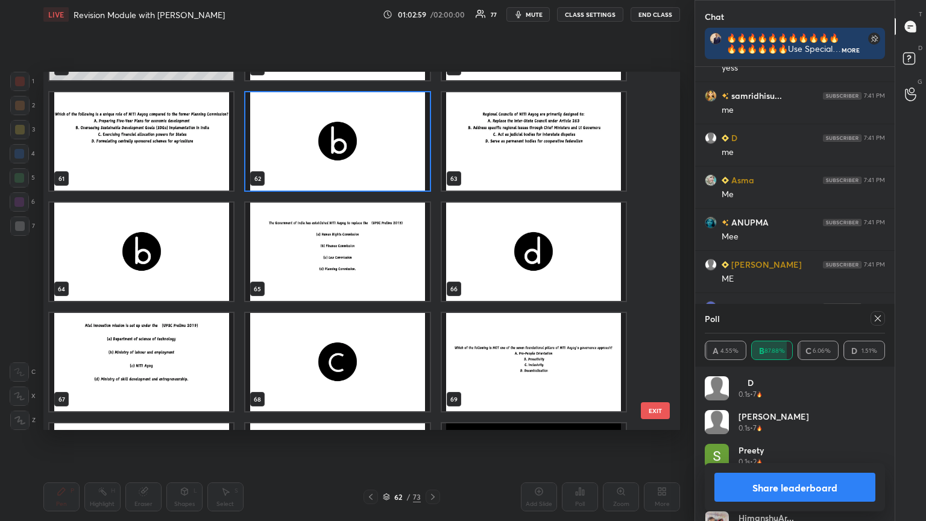
click at [369, 275] on img "grid" at bounding box center [337, 252] width 184 height 98
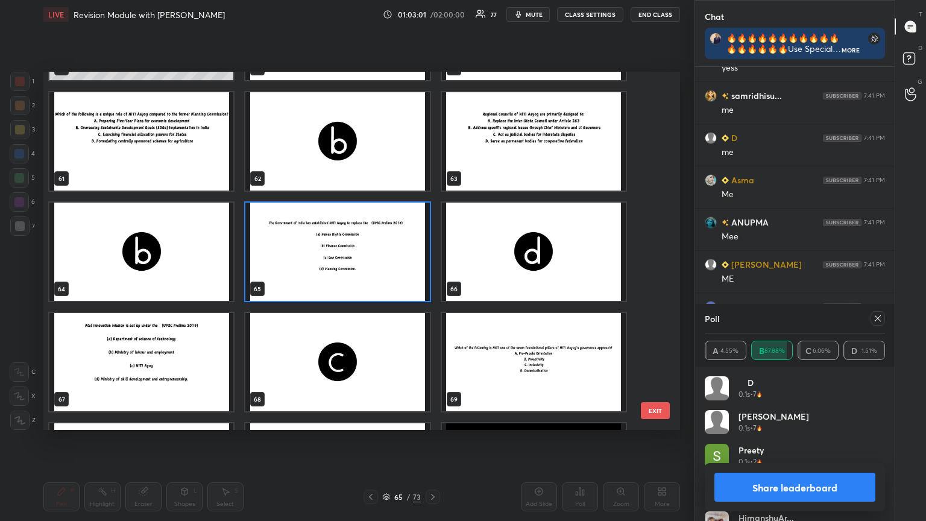
click at [367, 275] on img "grid" at bounding box center [337, 252] width 184 height 98
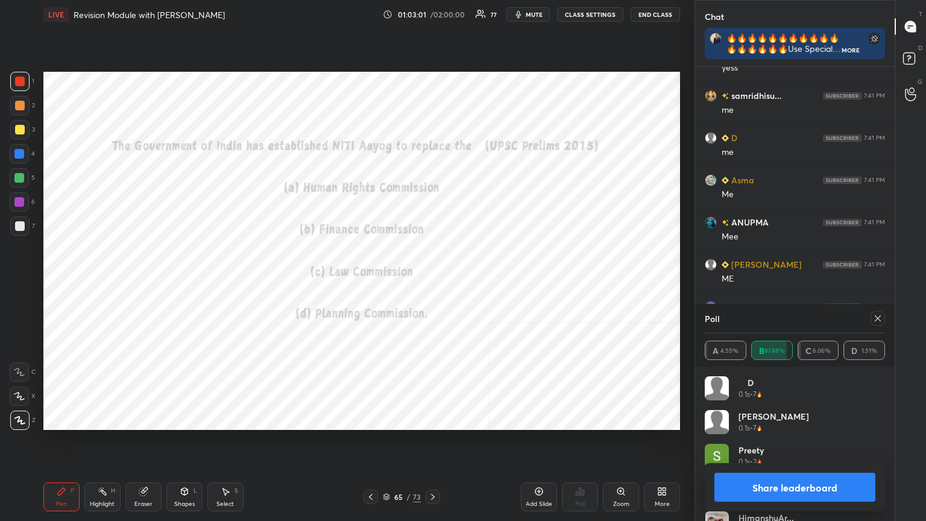
click at [367, 275] on img "grid" at bounding box center [337, 252] width 184 height 98
click at [432, 283] on button "Share leaderboard" at bounding box center [795, 487] width 161 height 29
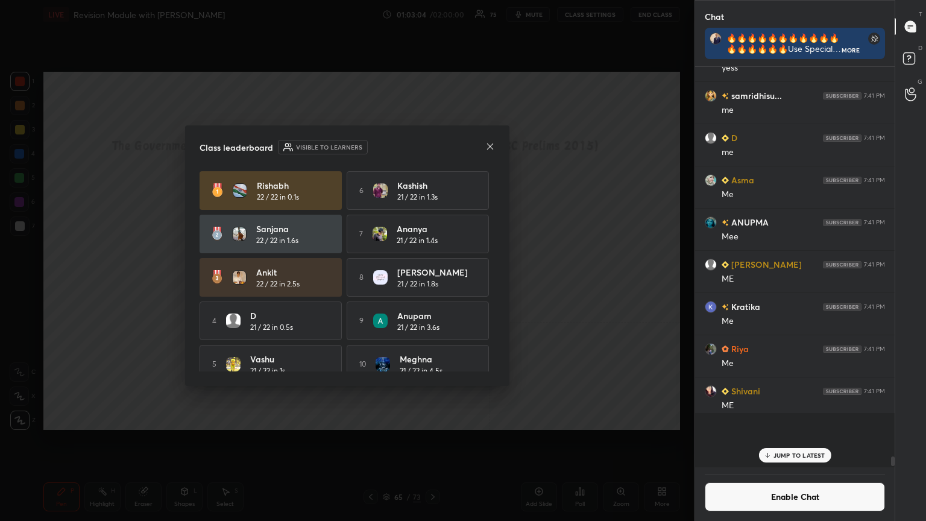
scroll to position [396, 196]
click at [432, 145] on icon at bounding box center [490, 146] width 6 height 6
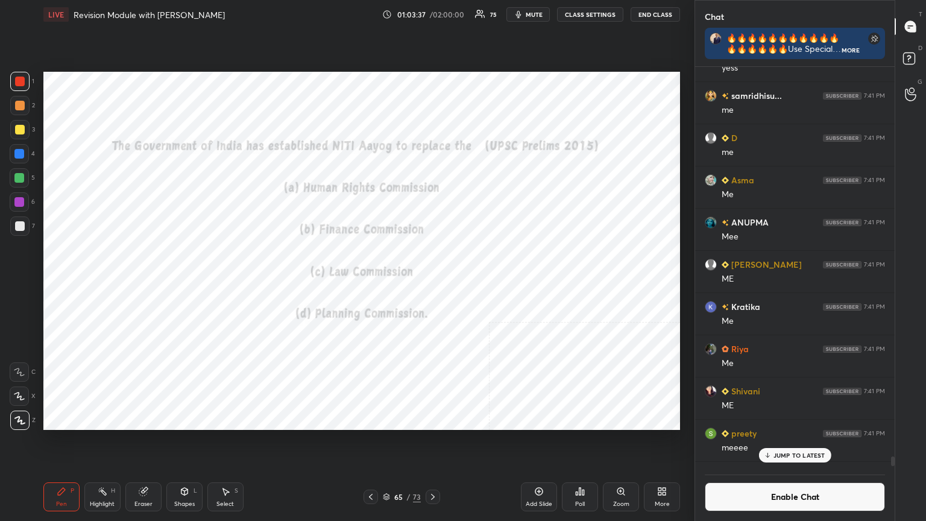
click at [432, 283] on div "Poll" at bounding box center [580, 496] width 36 height 29
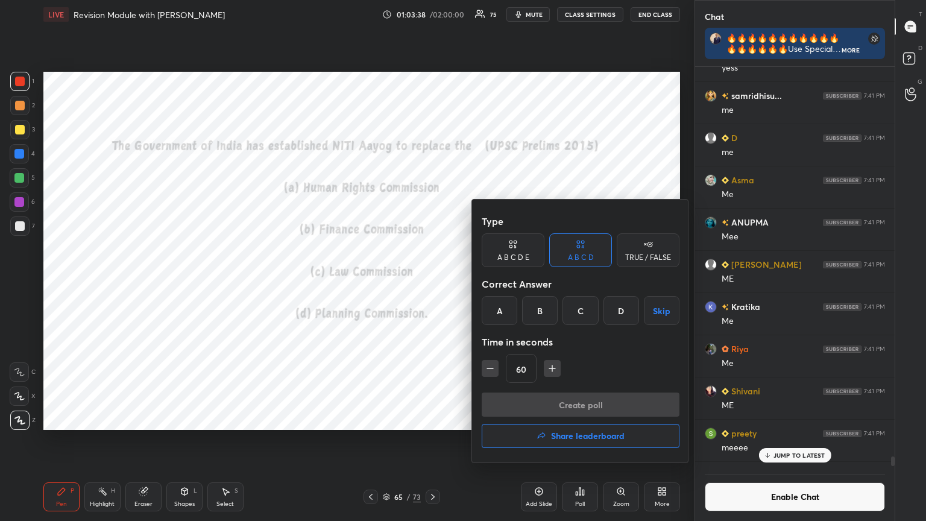
drag, startPoint x: 622, startPoint y: 306, endPoint x: 606, endPoint y: 323, distance: 23.5
click at [432, 283] on div "D" at bounding box center [622, 310] width 36 height 29
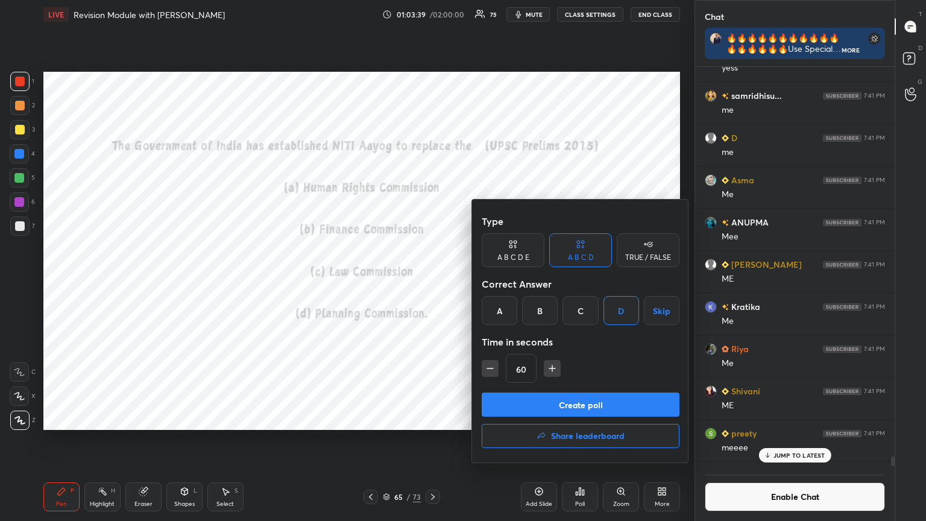
click at [432, 283] on button "Create poll" at bounding box center [581, 405] width 198 height 24
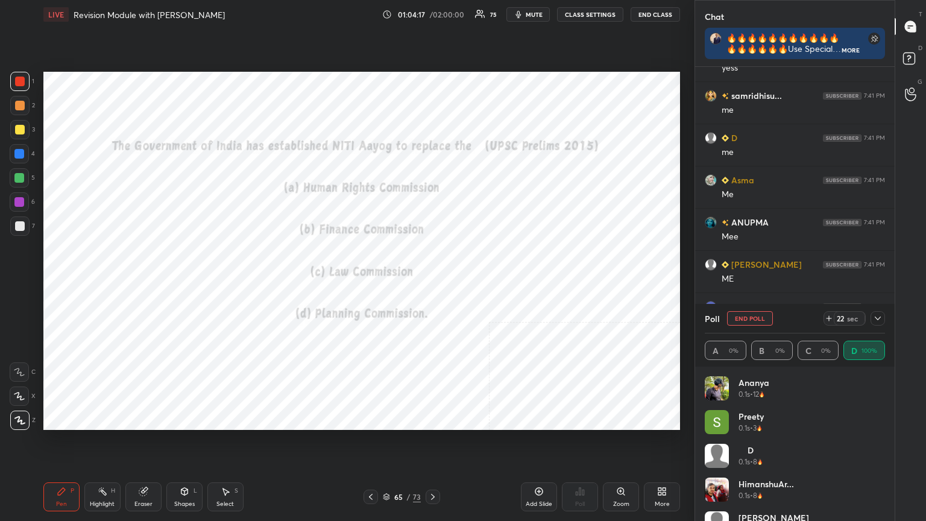
scroll to position [4, 4]
click at [432, 283] on icon at bounding box center [433, 497] width 10 height 10
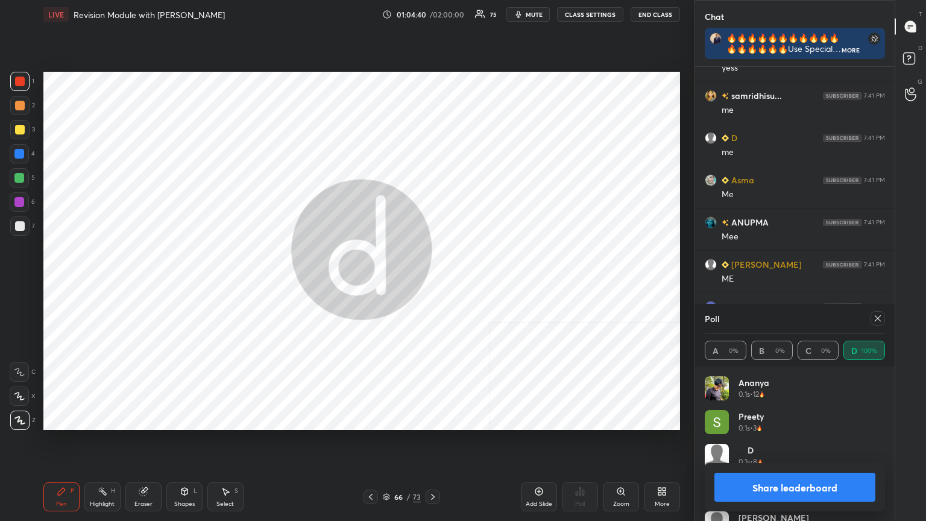
click at [432, 283] on button "Share leaderboard" at bounding box center [795, 487] width 161 height 29
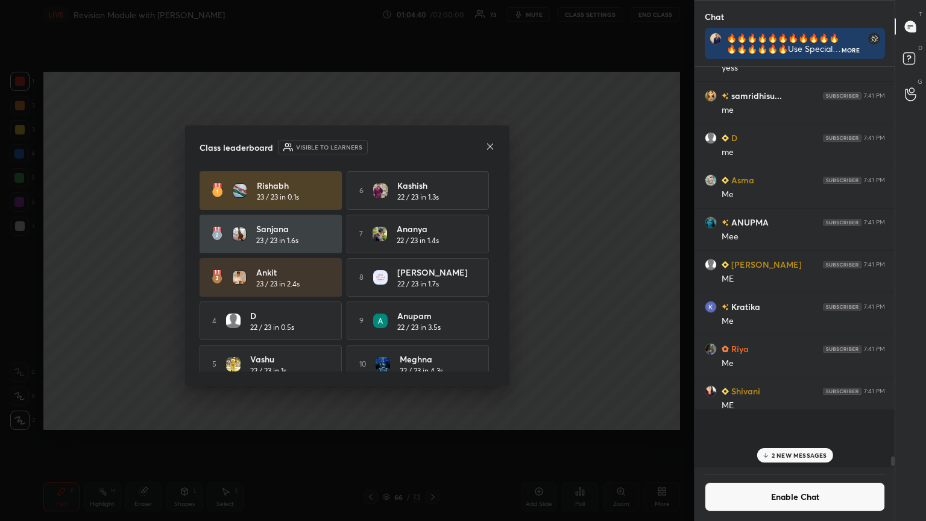
scroll to position [321, 196]
click at [432, 283] on button "Enable Chat" at bounding box center [795, 496] width 180 height 29
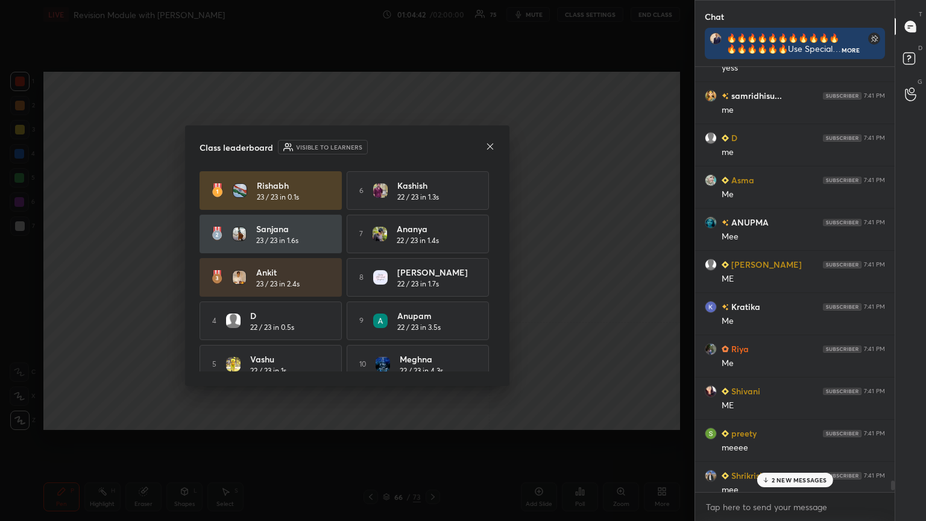
click at [432, 283] on p "2 NEW MESSAGES" at bounding box center [799, 479] width 55 height 7
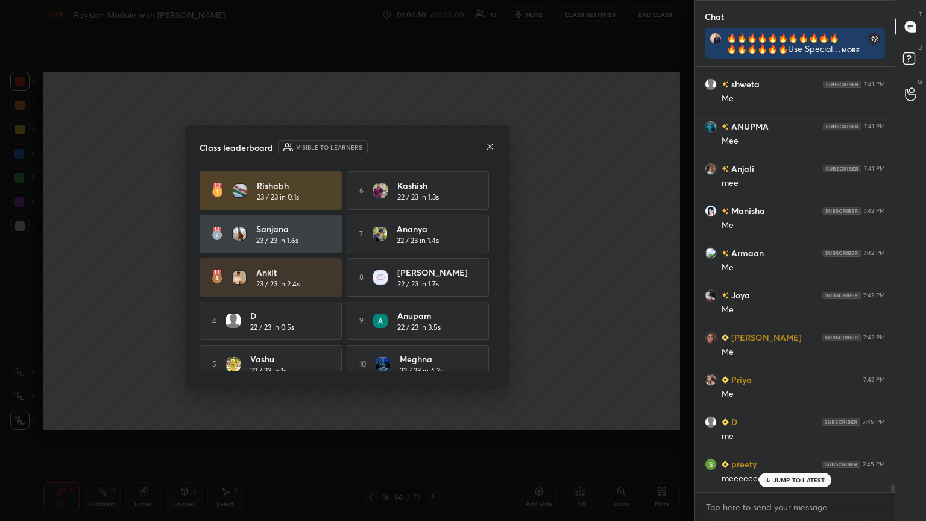
scroll to position [22722, 0]
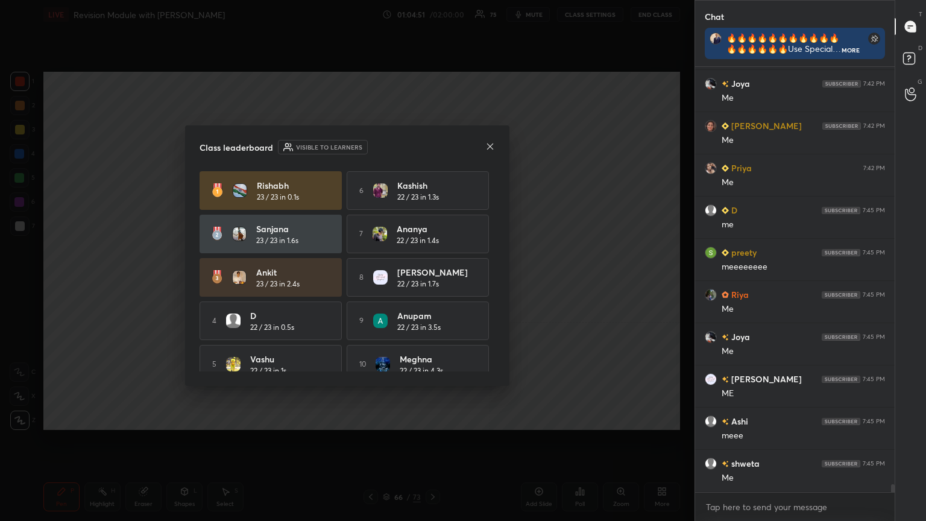
click at [432, 142] on icon at bounding box center [491, 147] width 10 height 10
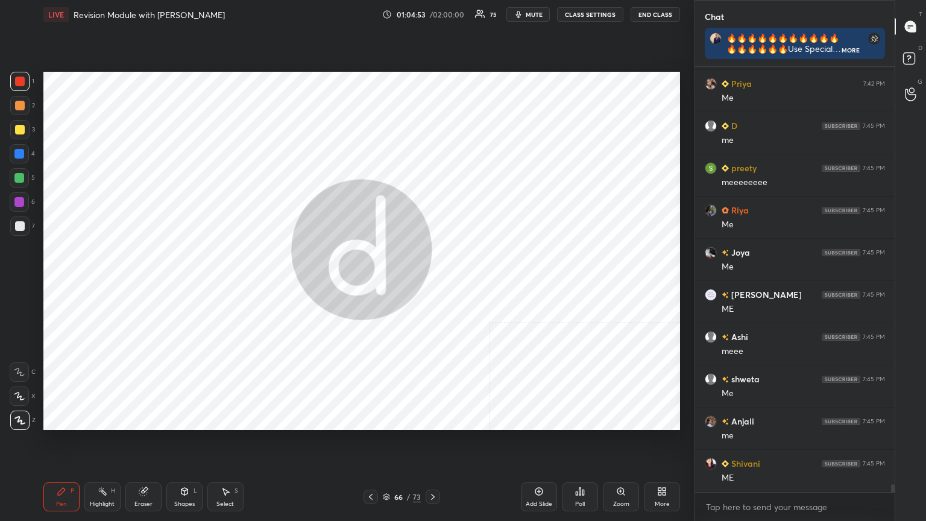
scroll to position [22933, 0]
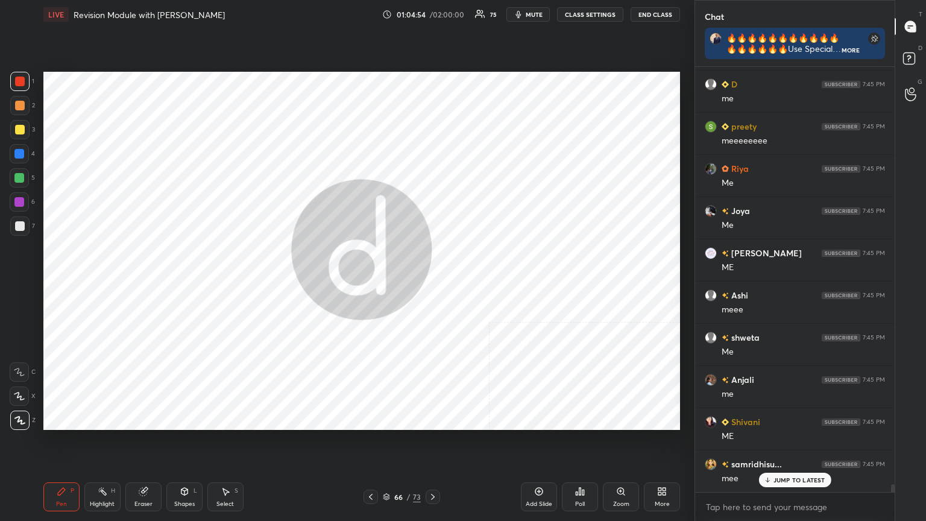
click at [387, 283] on icon at bounding box center [387, 495] width 6 height 3
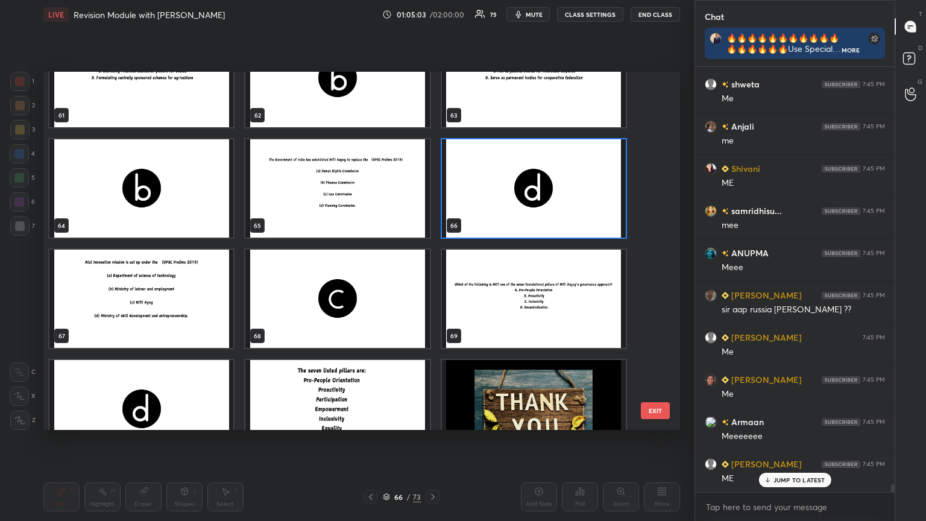
click at [162, 283] on img "grid" at bounding box center [141, 299] width 184 height 98
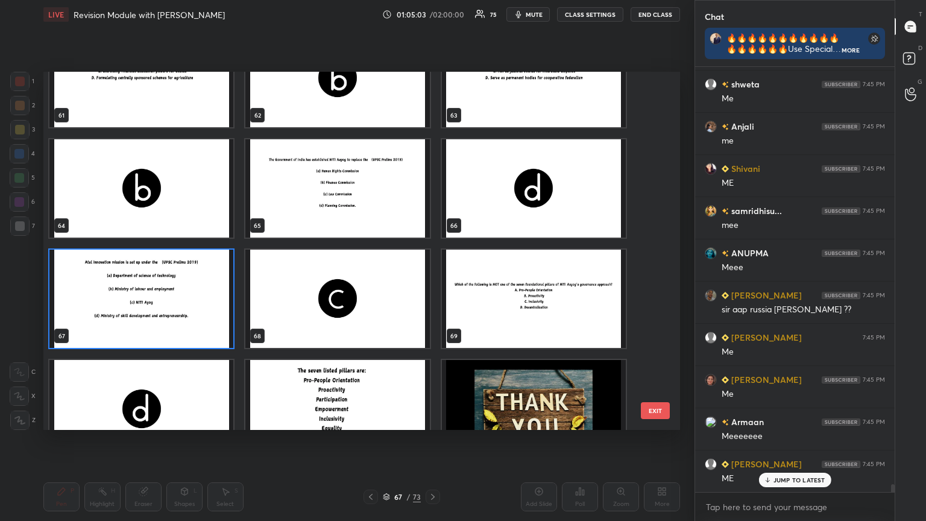
click at [162, 283] on img "grid" at bounding box center [141, 299] width 184 height 98
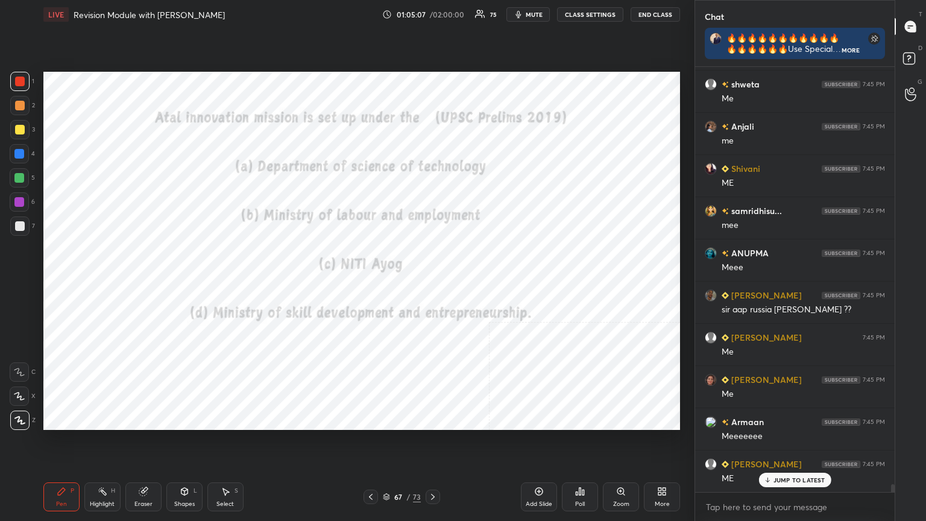
click at [432, 13] on button "CLASS SETTINGS" at bounding box center [590, 14] width 66 height 14
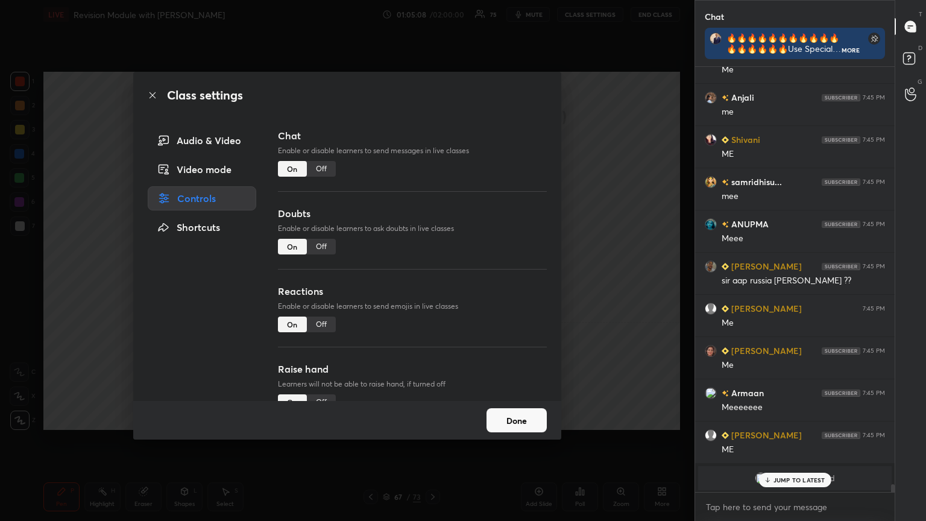
click at [318, 176] on div "Off" at bounding box center [321, 169] width 29 height 16
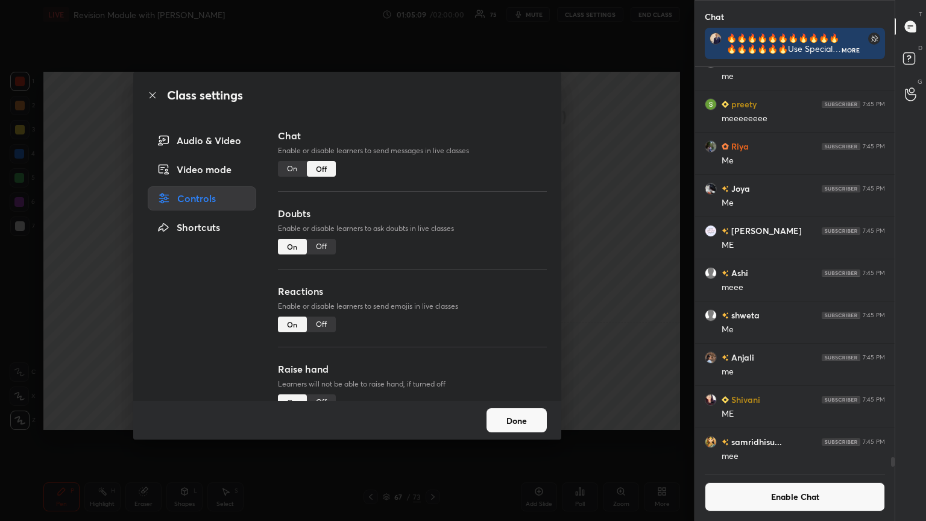
click at [150, 94] on icon at bounding box center [153, 95] width 10 height 10
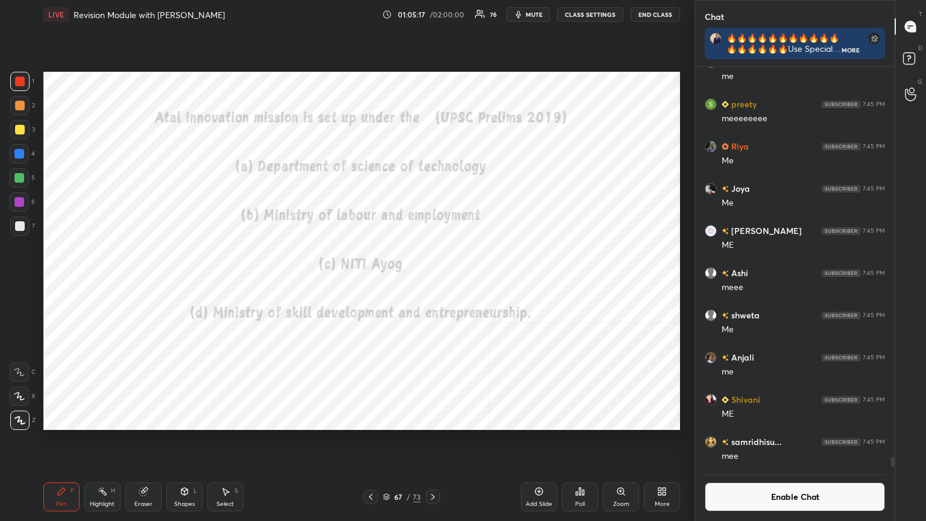
click at [432, 283] on div "Poll" at bounding box center [580, 496] width 36 height 29
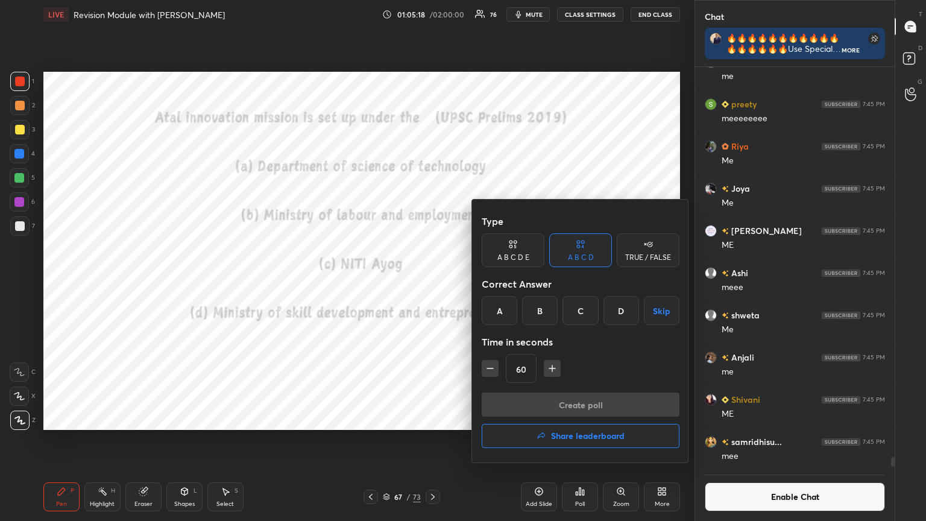
click at [432, 283] on div "C" at bounding box center [581, 310] width 36 height 29
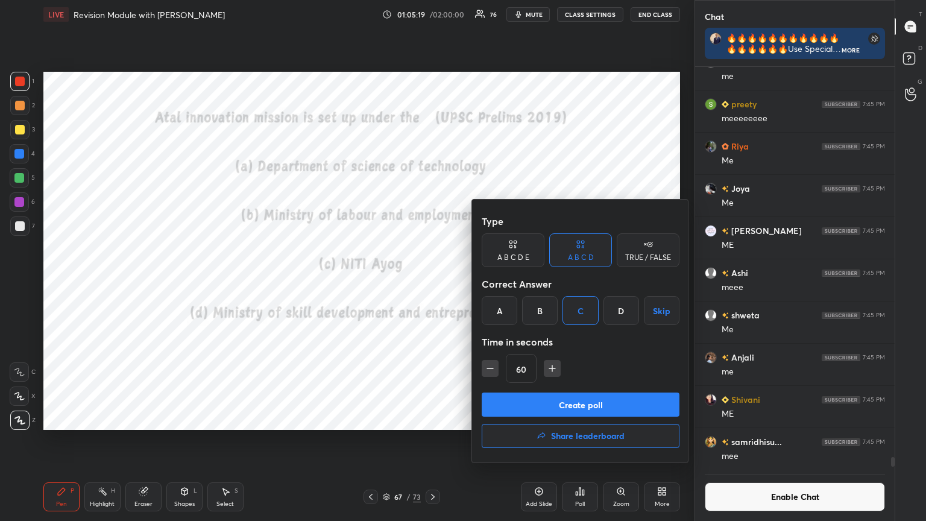
click at [432, 283] on button "Create poll" at bounding box center [581, 405] width 198 height 24
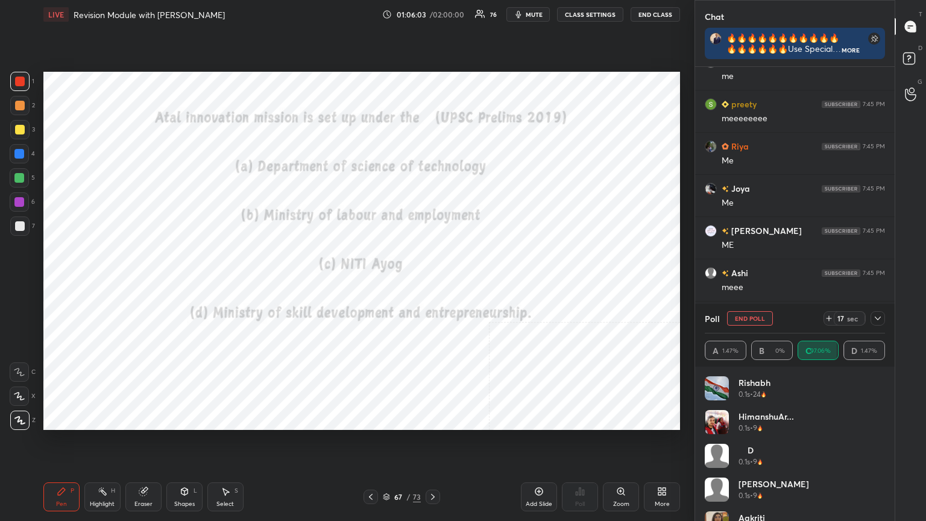
scroll to position [23127, 0]
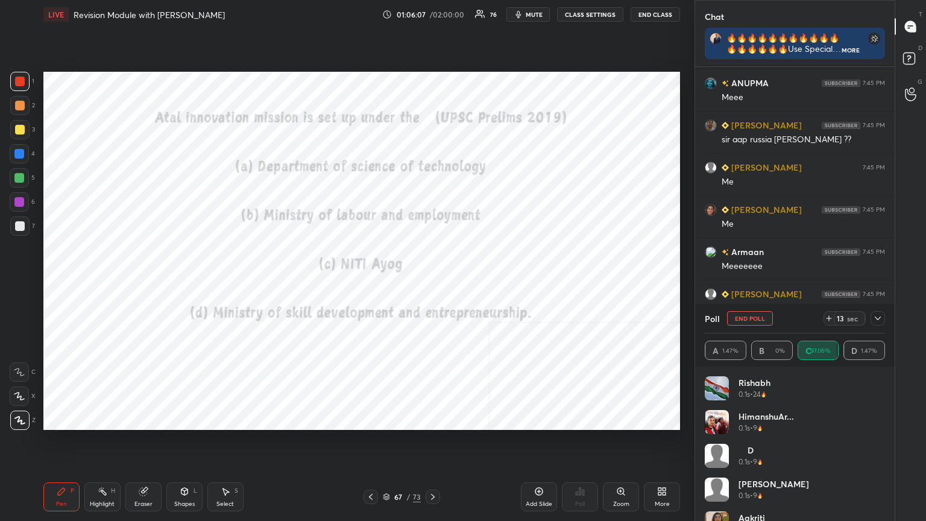
click at [431, 283] on icon at bounding box center [433, 497] width 10 height 10
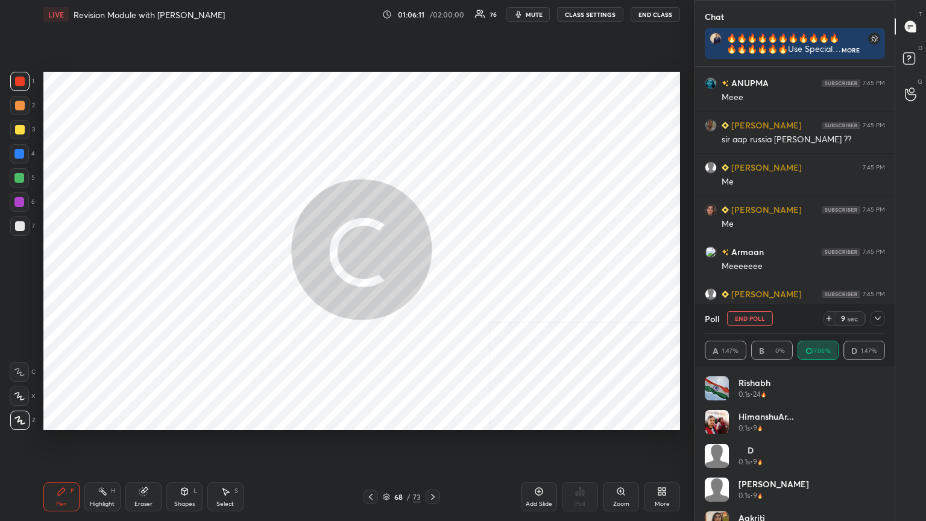
click at [386, 283] on icon at bounding box center [386, 496] width 7 height 7
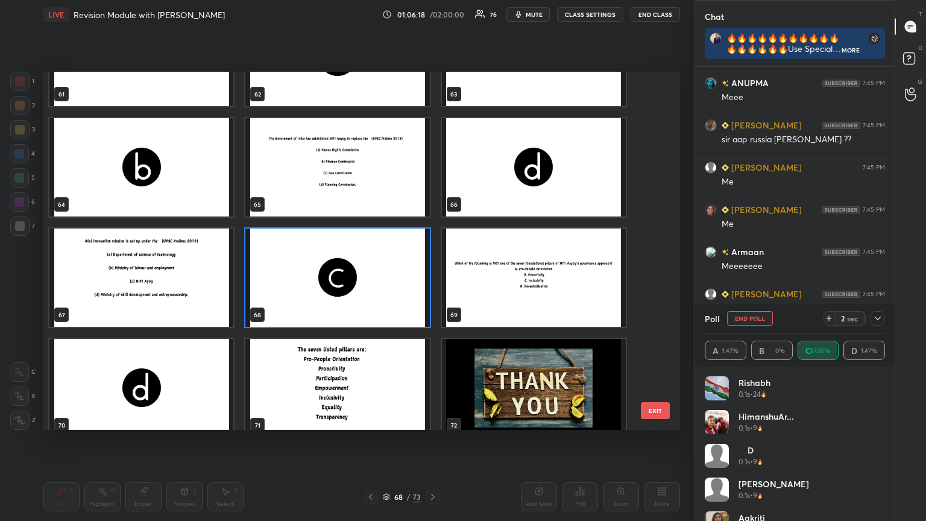
scroll to position [2282, 0]
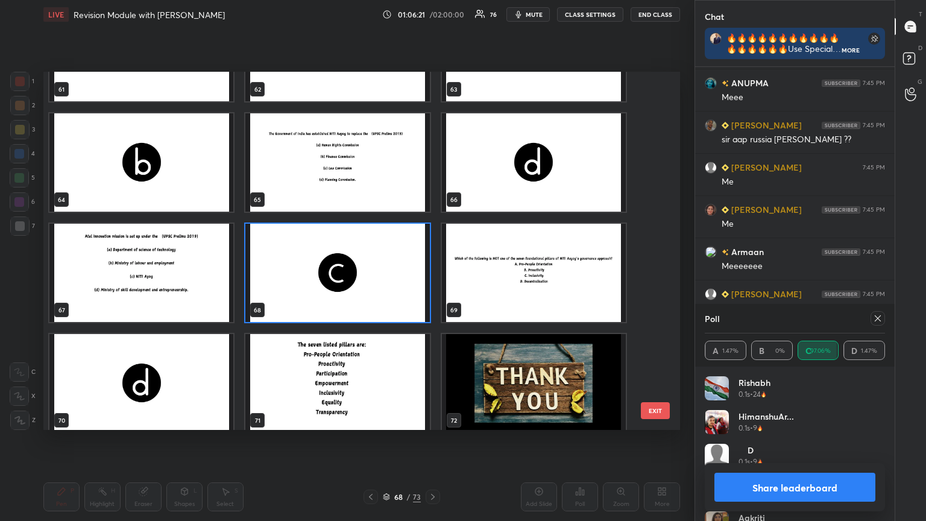
click at [432, 283] on button "Share leaderboard" at bounding box center [795, 487] width 161 height 29
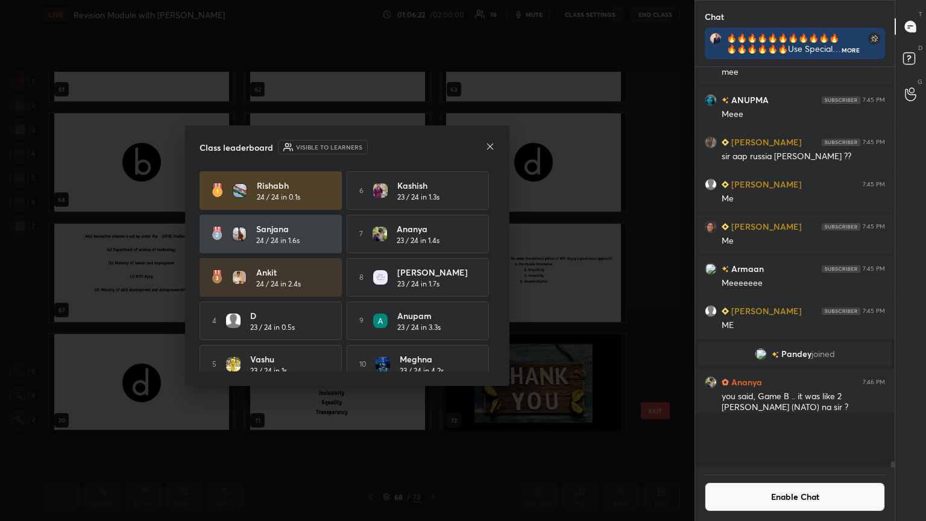
scroll to position [321, 196]
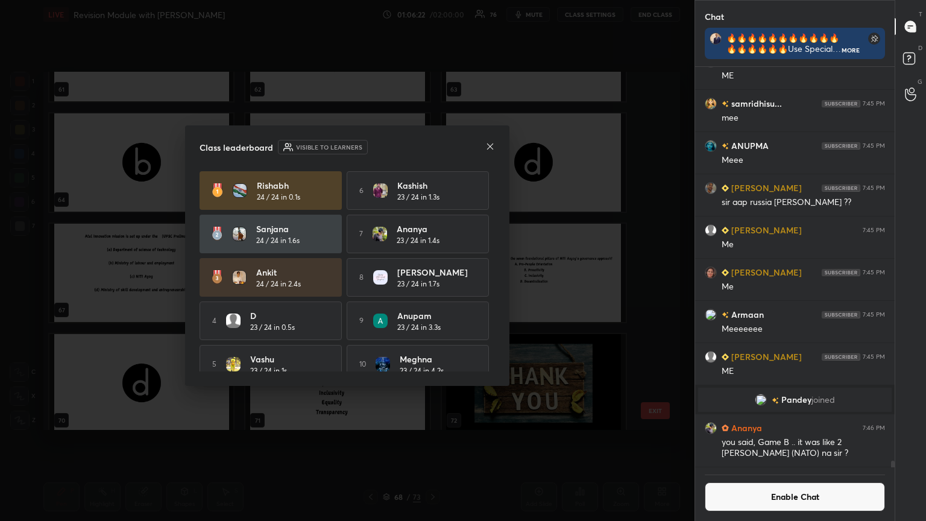
click at [432, 283] on button "Enable Chat" at bounding box center [795, 496] width 180 height 29
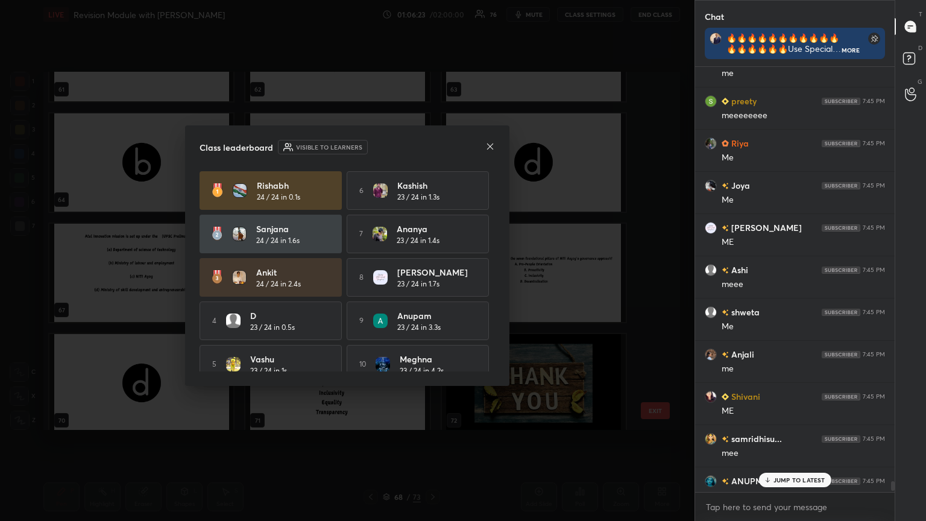
click at [432, 283] on div "JUMP TO LATEST" at bounding box center [795, 480] width 72 height 14
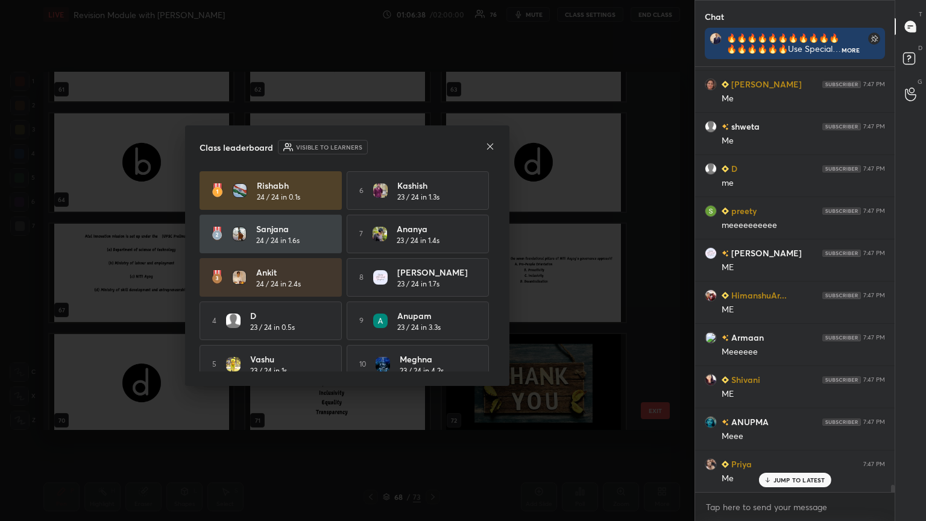
click at [432, 151] on div at bounding box center [491, 147] width 10 height 13
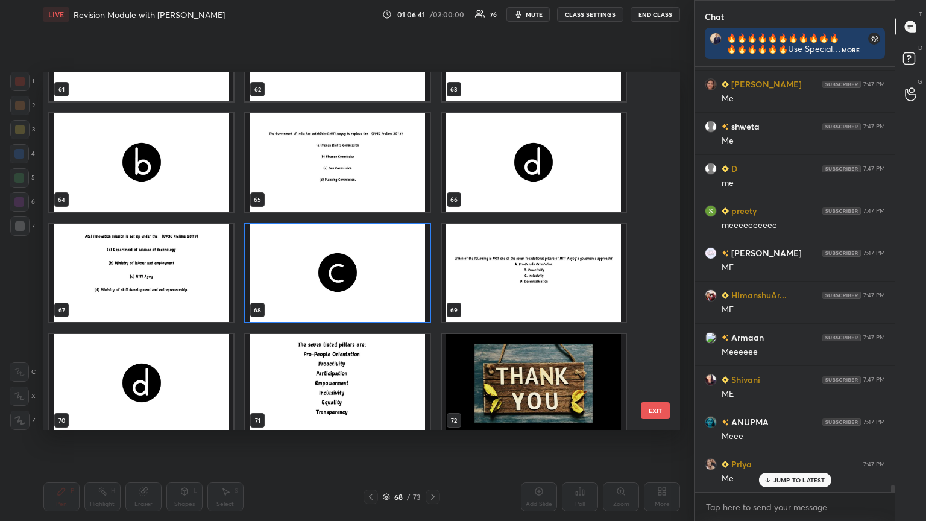
click at [362, 283] on img "grid" at bounding box center [337, 383] width 184 height 98
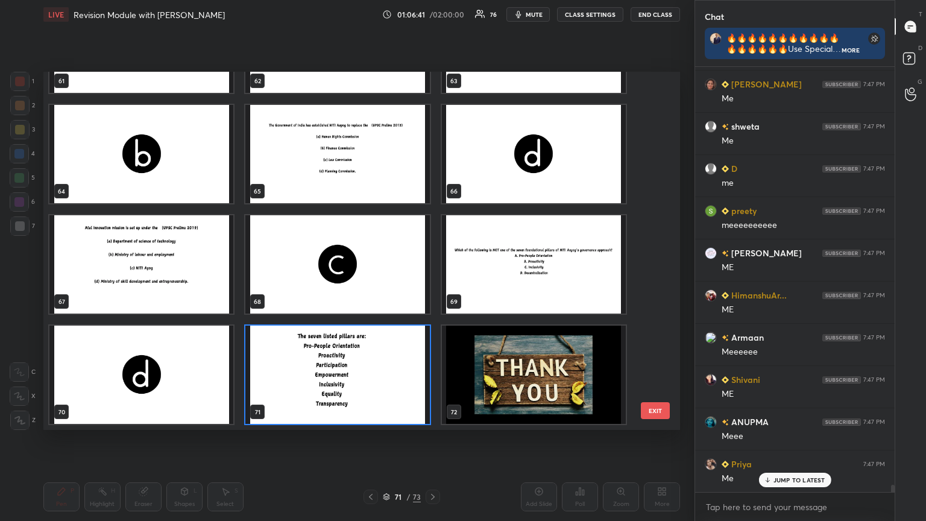
click at [362, 283] on img "grid" at bounding box center [337, 375] width 184 height 98
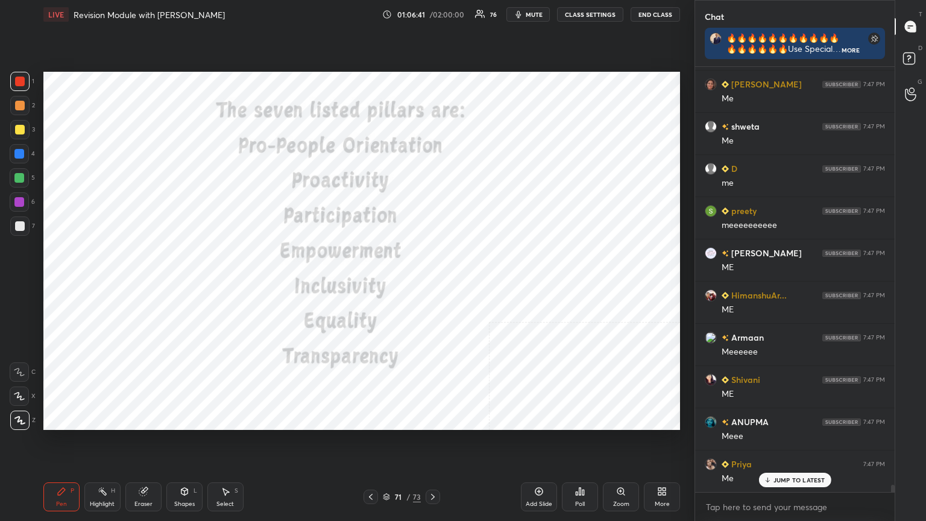
click at [362, 283] on img "grid" at bounding box center [337, 375] width 184 height 98
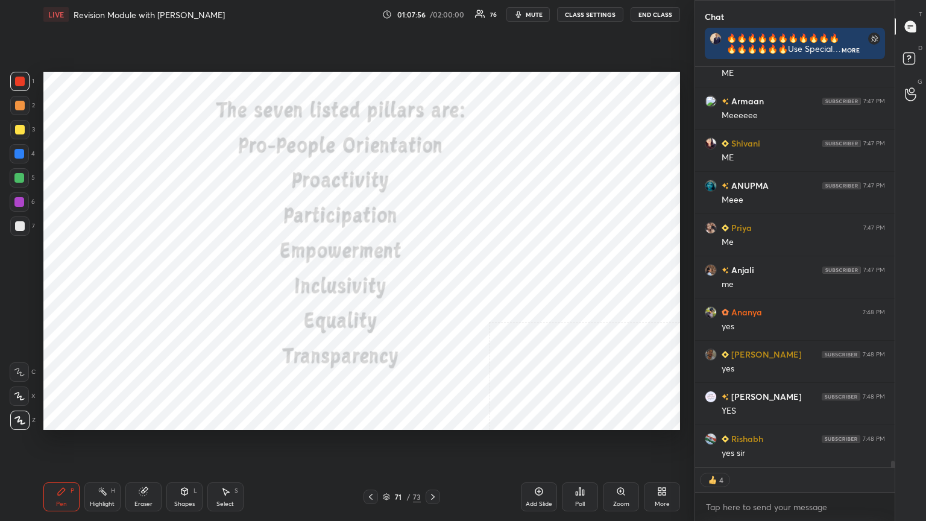
scroll to position [23993, 0]
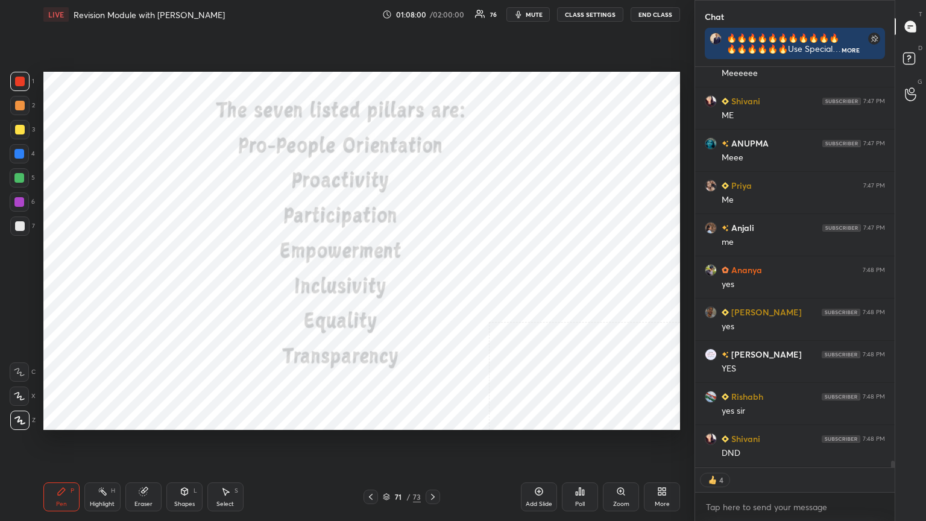
click at [386, 283] on icon at bounding box center [386, 496] width 7 height 7
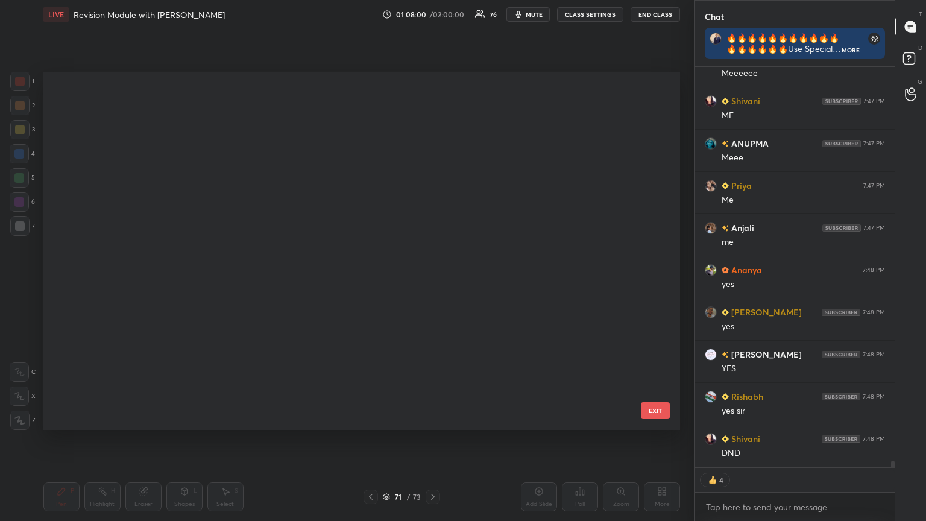
scroll to position [355, 631]
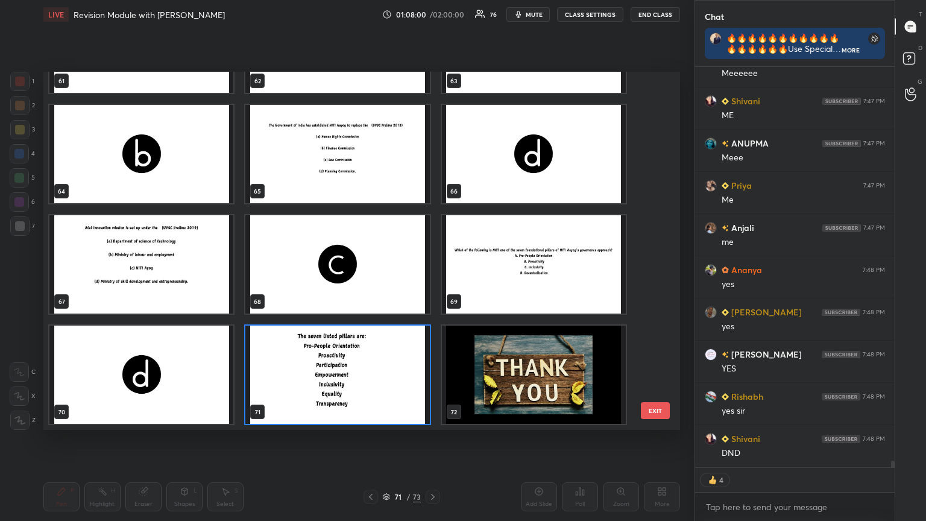
type textarea "x"
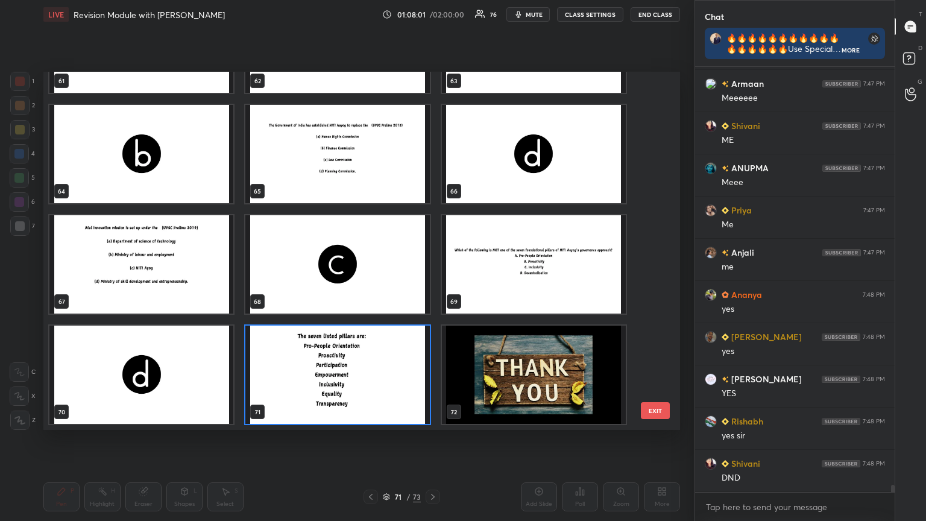
scroll to position [24011, 0]
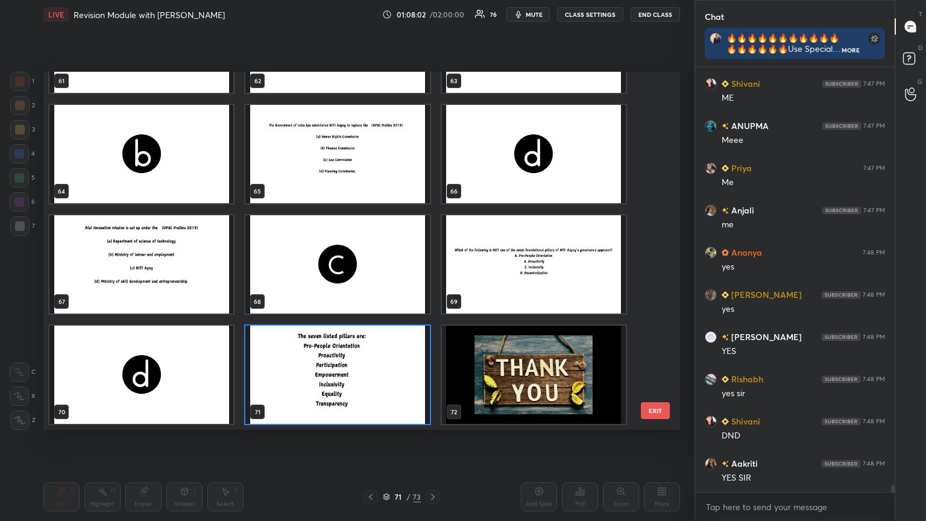
click at [432, 263] on img "grid" at bounding box center [534, 264] width 184 height 98
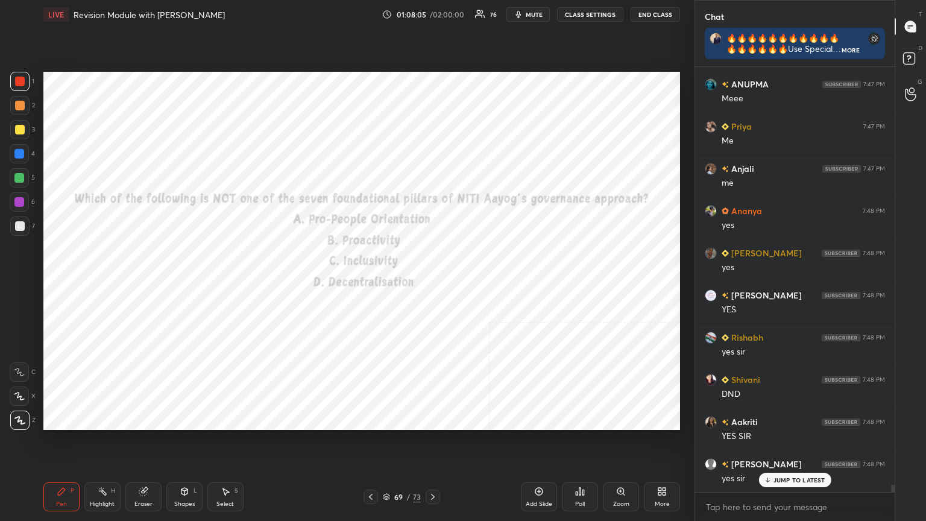
click at [432, 12] on button "CLASS SETTINGS" at bounding box center [590, 14] width 66 height 14
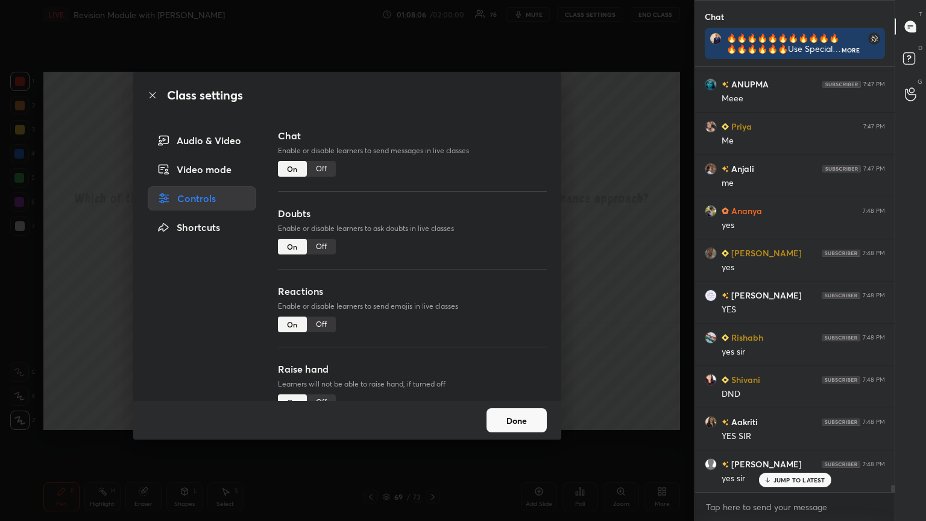
click at [326, 170] on div "Off" at bounding box center [321, 169] width 29 height 16
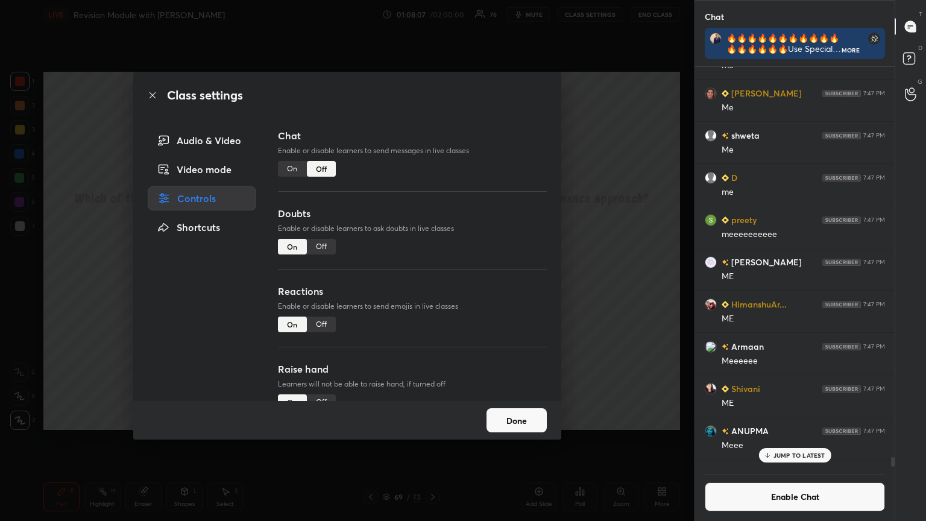
click at [148, 92] on icon at bounding box center [153, 95] width 10 height 10
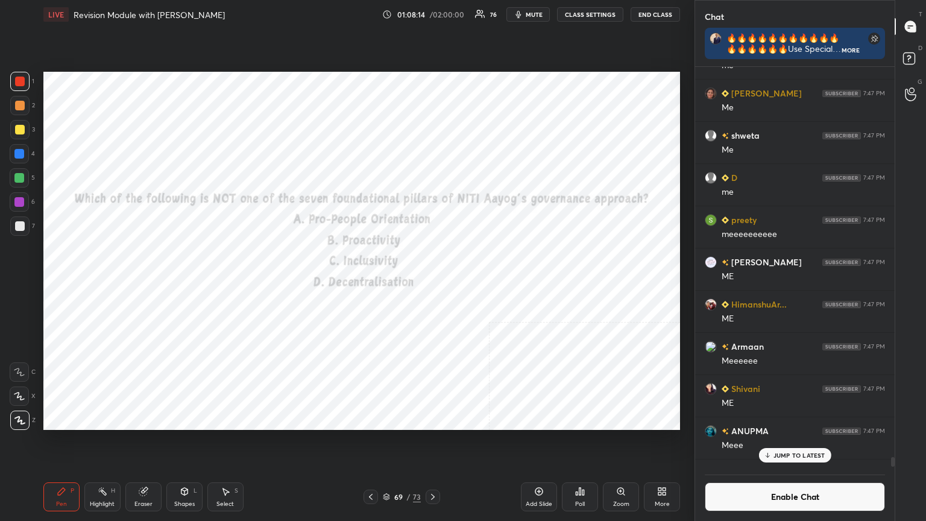
click at [432, 283] on div "Poll" at bounding box center [580, 496] width 36 height 29
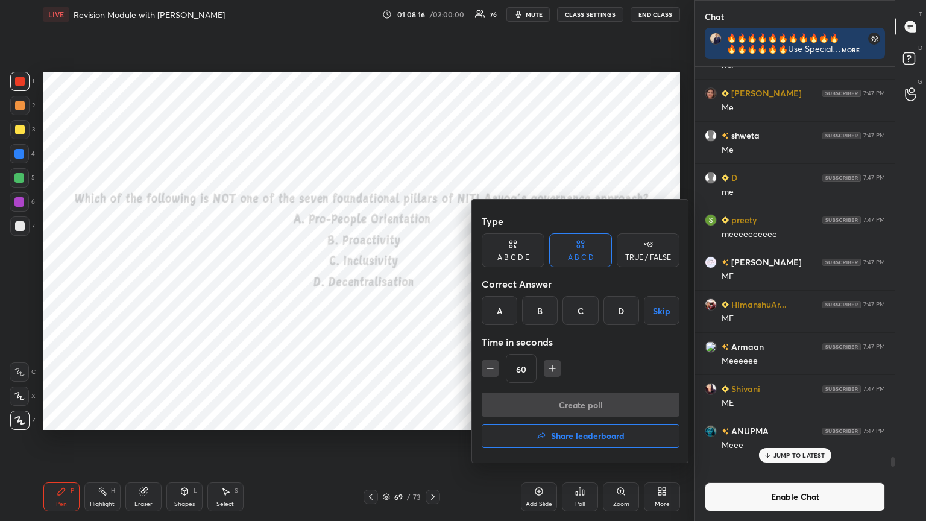
click at [432, 283] on div "D" at bounding box center [622, 310] width 36 height 29
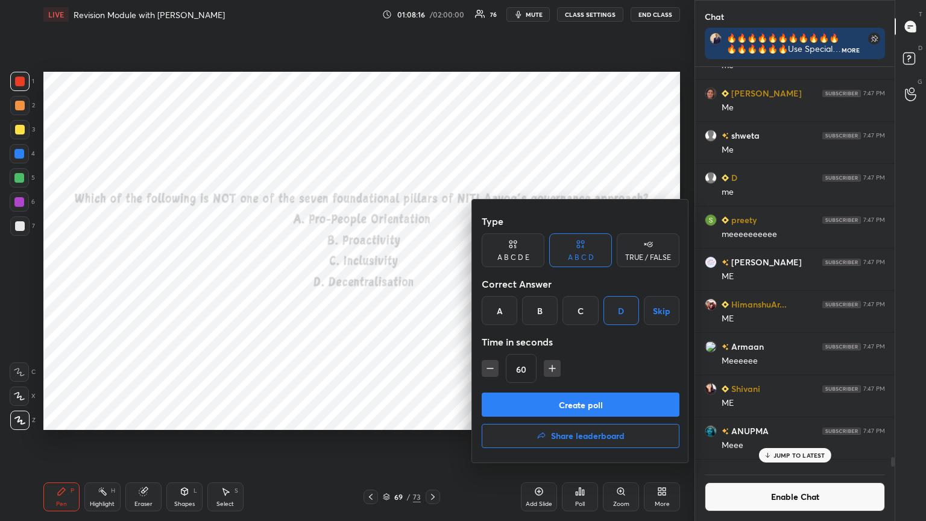
click at [432, 283] on button "Create poll" at bounding box center [581, 405] width 198 height 24
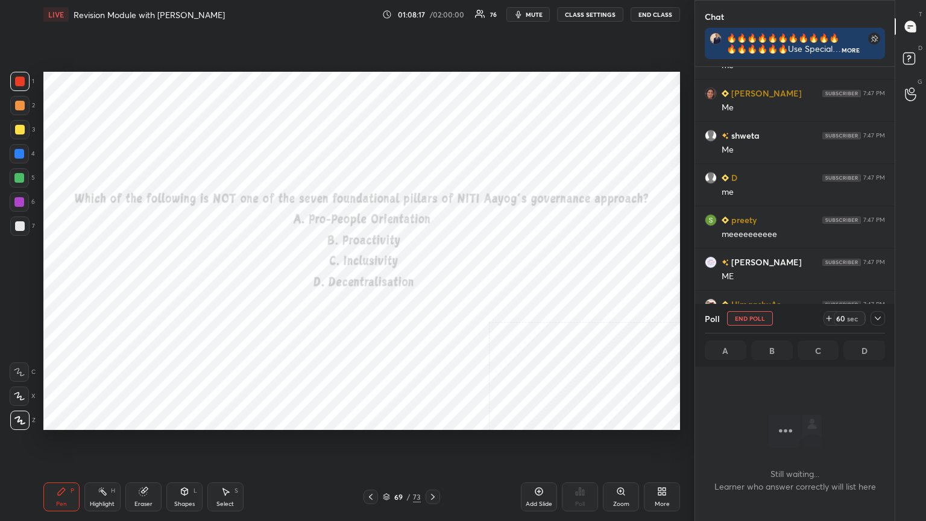
scroll to position [259, 196]
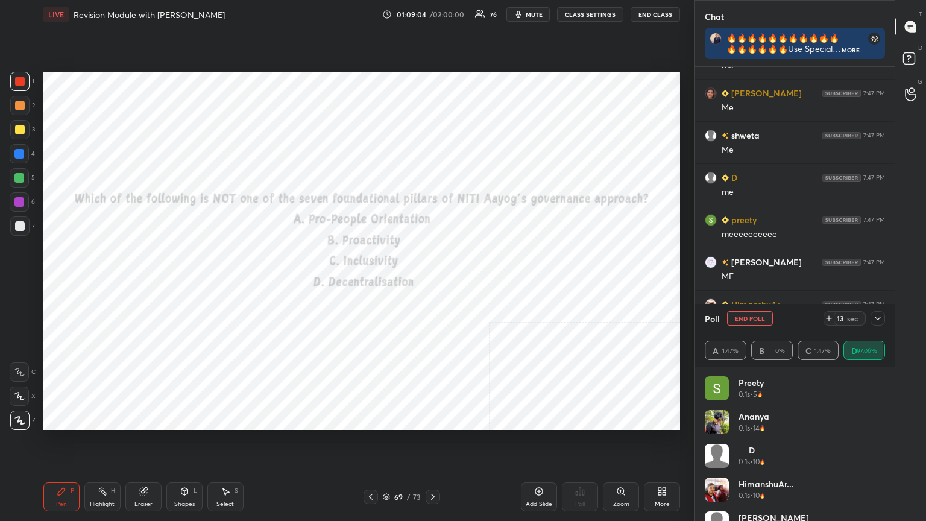
click at [432, 283] on icon at bounding box center [433, 497] width 10 height 10
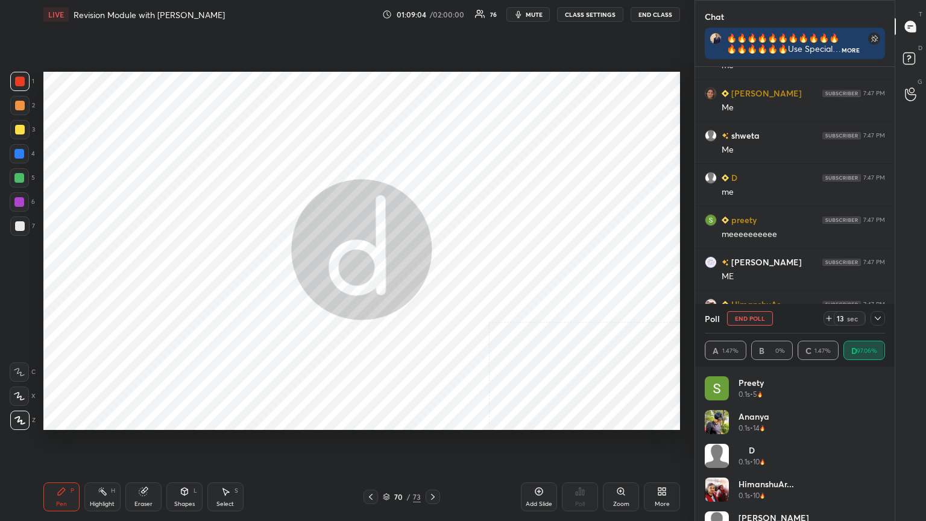
click at [432, 283] on icon at bounding box center [433, 497] width 10 height 10
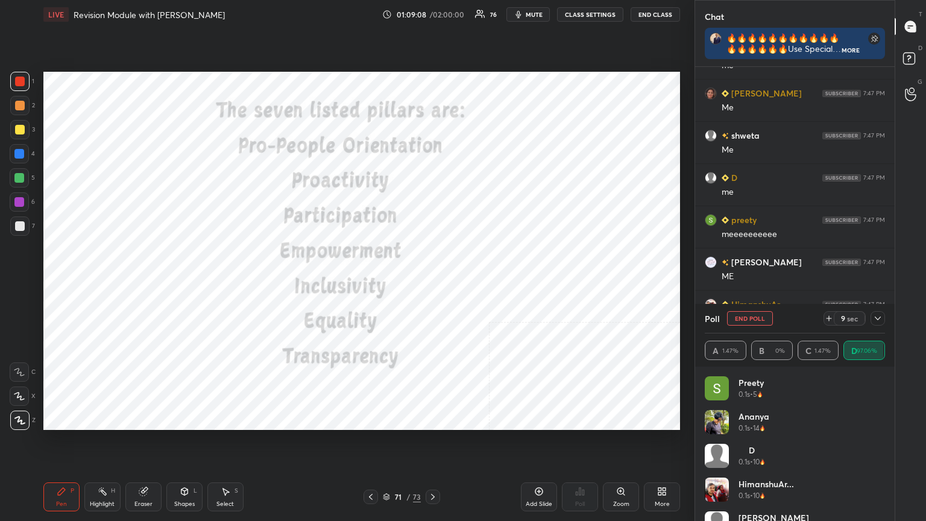
click at [432, 283] on icon at bounding box center [433, 497] width 10 height 10
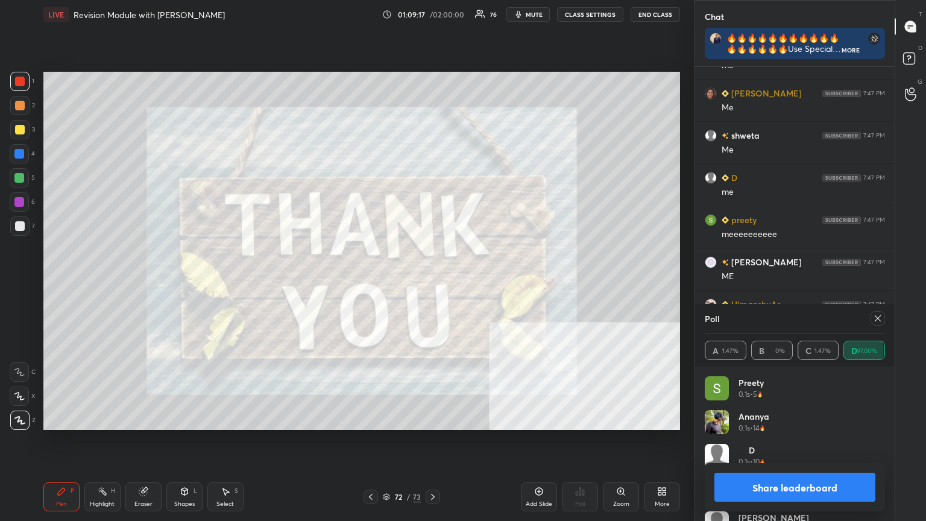
click at [432, 283] on button "Share leaderboard" at bounding box center [795, 487] width 161 height 29
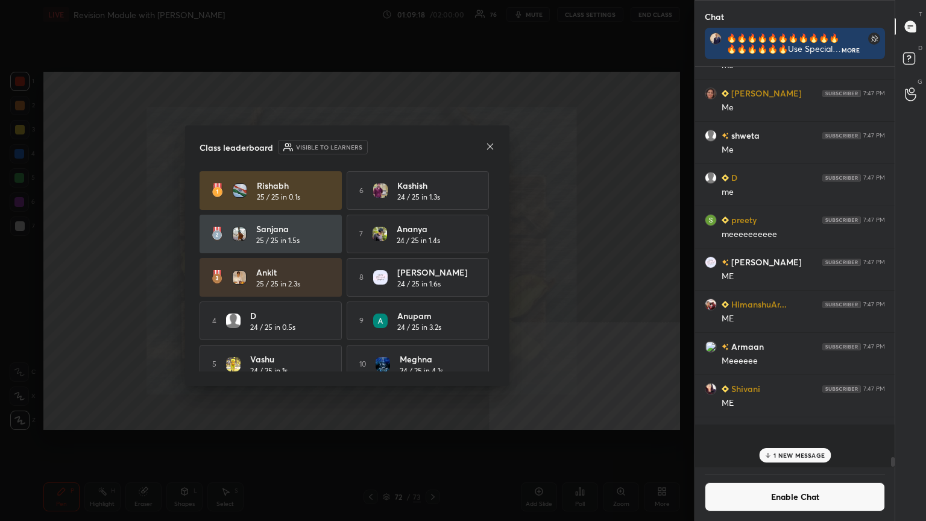
scroll to position [304, 196]
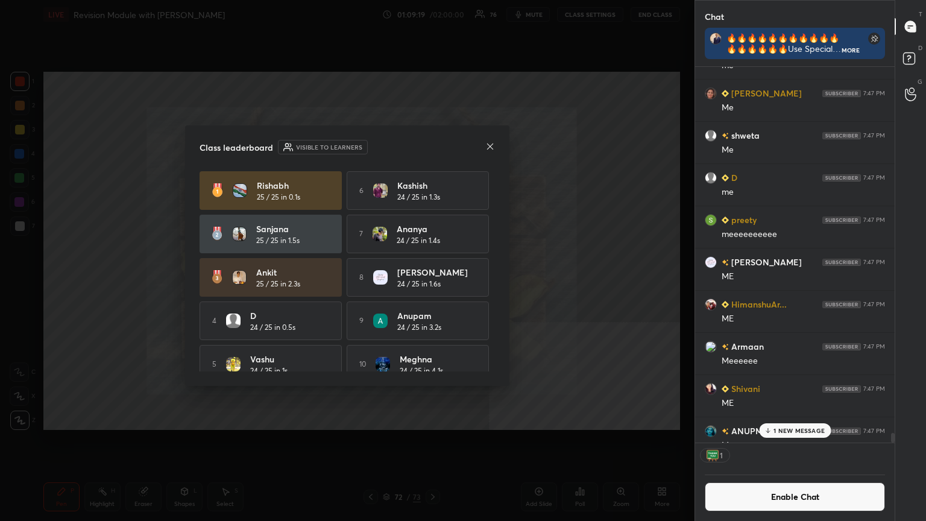
click at [432, 283] on button "Enable Chat" at bounding box center [795, 496] width 180 height 29
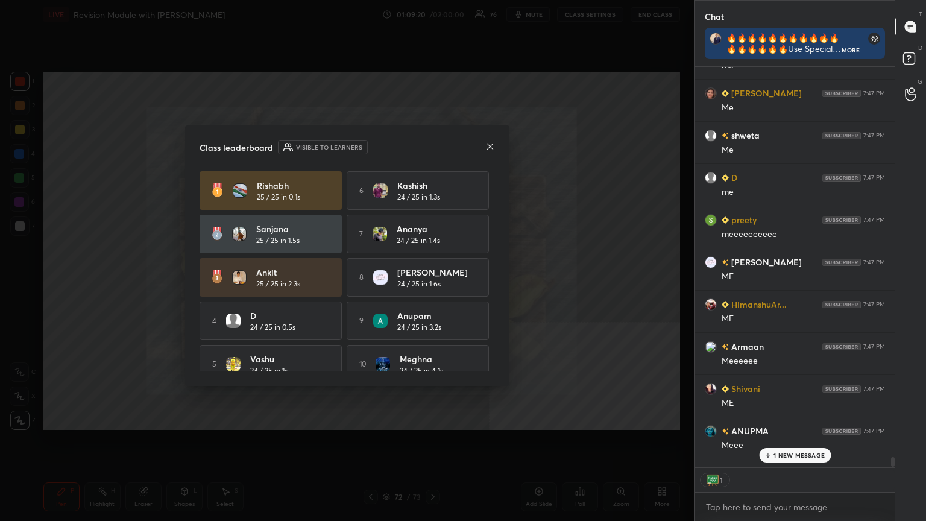
click at [432, 283] on p "1 NEW MESSAGE" at bounding box center [799, 455] width 51 height 7
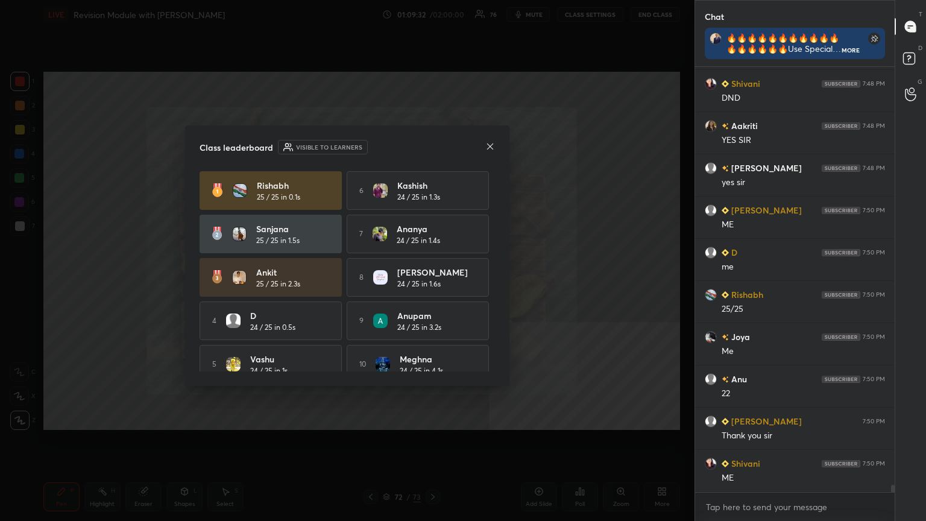
scroll to position [24112, 0]
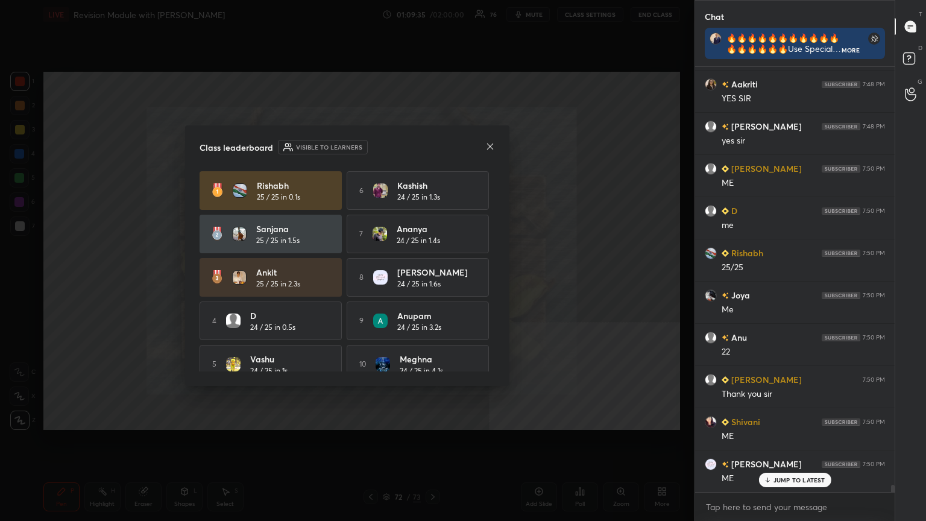
click at [432, 144] on icon at bounding box center [491, 147] width 10 height 10
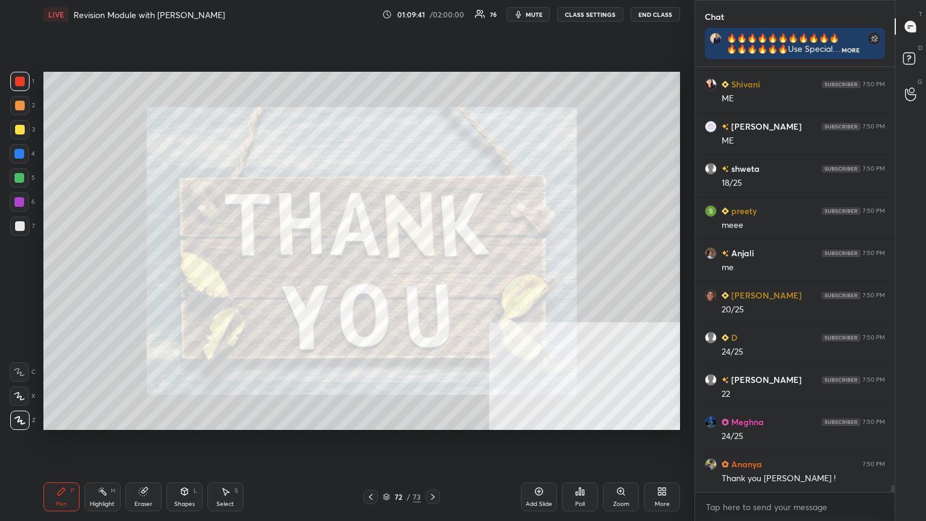
scroll to position [24493, 0]
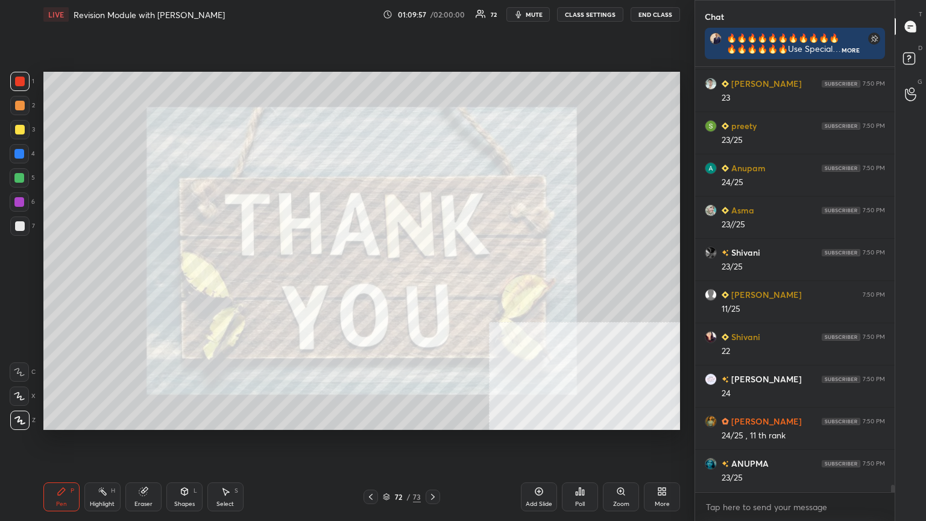
click at [387, 283] on icon at bounding box center [387, 495] width 6 height 3
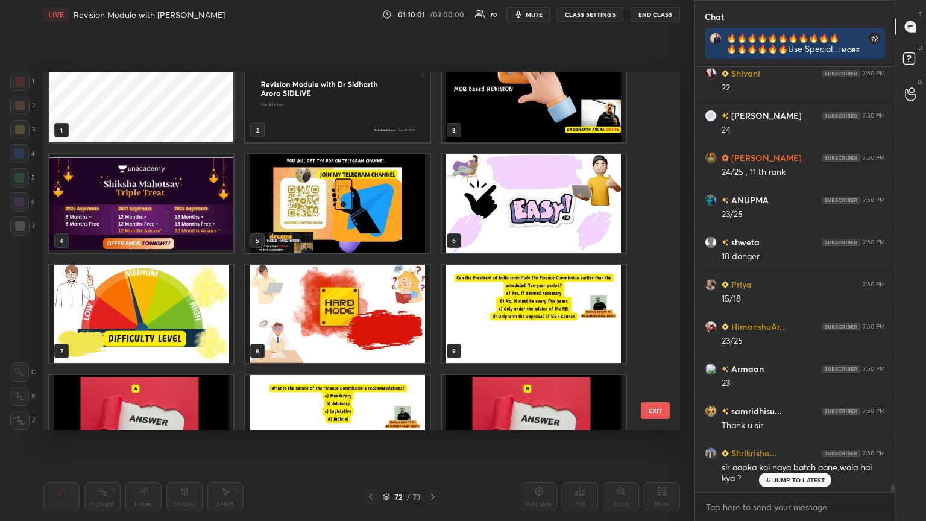
click at [125, 193] on img "grid" at bounding box center [141, 203] width 184 height 98
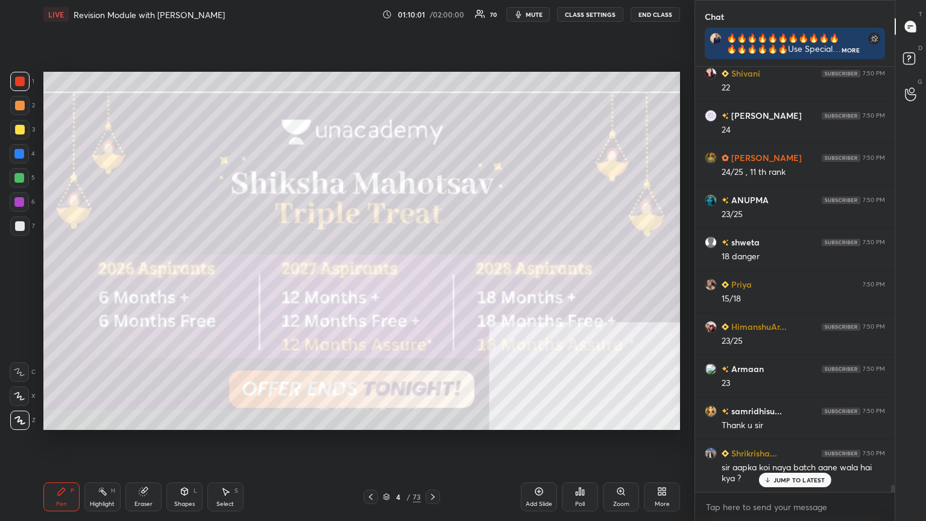
click at [125, 192] on img "grid" at bounding box center [141, 203] width 184 height 98
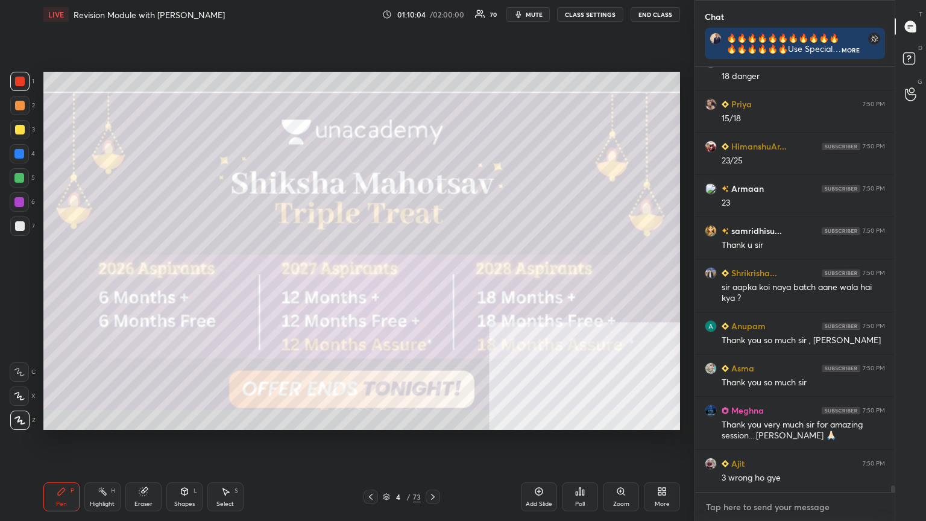
click at [432, 283] on textarea at bounding box center [795, 507] width 180 height 19
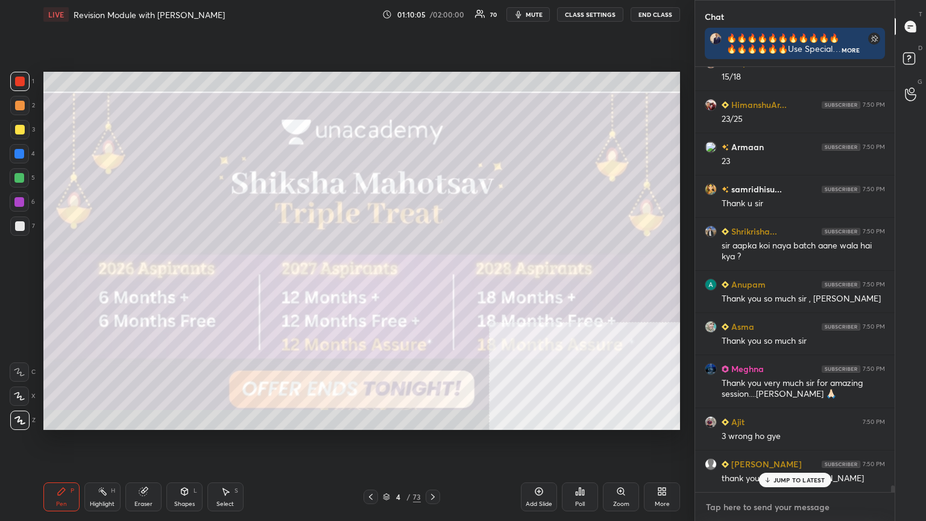
type textarea "x"
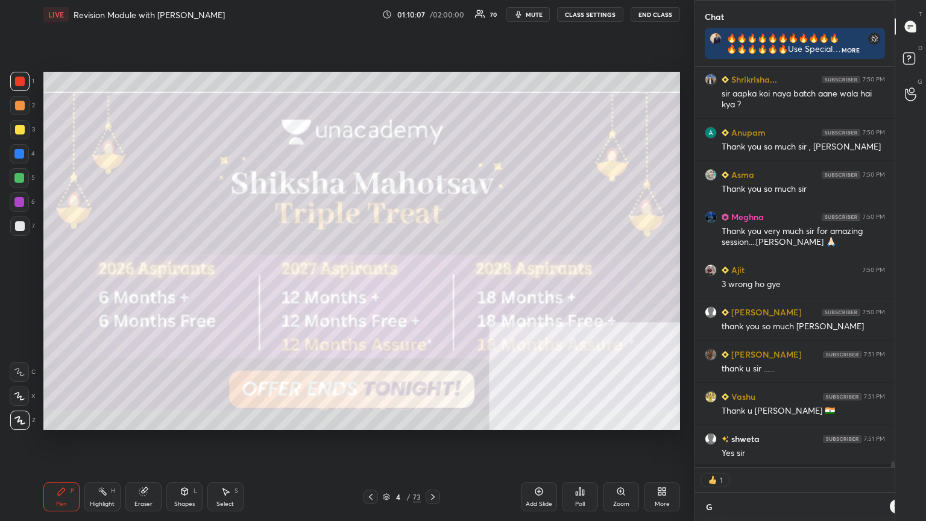
type textarea "G"
type textarea "x"
type textarea "GO"
type textarea "x"
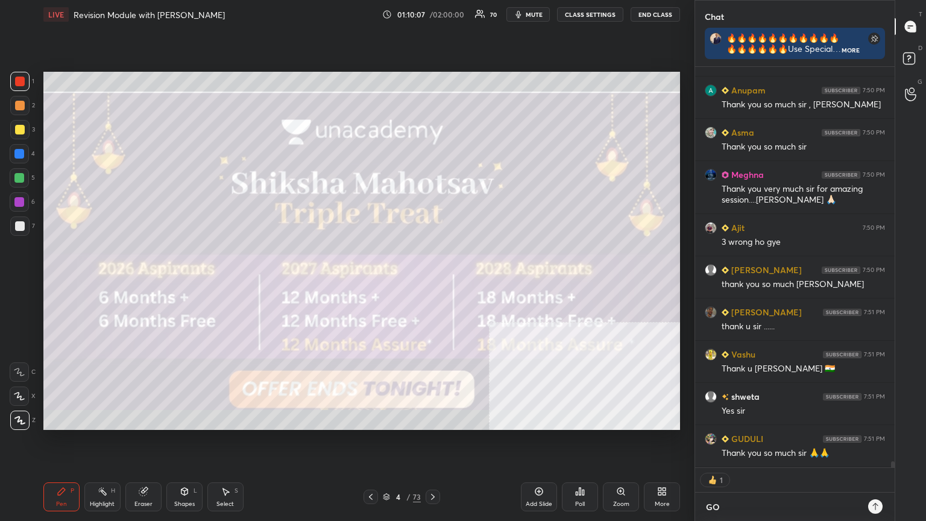
type textarea "[DEMOGRAPHIC_DATA]"
type textarea "x"
type textarea "[DEMOGRAPHIC_DATA]"
type textarea "x"
type textarea "[DEMOGRAPHIC_DATA] B"
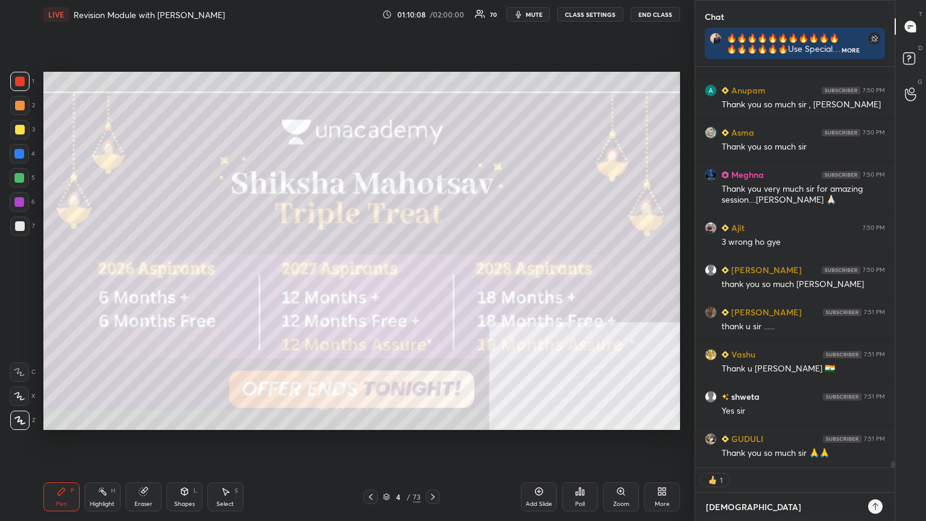
type textarea "x"
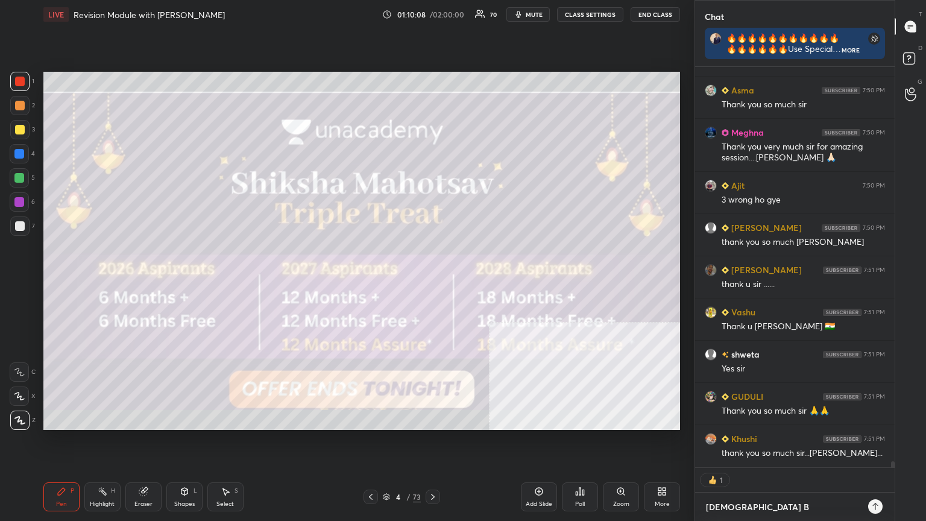
type textarea "[DEMOGRAPHIC_DATA] BL"
type textarea "x"
type textarea "[DEMOGRAPHIC_DATA] BLE"
type textarea "x"
type textarea "[DEMOGRAPHIC_DATA] BLES"
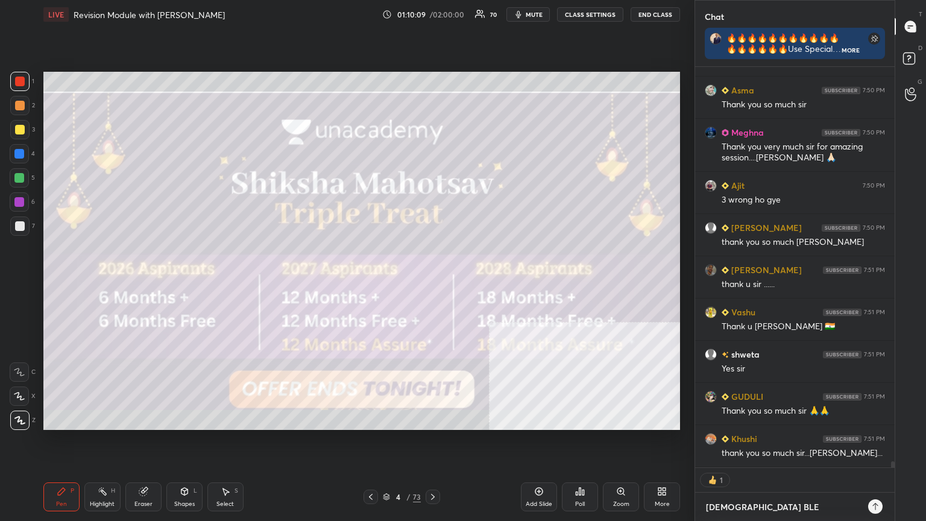
type textarea "x"
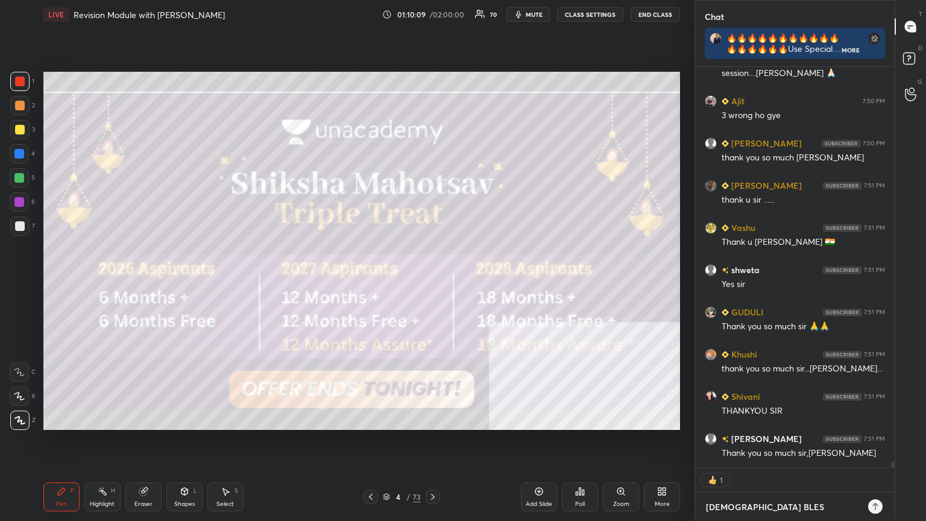
type textarea "[DEMOGRAPHIC_DATA] BLESS"
type textarea "x"
type textarea "[DEMOGRAPHIC_DATA] BLESS."
type textarea "x"
type textarea "[DEMOGRAPHIC_DATA] BLESS.J"
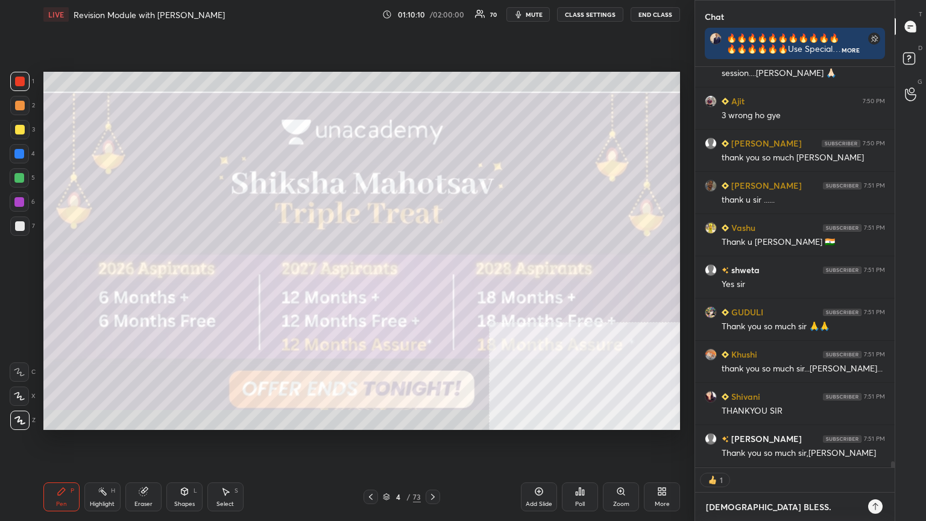
type textarea "x"
type textarea "[DEMOGRAPHIC_DATA] BLESS.JA"
type textarea "x"
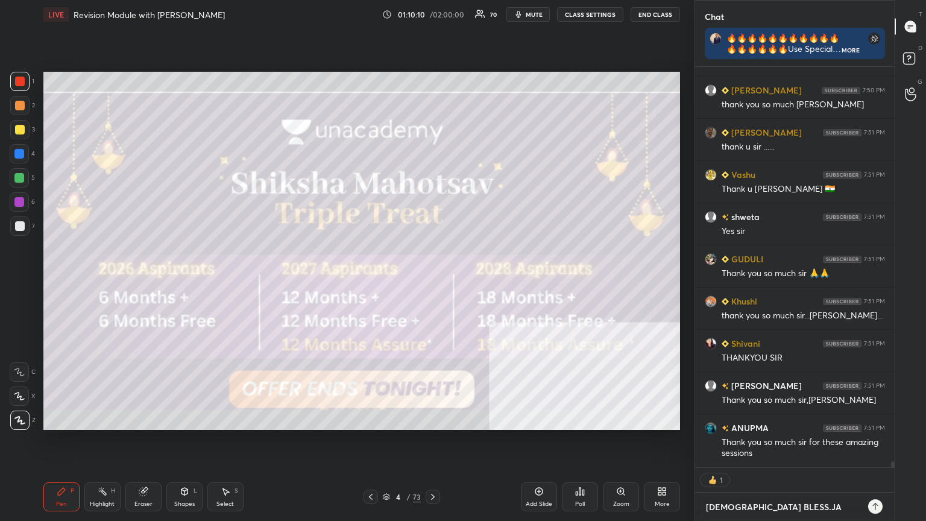
type textarea "[DEMOGRAPHIC_DATA] BLESS.JAI"
type textarea "x"
type textarea "[DEMOGRAPHIC_DATA] BLESS.JAI"
type textarea "x"
type textarea "[DEMOGRAPHIC_DATA] BLESS.[PERSON_NAME]"
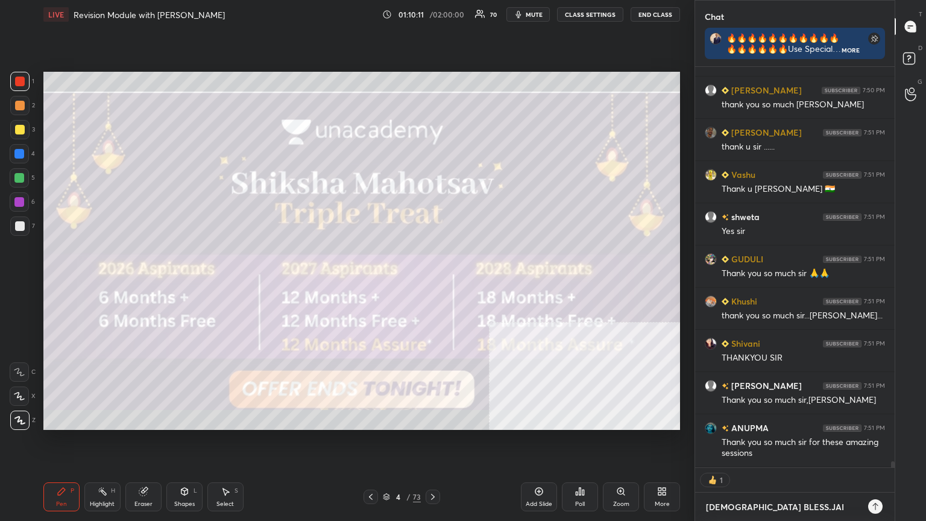
type textarea "x"
type textarea "[DEMOGRAPHIC_DATA] BLESS.[PERSON_NAME]"
type textarea "x"
type textarea "[DEMOGRAPHIC_DATA] BLESS.JAI HIN"
type textarea "x"
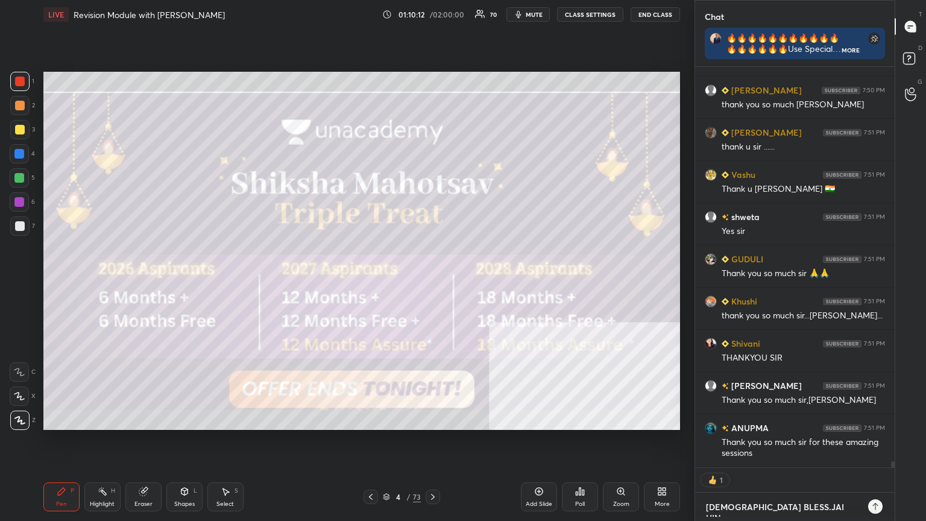
type textarea "[DEMOGRAPHIC_DATA] BLESS.[PERSON_NAME]"
type textarea "x"
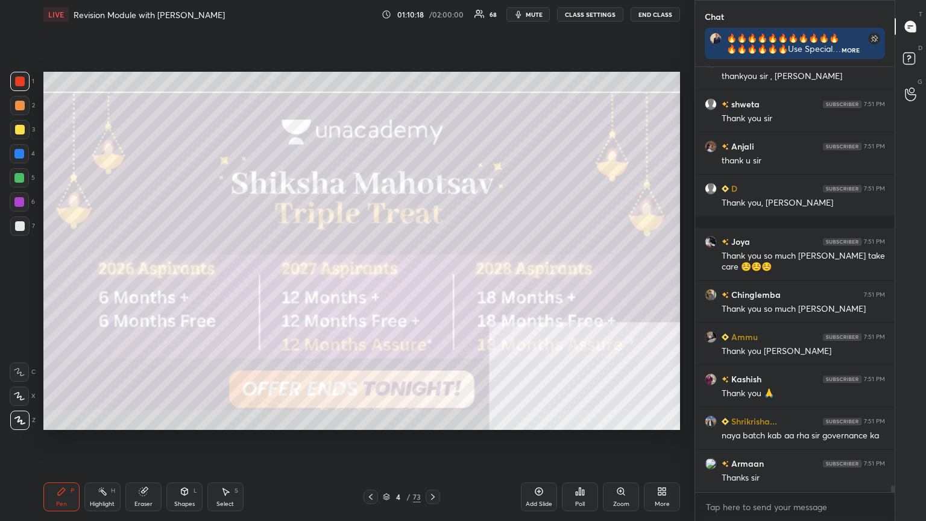
click at [432, 9] on button "End Class" at bounding box center [655, 14] width 49 height 14
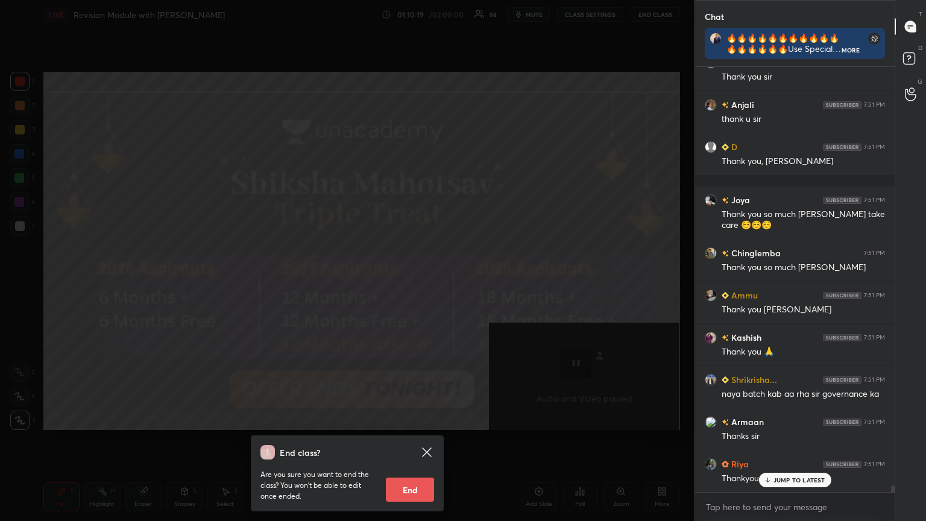
click at [409, 283] on button "End" at bounding box center [410, 490] width 48 height 24
type textarea "x"
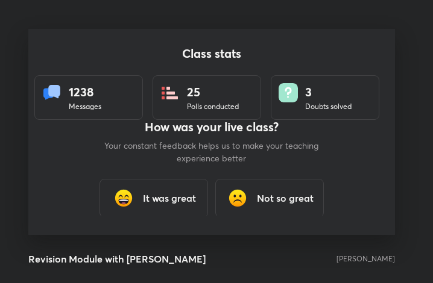
click at [169, 198] on h3 "It was great" at bounding box center [169, 198] width 53 height 14
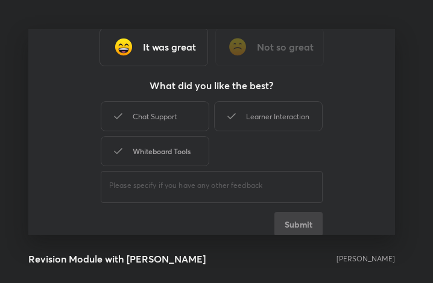
click at [162, 153] on div "Whiteboard Tools" at bounding box center [155, 151] width 109 height 30
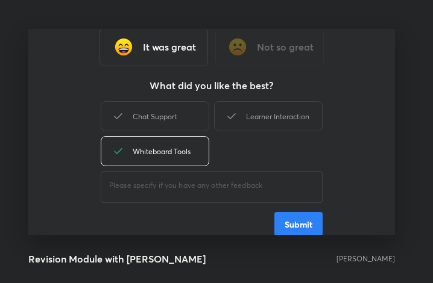
click at [304, 224] on button "Submit" at bounding box center [298, 224] width 48 height 24
